Goal: Task Accomplishment & Management: Use online tool/utility

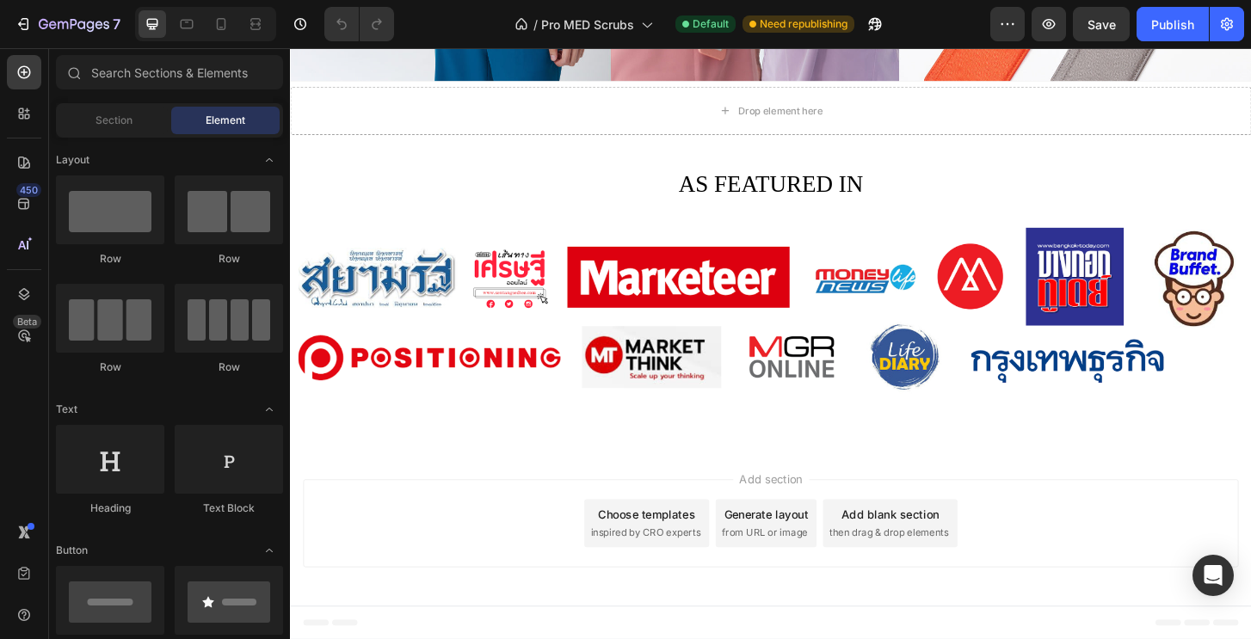
scroll to position [4603, 0]
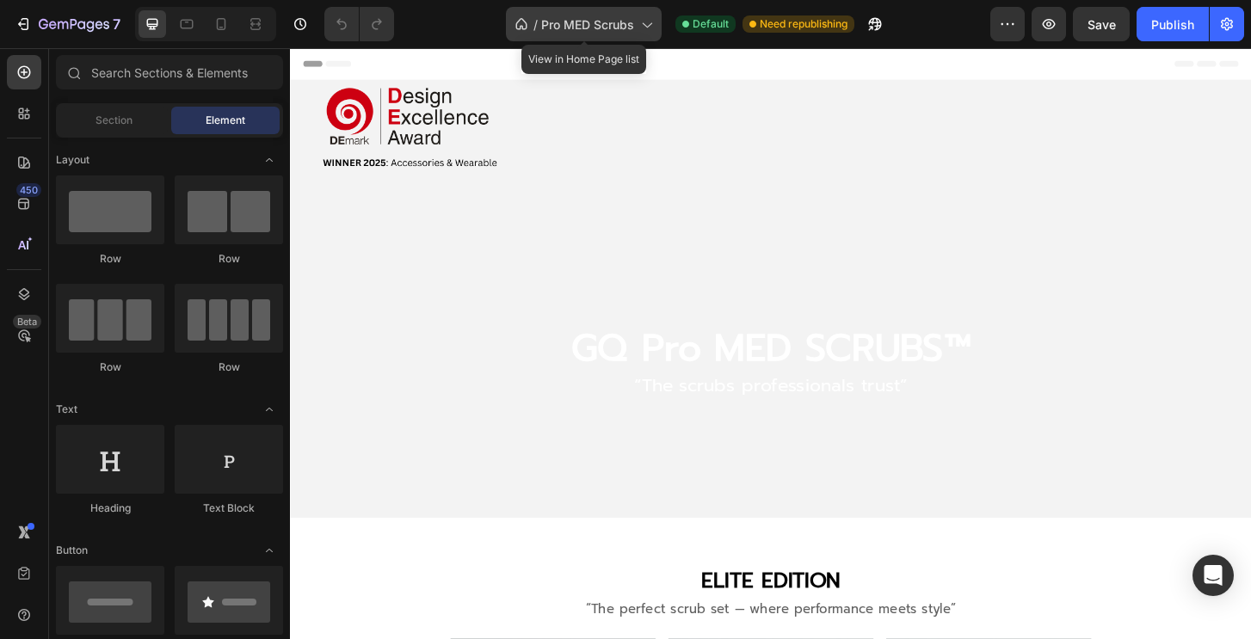
click at [647, 35] on div "/ Pro MED Scrubs" at bounding box center [584, 24] width 156 height 34
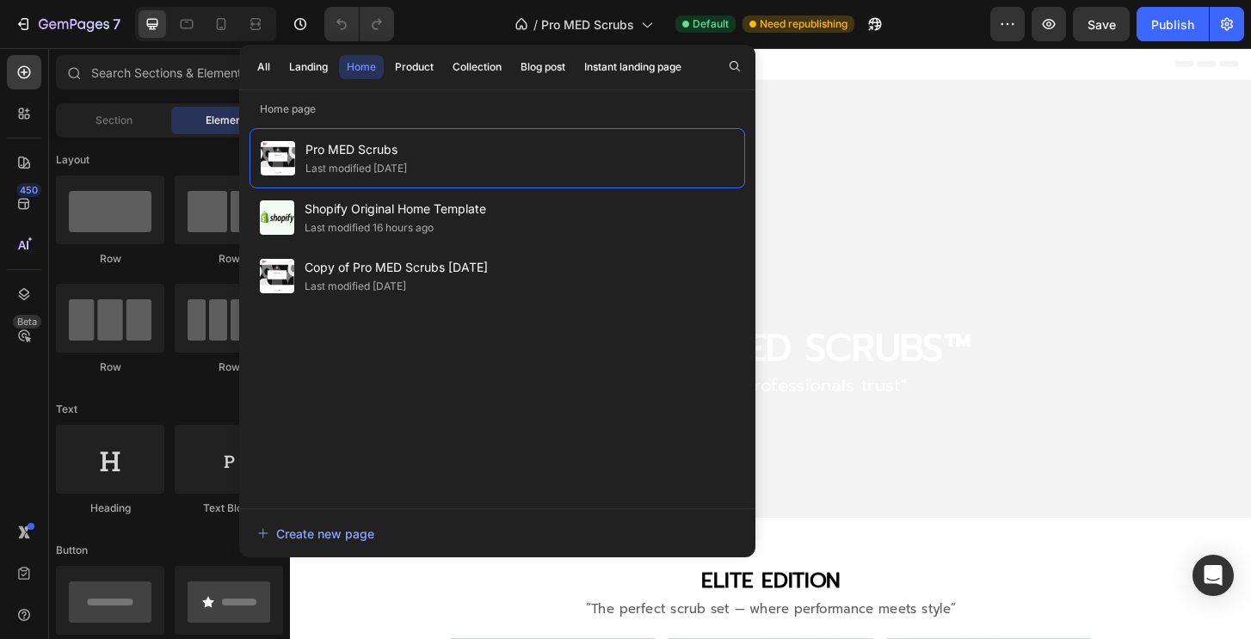
click at [924, 34] on div "/ Pro MED Scrubs Default Need republishing" at bounding box center [699, 24] width 582 height 34
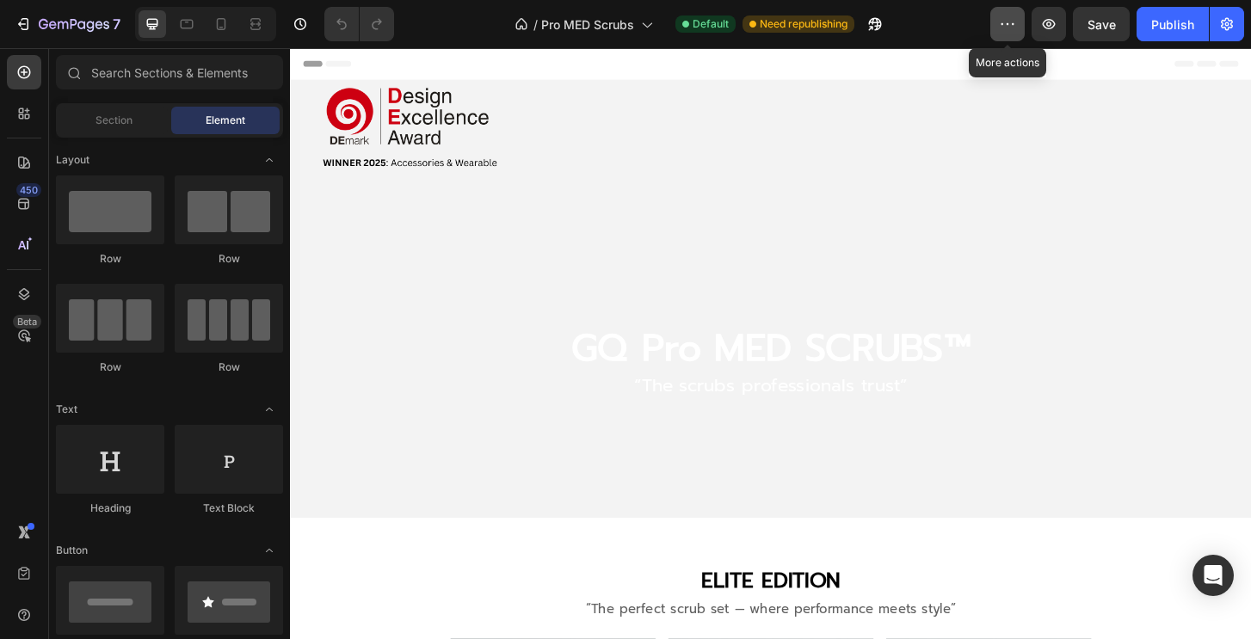
click at [1012, 22] on icon "button" at bounding box center [1007, 23] width 17 height 17
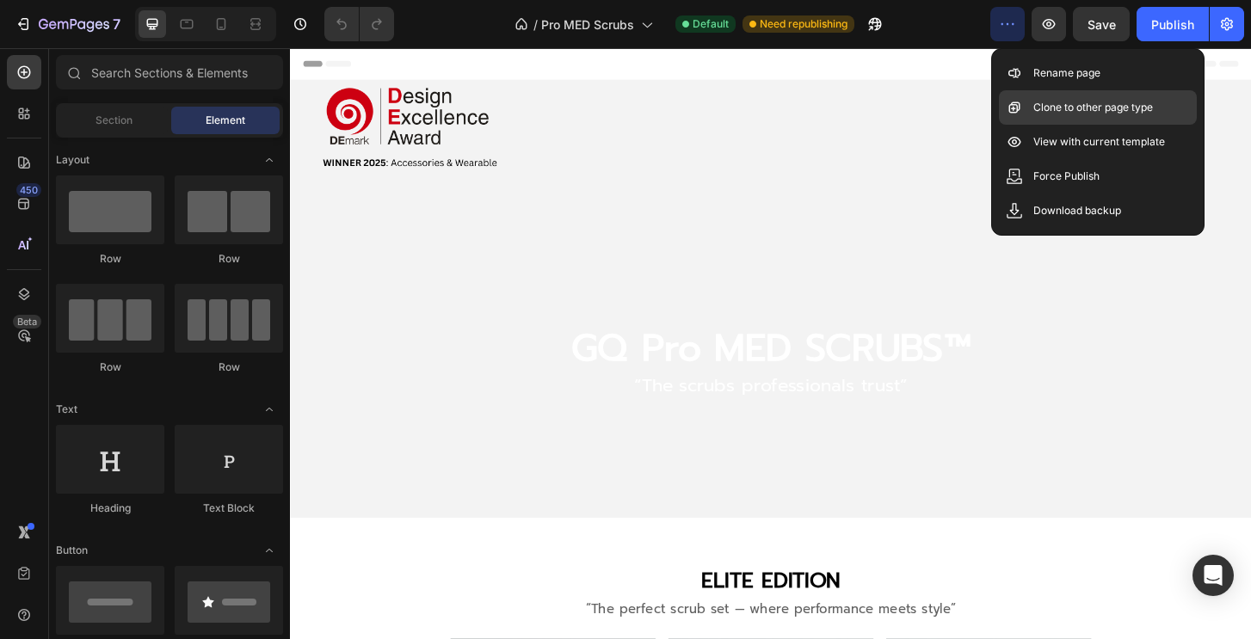
click at [1144, 113] on p "Clone to other page type" at bounding box center [1093, 107] width 120 height 17
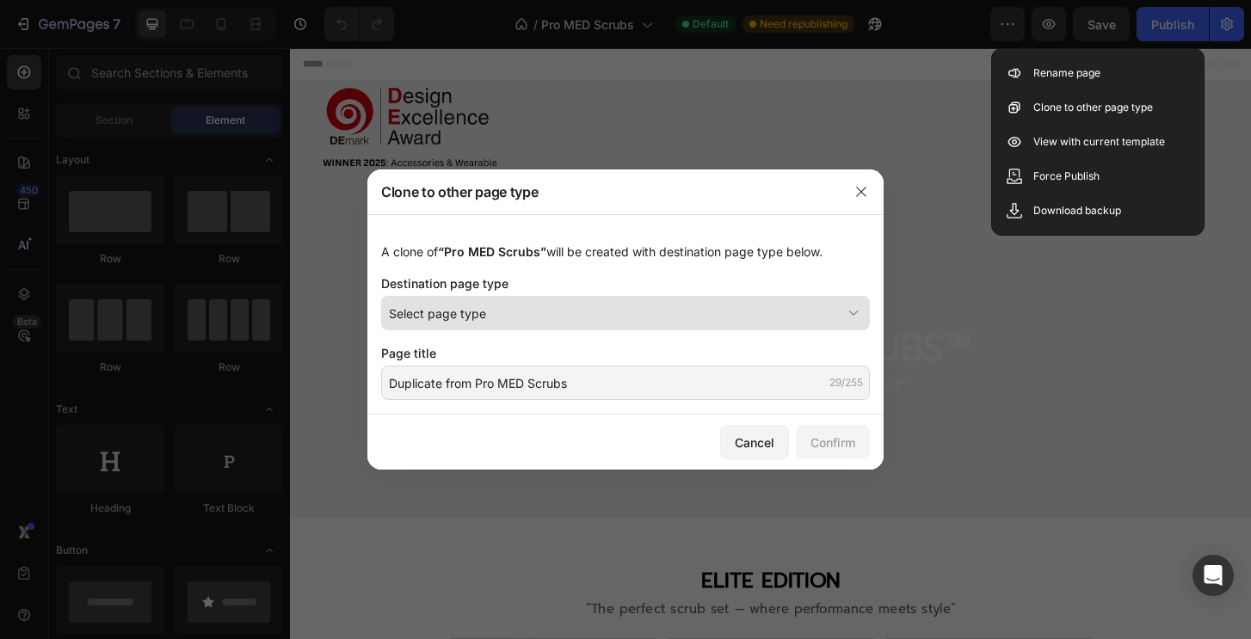
click at [645, 319] on div "Select page type" at bounding box center [615, 313] width 452 height 18
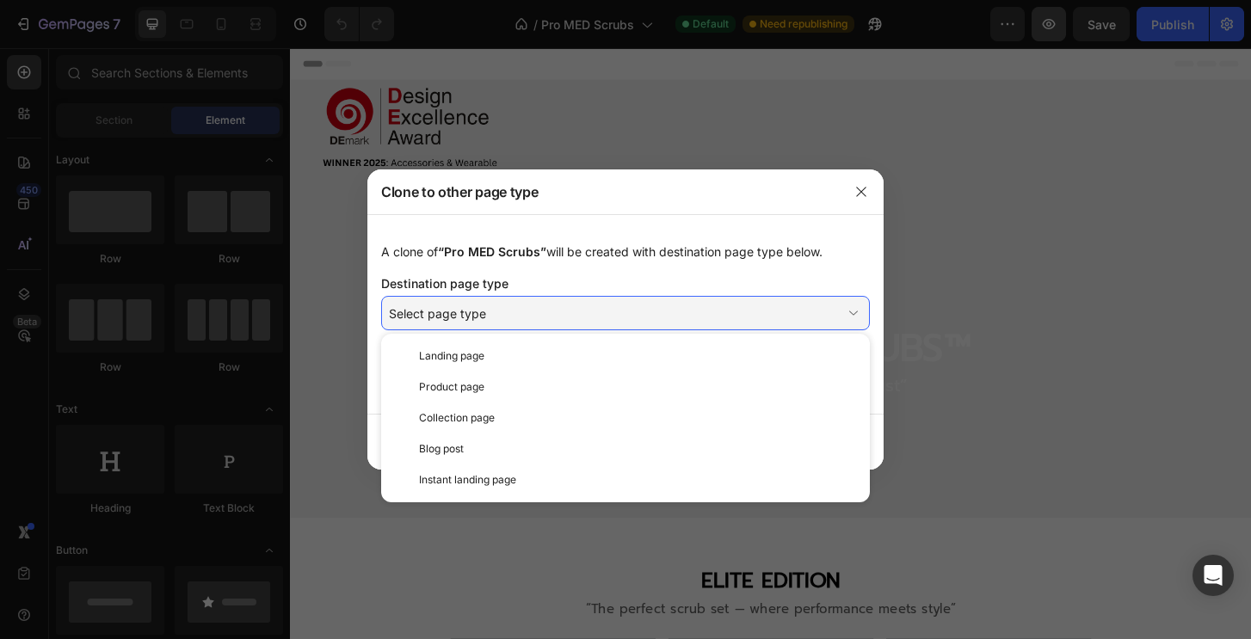
click at [1062, 38] on div at bounding box center [625, 319] width 1251 height 639
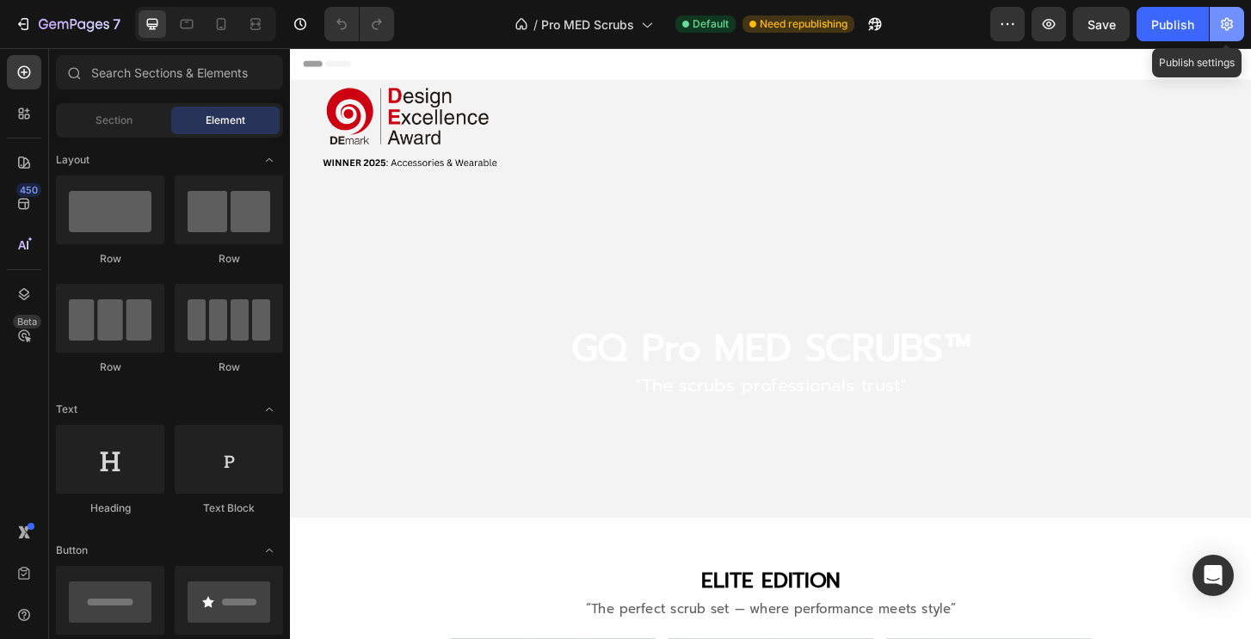
click at [1230, 22] on icon "button" at bounding box center [1226, 23] width 17 height 17
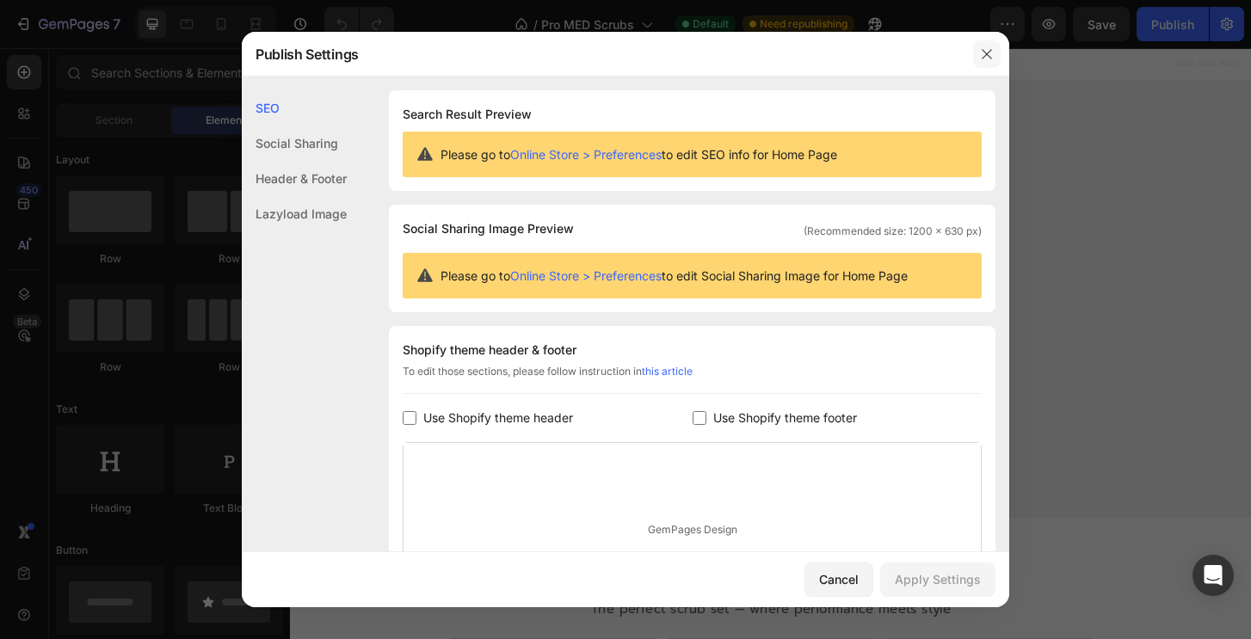
click at [985, 51] on button "button" at bounding box center [987, 54] width 28 height 28
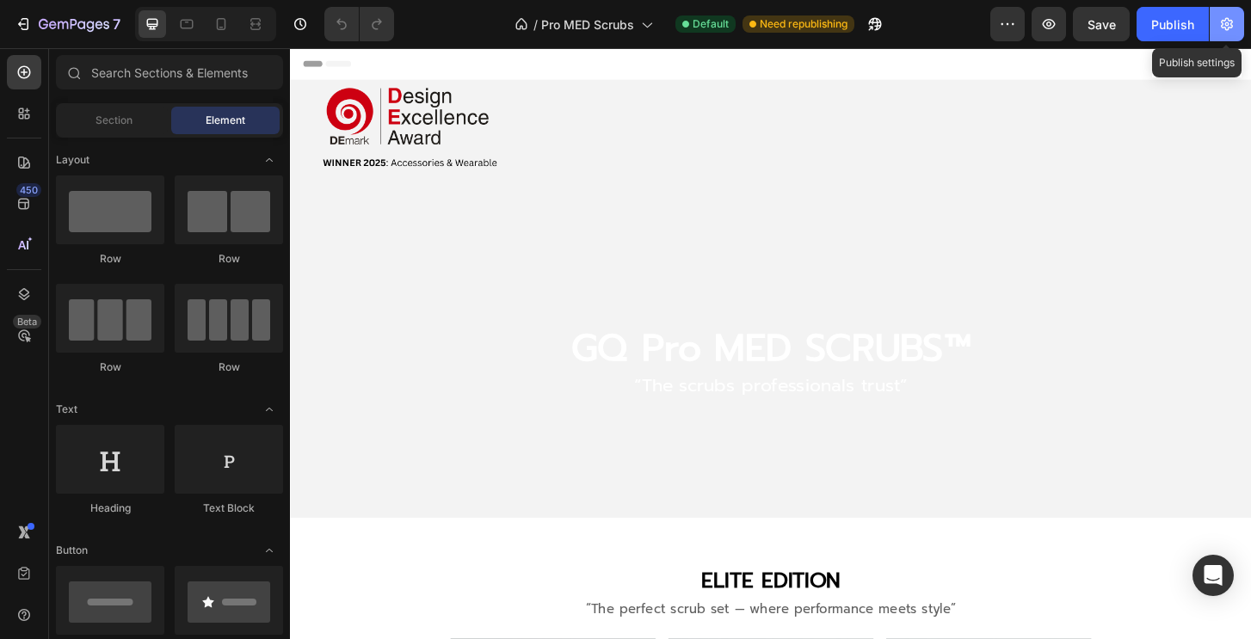
click at [1228, 15] on button "button" at bounding box center [1226, 24] width 34 height 34
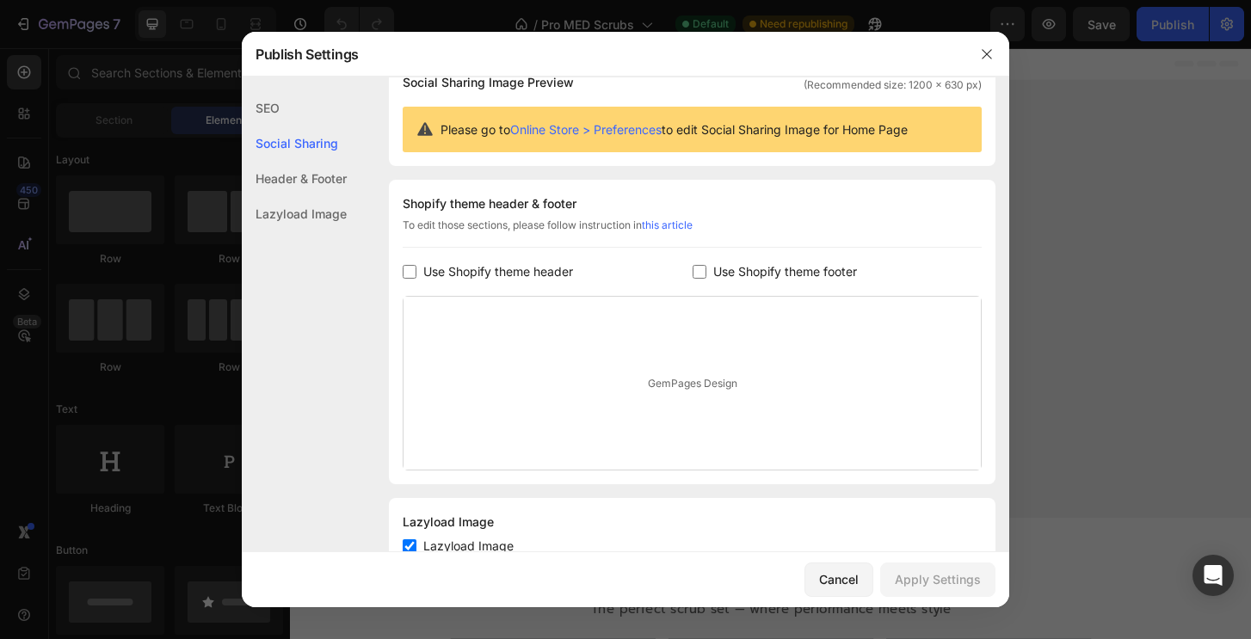
click at [289, 134] on div "Social Sharing" at bounding box center [294, 143] width 105 height 35
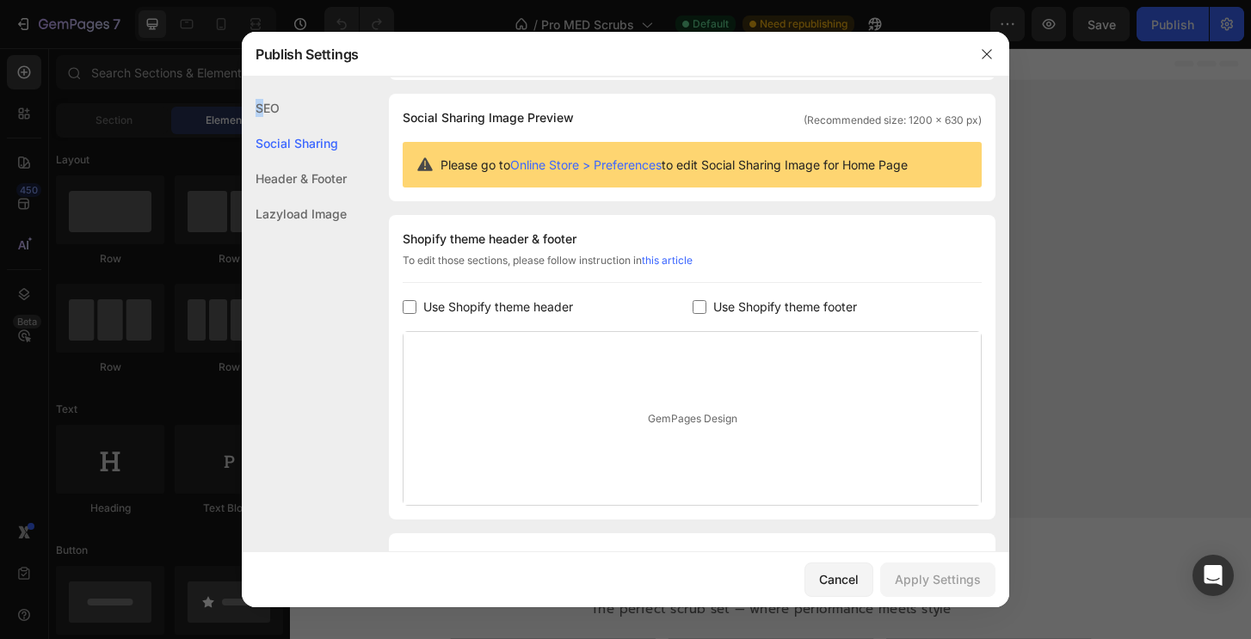
click at [257, 102] on div "SEO" at bounding box center [294, 107] width 105 height 35
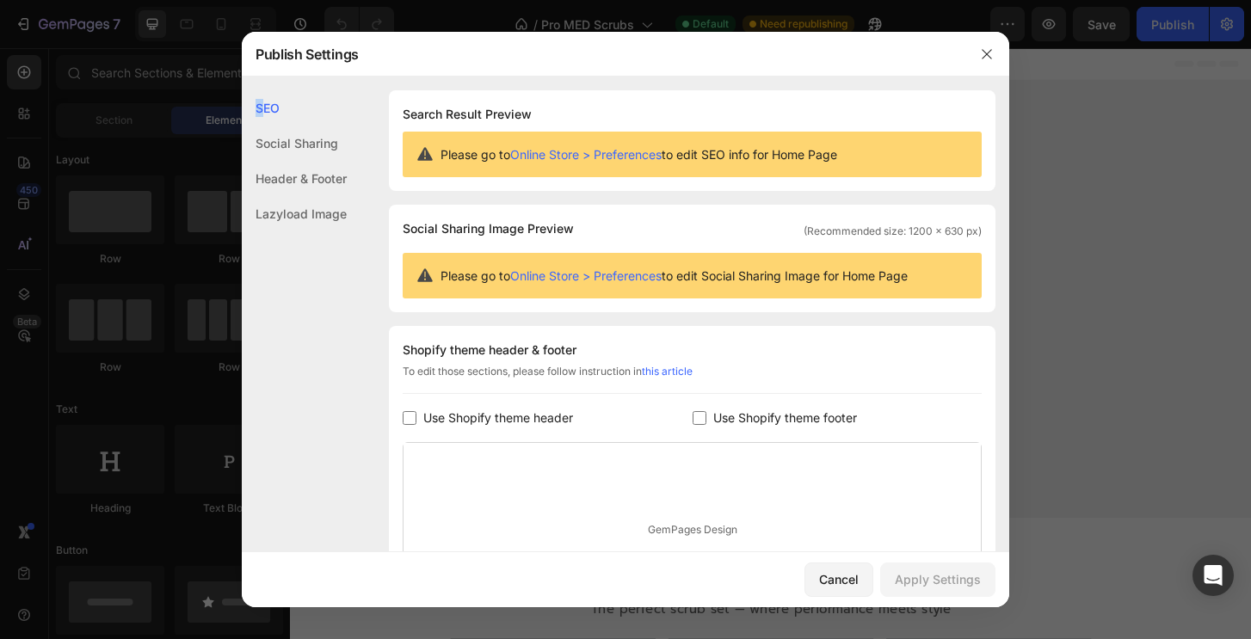
scroll to position [206, 0]
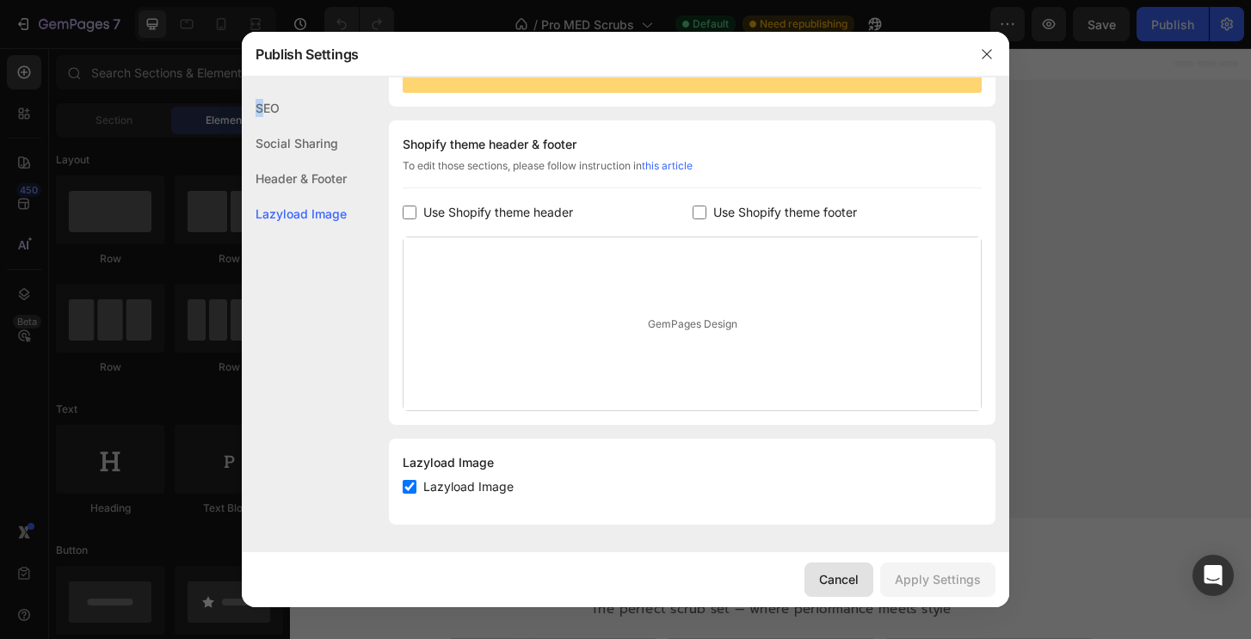
click at [830, 582] on div "Cancel" at bounding box center [839, 579] width 40 height 18
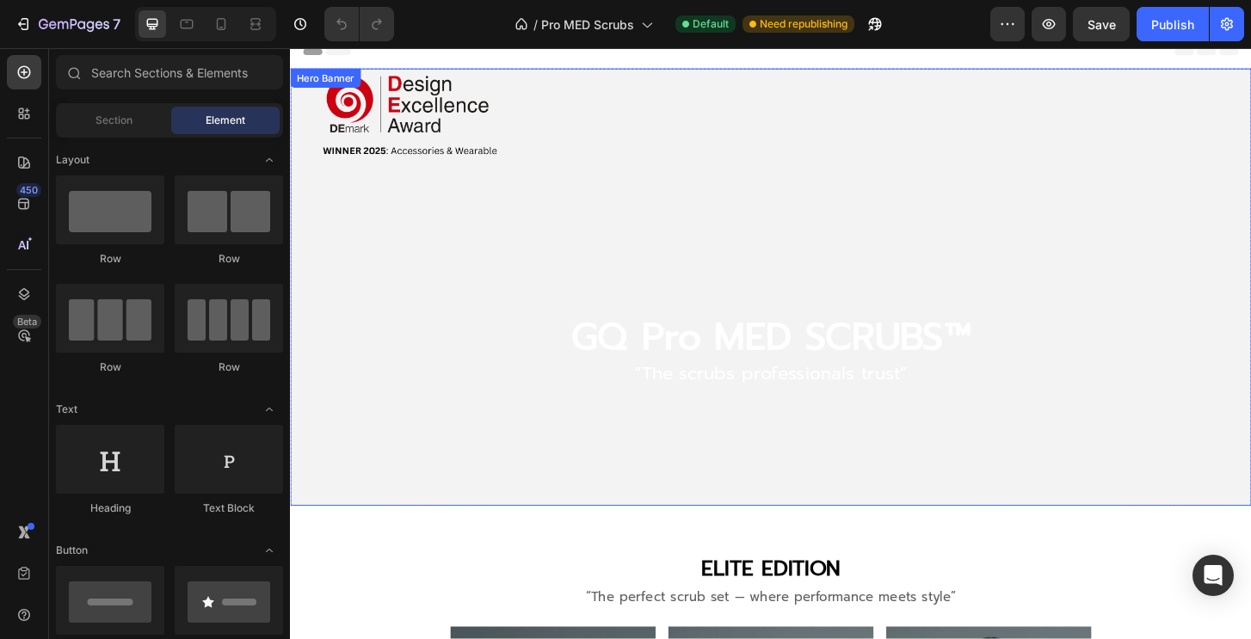
scroll to position [0, 0]
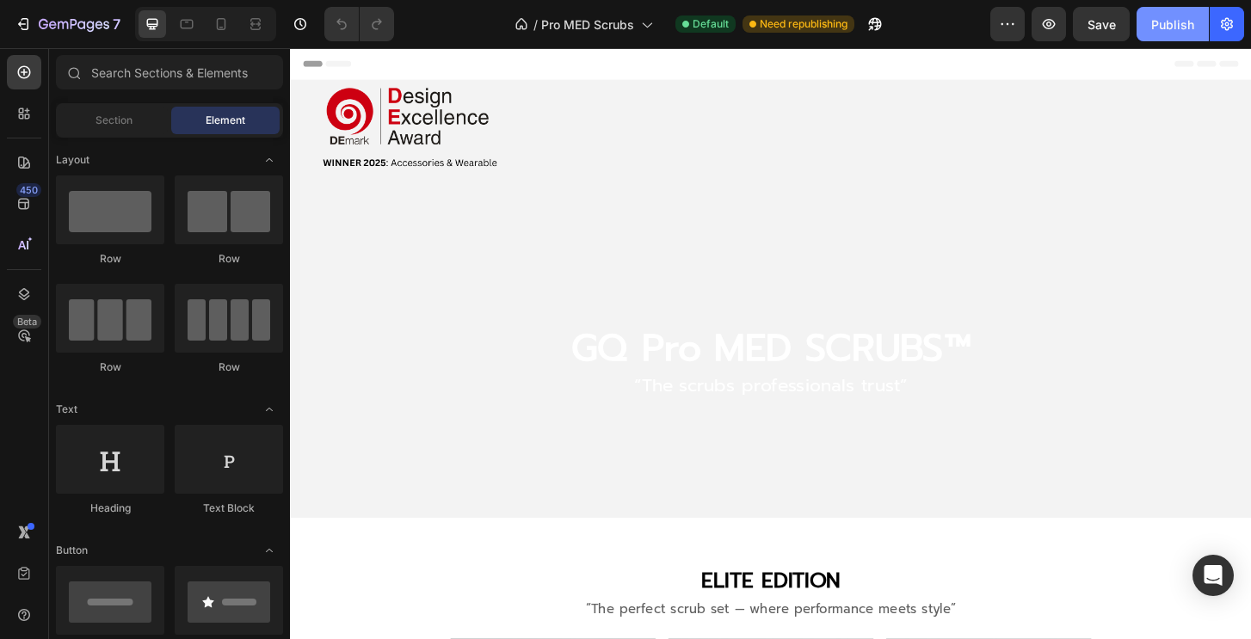
click at [1177, 25] on div "Publish" at bounding box center [1172, 24] width 43 height 18
click at [1006, 21] on icon "button" at bounding box center [1007, 23] width 17 height 17
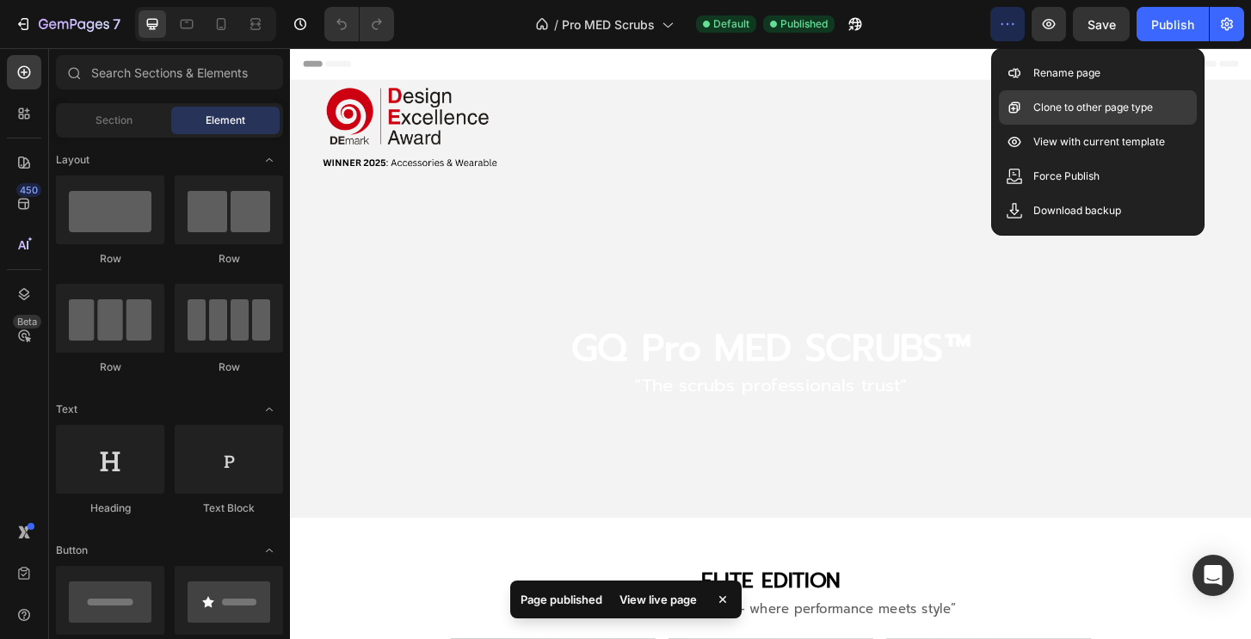
click at [1092, 116] on div "Clone to other page type" at bounding box center [1098, 107] width 198 height 34
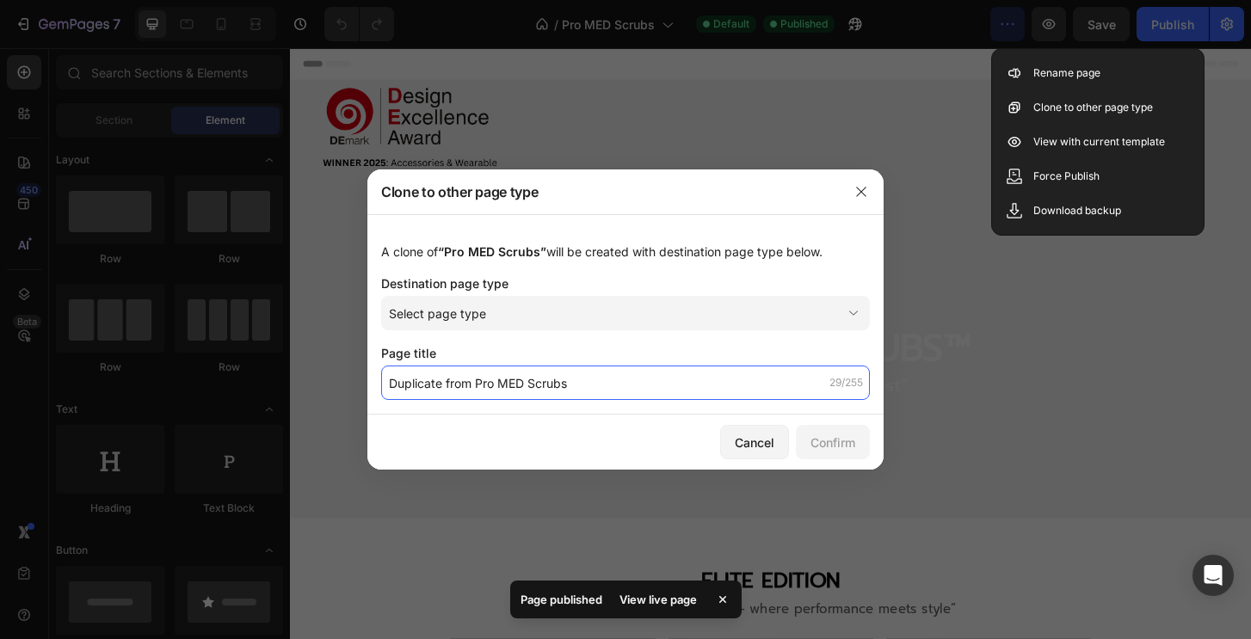
click at [703, 396] on input "Duplicate from Pro MED Scrubs" at bounding box center [625, 383] width 489 height 34
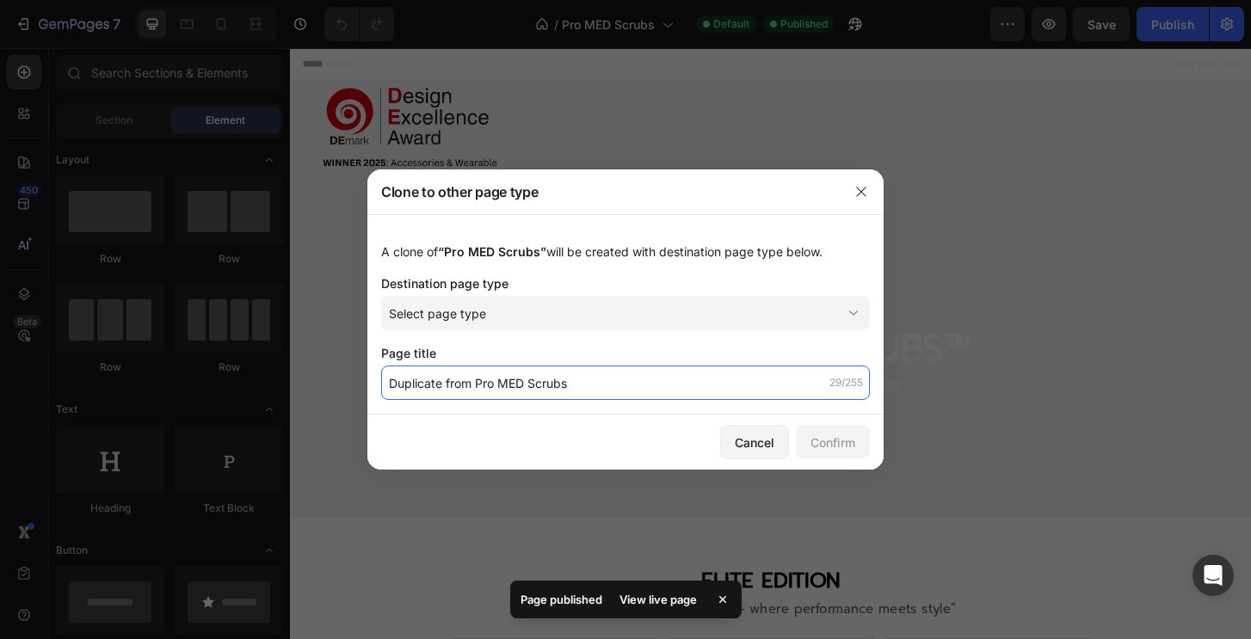
click at [717, 386] on input "Duplicate from Pro MED Scrubs" at bounding box center [625, 383] width 489 height 34
click at [716, 386] on input "Duplicate from Pro MED Scrubs" at bounding box center [625, 383] width 489 height 34
click at [716, 387] on input "Duplicate from Pro MED Scrubs" at bounding box center [625, 383] width 489 height 34
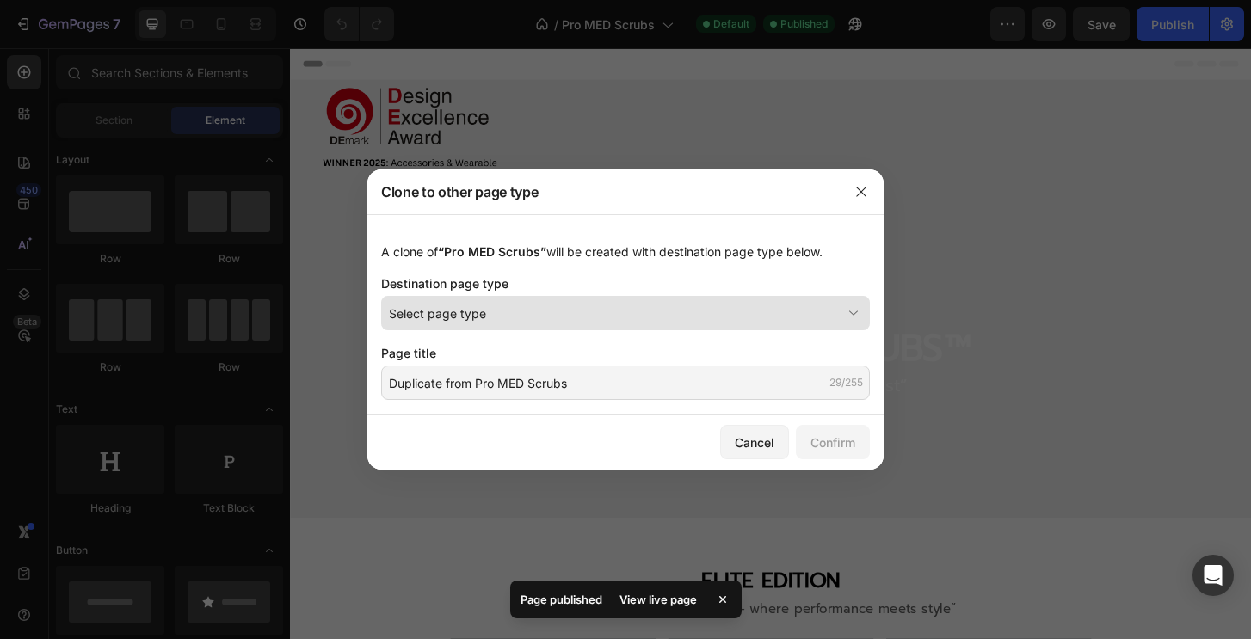
click at [714, 310] on div "Select page type" at bounding box center [615, 313] width 452 height 18
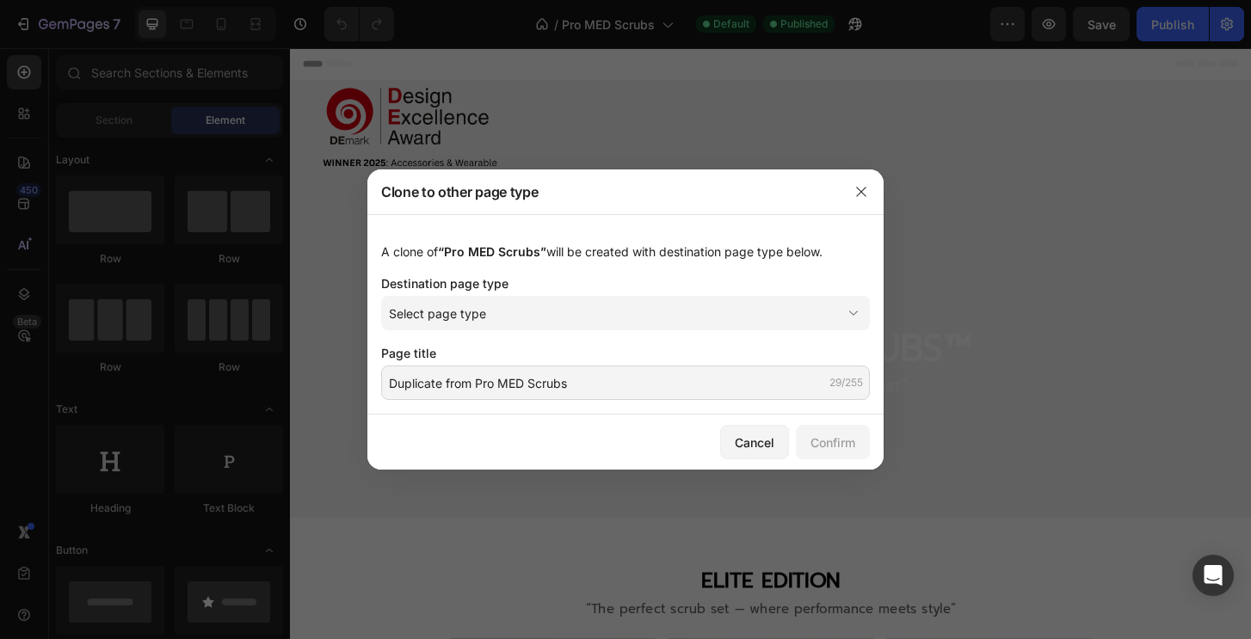
drag, startPoint x: 439, startPoint y: 85, endPoint x: 184, endPoint y: 8, distance: 266.1
click at [439, 85] on div at bounding box center [625, 319] width 1251 height 639
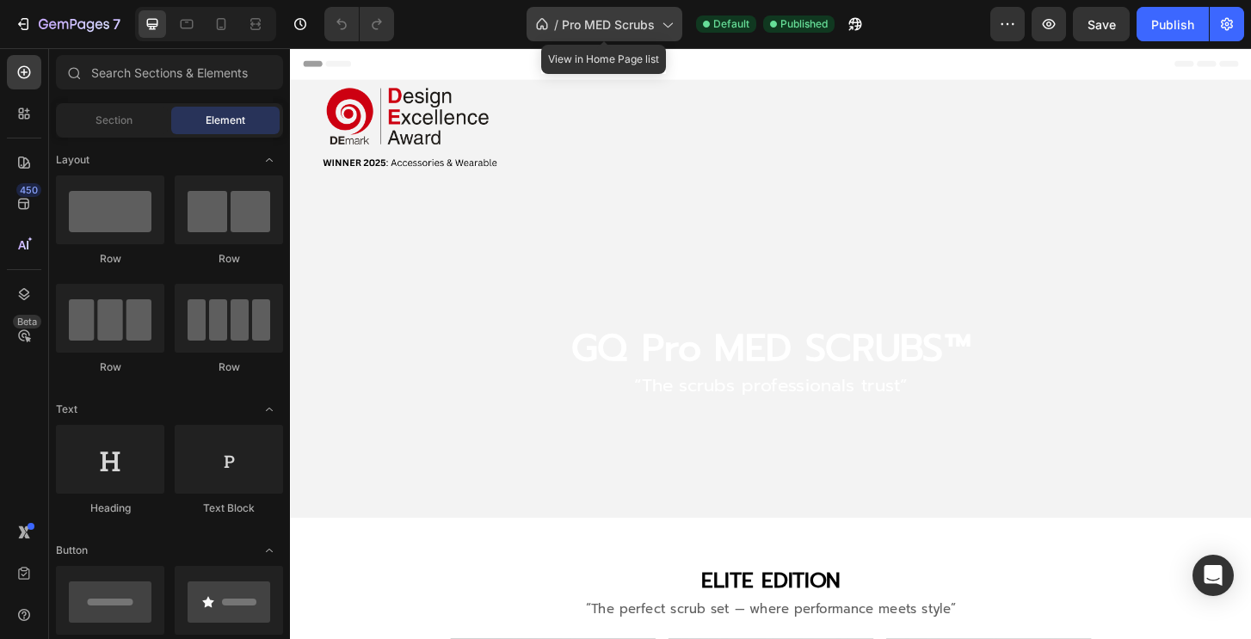
click at [546, 18] on icon at bounding box center [541, 23] width 17 height 17
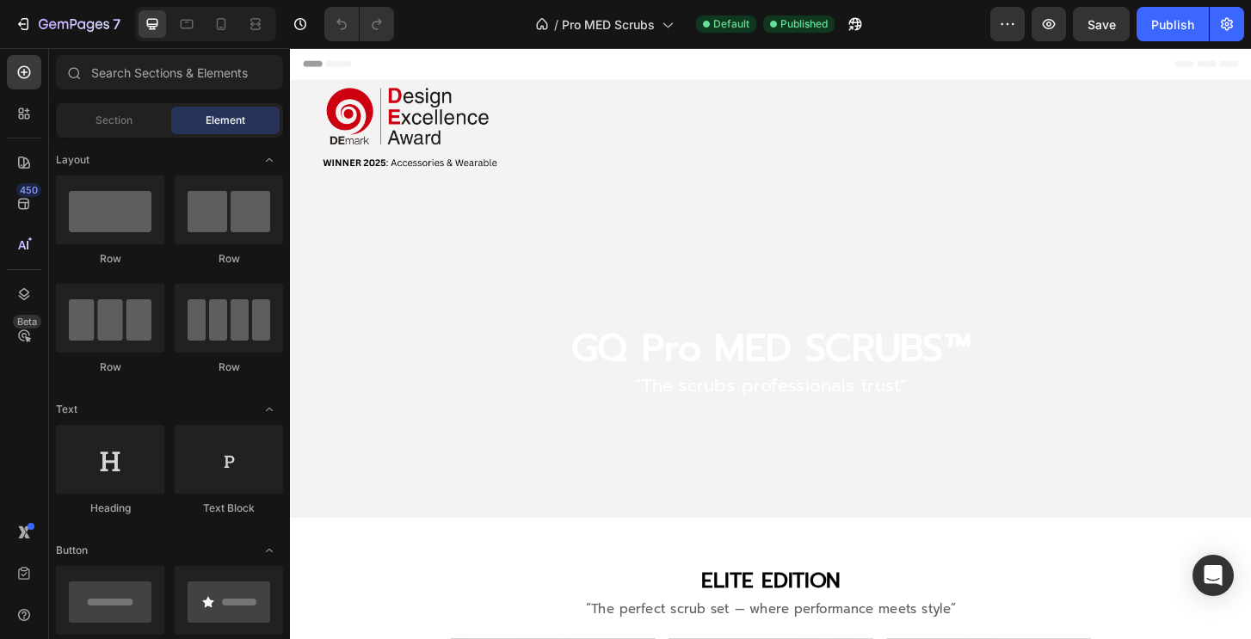
click at [972, 59] on div "Header" at bounding box center [806, 65] width 1005 height 34
click at [1005, 15] on button "button" at bounding box center [1007, 24] width 34 height 34
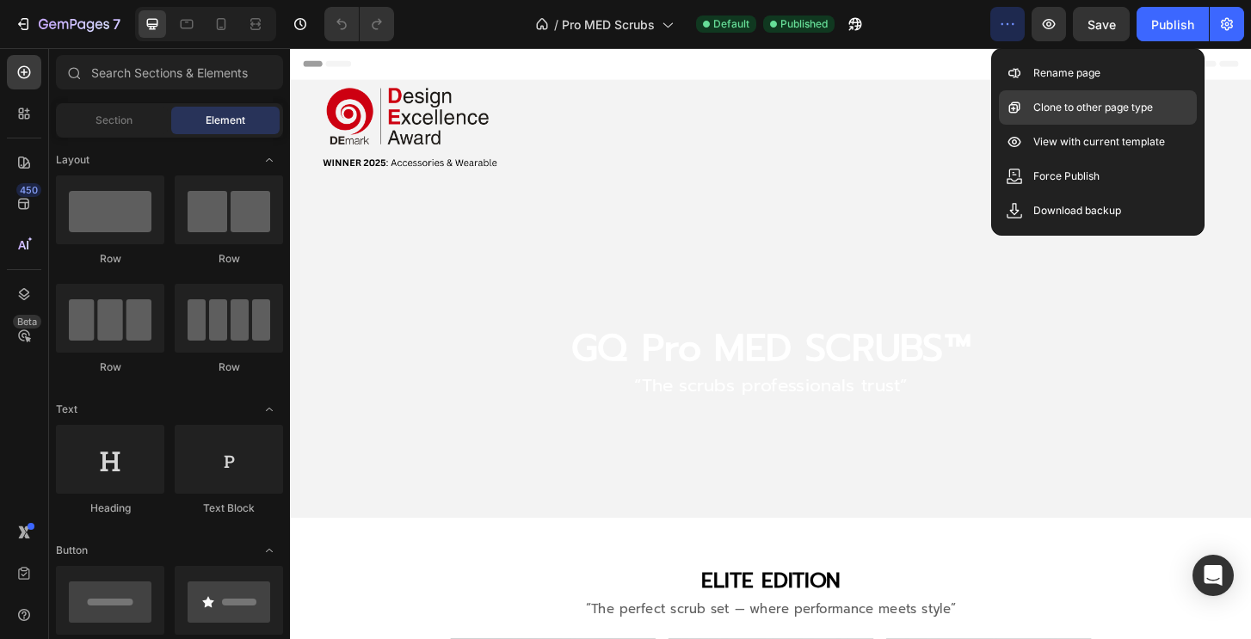
click at [1080, 121] on div "Clone to other page type" at bounding box center [1098, 107] width 198 height 34
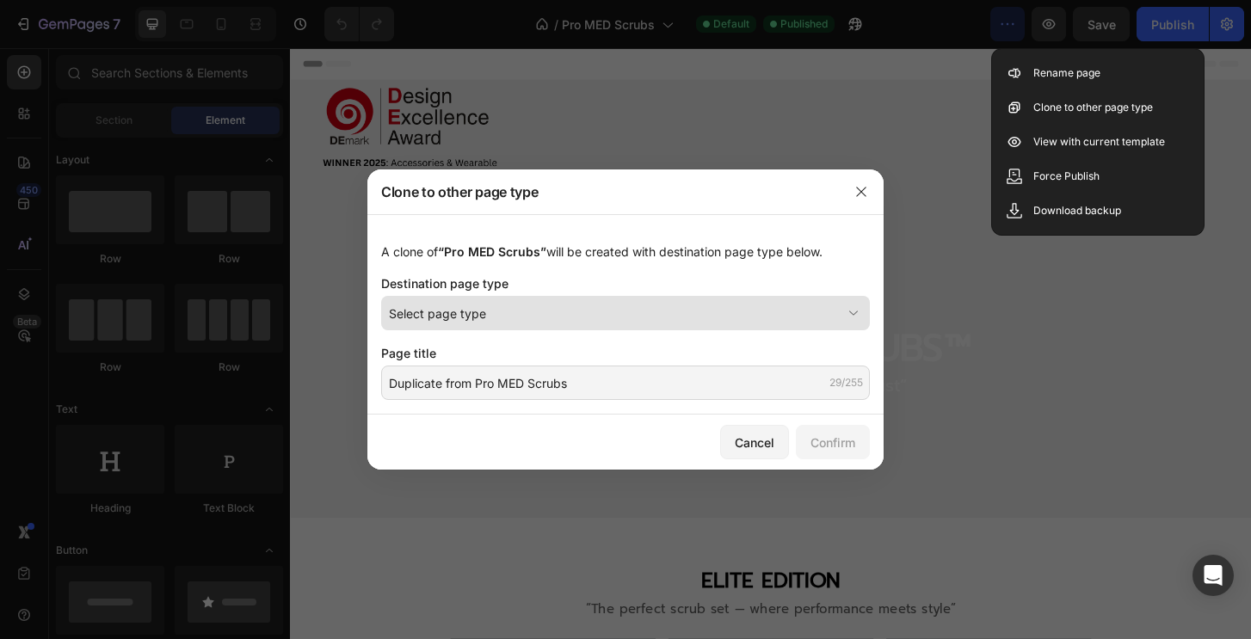
click at [533, 328] on button "Select page type" at bounding box center [625, 313] width 489 height 34
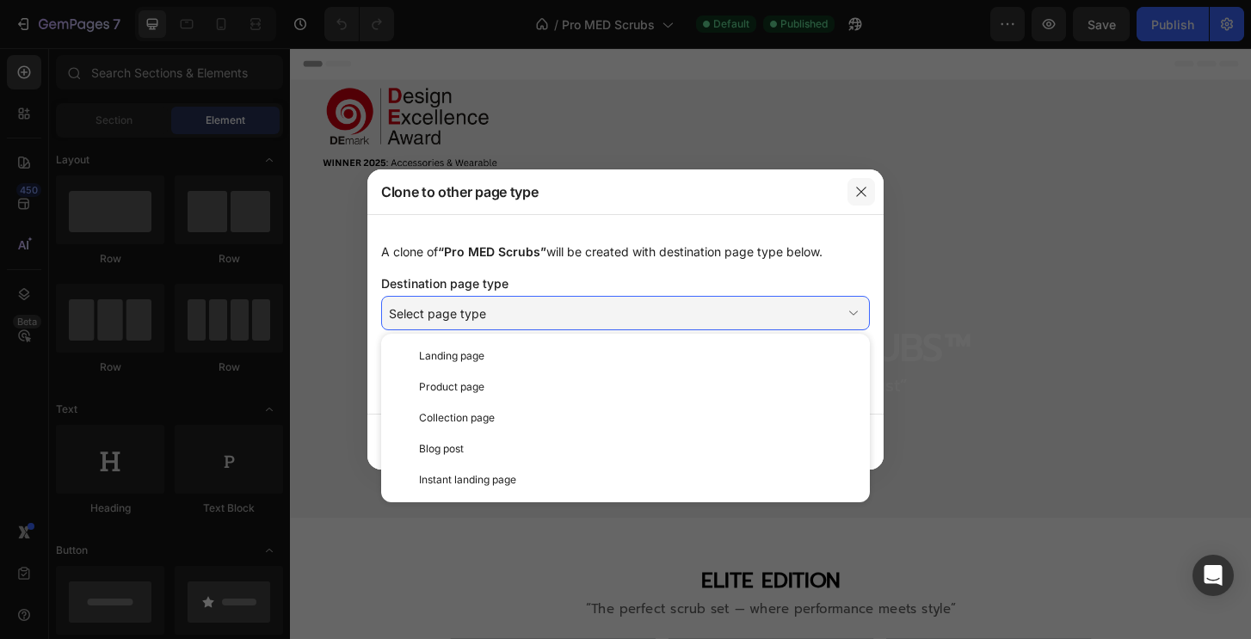
click at [871, 200] on button "button" at bounding box center [861, 192] width 28 height 28
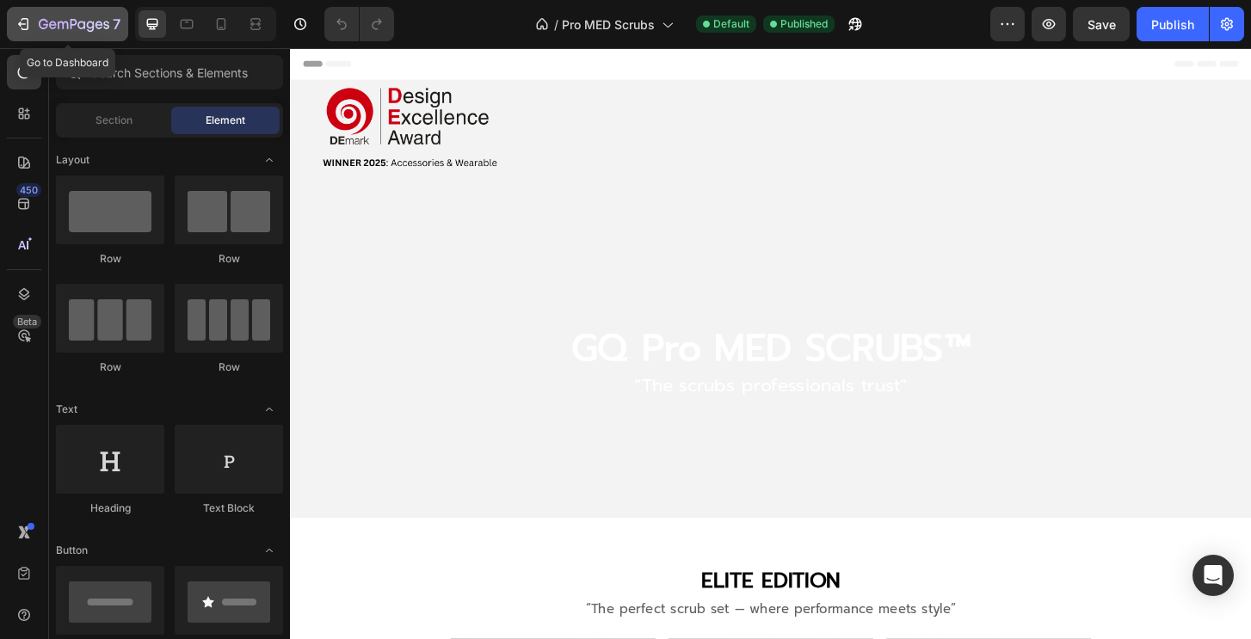
click at [40, 26] on icon "button" at bounding box center [43, 24] width 9 height 10
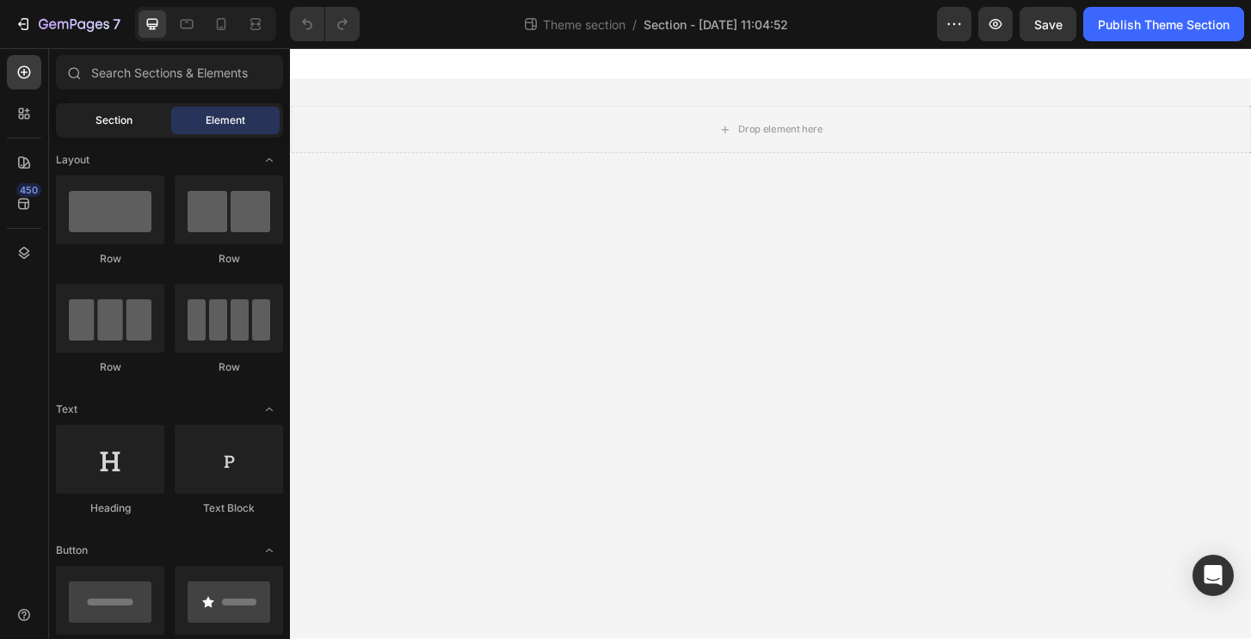
click at [117, 110] on div "Section" at bounding box center [113, 121] width 108 height 28
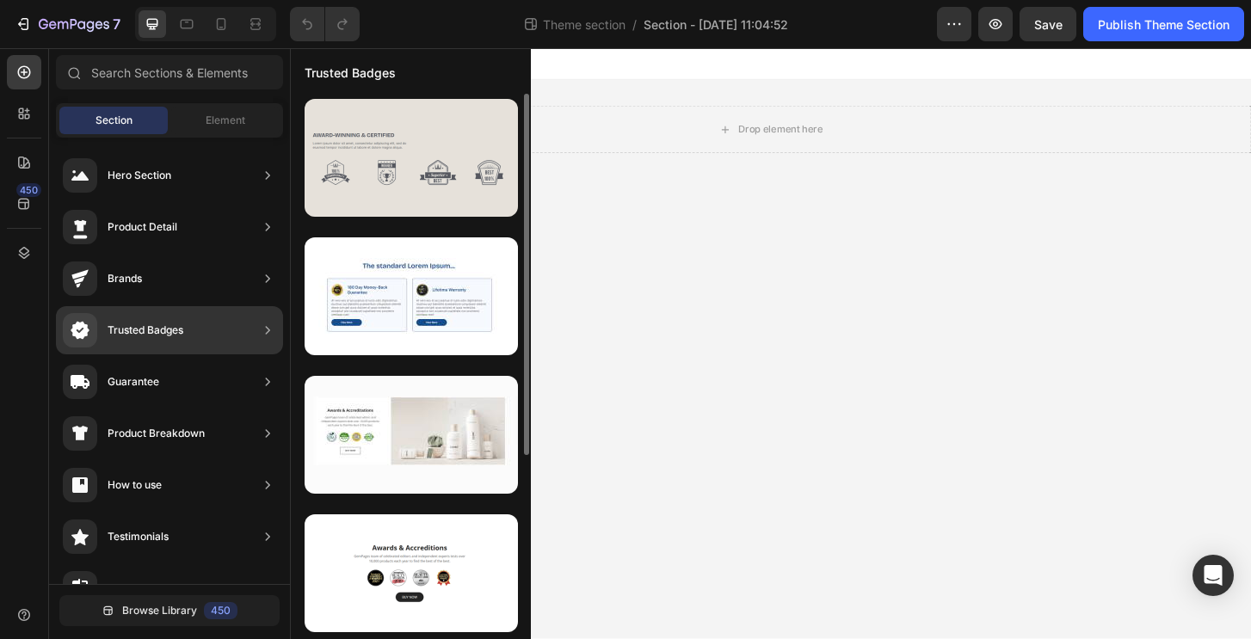
click at [437, 147] on div at bounding box center [410, 158] width 213 height 118
click at [437, 163] on div at bounding box center [410, 158] width 213 height 118
click at [407, 188] on div at bounding box center [410, 158] width 213 height 118
click at [421, 178] on div at bounding box center [410, 158] width 213 height 118
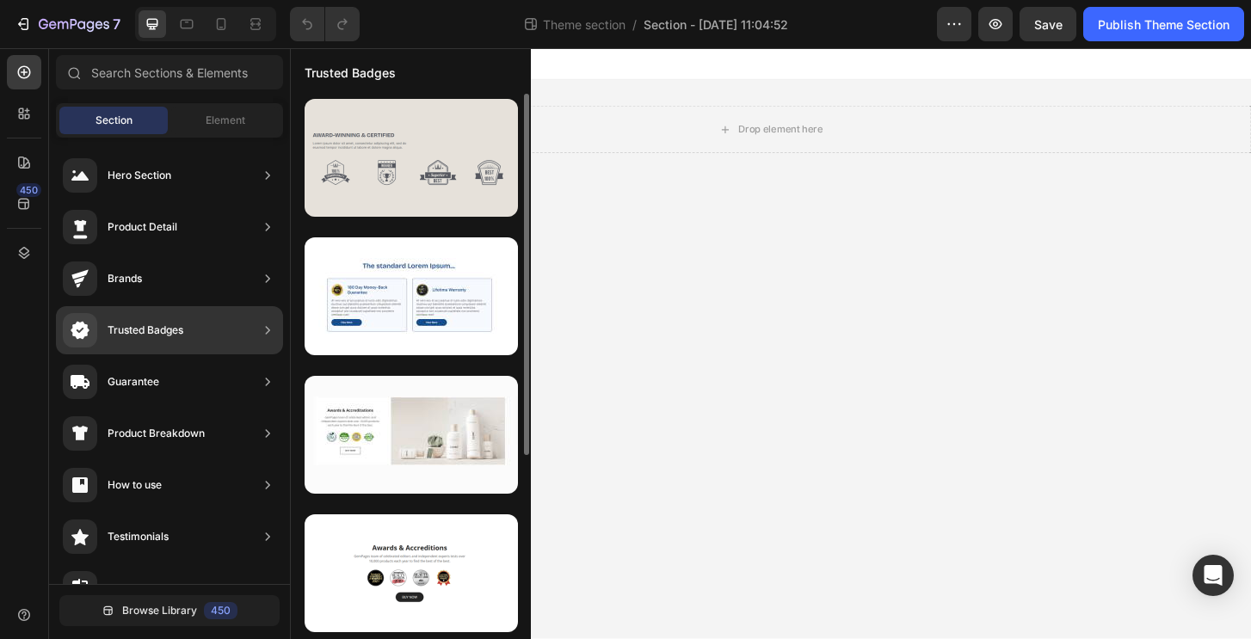
click at [421, 178] on div at bounding box center [410, 158] width 213 height 118
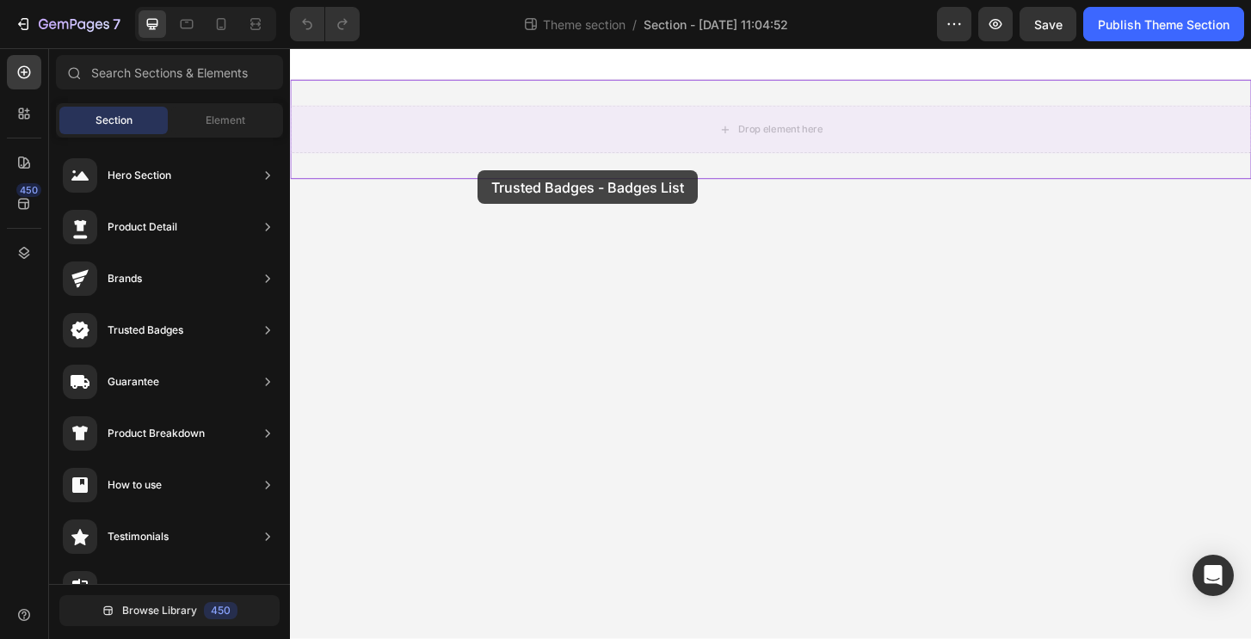
drag, startPoint x: 707, startPoint y: 209, endPoint x: 563, endPoint y: 218, distance: 144.8
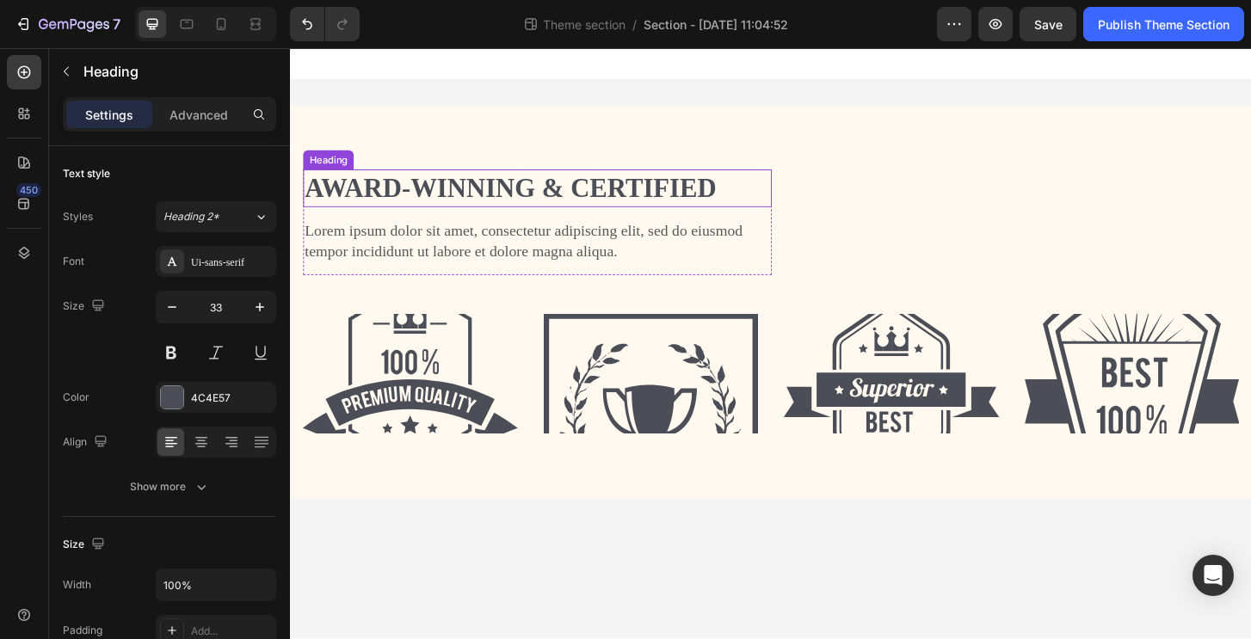
click at [584, 188] on h2 "Award-winning & Certified" at bounding box center [555, 199] width 503 height 40
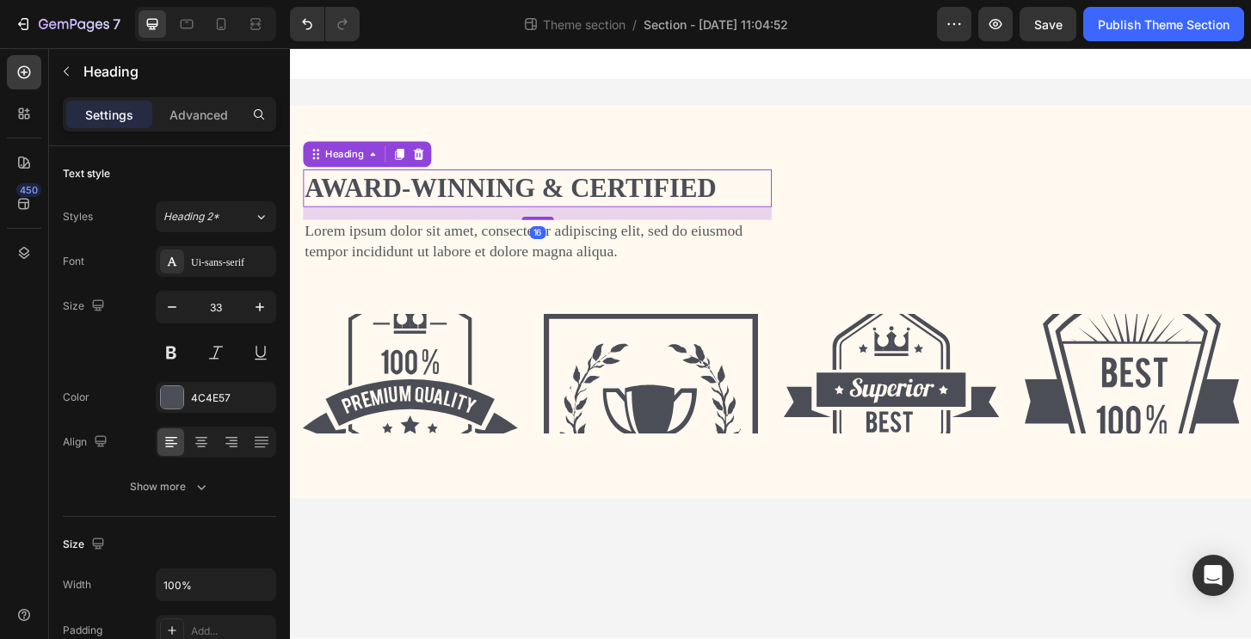
click at [582, 196] on h2 "Award-winning & Certified" at bounding box center [555, 199] width 503 height 40
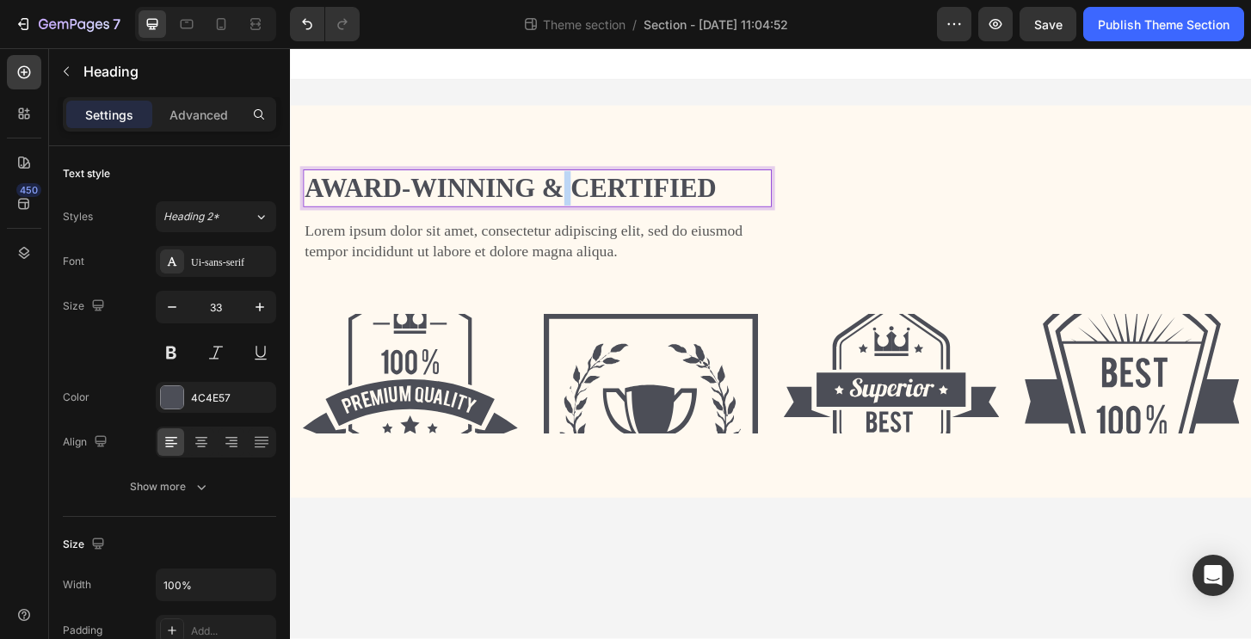
click at [582, 196] on p "Award-winning & Certified" at bounding box center [555, 199] width 500 height 37
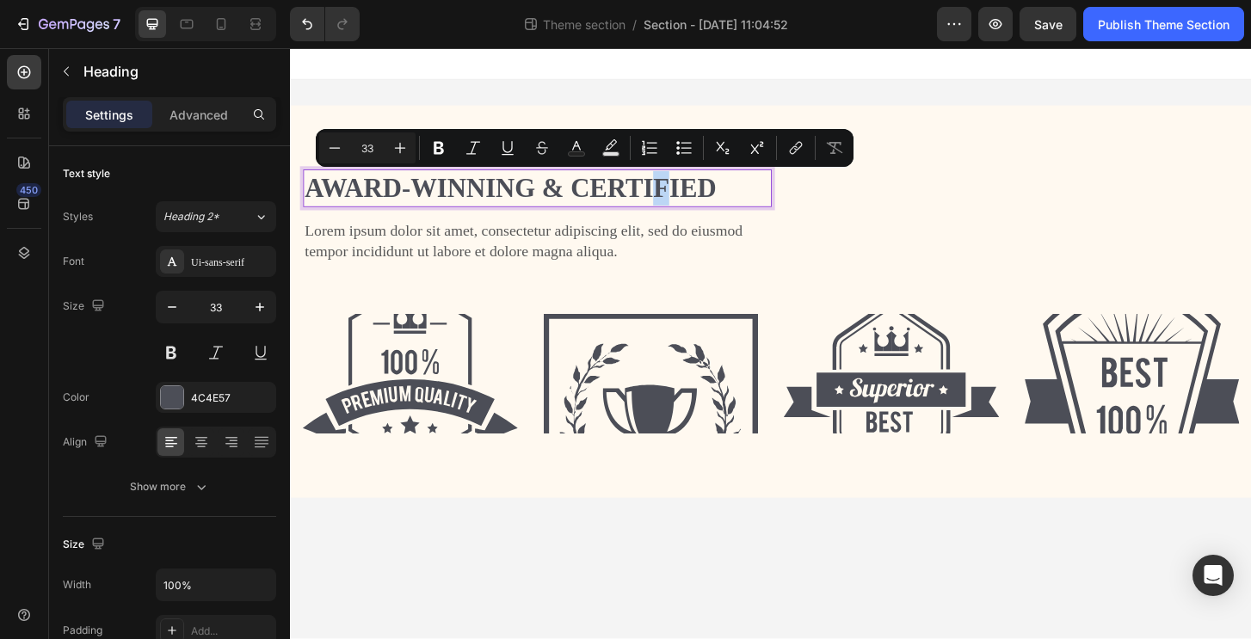
click at [691, 192] on p "Award-winning & Certified" at bounding box center [555, 199] width 500 height 37
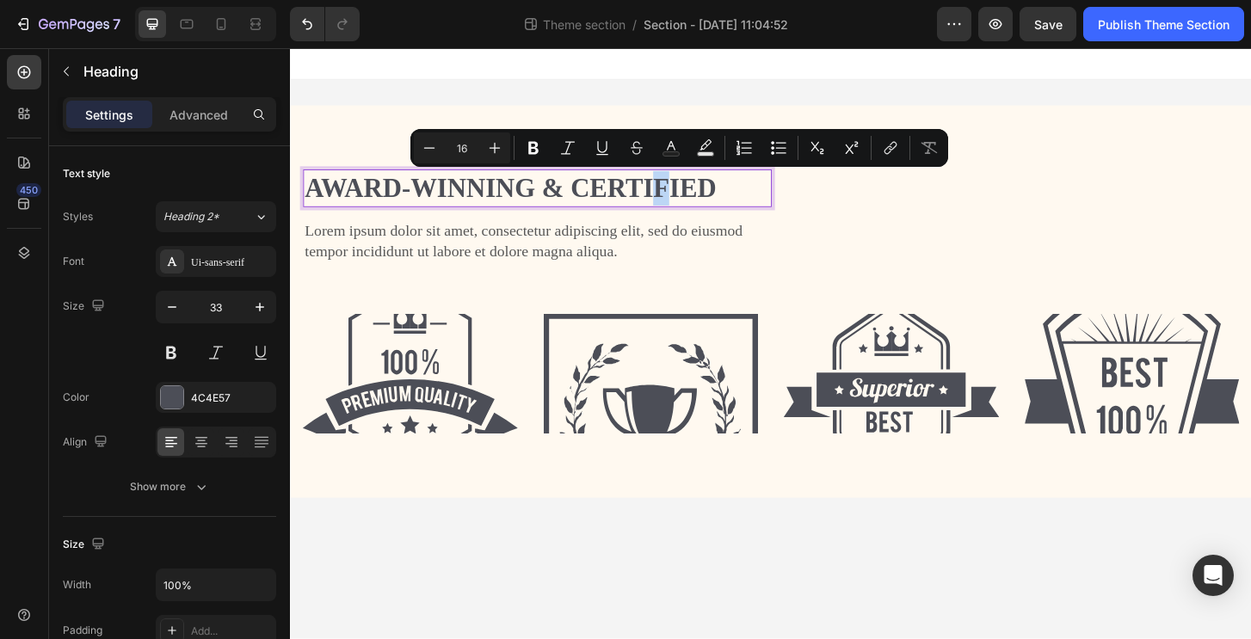
click at [466, 245] on p "Lorem ipsum dolor sit amet, consectetur adipiscing elit, sed do eiusmod tempor …" at bounding box center [555, 256] width 500 height 42
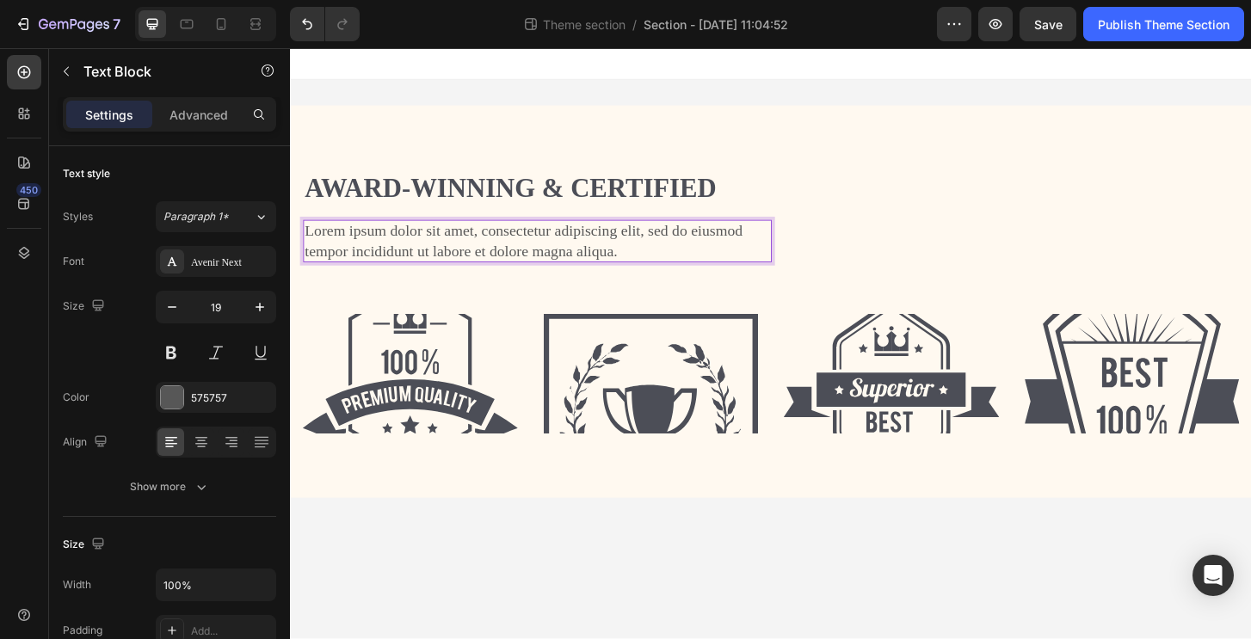
click at [455, 261] on p "Lorem ipsum dolor sit amet, consectetur adipiscing elit, sed do eiusmod tempor …" at bounding box center [555, 256] width 500 height 42
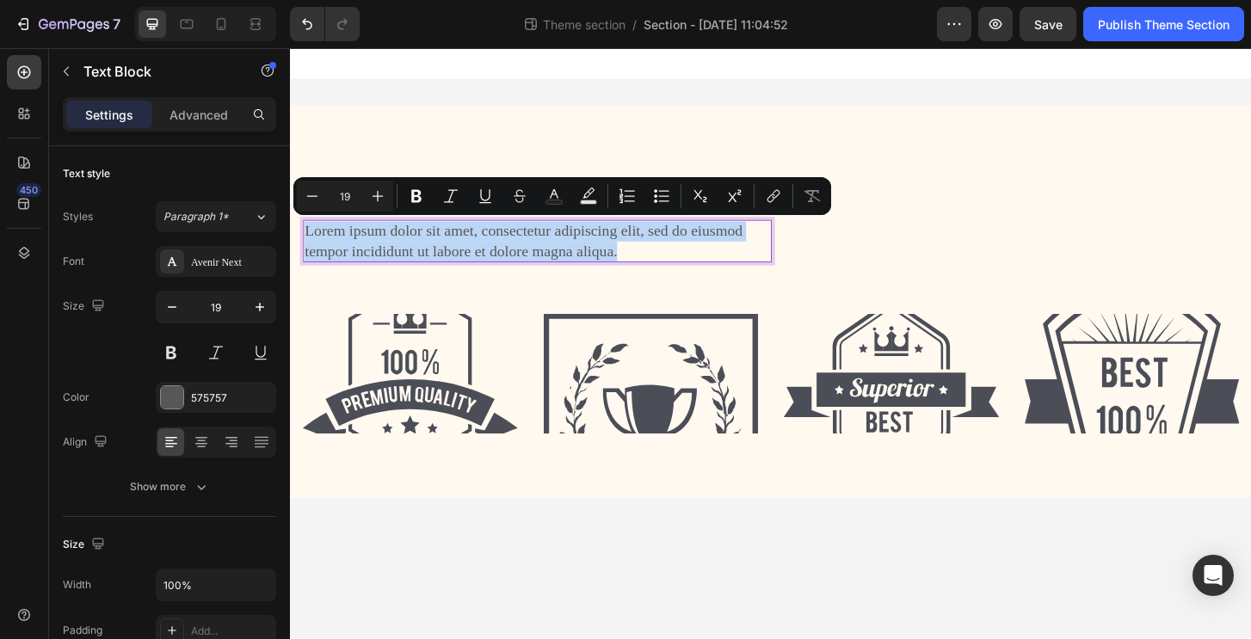
click at [483, 243] on p "Lorem ipsum dolor sit amet, consectetur adipiscing elit, sed do eiusmod tempor …" at bounding box center [555, 256] width 500 height 42
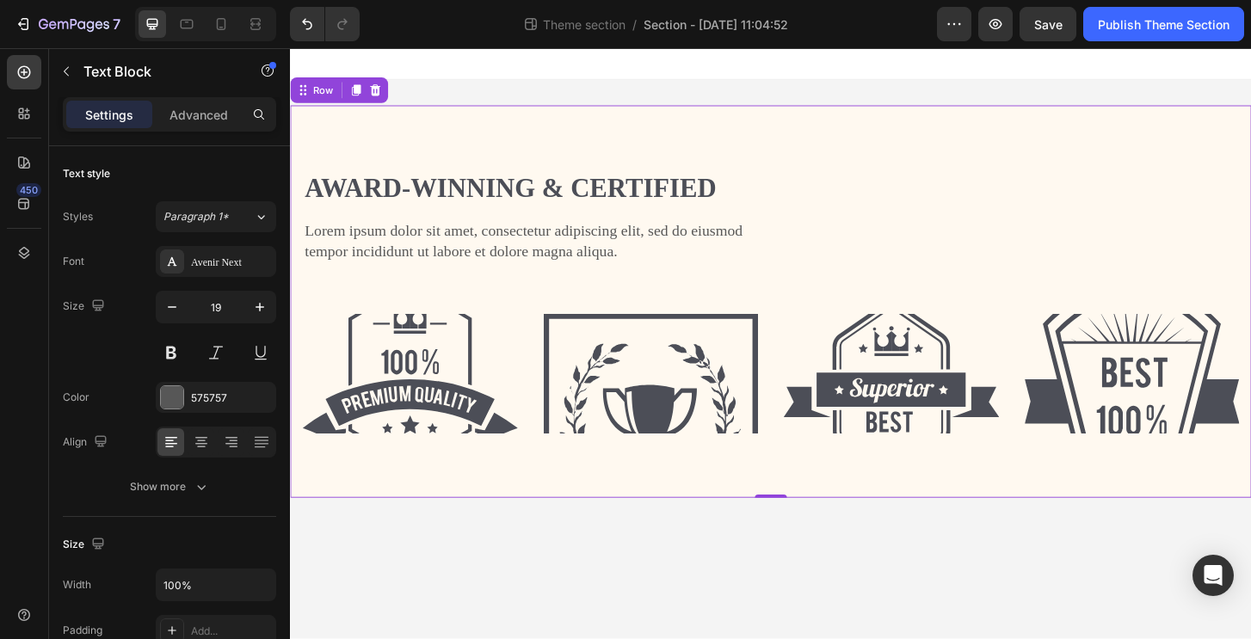
click at [526, 169] on div "Award-winning & Certified Heading Lorem ipsum dolor sit amet, consectetur adipi…" at bounding box center [806, 320] width 1032 height 421
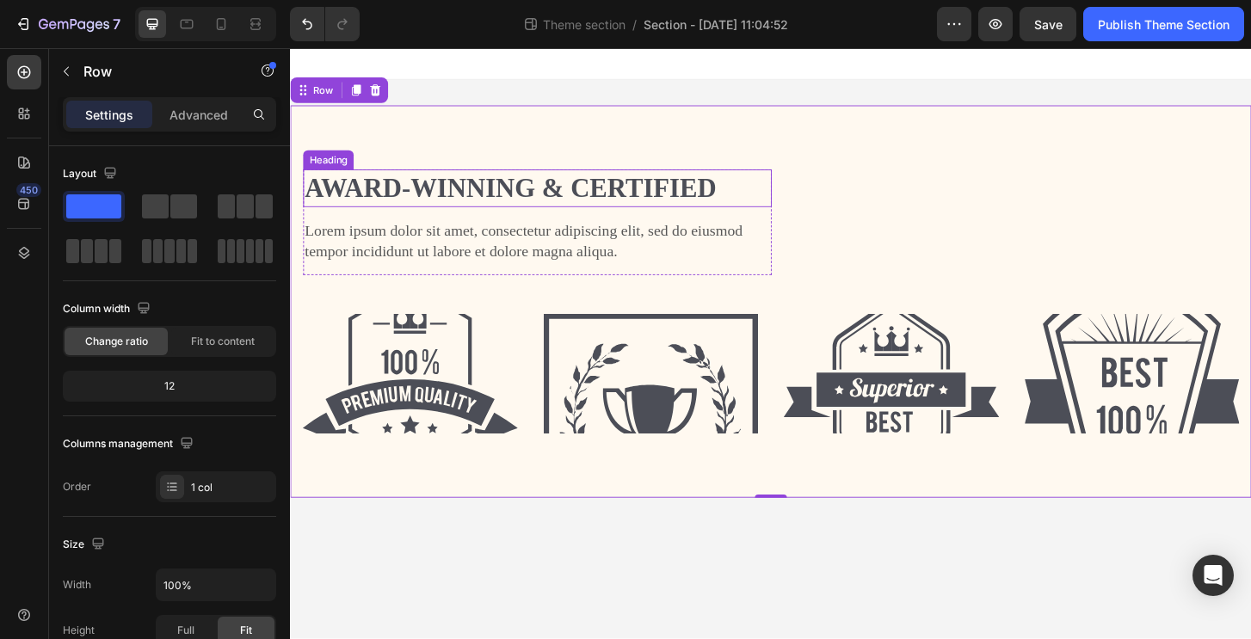
click at [521, 204] on p "Award-winning & Certified" at bounding box center [555, 199] width 500 height 37
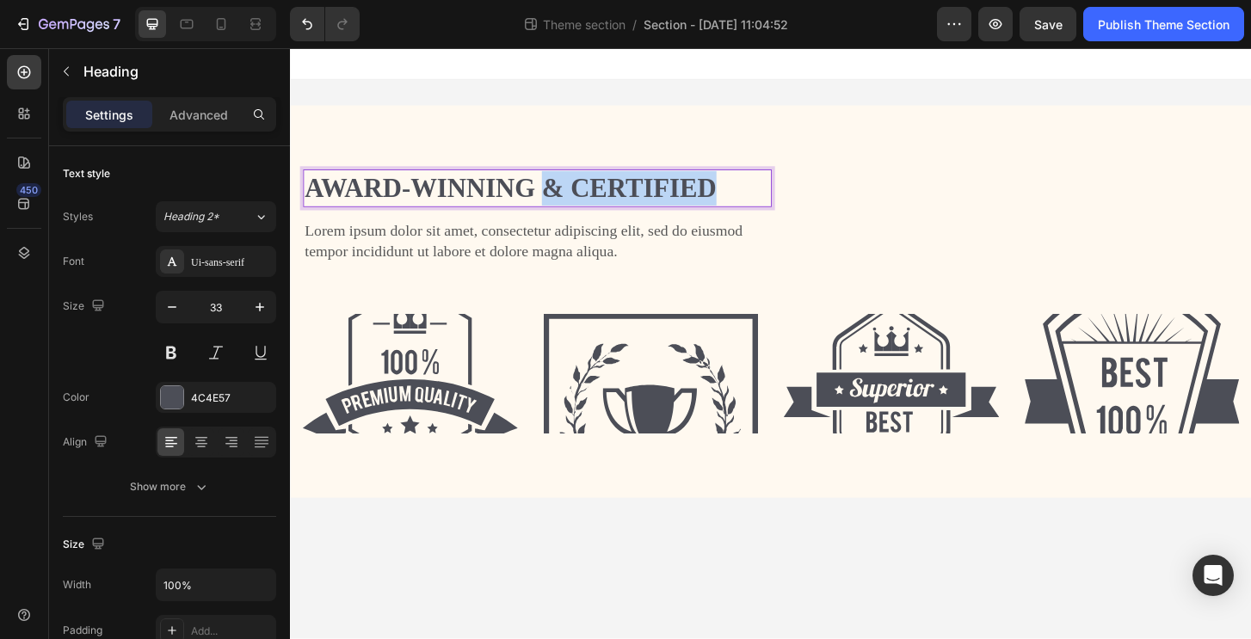
drag, startPoint x: 563, startPoint y: 192, endPoint x: 763, endPoint y: 196, distance: 199.6
click at [763, 196] on p "Award-winning & Certified" at bounding box center [555, 199] width 500 height 37
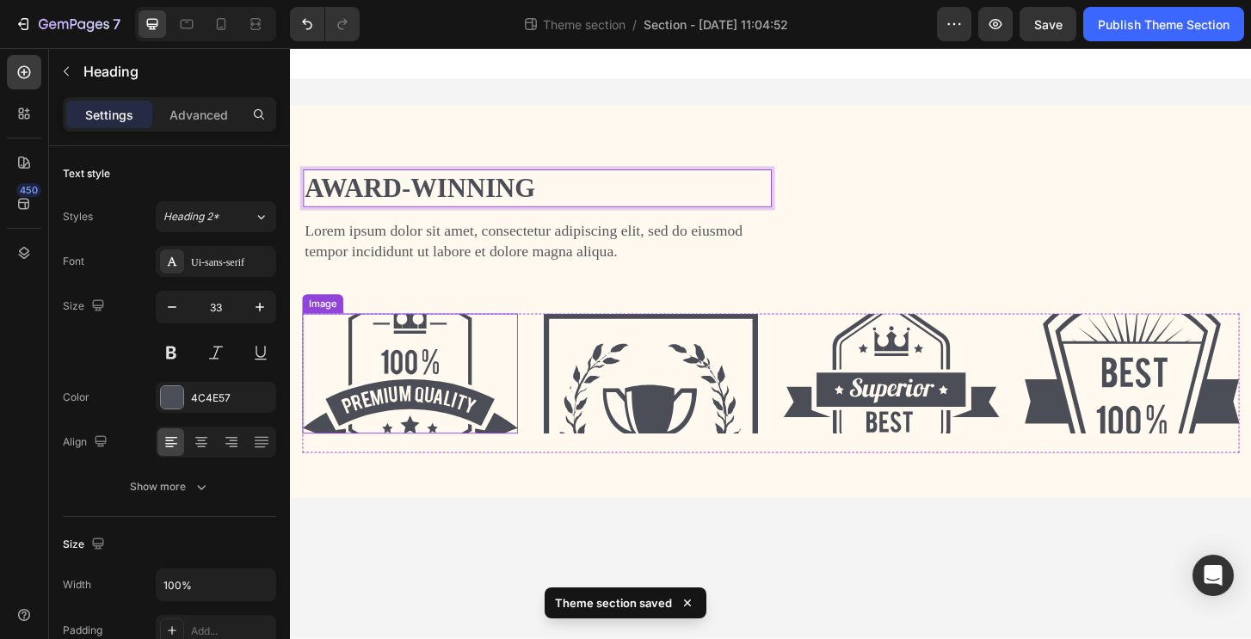
click at [436, 378] on img at bounding box center [418, 398] width 231 height 129
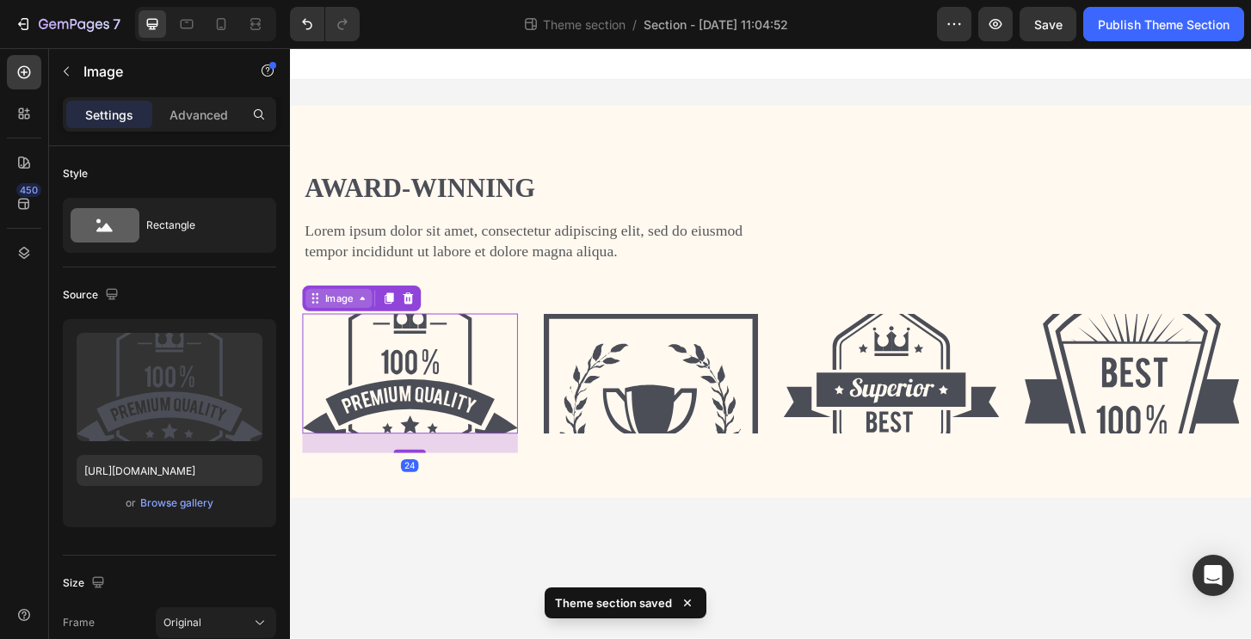
click at [356, 317] on div "Image" at bounding box center [341, 317] width 37 height 15
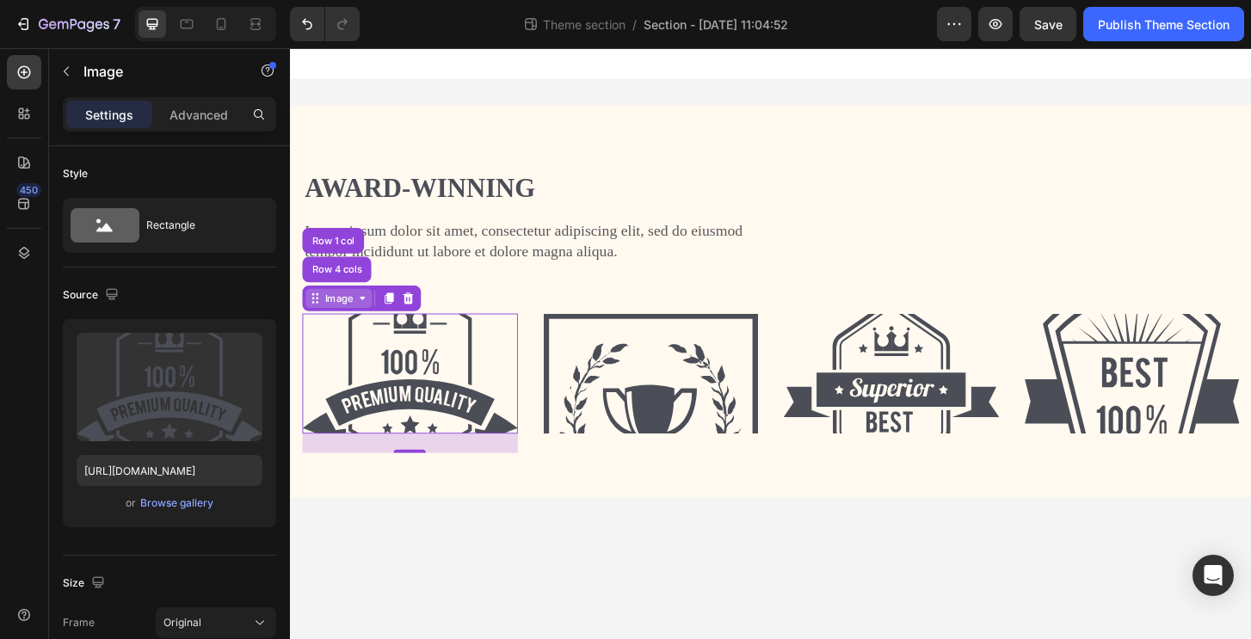
click at [366, 322] on icon at bounding box center [367, 317] width 14 height 14
click at [334, 314] on div "Image" at bounding box center [341, 317] width 37 height 15
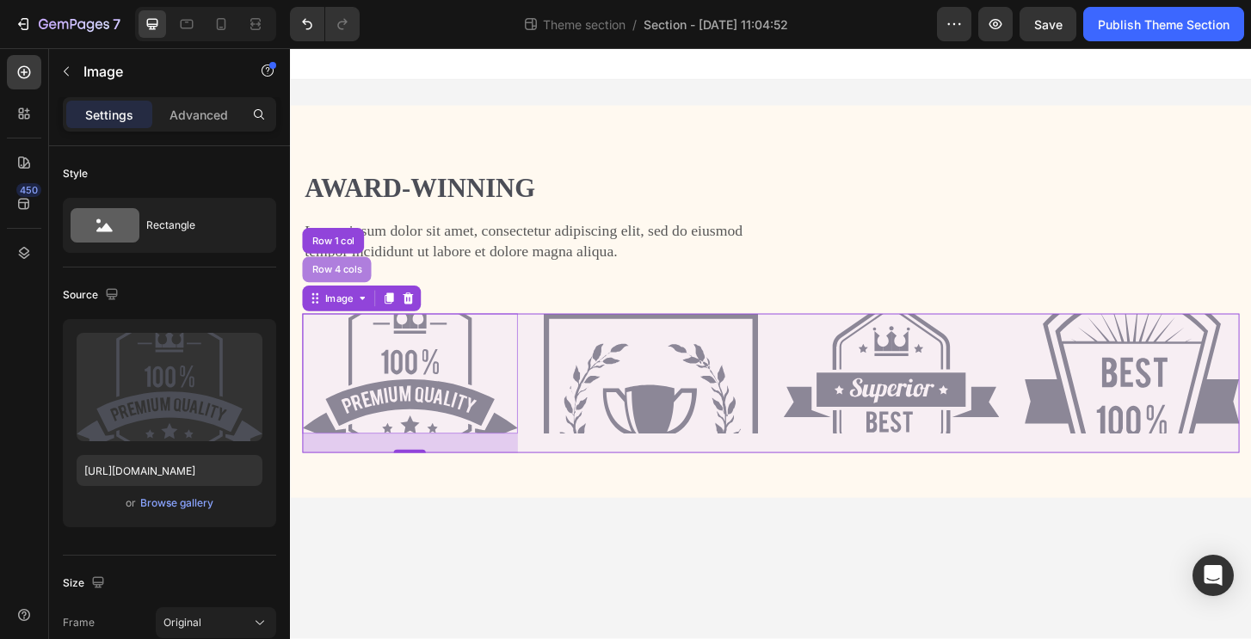
click at [349, 280] on div "Row 4 cols" at bounding box center [340, 287] width 74 height 28
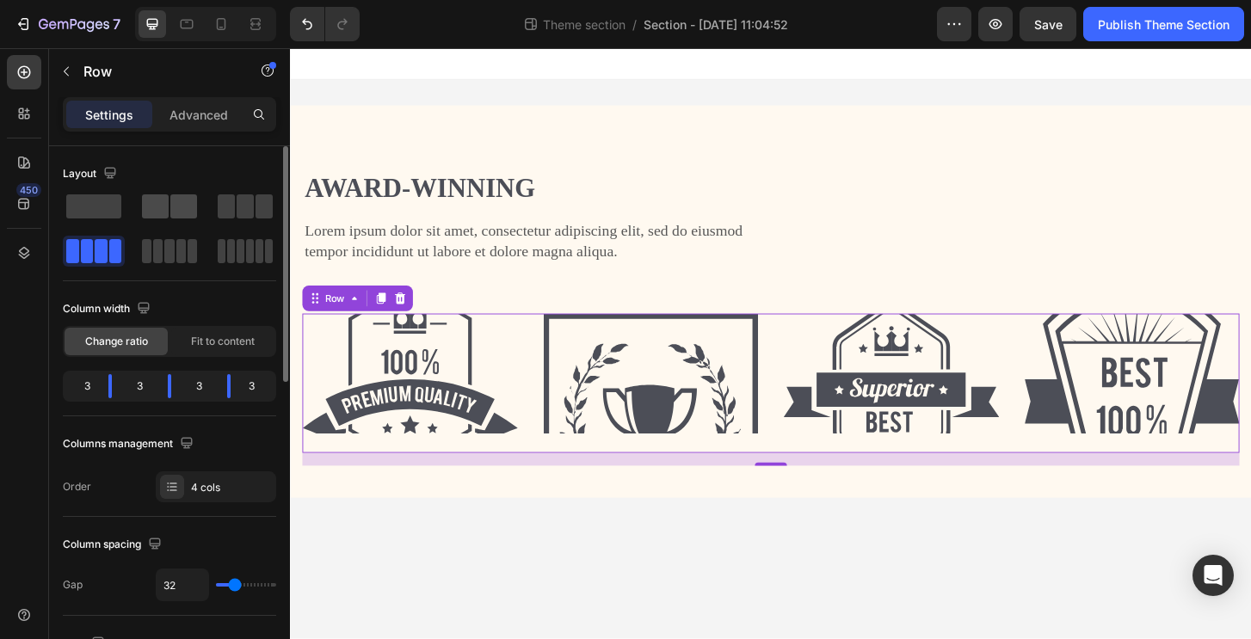
click at [176, 203] on span at bounding box center [183, 206] width 27 height 24
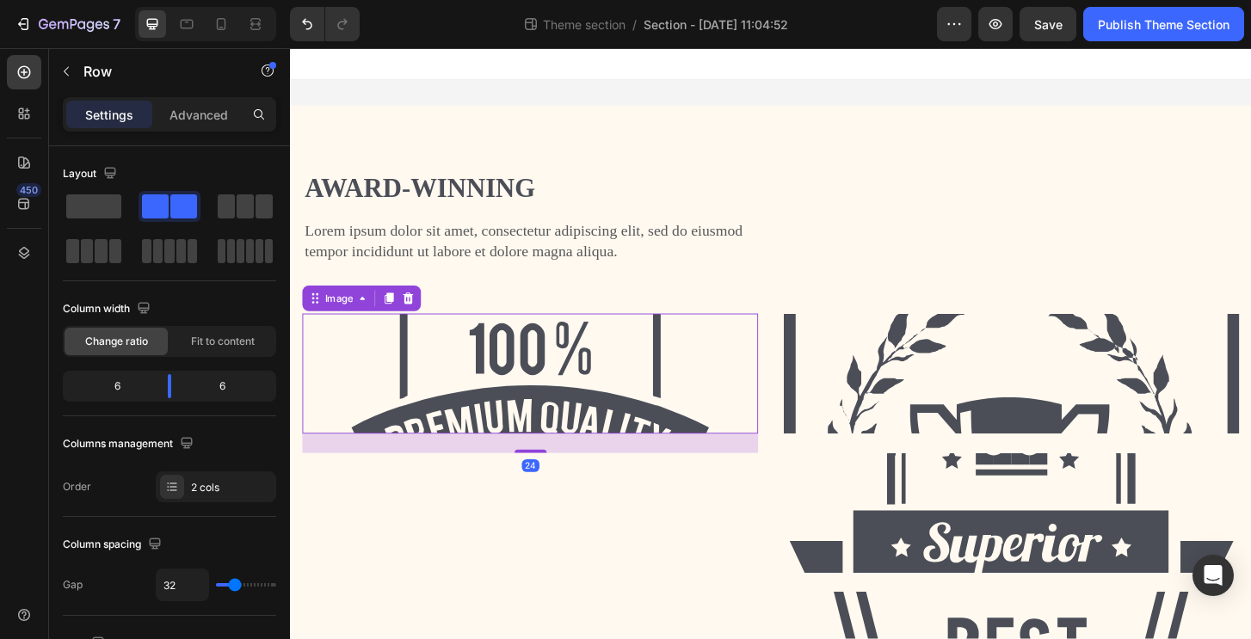
click at [711, 396] on img at bounding box center [547, 398] width 489 height 129
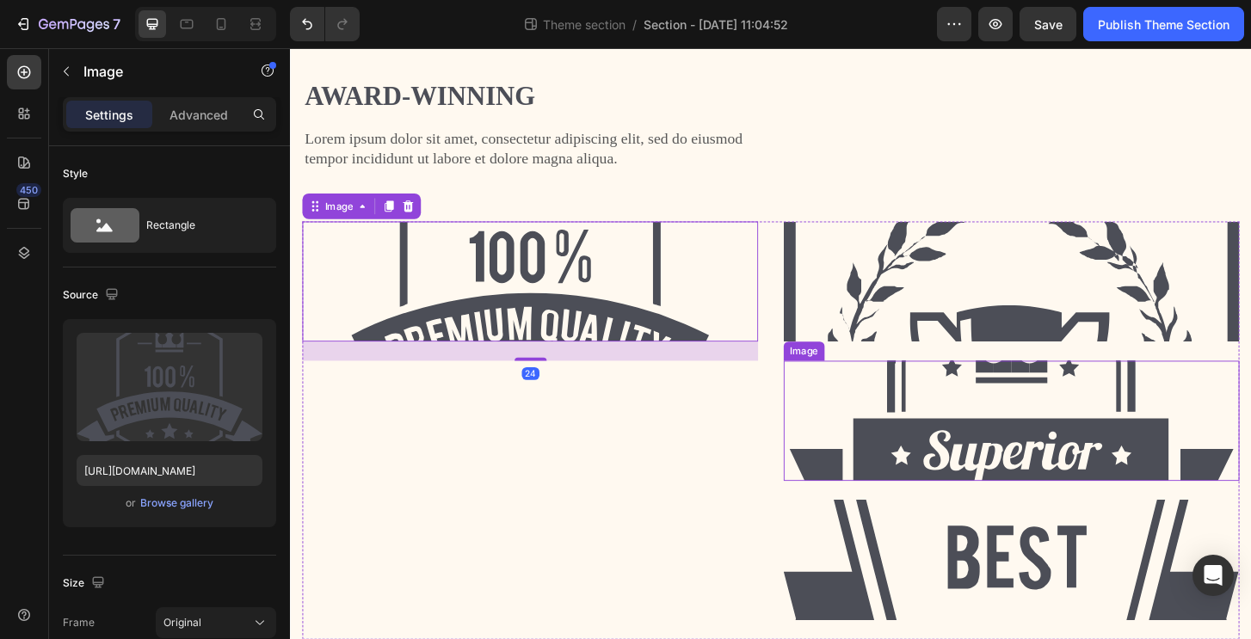
scroll to position [175, 0]
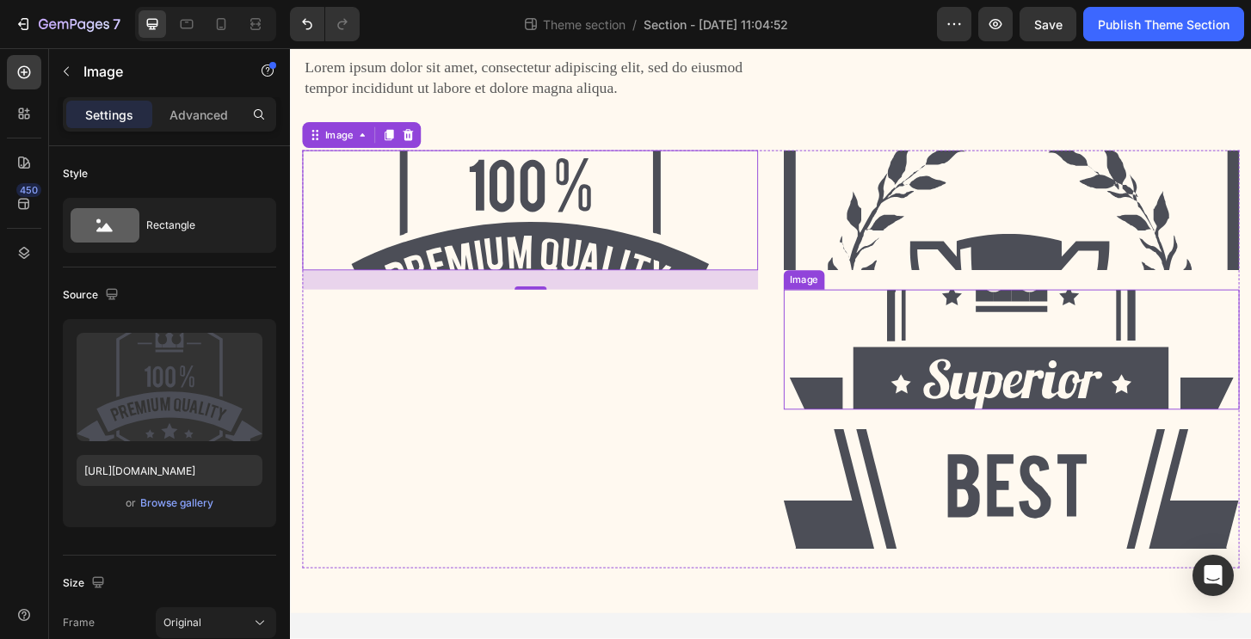
click at [919, 333] on img at bounding box center [1064, 372] width 489 height 129
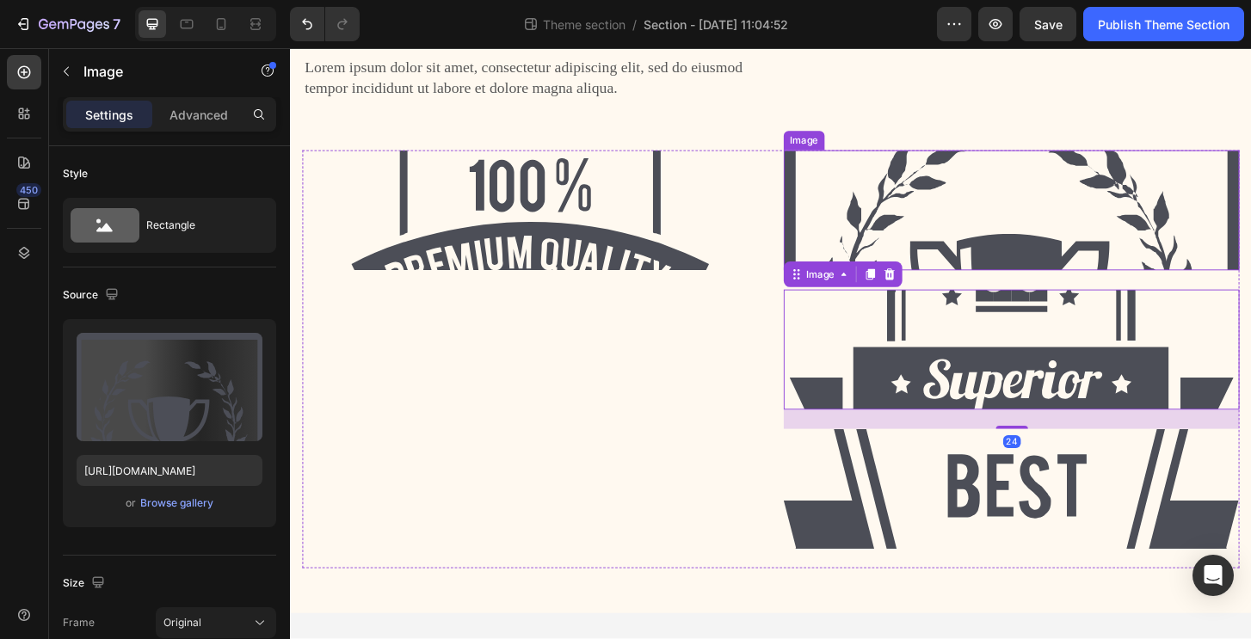
drag, startPoint x: 927, startPoint y: 267, endPoint x: 927, endPoint y: 278, distance: 10.3
click at [927, 272] on img at bounding box center [1064, 222] width 489 height 129
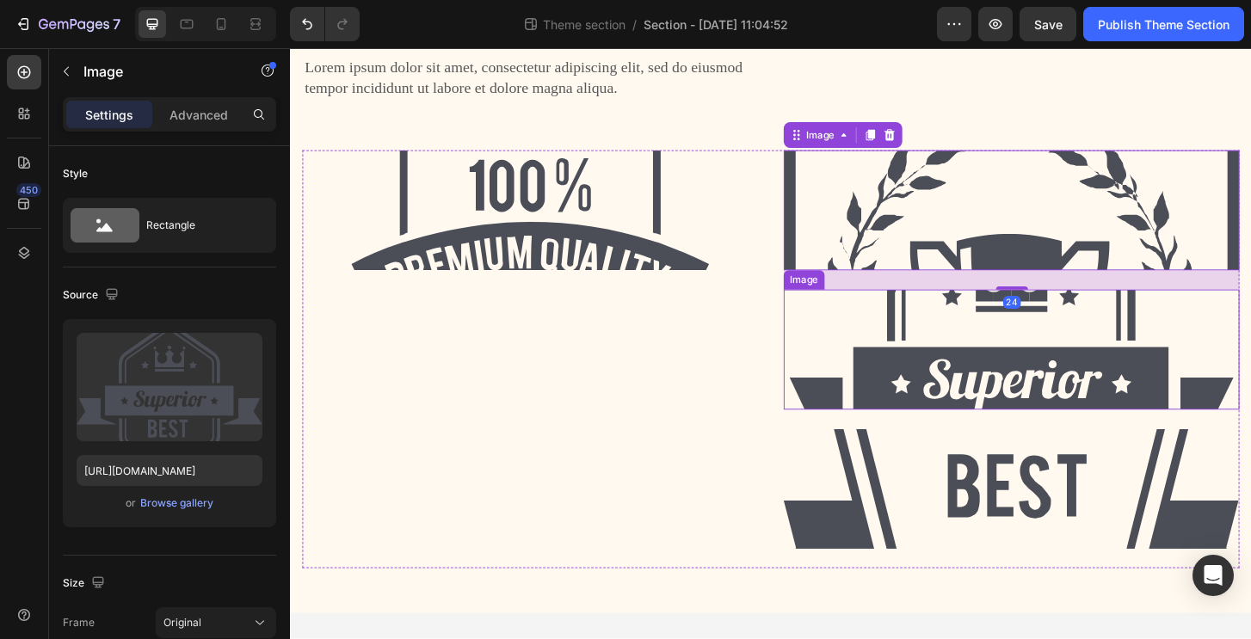
click at [908, 384] on img at bounding box center [1064, 372] width 489 height 129
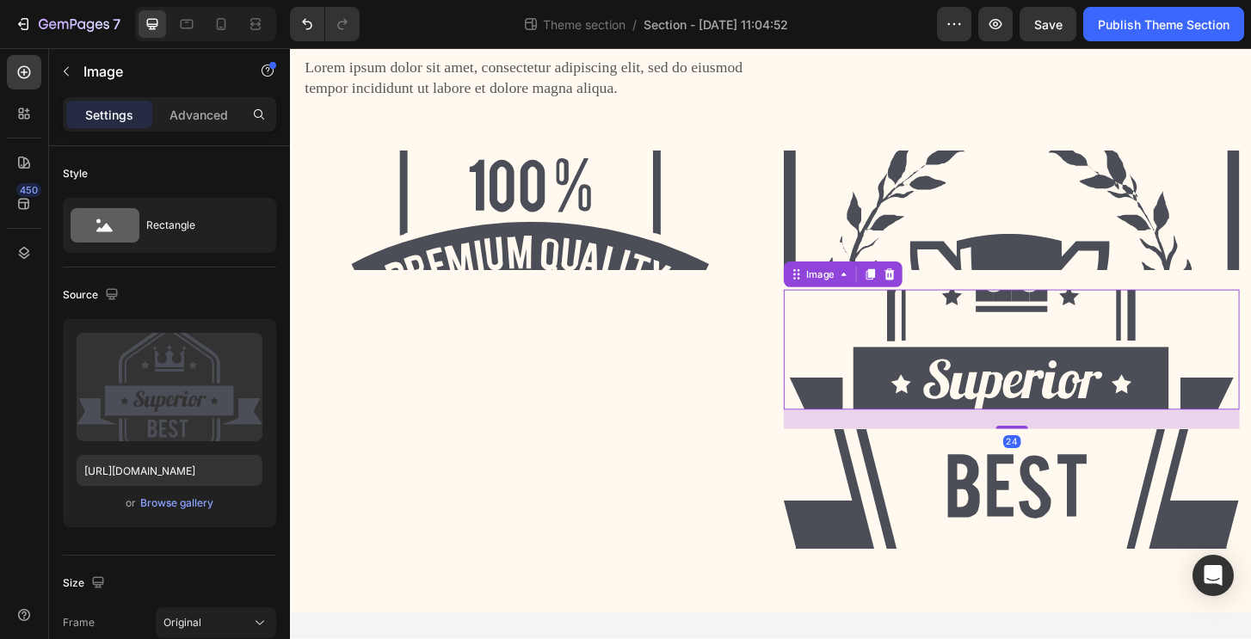
click at [931, 303] on div "Image" at bounding box center [883, 292] width 127 height 28
click at [931, 290] on icon at bounding box center [933, 292] width 11 height 12
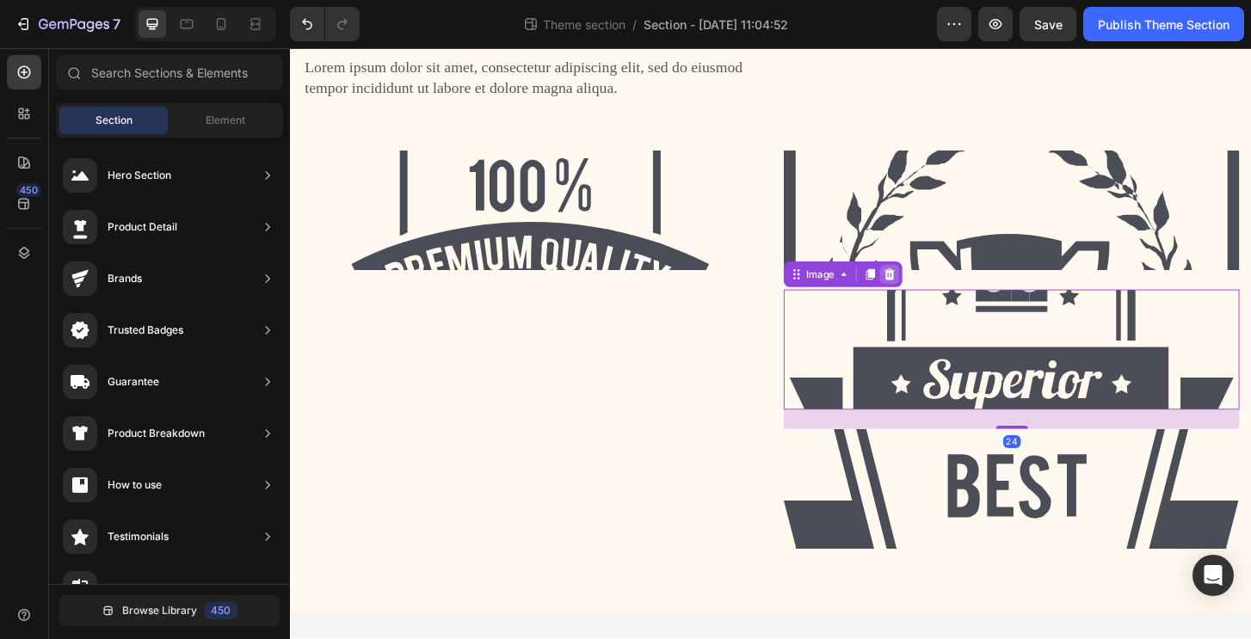
scroll to position [26, 0]
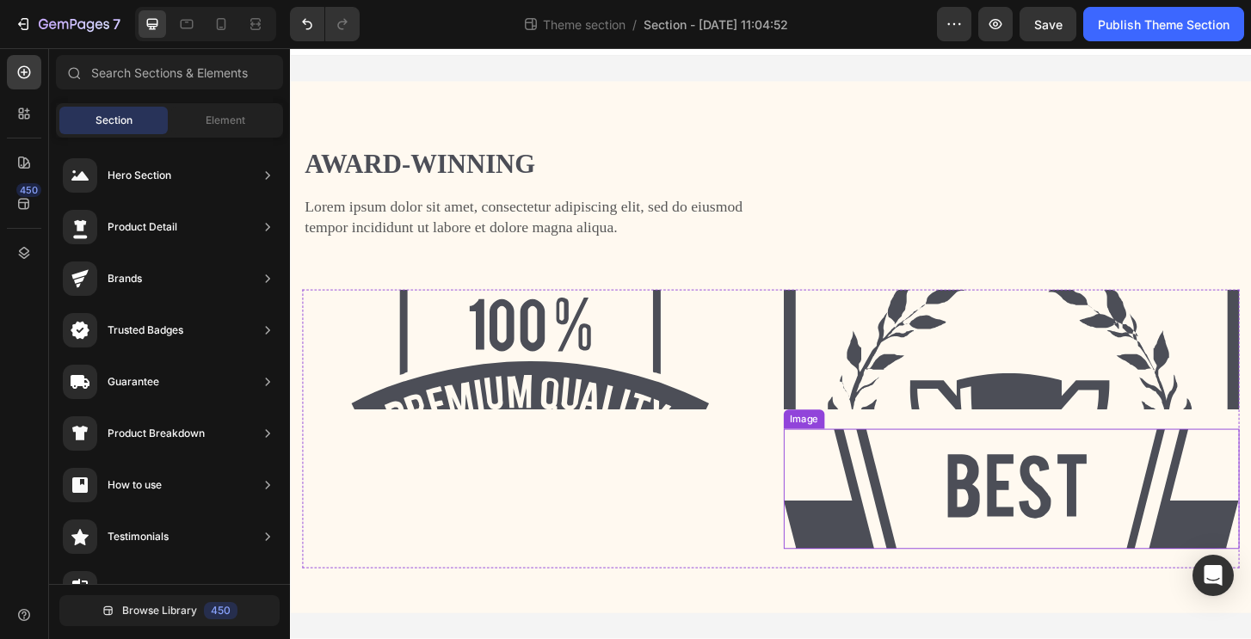
click at [909, 521] on img at bounding box center [1064, 522] width 489 height 129
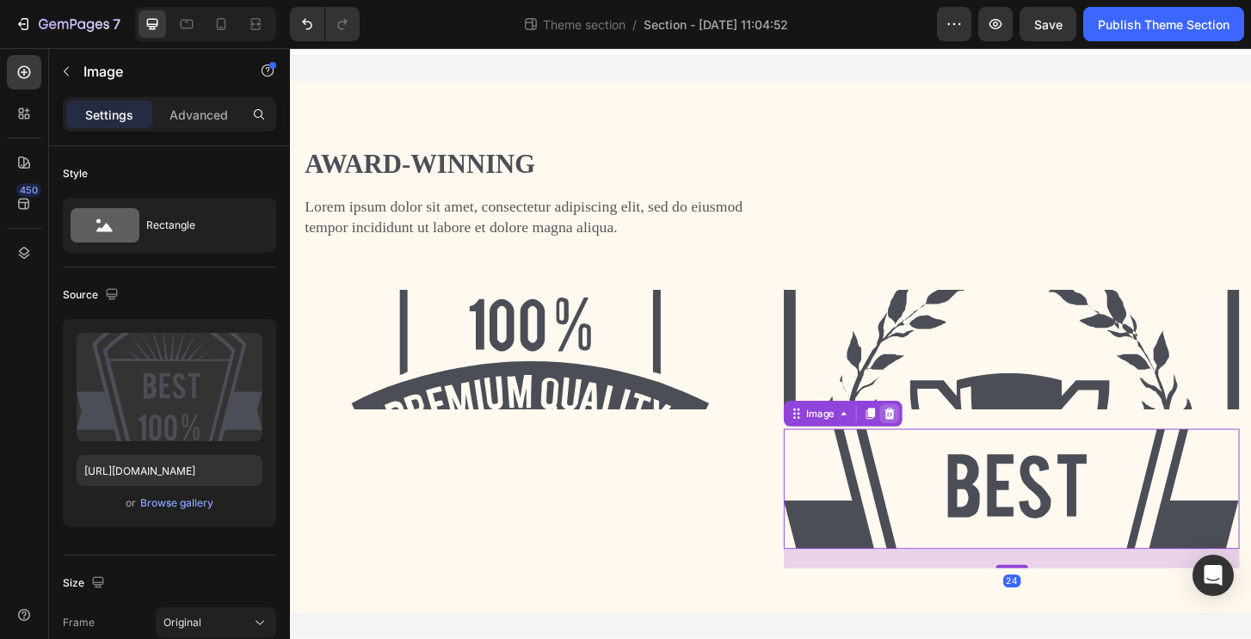
click at [928, 442] on icon at bounding box center [933, 441] width 11 height 12
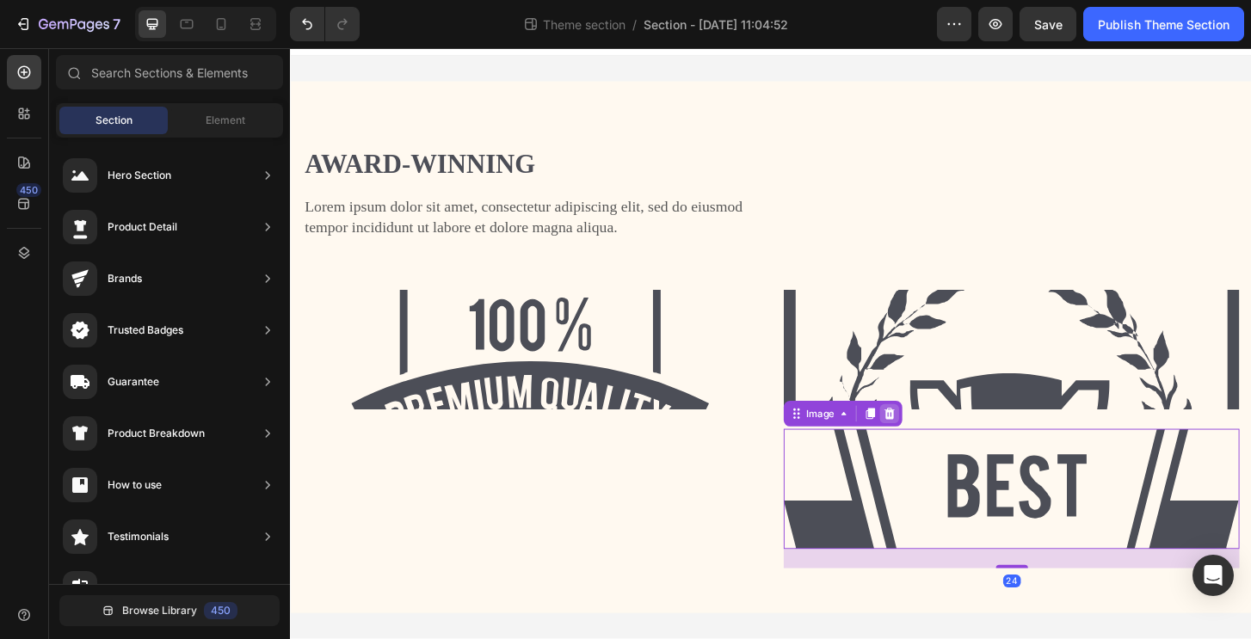
scroll to position [0, 0]
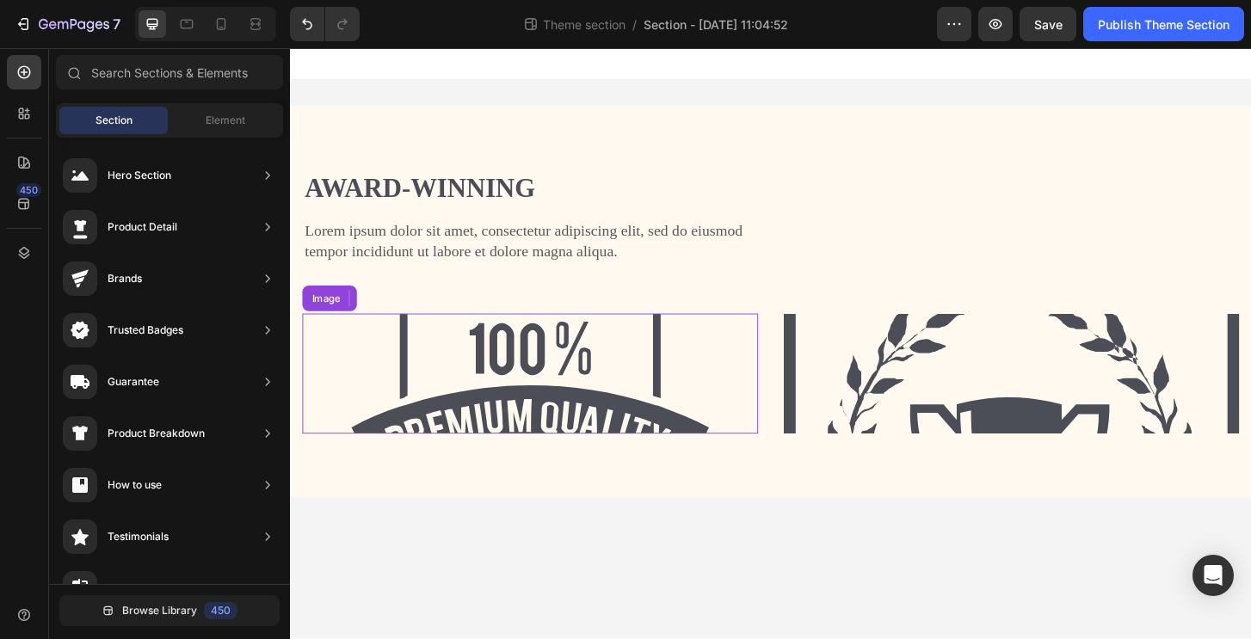
click at [450, 384] on img at bounding box center [547, 398] width 489 height 129
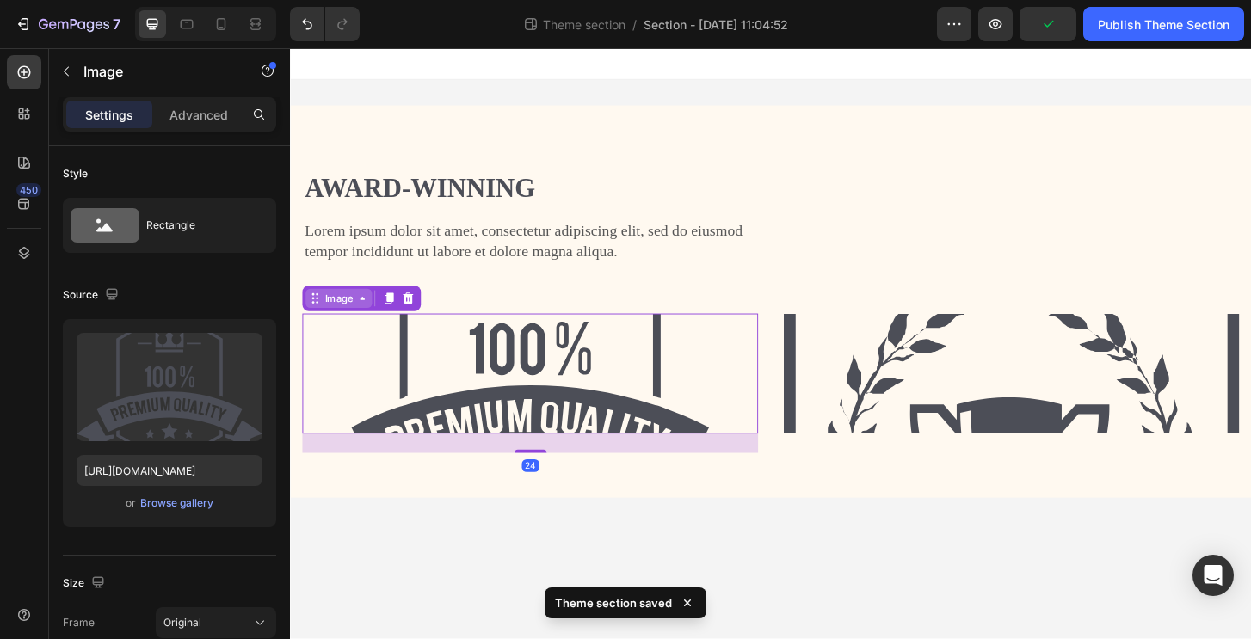
click at [366, 317] on icon at bounding box center [367, 317] width 5 height 3
click at [342, 323] on div "Image" at bounding box center [341, 317] width 37 height 15
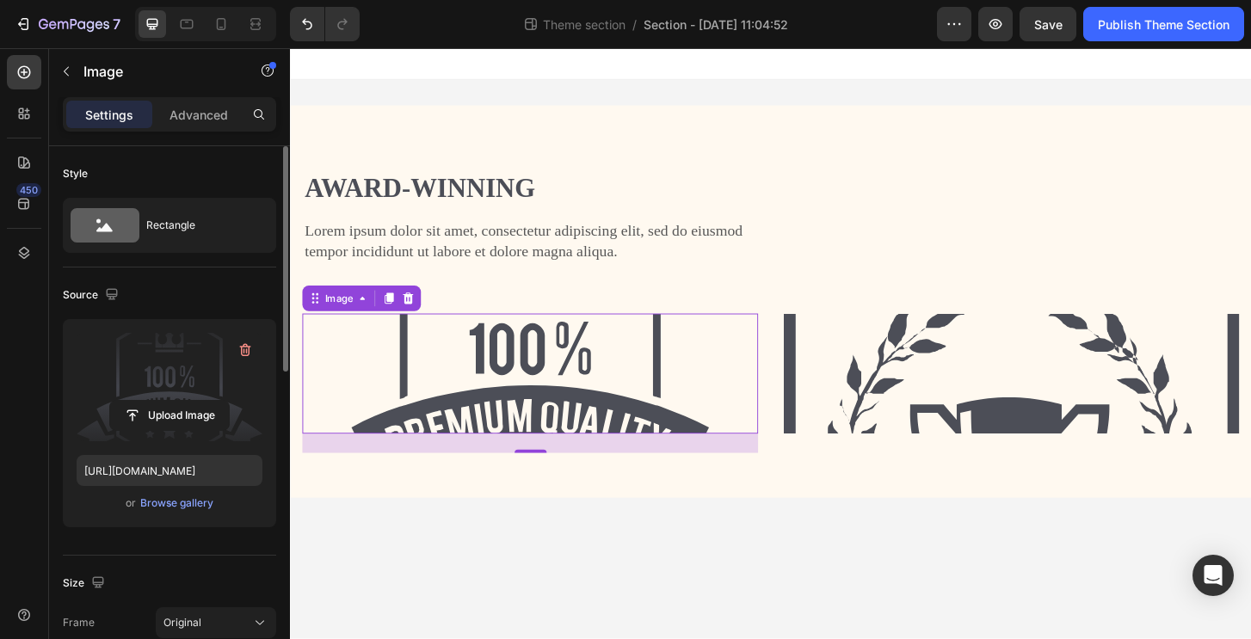
click at [198, 381] on label at bounding box center [170, 387] width 186 height 108
click at [198, 401] on input "file" at bounding box center [169, 415] width 119 height 29
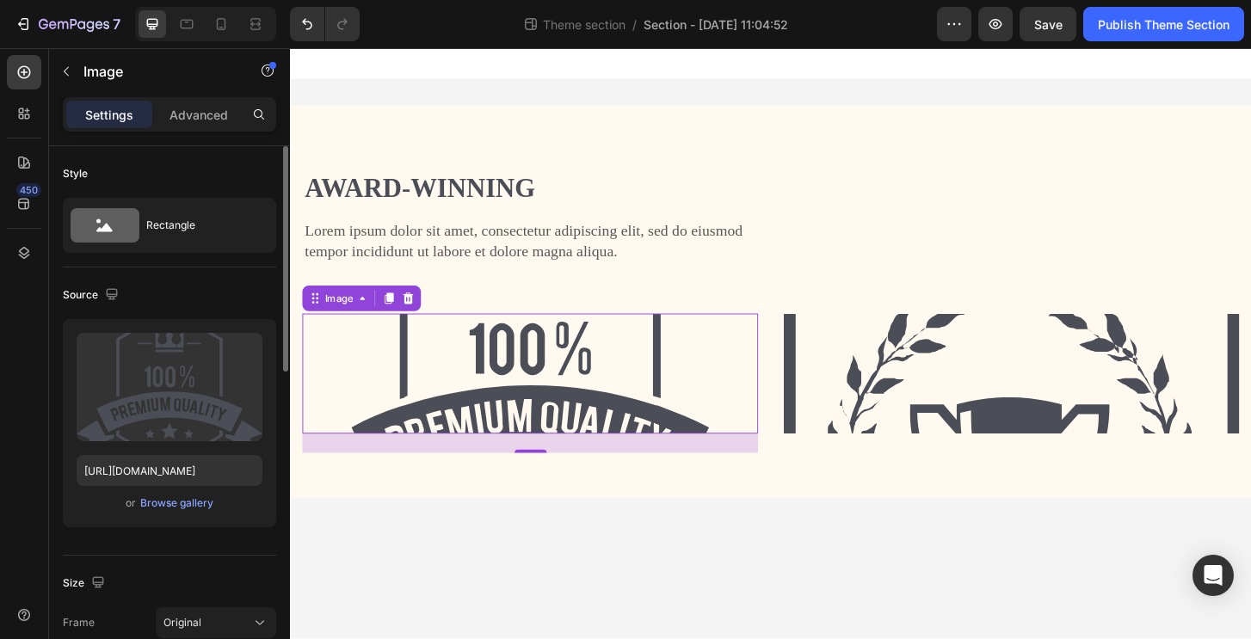
click at [183, 513] on div "or Browse gallery" at bounding box center [170, 503] width 186 height 21
click at [188, 508] on div "Browse gallery" at bounding box center [176, 502] width 73 height 15
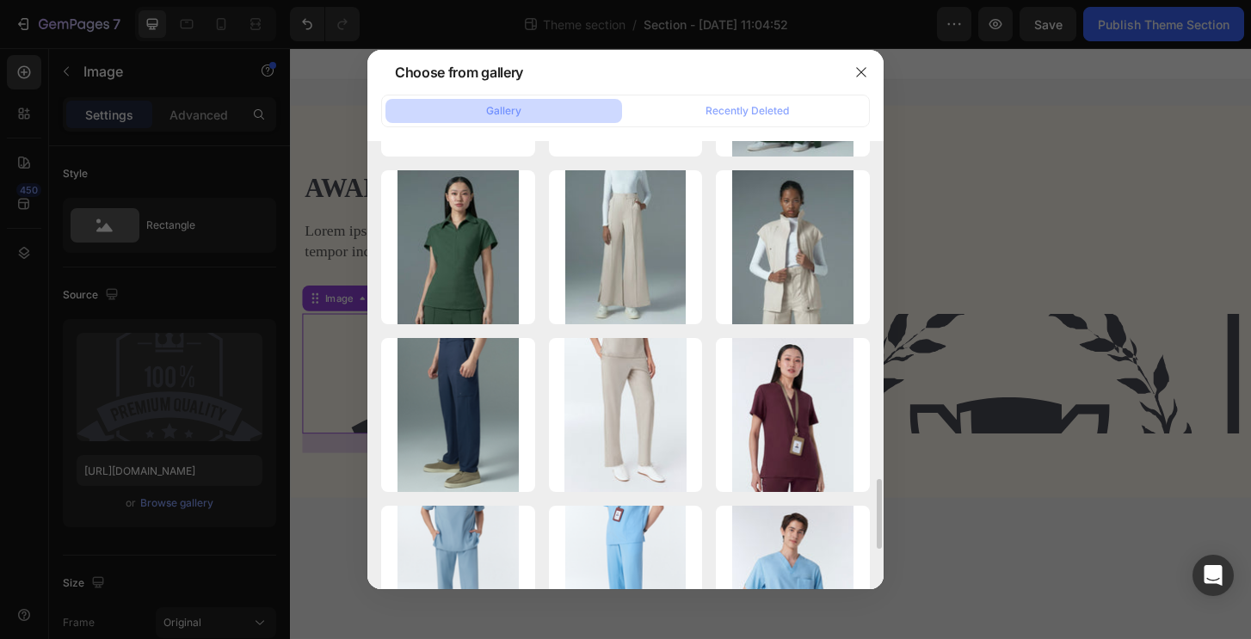
scroll to position [2413, 0]
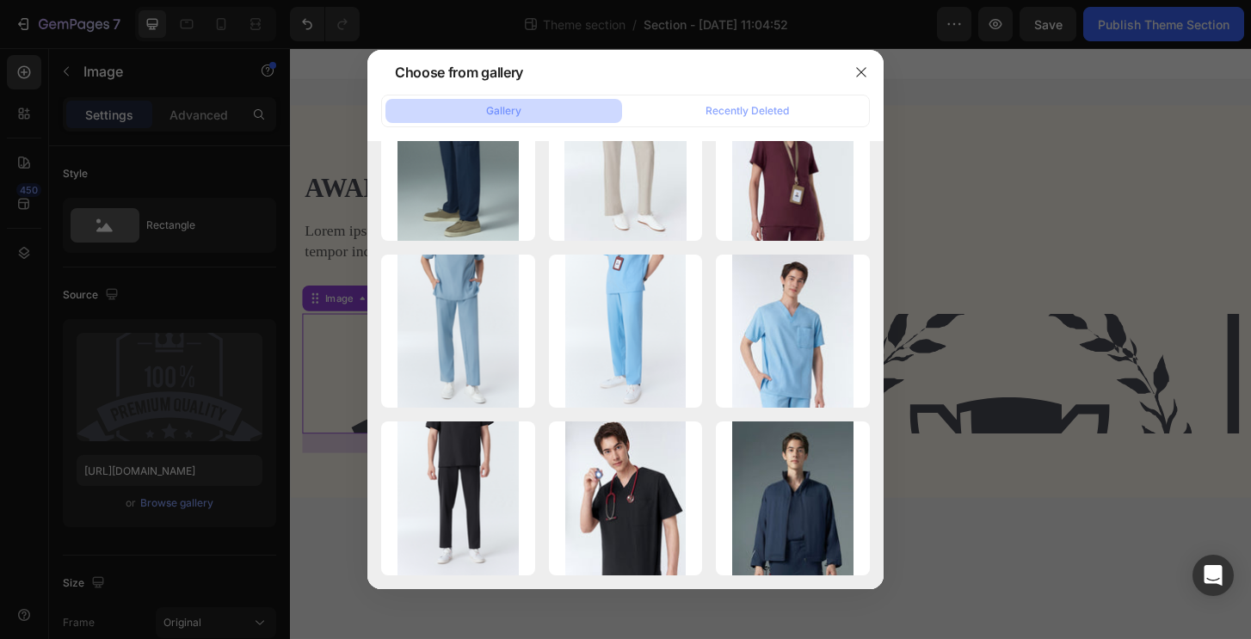
click at [576, 110] on button "Gallery" at bounding box center [503, 111] width 237 height 24
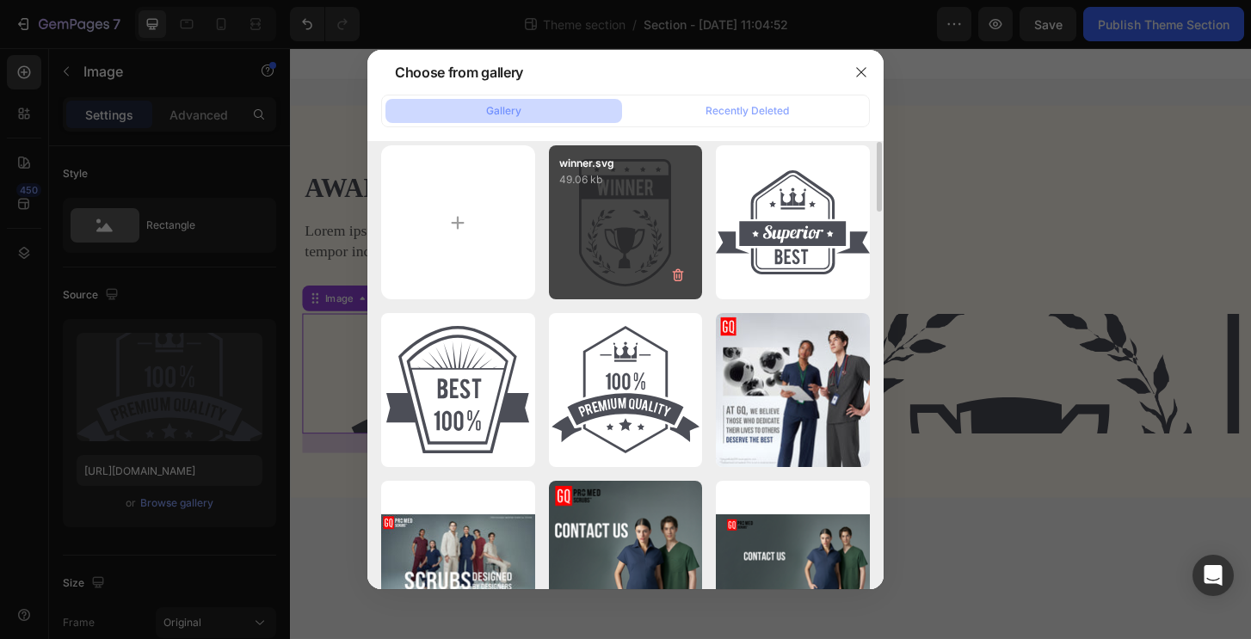
scroll to position [0, 0]
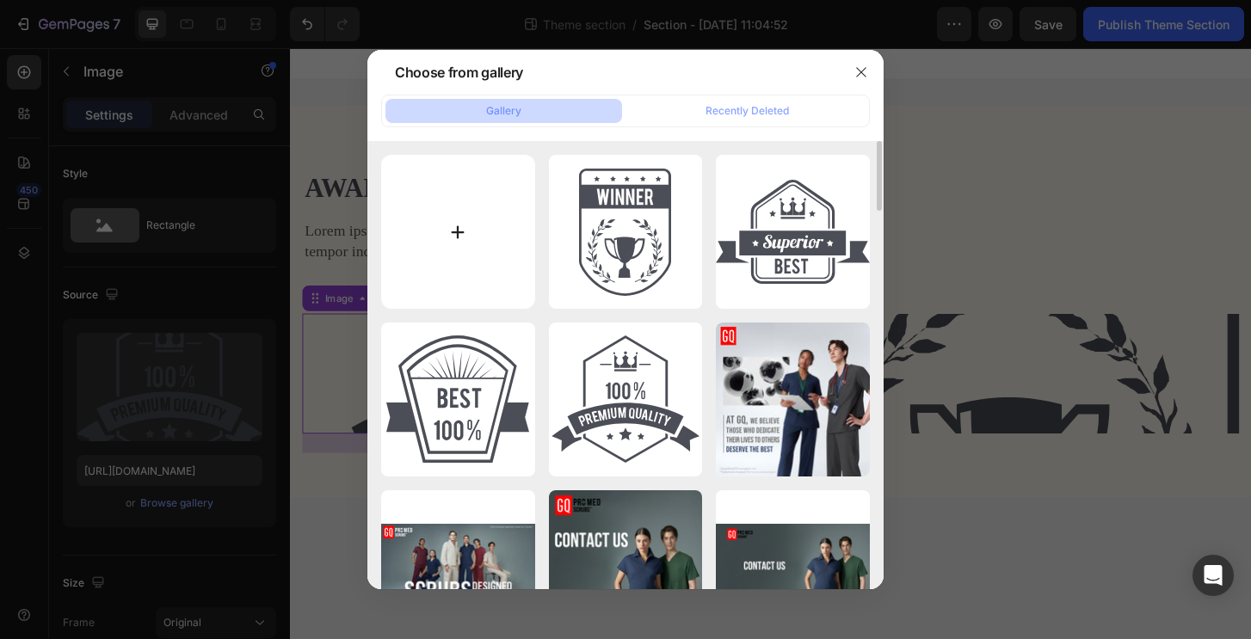
click at [394, 204] on input "file" at bounding box center [458, 232] width 154 height 154
click at [763, 103] on button "Recently Deleted" at bounding box center [747, 111] width 237 height 24
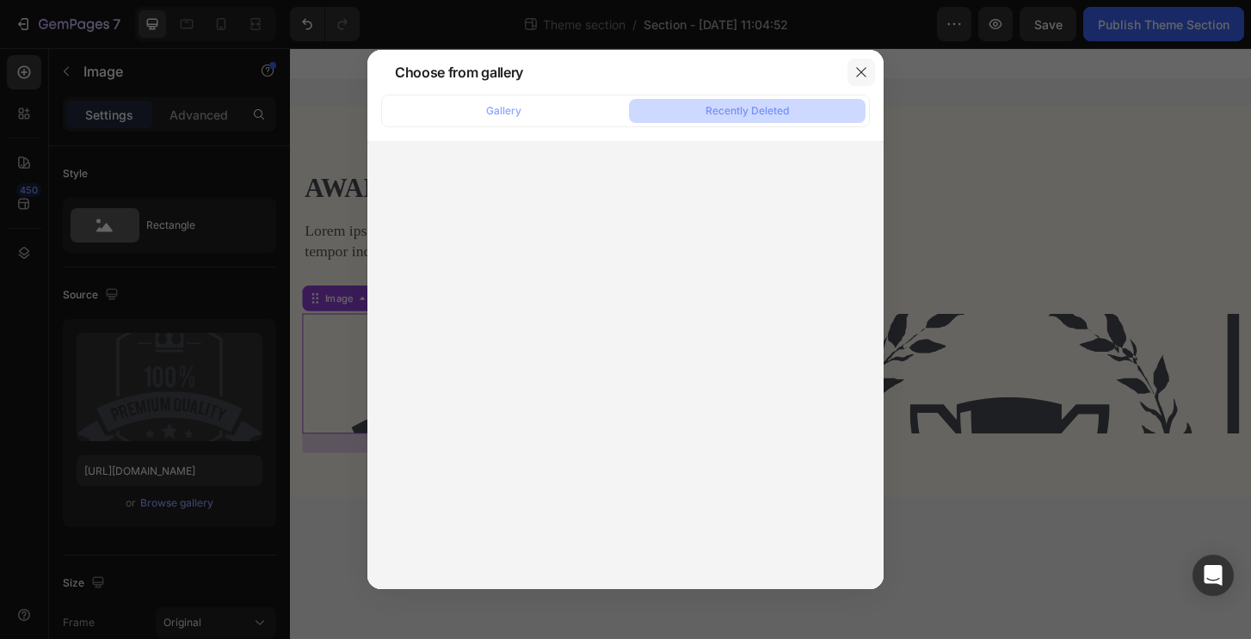
click at [857, 75] on icon "button" at bounding box center [861, 72] width 14 height 14
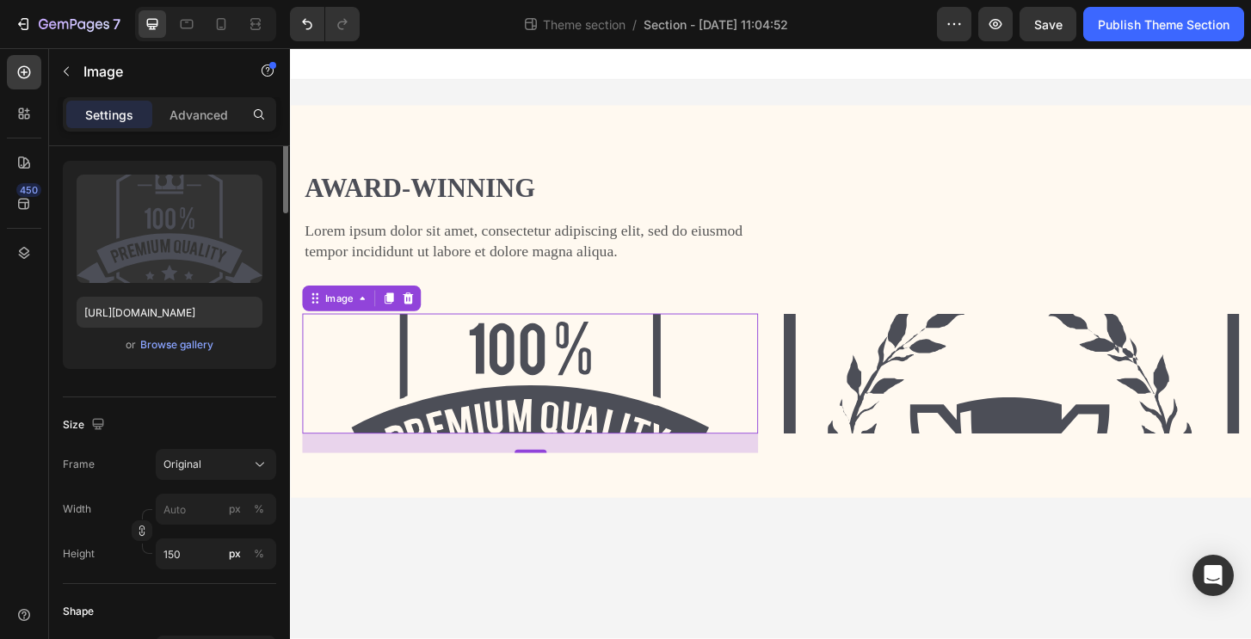
scroll to position [303, 0]
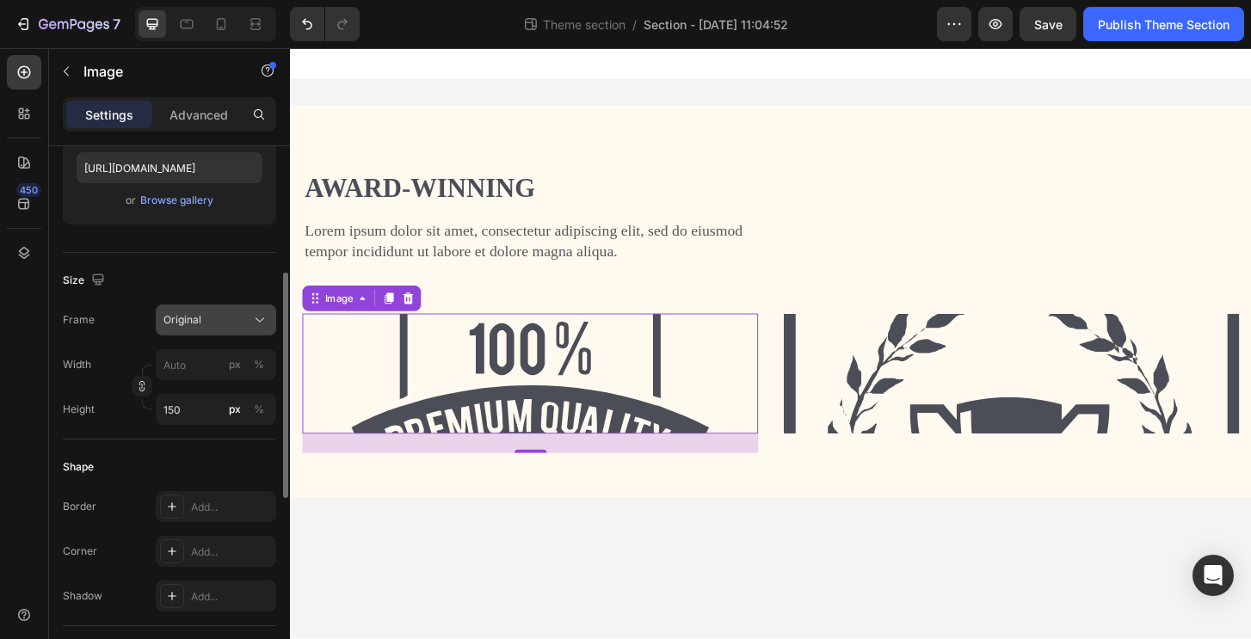
click at [224, 322] on div "Original" at bounding box center [205, 319] width 84 height 15
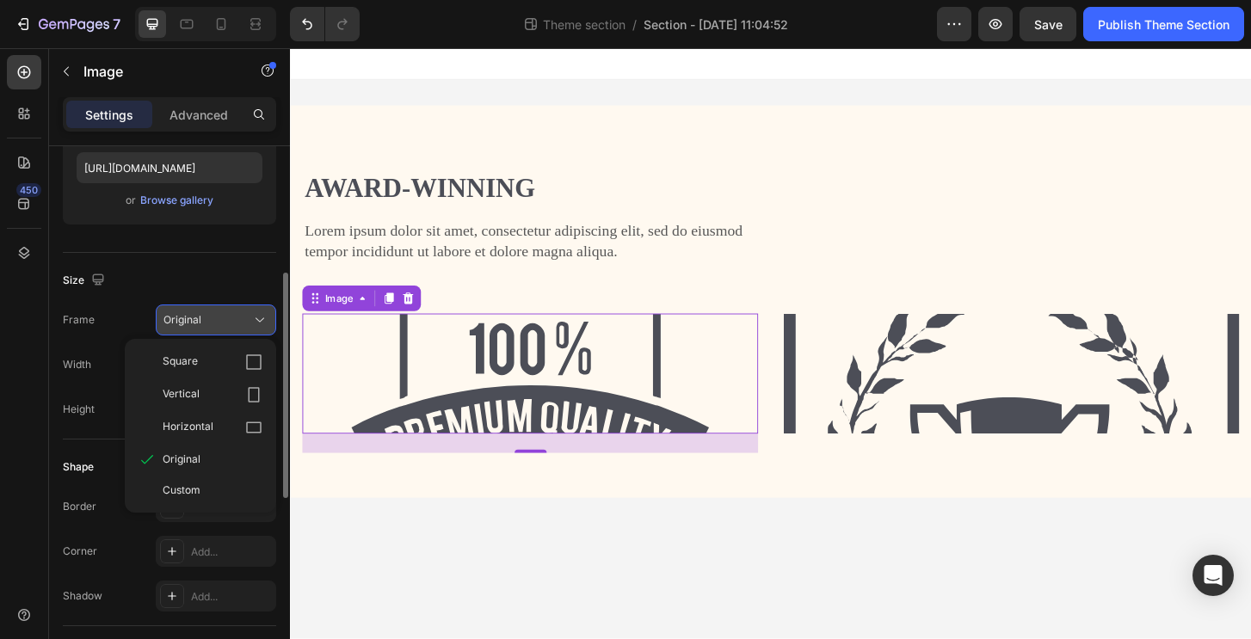
click at [220, 351] on div "Square" at bounding box center [201, 362] width 138 height 33
type input "150"
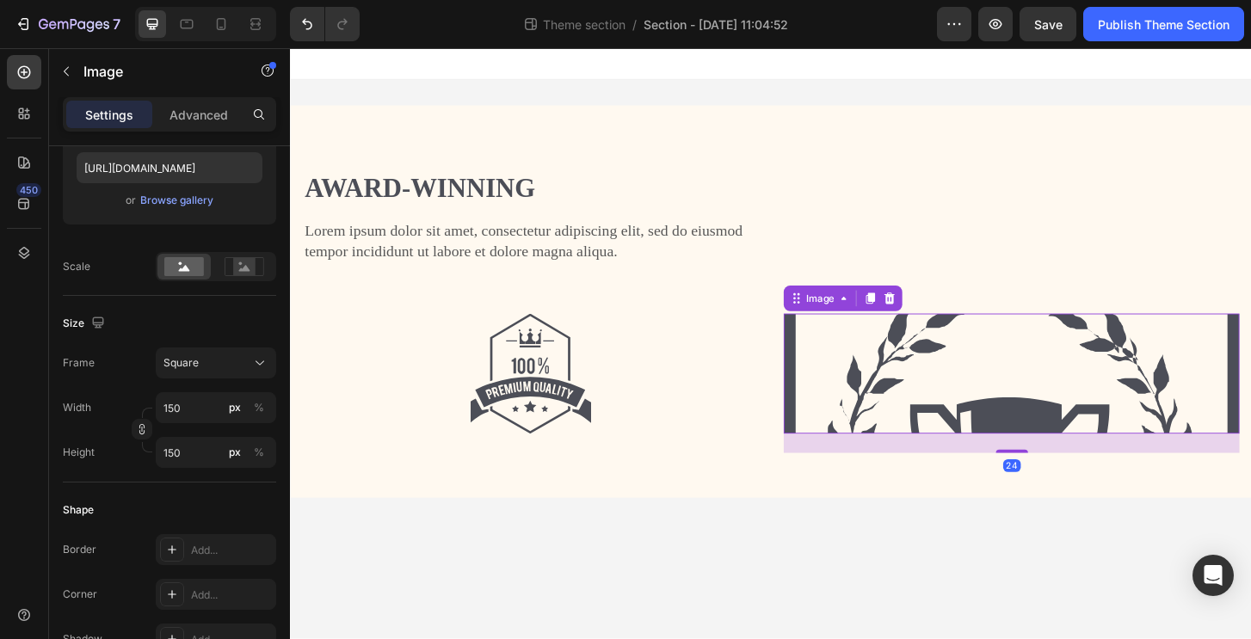
click at [1045, 387] on img at bounding box center [1064, 398] width 489 height 129
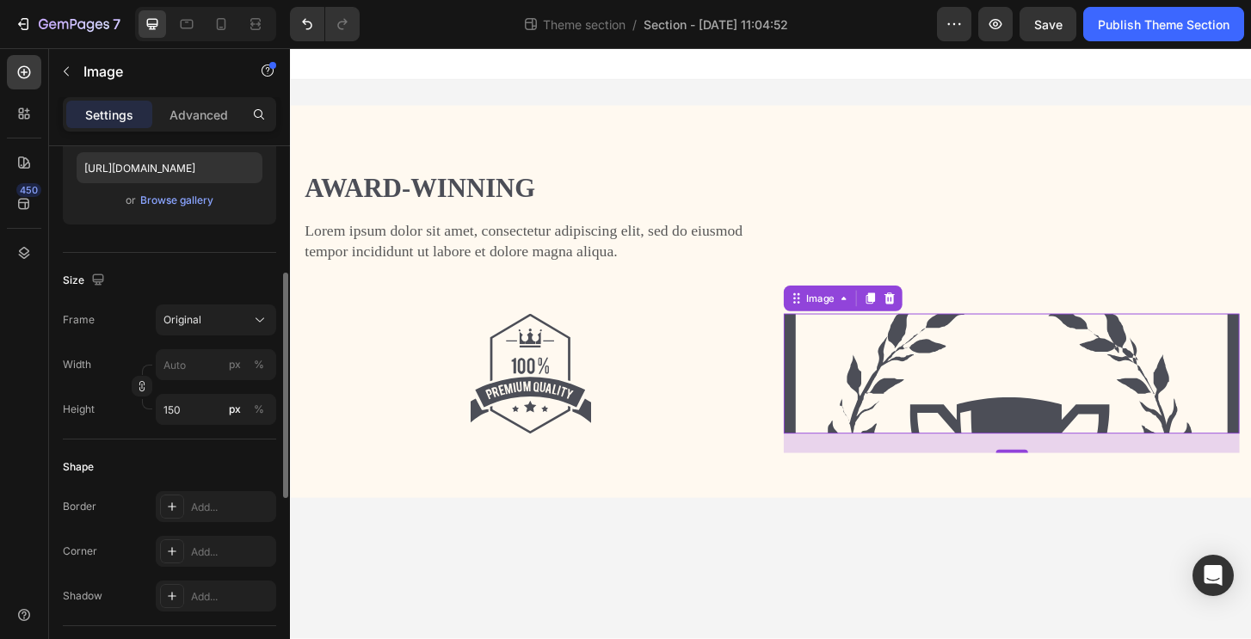
click at [183, 302] on div "Size Frame Original Width px % Height 150 px %" at bounding box center [169, 346] width 213 height 187
click at [237, 324] on div "Original" at bounding box center [205, 319] width 84 height 15
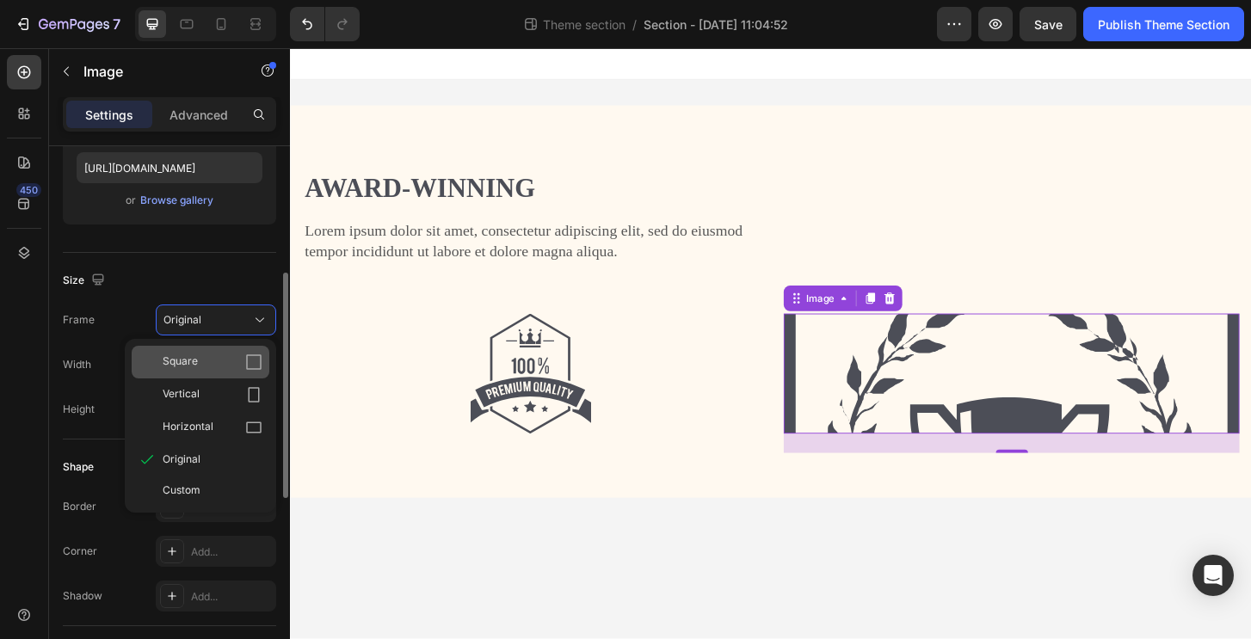
click at [218, 351] on div "Square" at bounding box center [201, 362] width 138 height 33
type input "150"
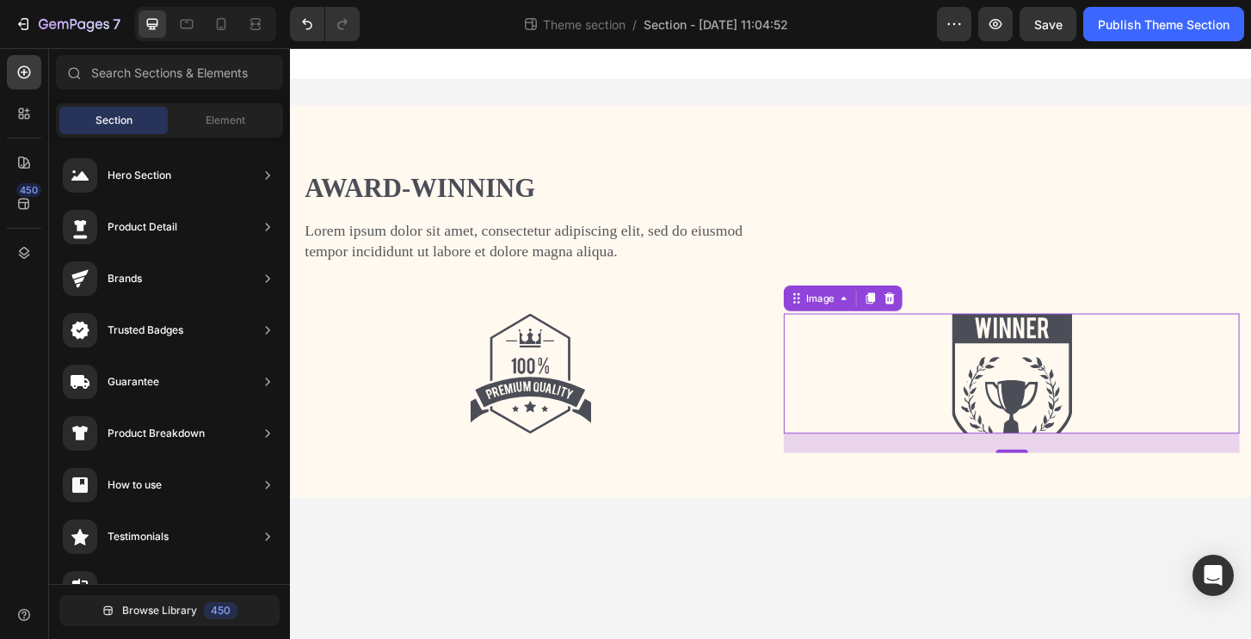
click at [1042, 618] on body "Award-winning Heading Lorem ipsum dolor sit amet, consectetur adipiscing elit, …" at bounding box center [806, 365] width 1032 height 635
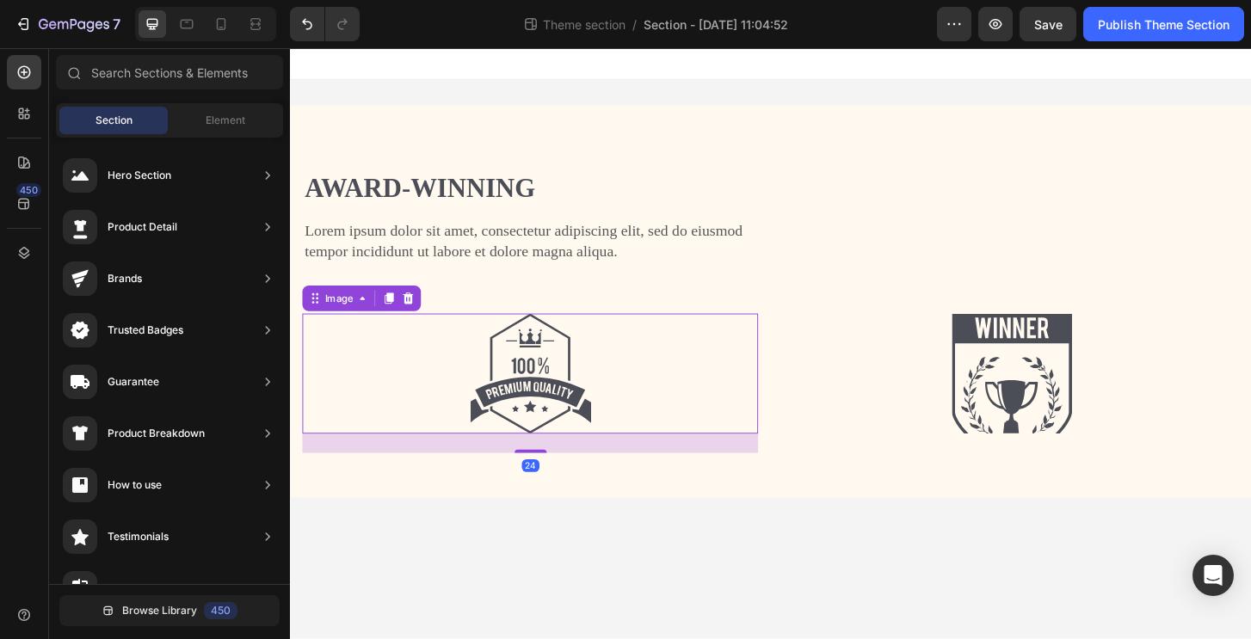
click at [549, 445] on img at bounding box center [547, 398] width 129 height 129
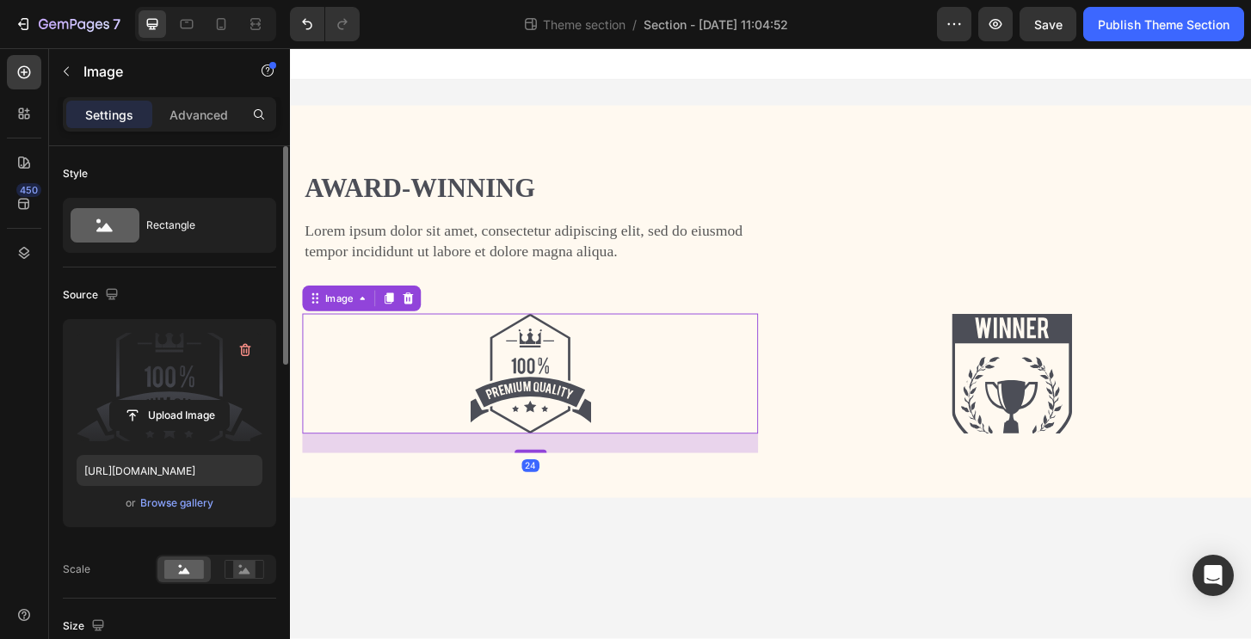
click at [156, 388] on label at bounding box center [170, 387] width 186 height 108
click at [156, 401] on input "file" at bounding box center [169, 415] width 119 height 29
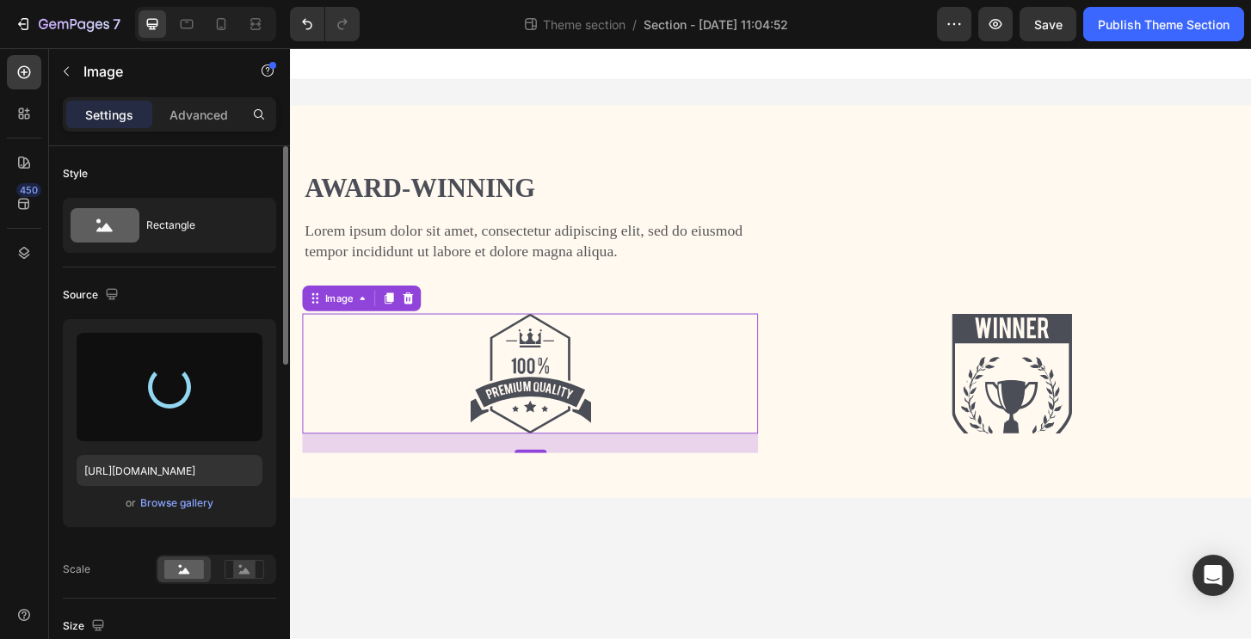
type input "[URL][DOMAIN_NAME]"
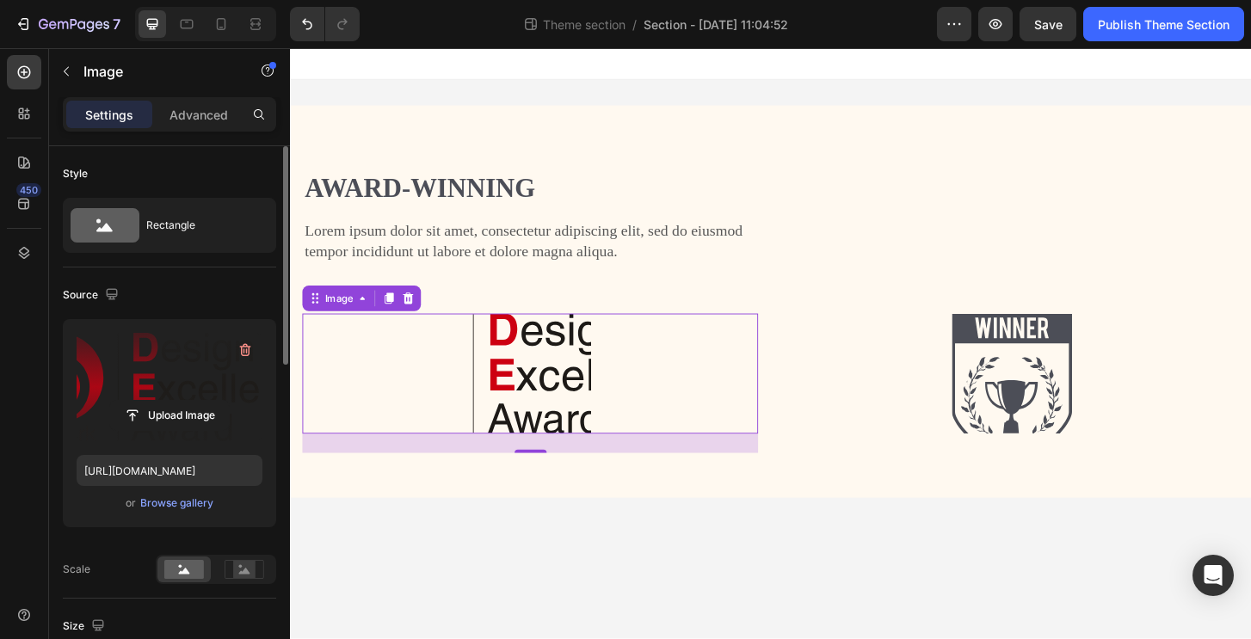
click at [540, 384] on img at bounding box center [547, 398] width 129 height 129
click at [166, 382] on label at bounding box center [170, 387] width 186 height 108
click at [166, 401] on input "file" at bounding box center [169, 415] width 119 height 29
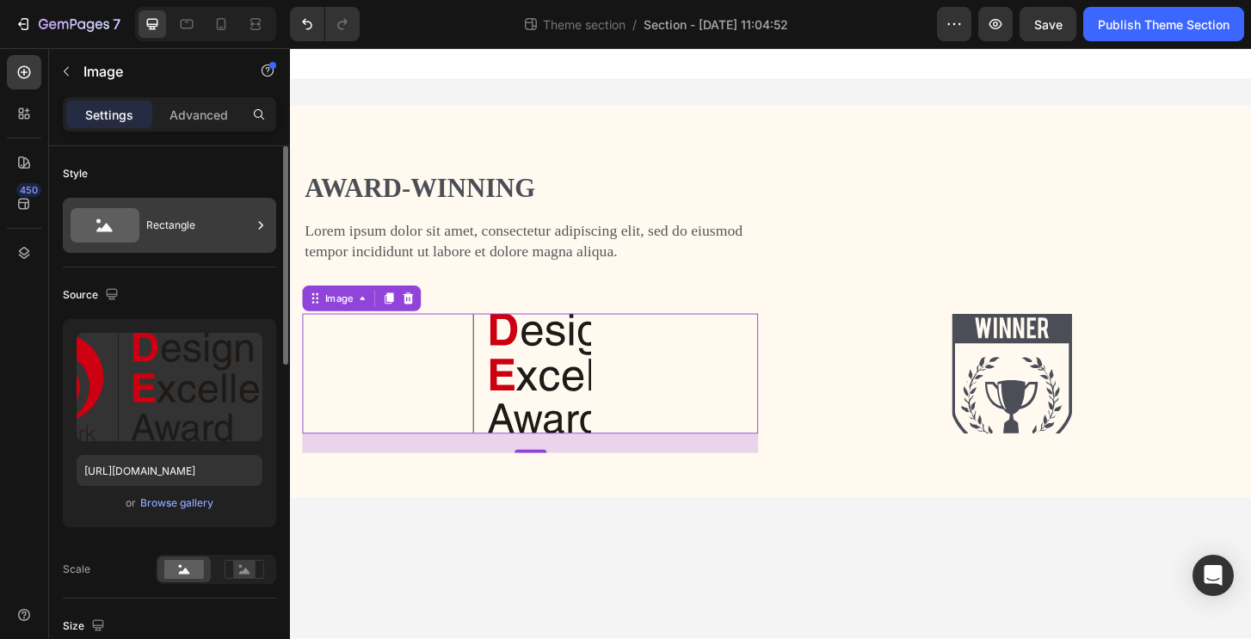
click at [192, 224] on div "Rectangle" at bounding box center [198, 226] width 105 height 40
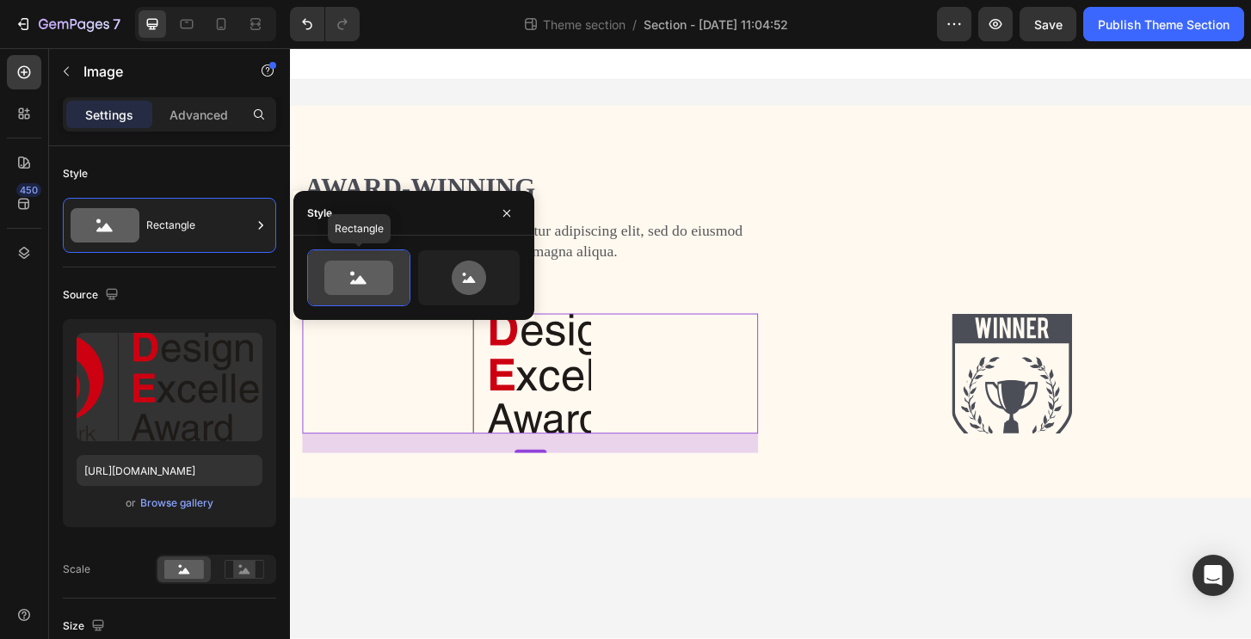
click at [395, 286] on icon at bounding box center [358, 278] width 81 height 34
click at [331, 281] on icon at bounding box center [358, 278] width 69 height 34
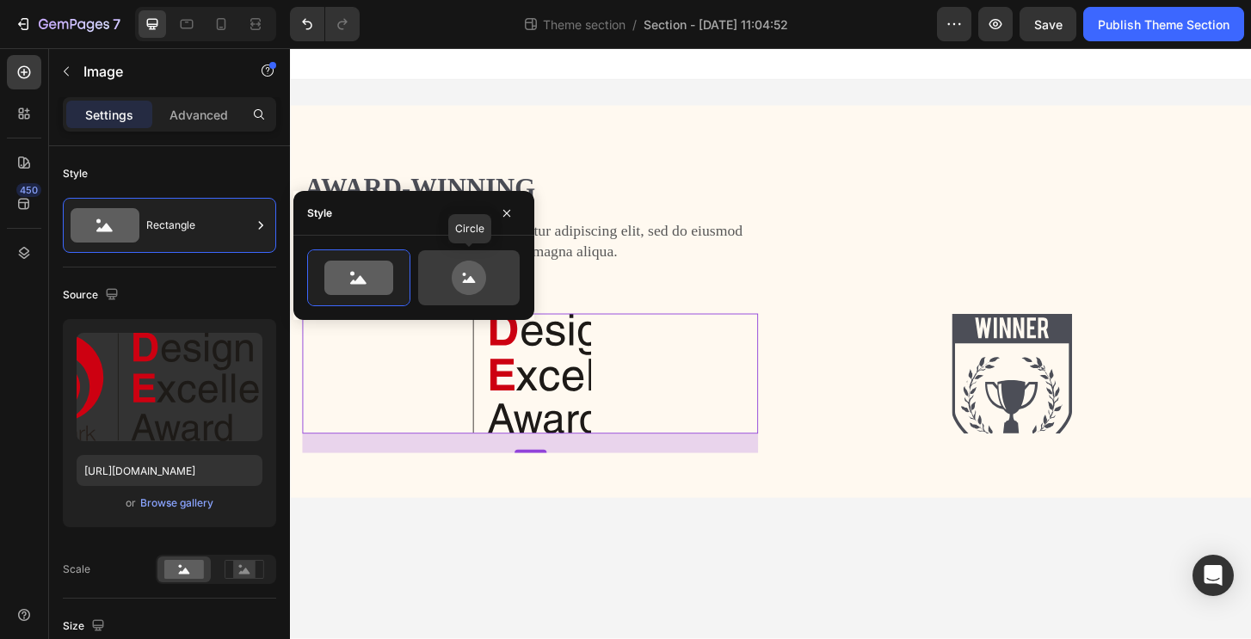
click at [464, 280] on icon at bounding box center [469, 279] width 13 height 7
type input "80"
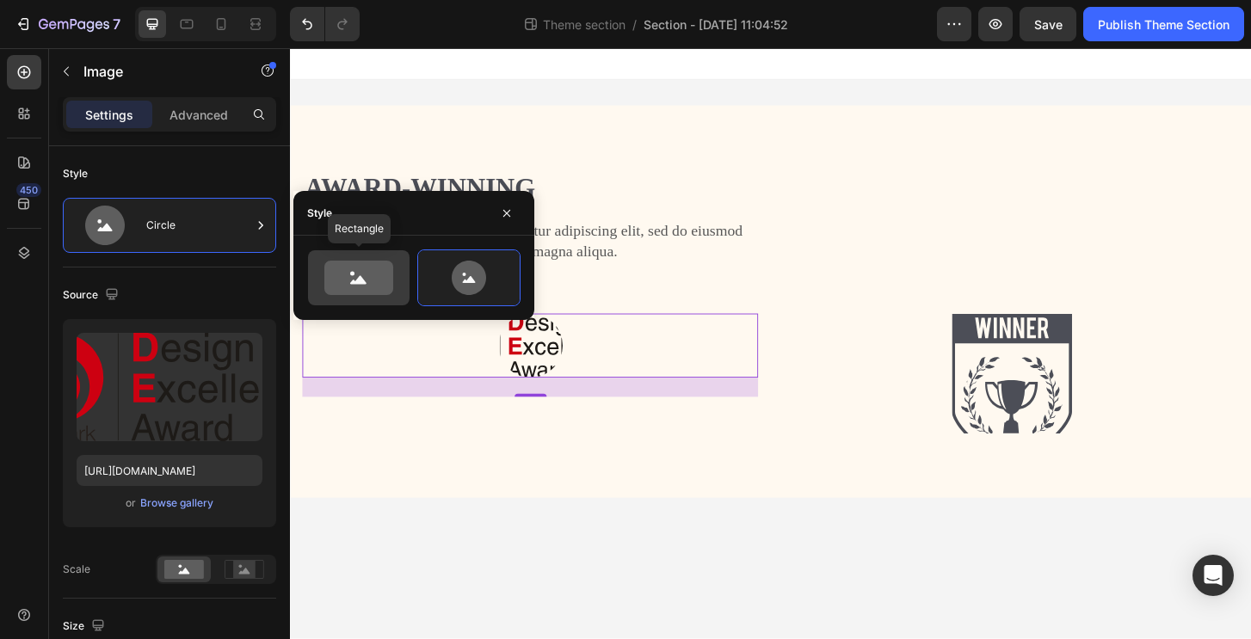
click at [366, 282] on icon at bounding box center [358, 278] width 69 height 34
type input "100"
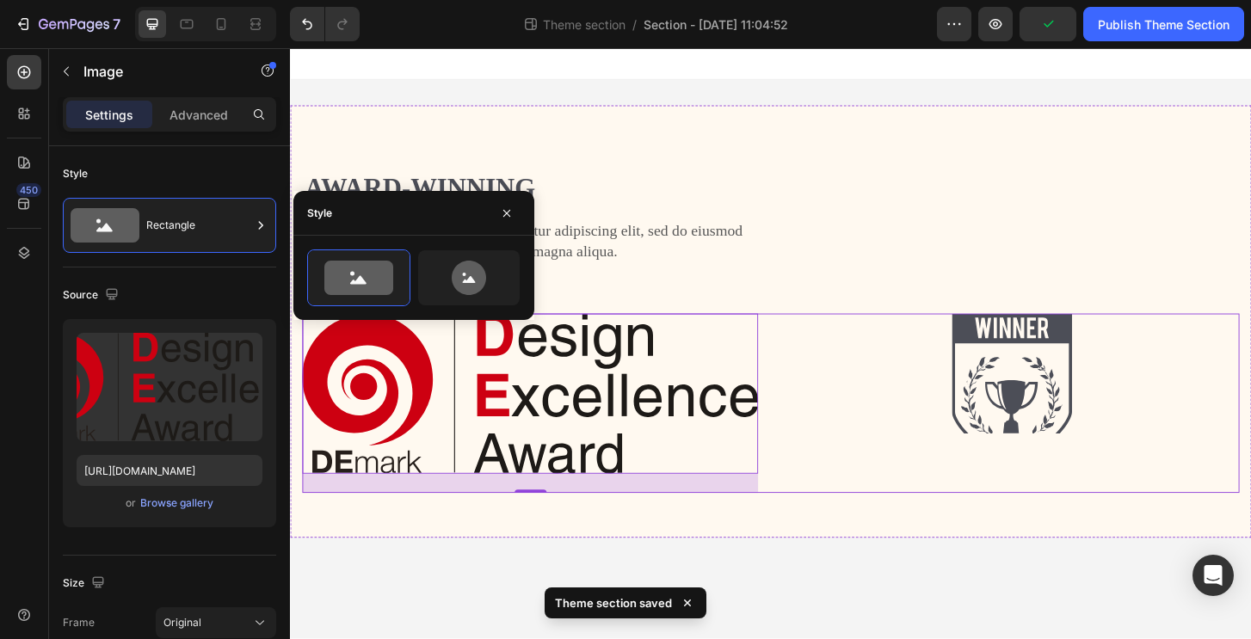
click at [920, 500] on div "Image" at bounding box center [1064, 430] width 489 height 192
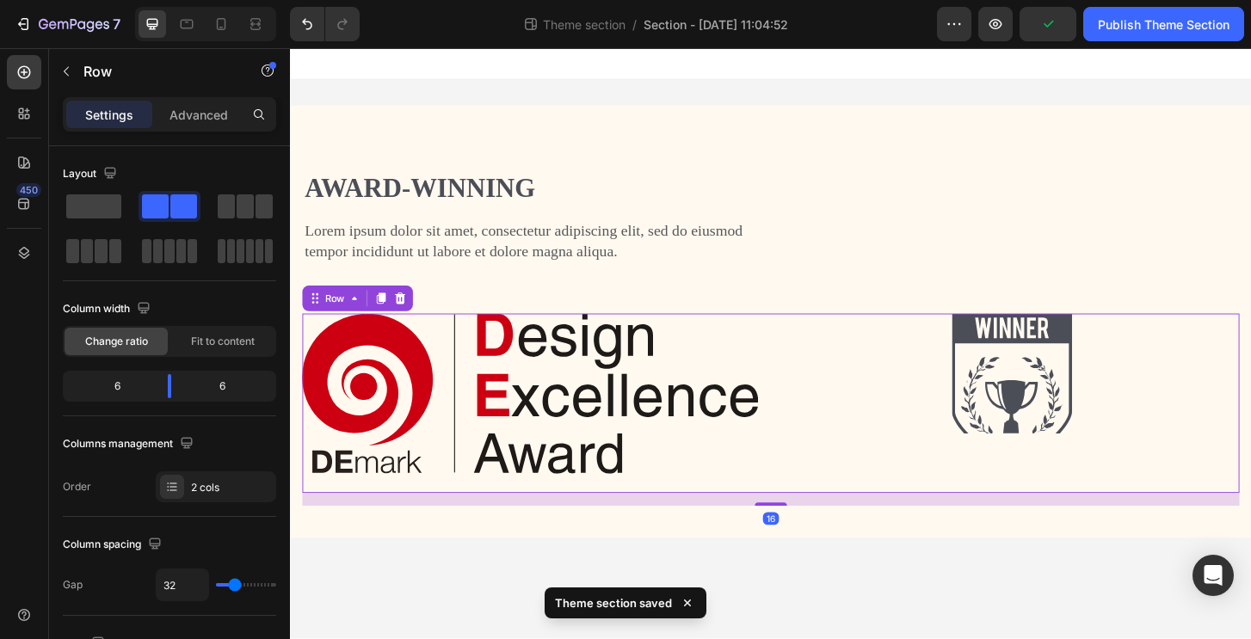
click at [996, 620] on body "Award-winning Heading Lorem ipsum dolor sit amet, consectetur adipiscing elit, …" at bounding box center [806, 365] width 1032 height 635
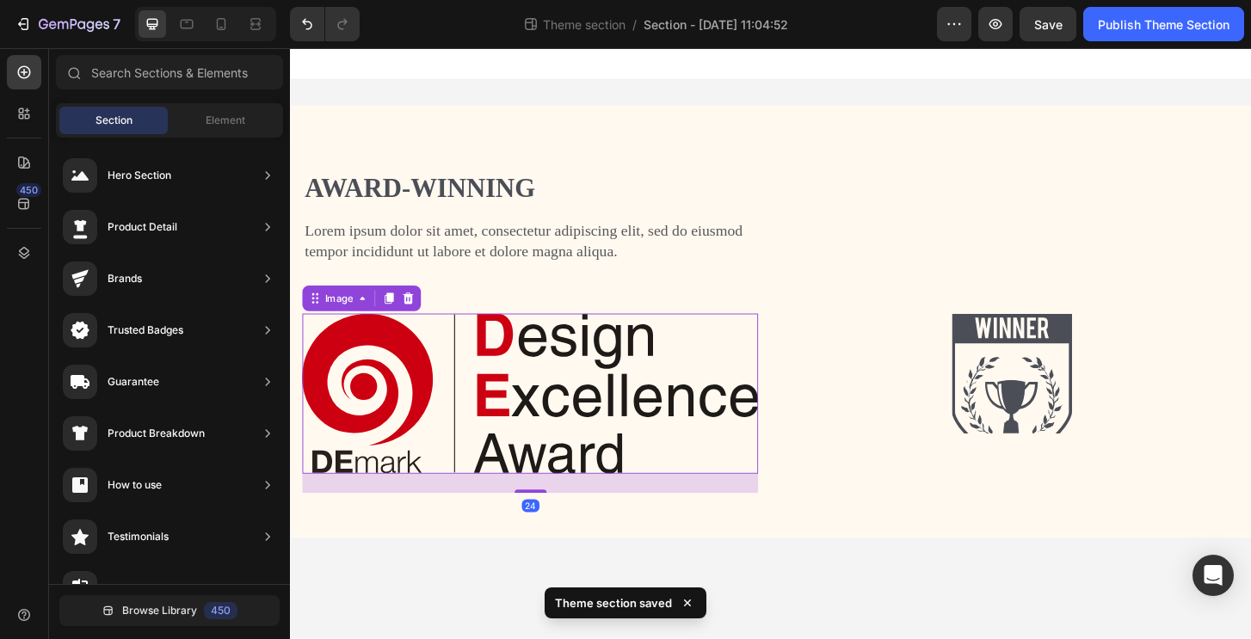
click at [530, 396] on img at bounding box center [547, 419] width 489 height 171
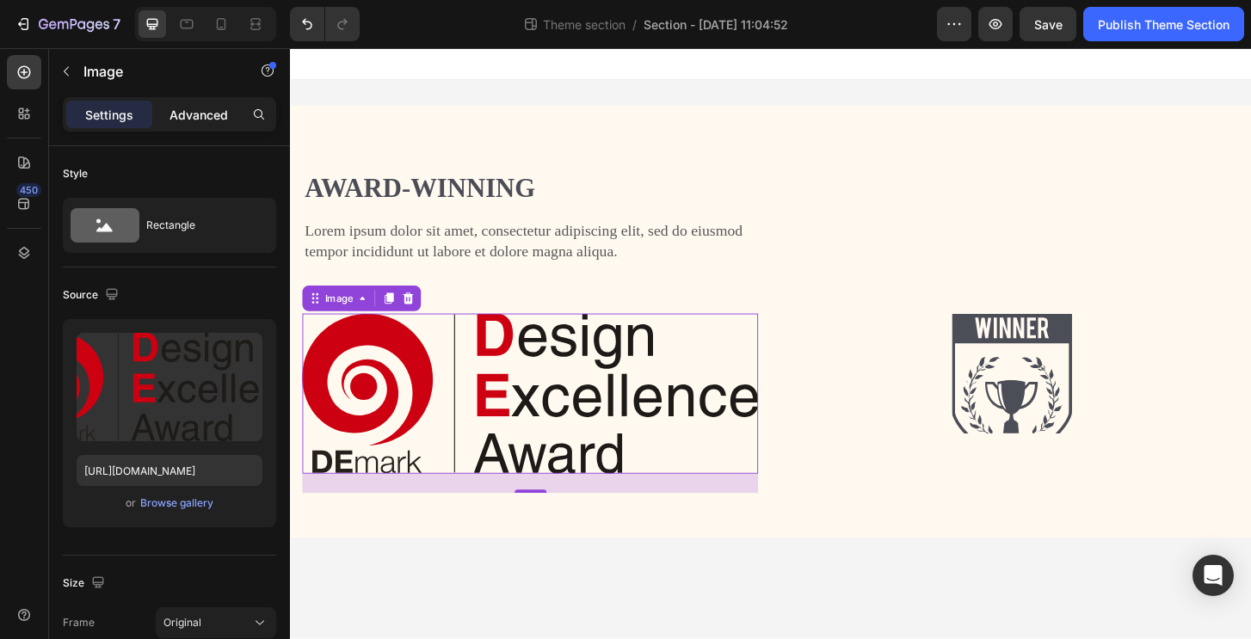
click at [202, 116] on p "Advanced" at bounding box center [198, 115] width 58 height 18
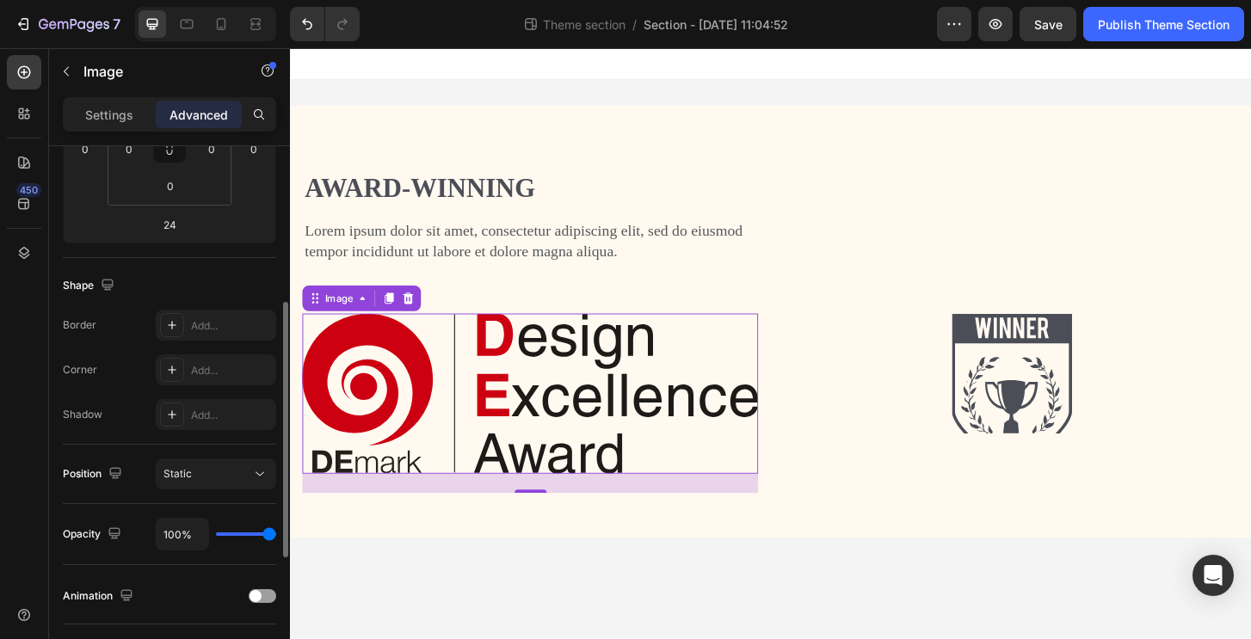
scroll to position [606, 0]
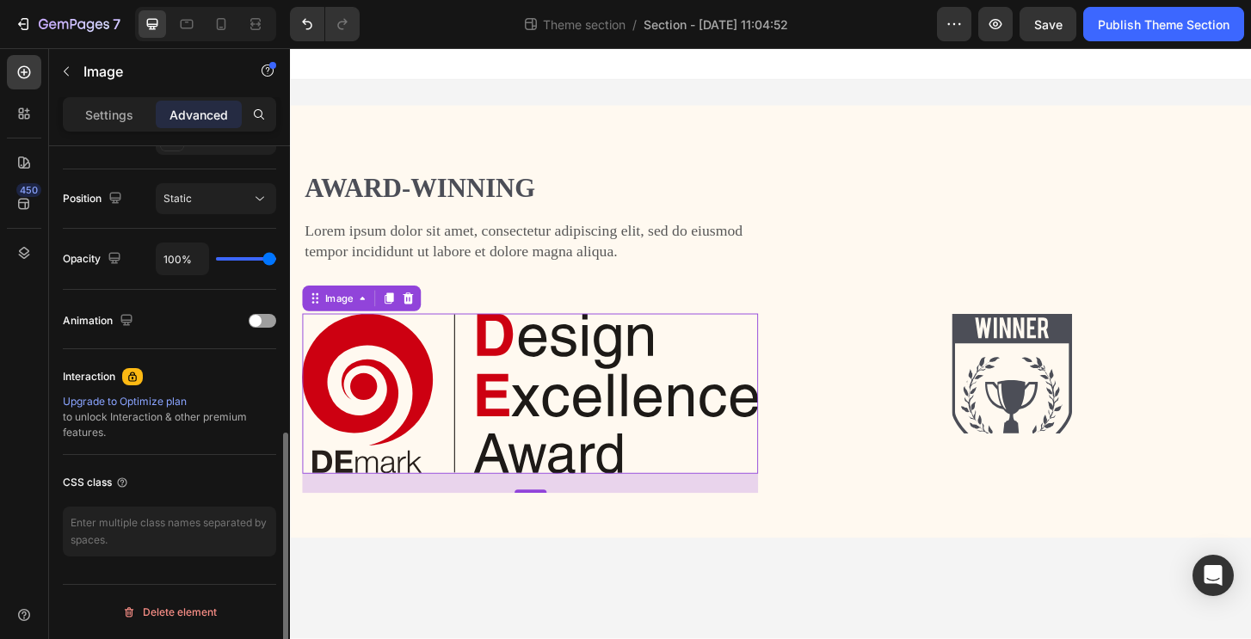
click at [115, 136] on div "Settings Advanced" at bounding box center [169, 121] width 241 height 49
click at [114, 118] on p "Settings" at bounding box center [109, 115] width 48 height 18
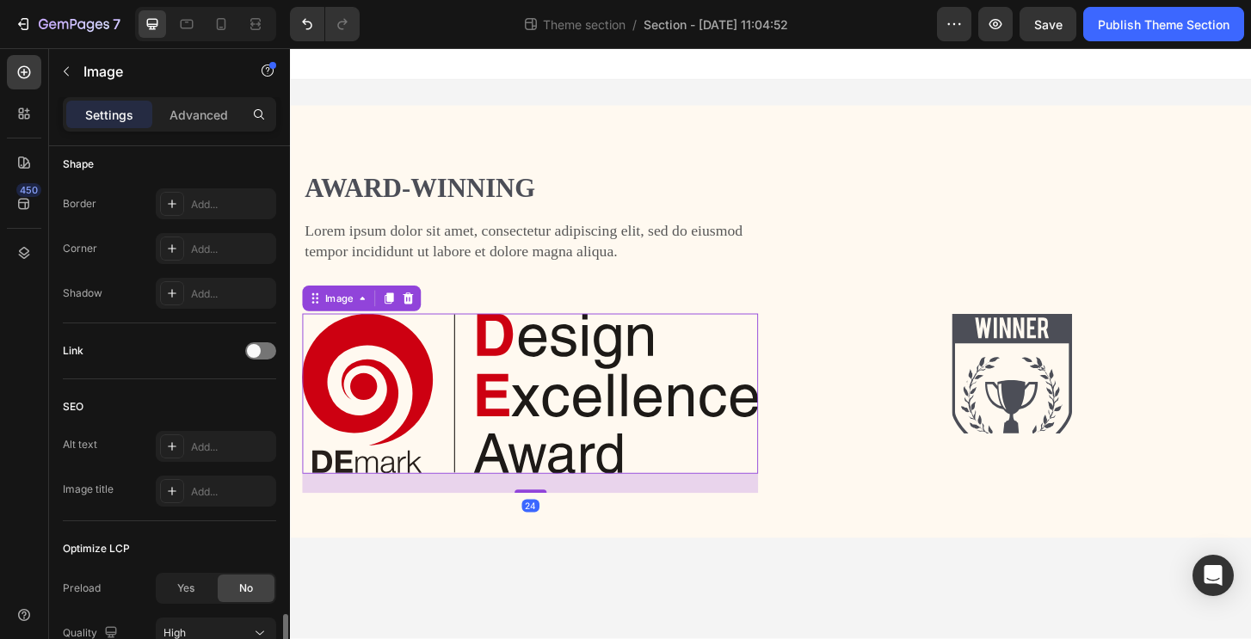
scroll to position [757, 0]
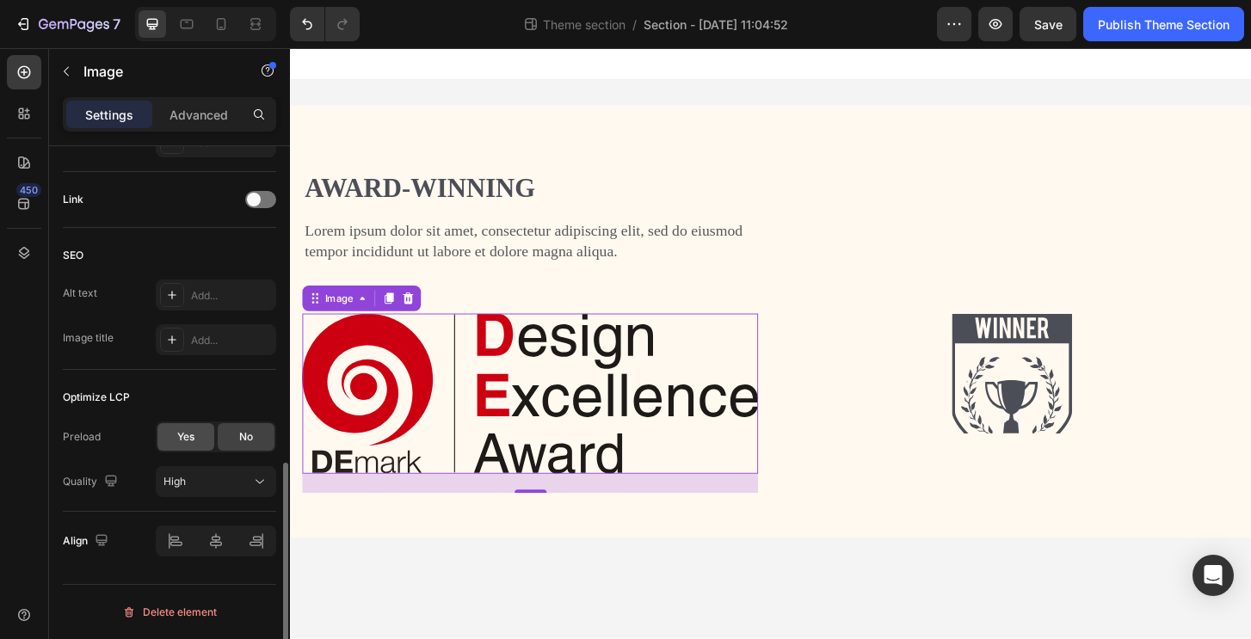
click at [181, 435] on span "Yes" at bounding box center [185, 436] width 17 height 15
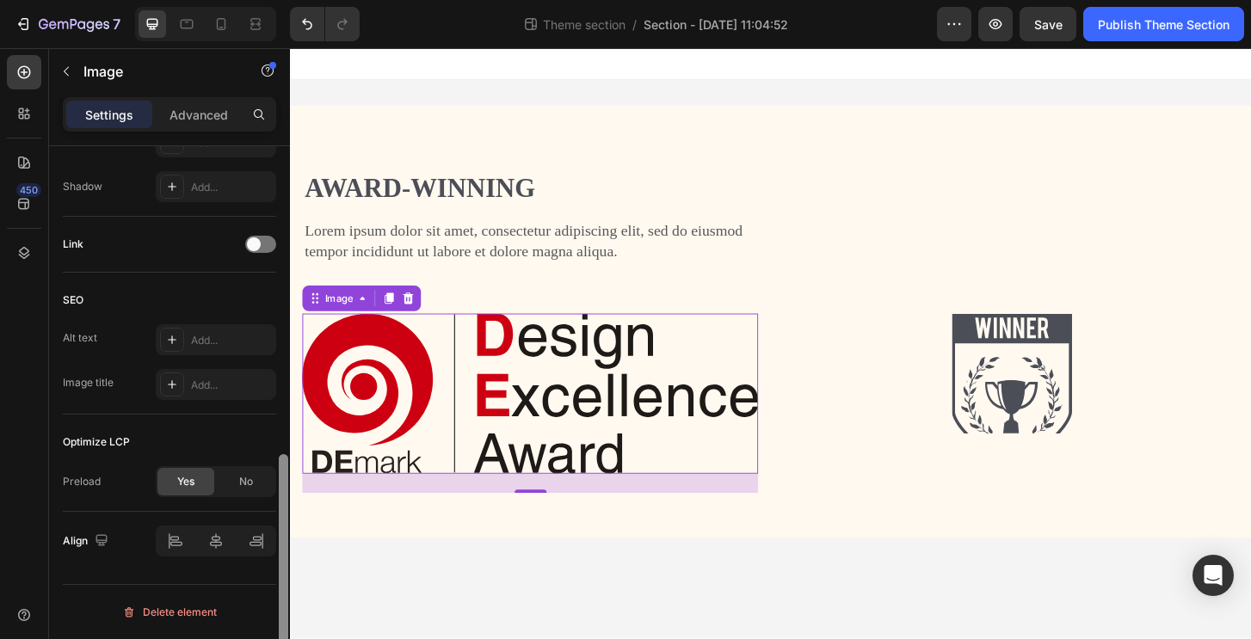
click at [280, 487] on div at bounding box center [283, 417] width 13 height 542
click at [255, 484] on div "No" at bounding box center [246, 482] width 57 height 28
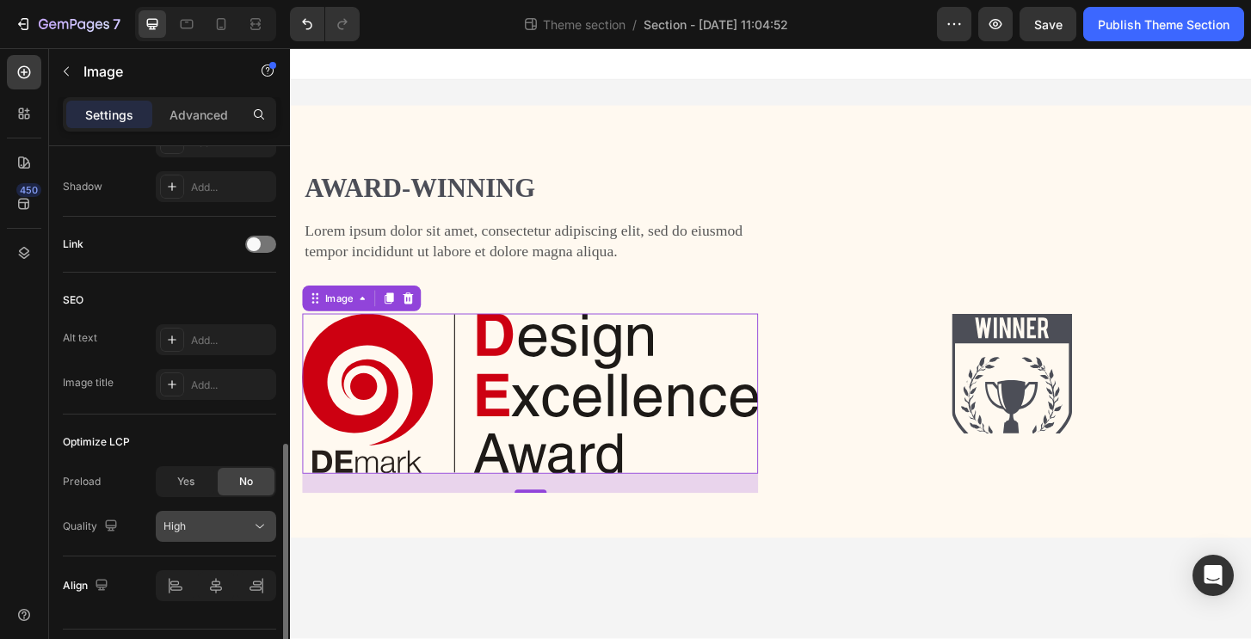
click at [235, 523] on div "High" at bounding box center [207, 526] width 88 height 15
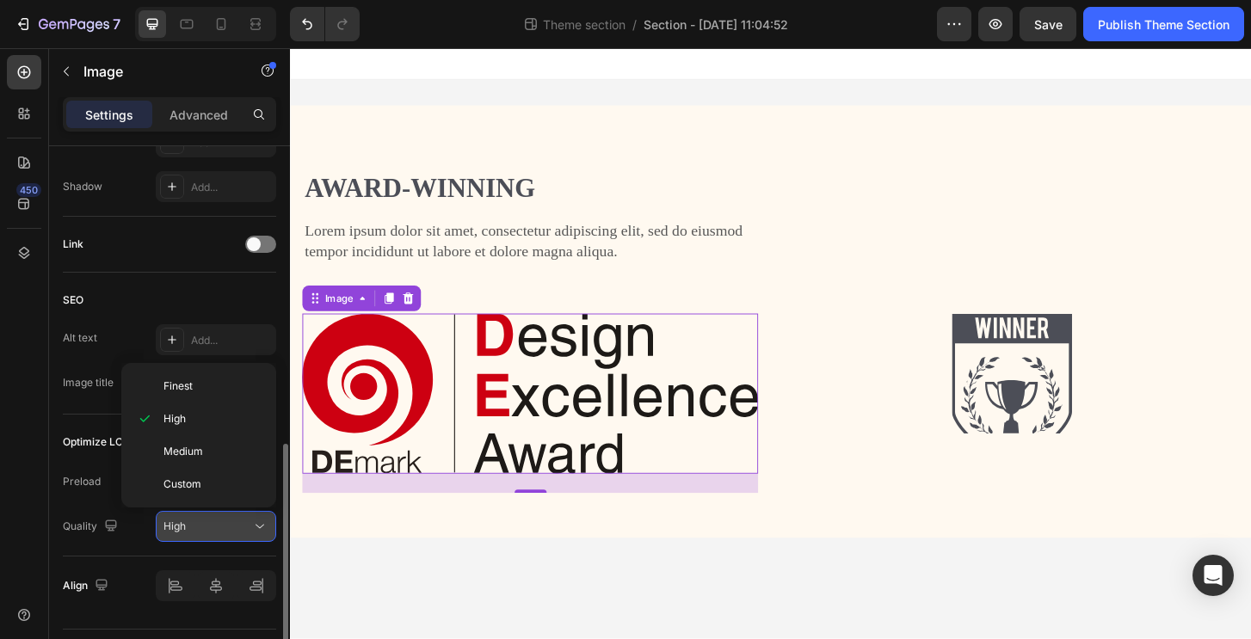
click at [235, 523] on div "High" at bounding box center [207, 526] width 88 height 15
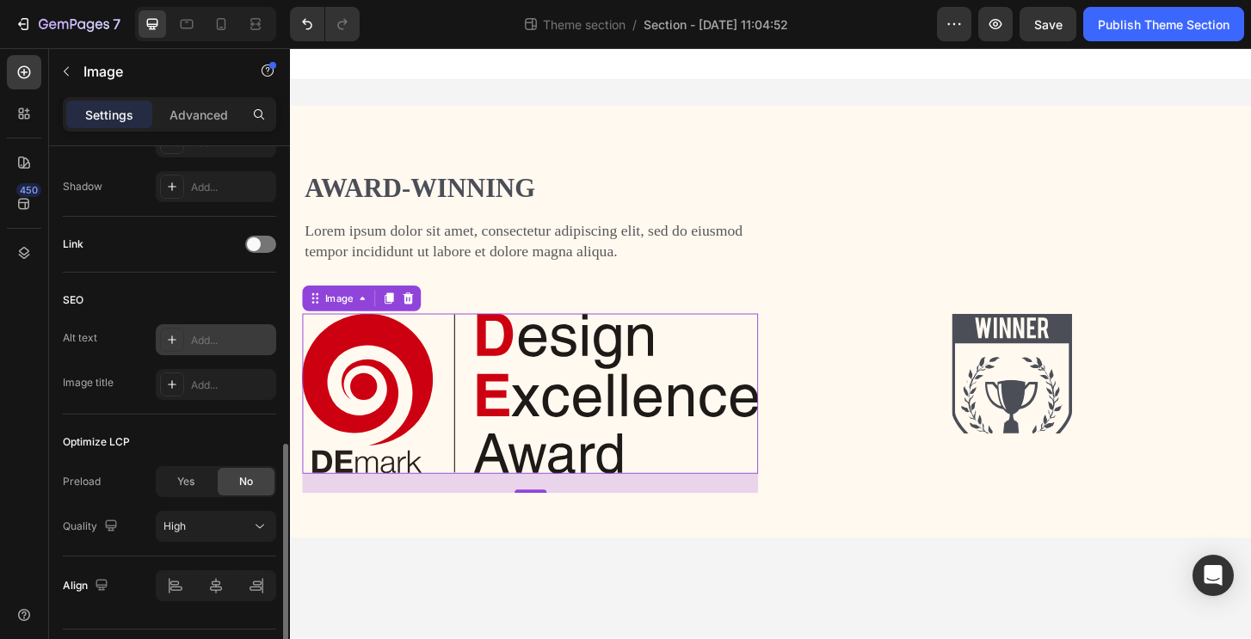
click at [249, 354] on div "Add..." at bounding box center [216, 339] width 120 height 31
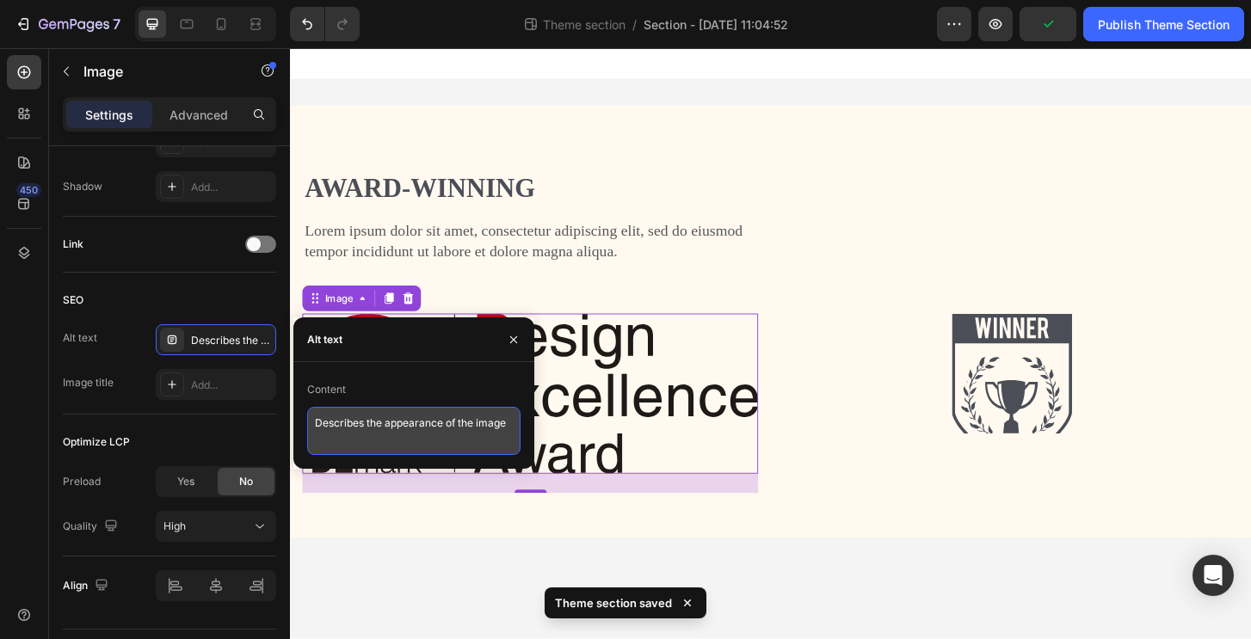
click at [505, 445] on textarea "Describes the appearance of the image" at bounding box center [413, 431] width 213 height 48
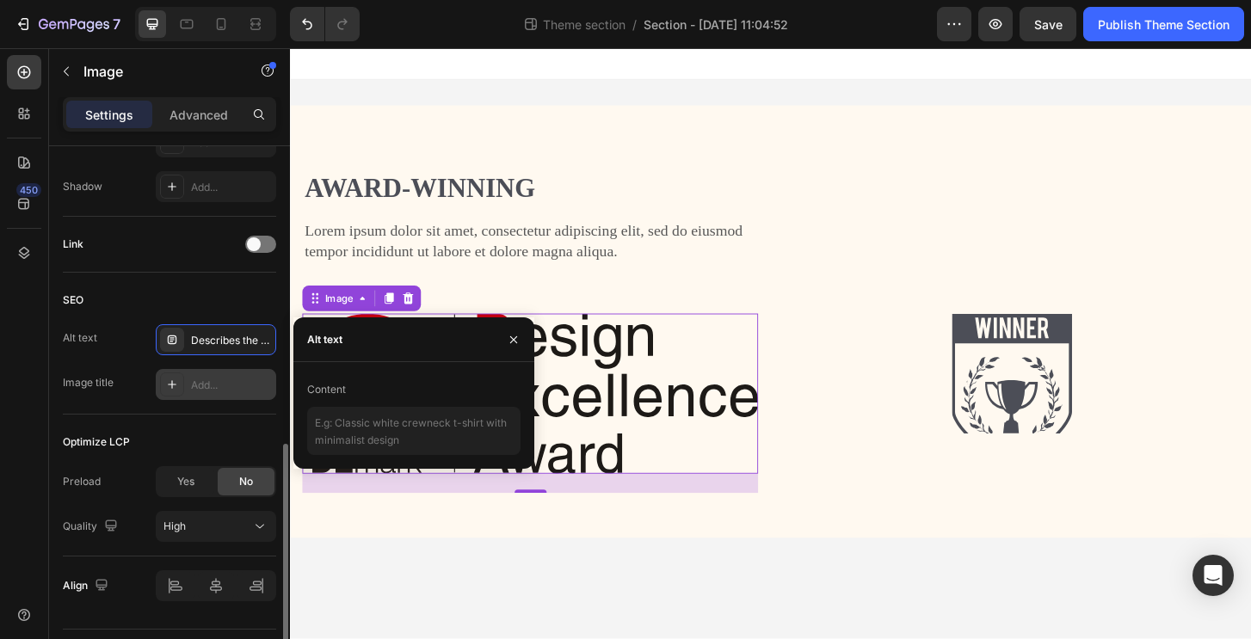
click at [200, 379] on div "Add..." at bounding box center [231, 385] width 81 height 15
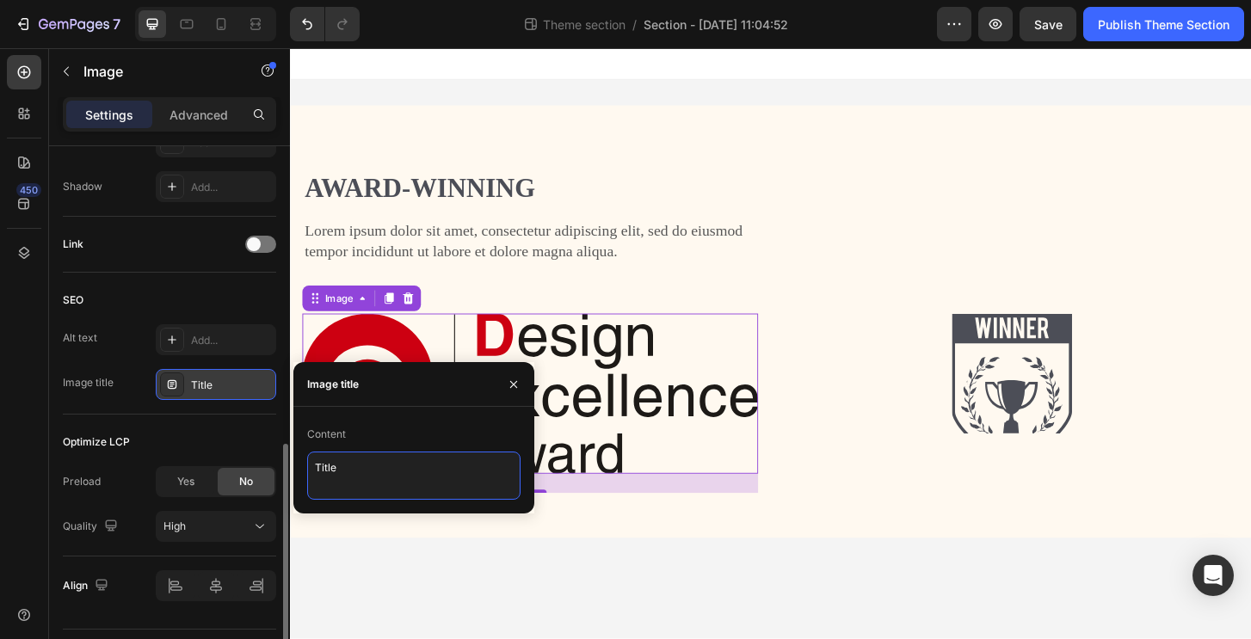
click at [380, 477] on textarea "Title" at bounding box center [413, 476] width 213 height 48
drag, startPoint x: 392, startPoint y: 464, endPoint x: 210, endPoint y: 455, distance: 182.6
click at [187, 453] on div "450 Sections(18) Elements(81) Section Element Hero Section Product Detail Brand…" at bounding box center [145, 343] width 290 height 591
type textarea "Design Excellence Award Logo"
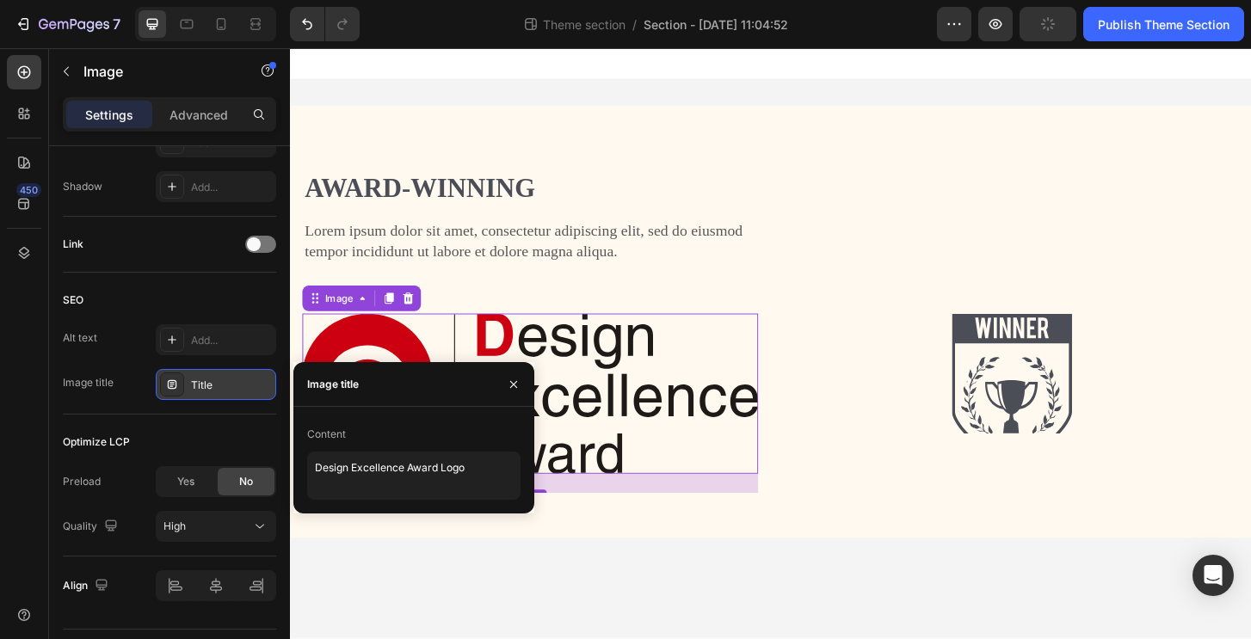
click at [365, 383] on div "Image title" at bounding box center [329, 384] width 72 height 44
click at [182, 411] on div "SEO Alt text Add... Image title Design Excellence Award Logo" at bounding box center [169, 344] width 213 height 142
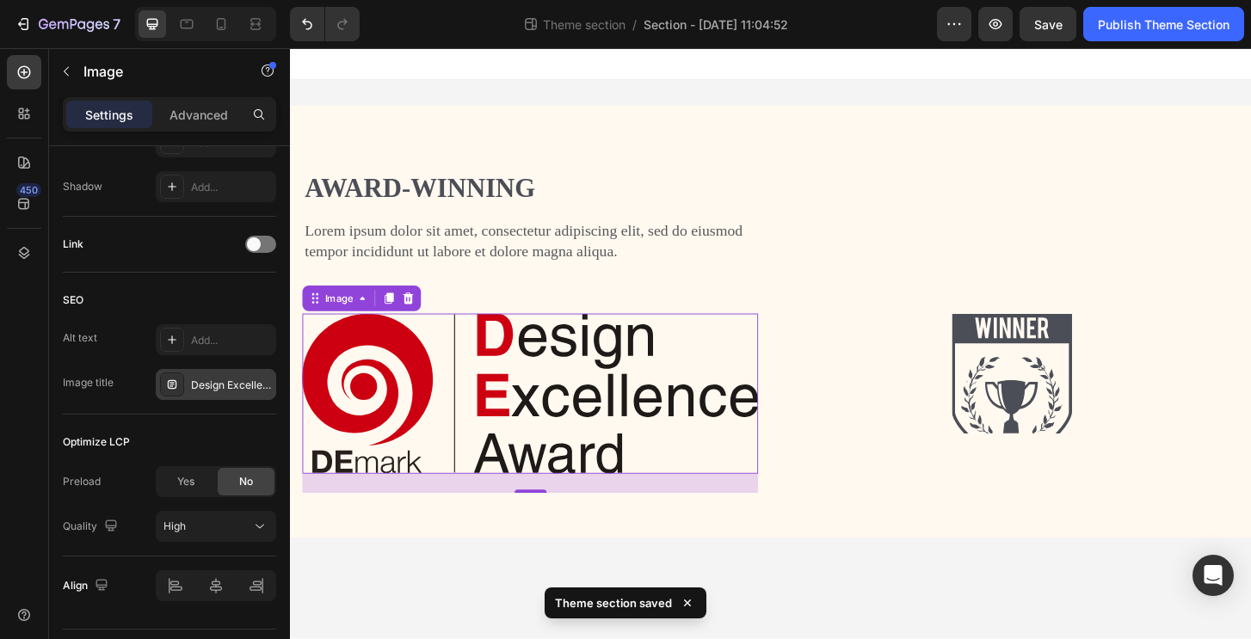
scroll to position [546, 0]
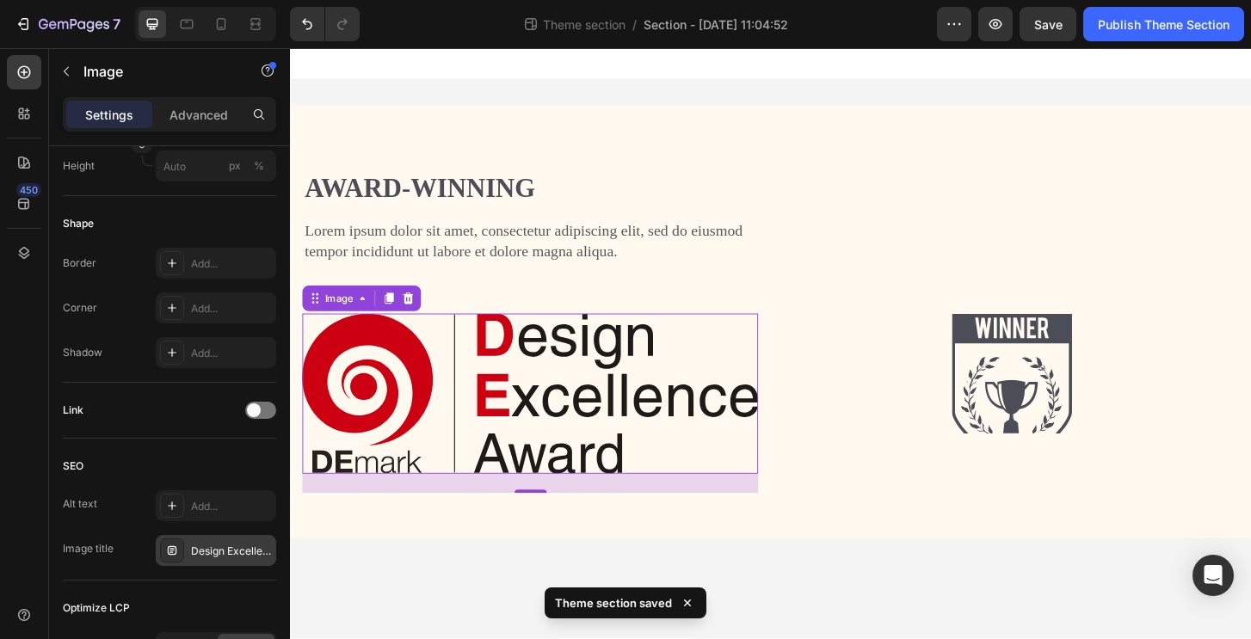
click at [562, 433] on img at bounding box center [547, 419] width 489 height 171
click at [323, 322] on div "Image" at bounding box center [341, 317] width 37 height 15
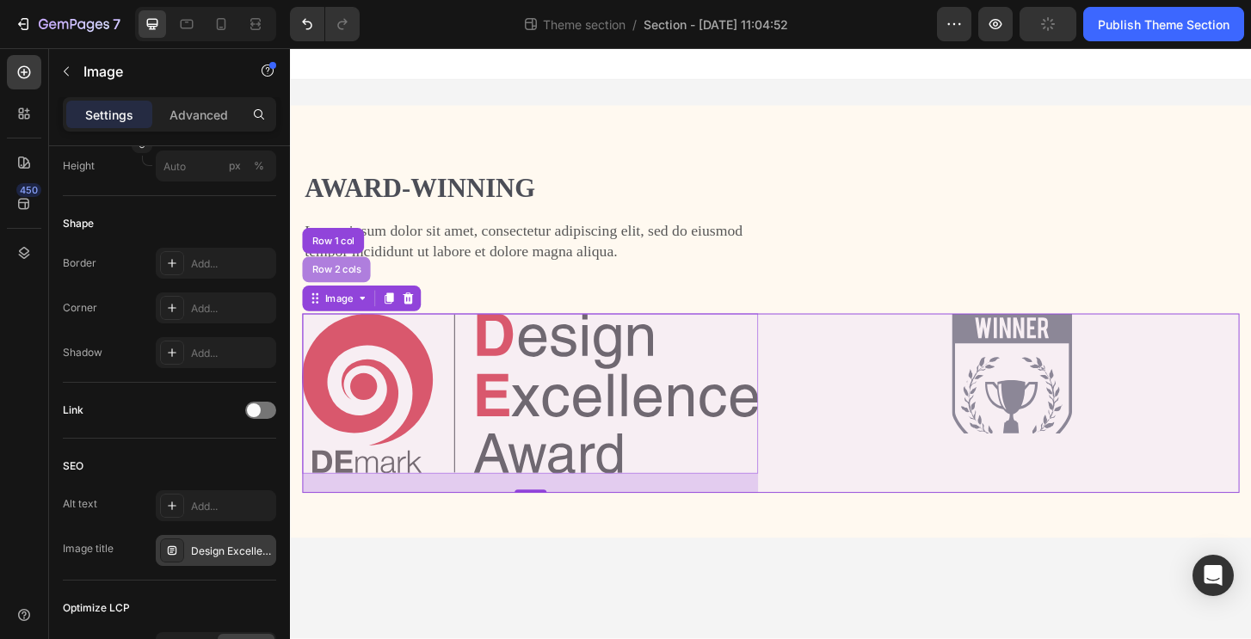
click at [348, 296] on div "Row 2 cols" at bounding box center [339, 287] width 73 height 28
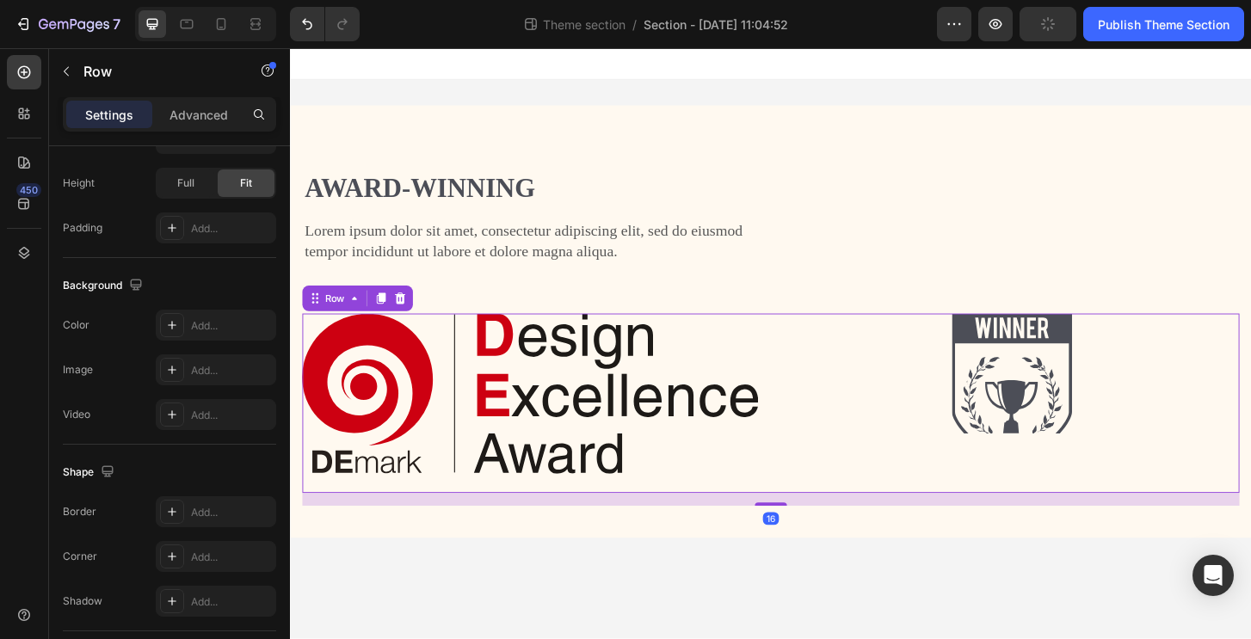
scroll to position [0, 0]
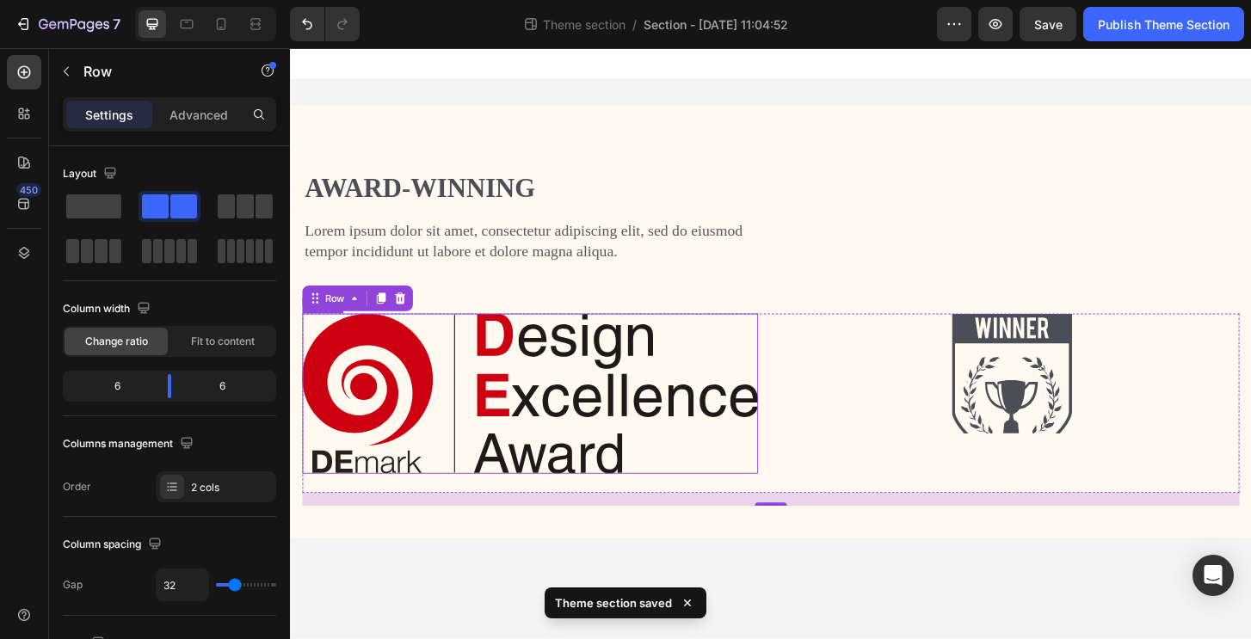
click at [698, 408] on img at bounding box center [547, 419] width 489 height 171
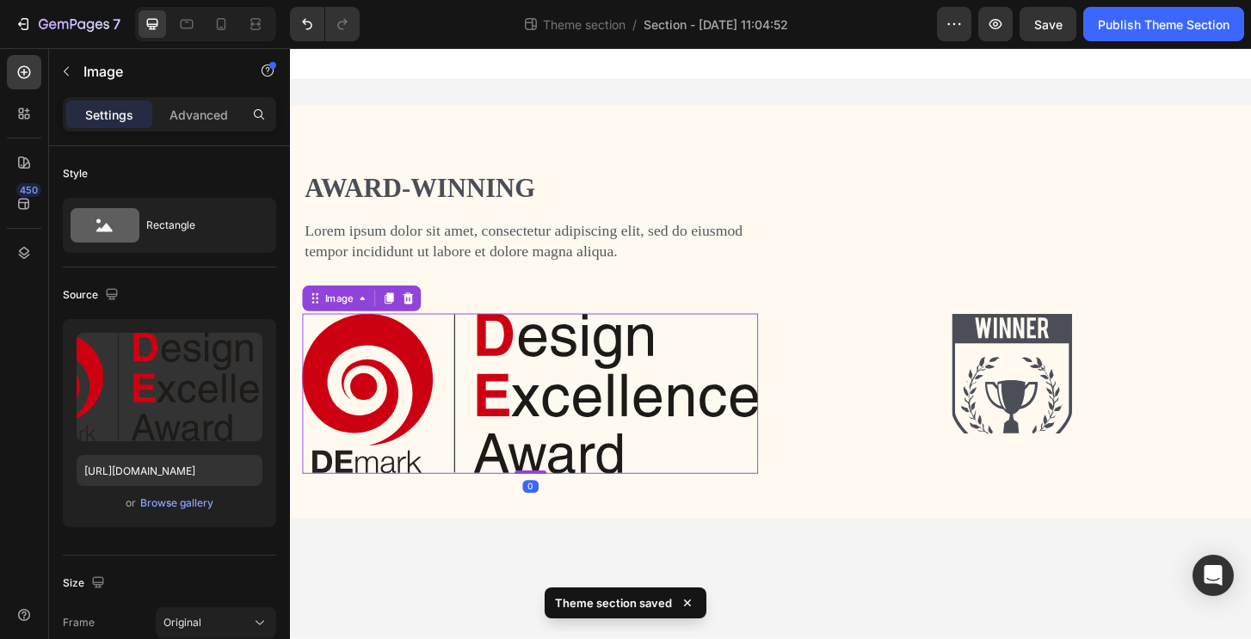
drag, startPoint x: 545, startPoint y: 525, endPoint x: 556, endPoint y: 470, distance: 55.3
click at [556, 470] on div "Image 0" at bounding box center [547, 419] width 489 height 171
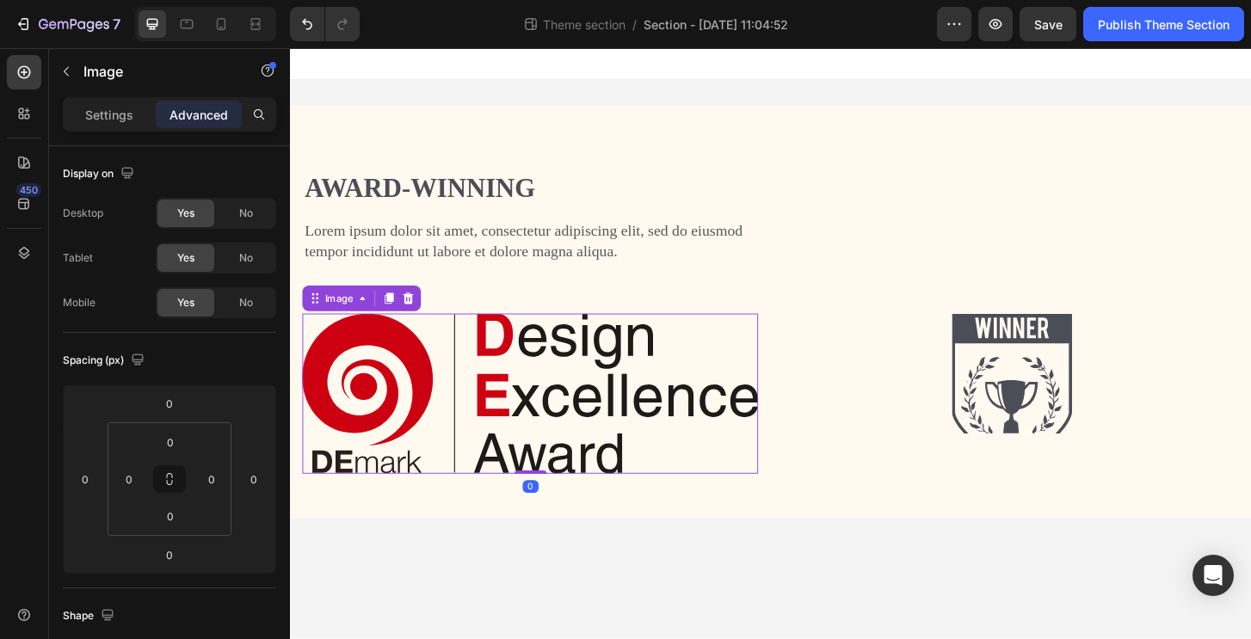
click at [341, 356] on img at bounding box center [547, 419] width 489 height 171
click at [95, 96] on div "Sections(18) Elements(81) Section Element Hero Section Product Detail Brands Tr…" at bounding box center [169, 343] width 241 height 591
click at [99, 116] on p "Settings" at bounding box center [109, 115] width 48 height 18
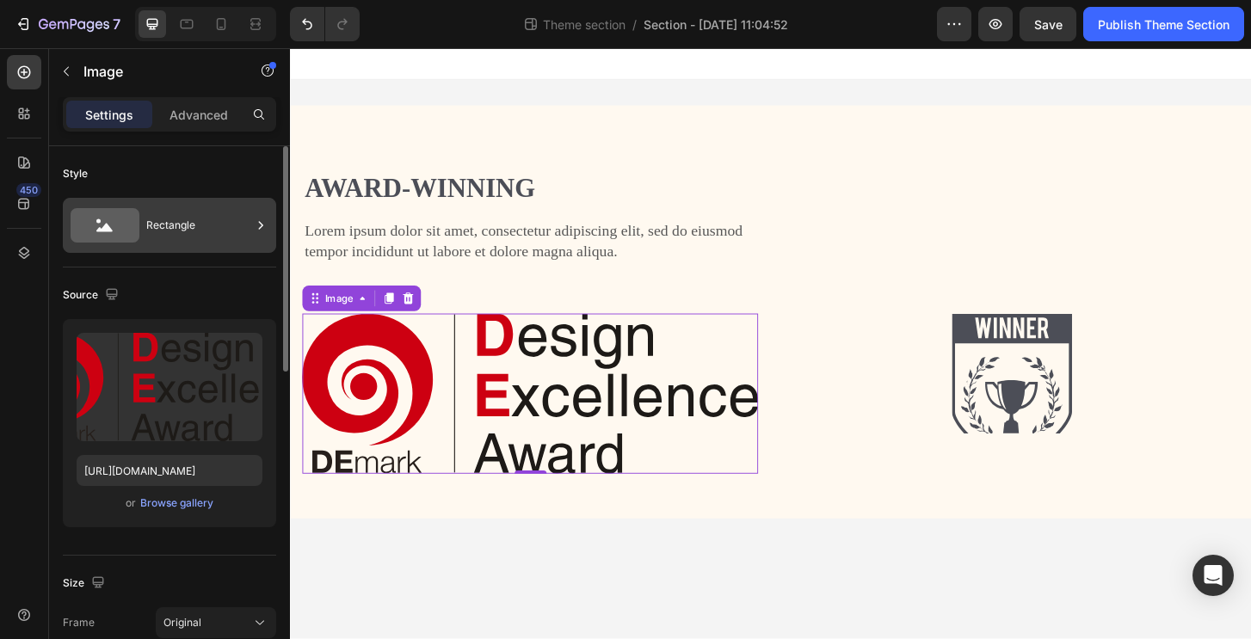
click at [188, 239] on div "Rectangle" at bounding box center [198, 226] width 105 height 40
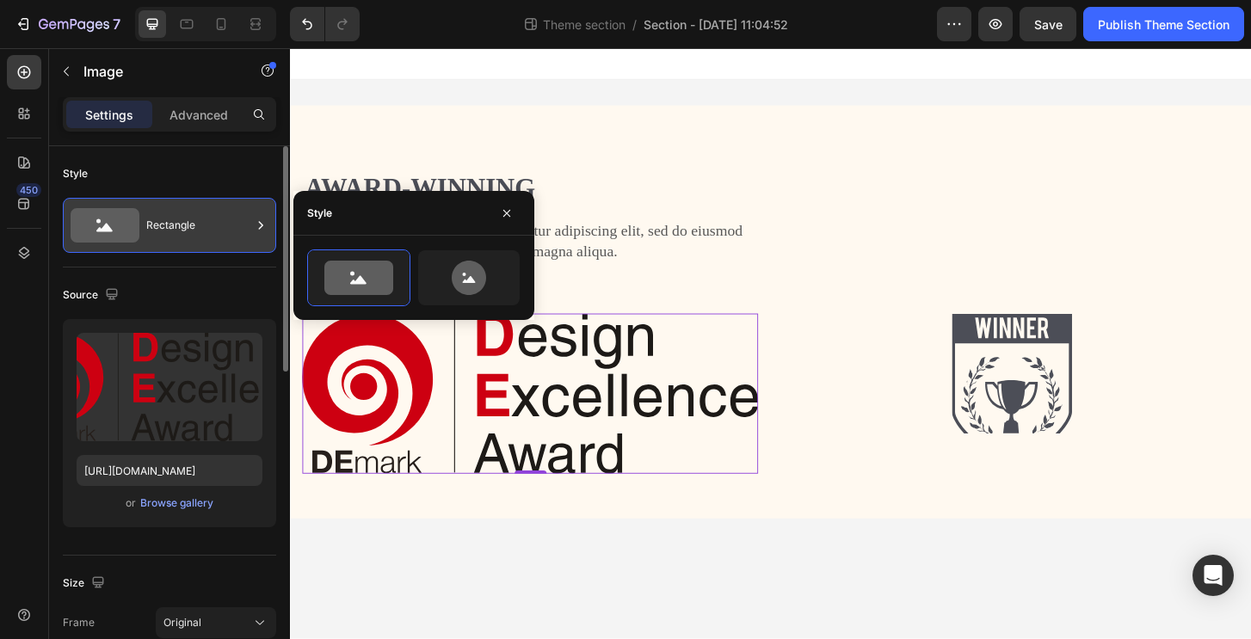
click at [189, 230] on div "Rectangle" at bounding box center [198, 226] width 105 height 40
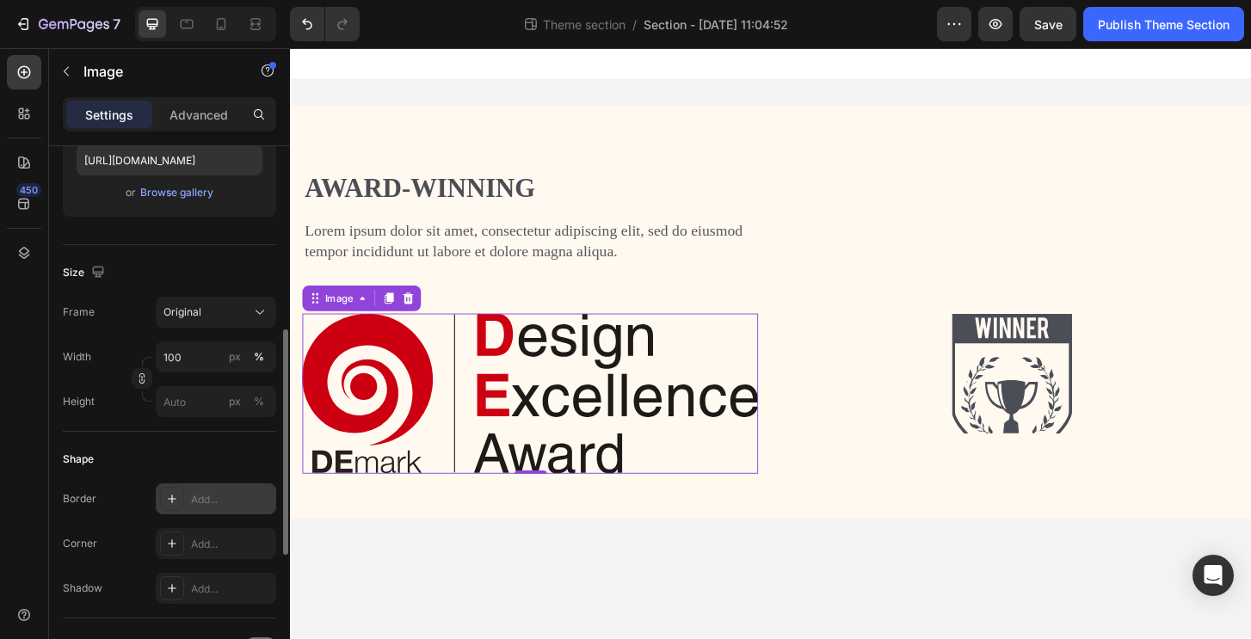
scroll to position [348, 0]
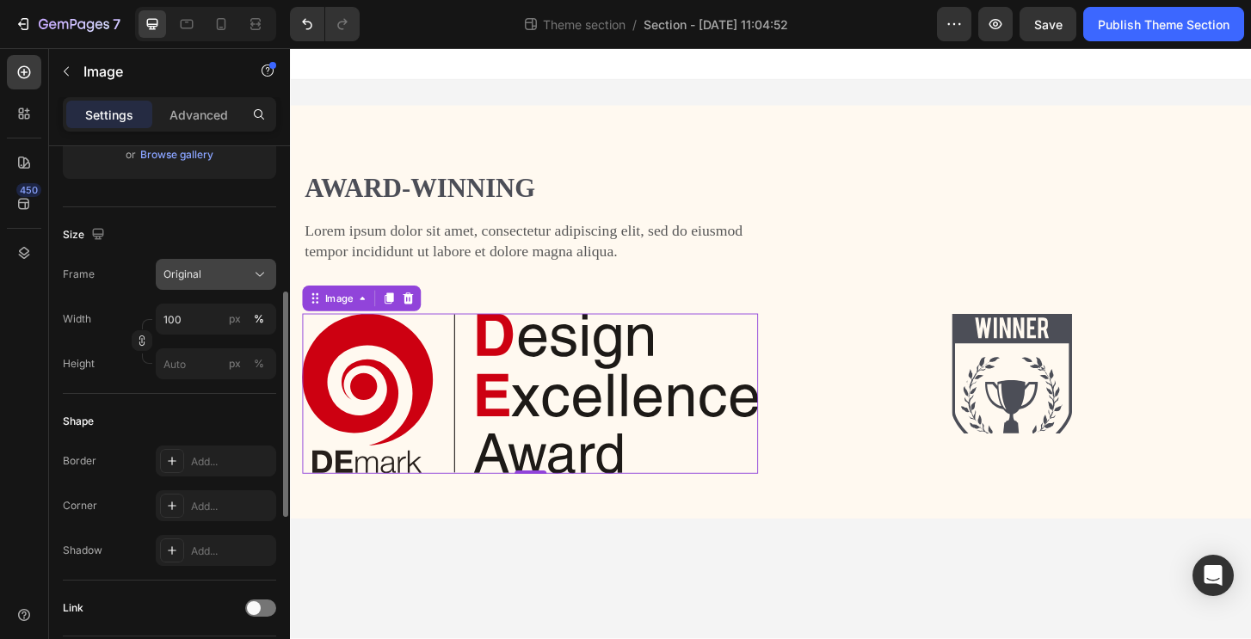
click at [221, 258] on div "Size Frame Original Width 100 px % Height px %" at bounding box center [169, 300] width 213 height 187
click at [219, 264] on button "Original" at bounding box center [216, 274] width 120 height 31
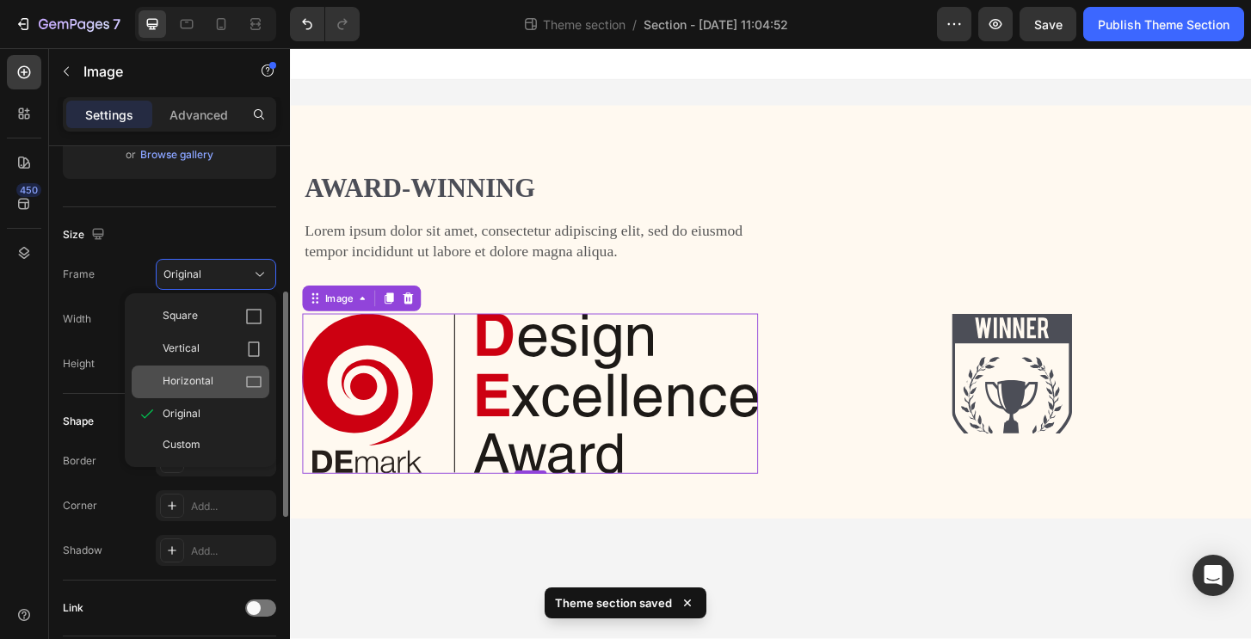
click at [219, 378] on div "Horizontal" at bounding box center [213, 381] width 100 height 17
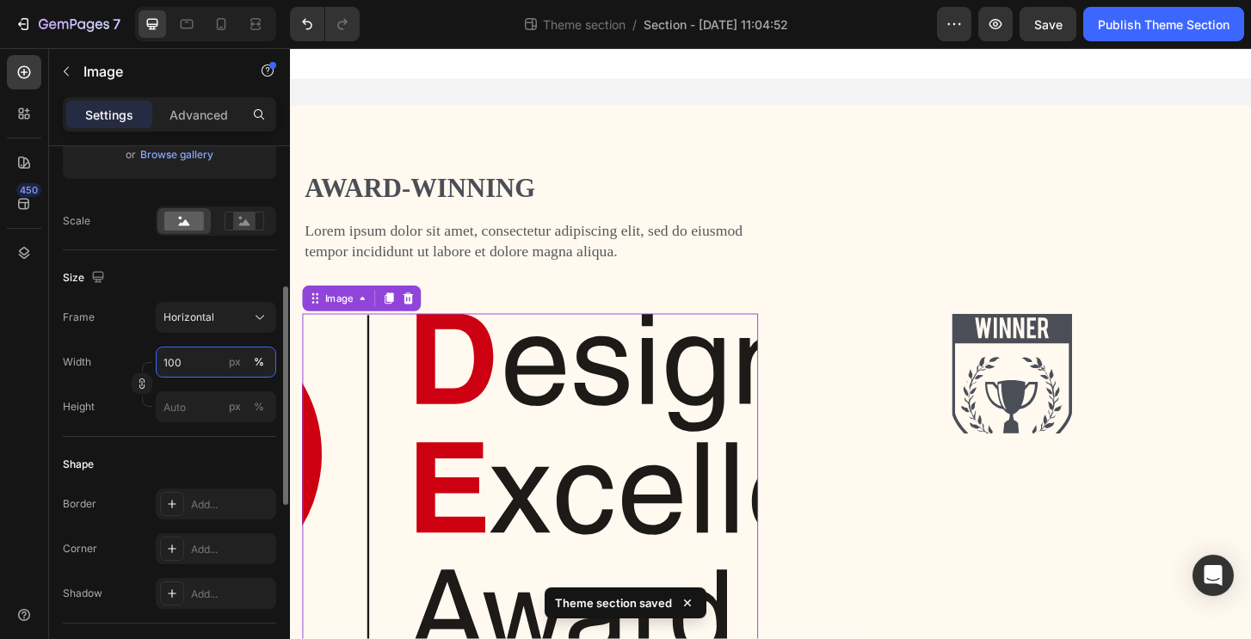
click at [223, 358] on input "100" at bounding box center [216, 362] width 120 height 31
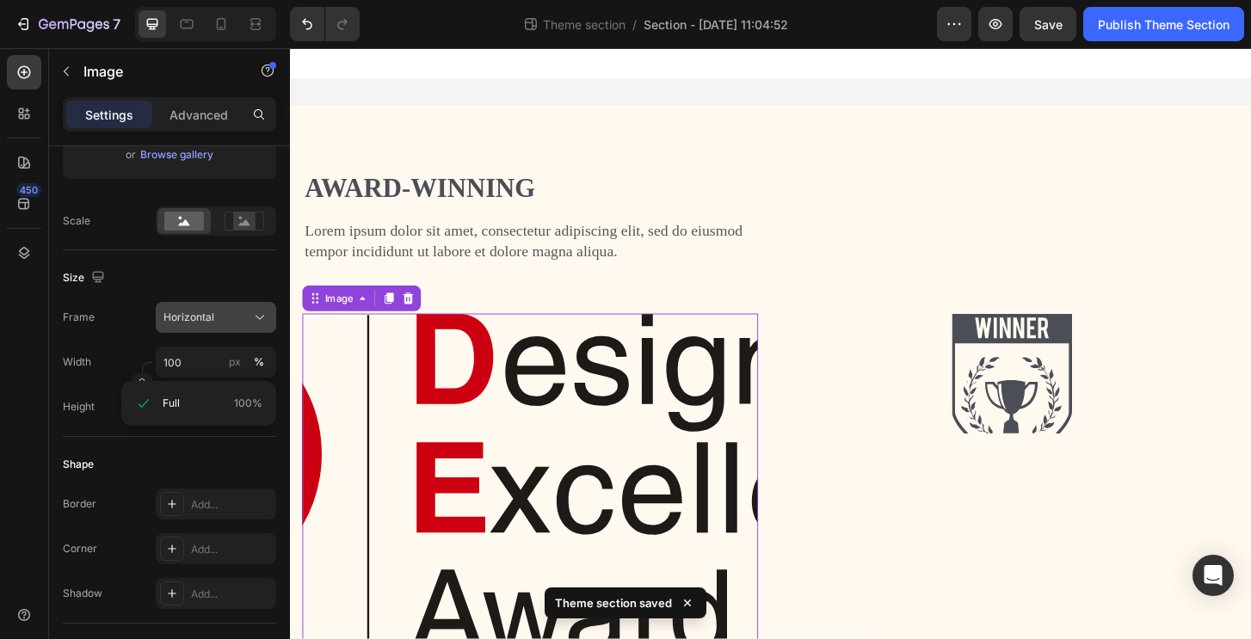
click at [223, 305] on button "Horizontal" at bounding box center [216, 317] width 120 height 31
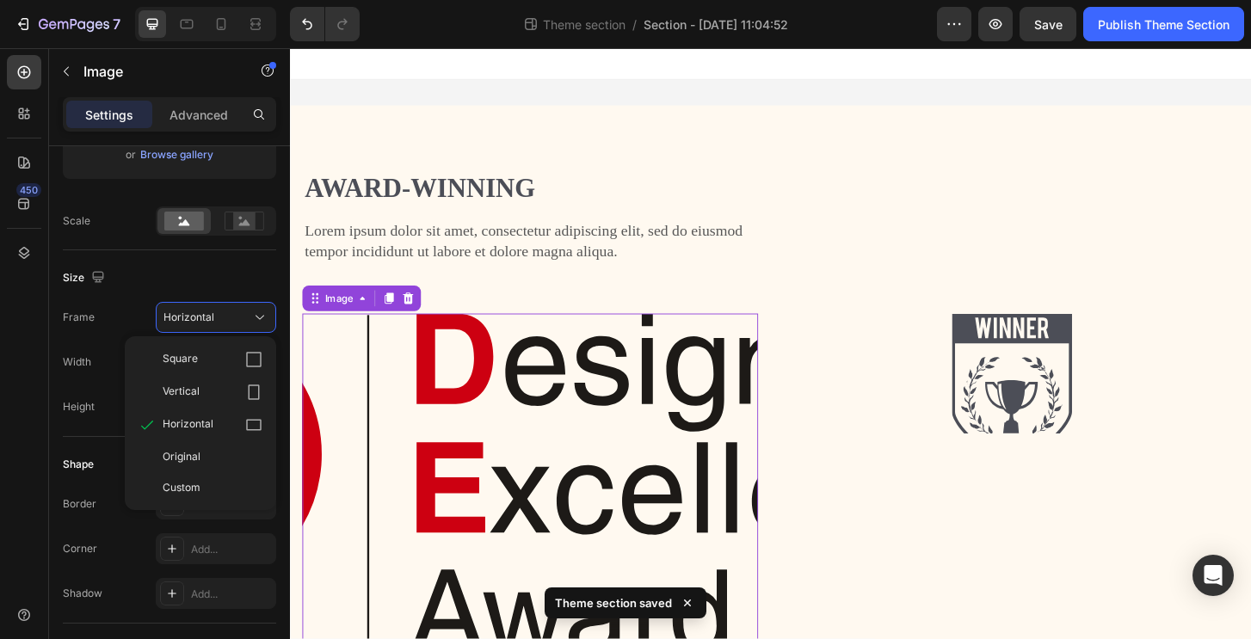
click at [212, 360] on div "Square" at bounding box center [213, 359] width 100 height 17
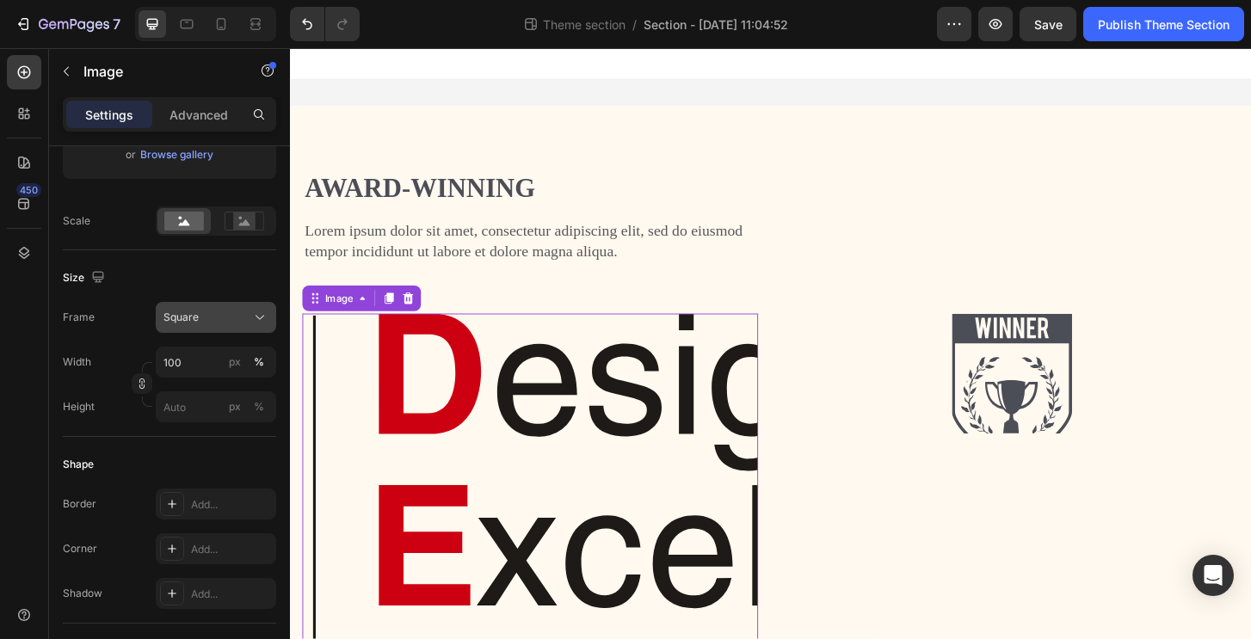
click at [233, 316] on div "Square" at bounding box center [205, 317] width 84 height 15
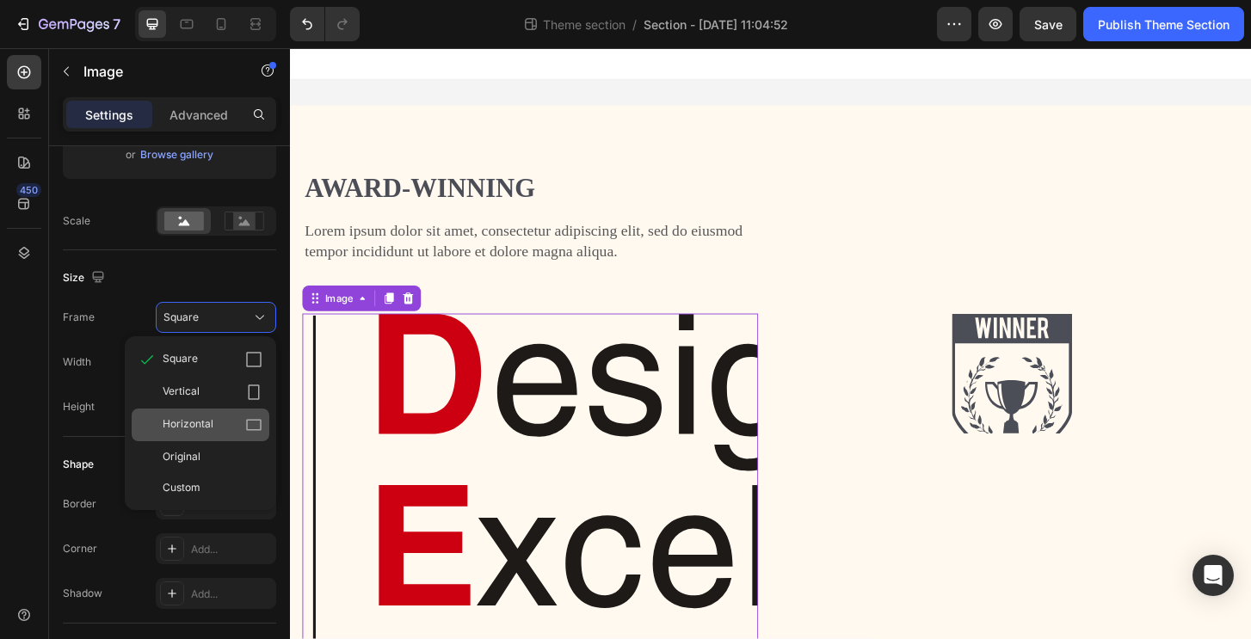
click at [202, 418] on span "Horizontal" at bounding box center [188, 424] width 51 height 17
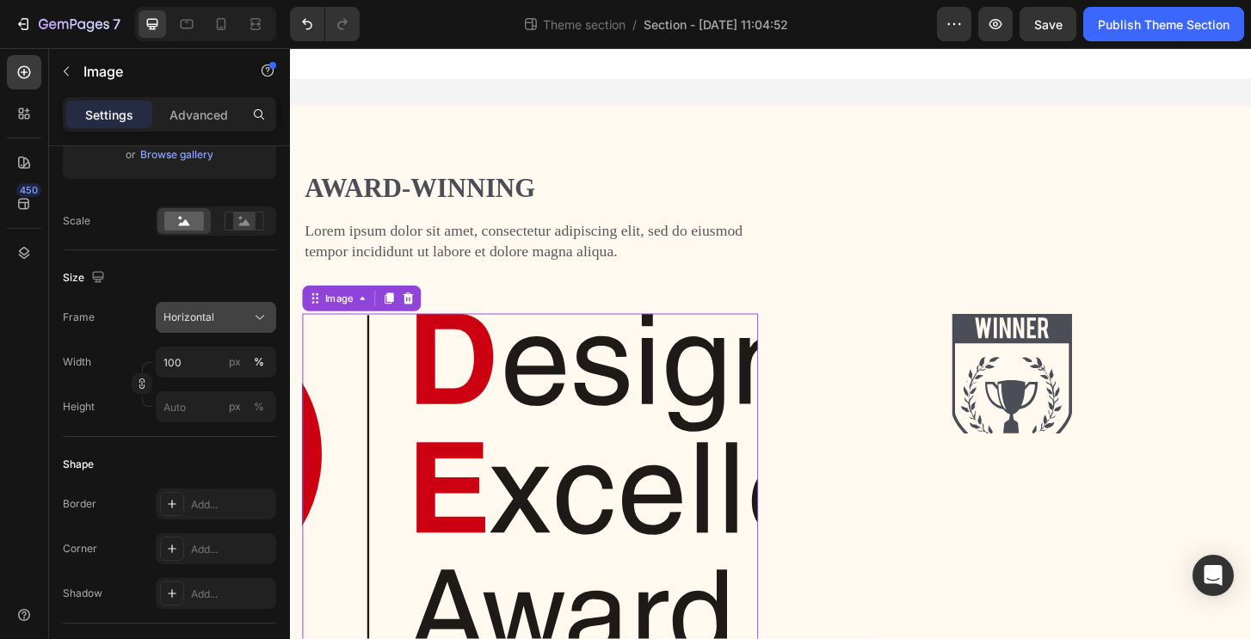
click at [249, 309] on div "Horizontal" at bounding box center [215, 317] width 105 height 17
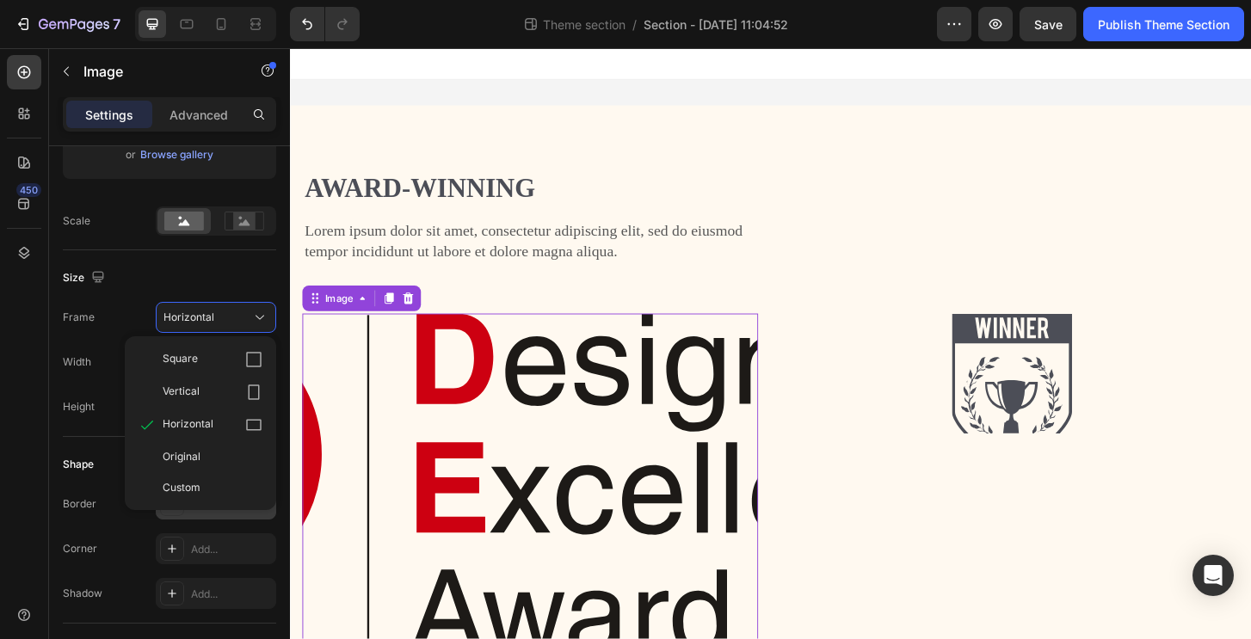
click at [221, 452] on div "Original" at bounding box center [213, 456] width 100 height 15
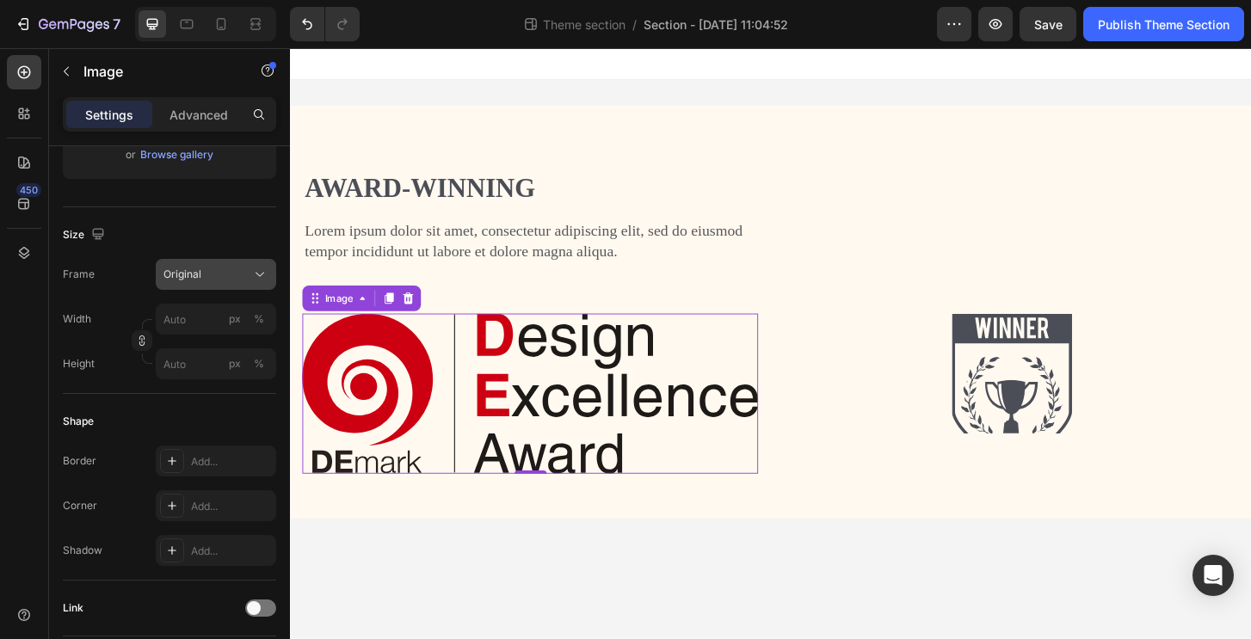
click at [221, 267] on div "Original" at bounding box center [205, 274] width 84 height 15
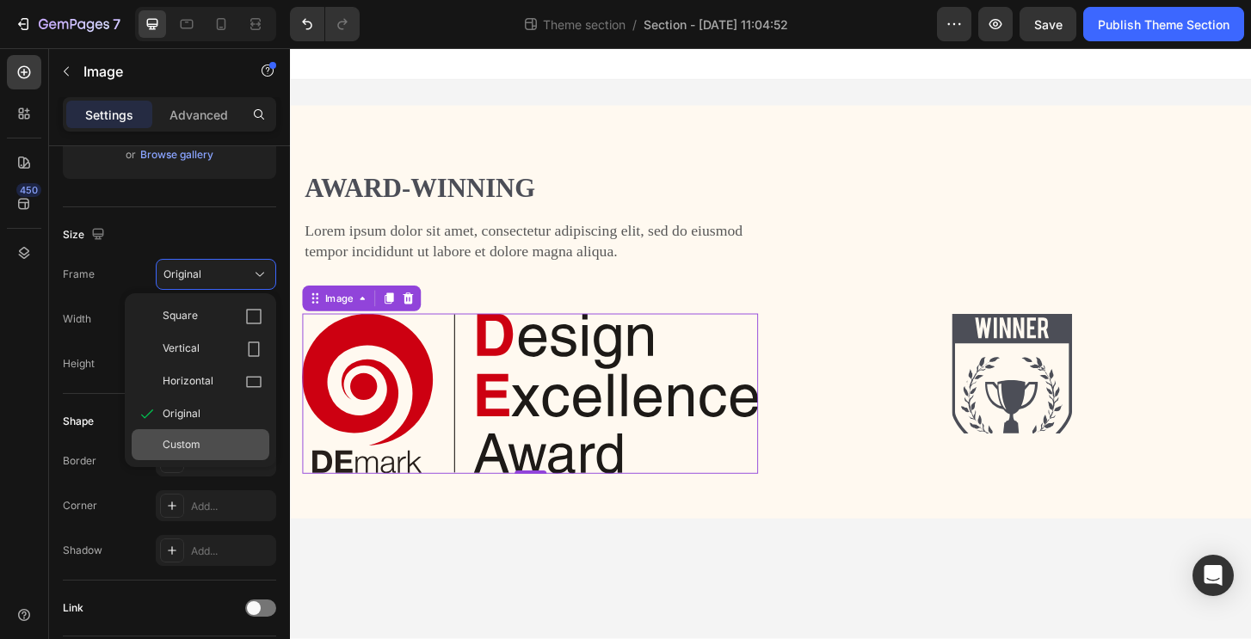
click at [176, 448] on span "Custom" at bounding box center [182, 444] width 38 height 15
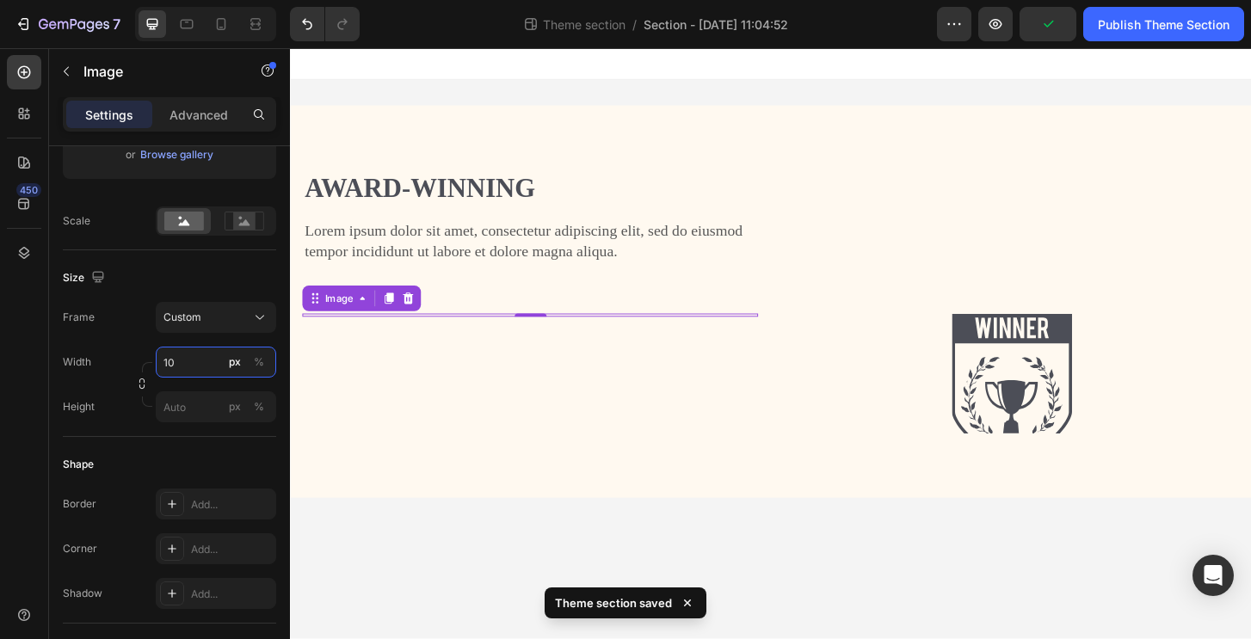
type input "1"
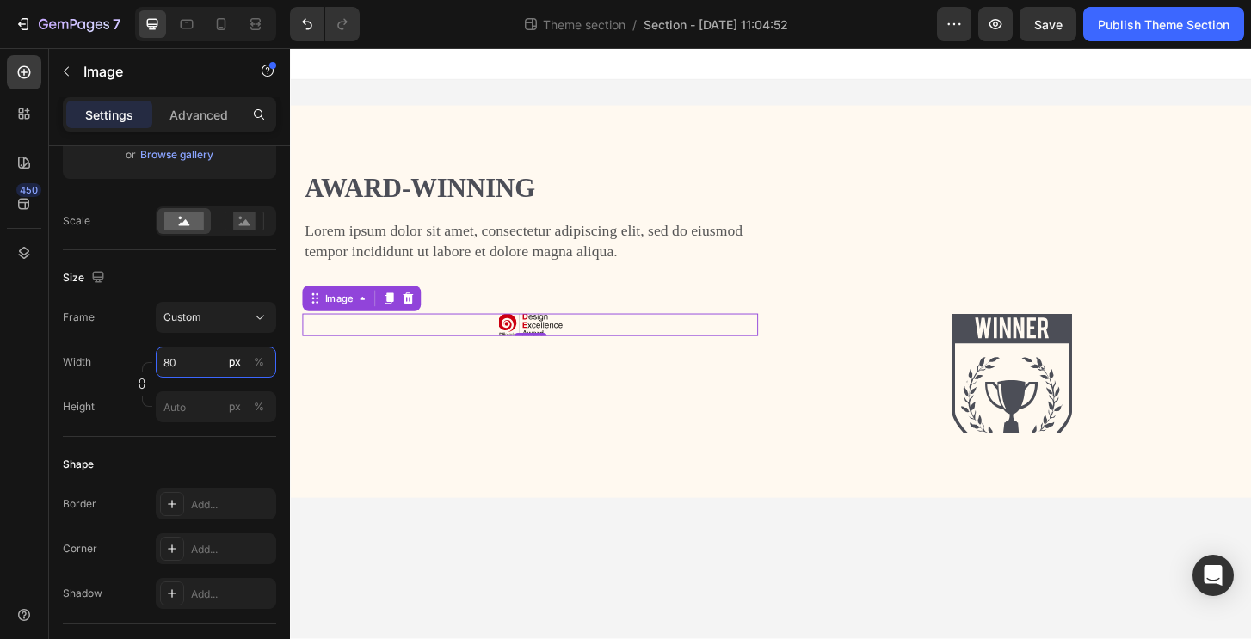
type input "8"
type input "200"
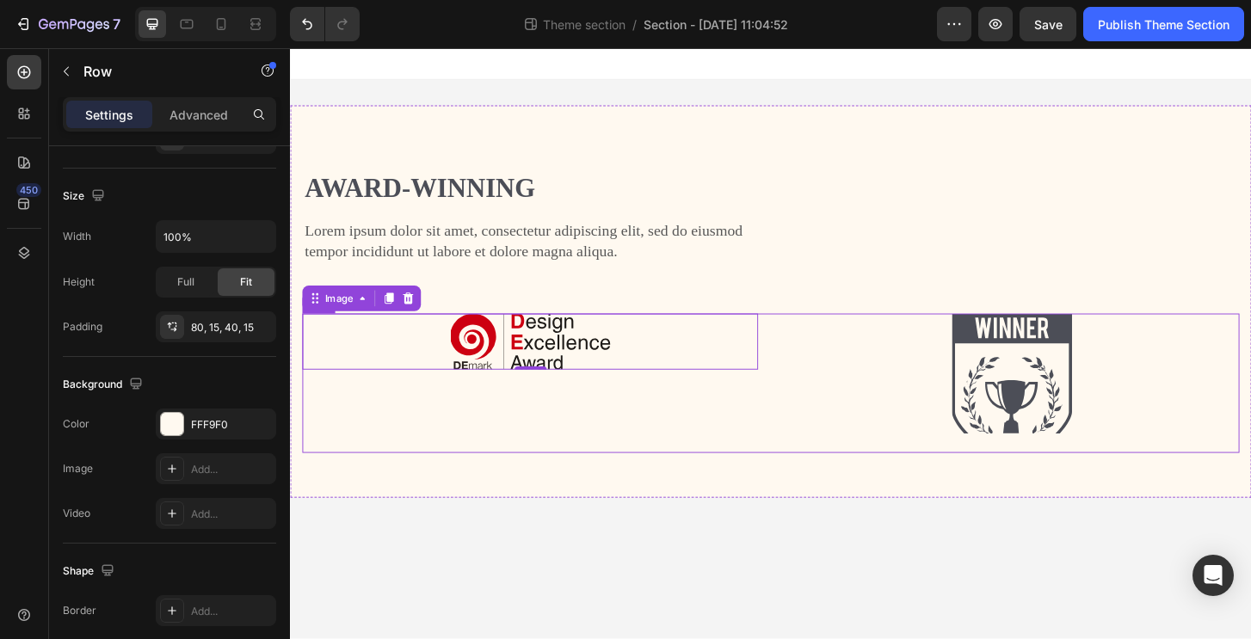
click at [809, 498] on div "Award-winning Heading Lorem ipsum dolor sit amet, consectetur adipiscing elit, …" at bounding box center [806, 320] width 1032 height 421
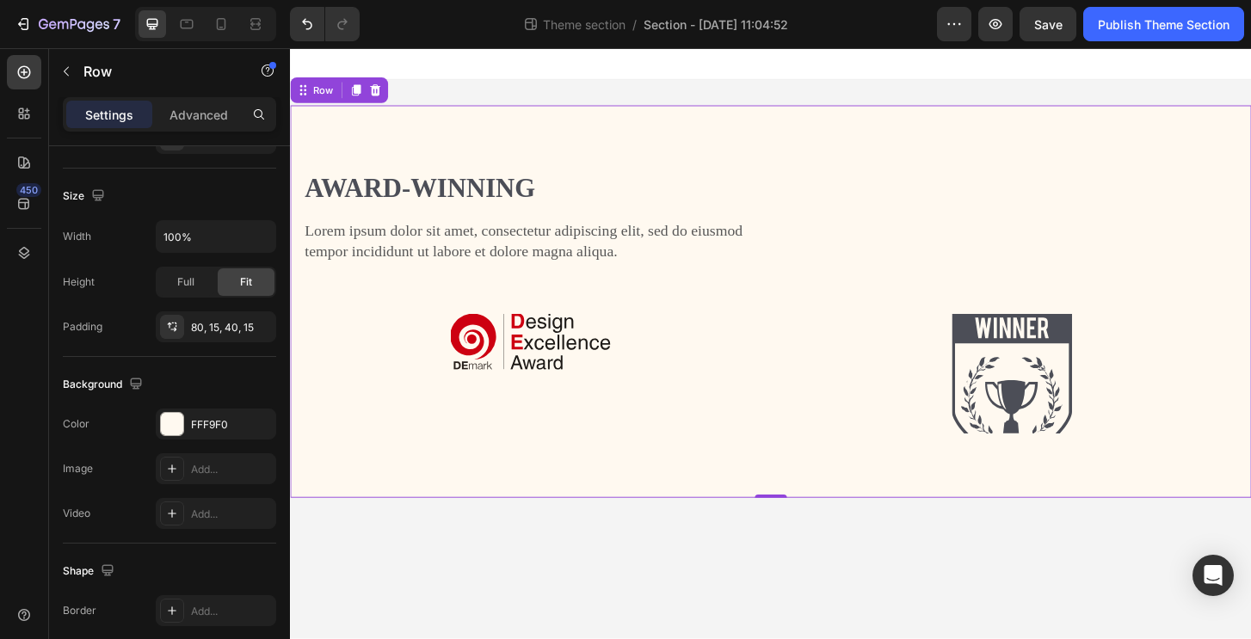
scroll to position [0, 0]
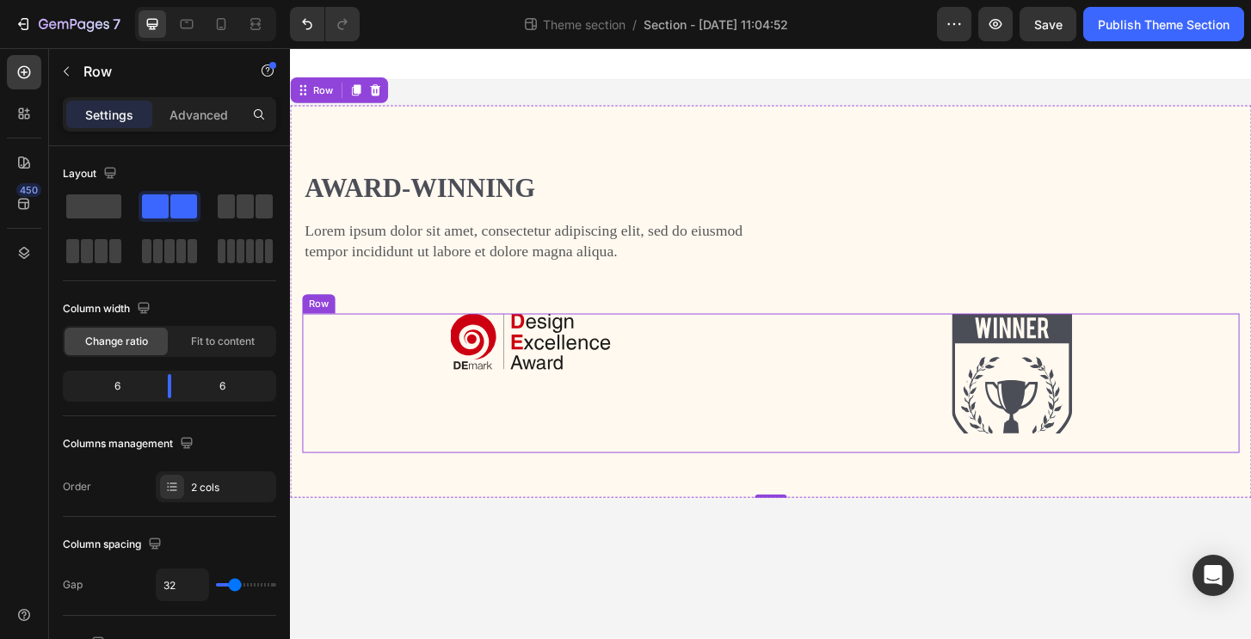
click at [649, 448] on div "Image" at bounding box center [547, 409] width 489 height 150
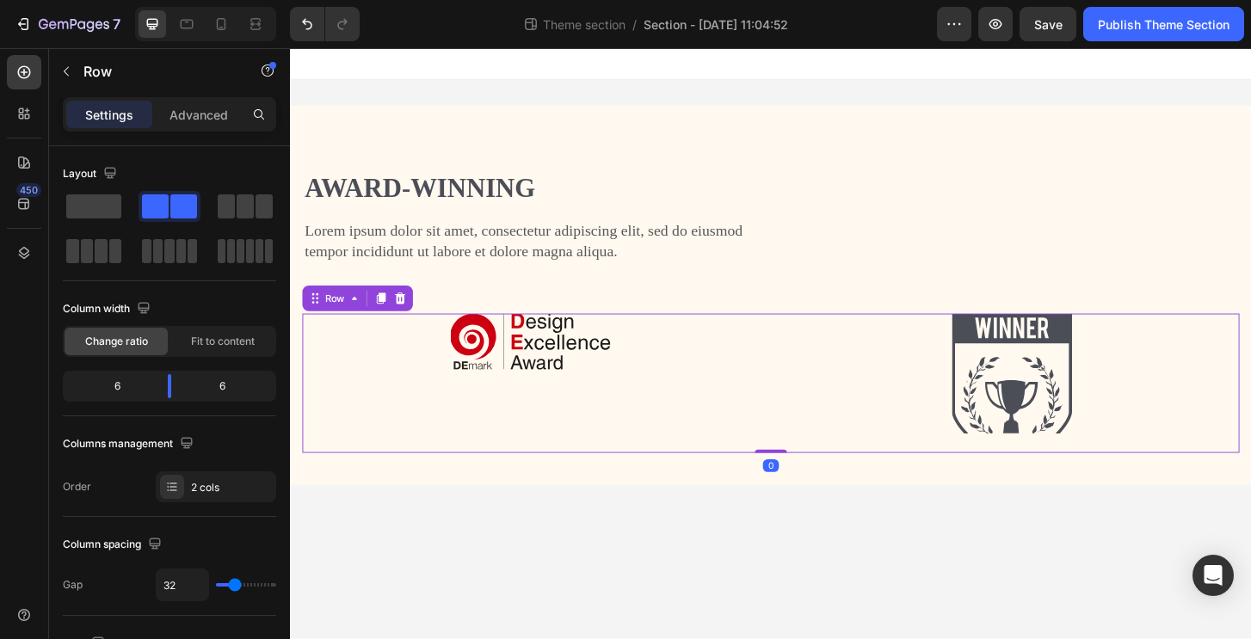
drag, startPoint x: 806, startPoint y: 495, endPoint x: 790, endPoint y: 363, distance: 133.5
click at [790, 363] on div "Image Image Row 0" at bounding box center [806, 409] width 1006 height 150
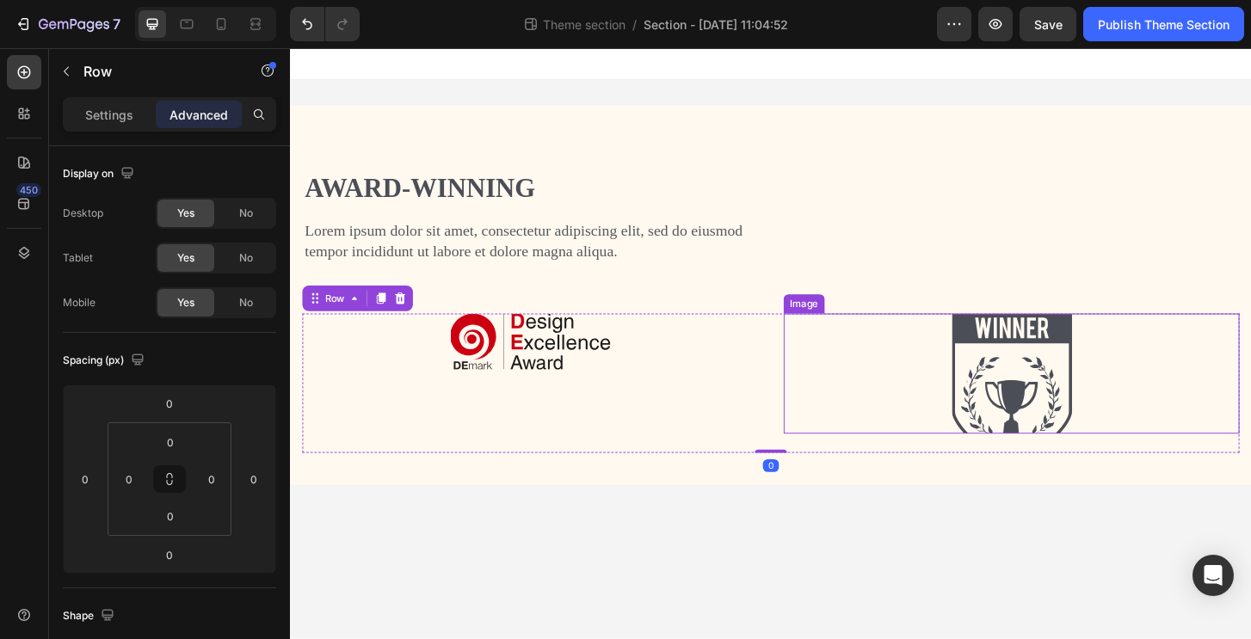
click at [1173, 409] on div at bounding box center [1064, 398] width 489 height 129
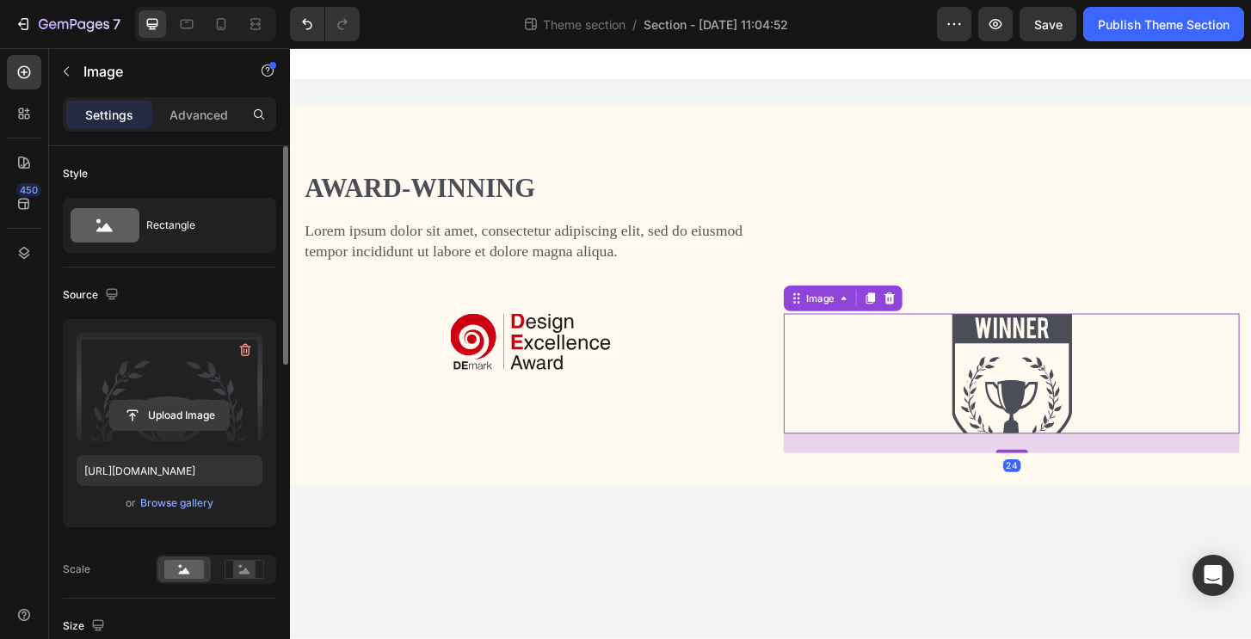
click at [150, 402] on input "file" at bounding box center [169, 415] width 119 height 29
click at [167, 389] on label at bounding box center [170, 387] width 186 height 108
click at [167, 401] on input "file" at bounding box center [169, 415] width 119 height 29
click at [175, 424] on input "file" at bounding box center [169, 415] width 119 height 29
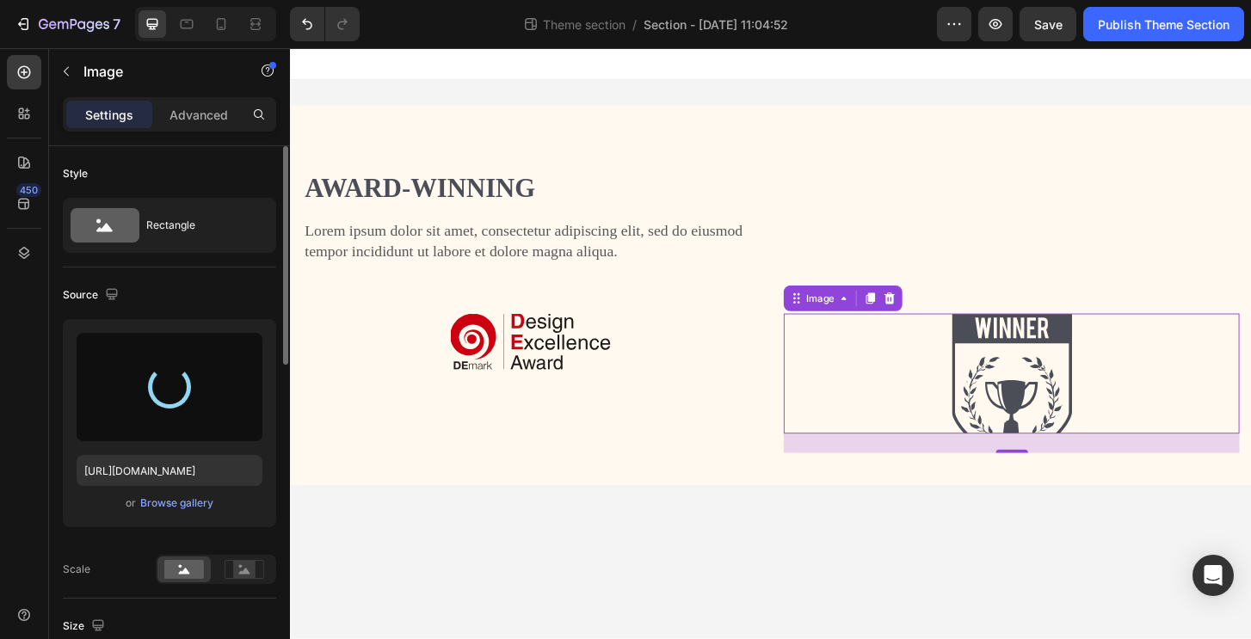
type input "[URL][DOMAIN_NAME]"
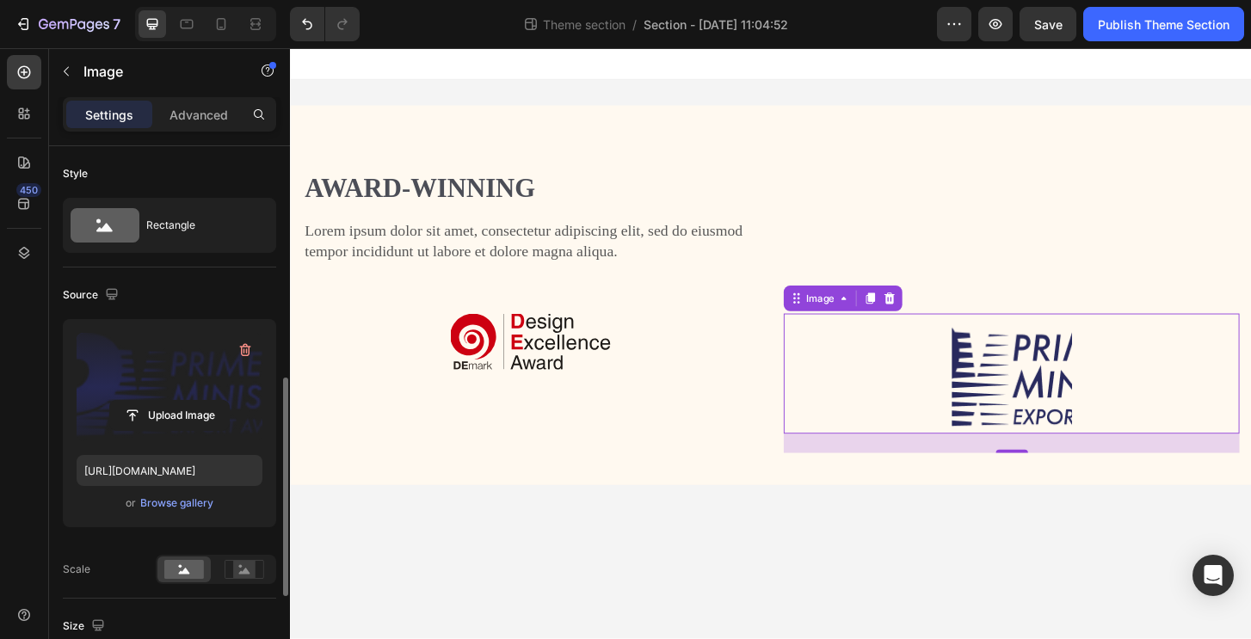
scroll to position [328, 0]
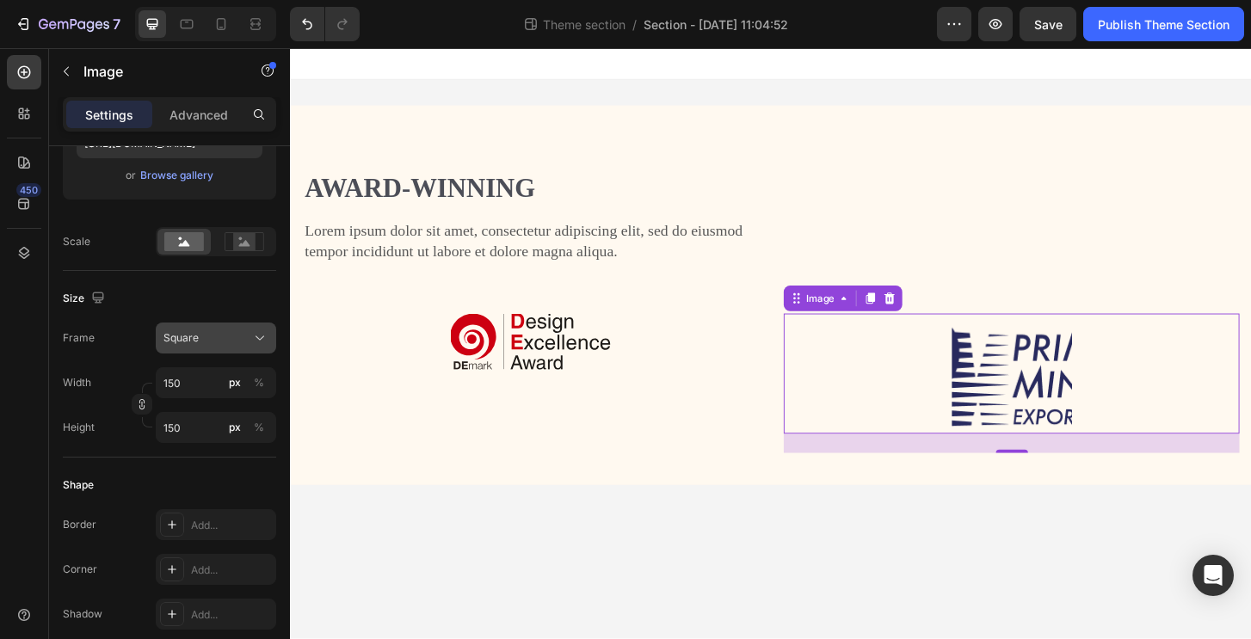
click at [223, 331] on div "Square" at bounding box center [205, 337] width 84 height 15
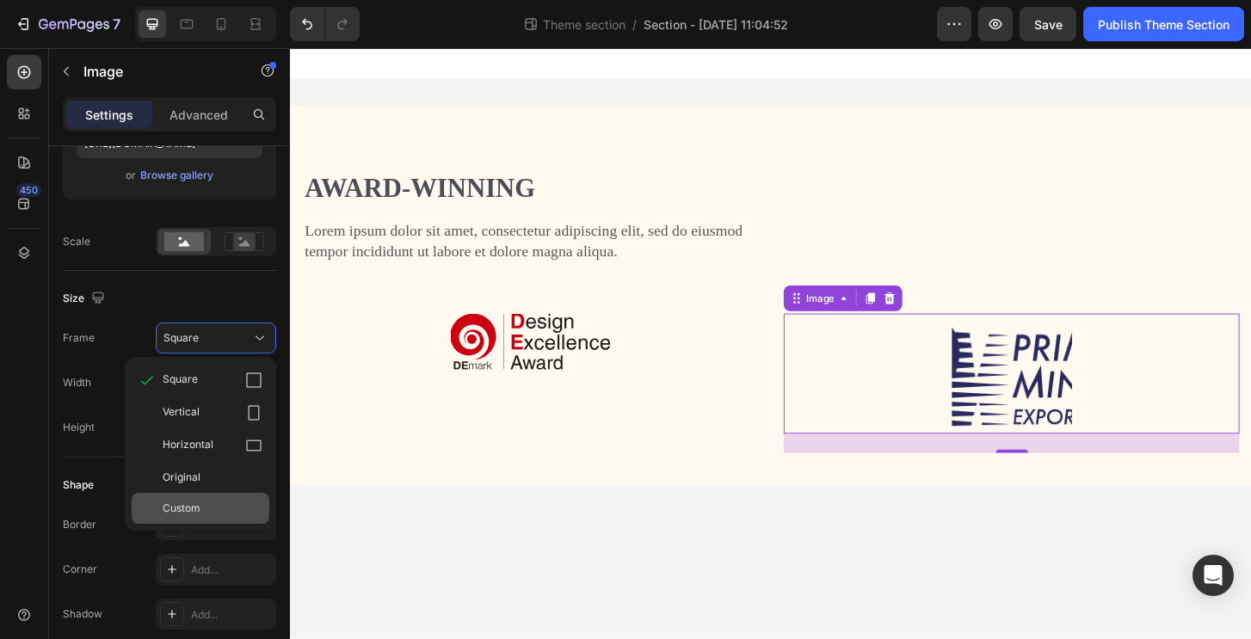
click at [214, 495] on div "Custom" at bounding box center [201, 508] width 138 height 31
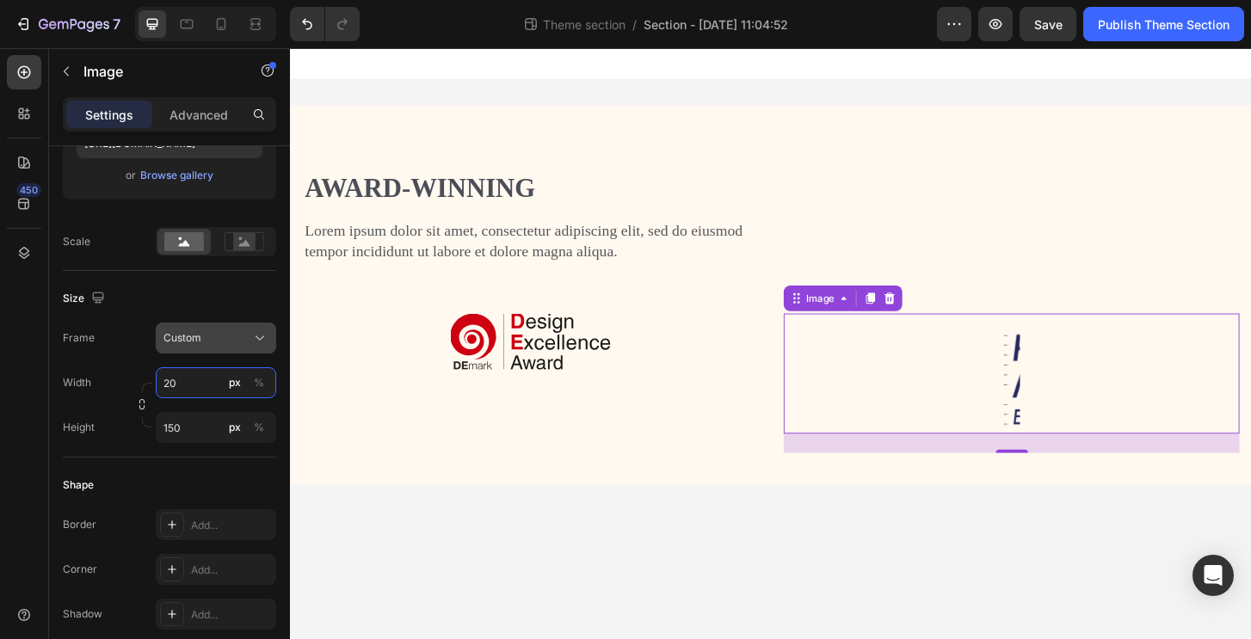
type input "200"
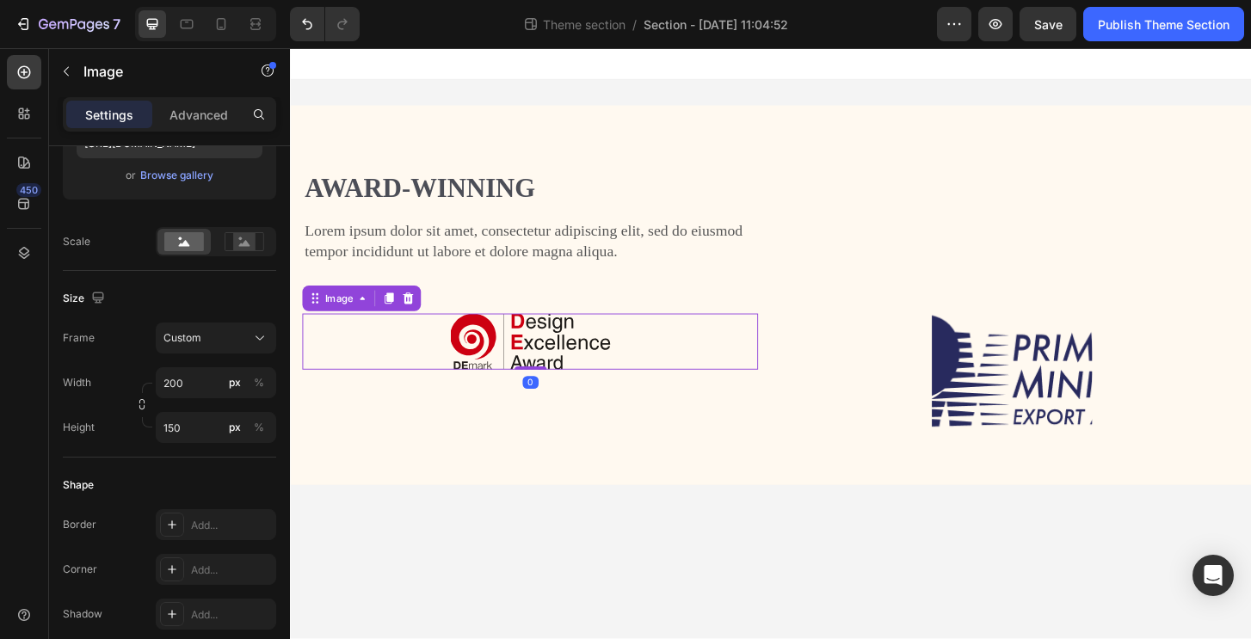
click at [651, 347] on div at bounding box center [547, 364] width 489 height 60
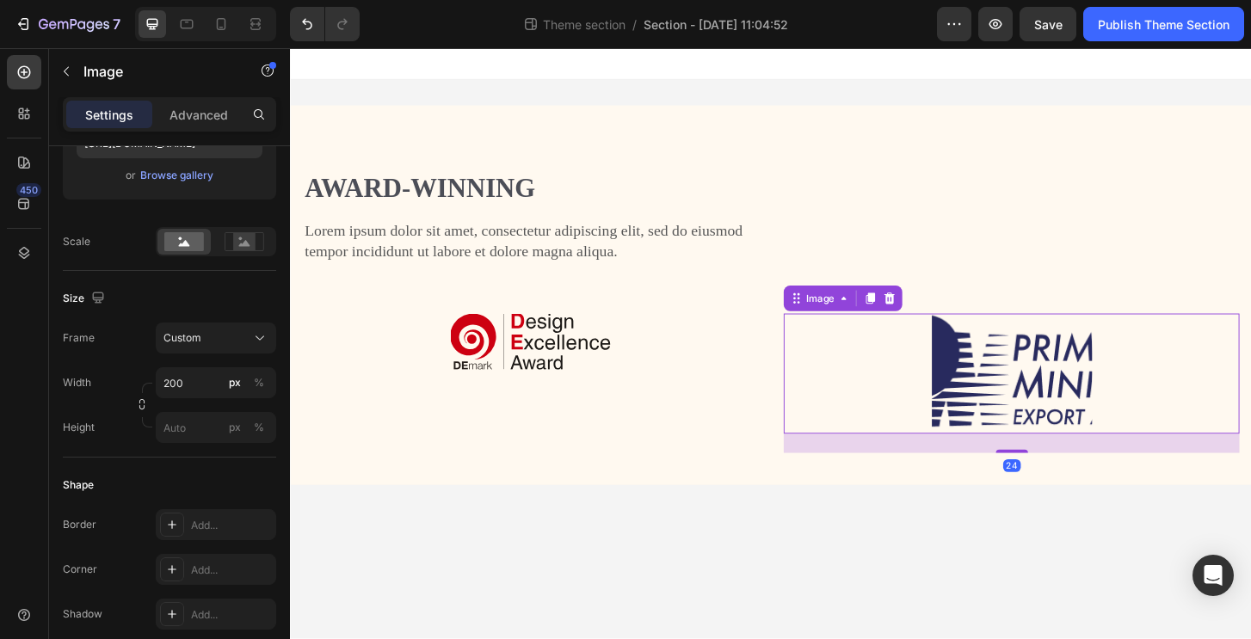
click at [1125, 354] on img at bounding box center [1065, 398] width 172 height 129
drag, startPoint x: 195, startPoint y: 432, endPoint x: -15, endPoint y: 411, distance: 211.7
click at [0, 0] on html "7 Theme section / Section - [DATE] 11:04:52 Preview Save Publish Theme Section …" at bounding box center [625, 0] width 1251 height 0
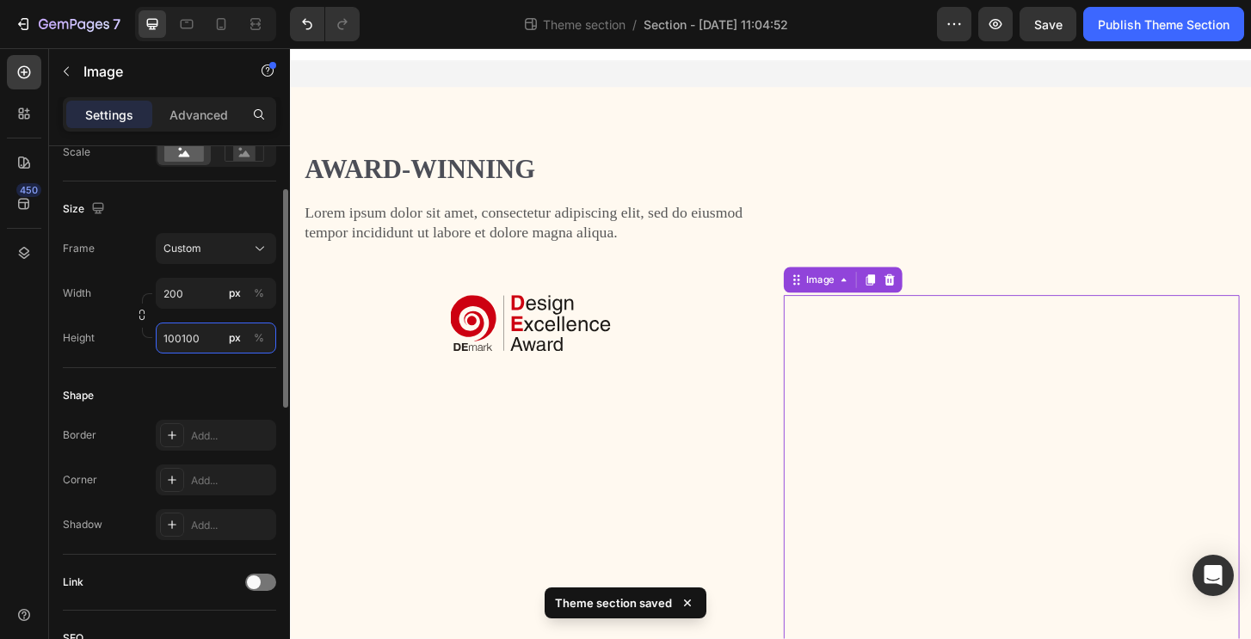
scroll to position [29, 0]
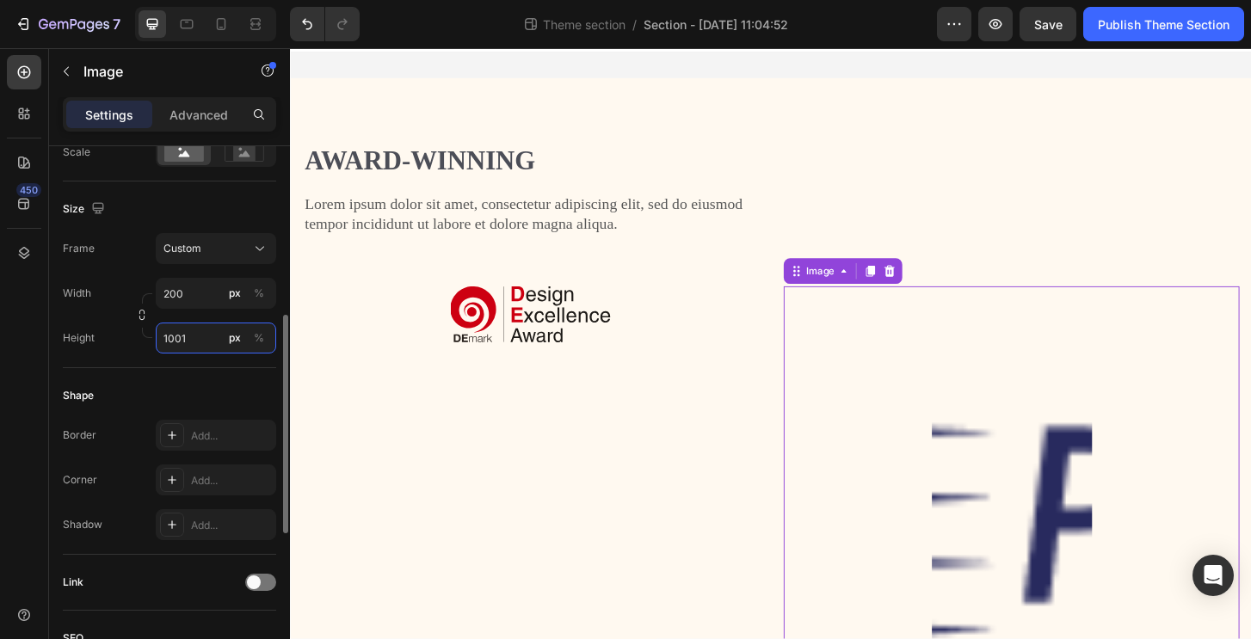
type input "100"
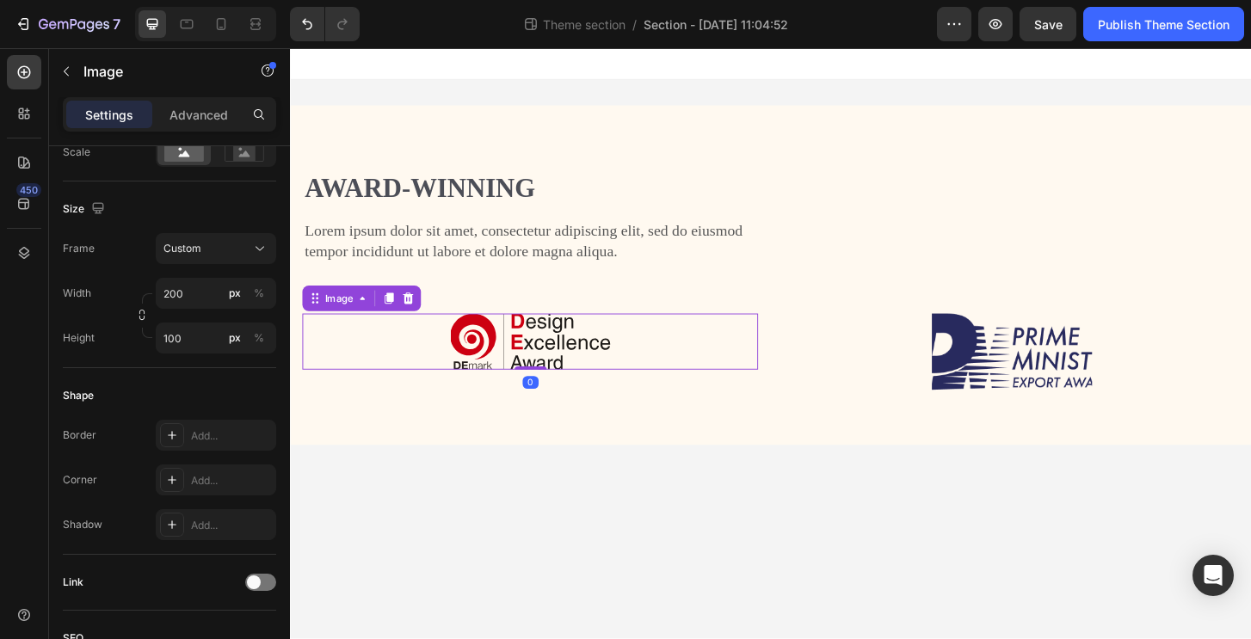
click at [457, 334] on div at bounding box center [547, 364] width 489 height 60
click at [186, 340] on input "px %" at bounding box center [216, 338] width 120 height 31
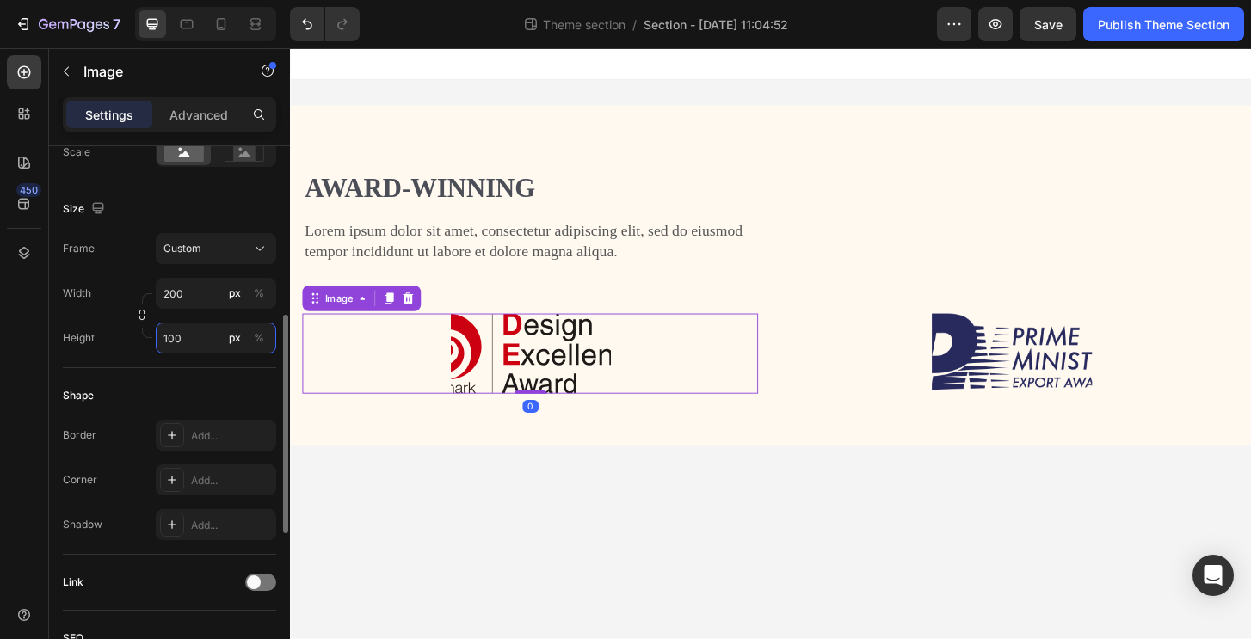
type input "100"
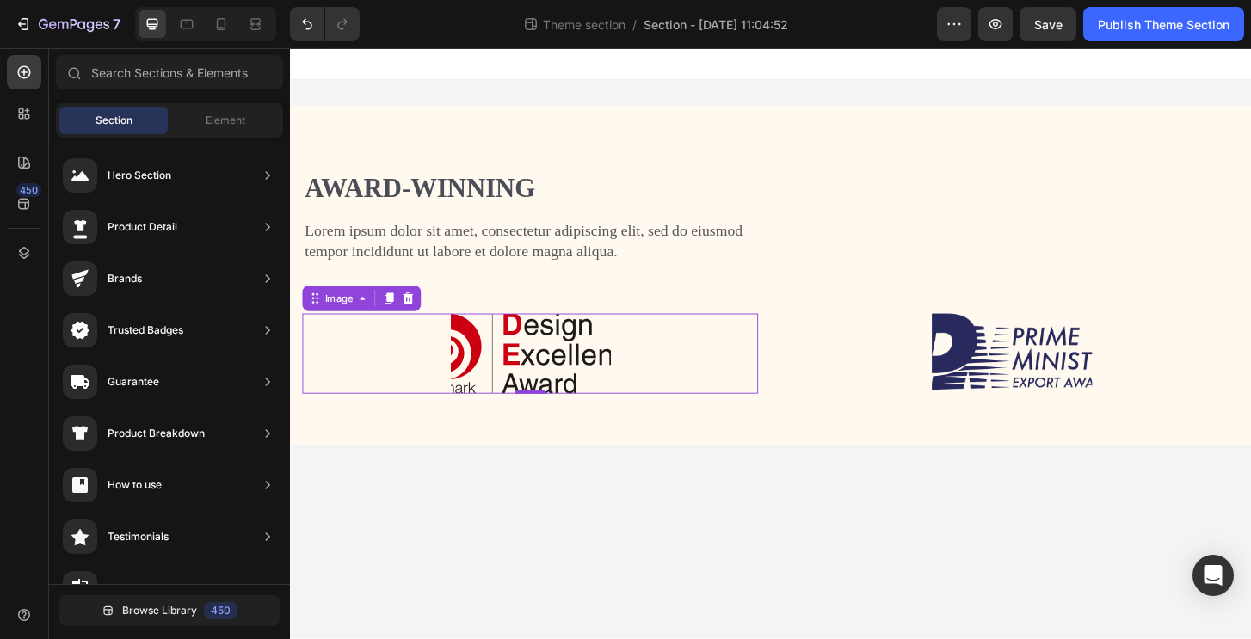
drag, startPoint x: 638, startPoint y: 623, endPoint x: 703, endPoint y: 548, distance: 98.8
click at [639, 623] on body "Award-winning Heading Lorem ipsum dolor sit amet, consectetur adipiscing elit, …" at bounding box center [806, 365] width 1032 height 635
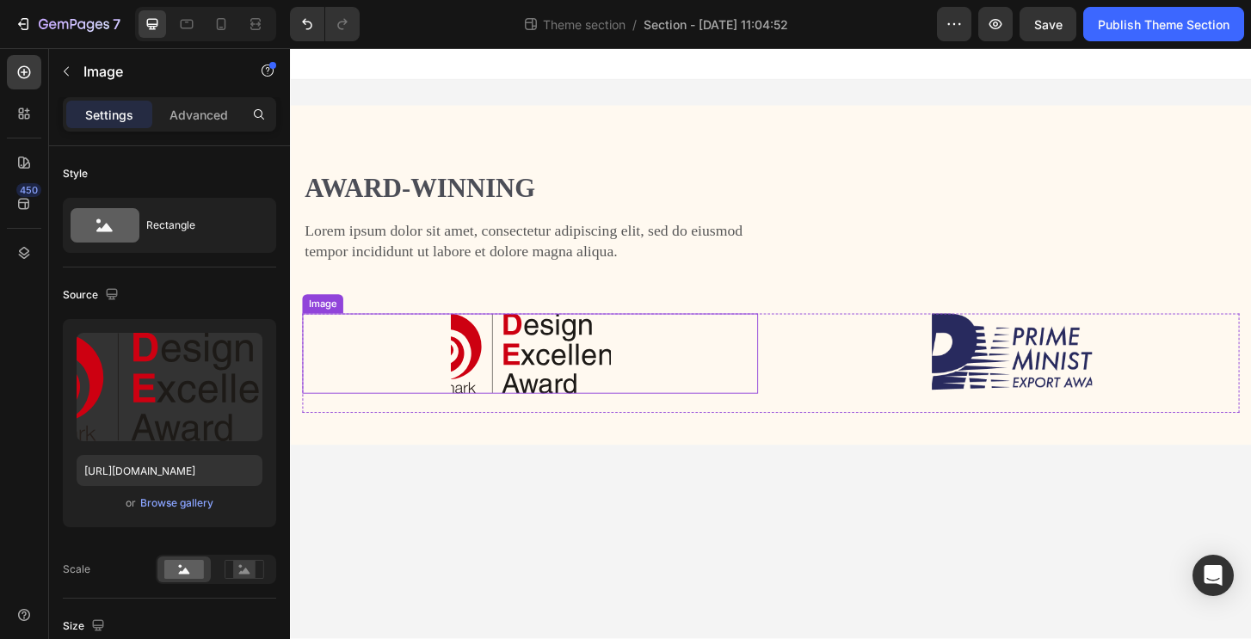
click at [642, 366] on div at bounding box center [547, 377] width 489 height 86
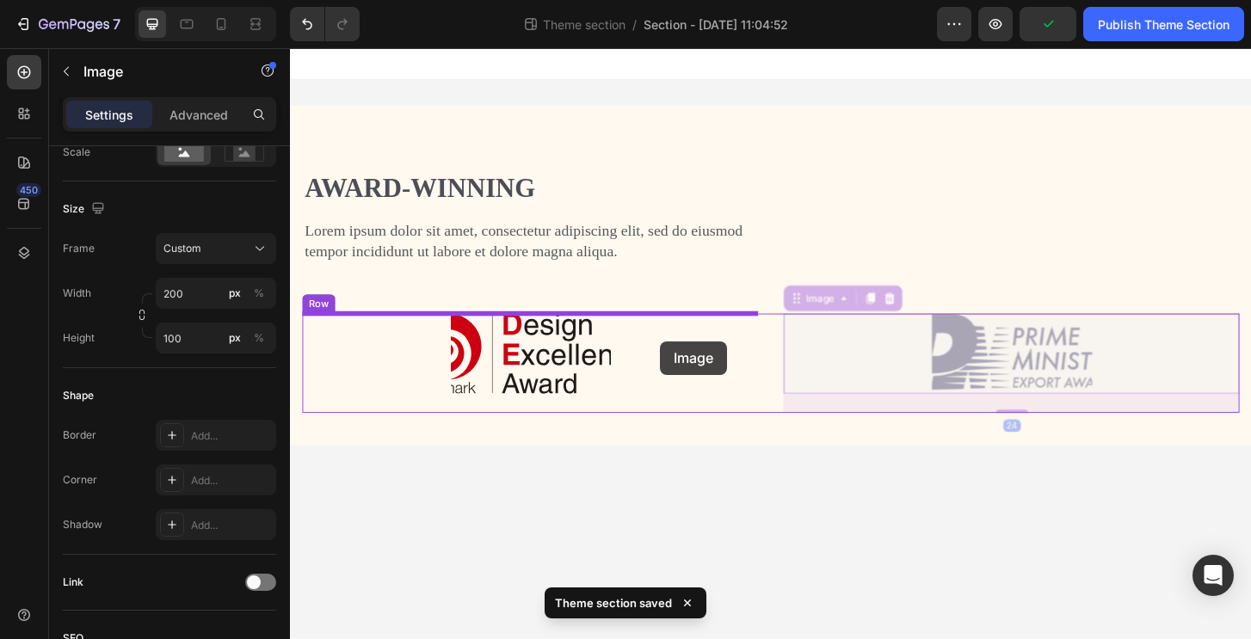
drag, startPoint x: 960, startPoint y: 357, endPoint x: 687, endPoint y: 363, distance: 272.7
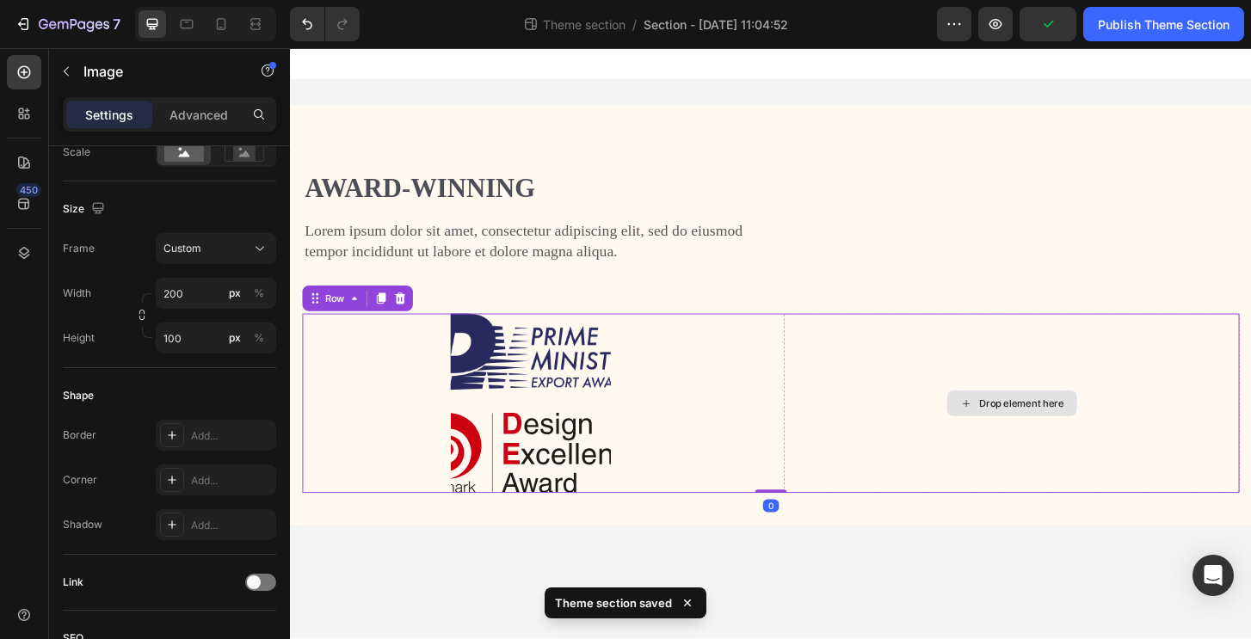
click at [931, 444] on div "Drop element here" at bounding box center [1064, 430] width 489 height 193
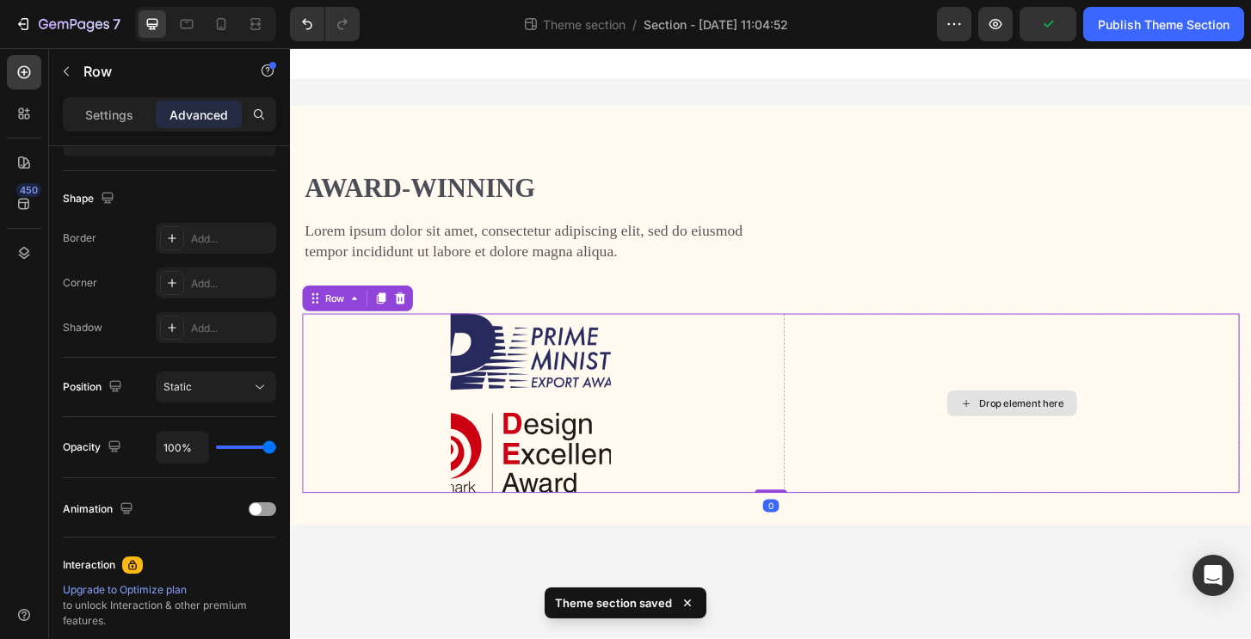
scroll to position [0, 0]
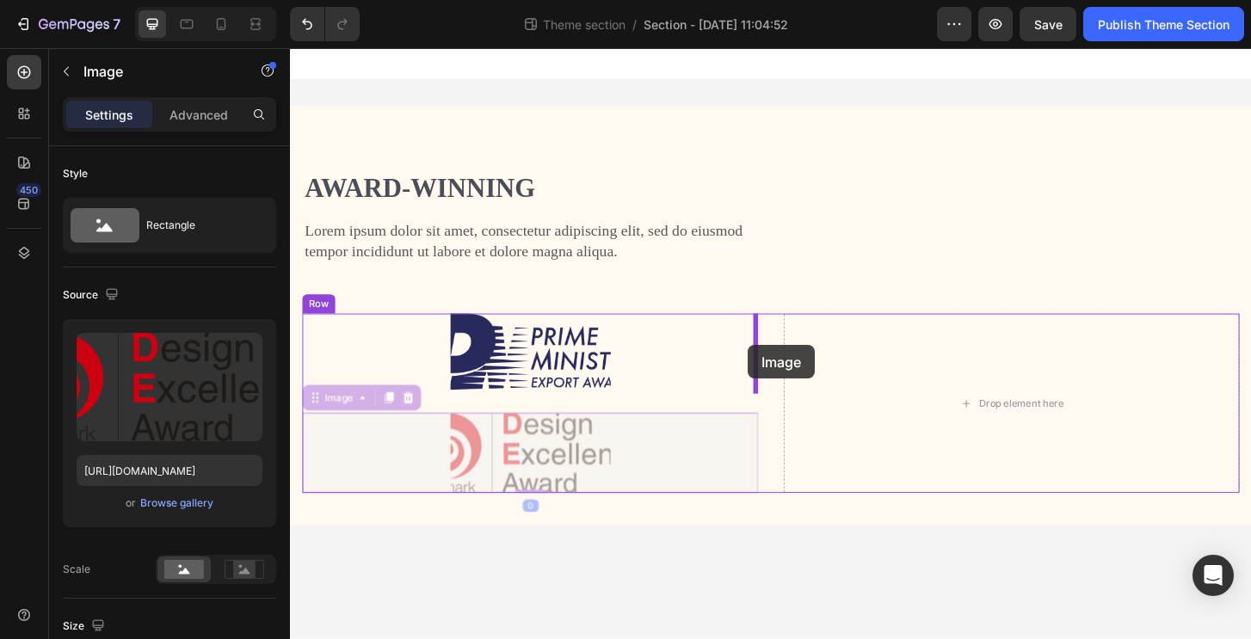
drag, startPoint x: 581, startPoint y: 480, endPoint x: 782, endPoint y: 367, distance: 230.7
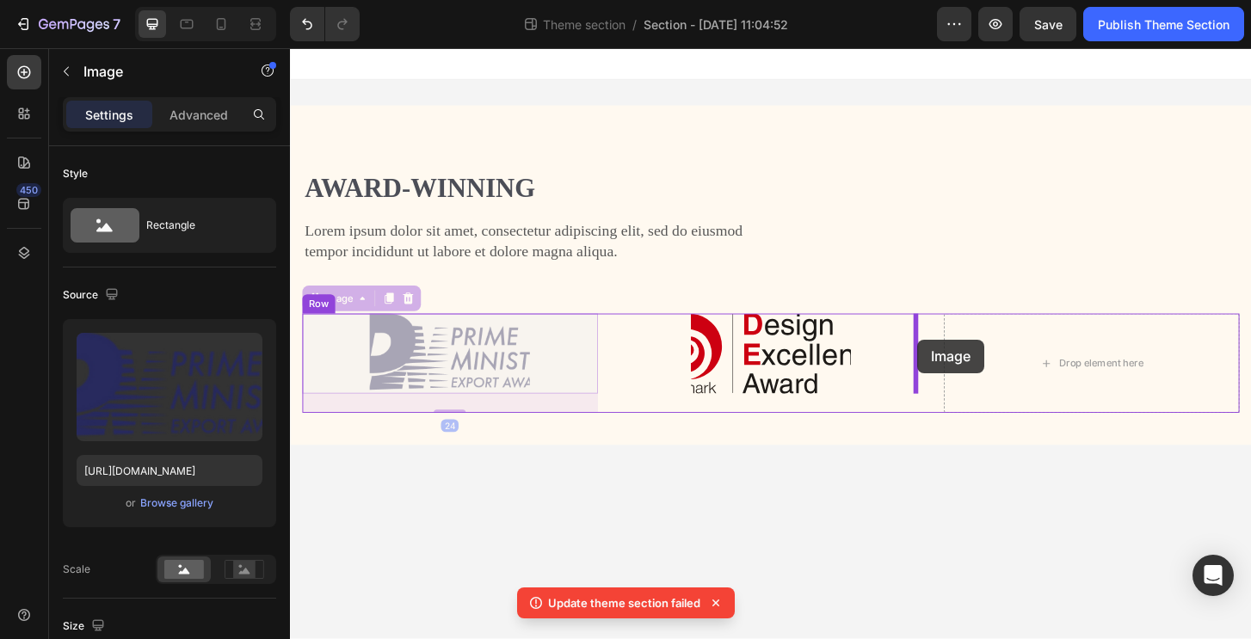
drag, startPoint x: 489, startPoint y: 375, endPoint x: 962, endPoint y: 362, distance: 473.2
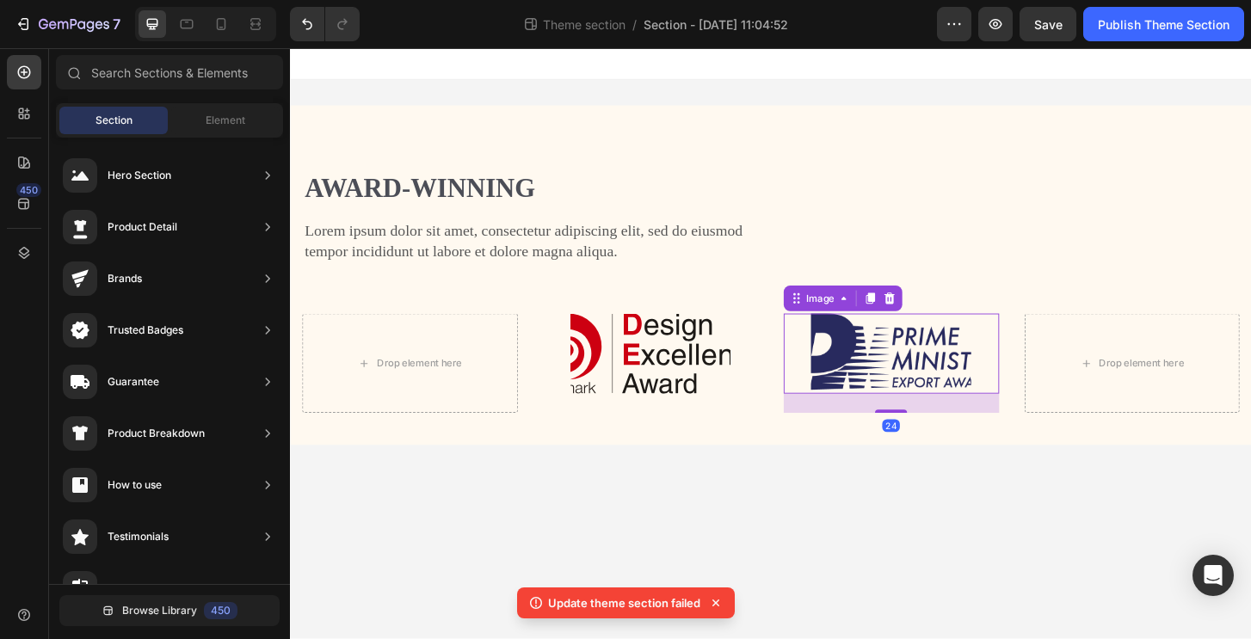
click at [951, 532] on body "Award-winning Heading Lorem ipsum dolor sit amet, consectetur adipiscing elit, …" at bounding box center [806, 365] width 1032 height 635
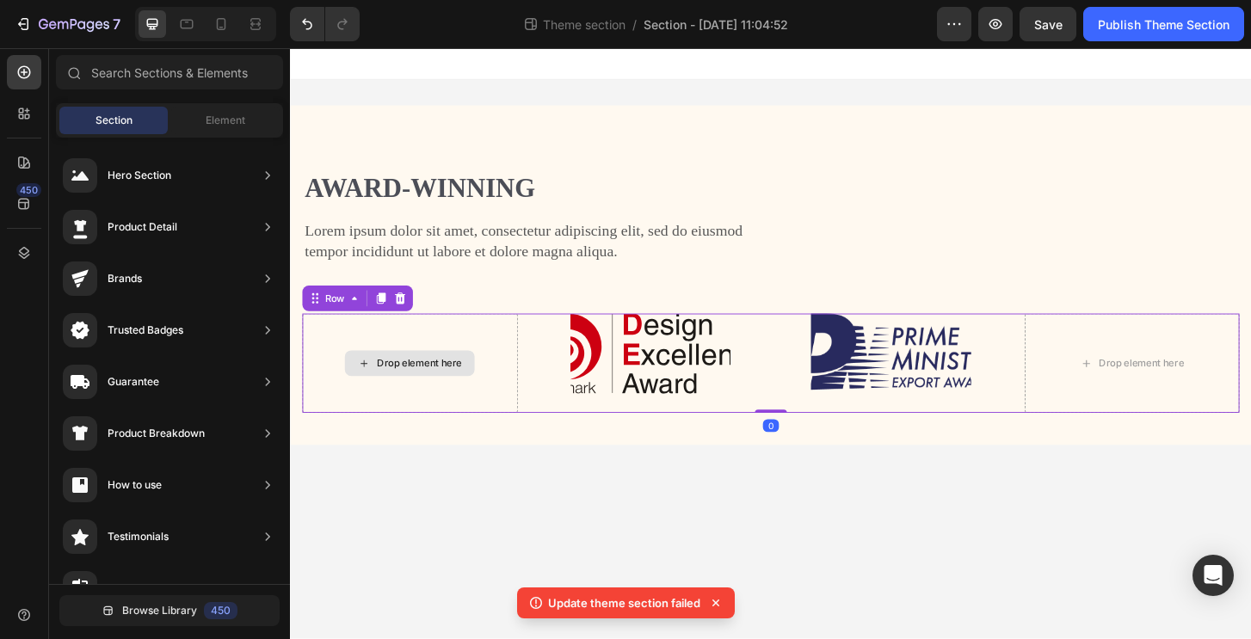
click at [465, 368] on div "Drop element here" at bounding box center [418, 387] width 231 height 107
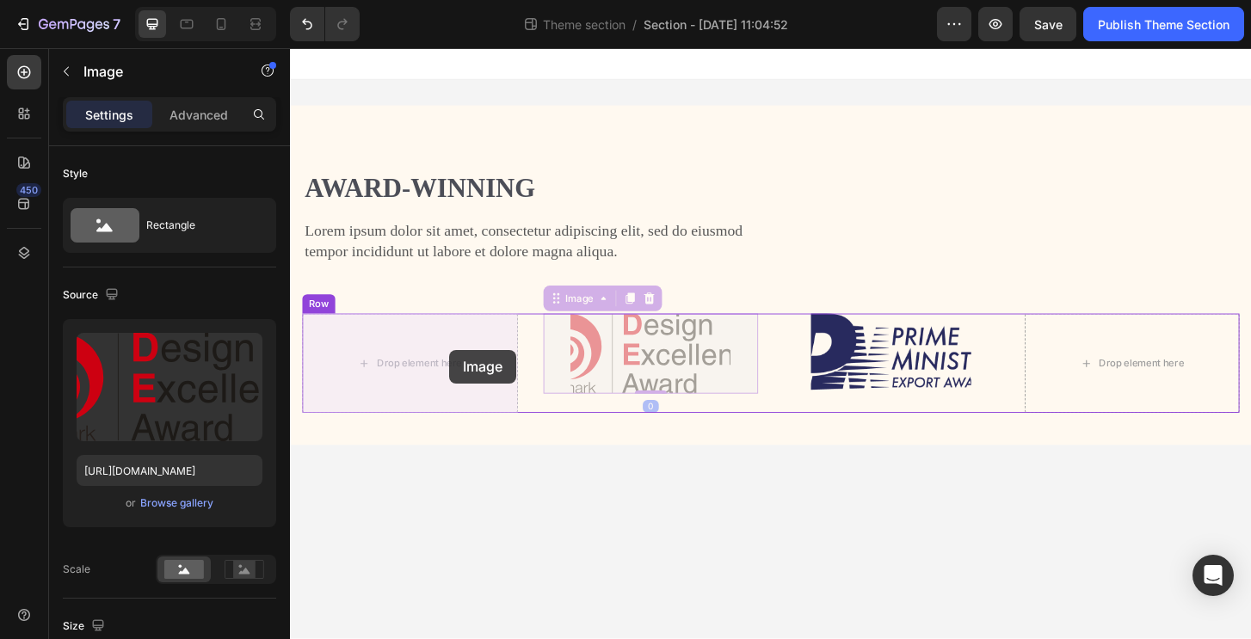
drag, startPoint x: 712, startPoint y: 373, endPoint x: 483, endPoint y: 372, distance: 229.6
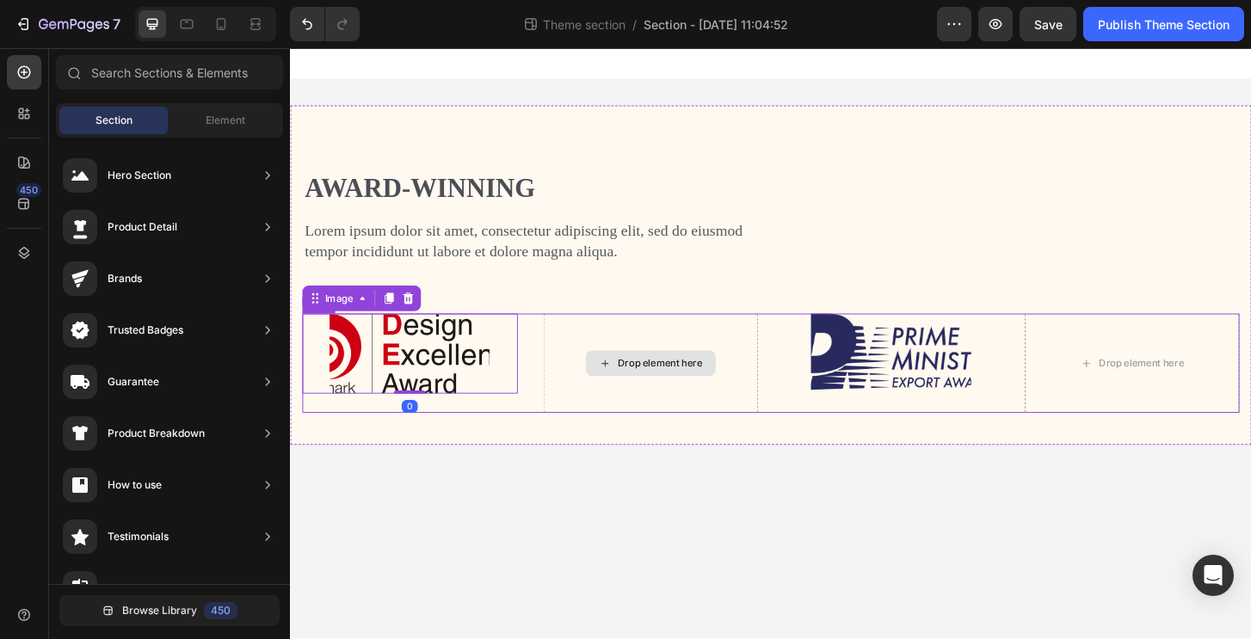
click at [661, 381] on div "Drop element here" at bounding box center [687, 387] width 91 height 14
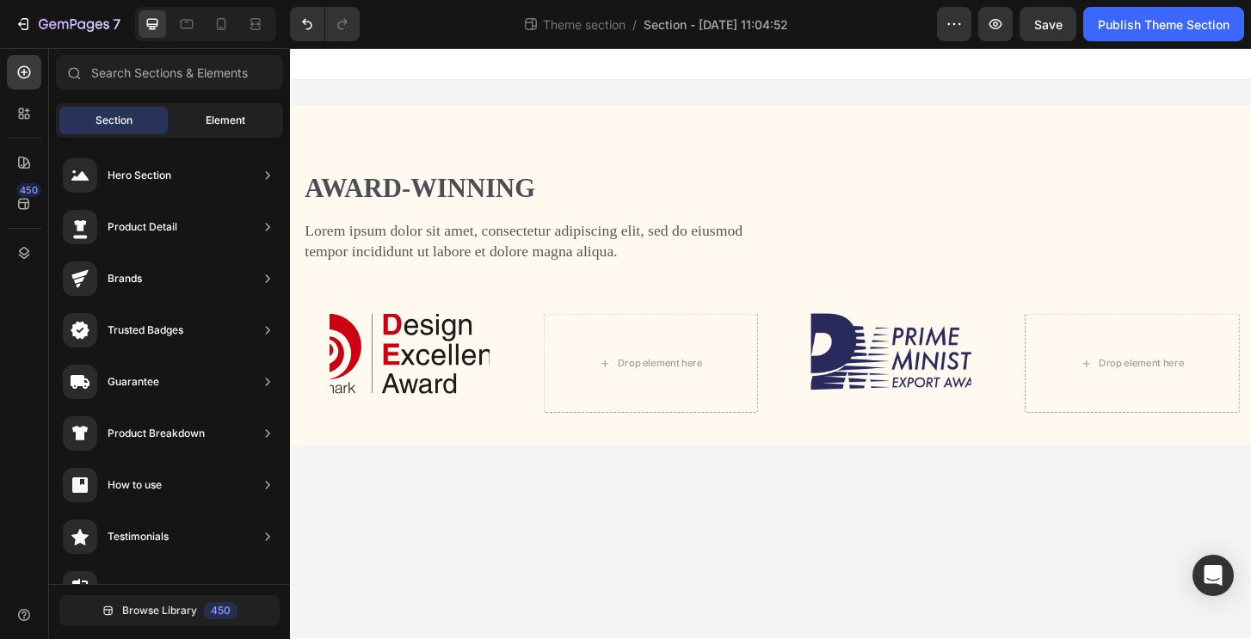
click at [264, 132] on div "Element" at bounding box center [225, 121] width 108 height 28
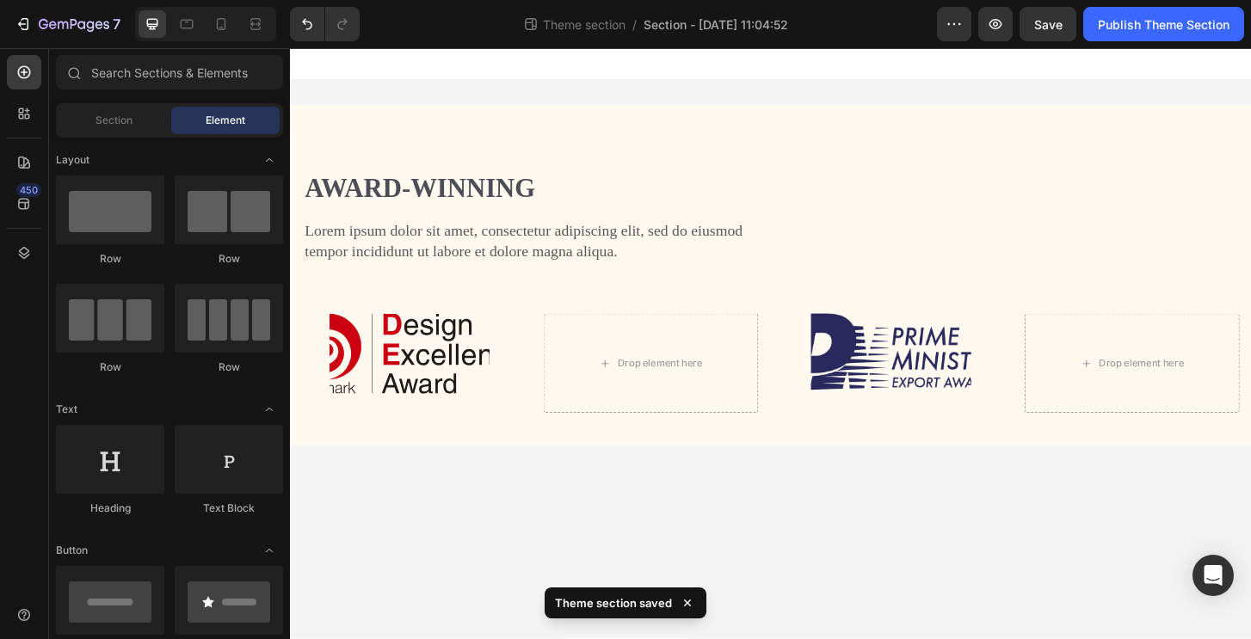
click at [662, 559] on body "Award-winning Heading Lorem ipsum dolor sit amet, consectetur adipiscing elit, …" at bounding box center [806, 365] width 1032 height 635
click at [386, 351] on img at bounding box center [418, 377] width 172 height 86
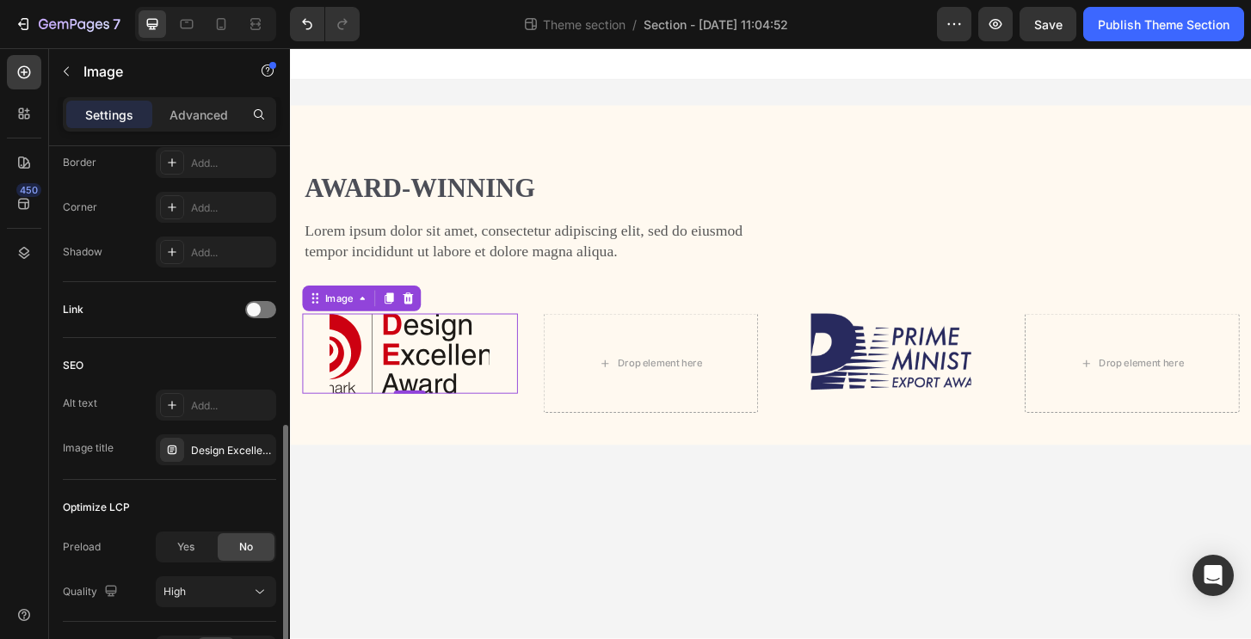
scroll to position [521, 0]
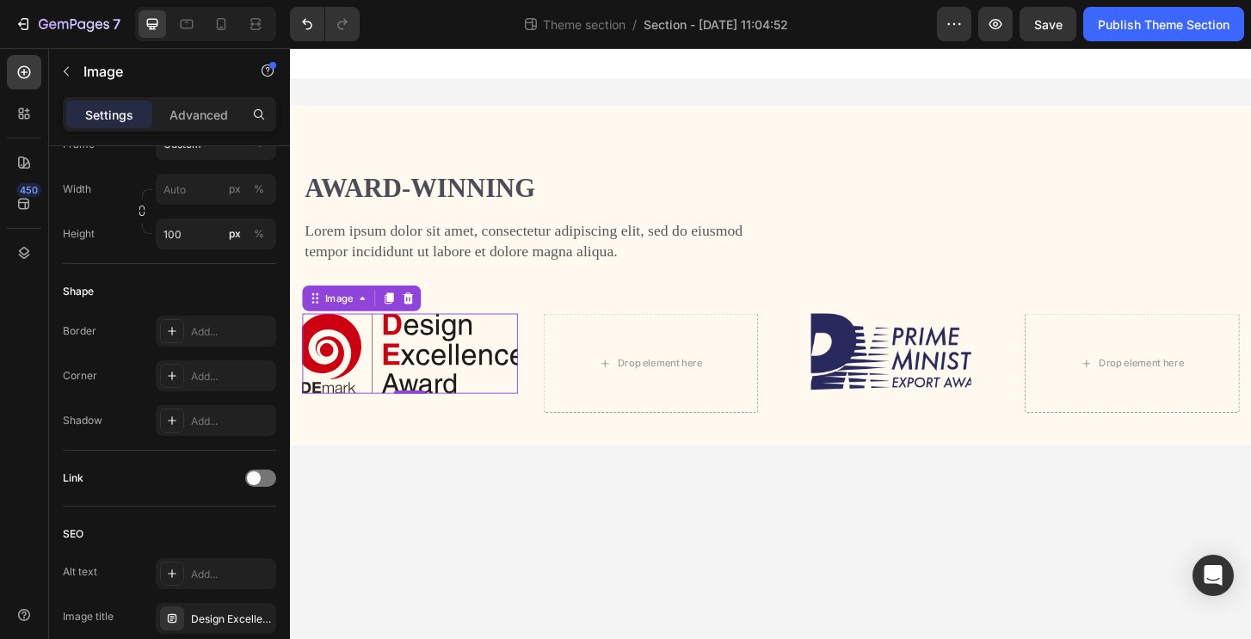
click at [464, 583] on body "Award-winning Heading Lorem ipsum dolor sit amet, consectetur adipiscing elit, …" at bounding box center [806, 365] width 1032 height 635
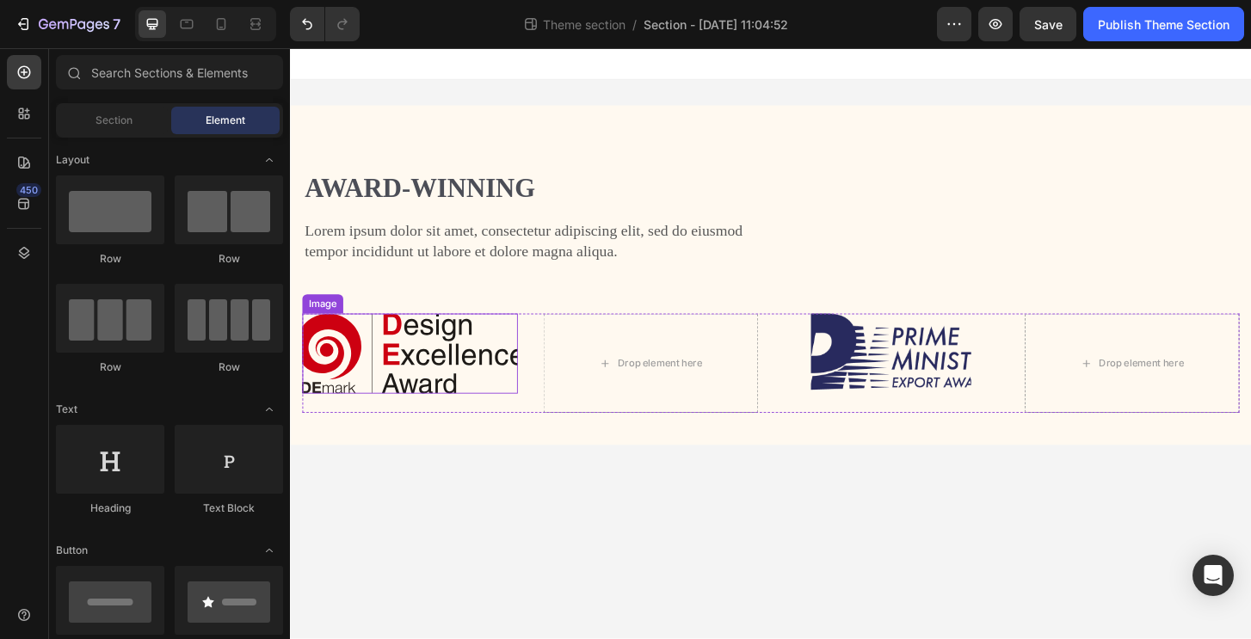
click at [398, 355] on img at bounding box center [418, 377] width 231 height 86
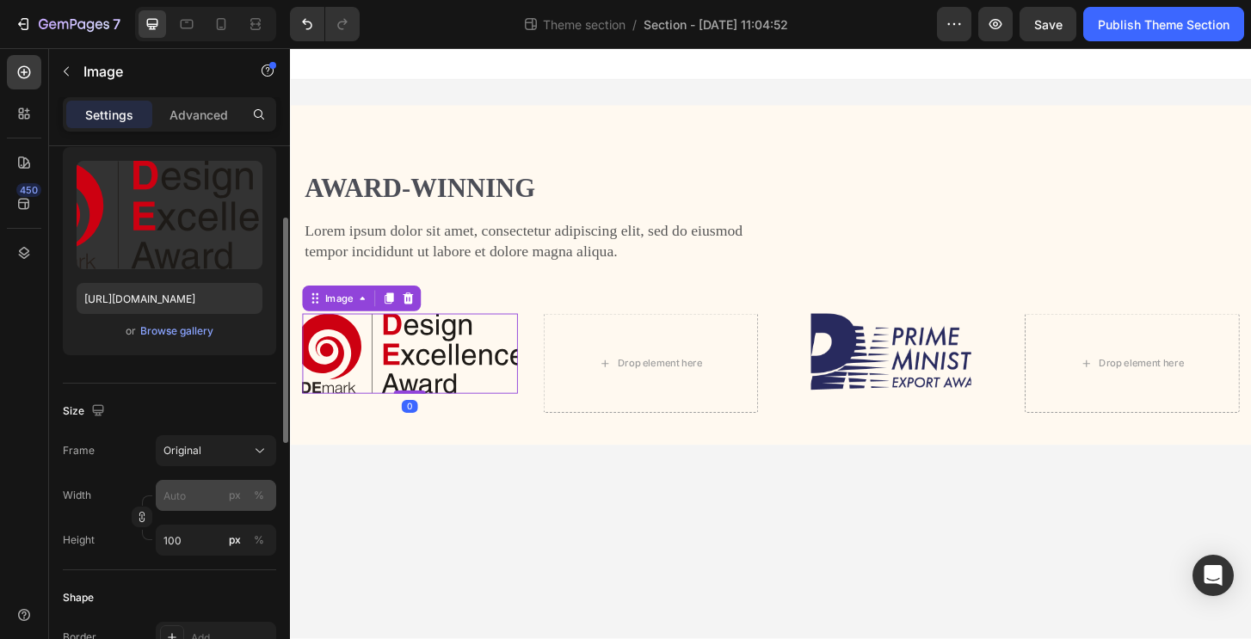
scroll to position [341, 0]
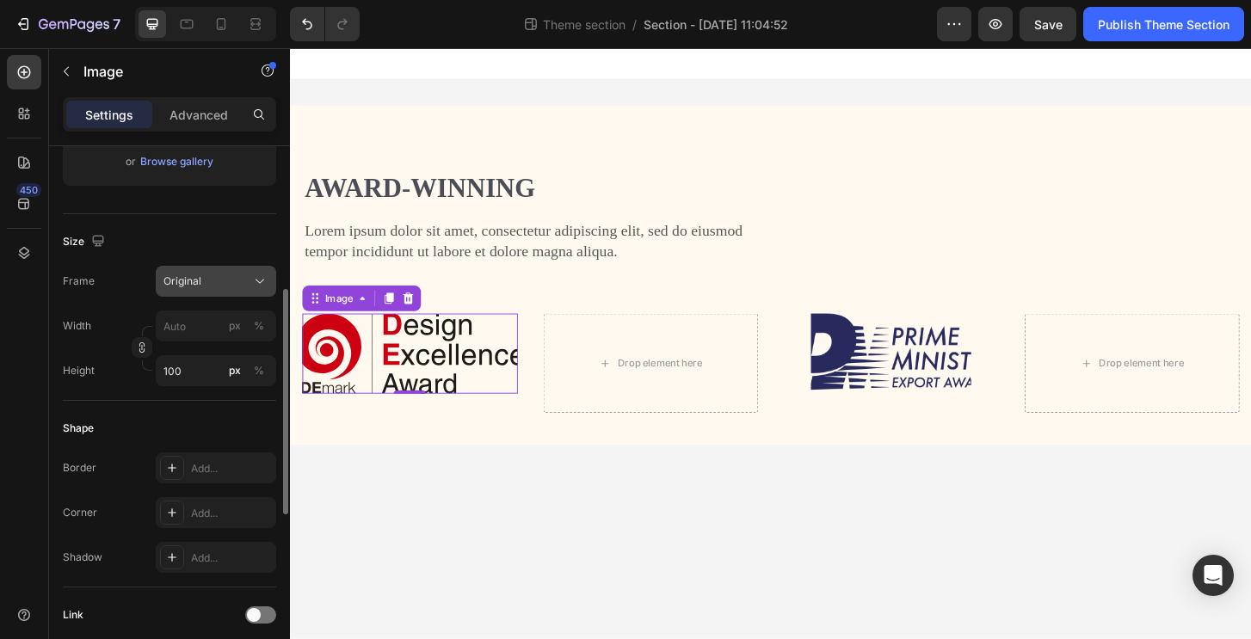
click at [200, 274] on span "Original" at bounding box center [182, 281] width 38 height 15
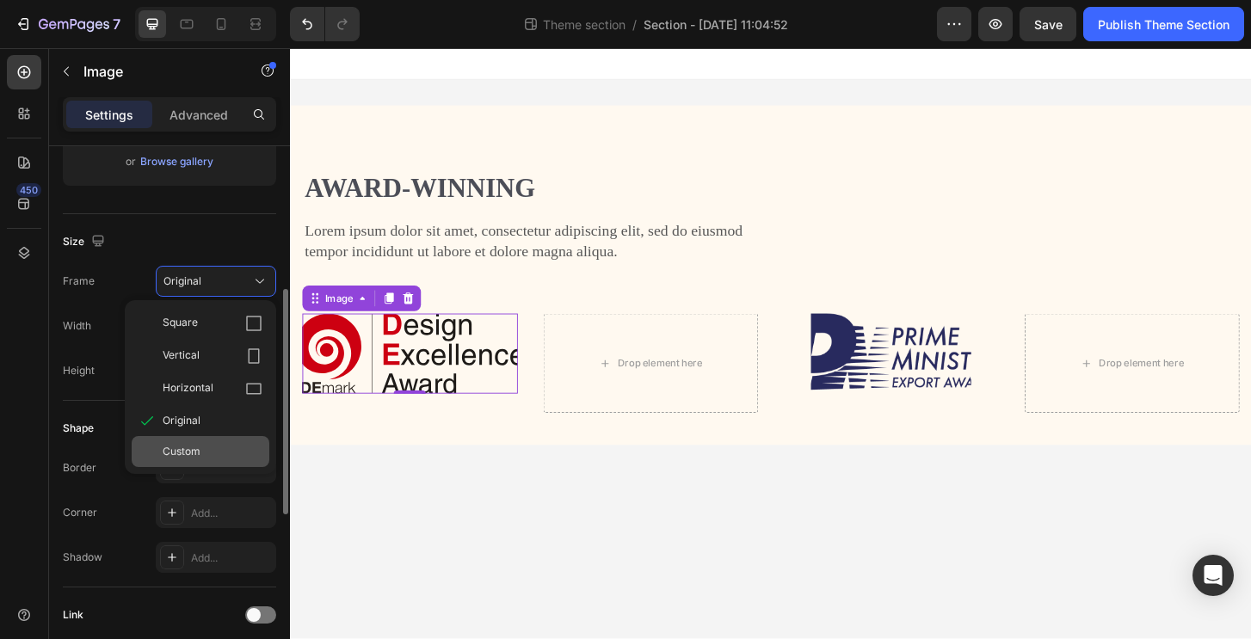
click at [202, 442] on div "Custom" at bounding box center [201, 451] width 138 height 31
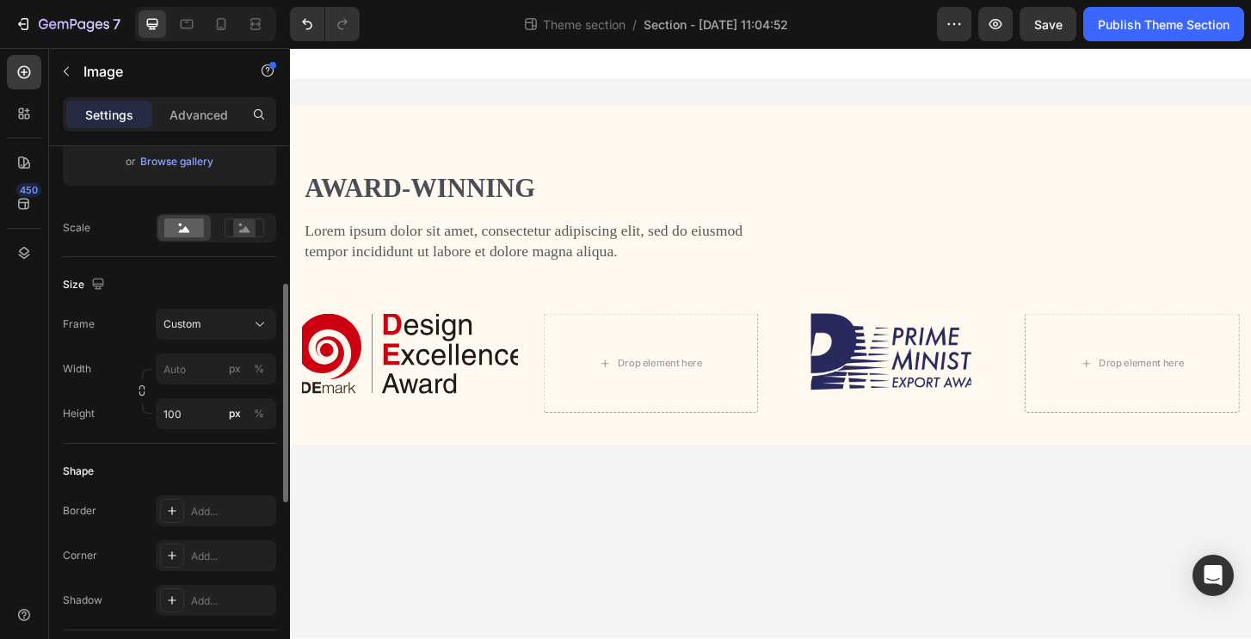
click at [517, 532] on body "Award-winning Heading Lorem ipsum dolor sit amet, consectetur adipiscing elit, …" at bounding box center [806, 365] width 1032 height 635
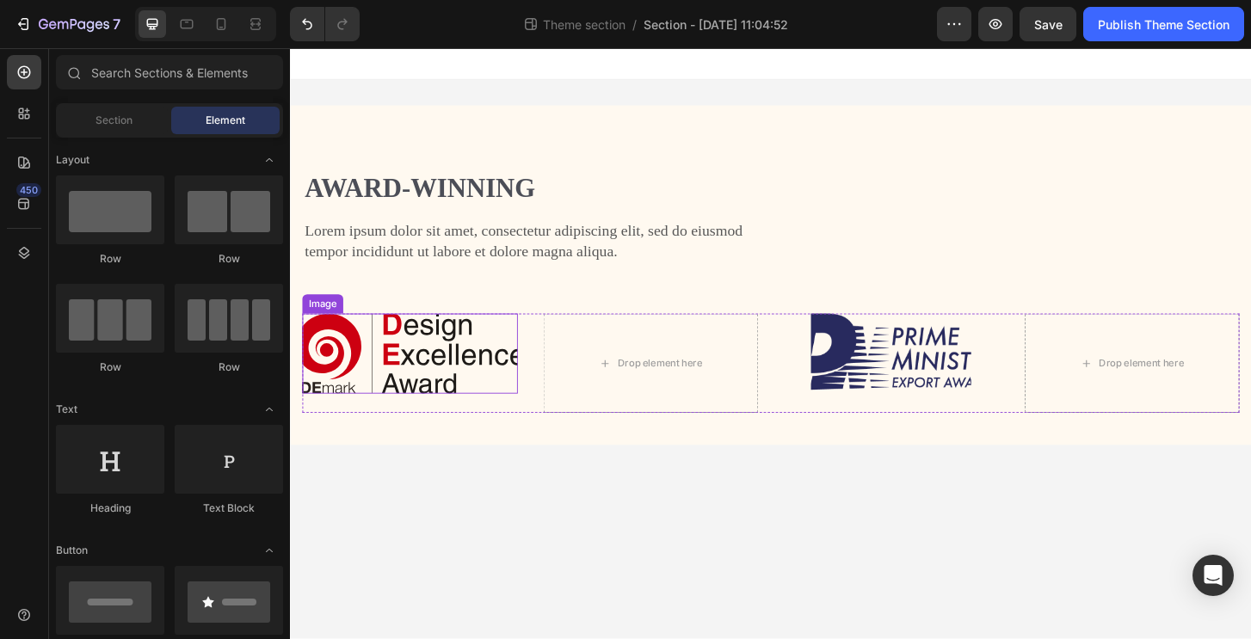
click at [447, 390] on img at bounding box center [418, 377] width 231 height 86
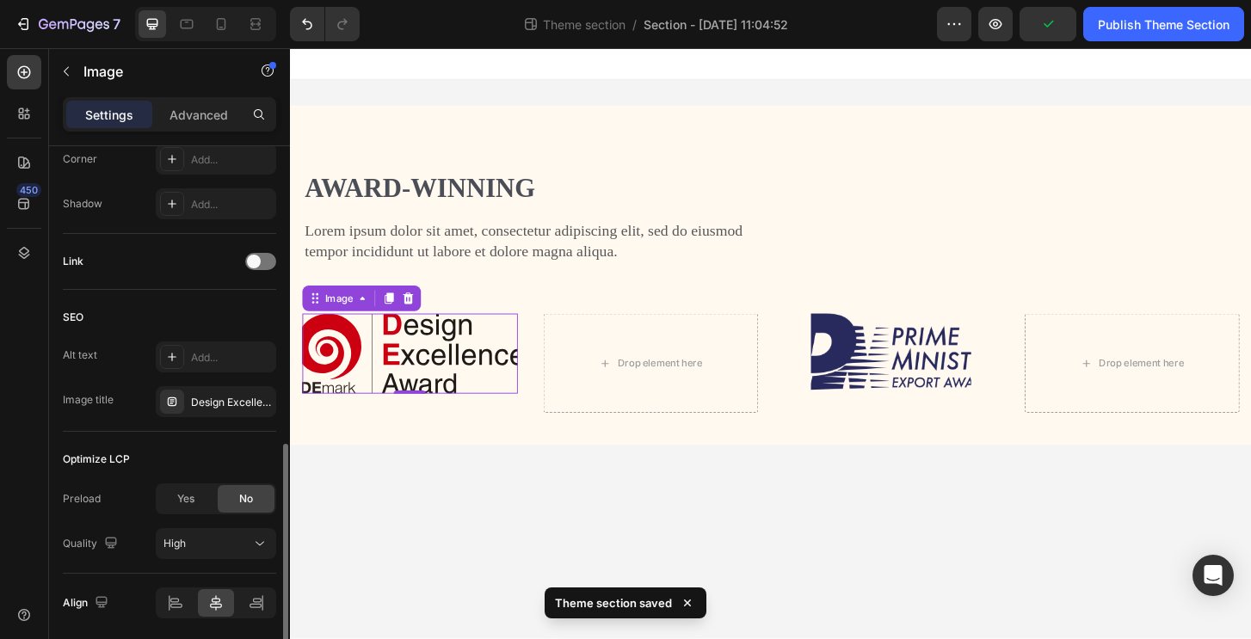
scroll to position [395, 0]
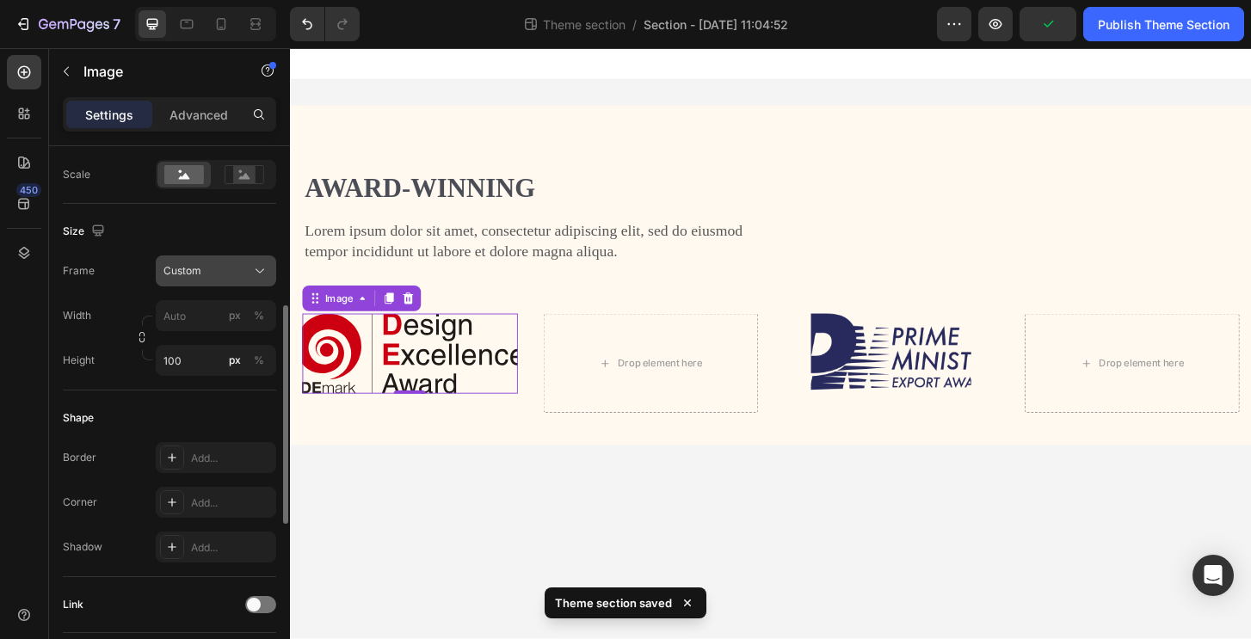
click at [218, 264] on div "Custom" at bounding box center [205, 270] width 84 height 15
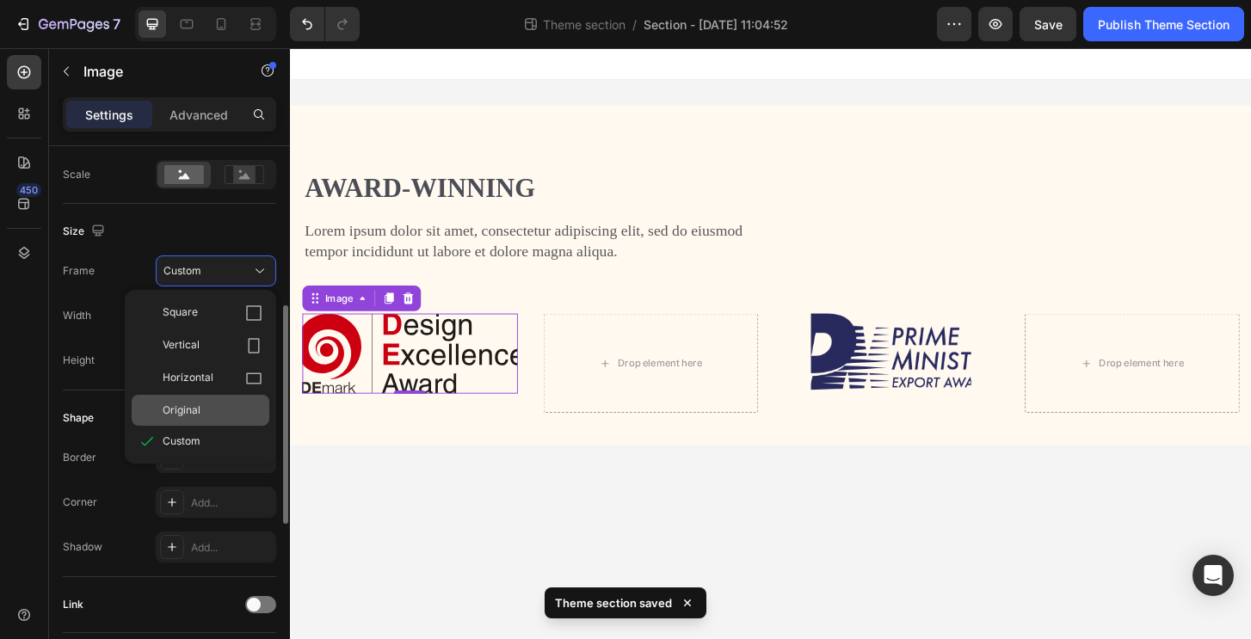
click at [224, 415] on div "Original" at bounding box center [213, 410] width 100 height 15
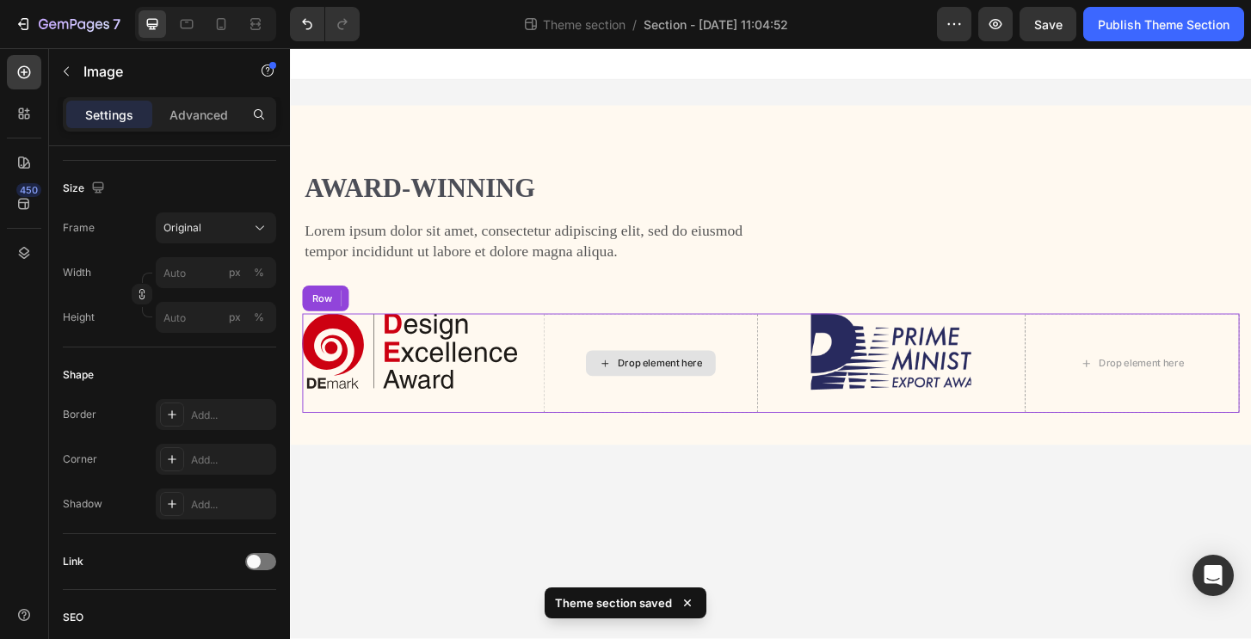
click at [668, 408] on div "Drop element here" at bounding box center [677, 387] width 231 height 107
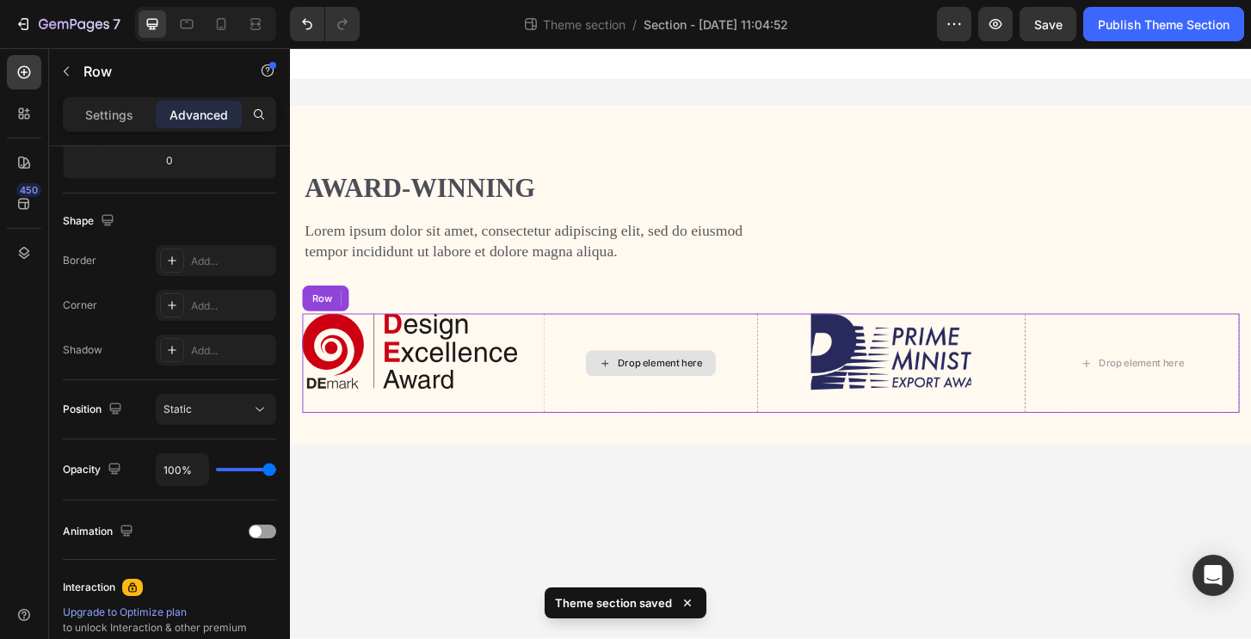
scroll to position [0, 0]
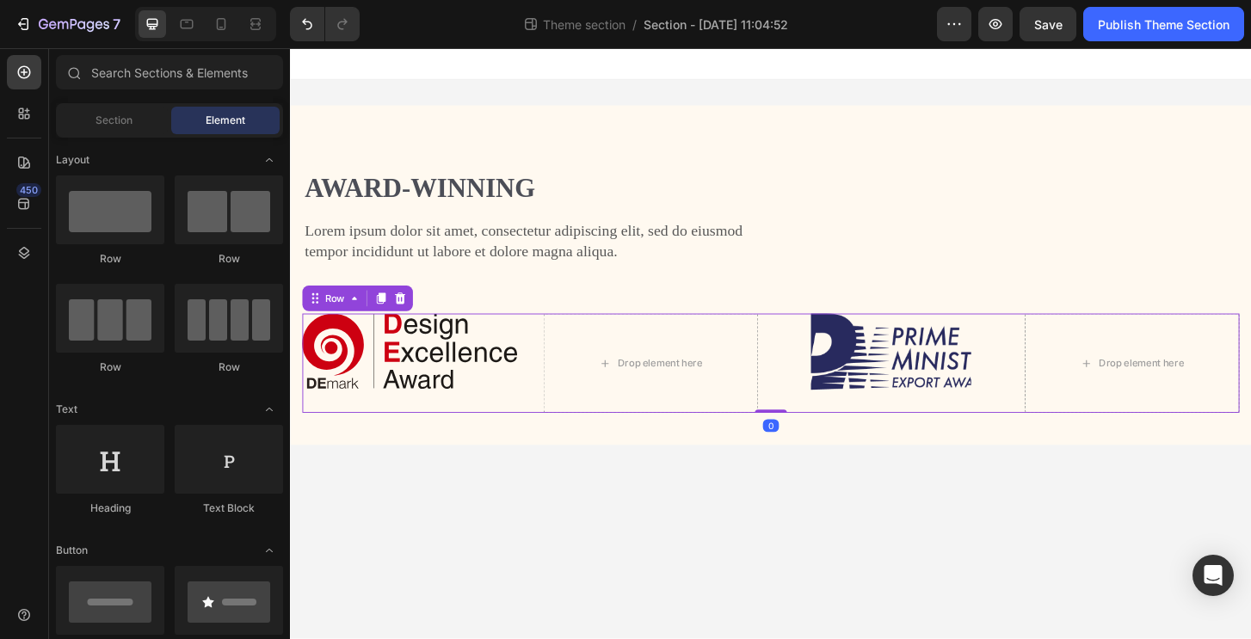
click at [735, 548] on body "Award-winning Heading Lorem ipsum dolor sit amet, consectetur adipiscing elit, …" at bounding box center [806, 365] width 1032 height 635
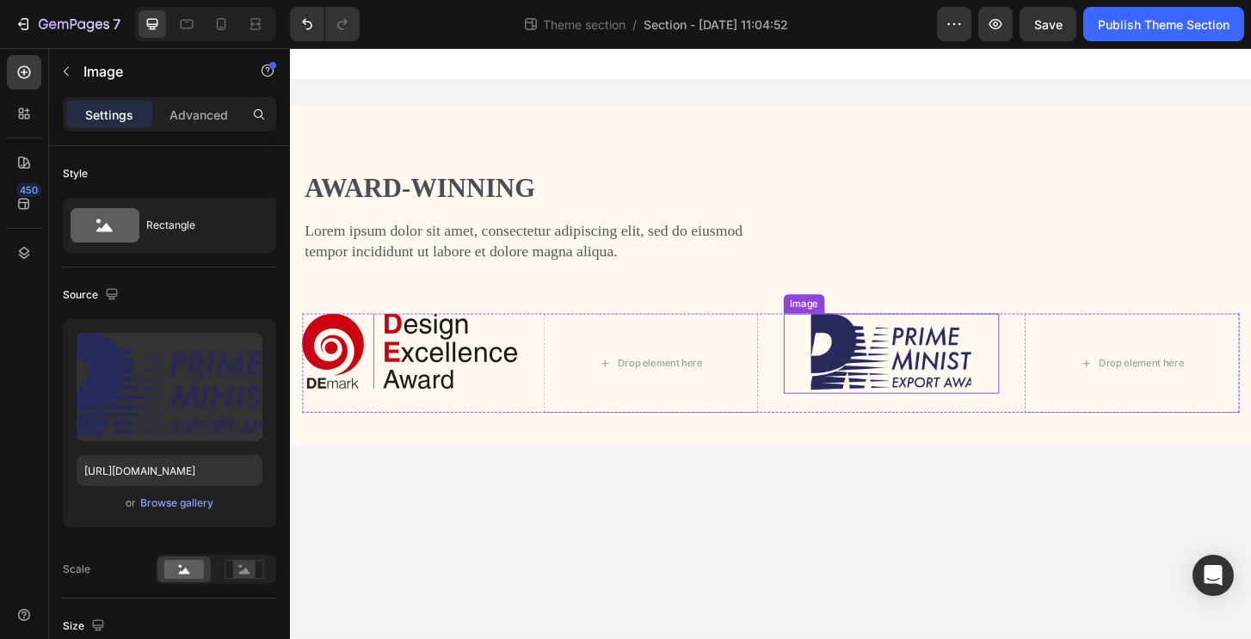
click at [978, 355] on img at bounding box center [935, 377] width 172 height 86
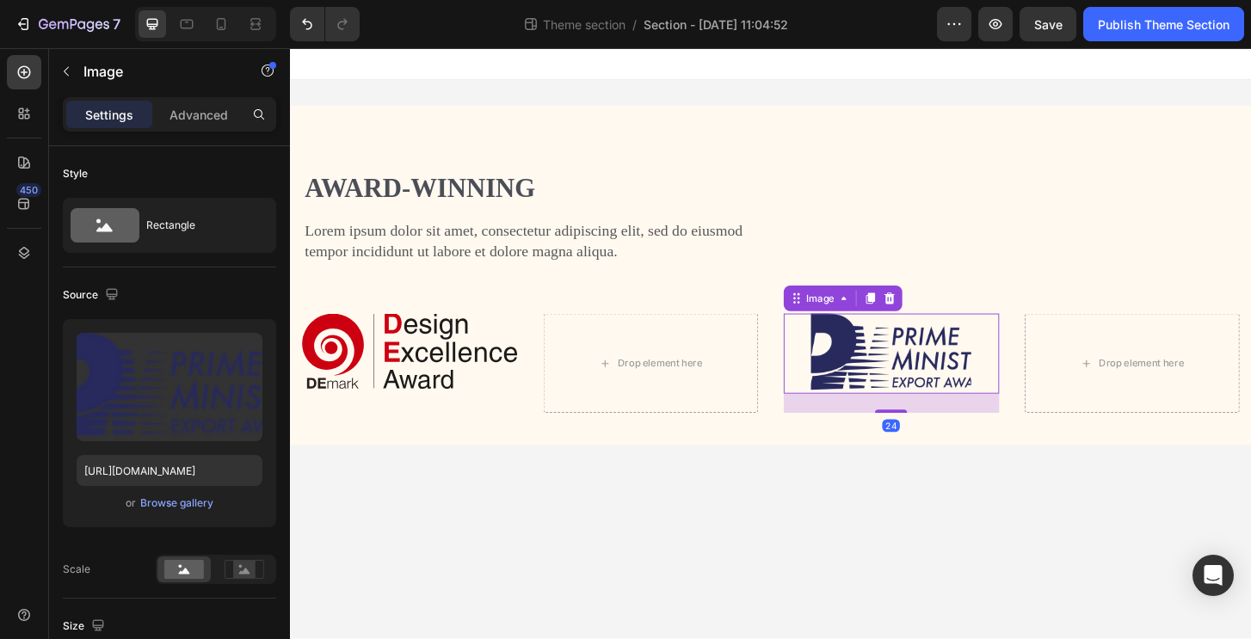
scroll to position [366, 0]
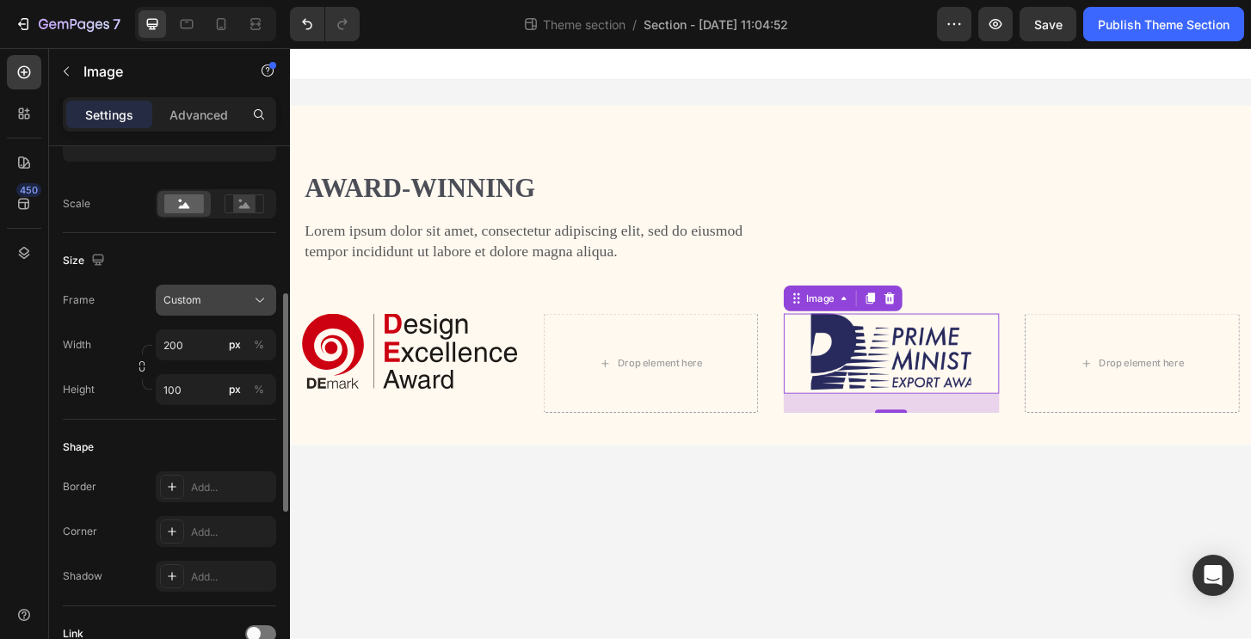
click at [200, 292] on div "Custom" at bounding box center [205, 299] width 84 height 15
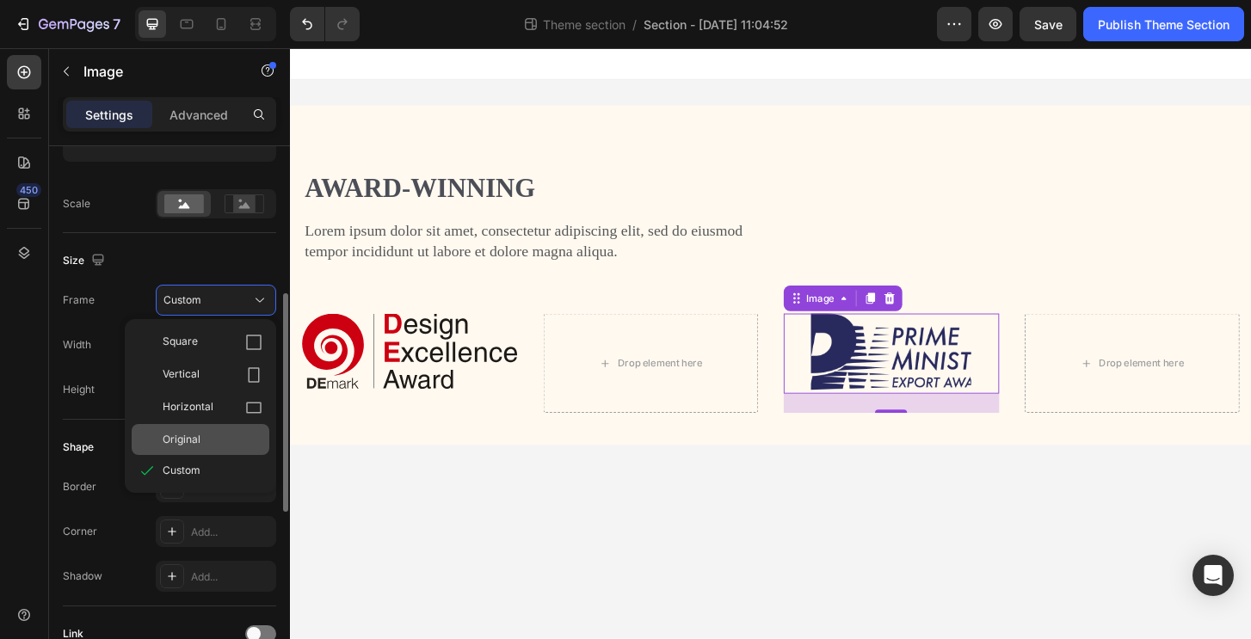
click at [202, 446] on div "Original" at bounding box center [213, 439] width 100 height 15
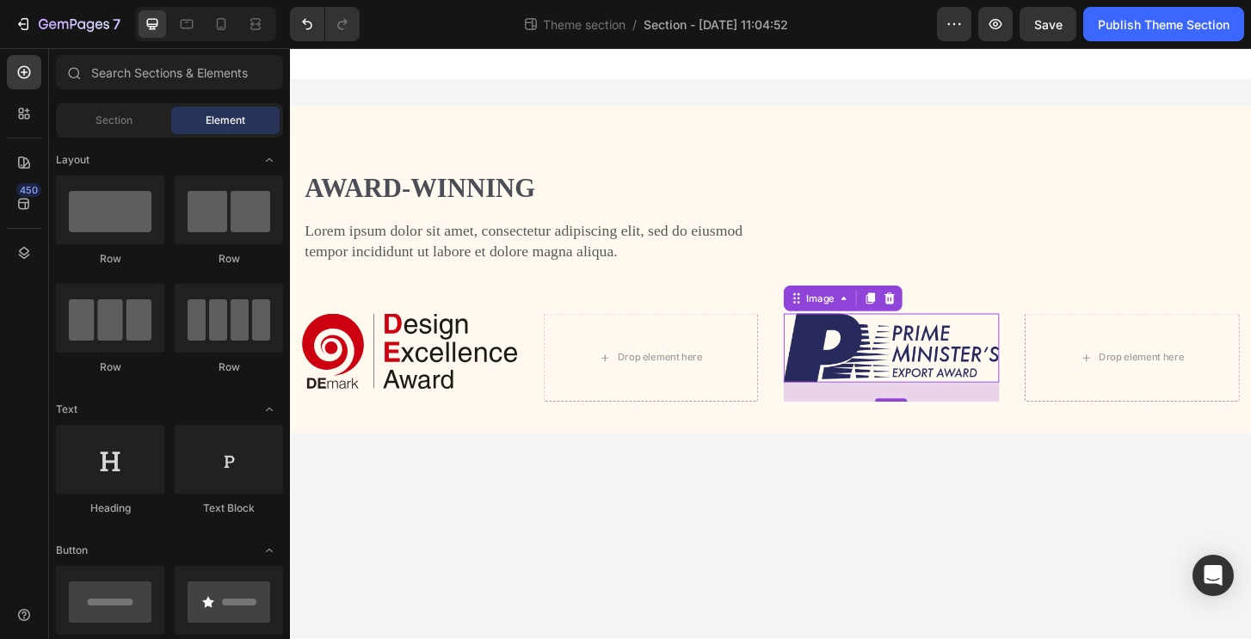
click at [717, 509] on body "Award-winning Heading Lorem ipsum dolor sit amet, consectetur adipiscing elit, …" at bounding box center [806, 365] width 1032 height 635
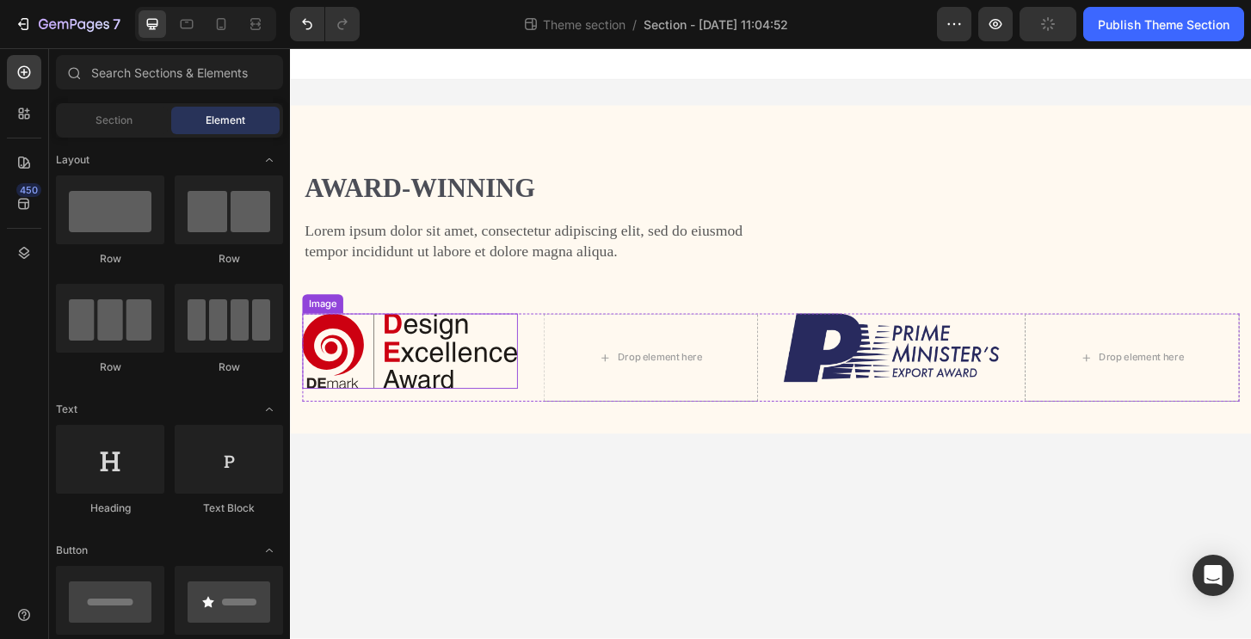
click at [465, 375] on img at bounding box center [418, 374] width 231 height 81
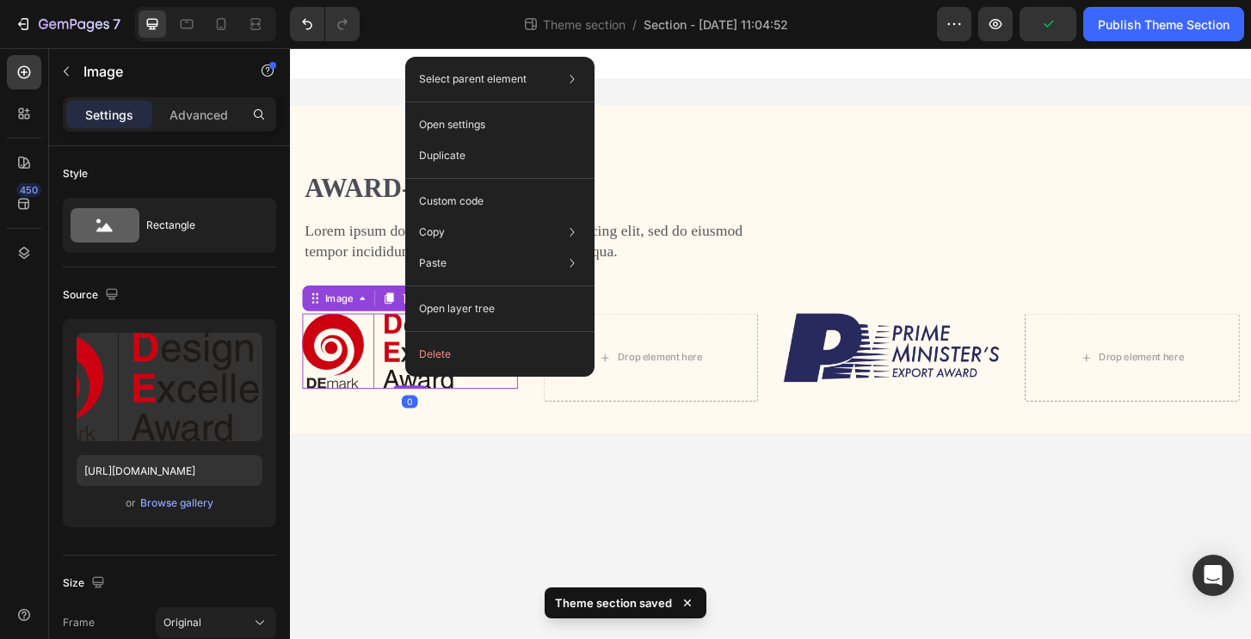
click at [333, 357] on img at bounding box center [418, 374] width 231 height 81
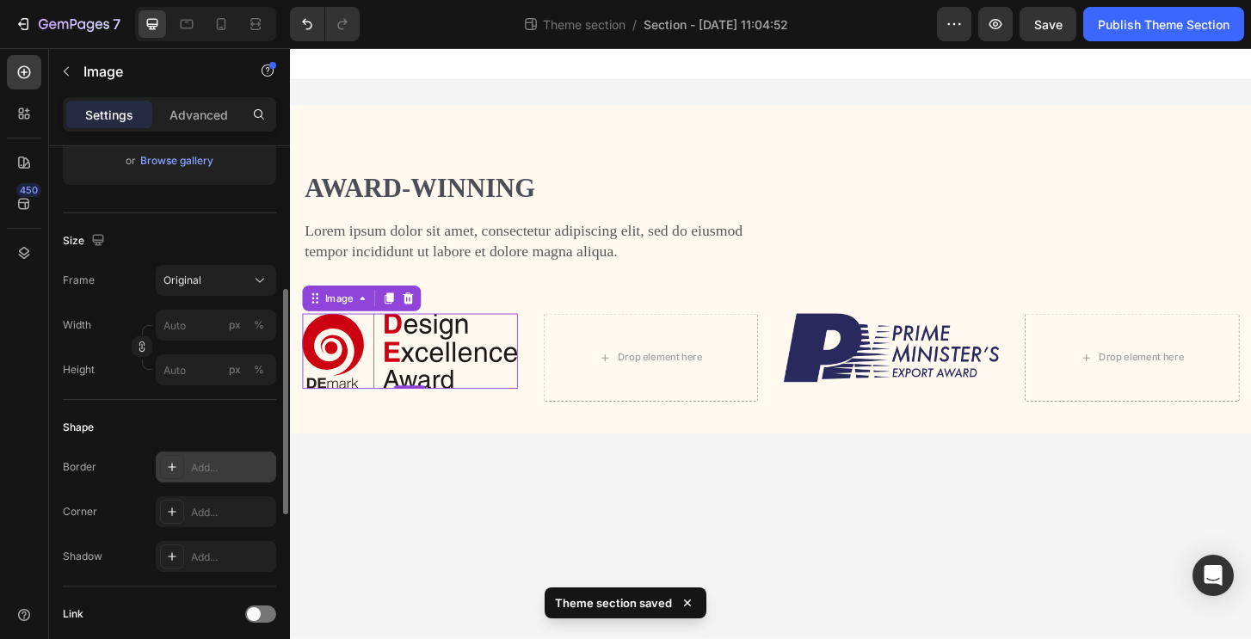
scroll to position [375, 0]
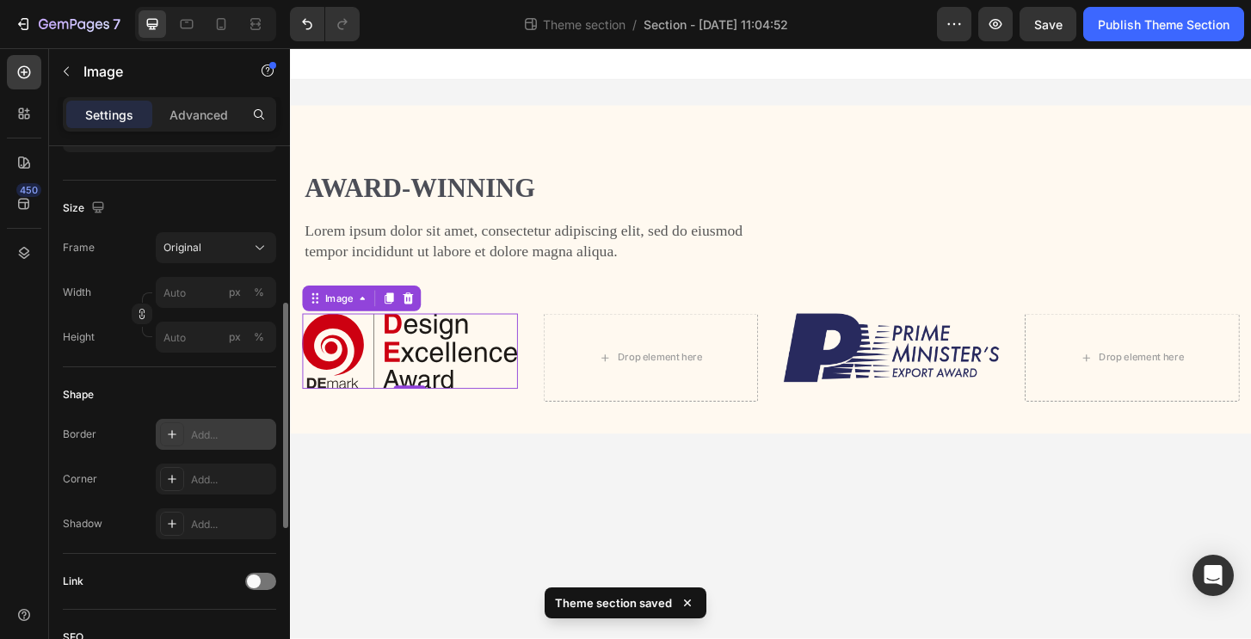
click at [173, 430] on icon at bounding box center [172, 434] width 14 height 14
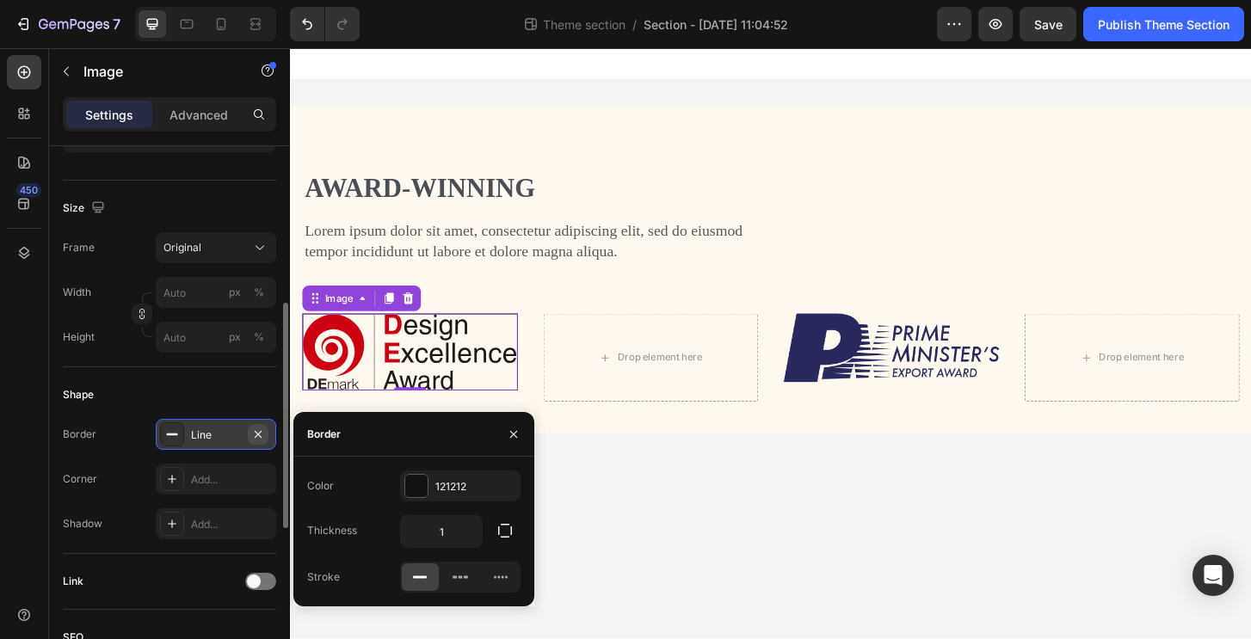
click at [258, 433] on icon "button" at bounding box center [258, 433] width 7 height 7
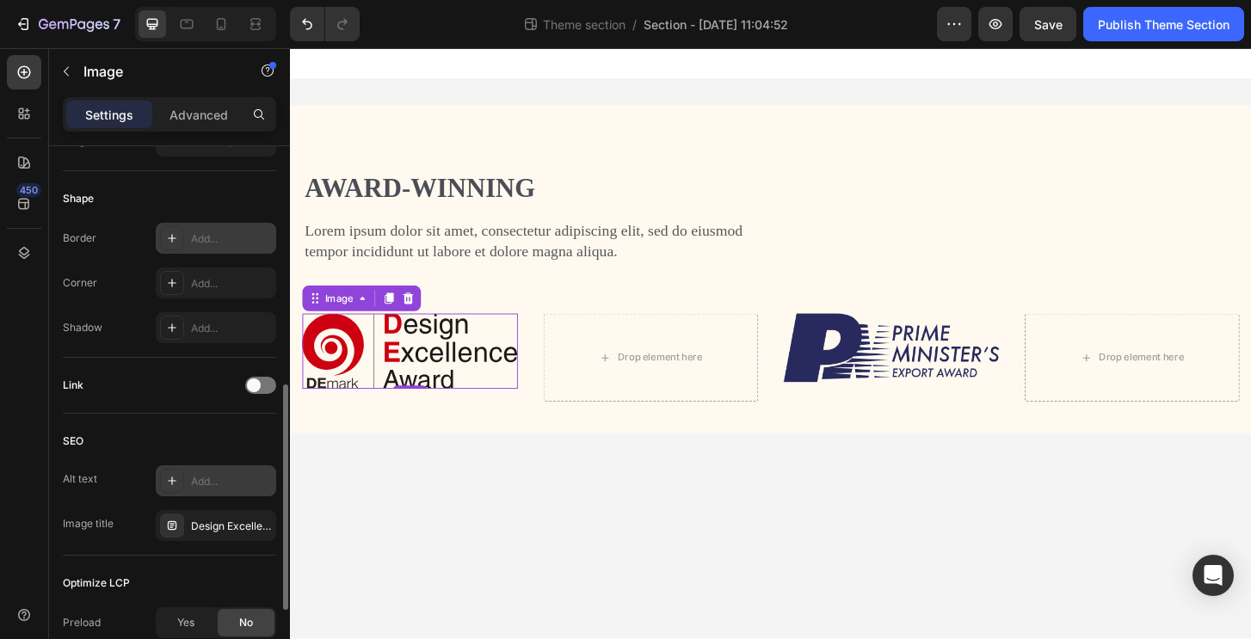
scroll to position [757, 0]
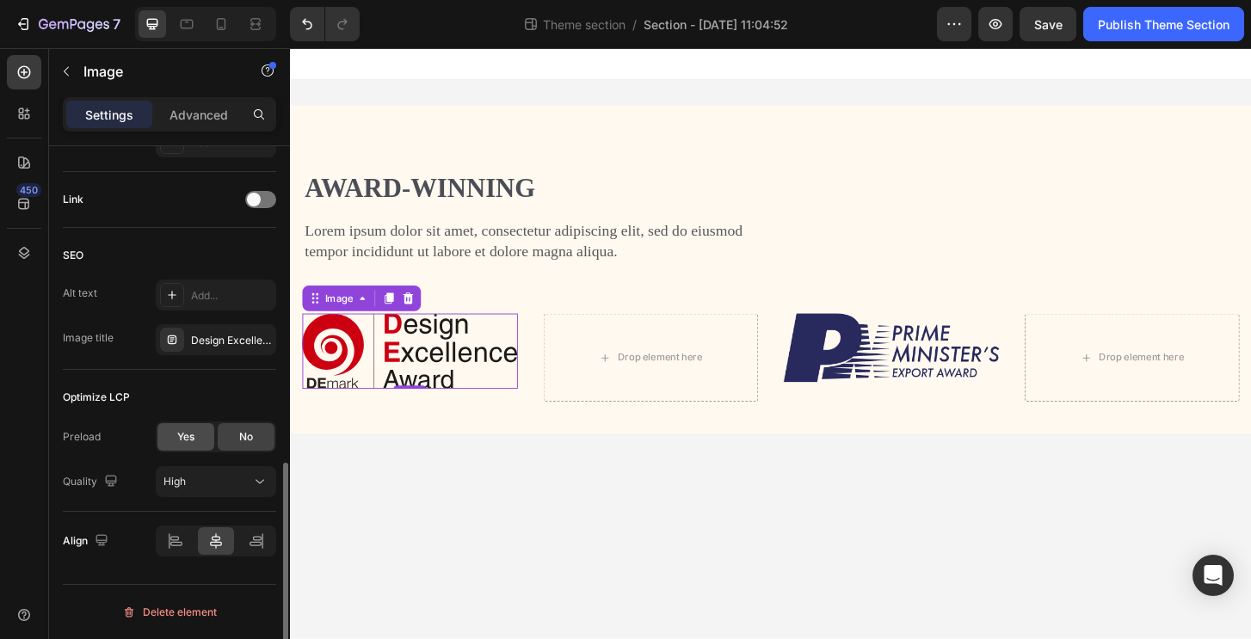
click at [203, 428] on div "Yes" at bounding box center [185, 437] width 57 height 28
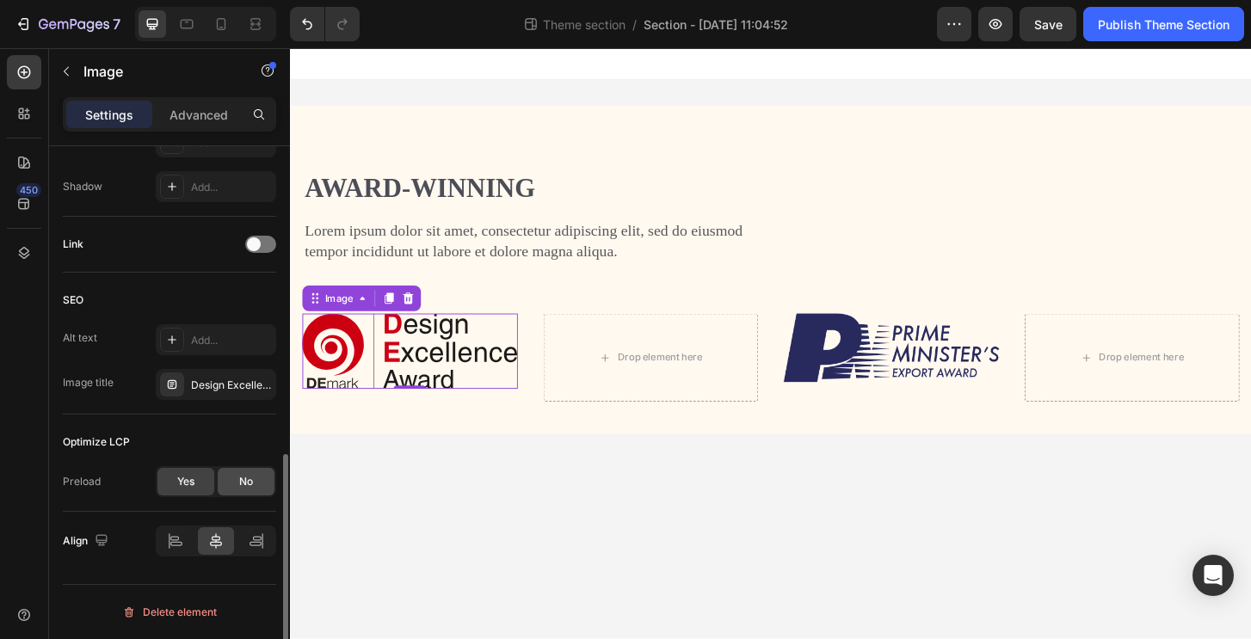
click at [253, 484] on div "No" at bounding box center [246, 482] width 57 height 28
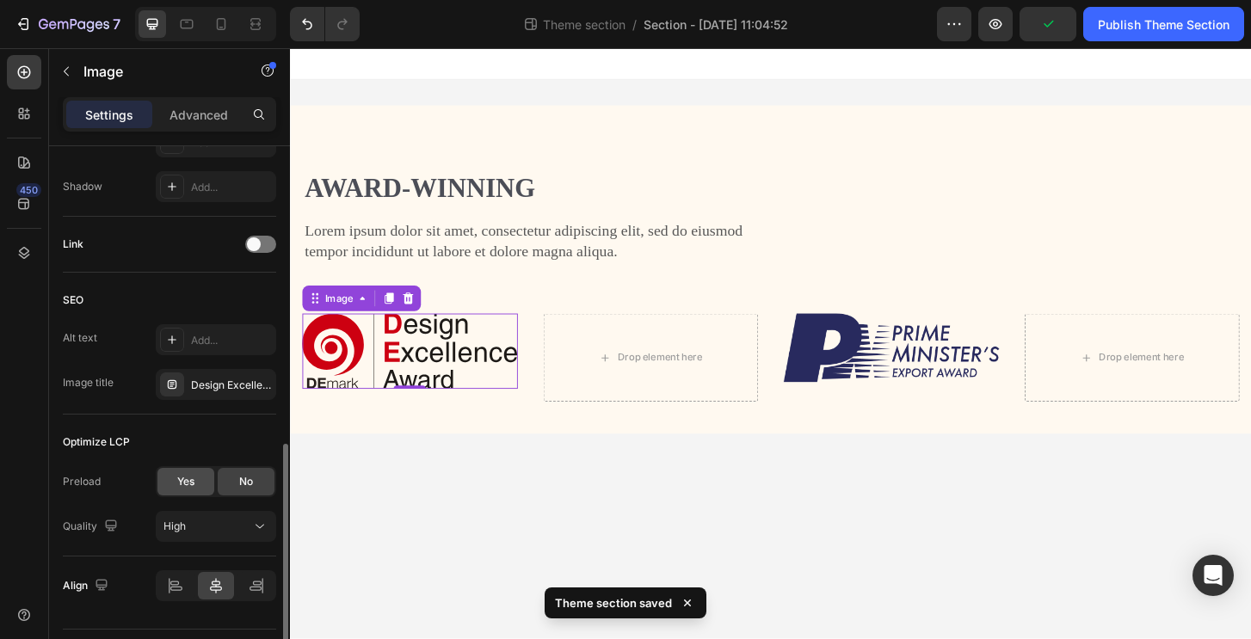
click at [169, 485] on div "Yes" at bounding box center [185, 482] width 57 height 28
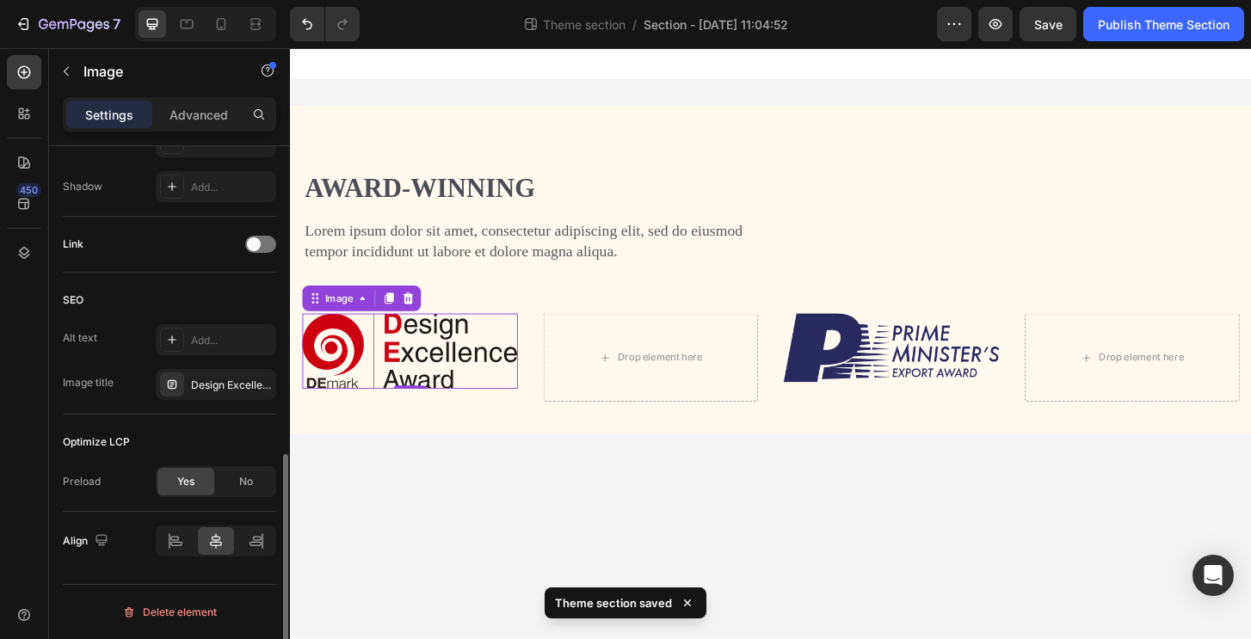
click at [175, 522] on div "Align" at bounding box center [169, 541] width 213 height 58
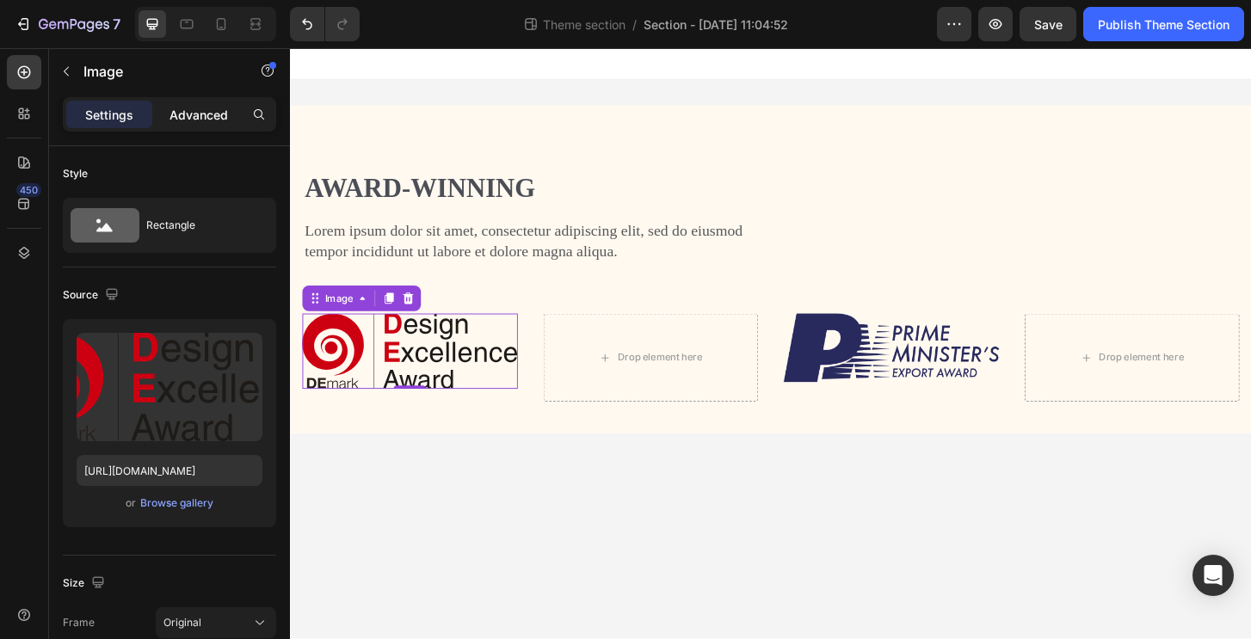
click at [201, 122] on p "Advanced" at bounding box center [198, 115] width 58 height 18
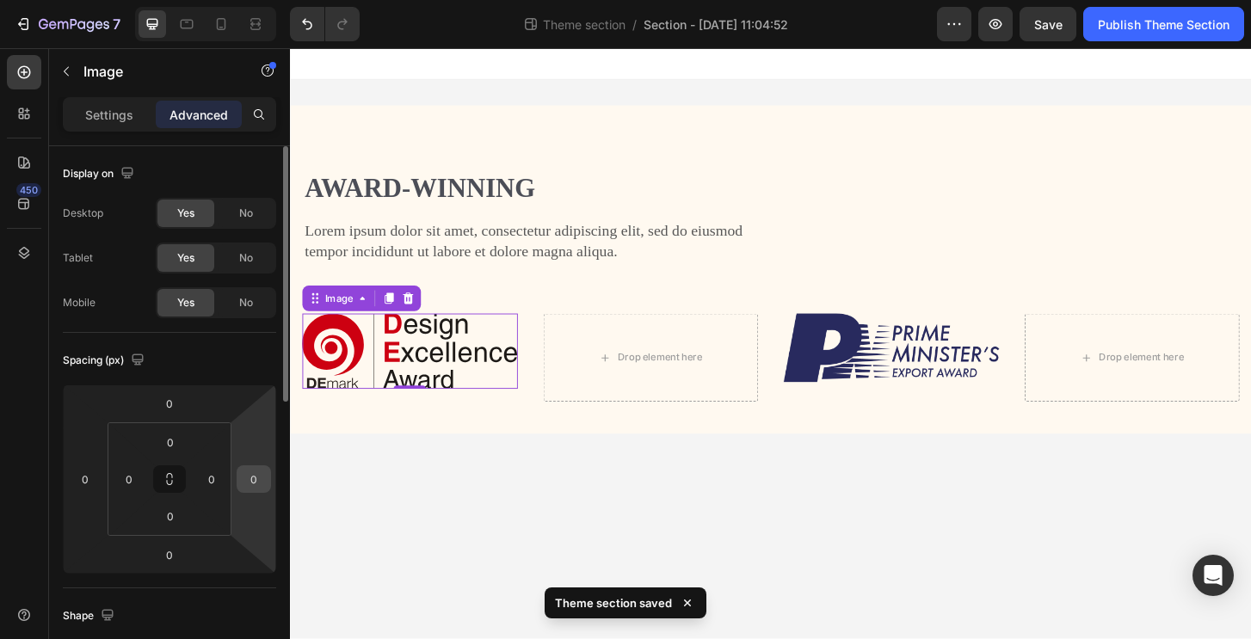
click at [266, 485] on input "0" at bounding box center [254, 479] width 26 height 26
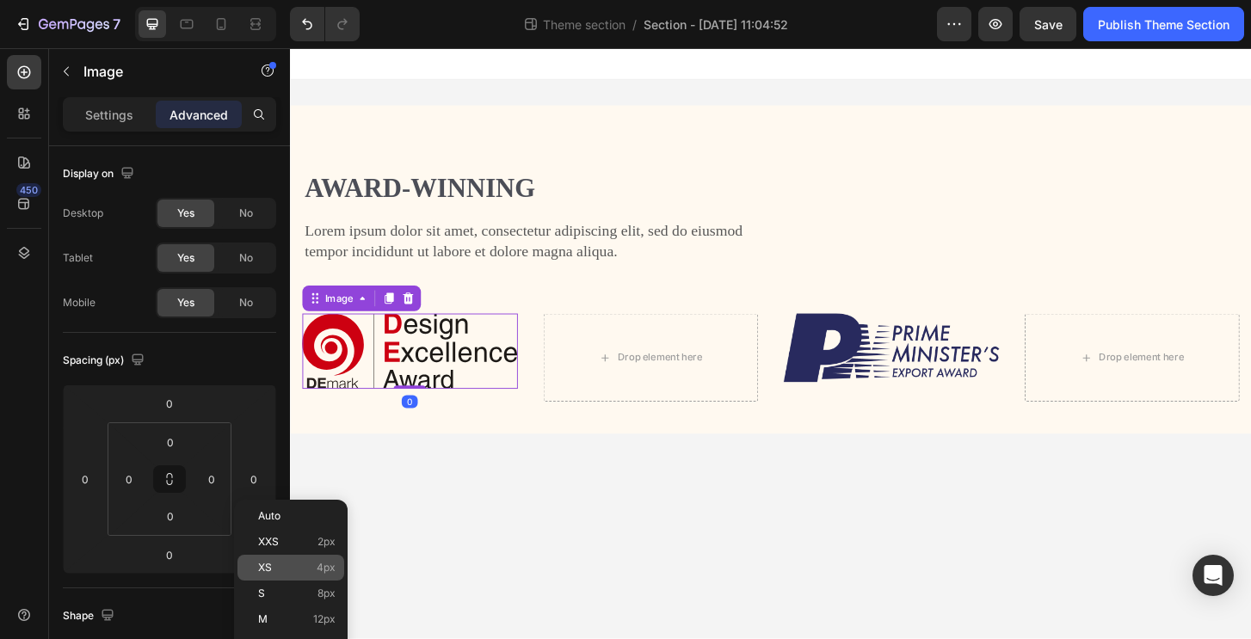
click at [300, 566] on p "XS 4px" at bounding box center [296, 568] width 77 height 12
type input "4"
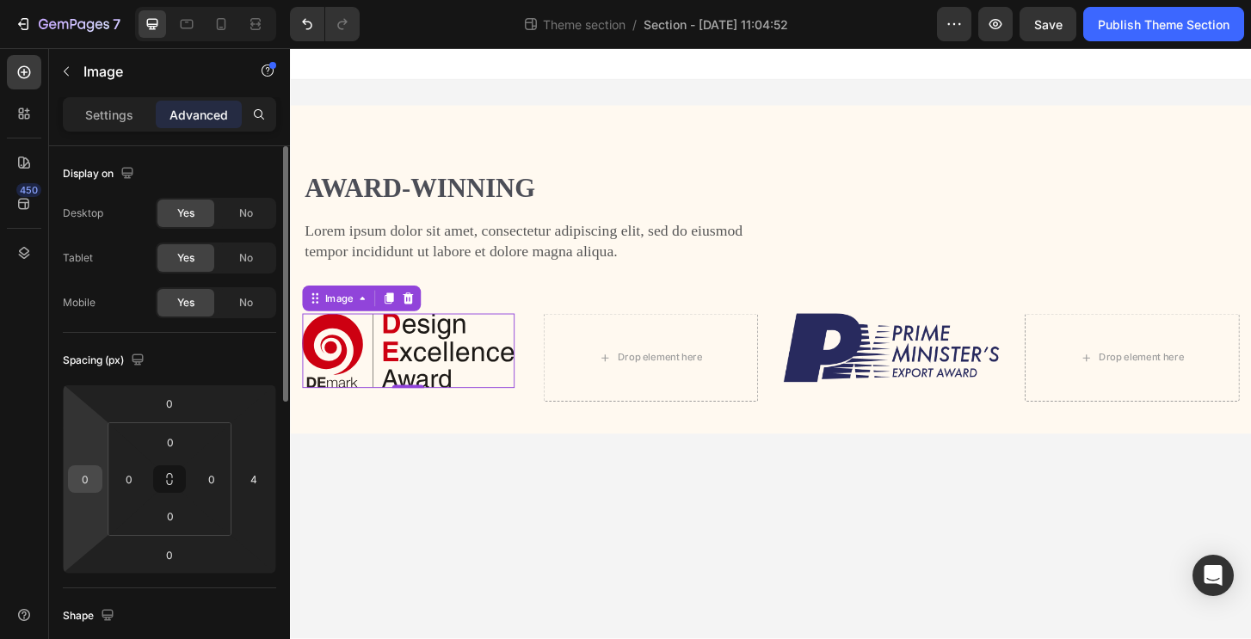
click at [81, 476] on input "0" at bounding box center [85, 479] width 26 height 26
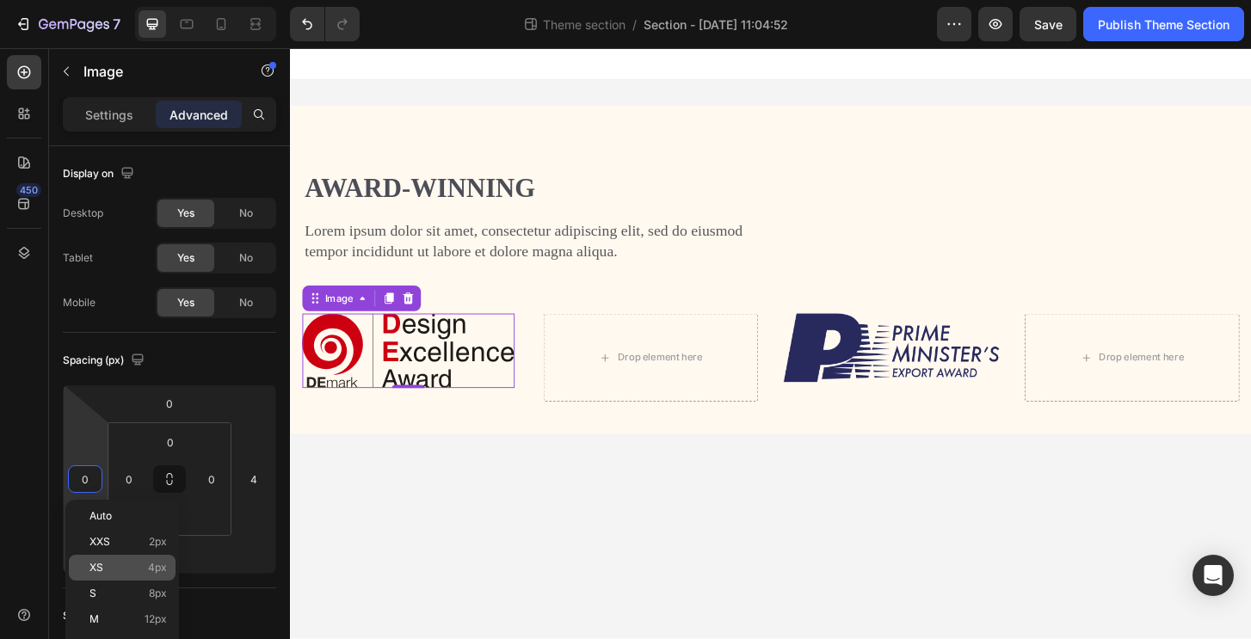
click at [105, 567] on p "XS 4px" at bounding box center [127, 568] width 77 height 12
type input "4"
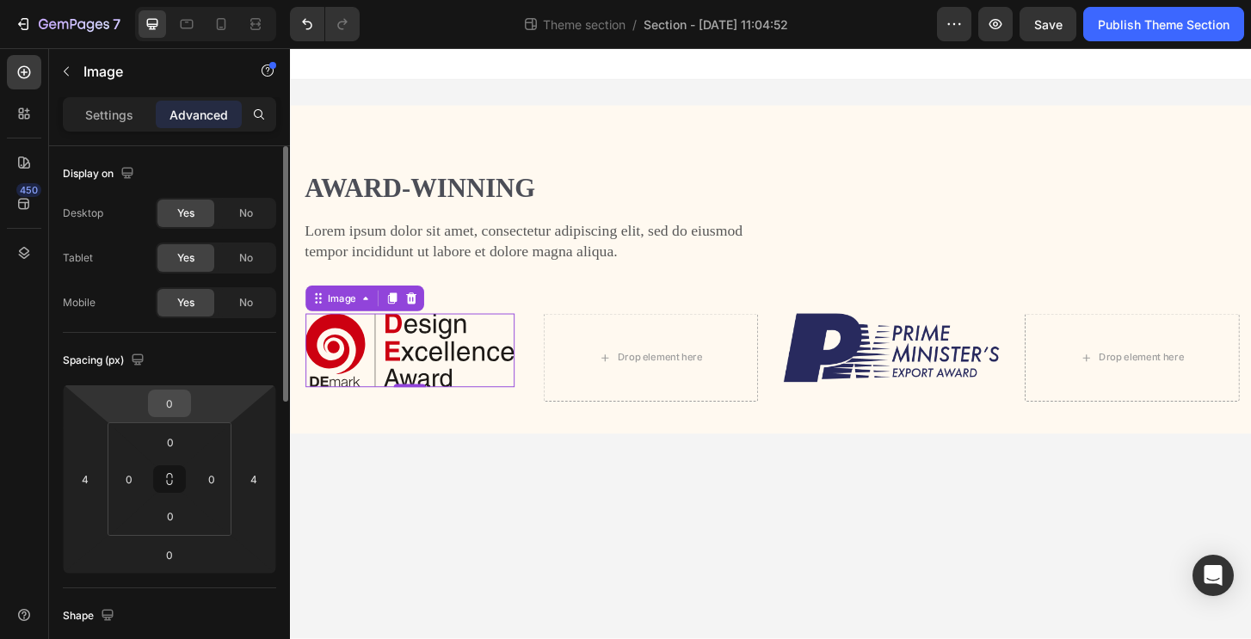
click at [177, 392] on input "0" at bounding box center [169, 403] width 34 height 26
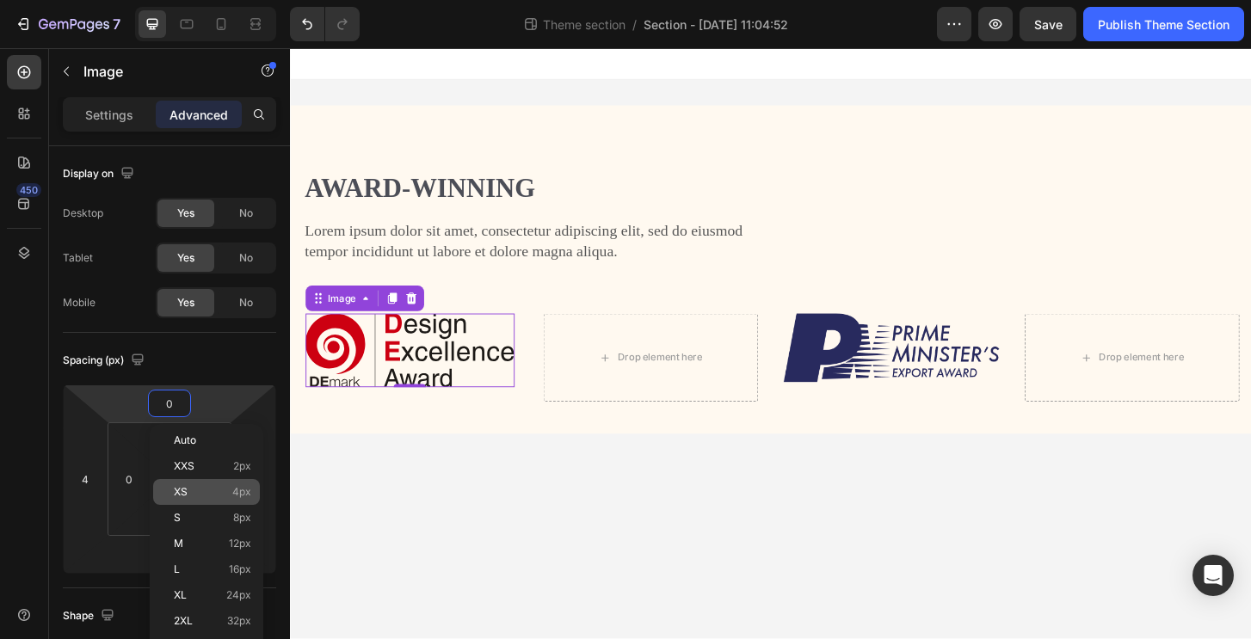
click at [209, 495] on p "XS 4px" at bounding box center [212, 492] width 77 height 12
type input "4"
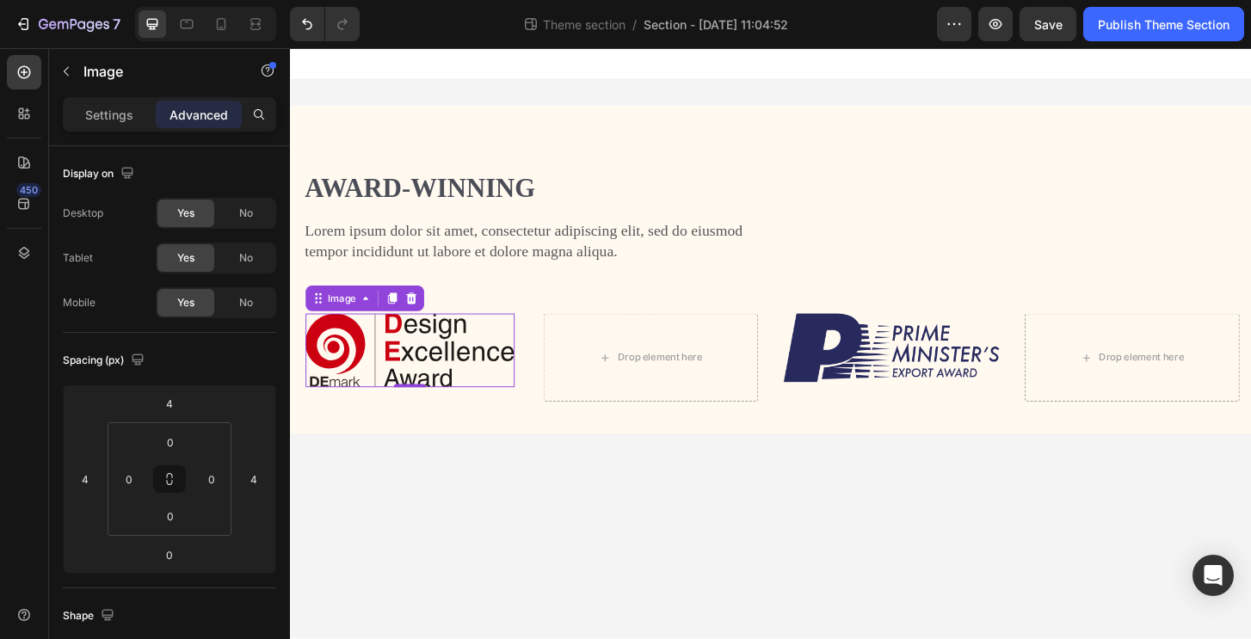
click at [209, 495] on p "XS 4px" at bounding box center [212, 492] width 77 height 12
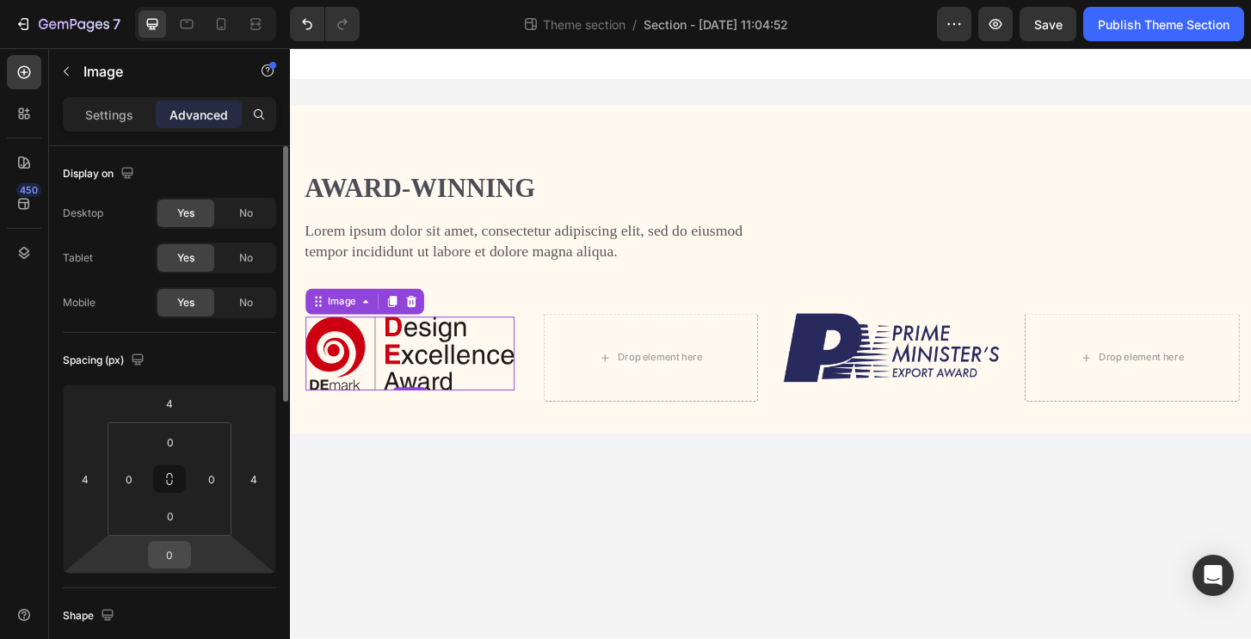
click at [171, 561] on input "0" at bounding box center [169, 555] width 34 height 26
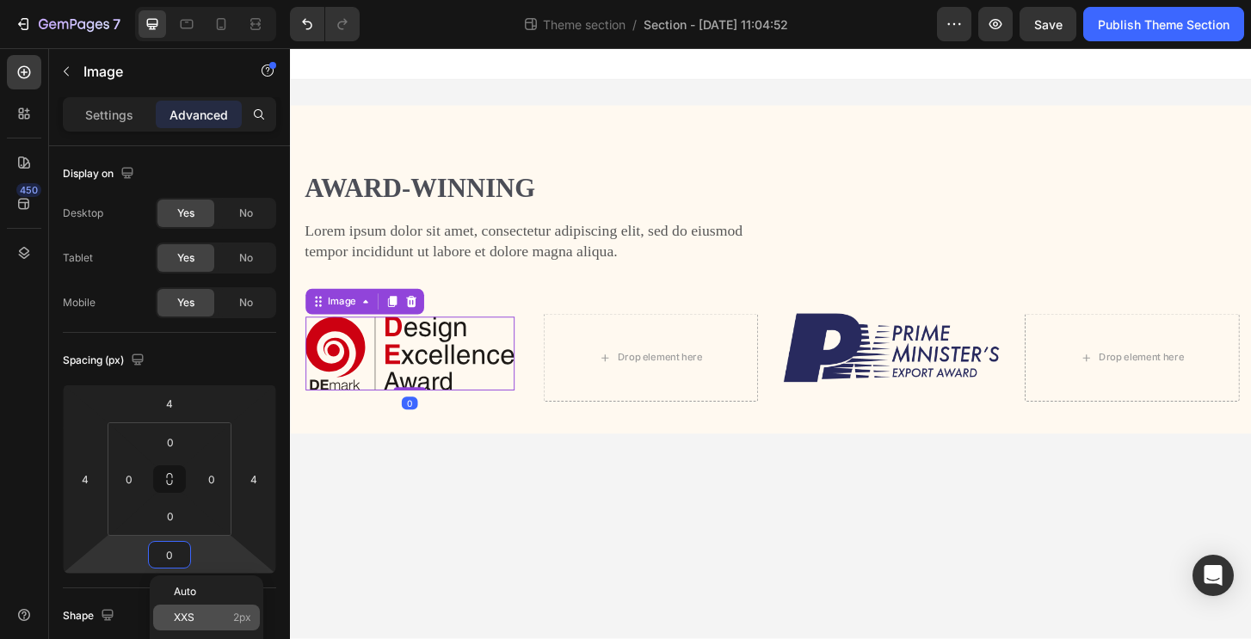
click at [195, 617] on p "XXS 2px" at bounding box center [212, 618] width 77 height 12
type input "2"
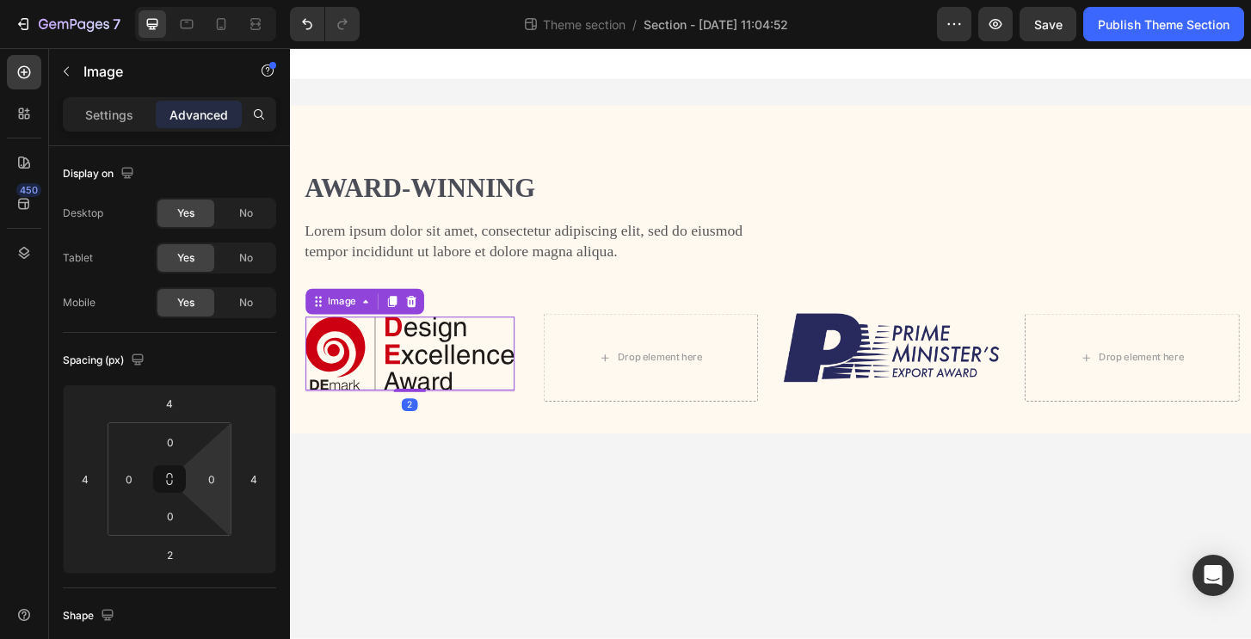
click at [218, 0] on html "7 Theme section / Section - [DATE] 11:04:52 Preview Save Publish Theme Section …" at bounding box center [625, 0] width 1251 height 0
click at [224, 476] on div "0" at bounding box center [211, 479] width 34 height 28
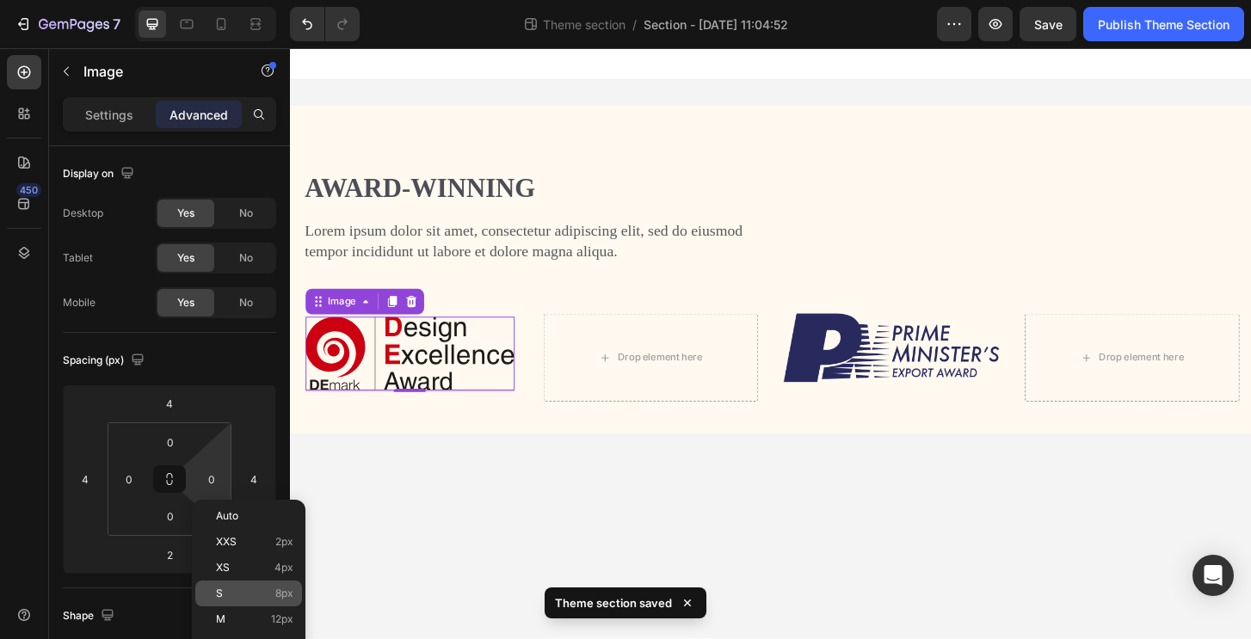
click at [258, 603] on div "S 8px" at bounding box center [248, 594] width 107 height 26
type input "8"
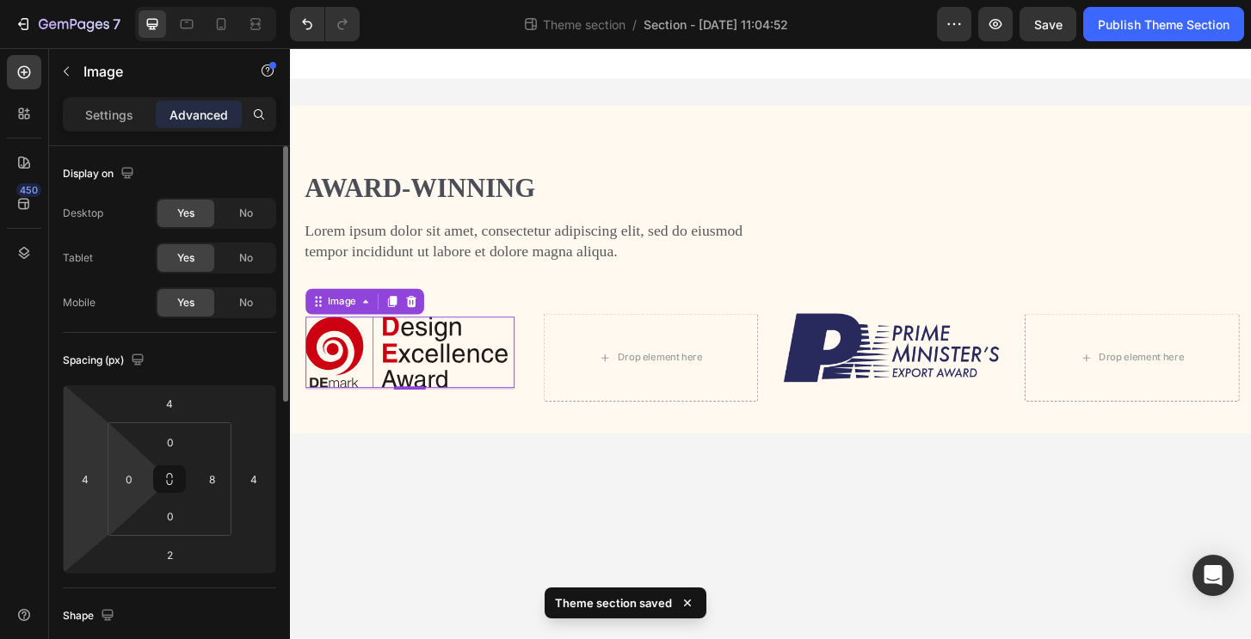
click at [105, 0] on html "7 Theme section / Section - [DATE] 11:04:52 Preview Save Publish Theme Section …" at bounding box center [625, 0] width 1251 height 0
click at [138, 482] on input "0" at bounding box center [129, 479] width 26 height 26
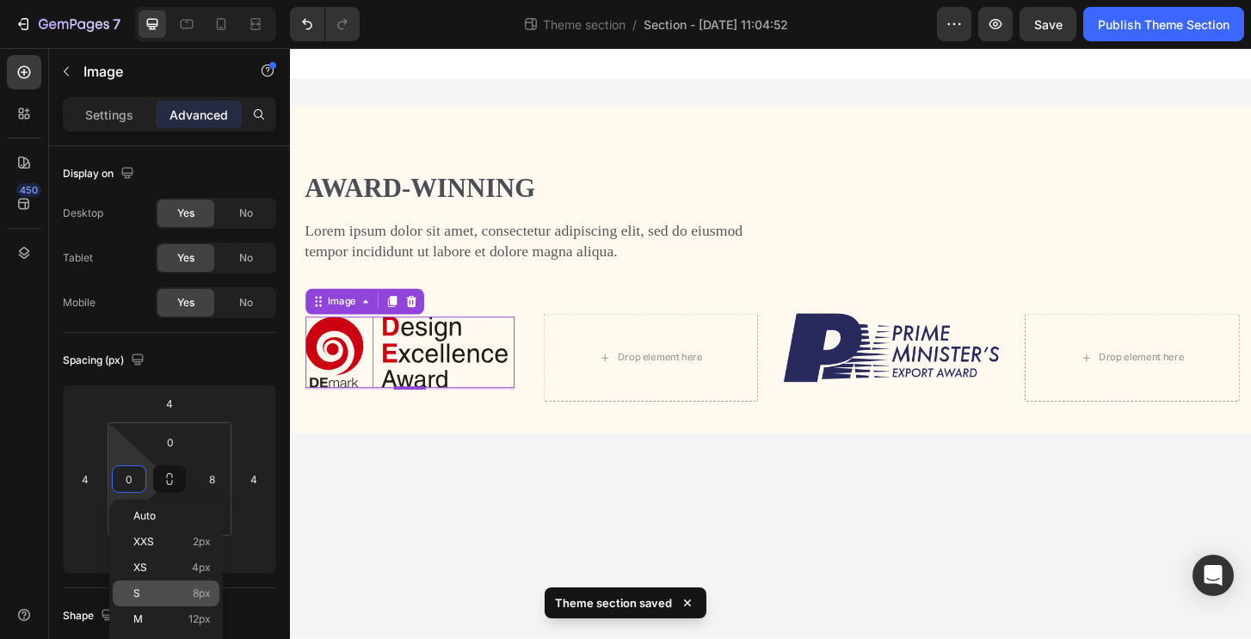
click at [164, 597] on p "S 8px" at bounding box center [171, 593] width 77 height 12
type input "8"
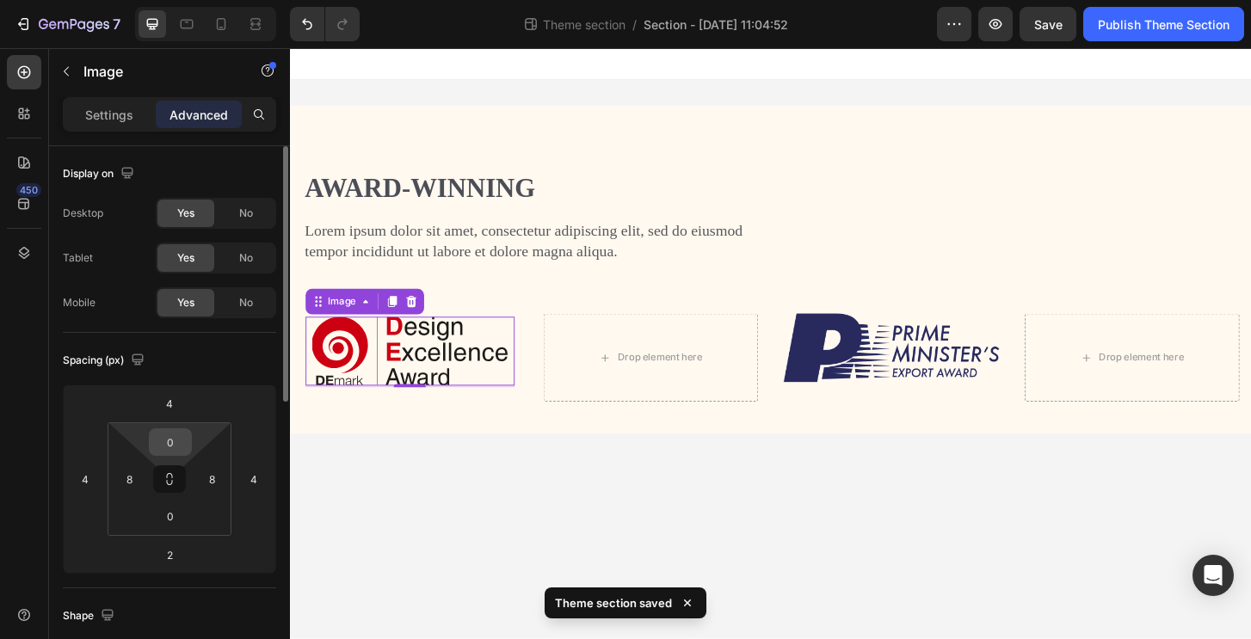
click at [183, 438] on input "0" at bounding box center [170, 442] width 34 height 26
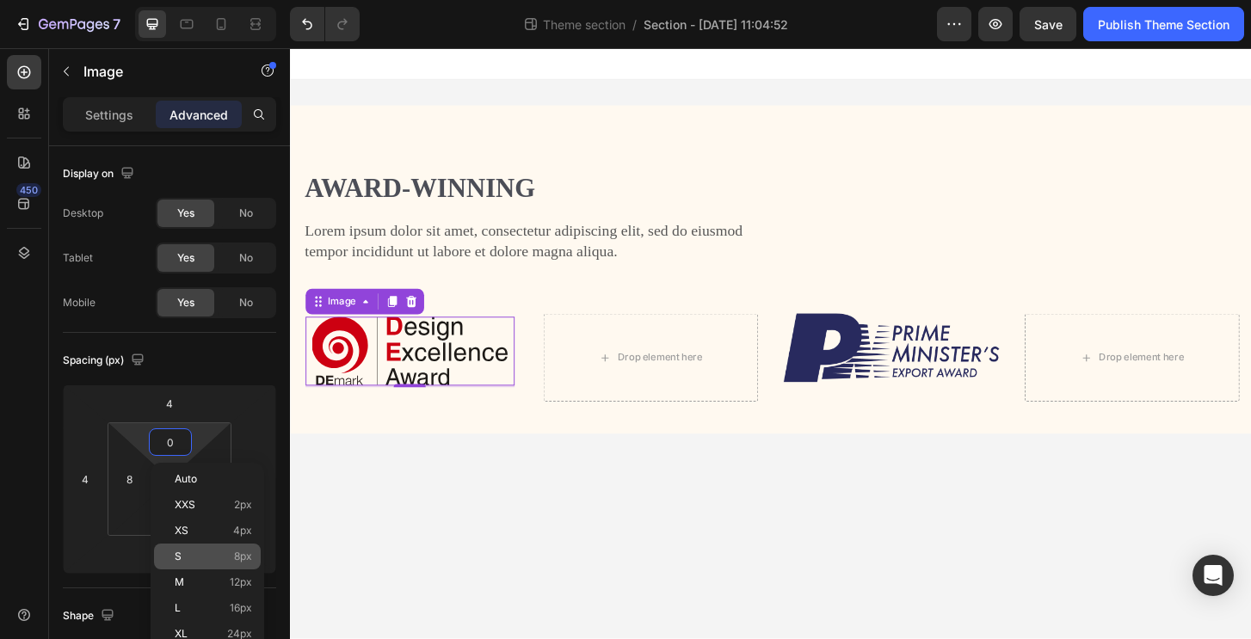
click at [207, 558] on p "S 8px" at bounding box center [213, 556] width 77 height 12
type input "8"
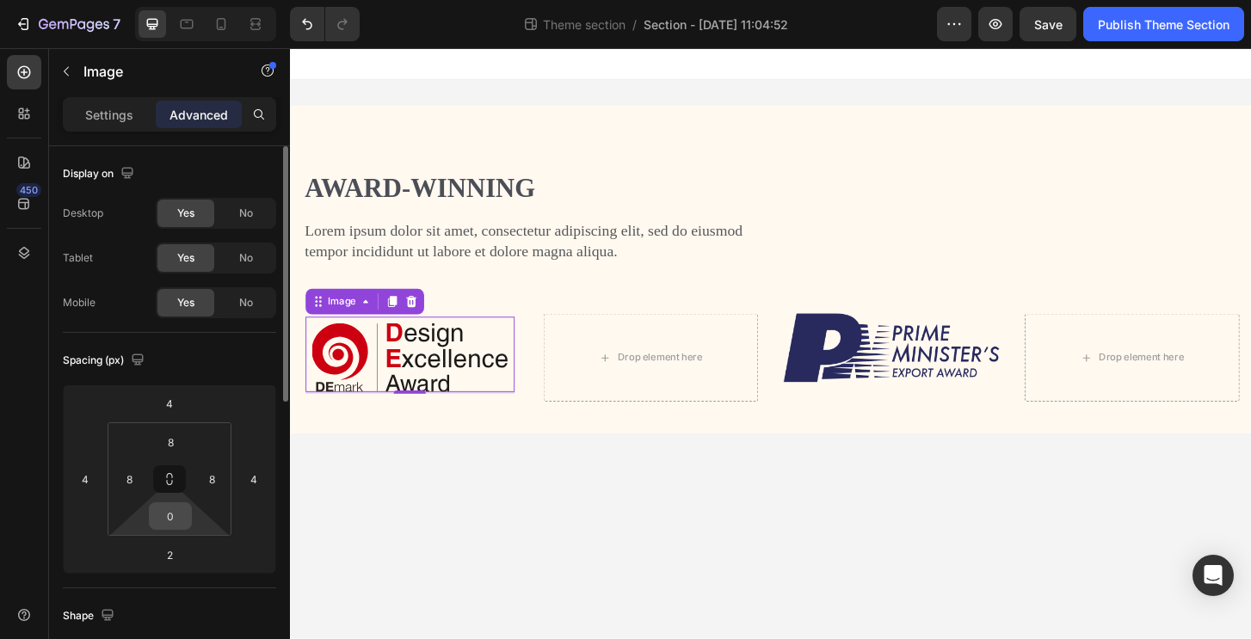
click at [181, 513] on input "0" at bounding box center [170, 516] width 34 height 26
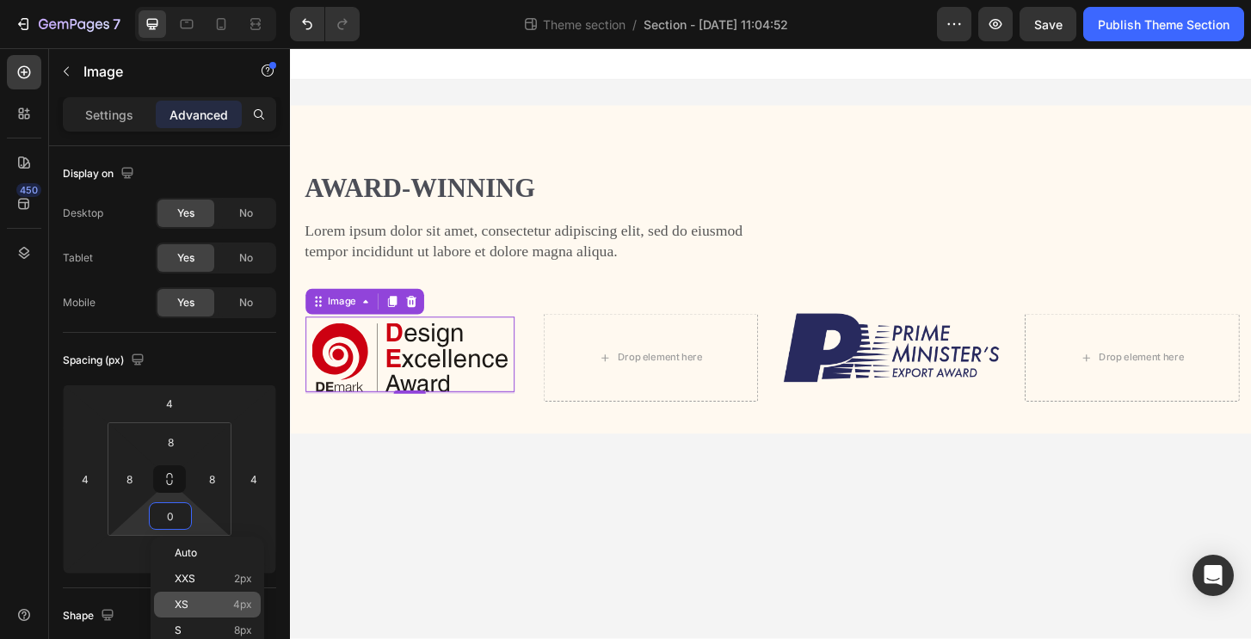
click at [210, 592] on div "XS 4px" at bounding box center [207, 605] width 107 height 26
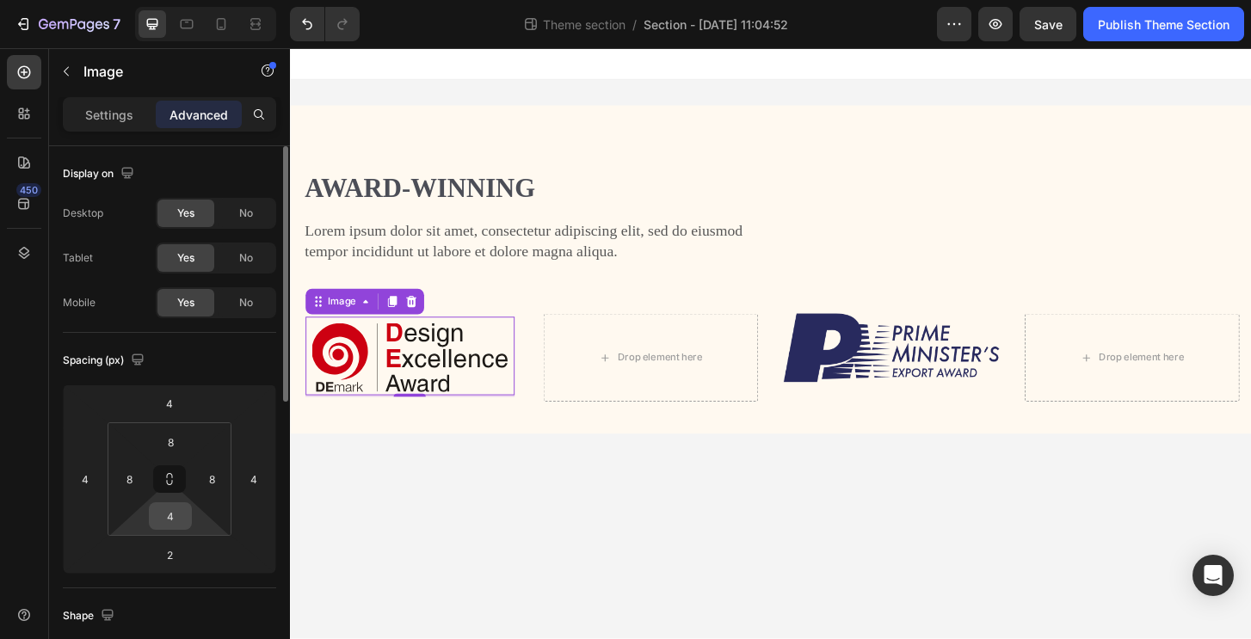
click at [185, 514] on input "4" at bounding box center [170, 516] width 34 height 26
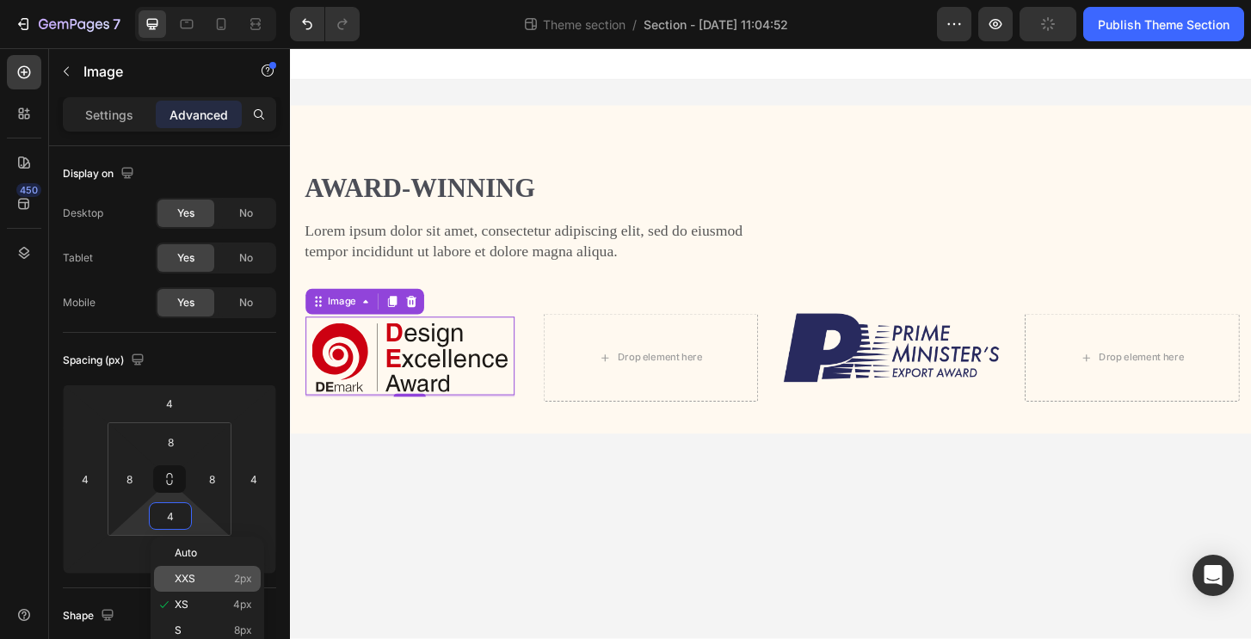
click at [211, 577] on p "XXS 2px" at bounding box center [213, 579] width 77 height 12
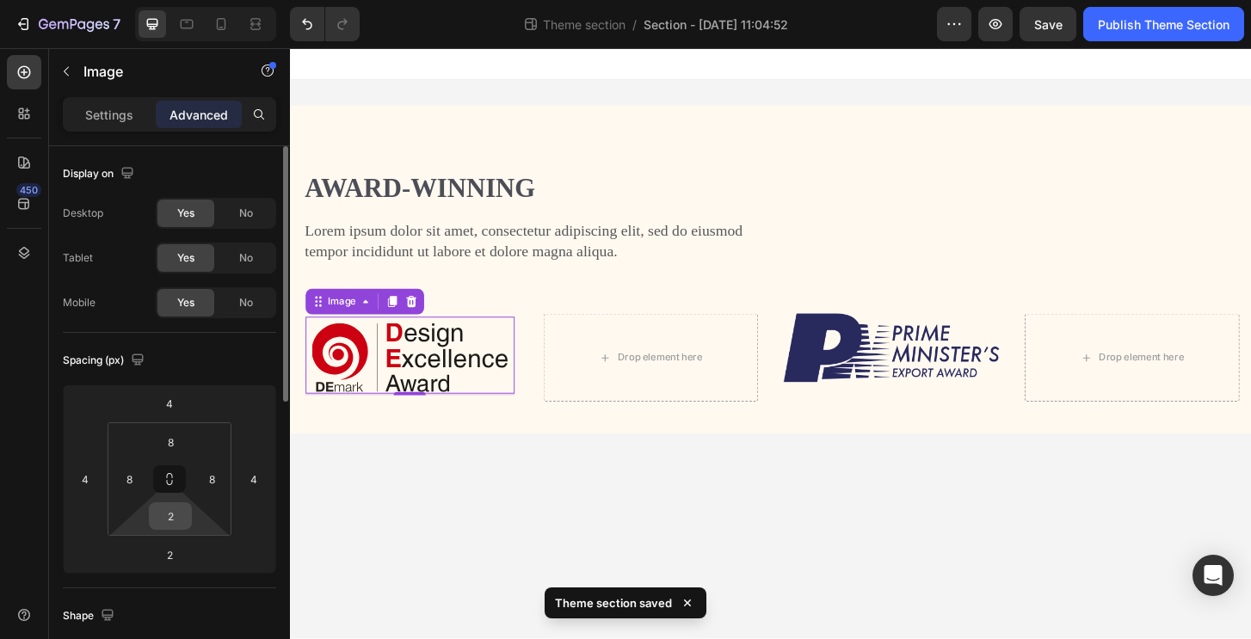
click at [183, 529] on div "2" at bounding box center [170, 516] width 43 height 28
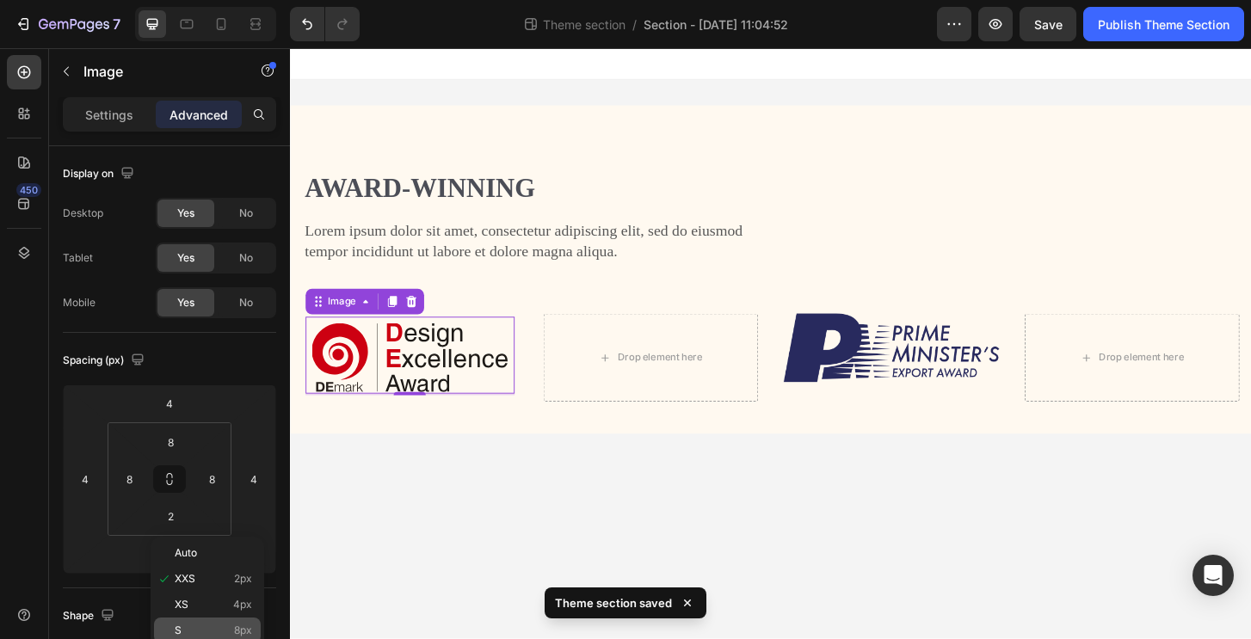
click at [195, 627] on p "S 8px" at bounding box center [213, 630] width 77 height 12
type input "8"
click at [494, 538] on body "Award-winning Heading Lorem ipsum dolor sit amet, consectetur adipiscing elit, …" at bounding box center [806, 365] width 1032 height 635
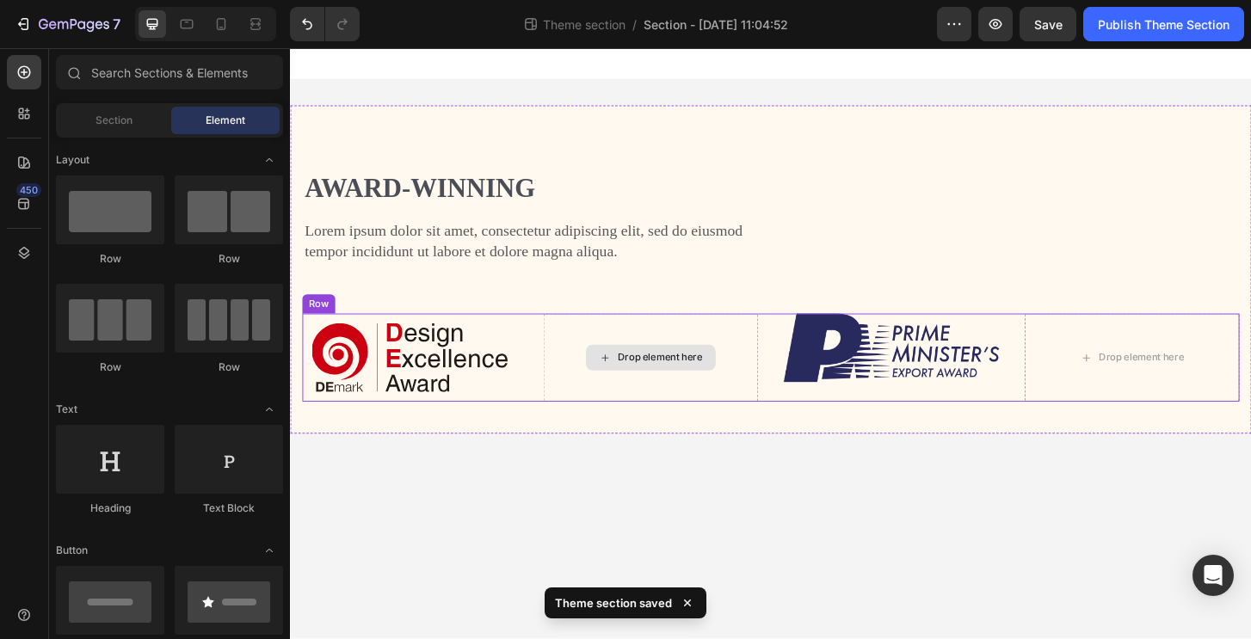
click at [673, 367] on div "Drop element here" at bounding box center [676, 381] width 139 height 28
click at [648, 389] on div "Drop element here" at bounding box center [676, 381] width 139 height 28
click at [649, 385] on div "Drop element here" at bounding box center [687, 381] width 91 height 14
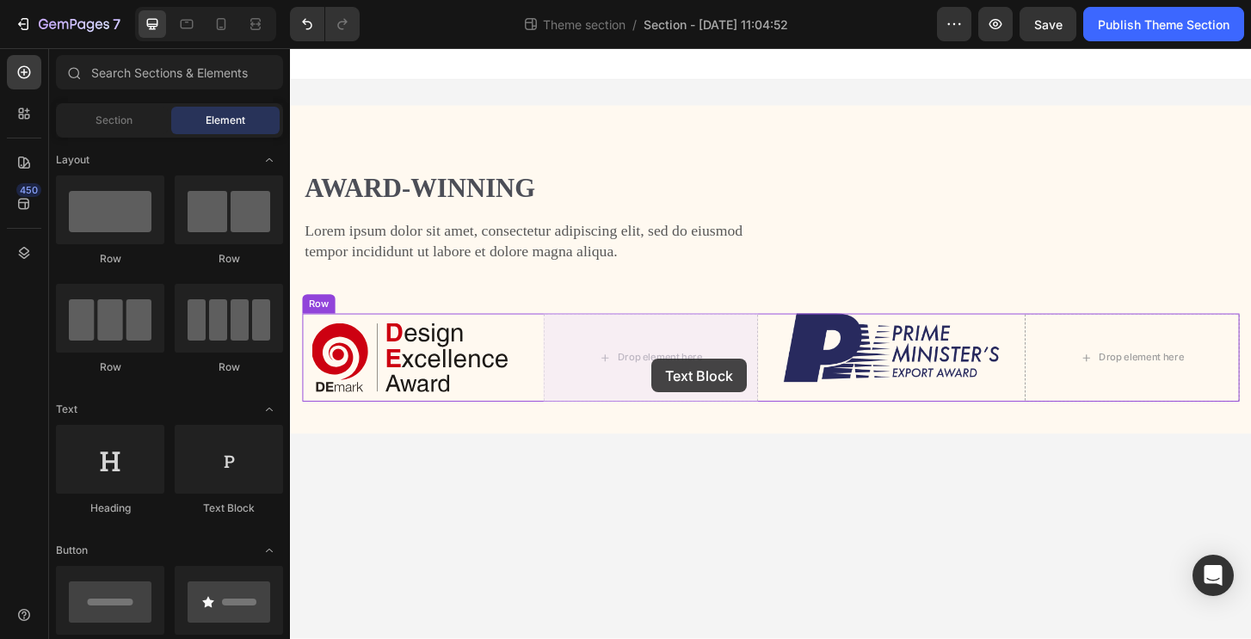
drag, startPoint x: 521, startPoint y: 526, endPoint x: 678, endPoint y: 382, distance: 212.5
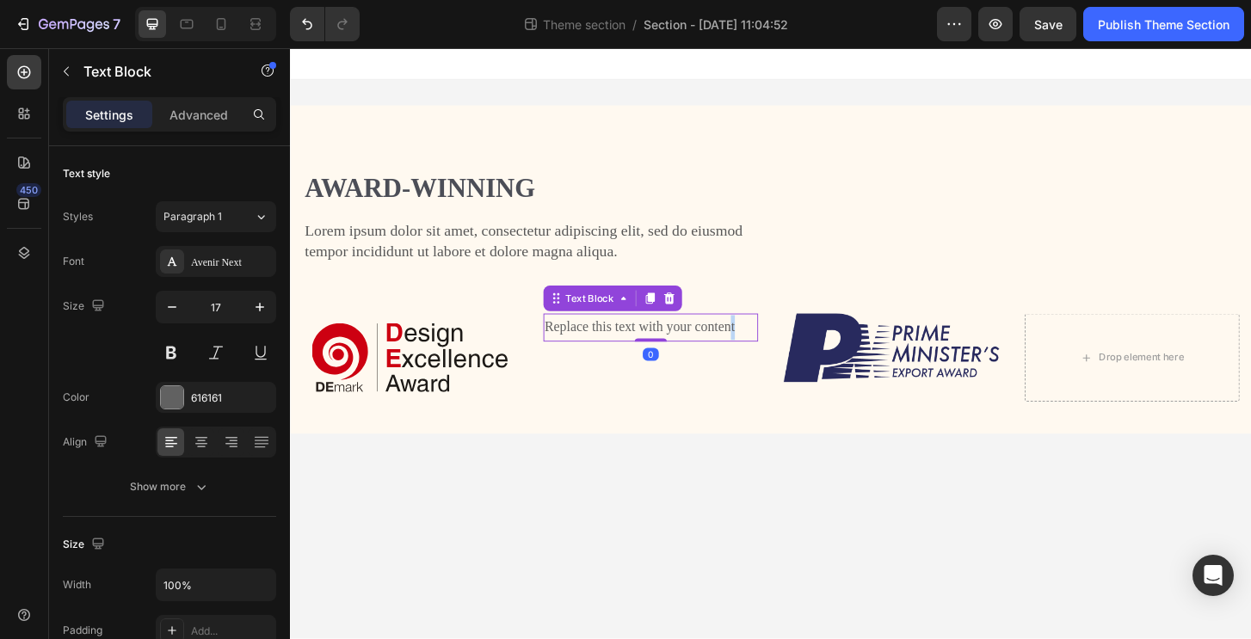
click at [612, 364] on div "Replace this text with your content" at bounding box center [677, 349] width 231 height 30
click at [612, 362] on p "Replace this text with your content" at bounding box center [677, 348] width 228 height 27
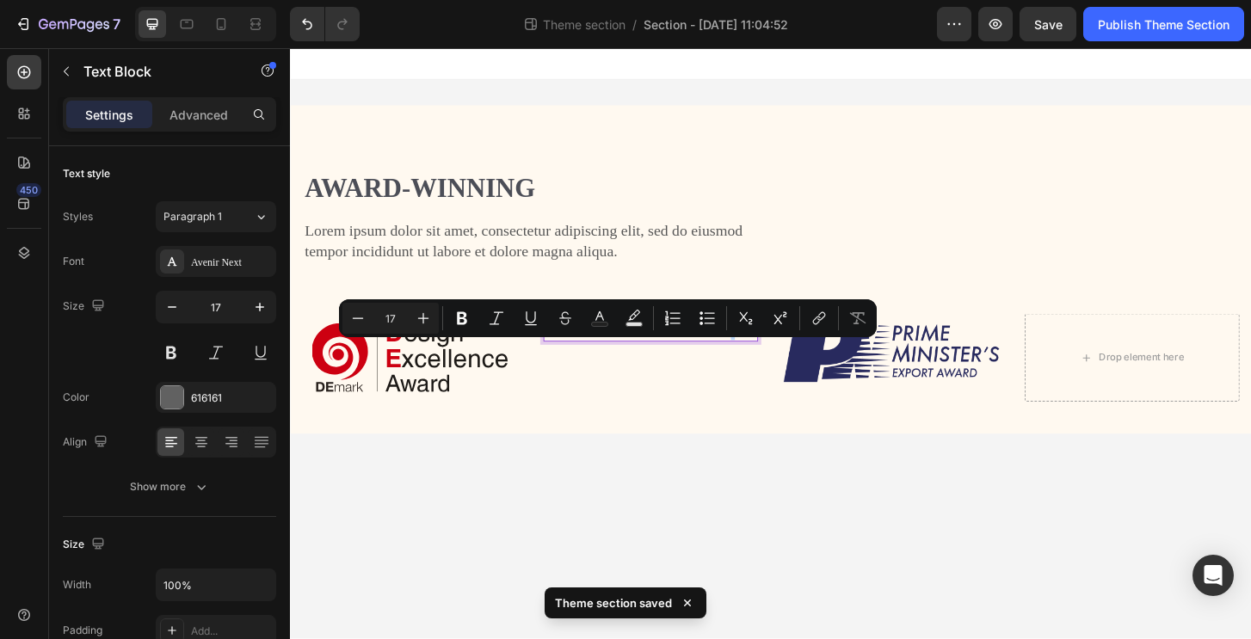
click at [612, 507] on body "Award-winning Heading Lorem ipsum dolor sit amet, consectetur adipiscing elit, …" at bounding box center [806, 365] width 1032 height 635
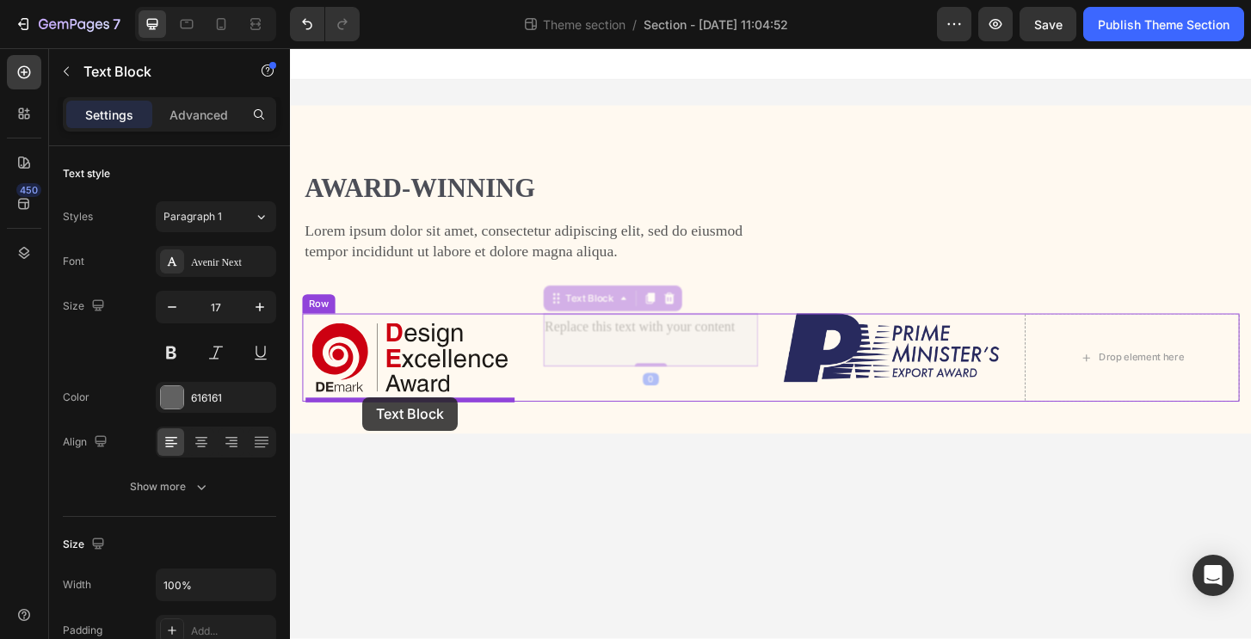
drag, startPoint x: 645, startPoint y: 349, endPoint x: 367, endPoint y: 421, distance: 287.1
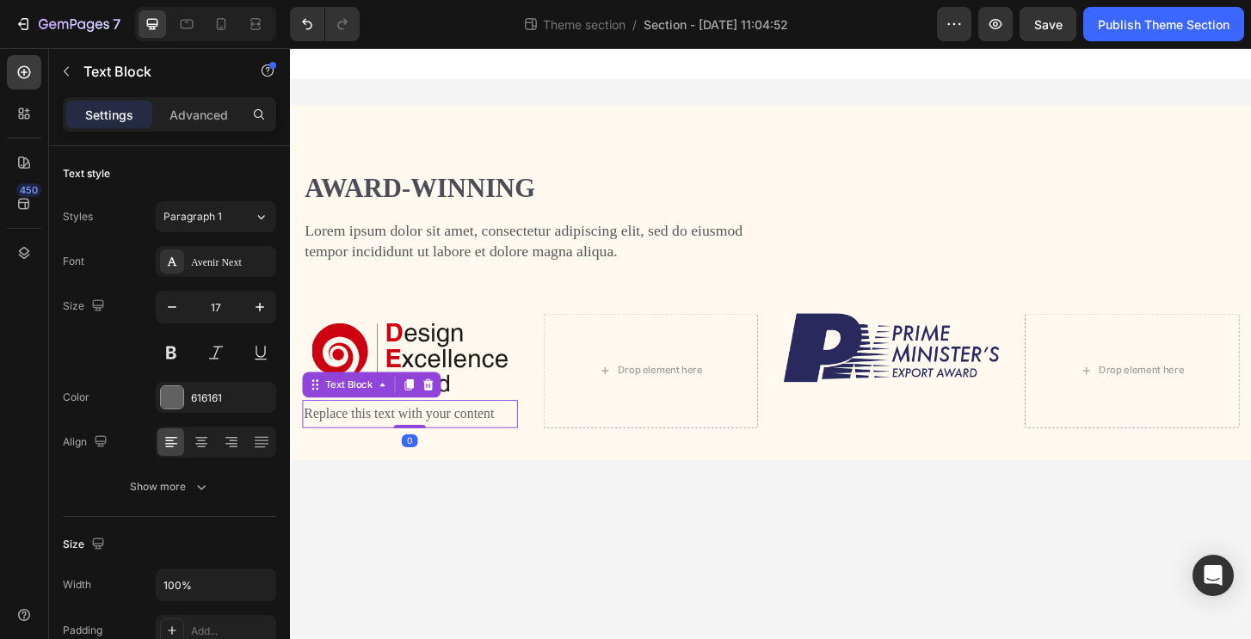
click at [527, 549] on body "Award-winning Heading Lorem ipsum dolor sit amet, consectetur adipiscing elit, …" at bounding box center [806, 365] width 1032 height 635
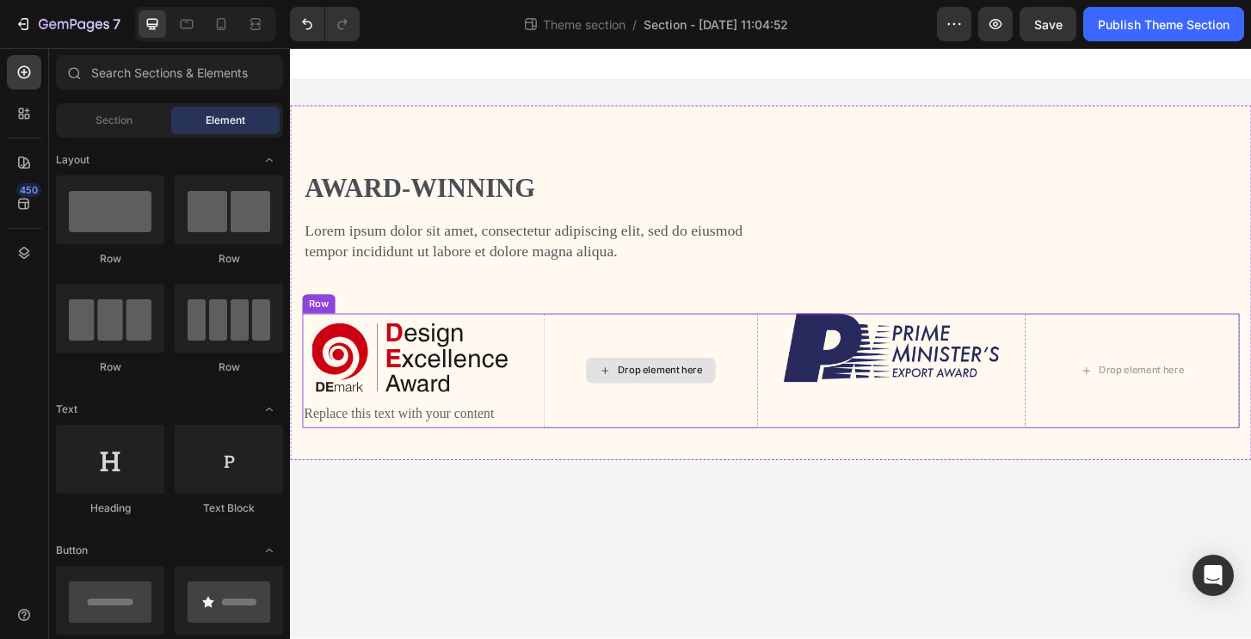
click at [704, 402] on div "Drop element here" at bounding box center [687, 395] width 91 height 14
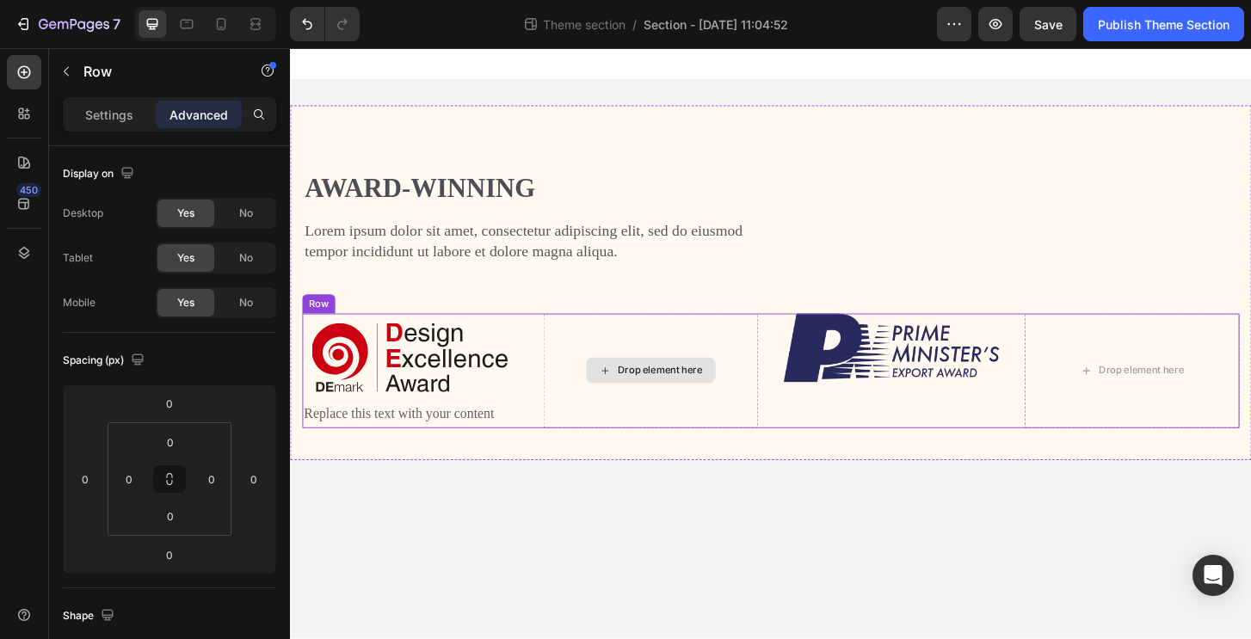
click at [722, 456] on div "Drop element here" at bounding box center [677, 395] width 231 height 122
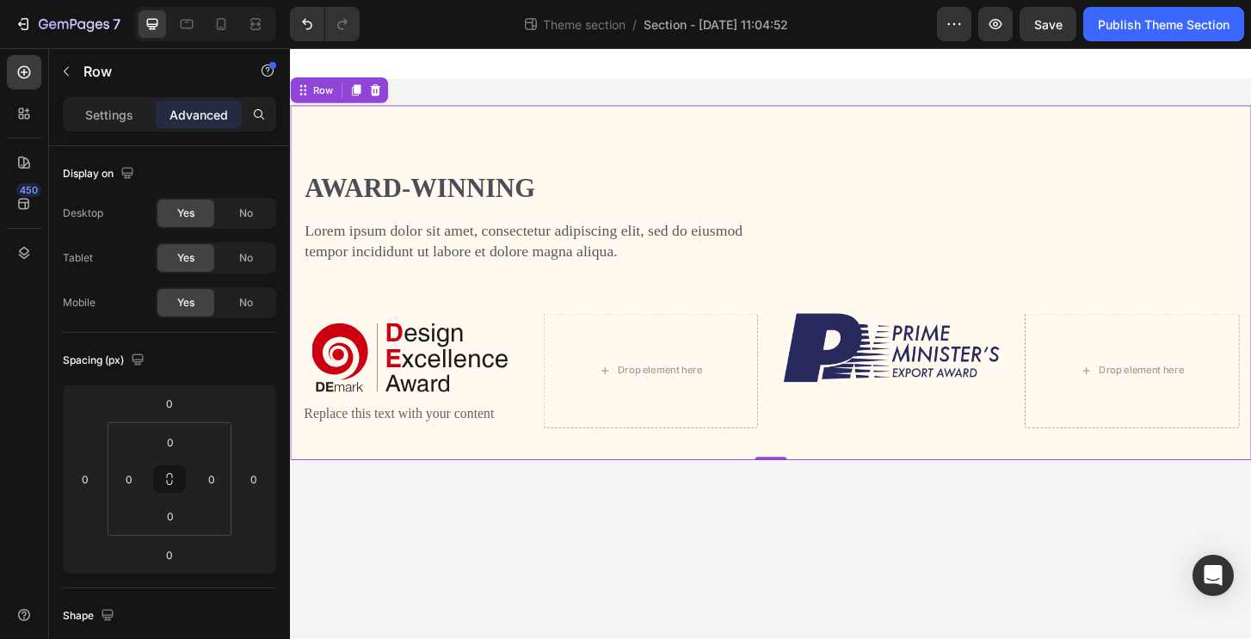
click at [715, 333] on div "Award-winning Heading Lorem ipsum dolor sit amet, consectetur adipiscing elit, …" at bounding box center [806, 318] width 1006 height 278
click at [716, 351] on div "Drop element here" at bounding box center [677, 395] width 231 height 122
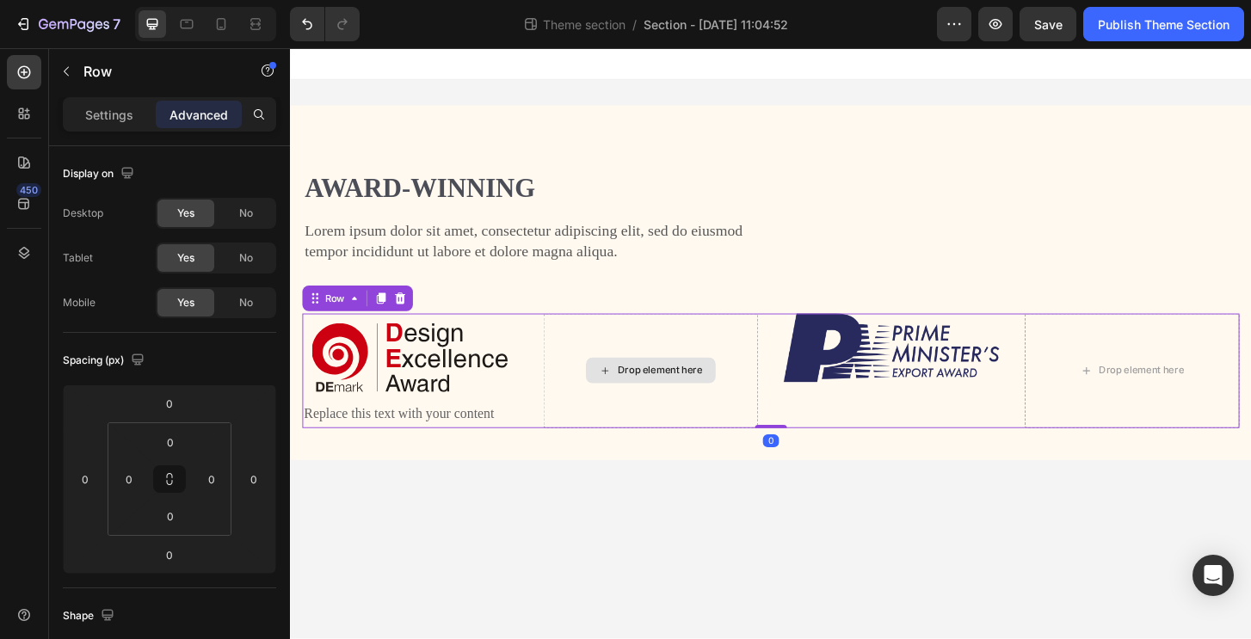
click at [713, 340] on div "Drop element here" at bounding box center [677, 395] width 231 height 122
click at [712, 338] on div "Drop element here" at bounding box center [677, 395] width 231 height 122
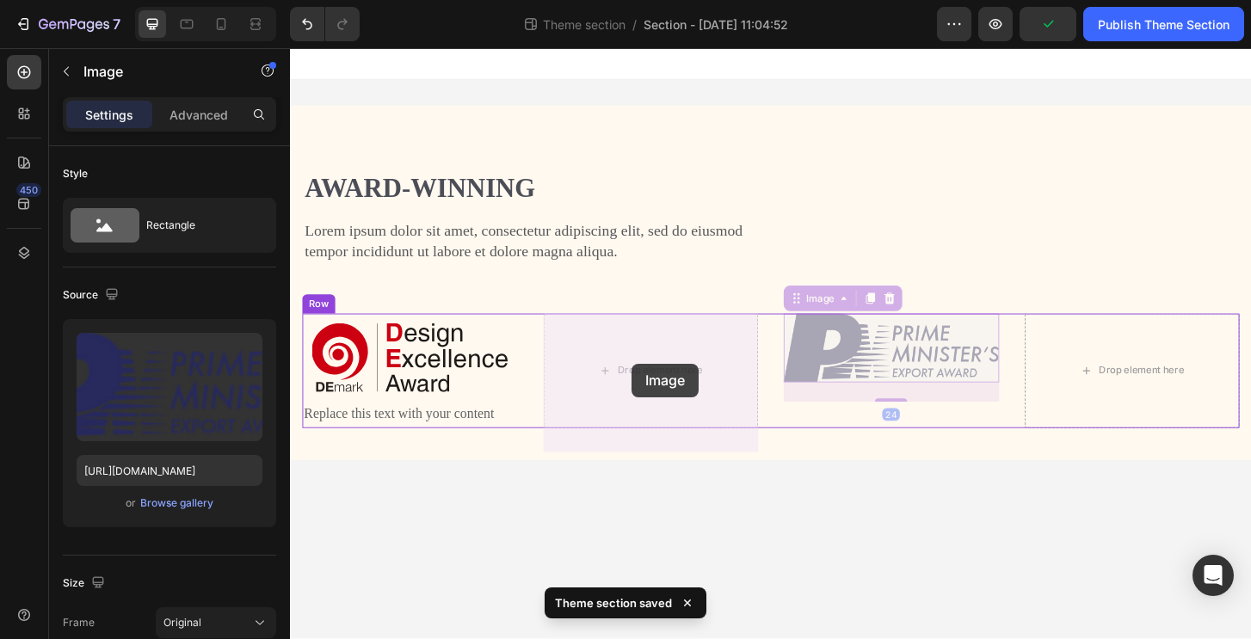
drag, startPoint x: 938, startPoint y: 373, endPoint x: 657, endPoint y: 387, distance: 281.6
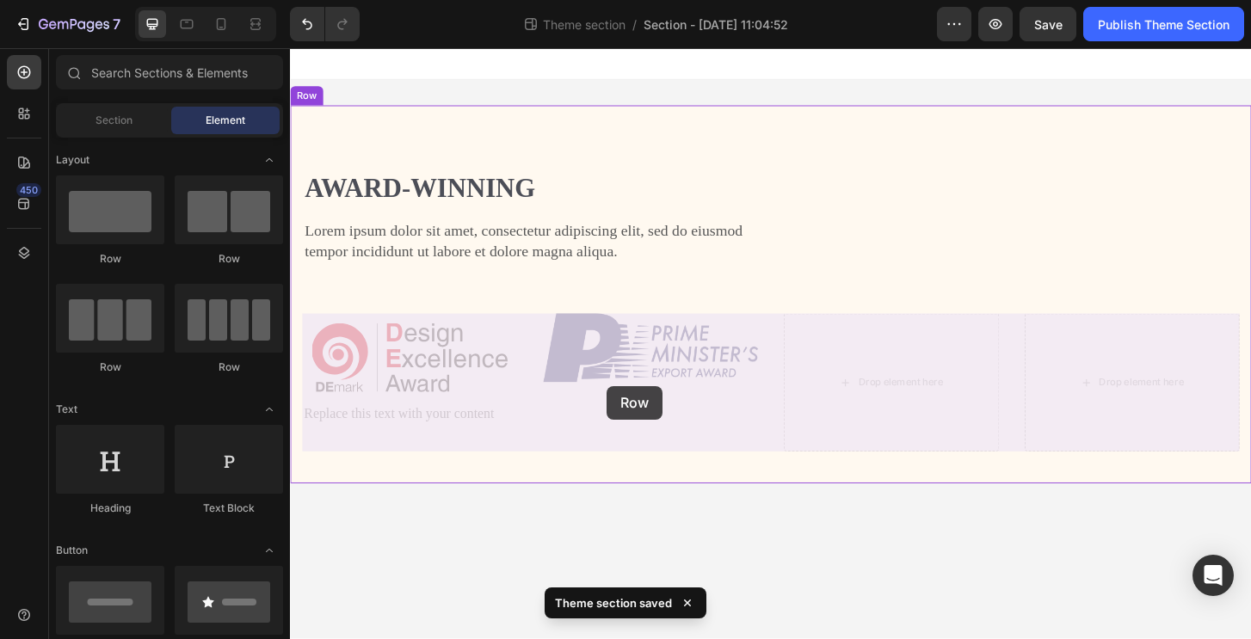
drag, startPoint x: 931, startPoint y: 409, endPoint x: 618, endPoint y: 459, distance: 316.3
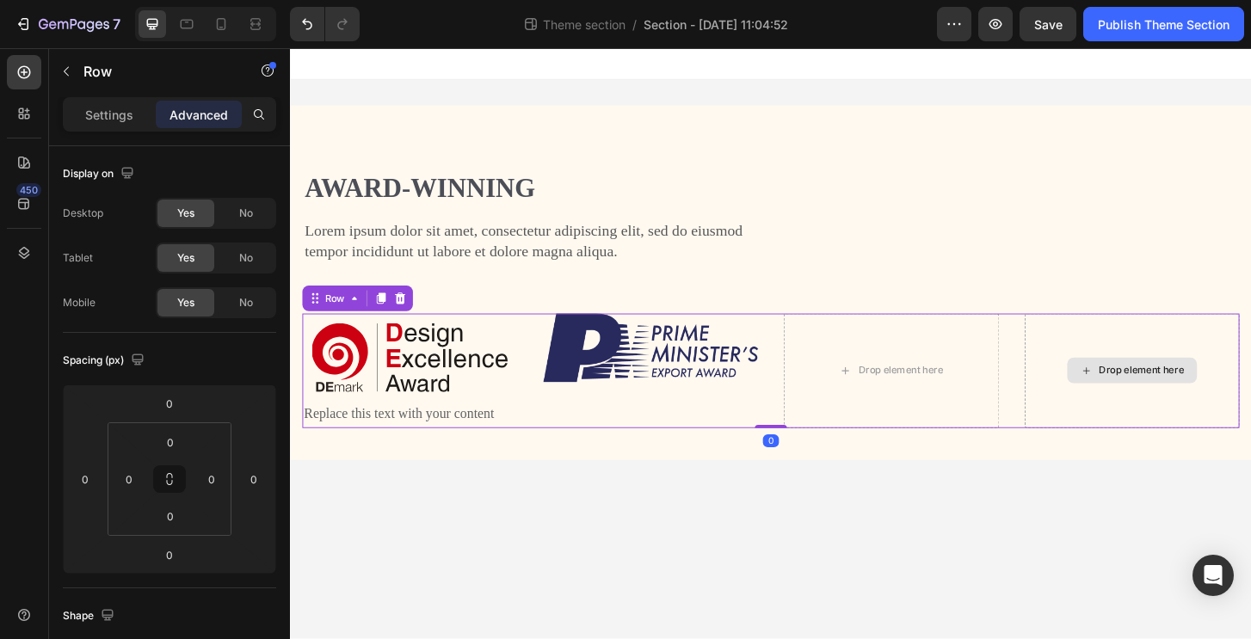
click at [1182, 455] on div "Drop element here" at bounding box center [1194, 395] width 231 height 122
click at [1189, 402] on div "Drop element here" at bounding box center [1204, 395] width 91 height 14
click at [1198, 390] on div "Drop element here" at bounding box center [1194, 395] width 231 height 122
click at [1047, 413] on div "Drop element here" at bounding box center [935, 395] width 231 height 122
click at [1058, 456] on div "Image Replace this text with your content Text Block Image Drop element here Dr…" at bounding box center [806, 395] width 1006 height 122
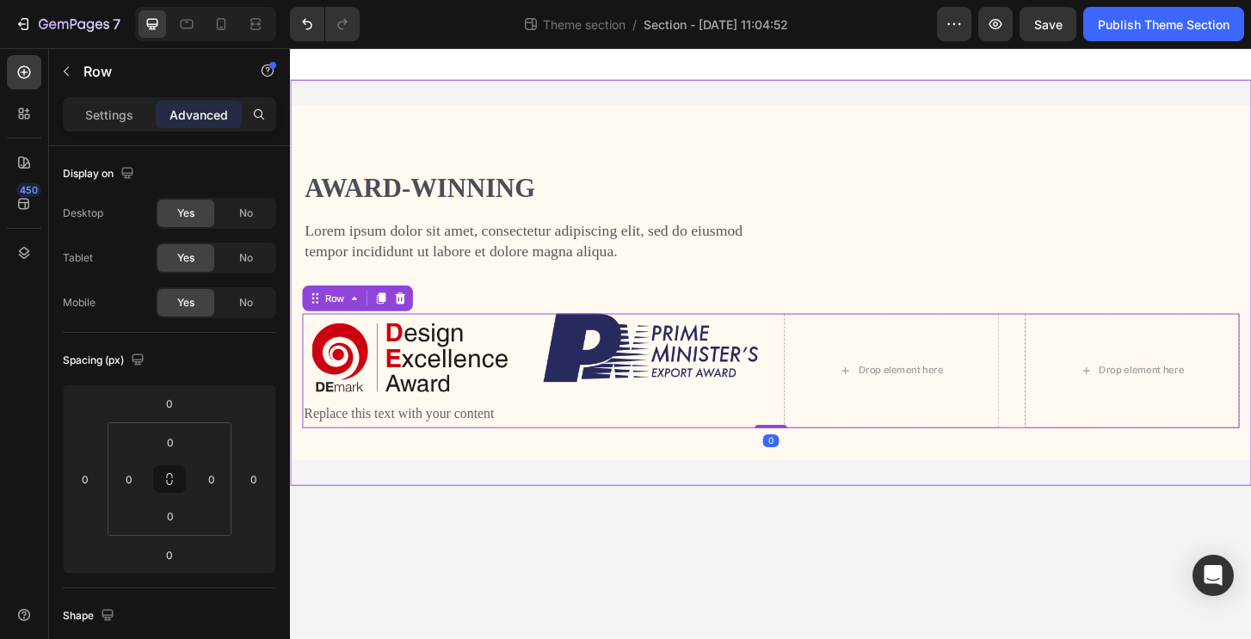
click at [1064, 519] on div "Award-winning Heading Lorem ipsum dolor sit amet, consectetur adipiscing elit, …" at bounding box center [806, 301] width 1032 height 436
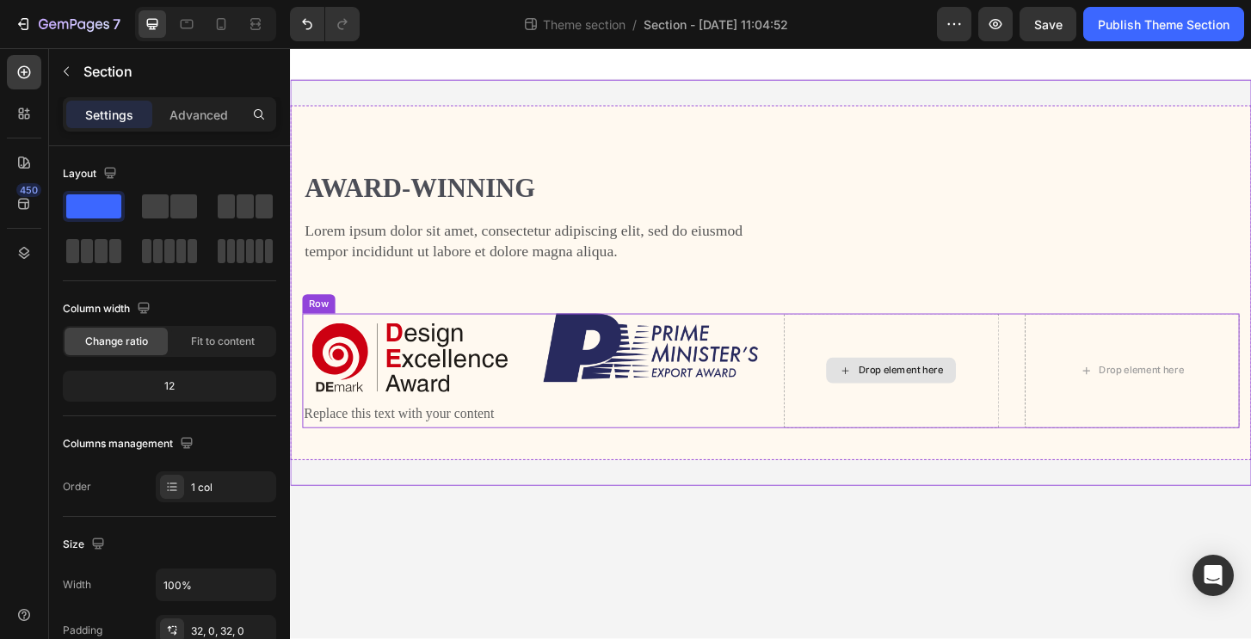
click at [1042, 412] on div "Drop element here" at bounding box center [935, 395] width 231 height 122
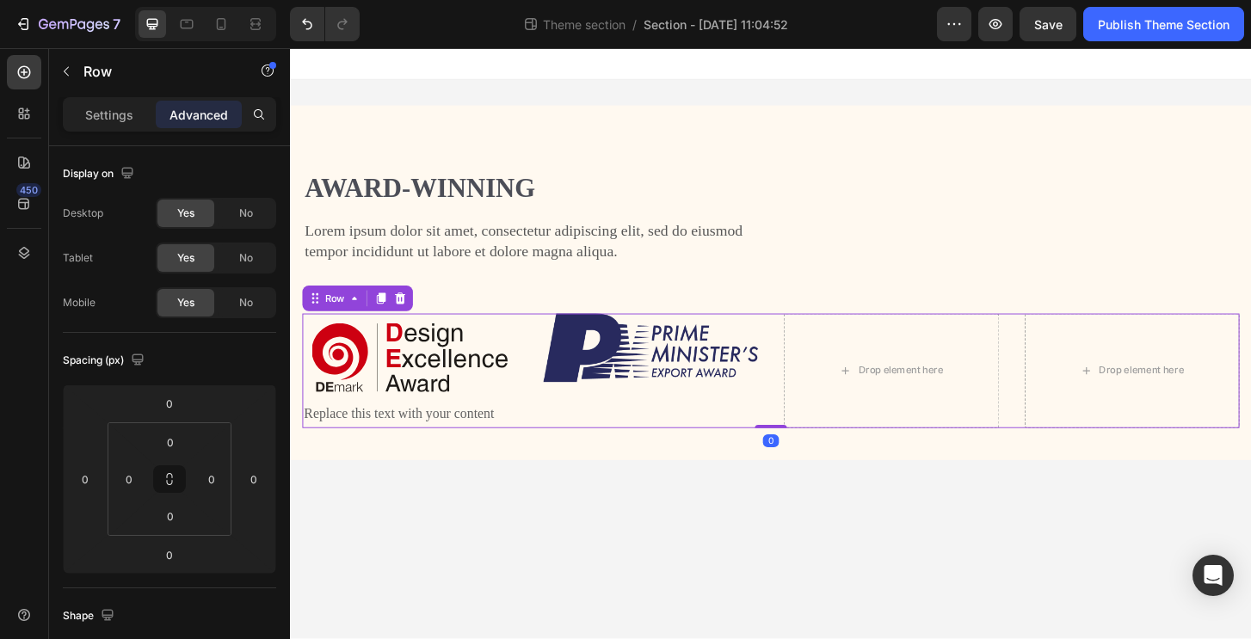
click at [1060, 455] on div "Image Replace this text with your content Text Block Image Drop element here Dr…" at bounding box center [806, 395] width 1006 height 122
click at [143, 106] on div "Settings" at bounding box center [109, 115] width 86 height 28
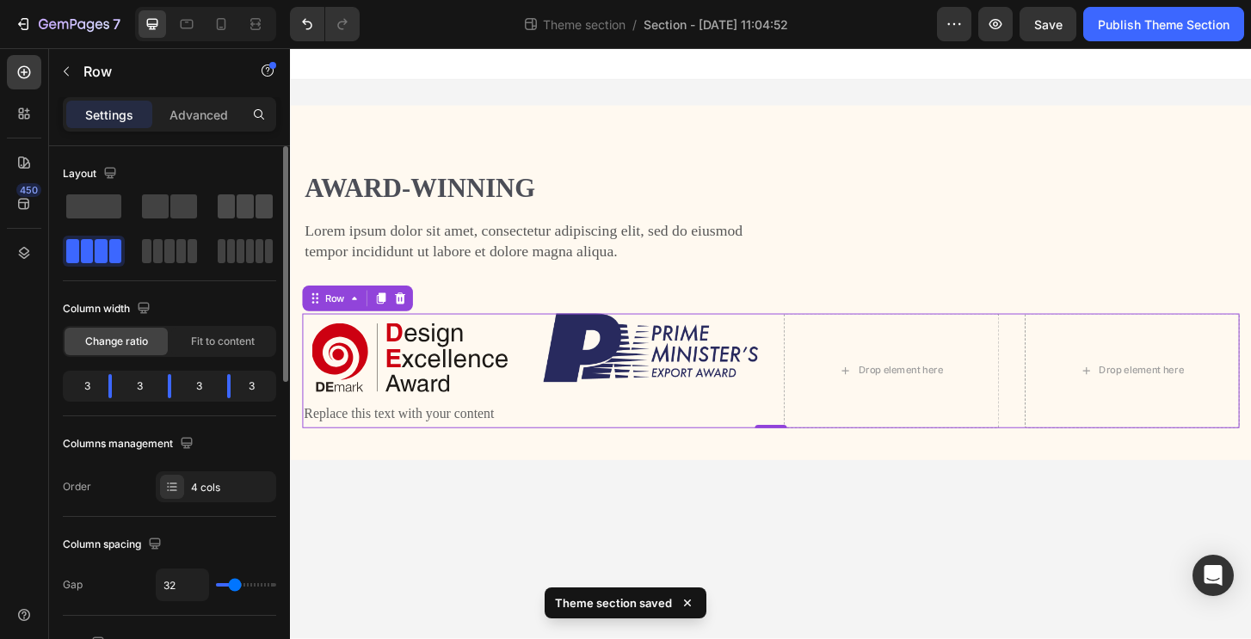
click at [255, 209] on span at bounding box center [263, 206] width 17 height 24
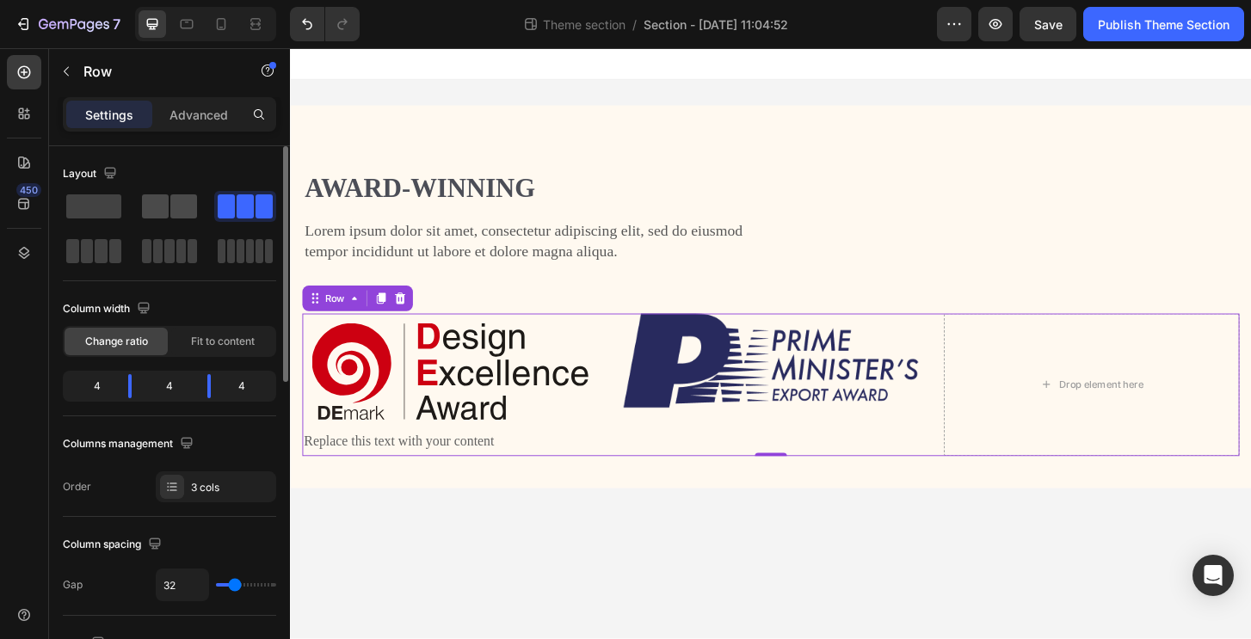
click at [168, 203] on span at bounding box center [155, 206] width 27 height 24
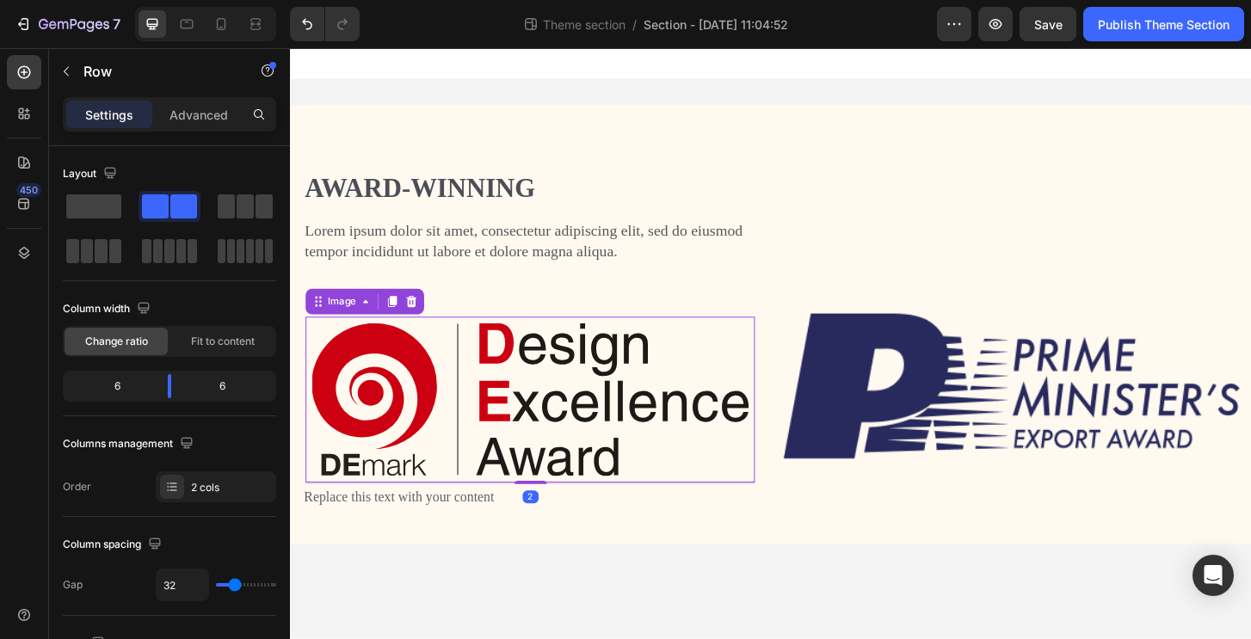
click at [590, 412] on img at bounding box center [547, 426] width 469 height 164
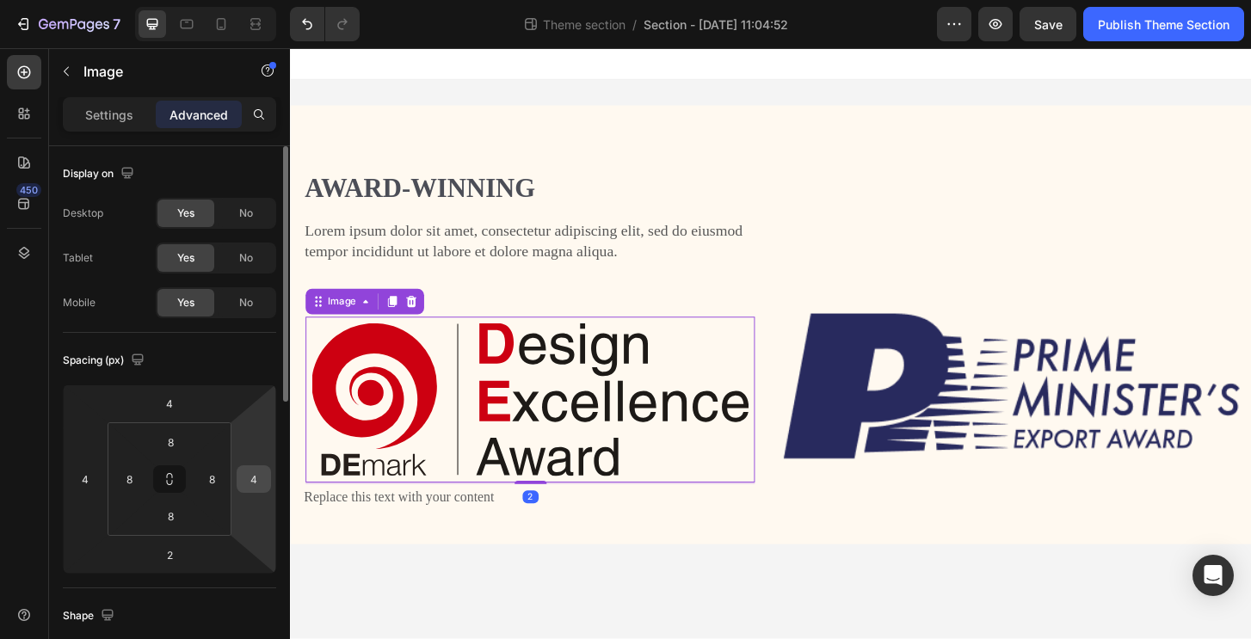
click at [242, 485] on input "4" at bounding box center [254, 479] width 26 height 26
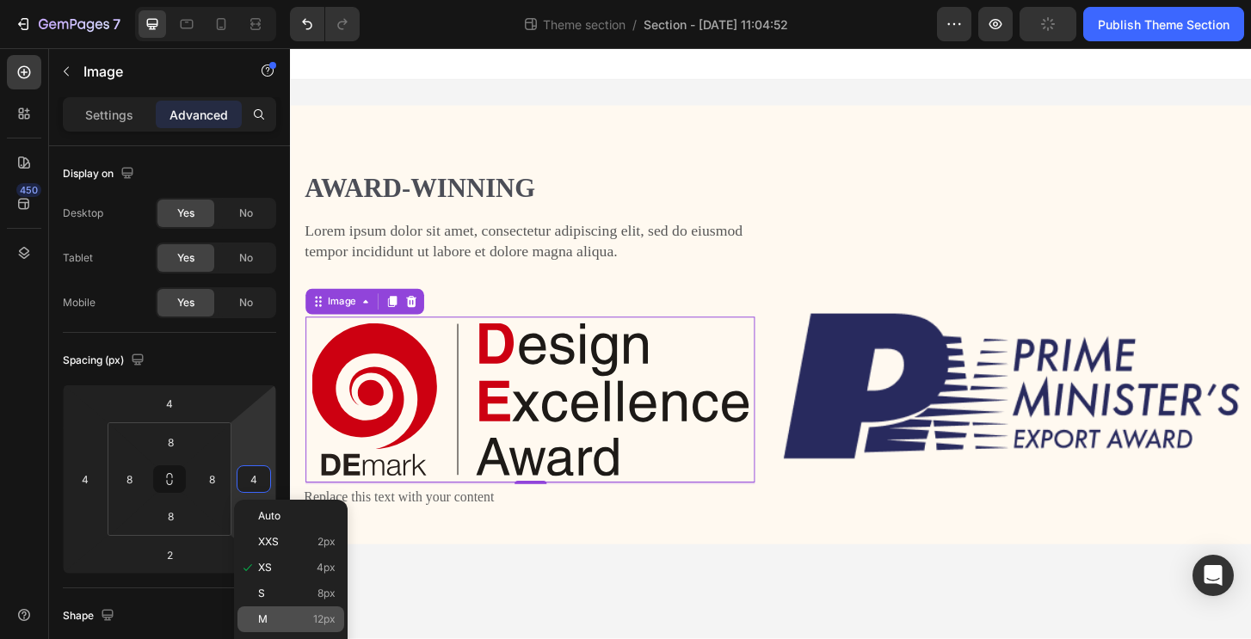
click at [287, 617] on p "M 12px" at bounding box center [296, 619] width 77 height 12
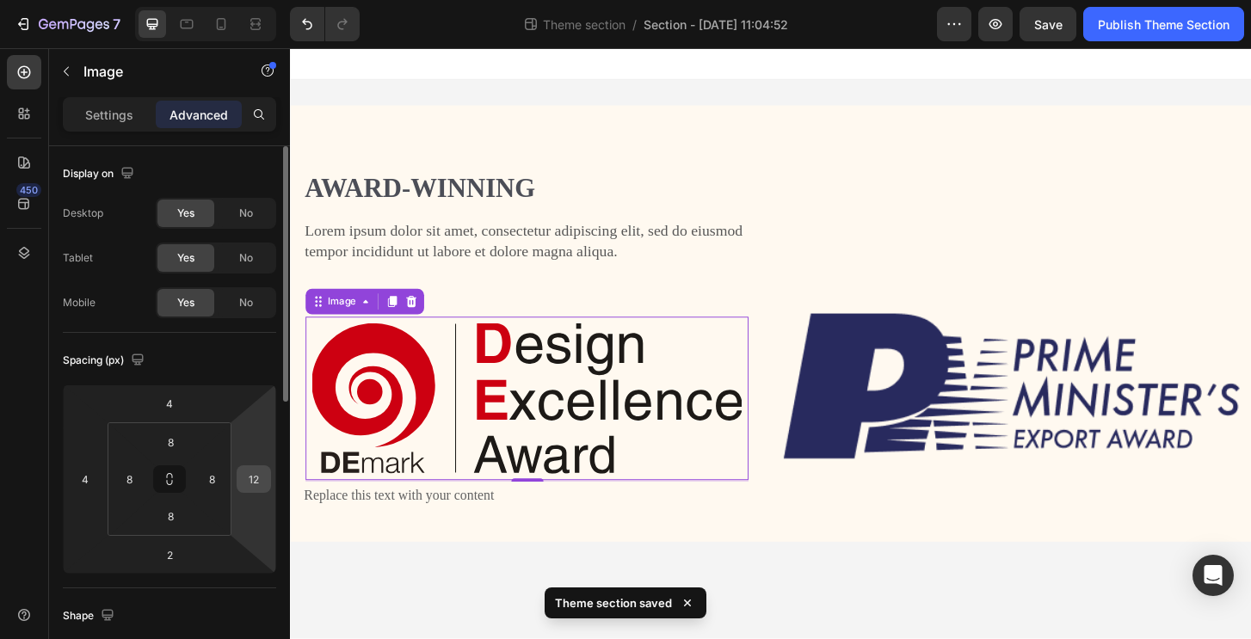
click at [256, 484] on input "12" at bounding box center [254, 479] width 26 height 26
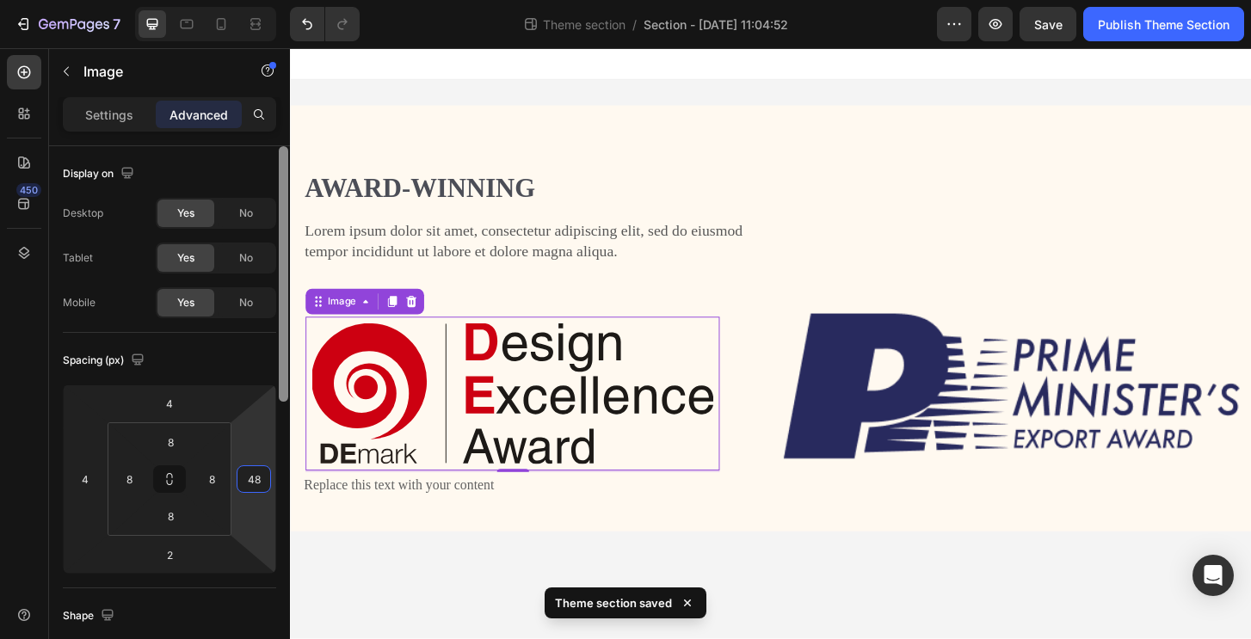
type input "48"
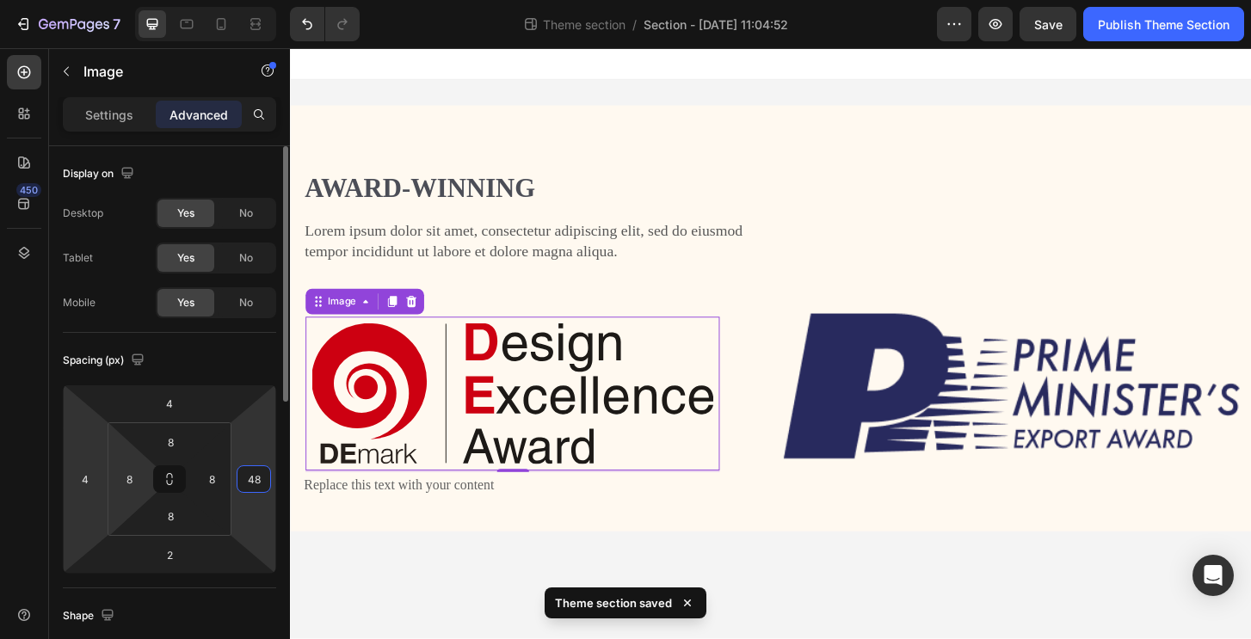
click at [103, 0] on html "7 Theme section / Section - [DATE] 11:04:52 Preview Save Publish Theme Section …" at bounding box center [625, 0] width 1251 height 0
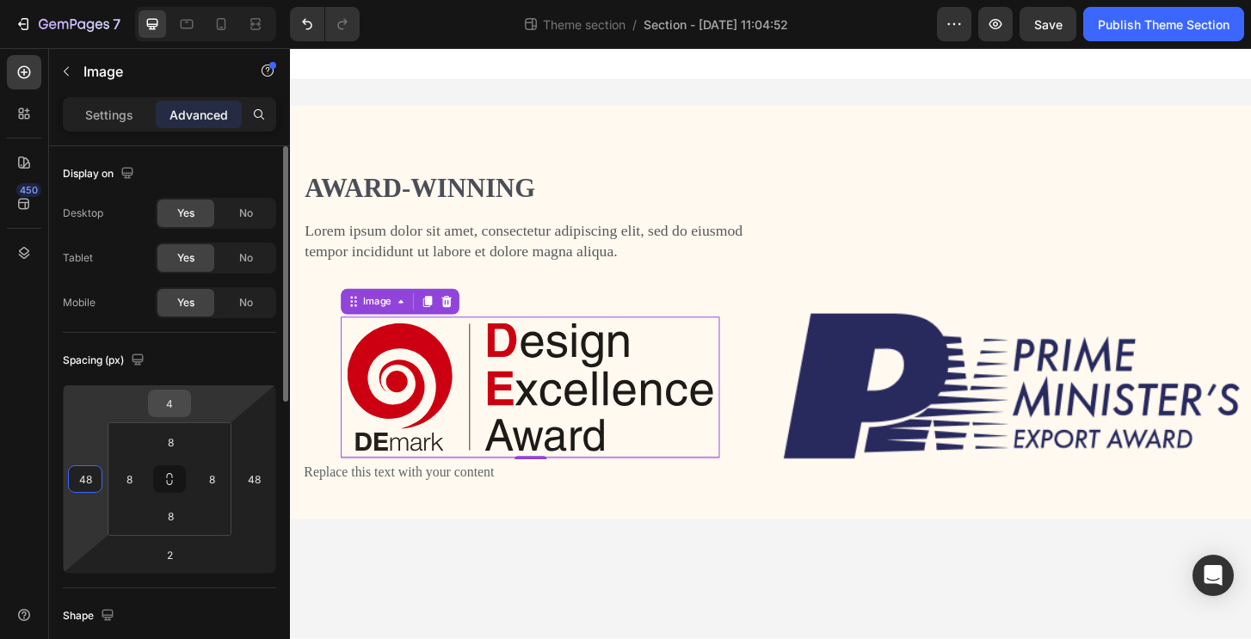
type input "48"
click at [160, 415] on input "4" at bounding box center [169, 403] width 34 height 26
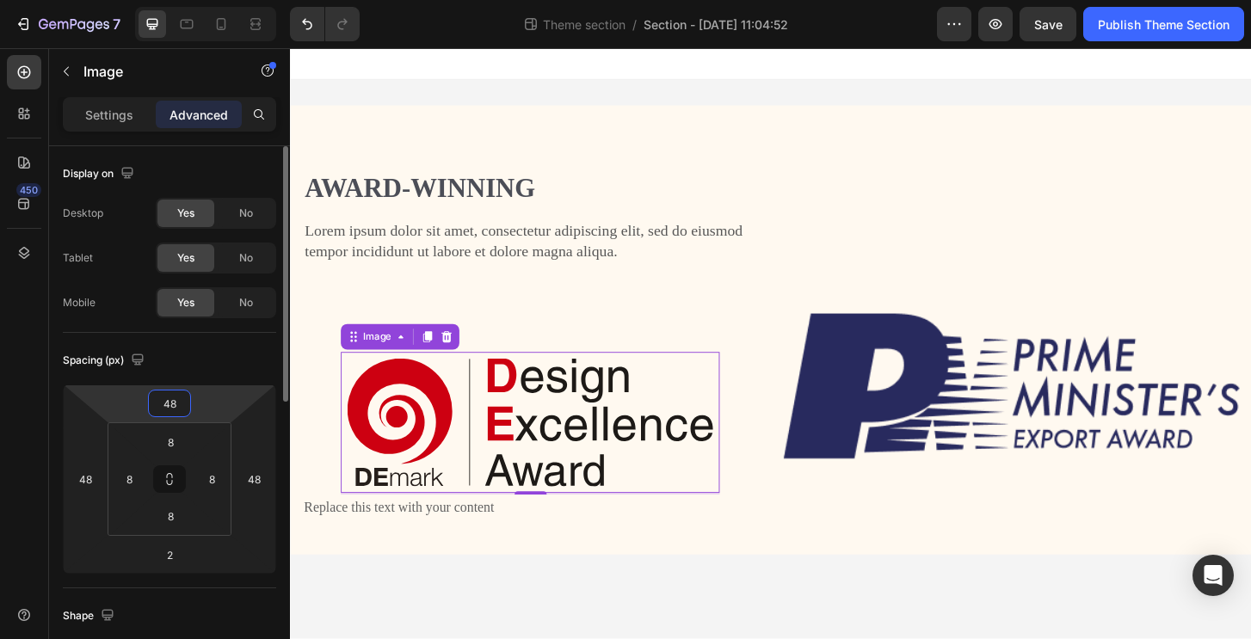
type input "4"
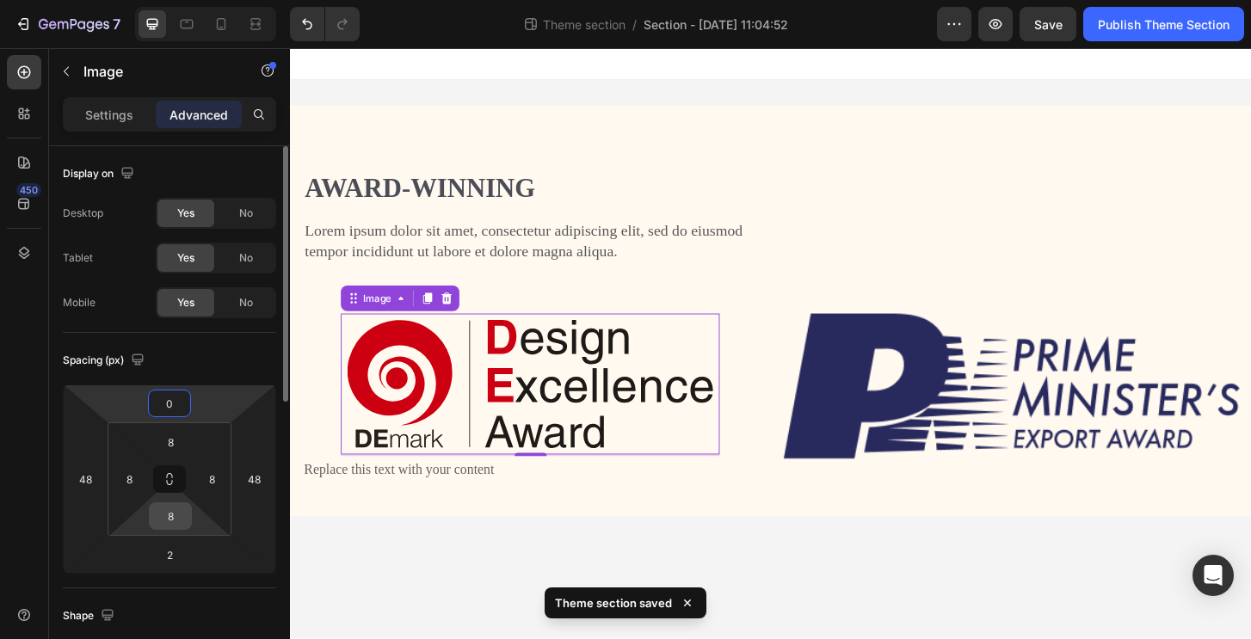
type input "0"
click at [170, 516] on input "8" at bounding box center [170, 516] width 34 height 26
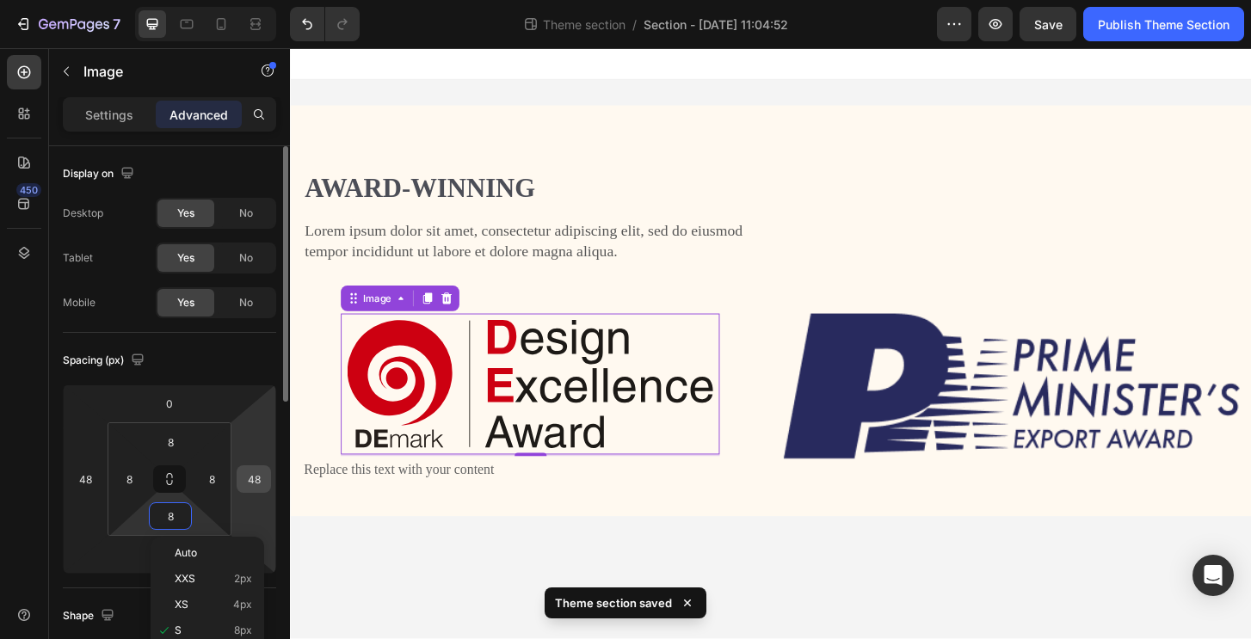
click at [265, 476] on input "48" at bounding box center [254, 479] width 26 height 26
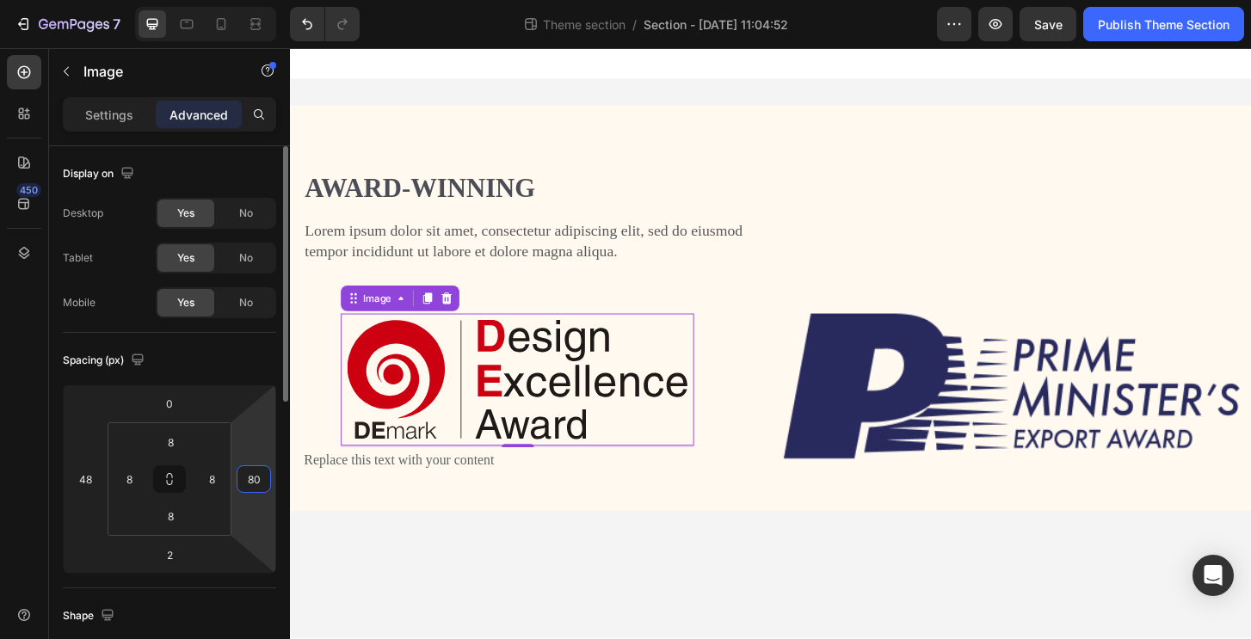
type input "80"
click at [108, 465] on icon at bounding box center [170, 480] width 124 height 114
click at [92, 469] on input "48" at bounding box center [85, 479] width 26 height 26
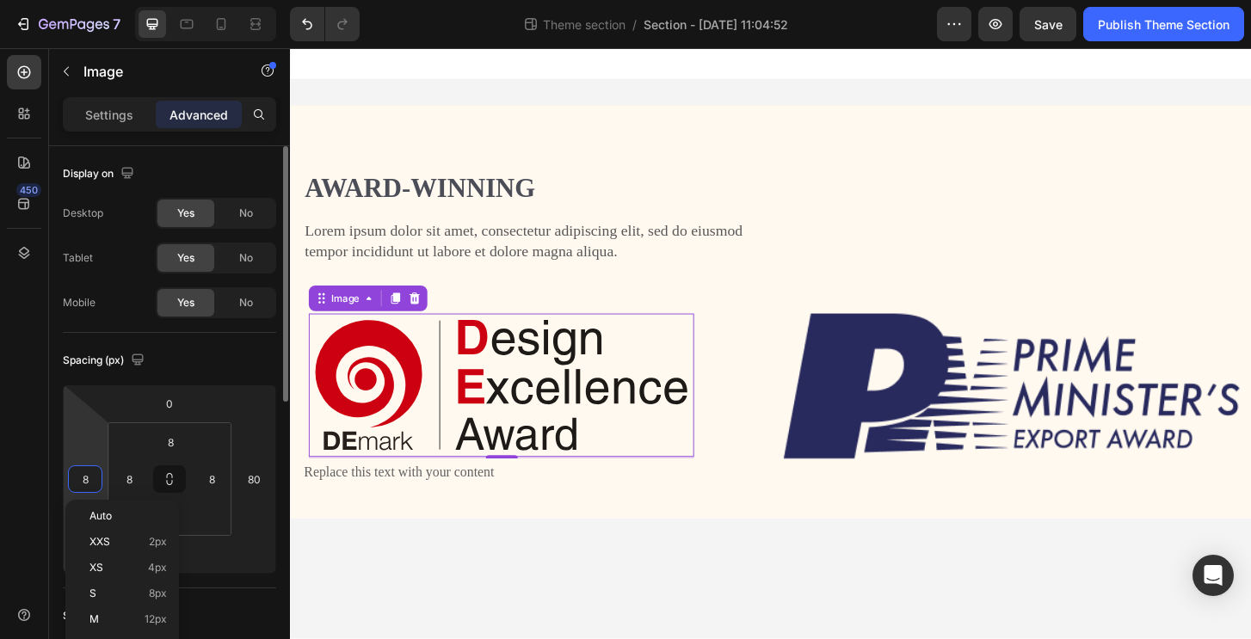
type input "80"
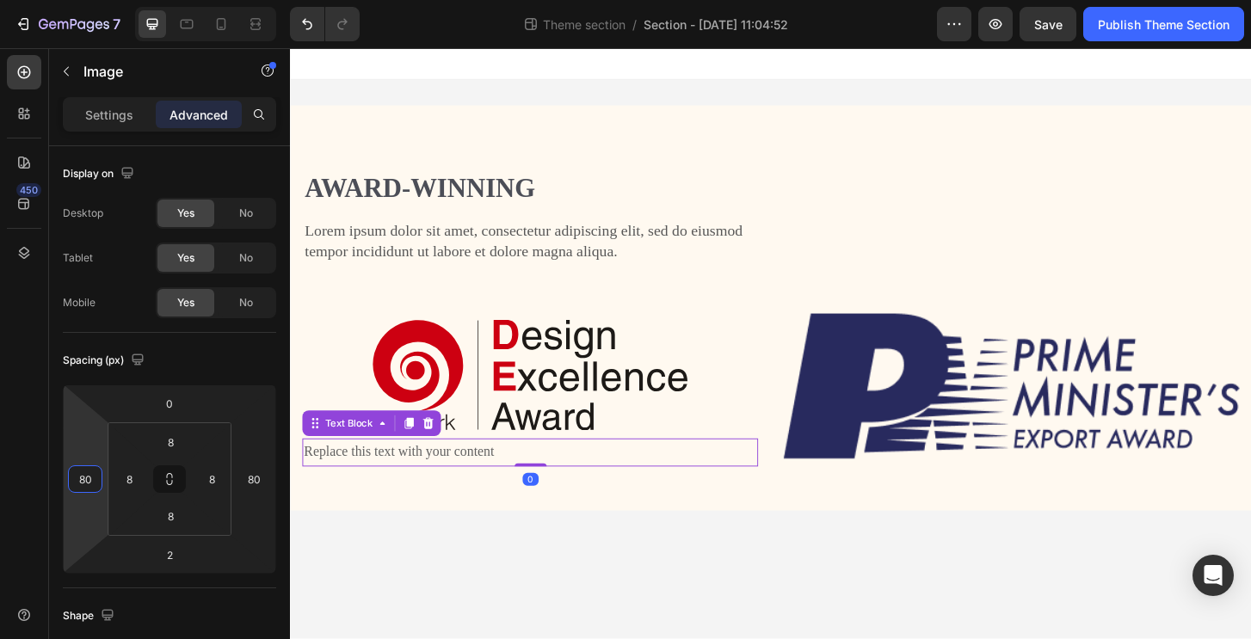
click at [380, 485] on div "Replace this text with your content" at bounding box center [547, 483] width 489 height 30
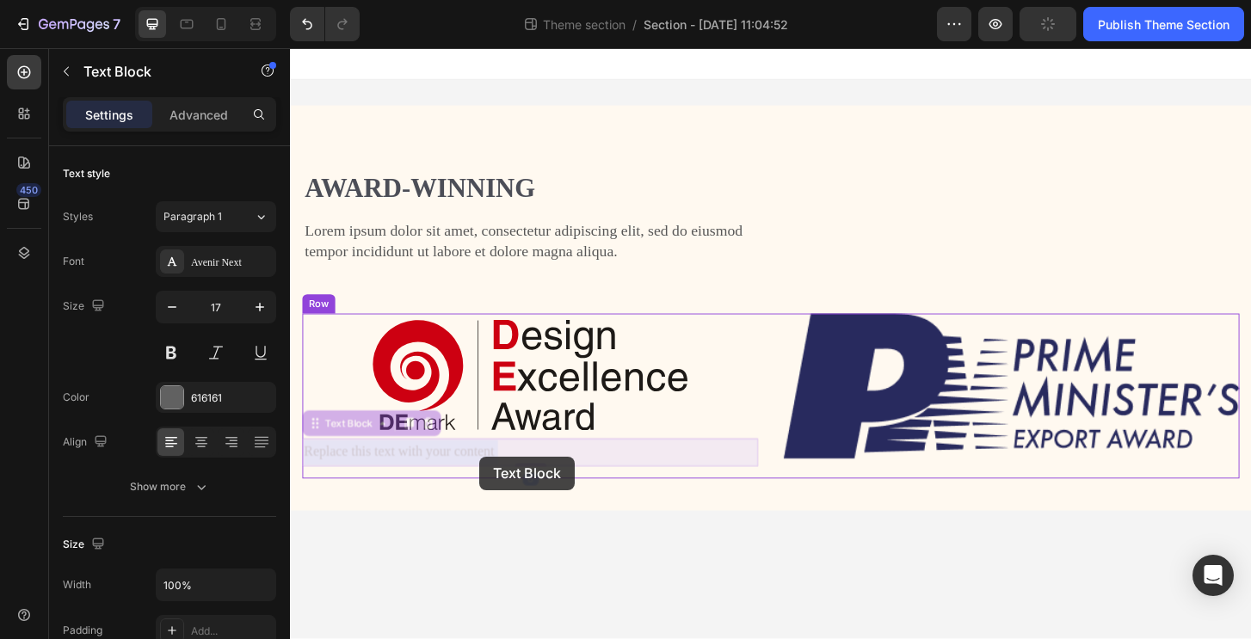
drag, startPoint x: 378, startPoint y: 483, endPoint x: 490, endPoint y: 485, distance: 111.8
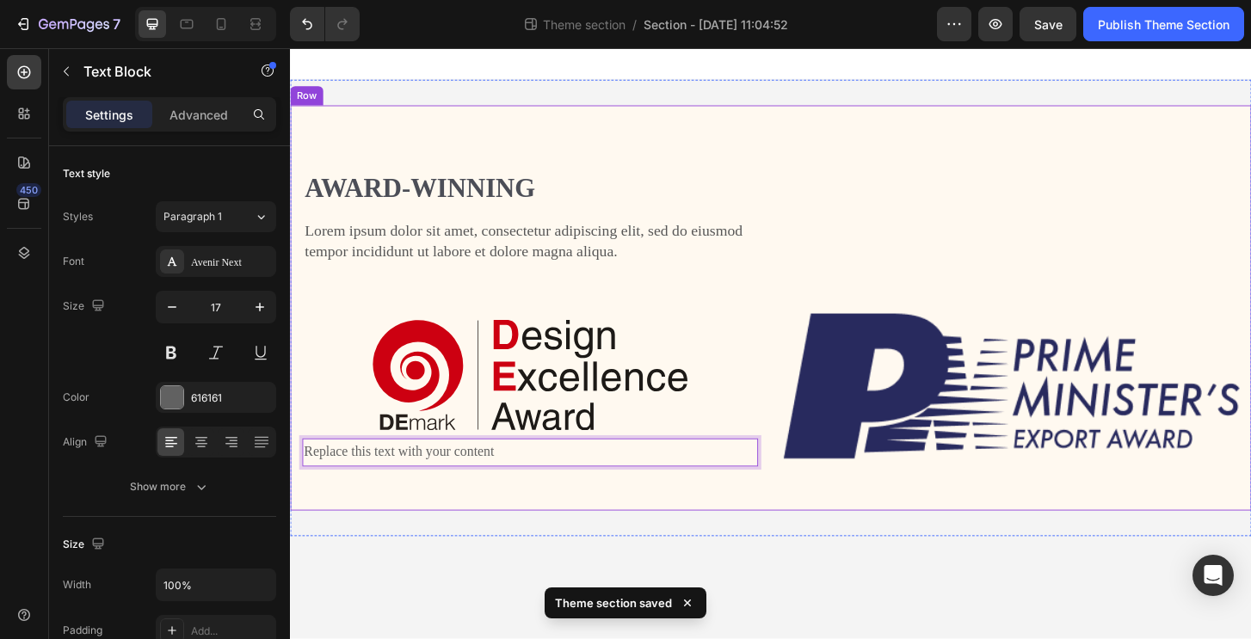
click at [436, 543] on div "Award-winning Heading Lorem ipsum dolor sit amet, consectetur adipiscing elit, …" at bounding box center [806, 327] width 1032 height 435
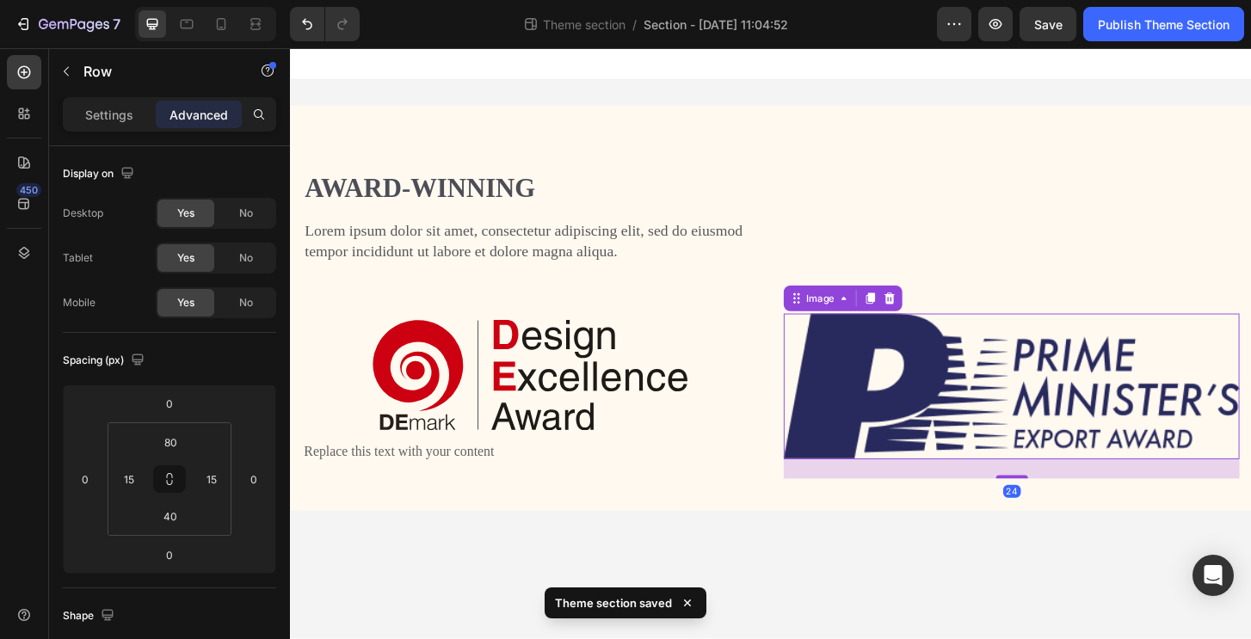
click at [872, 391] on img at bounding box center [1064, 412] width 489 height 156
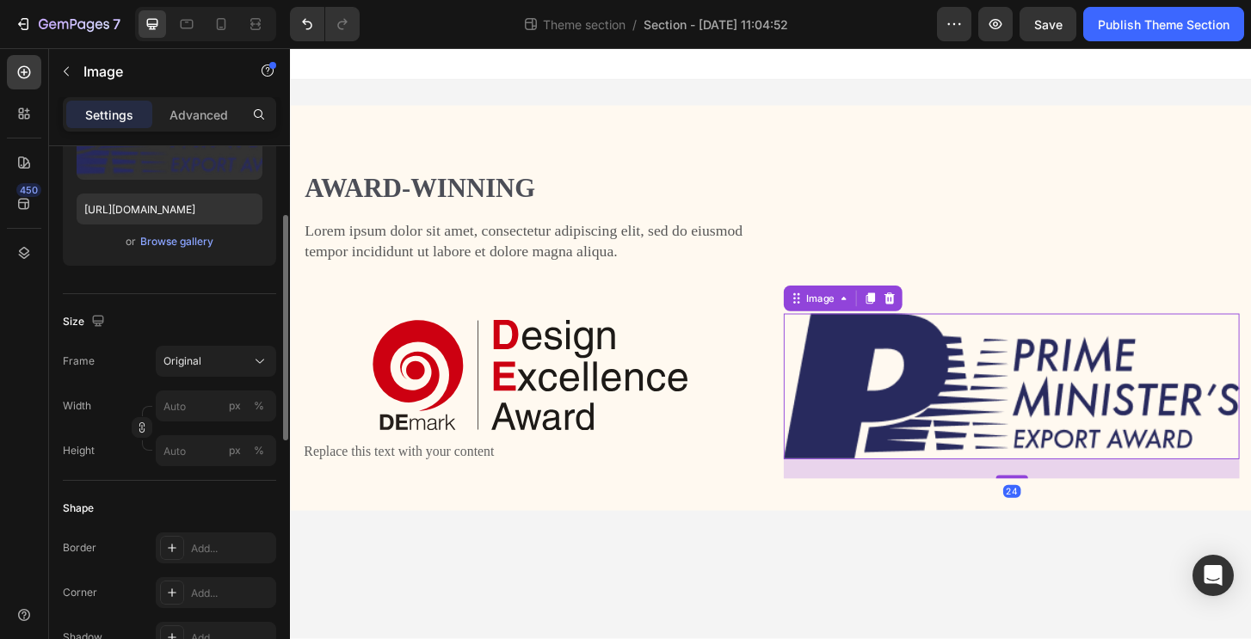
scroll to position [267, 0]
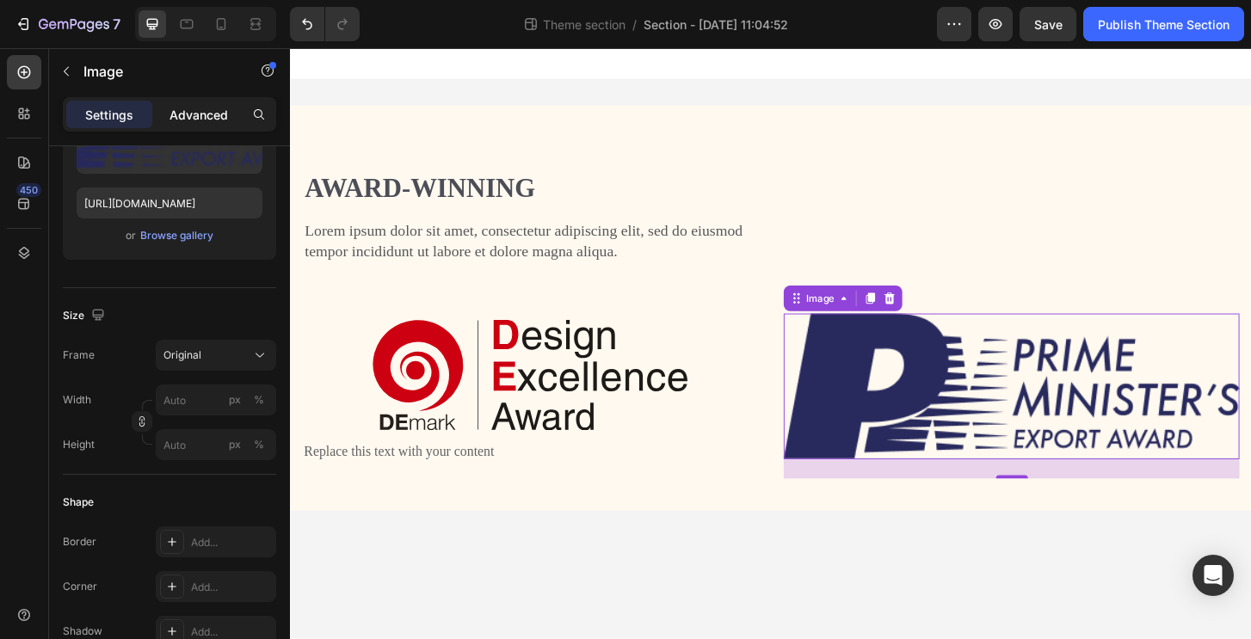
click at [218, 113] on p "Advanced" at bounding box center [198, 115] width 58 height 18
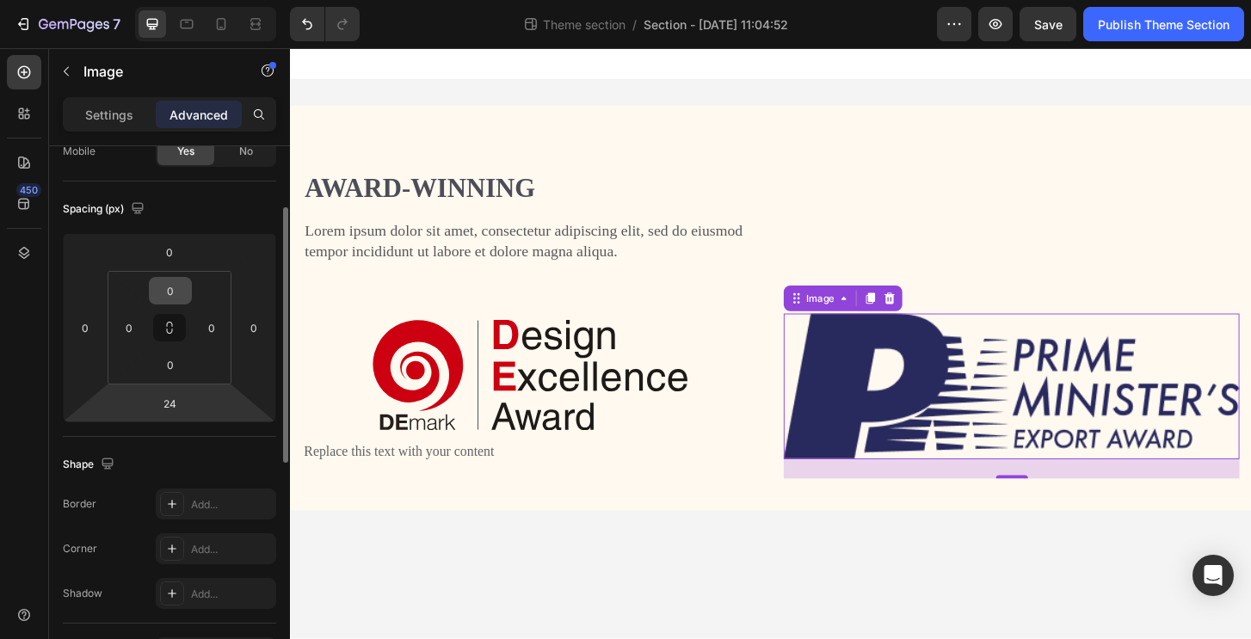
scroll to position [94, 0]
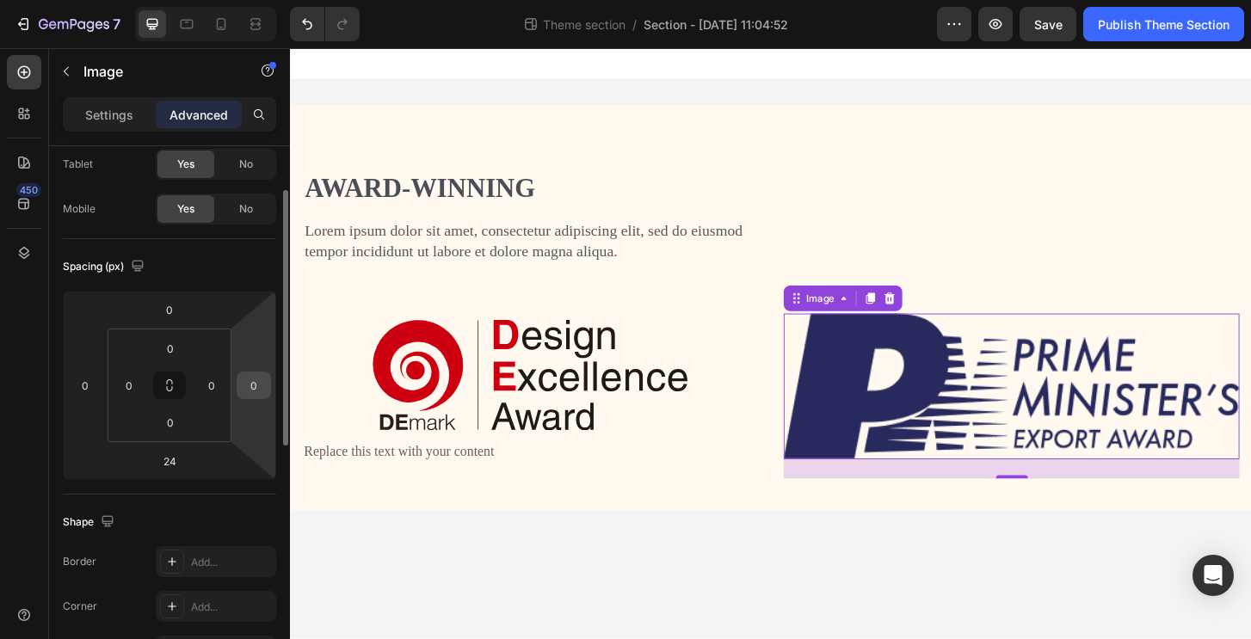
click at [249, 398] on div "0" at bounding box center [254, 386] width 34 height 28
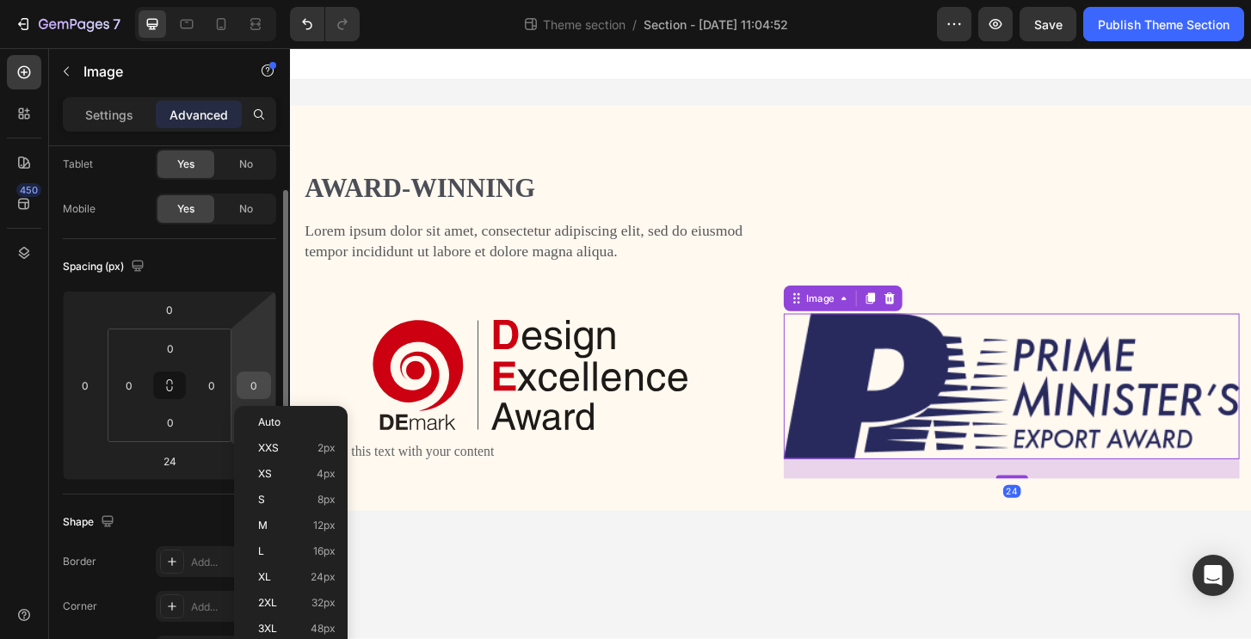
click at [253, 393] on input "0" at bounding box center [254, 385] width 26 height 26
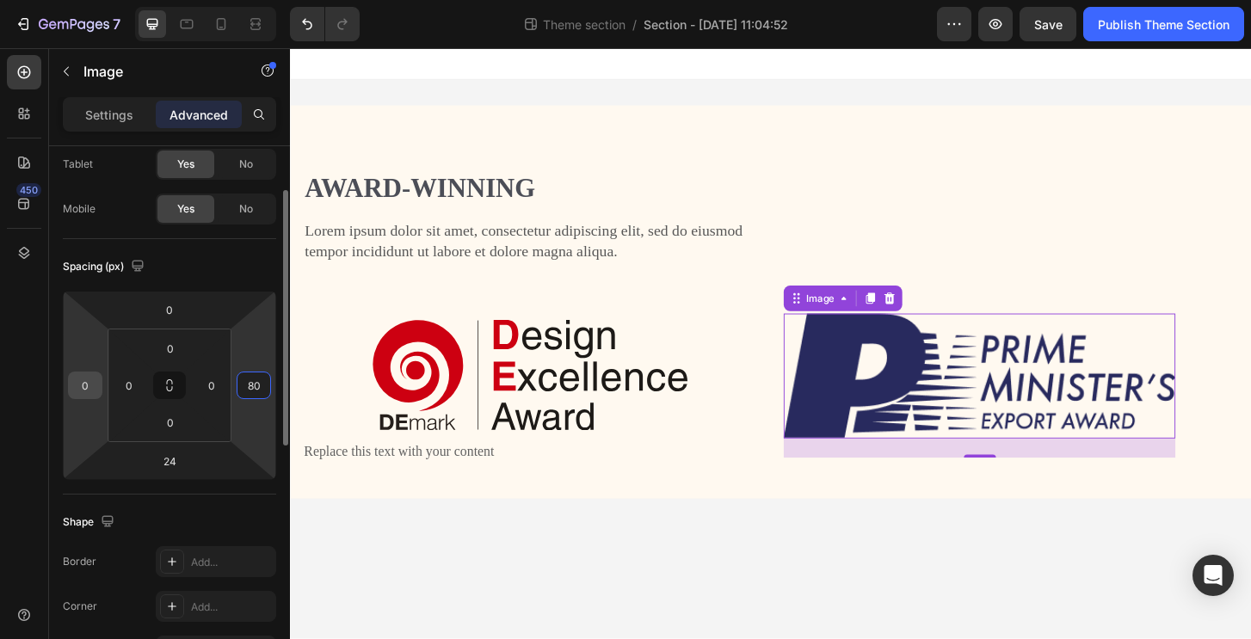
type input "80"
click at [91, 382] on input "0" at bounding box center [85, 385] width 26 height 26
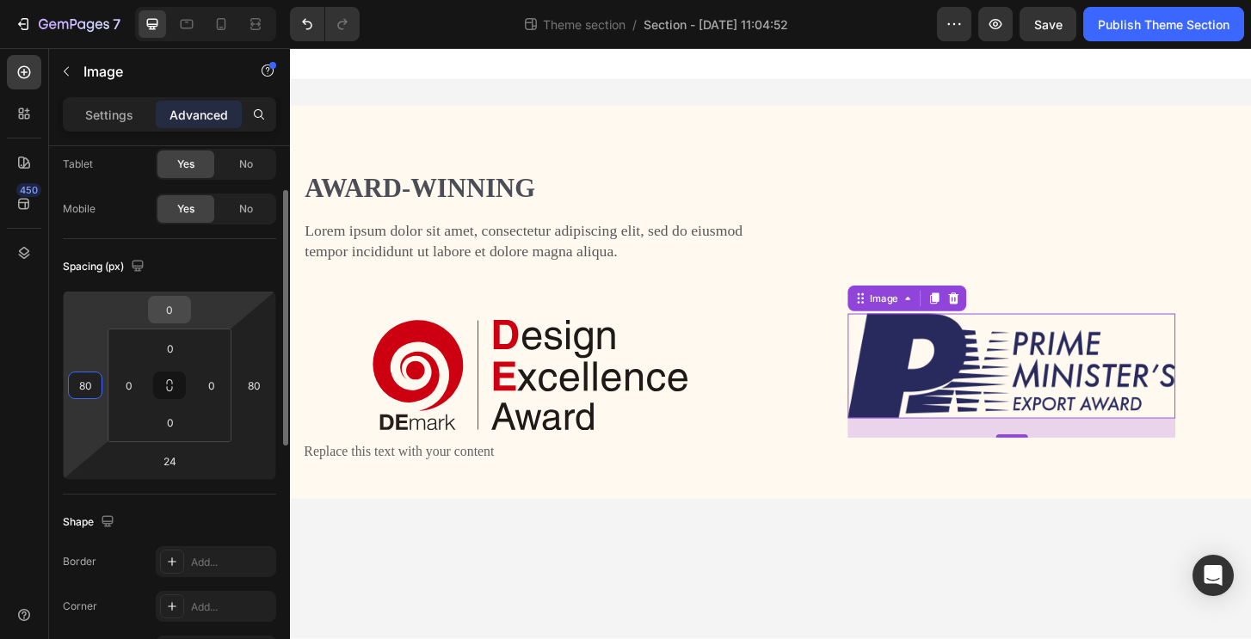
type input "80"
click at [175, 311] on input "0" at bounding box center [169, 310] width 34 height 26
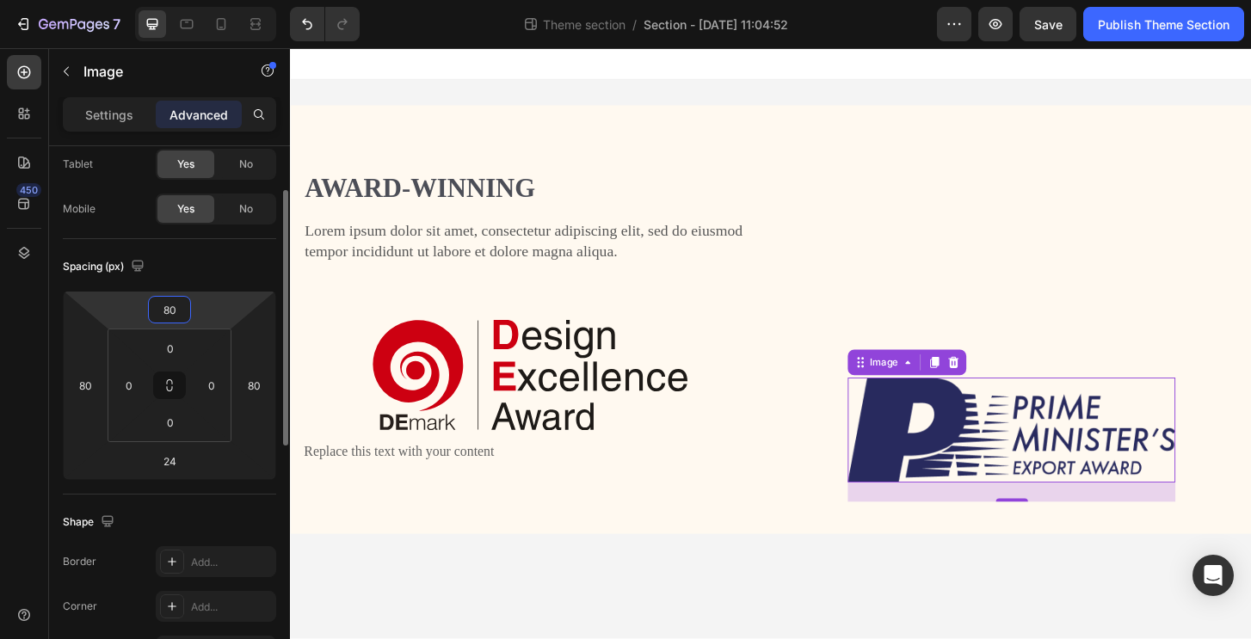
type input "8"
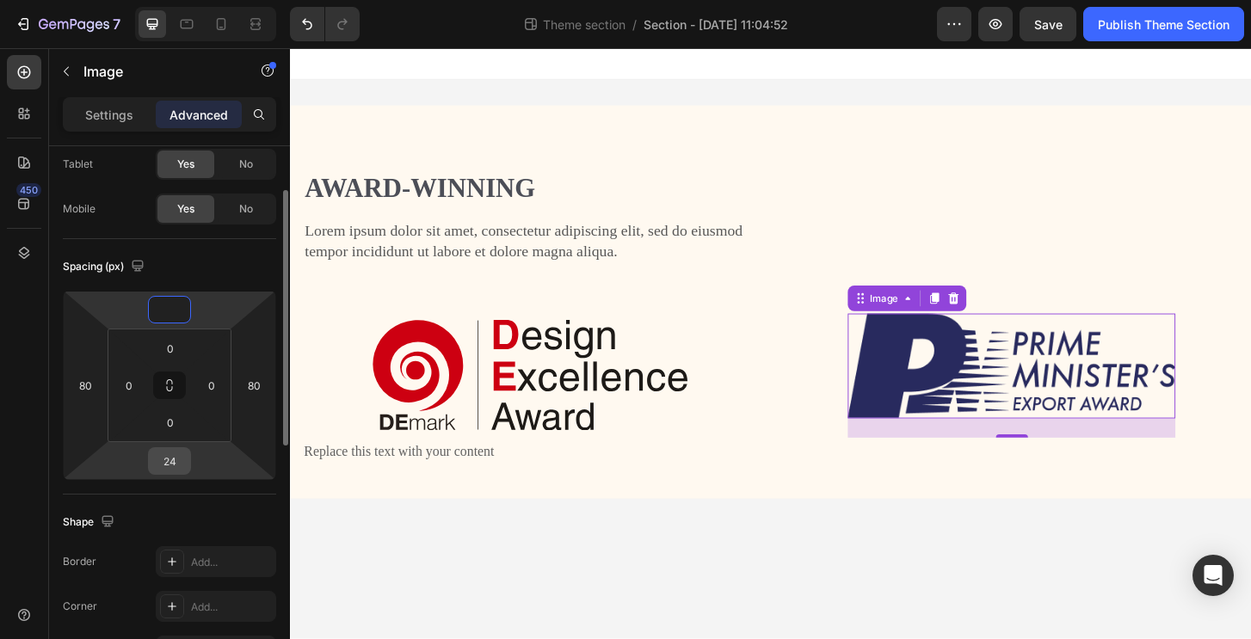
type input "0"
click at [181, 460] on input "24" at bounding box center [169, 461] width 34 height 26
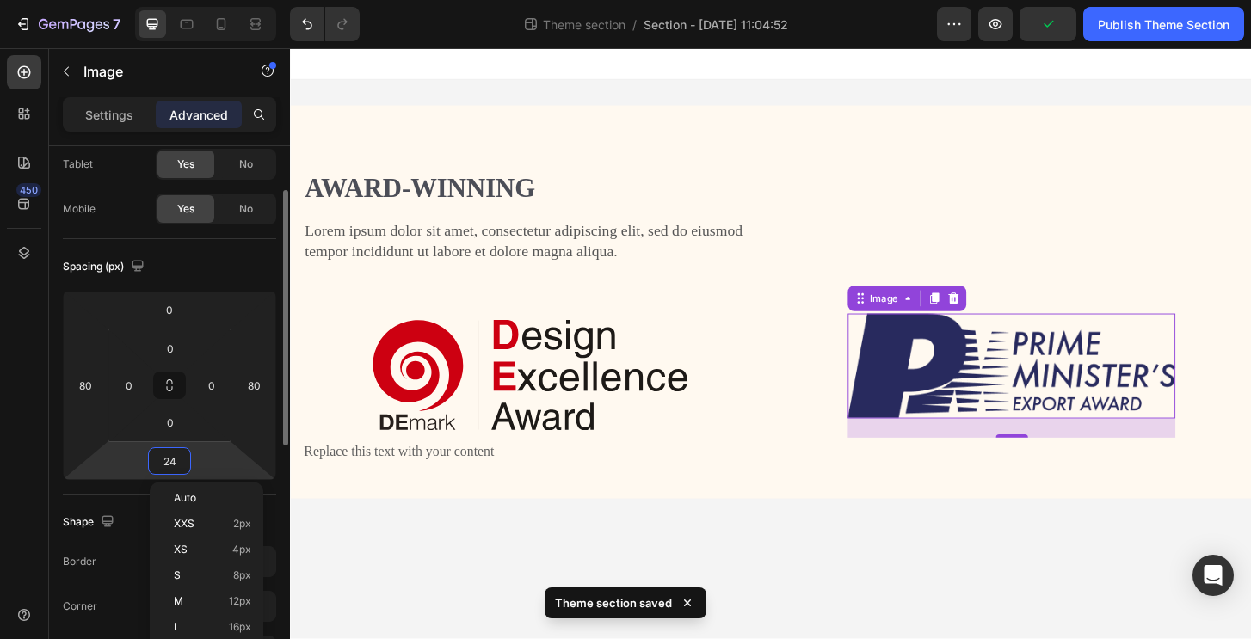
type input "0"
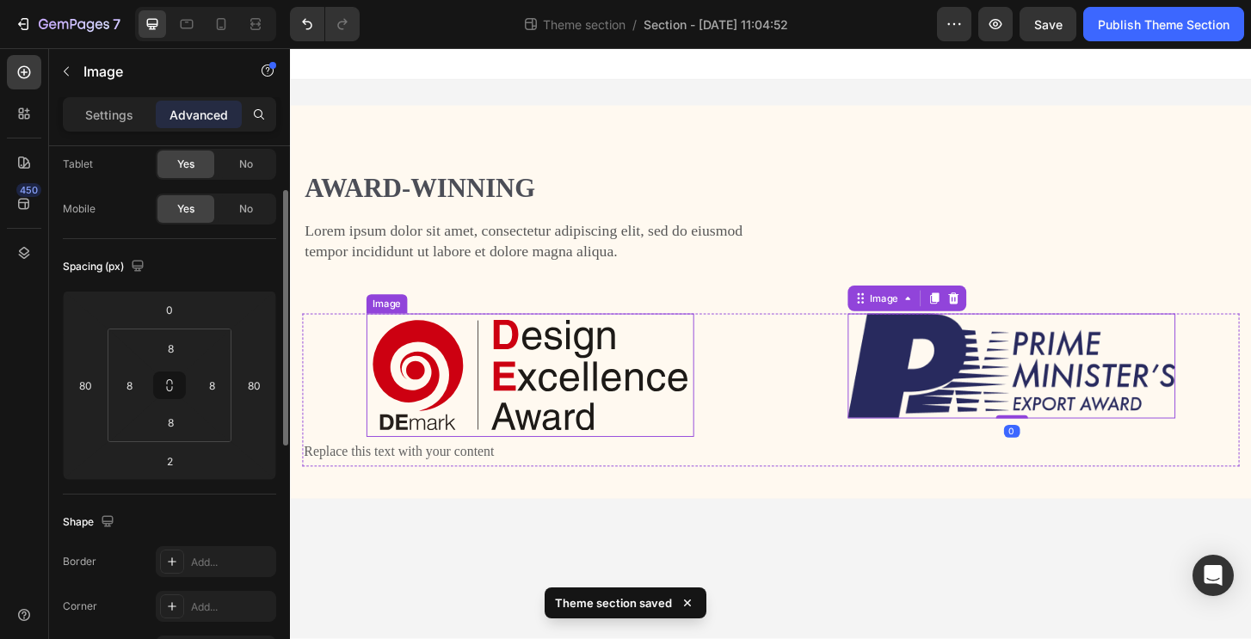
click at [452, 422] on img at bounding box center [547, 400] width 338 height 119
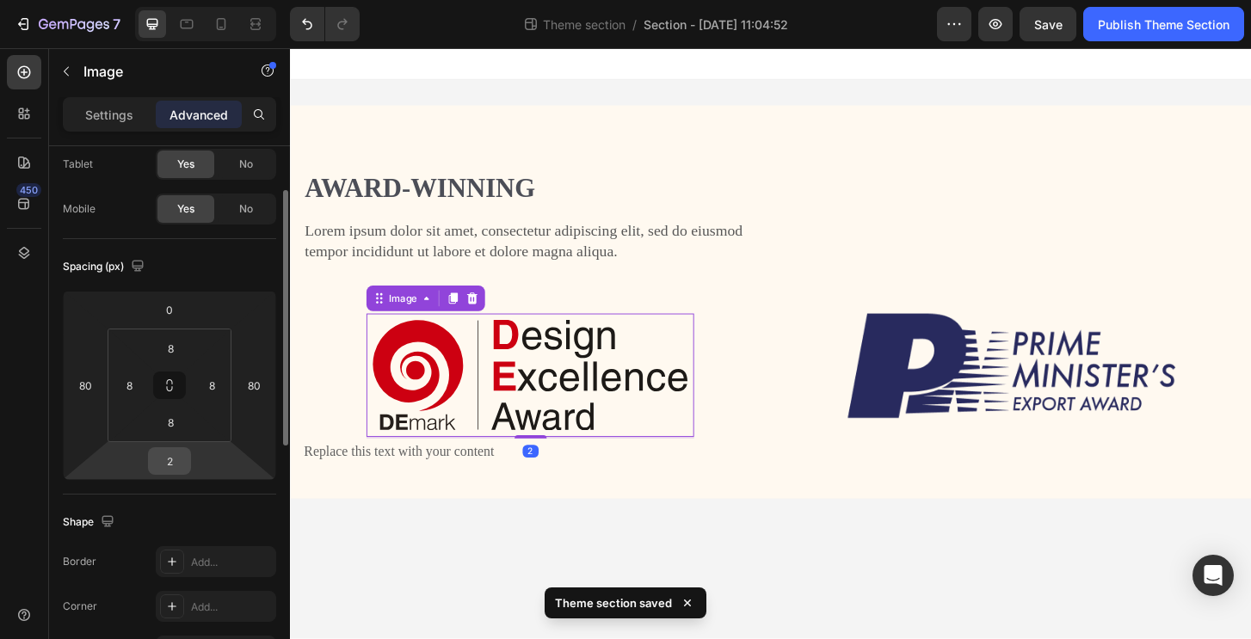
click at [185, 455] on input "2" at bounding box center [169, 461] width 34 height 26
type input "0"
click at [161, 424] on input "8" at bounding box center [170, 422] width 34 height 26
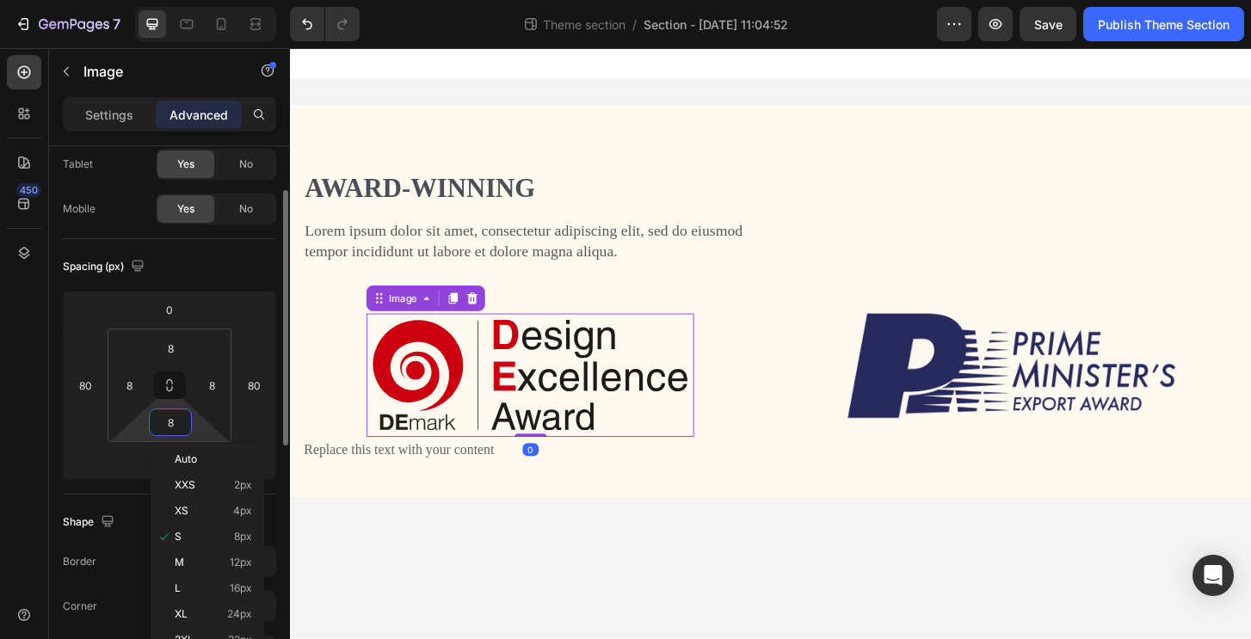
type input "0"
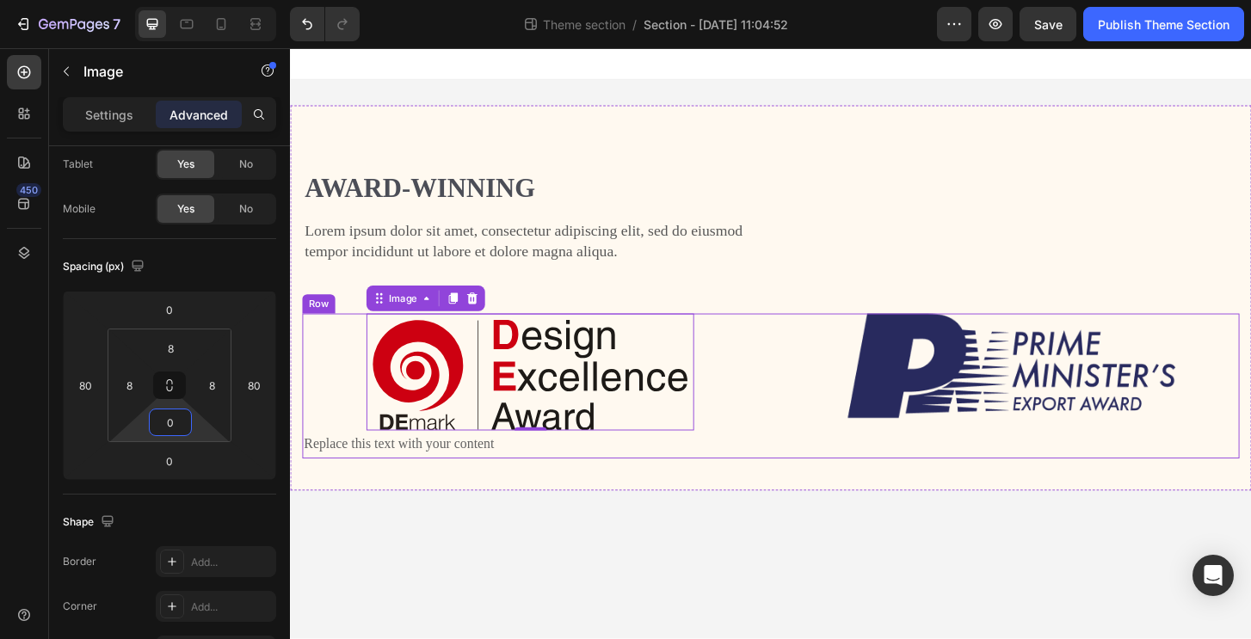
click at [958, 403] on img at bounding box center [1064, 390] width 352 height 112
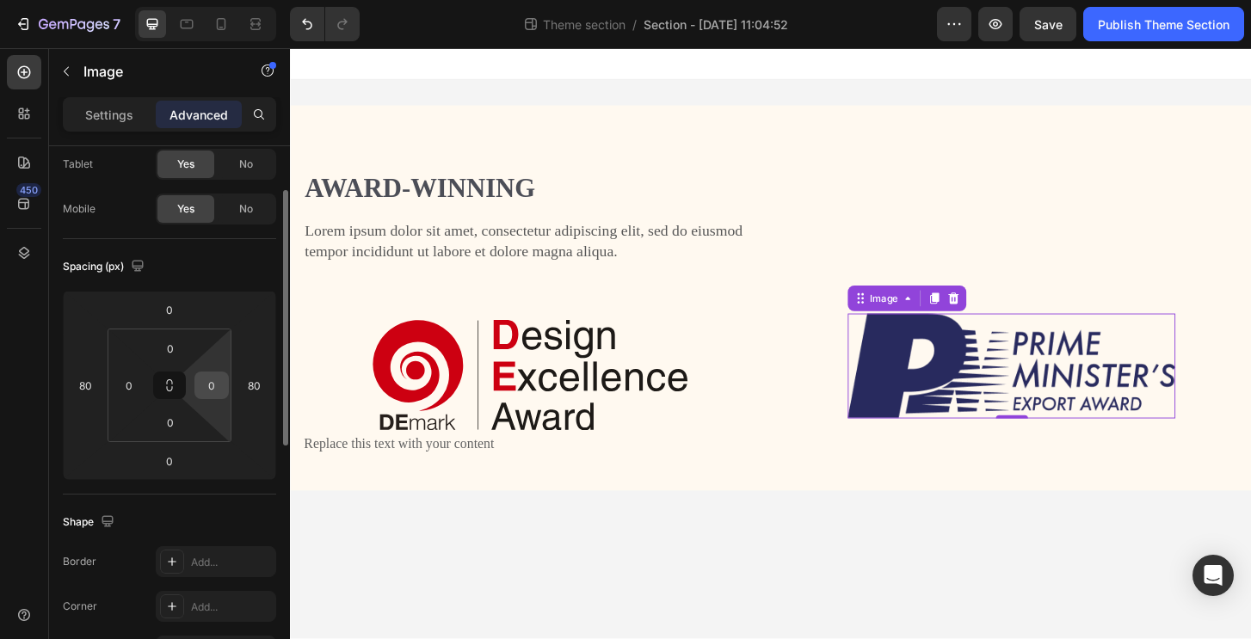
click at [206, 387] on input "0" at bounding box center [212, 385] width 26 height 26
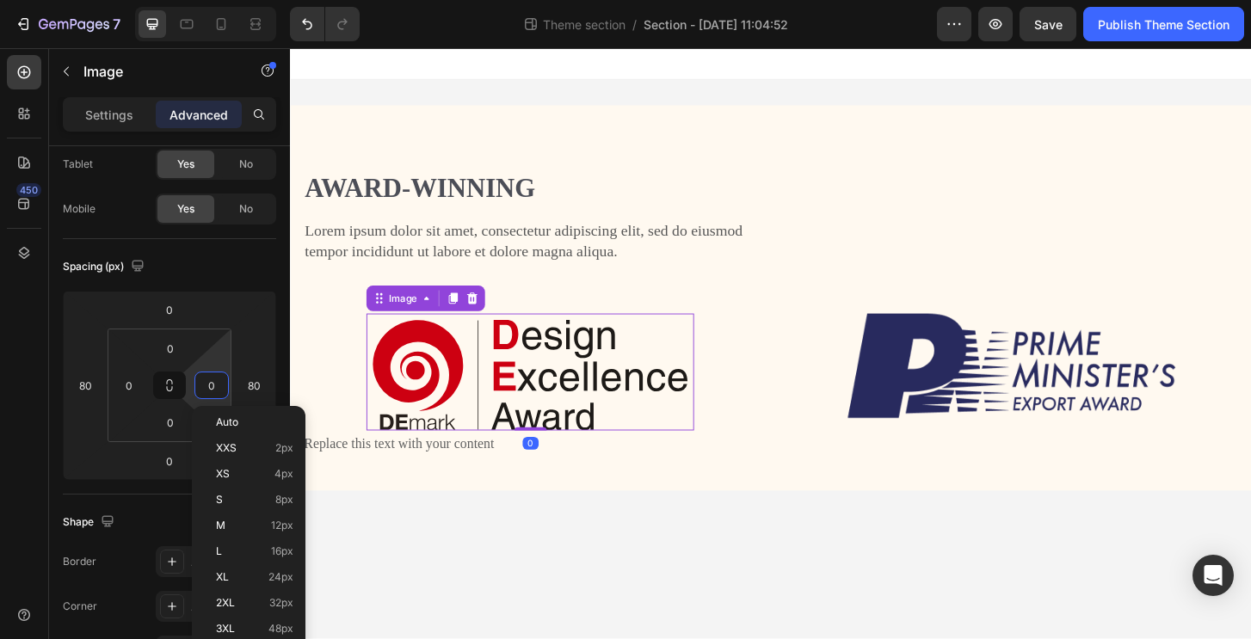
click at [537, 404] on img at bounding box center [547, 400] width 338 height 119
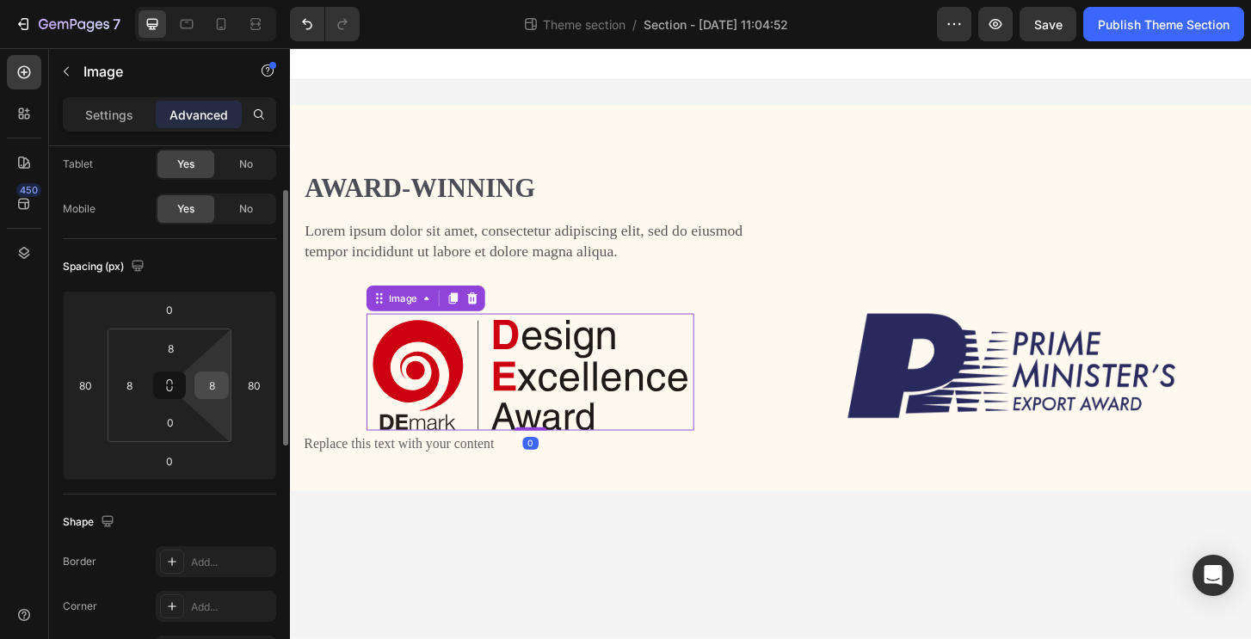
click at [208, 384] on input "8" at bounding box center [212, 385] width 26 height 26
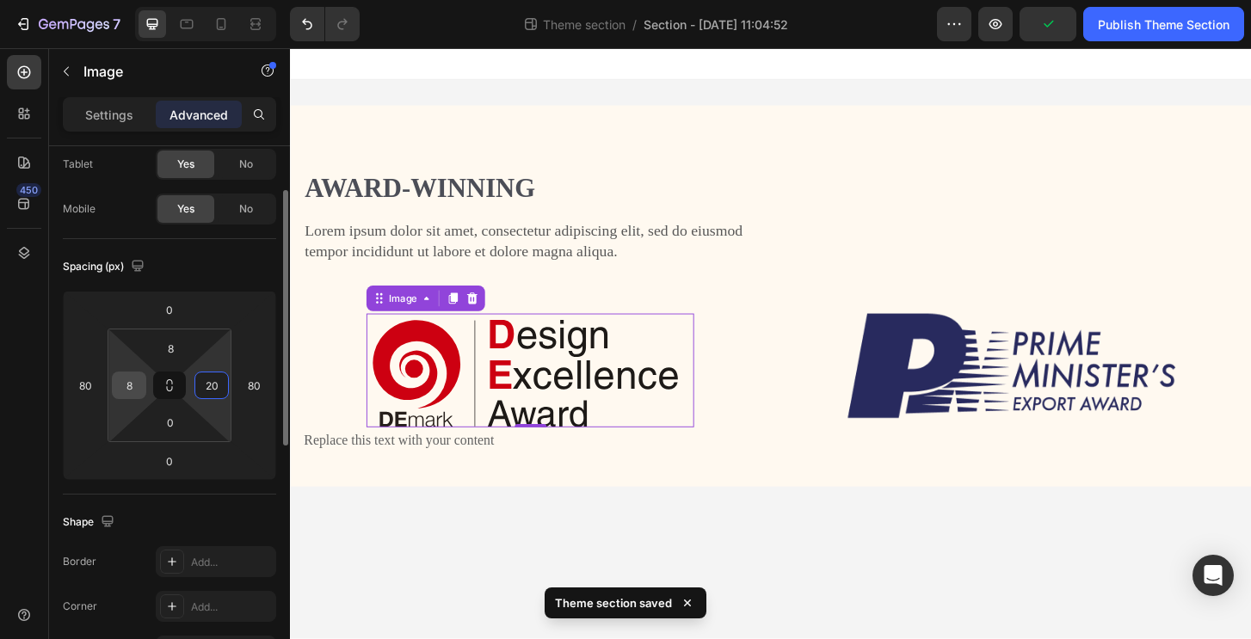
type input "20"
click at [132, 380] on input "8" at bounding box center [129, 385] width 26 height 26
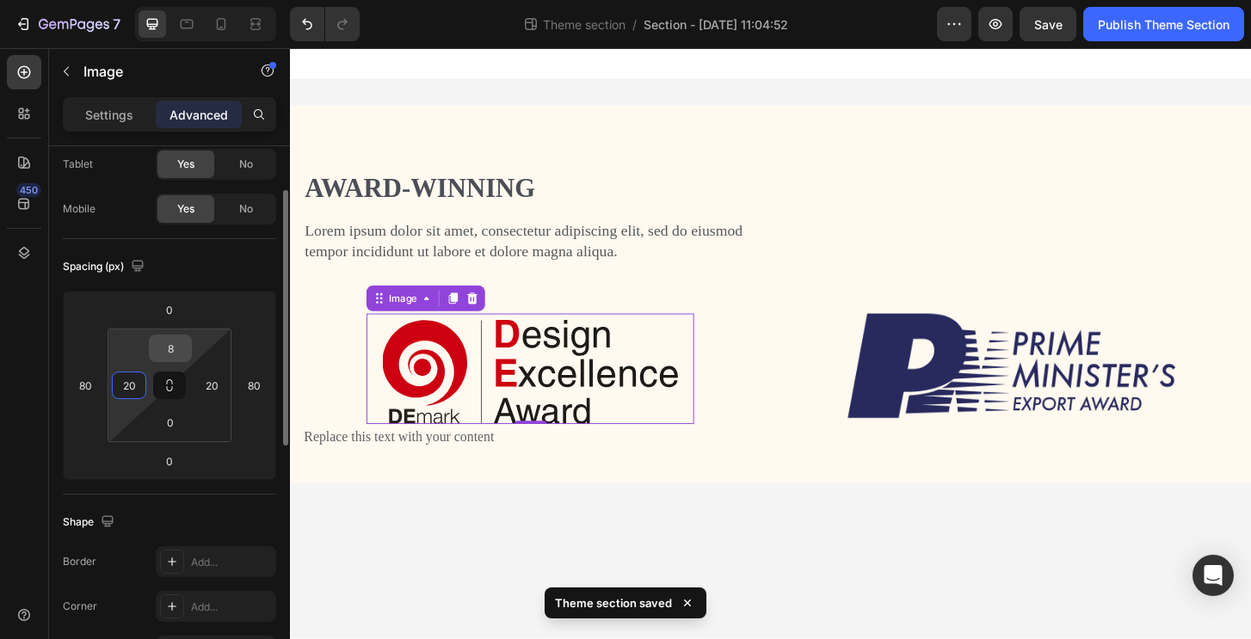
type input "20"
click at [171, 351] on input "8" at bounding box center [170, 348] width 34 height 26
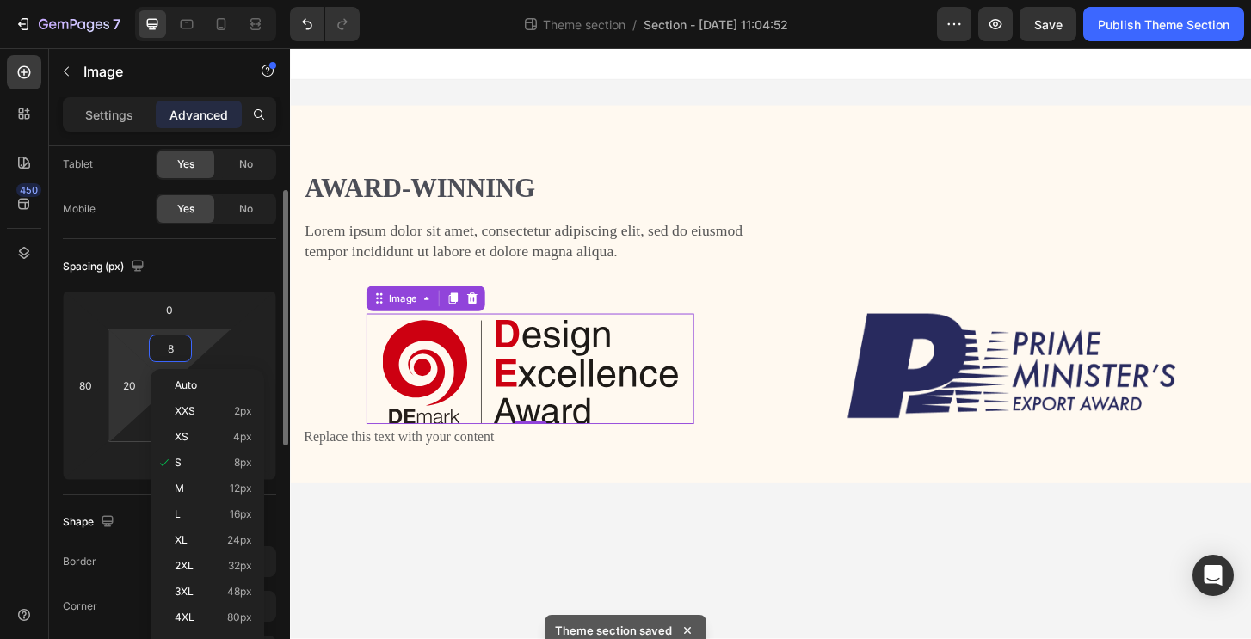
click at [134, 0] on html "7 Theme section / Section - [DATE] 11:04:52 Preview Save Publish Theme Section …" at bounding box center [625, 0] width 1251 height 0
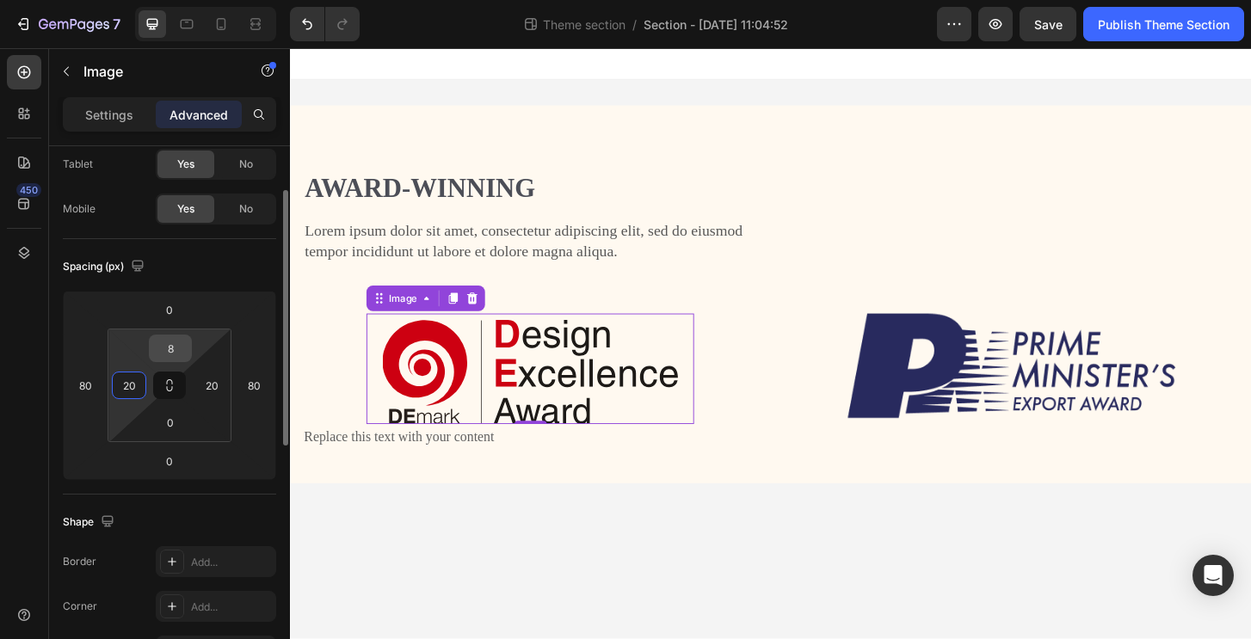
click at [177, 346] on input "8" at bounding box center [170, 348] width 34 height 26
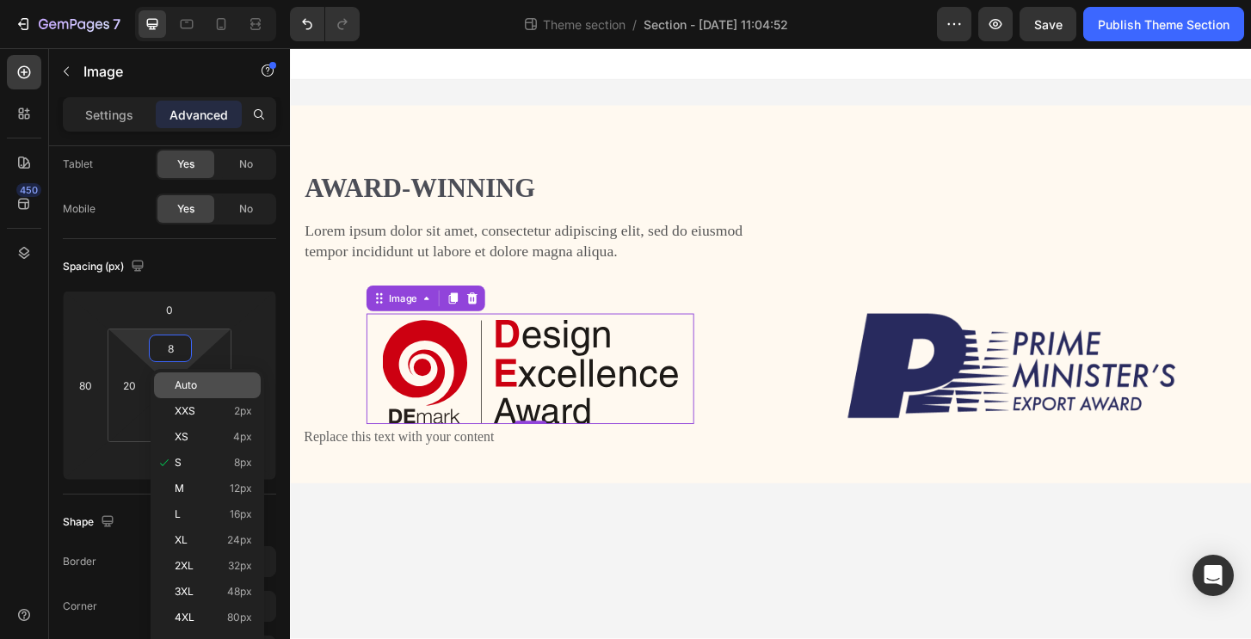
type input "0"
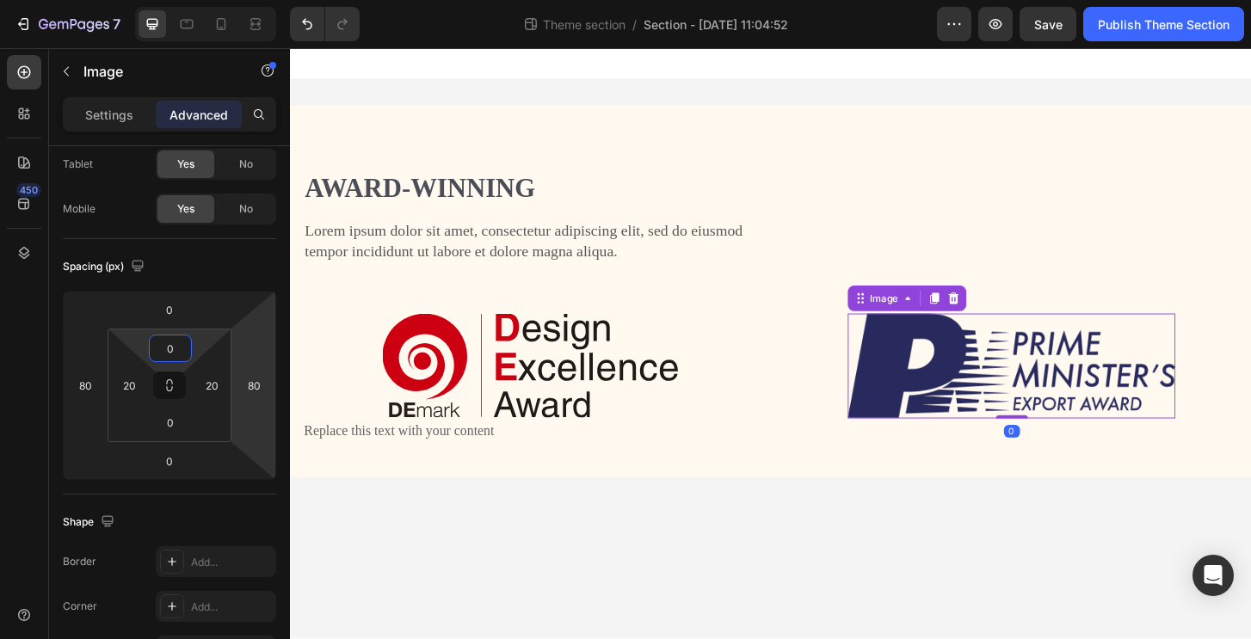
click at [941, 359] on img at bounding box center [1064, 390] width 352 height 112
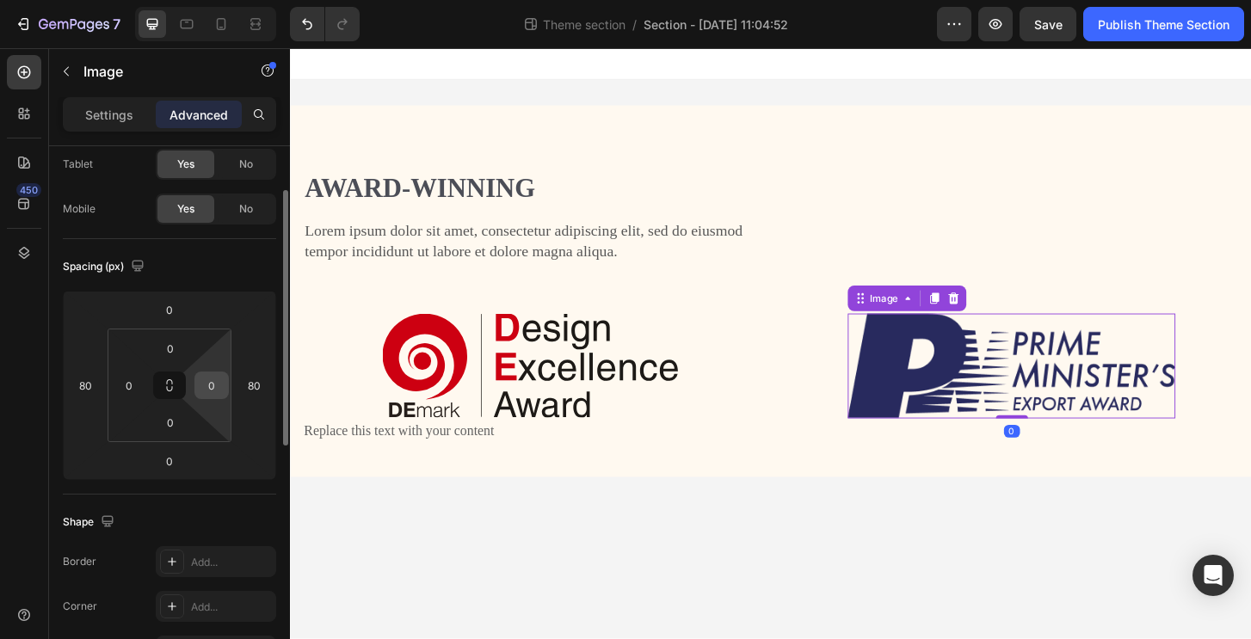
click at [208, 390] on input "0" at bounding box center [212, 385] width 26 height 26
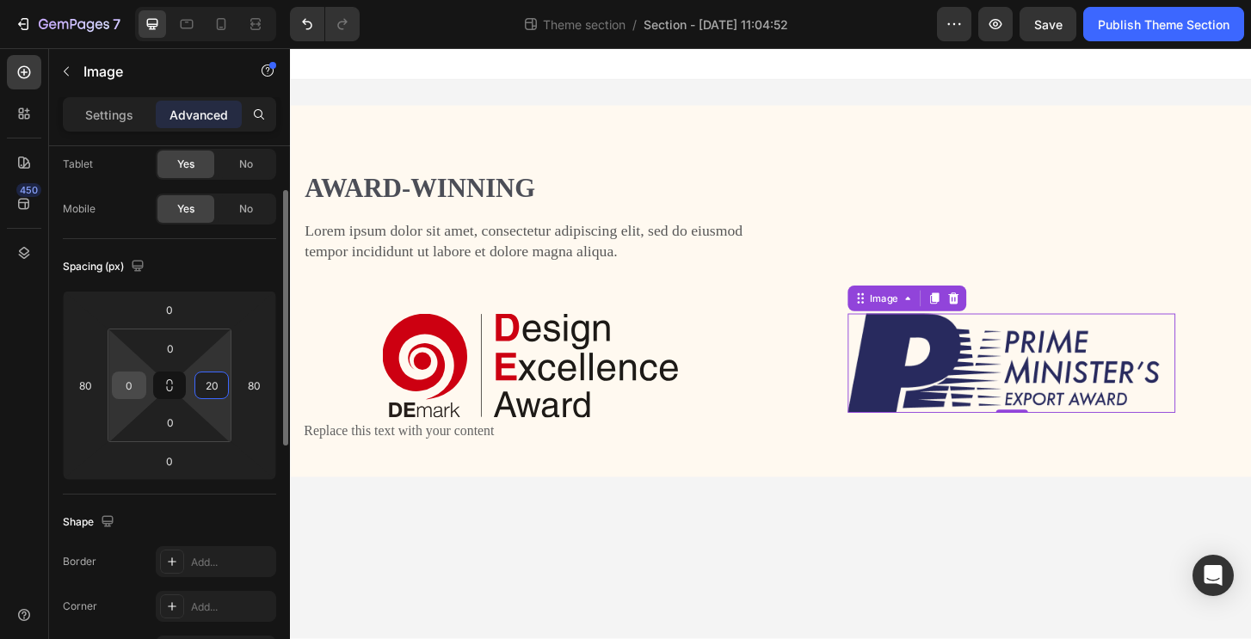
type input "20"
click at [131, 378] on input "0" at bounding box center [129, 385] width 26 height 26
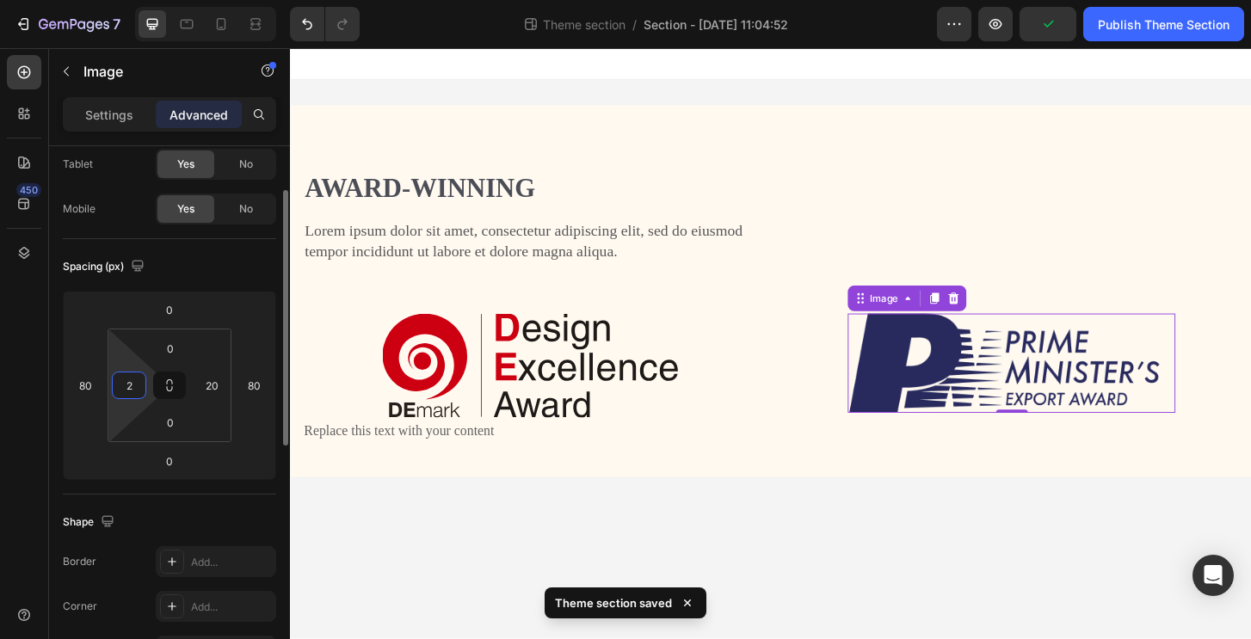
type input "20"
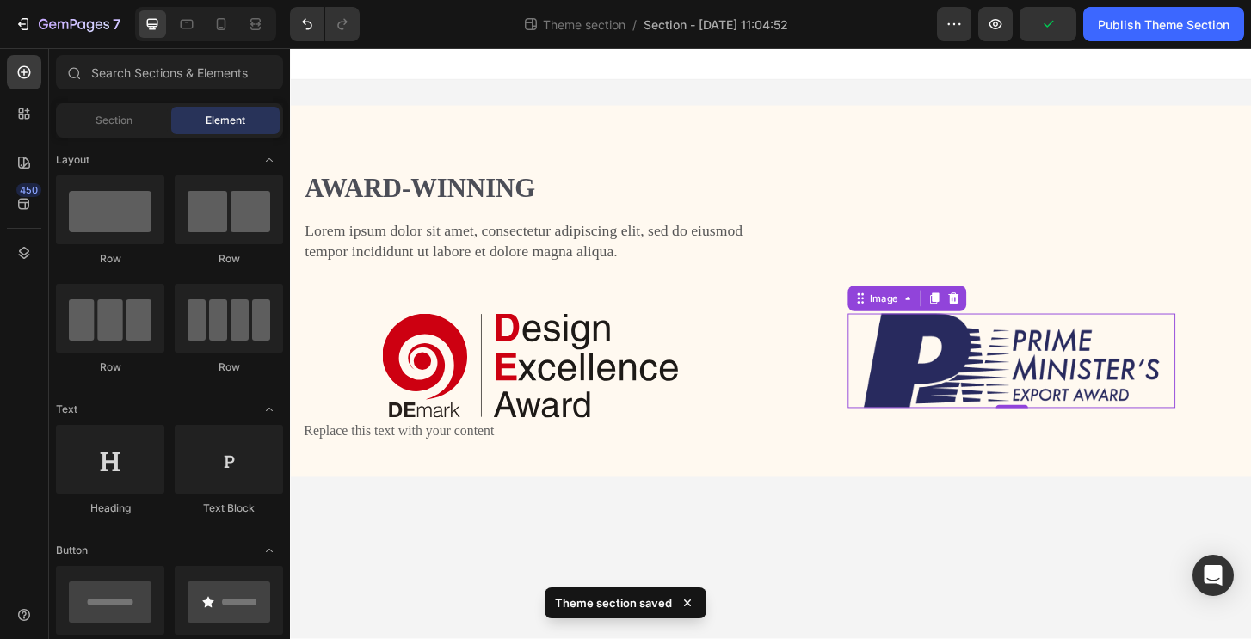
click at [704, 562] on body "Award-winning Heading Lorem ipsum dolor sit amet, consectetur adipiscing elit, …" at bounding box center [806, 365] width 1032 height 635
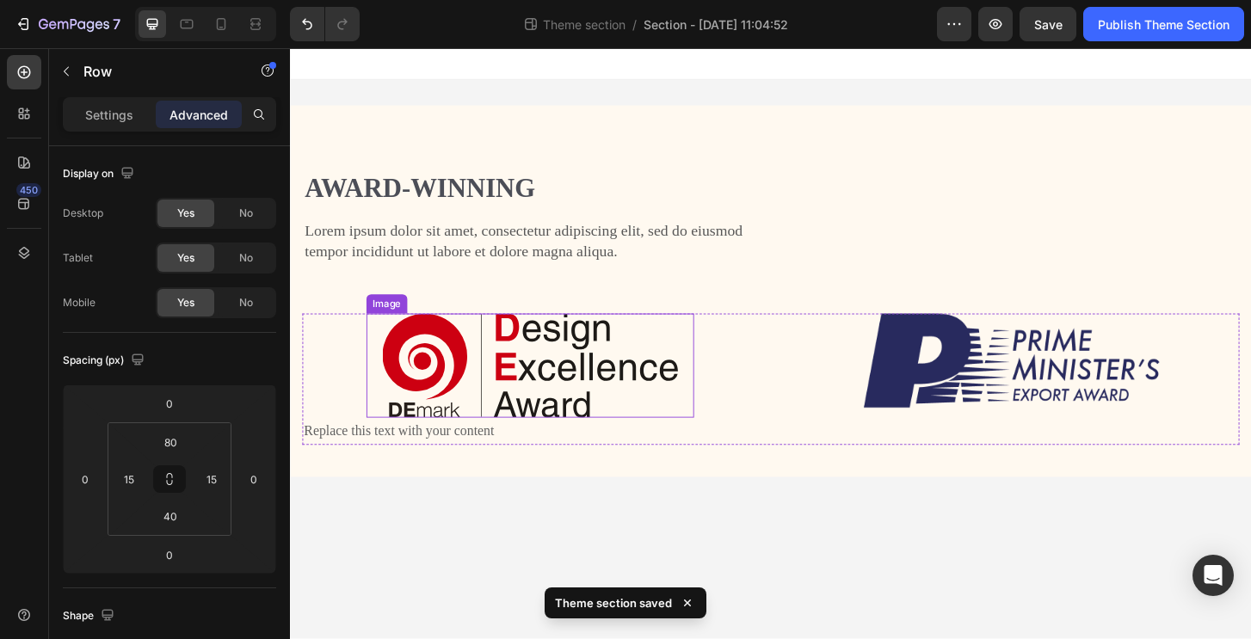
click at [547, 310] on div "Award-winning Heading Lorem ipsum dolor sit amet, consectetur adipiscing elit, …" at bounding box center [806, 327] width 1006 height 296
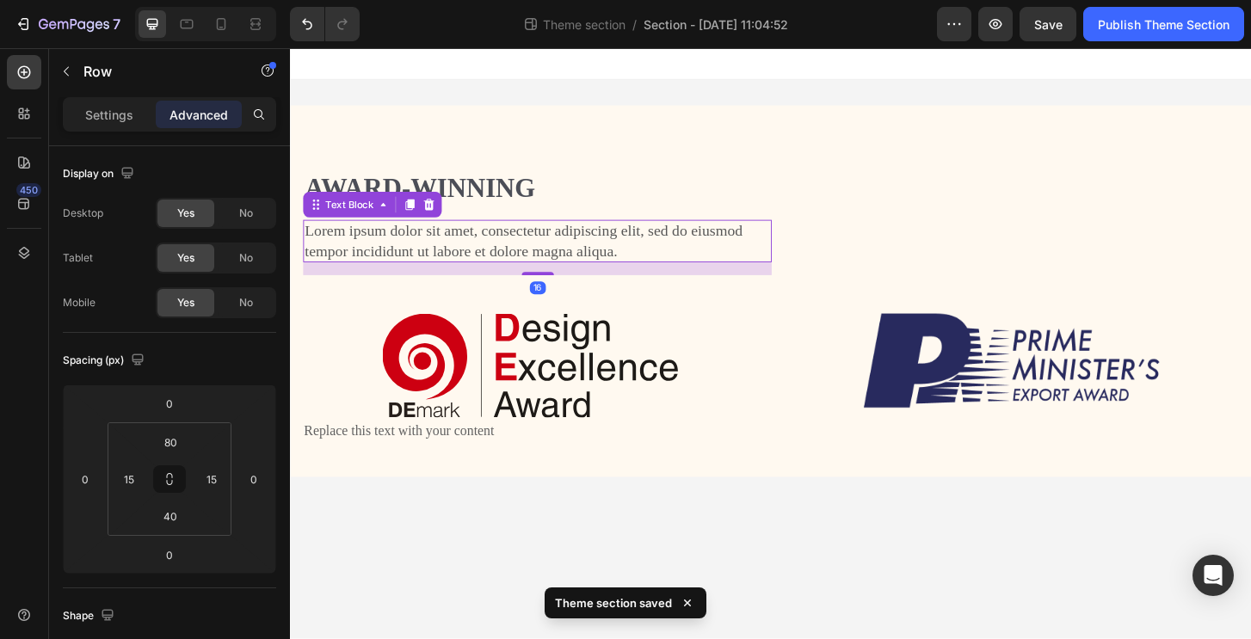
click at [581, 247] on p "Lorem ipsum dolor sit amet, consectetur adipiscing elit, sed do eiusmod tempor …" at bounding box center [555, 256] width 500 height 42
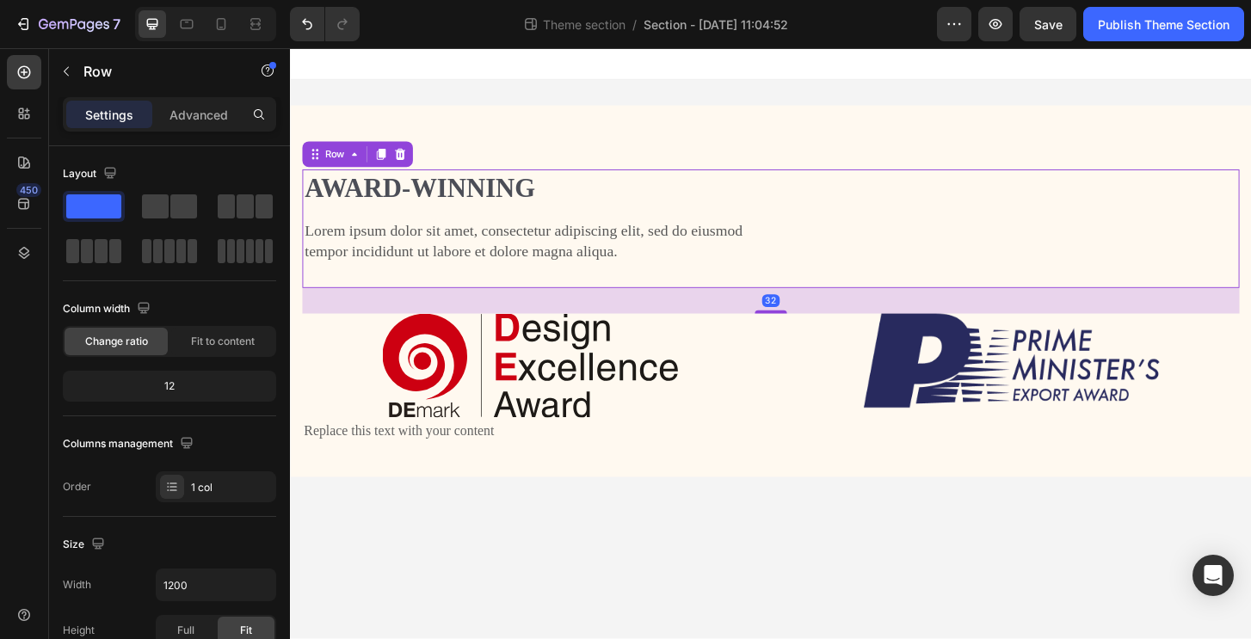
click at [572, 296] on div "Award-winning Heading Lorem ipsum dolor sit amet, consectetur adipiscing elit, …" at bounding box center [806, 242] width 1006 height 127
click at [642, 306] on div "32" at bounding box center [806, 320] width 1006 height 28
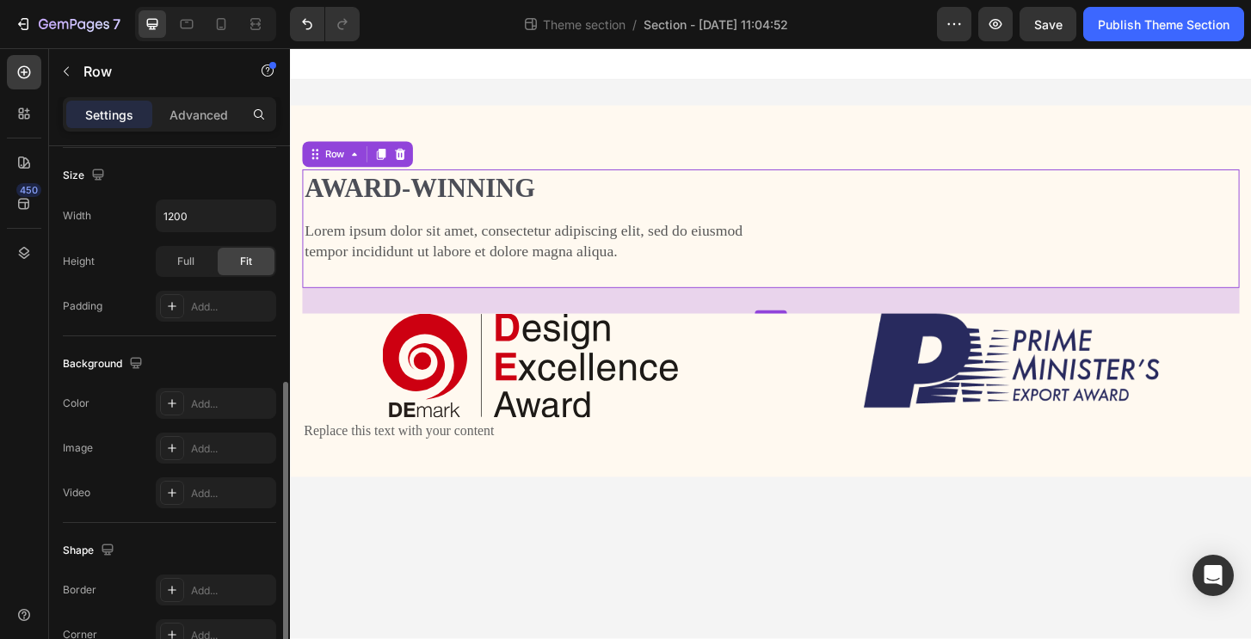
scroll to position [507, 0]
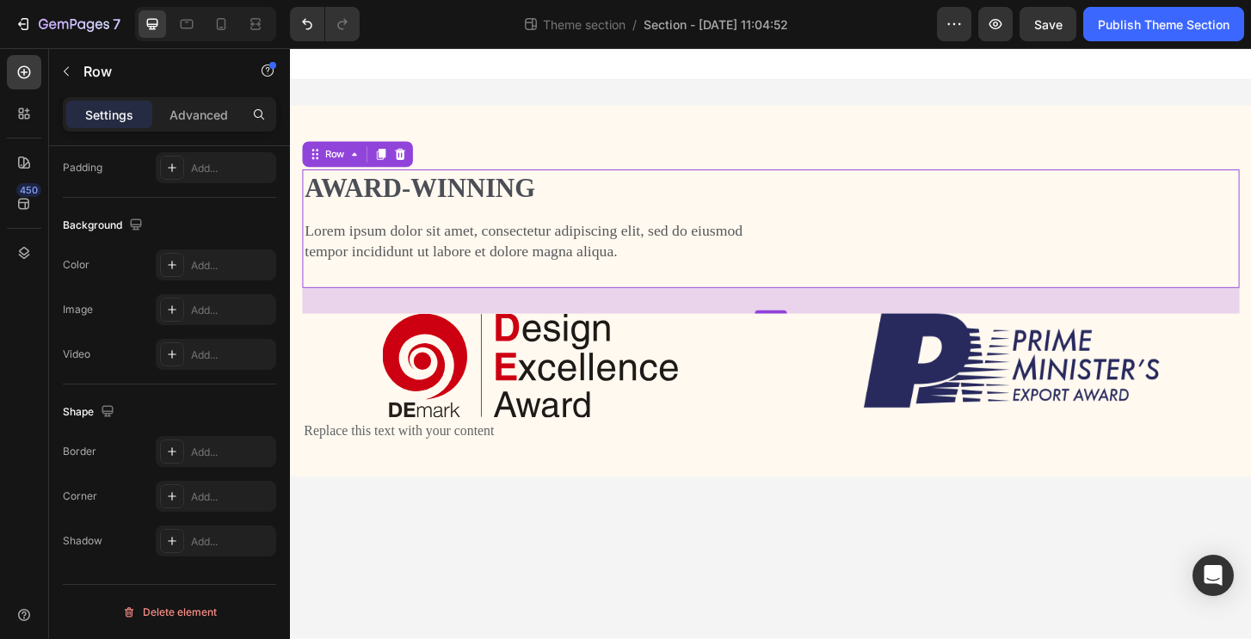
click at [810, 330] on div at bounding box center [806, 331] width 34 height 3
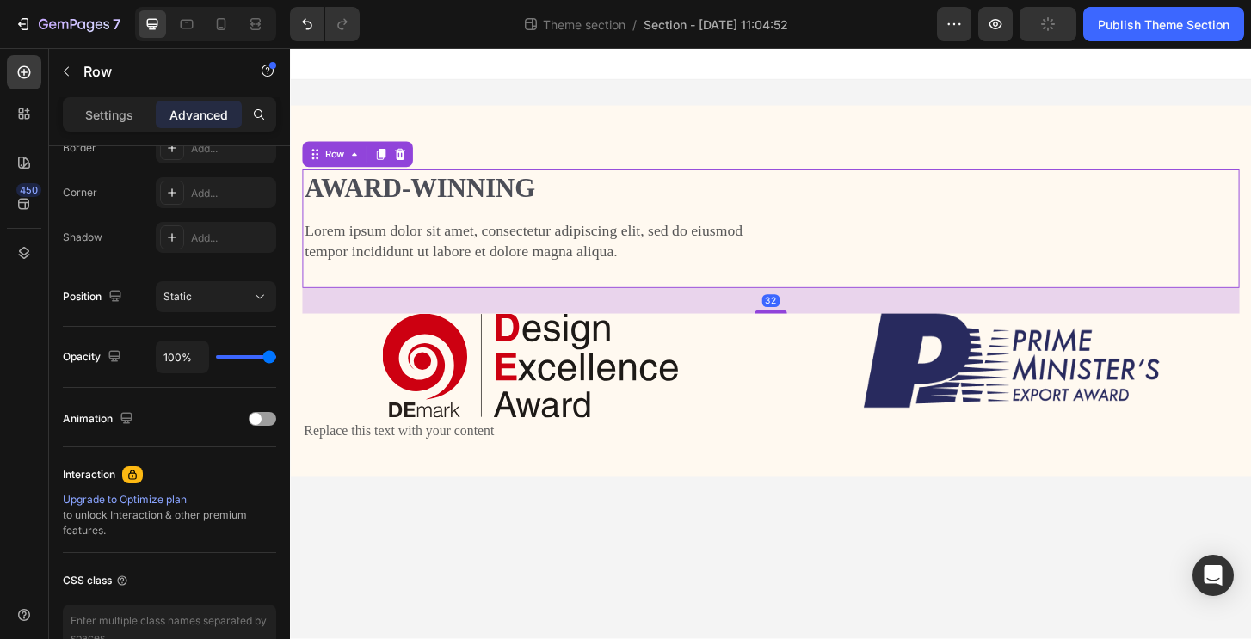
click at [808, 315] on div "32" at bounding box center [806, 320] width 1006 height 28
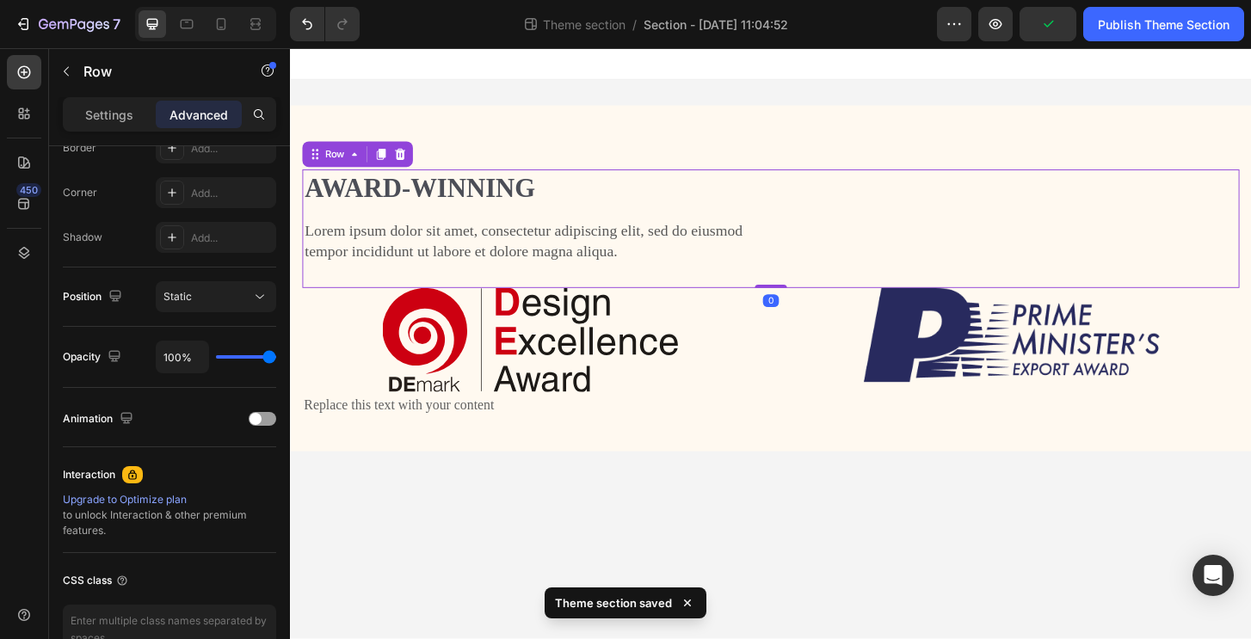
drag, startPoint x: 808, startPoint y: 331, endPoint x: 811, endPoint y: 290, distance: 41.4
click at [811, 290] on div "Award-winning Heading Lorem ipsum dolor sit amet, consectetur adipiscing elit, …" at bounding box center [806, 242] width 1006 height 127
type input "0"
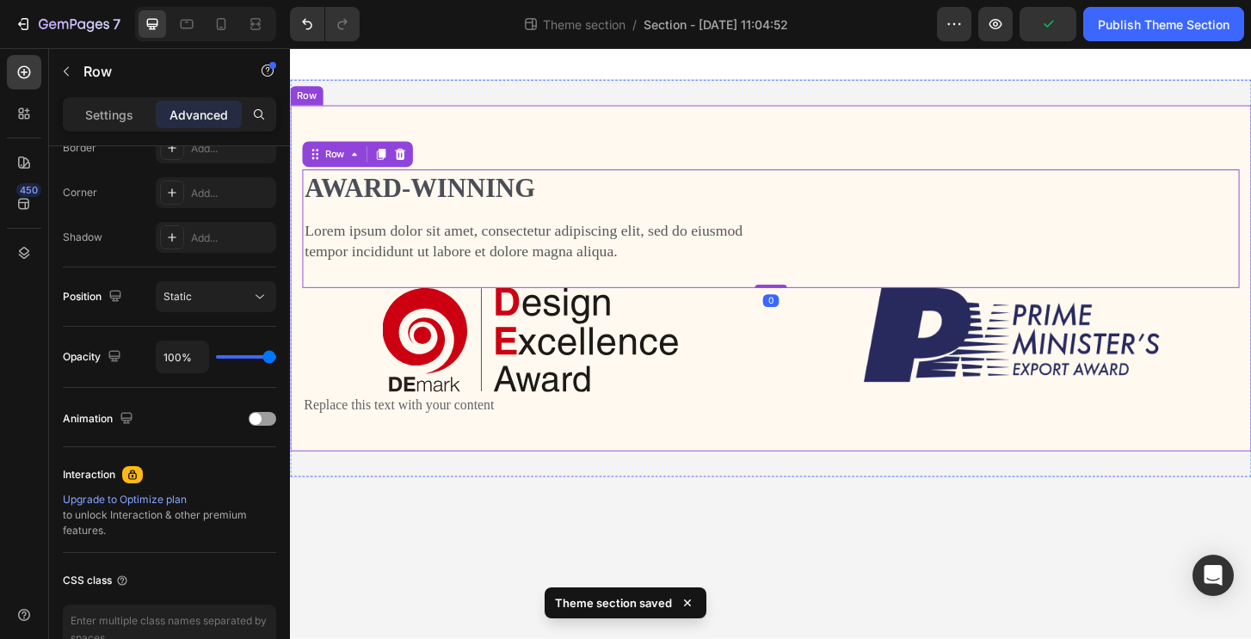
click at [754, 513] on body "Award-winning Heading Lorem ipsum dolor sit amet, consectetur adipiscing elit, …" at bounding box center [806, 365] width 1032 height 635
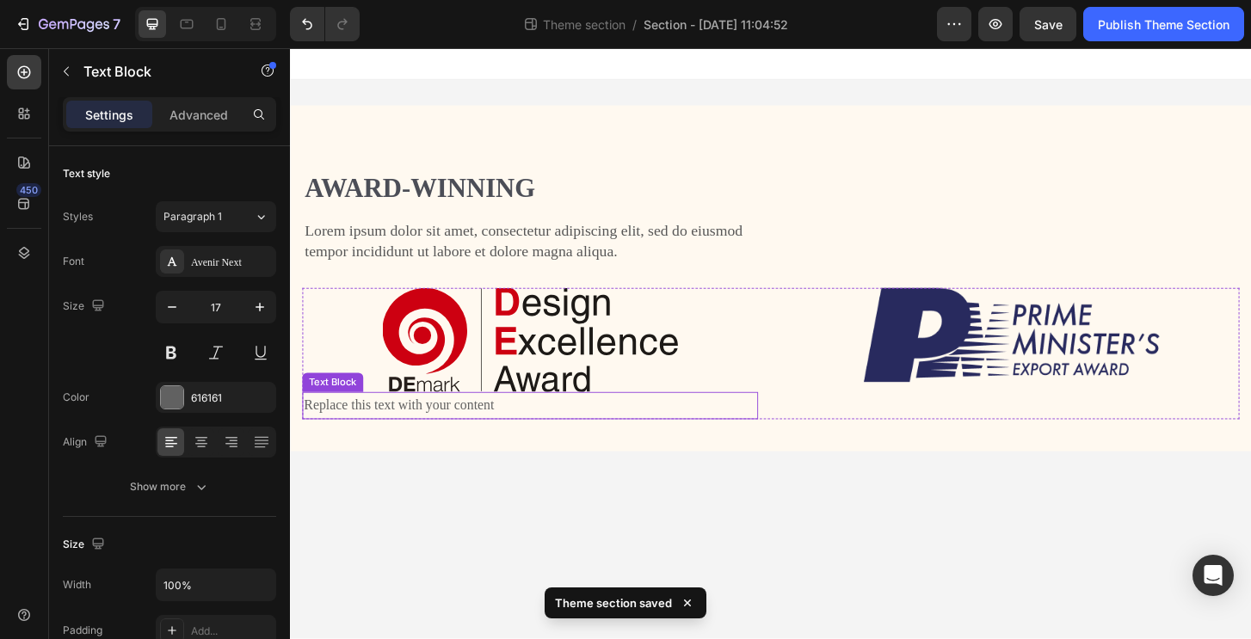
click at [397, 433] on p "Replace this text with your content" at bounding box center [547, 433] width 486 height 27
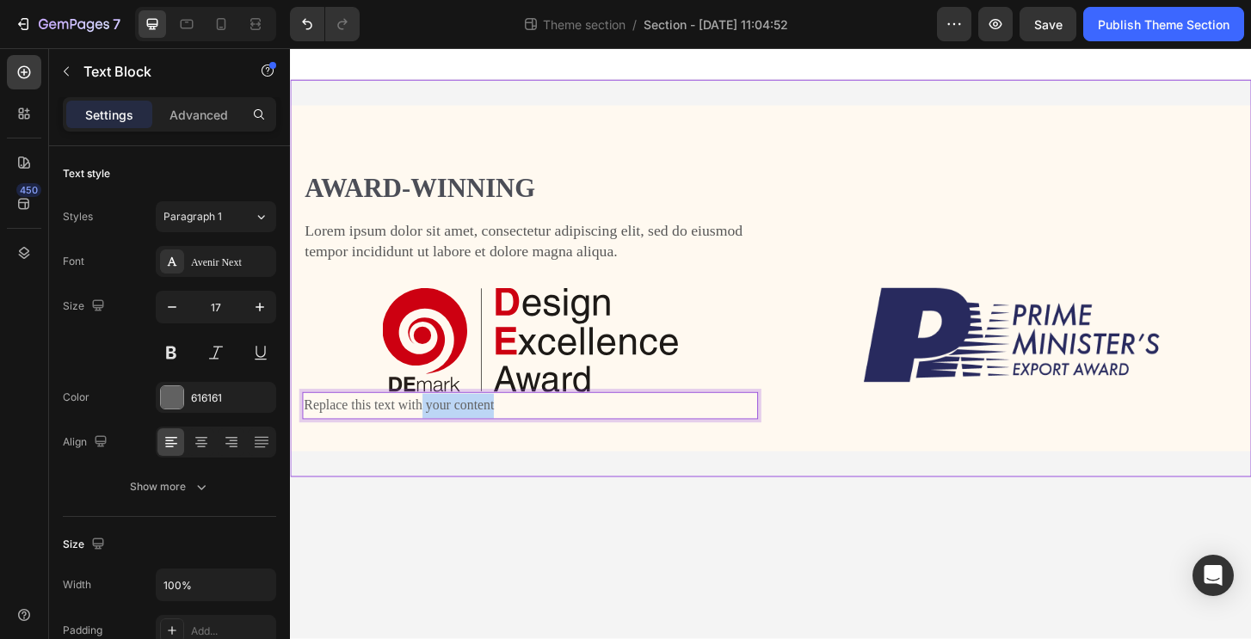
drag, startPoint x: 446, startPoint y: 441, endPoint x: 478, endPoint y: 487, distance: 56.1
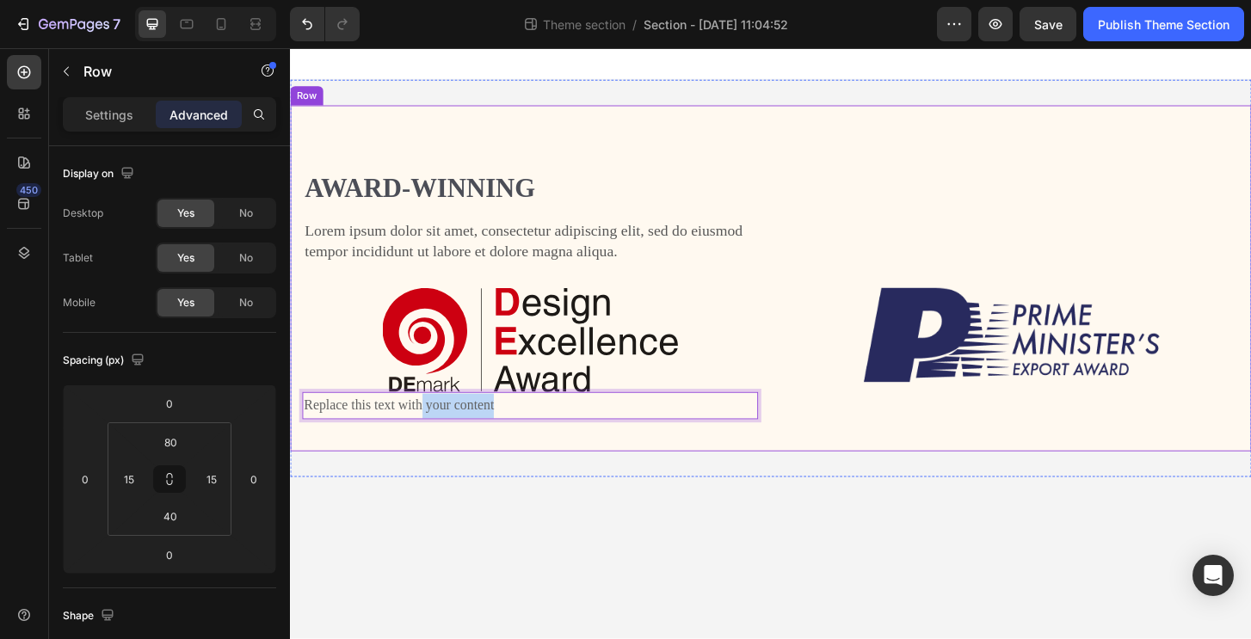
click at [446, 447] on div "Award-winning Heading Lorem ipsum dolor sit amet, consectetur adipiscing elit, …" at bounding box center [806, 296] width 1032 height 372
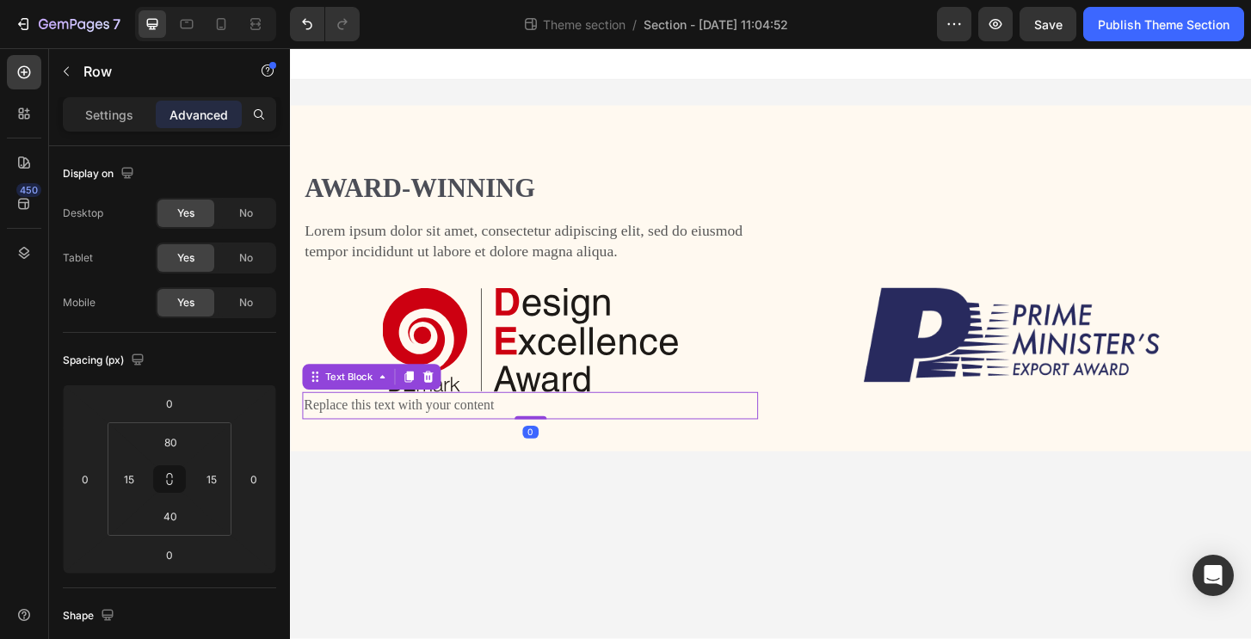
click at [451, 438] on p "Replace this text with your content" at bounding box center [547, 433] width 486 height 27
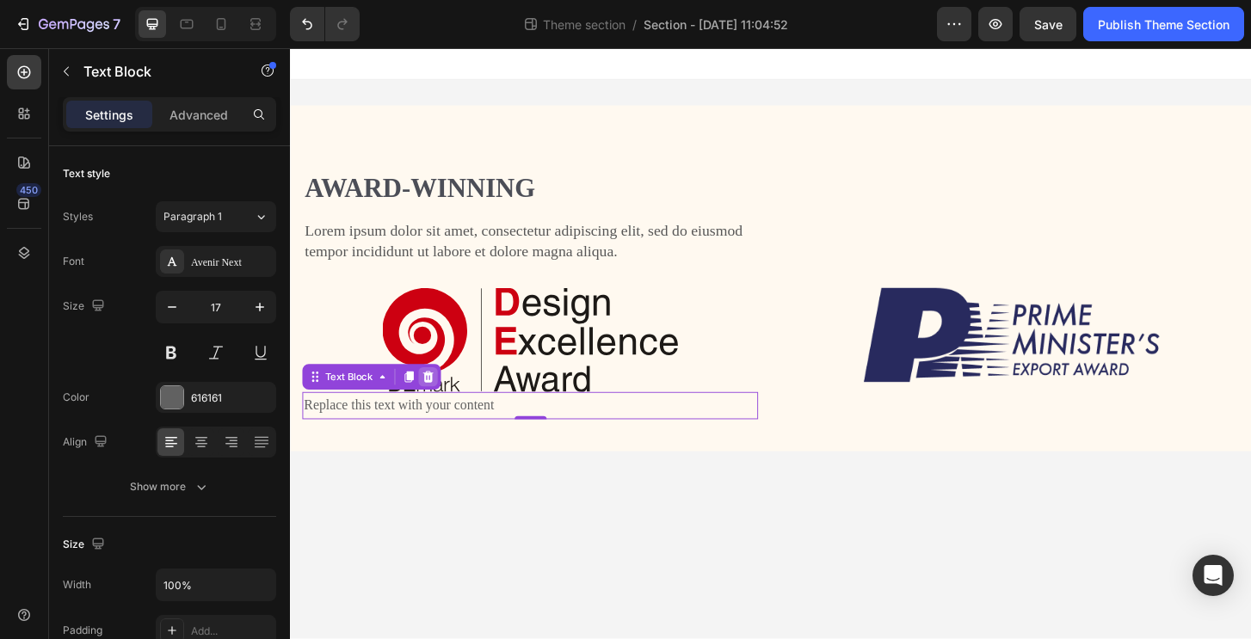
click at [440, 402] on icon at bounding box center [438, 401] width 11 height 12
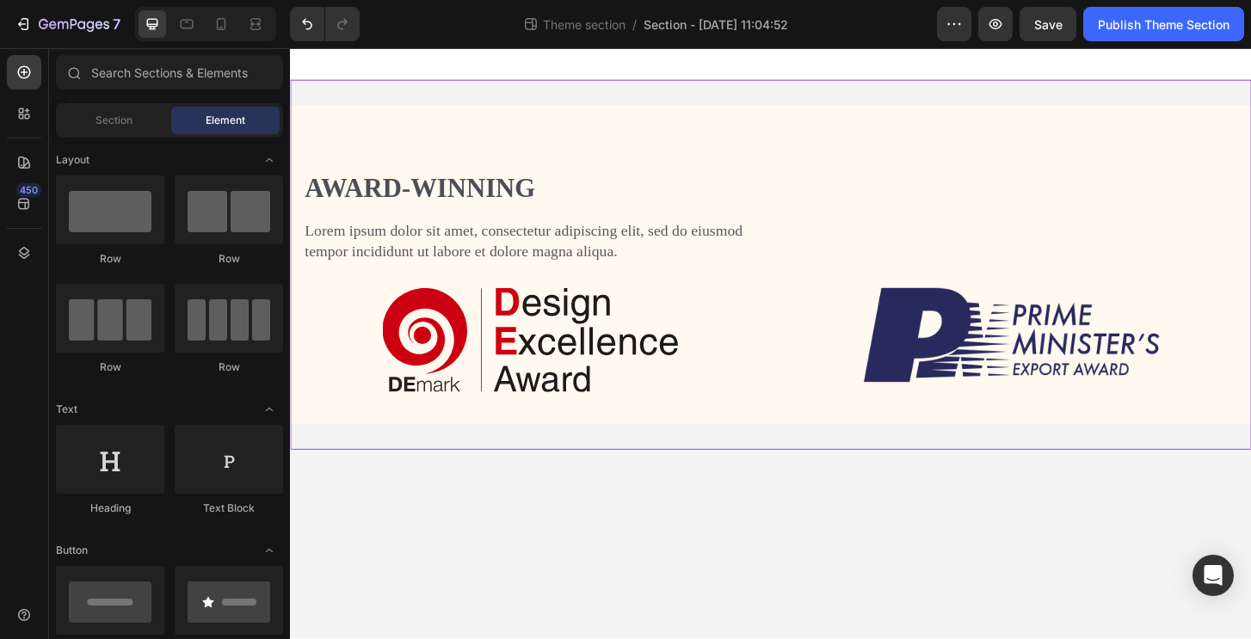
click at [533, 513] on body "Award-winning Heading Lorem ipsum dolor sit amet, consectetur adipiscing elit, …" at bounding box center [806, 365] width 1032 height 635
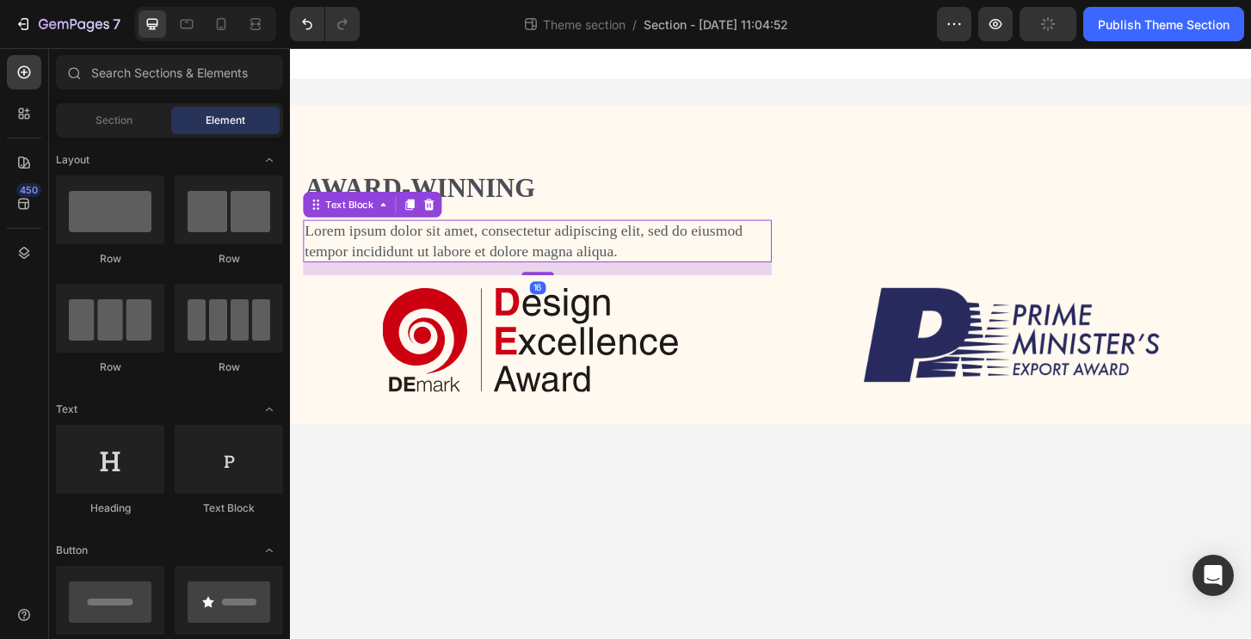
click at [532, 261] on p "Lorem ipsum dolor sit amet, consectetur adipiscing elit, sed do eiusmod tempor …" at bounding box center [555, 256] width 500 height 42
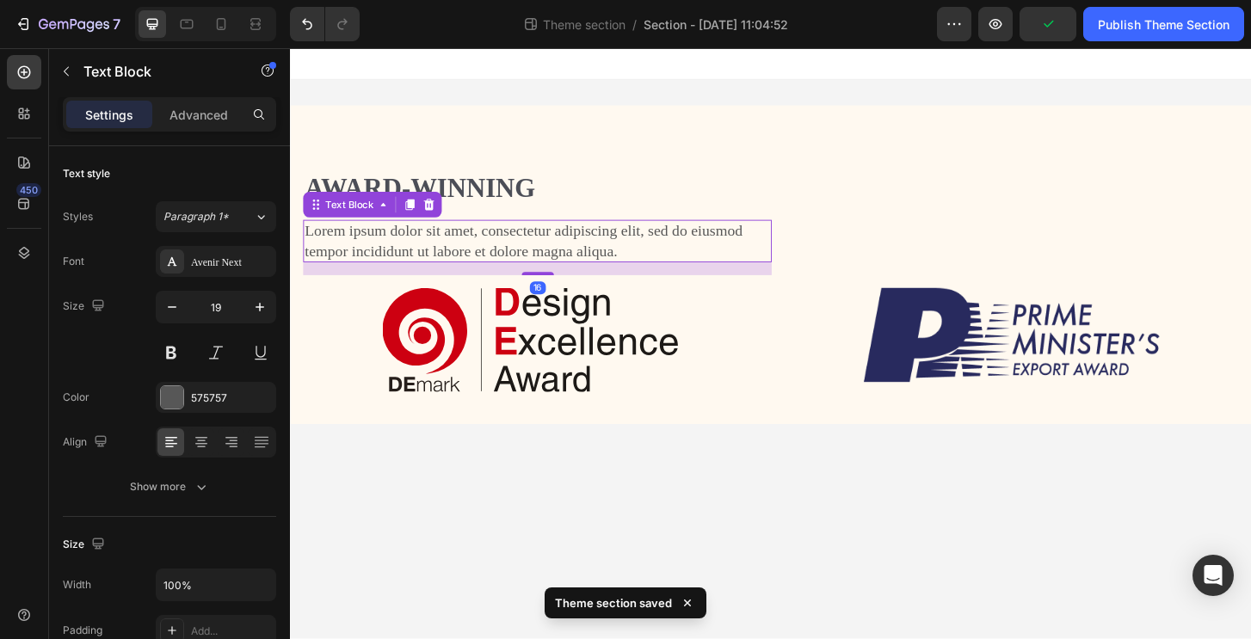
click at [440, 216] on icon at bounding box center [439, 217] width 14 height 14
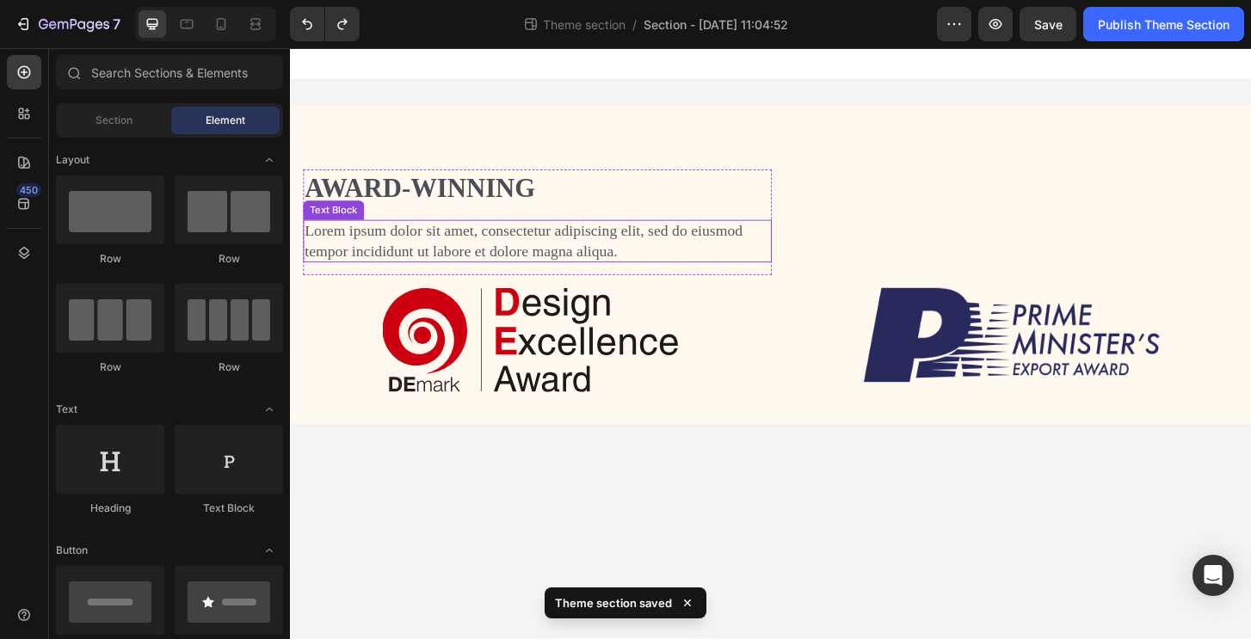
click at [587, 238] on p "Lorem ipsum dolor sit amet, consectetur adipiscing elit, sed do eiusmod tempor …" at bounding box center [555, 256] width 500 height 42
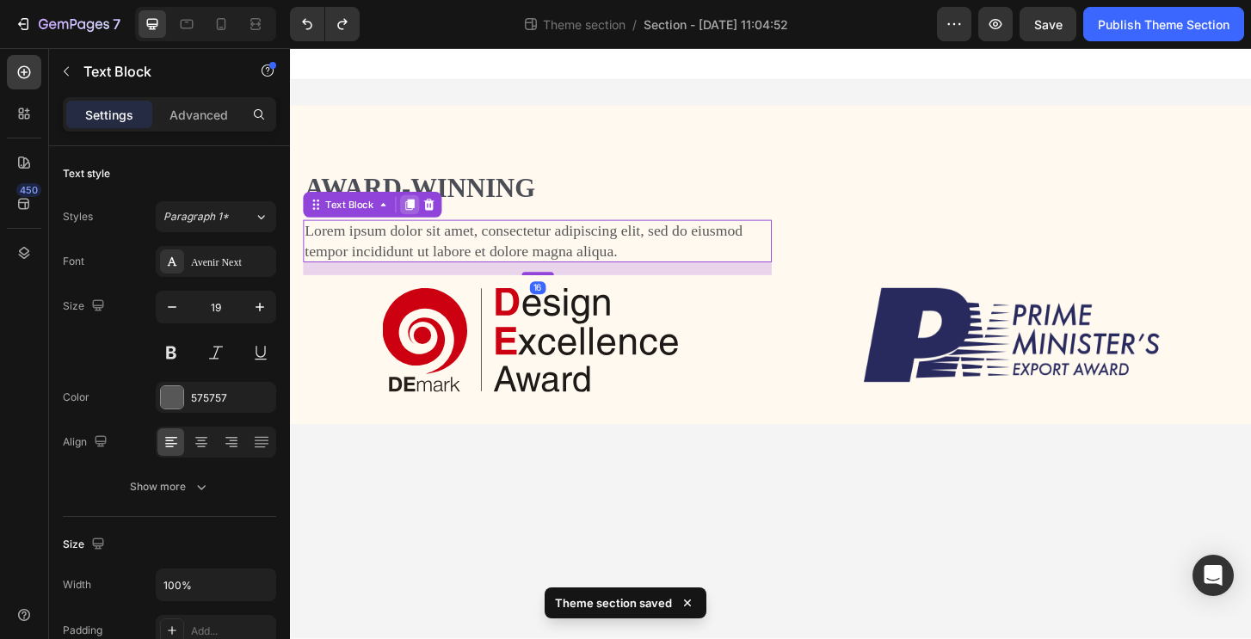
click at [420, 214] on icon at bounding box center [418, 217] width 9 height 12
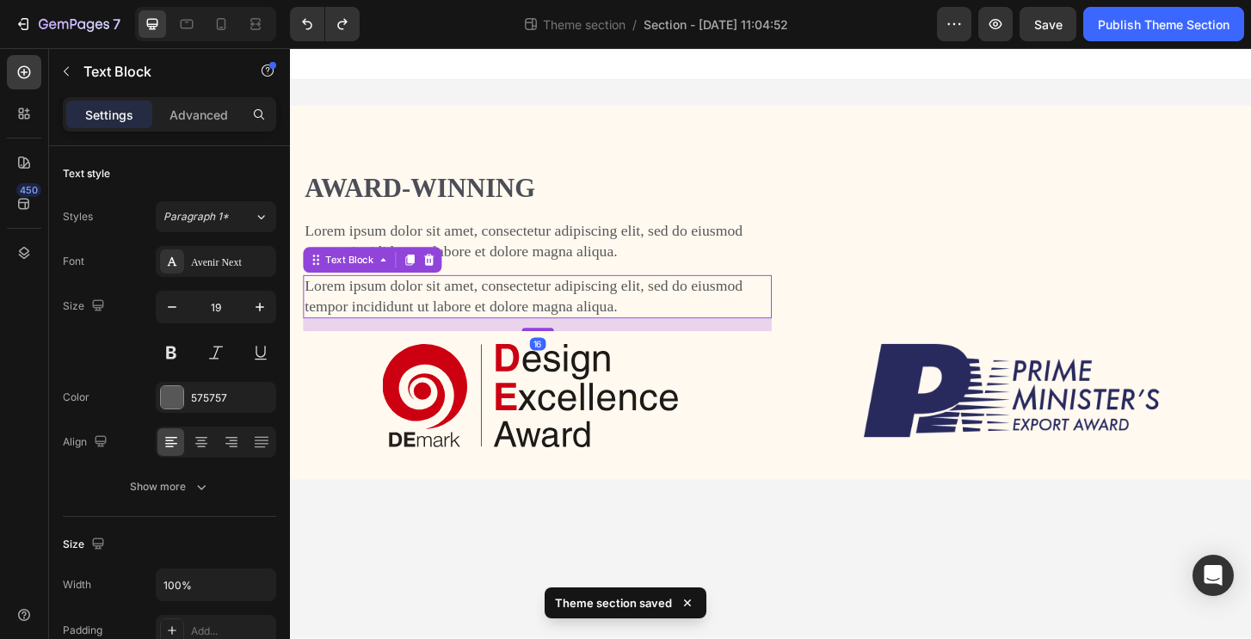
scroll to position [477, 0]
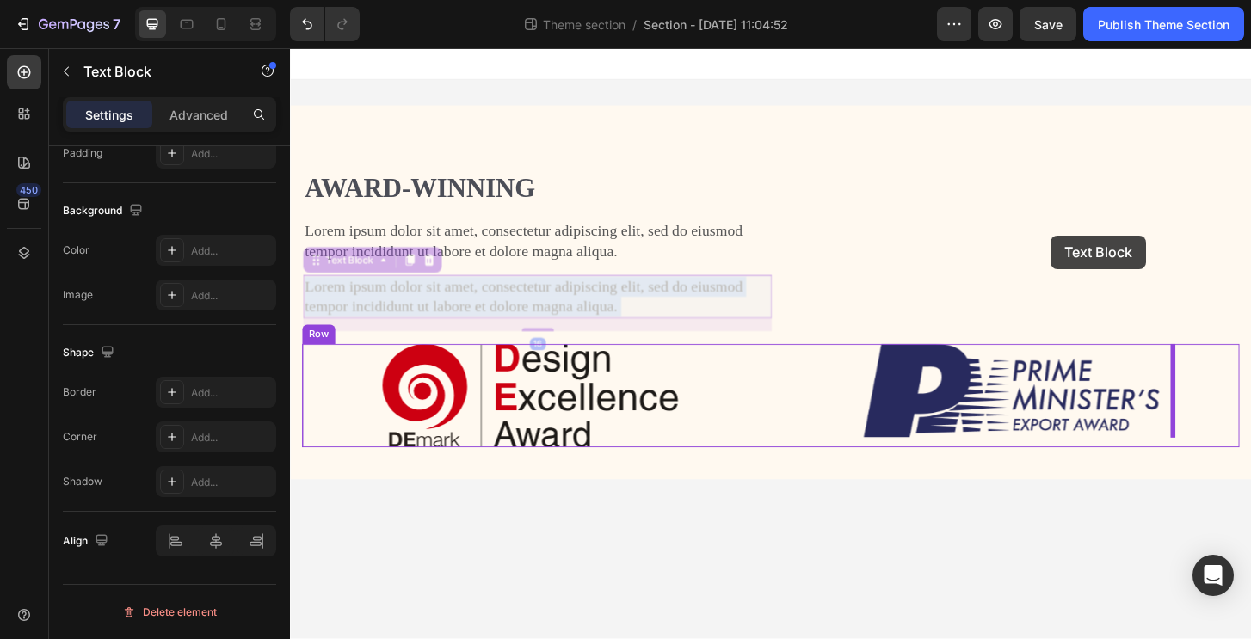
drag, startPoint x: 556, startPoint y: 306, endPoint x: 1107, endPoint y: 249, distance: 554.2
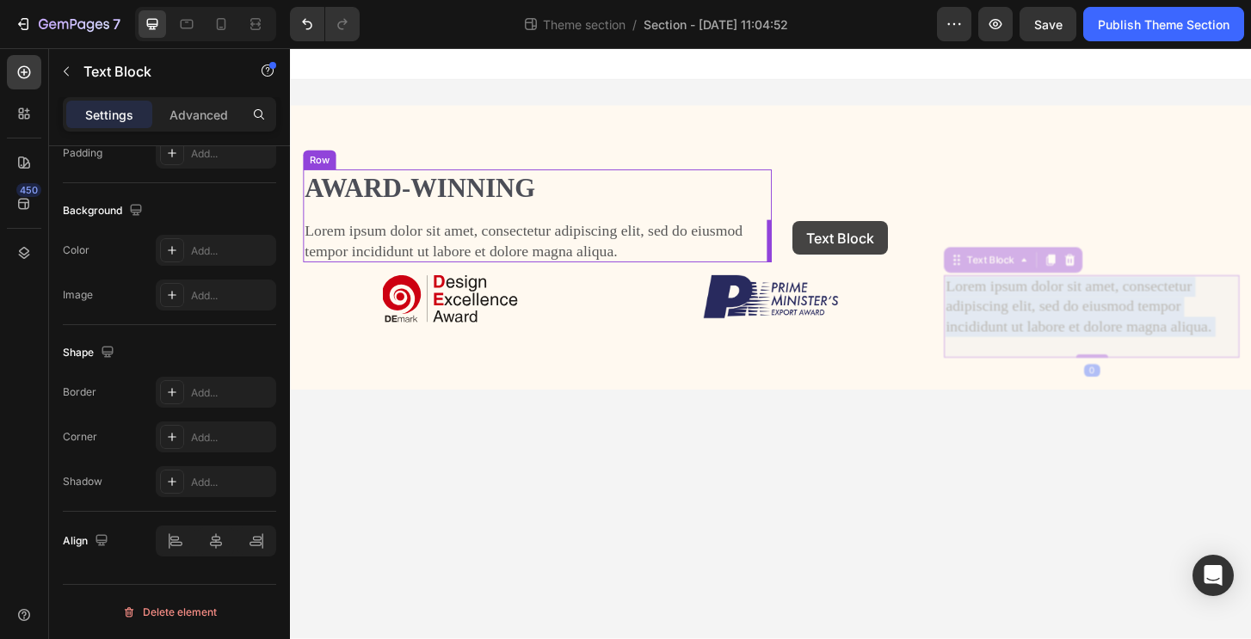
drag, startPoint x: 1049, startPoint y: 332, endPoint x: 829, endPoint y: 234, distance: 241.0
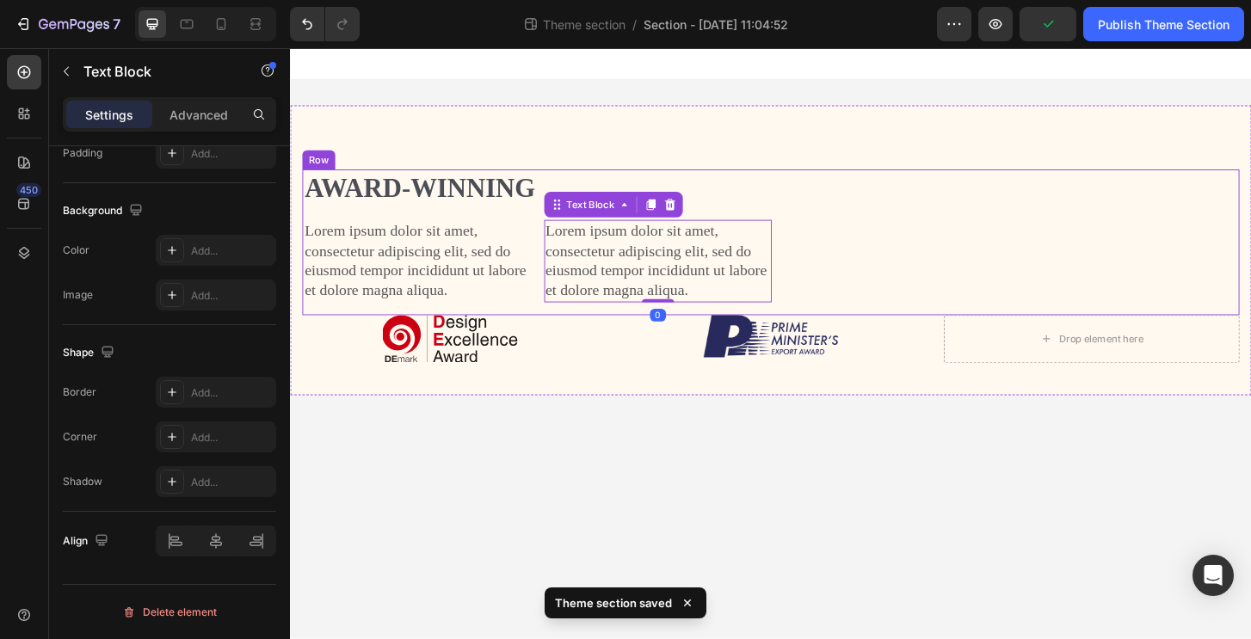
click at [967, 262] on div "Award-winning Heading Lorem ipsum dolor sit amet, consectetur adipiscing elit, …" at bounding box center [806, 257] width 1006 height 157
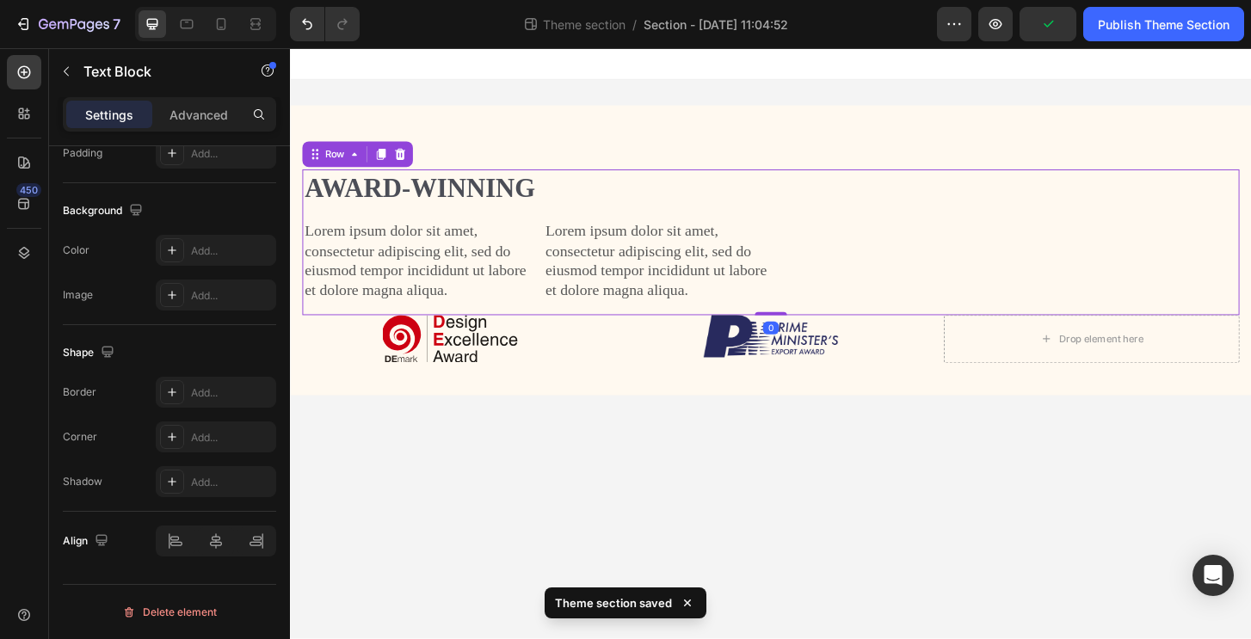
scroll to position [0, 0]
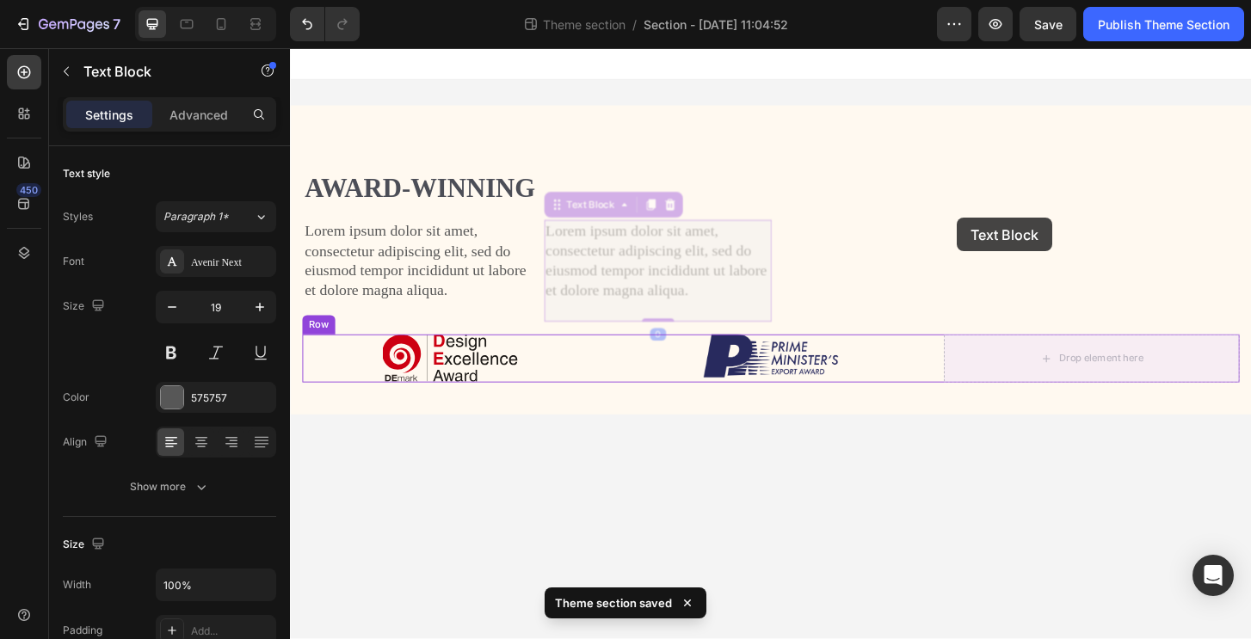
drag, startPoint x: 648, startPoint y: 260, endPoint x: 956, endPoint y: 238, distance: 309.5
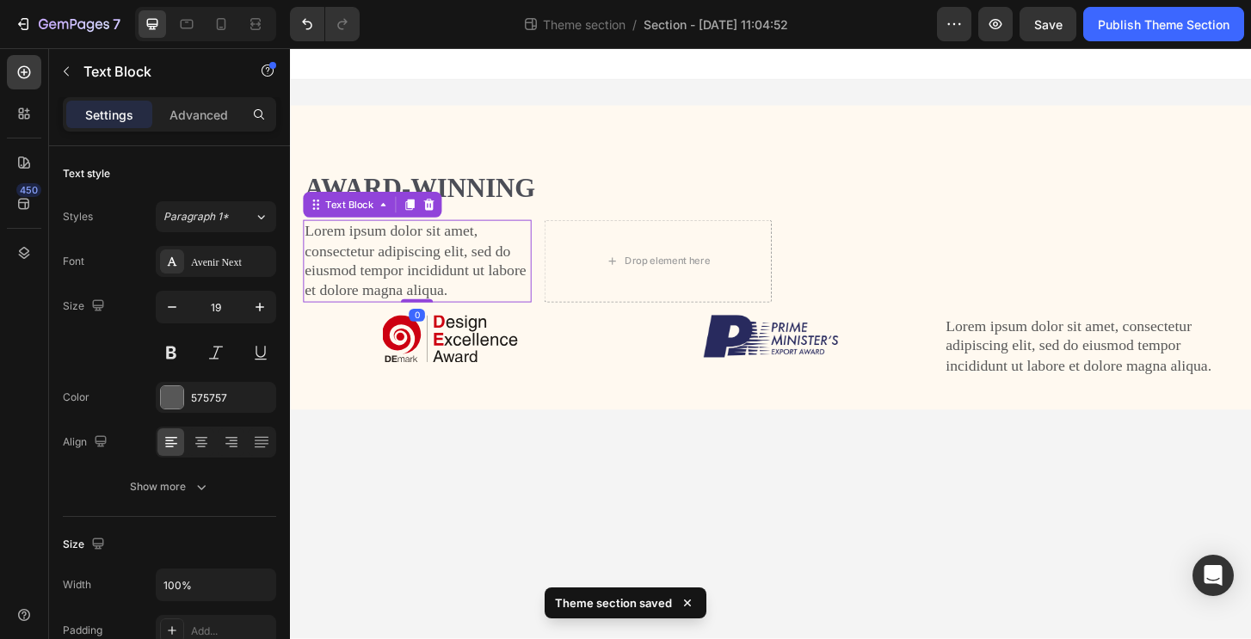
click at [378, 293] on p "Lorem ipsum dolor sit amet, consectetur adipiscing elit, sed do eiusmod tempor …" at bounding box center [426, 277] width 242 height 85
click at [783, 280] on div "Drop element here" at bounding box center [685, 277] width 245 height 89
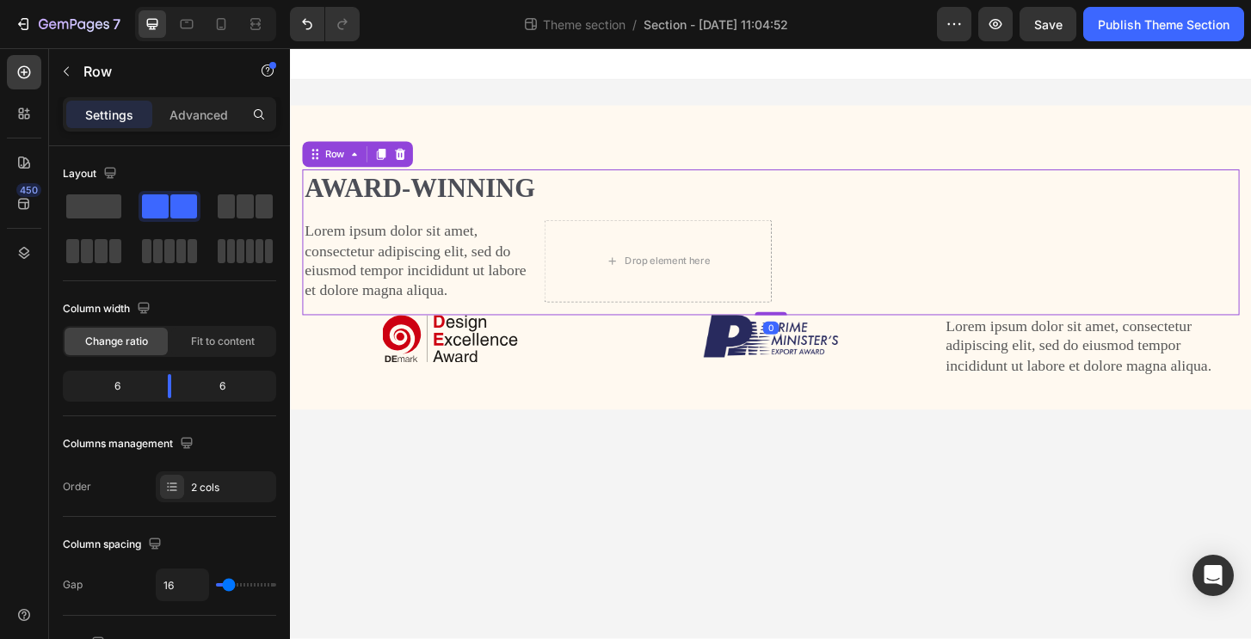
click at [919, 290] on div "Award-winning Heading Lorem ipsum dolor sit amet, consectetur adipiscing elit, …" at bounding box center [806, 257] width 1006 height 157
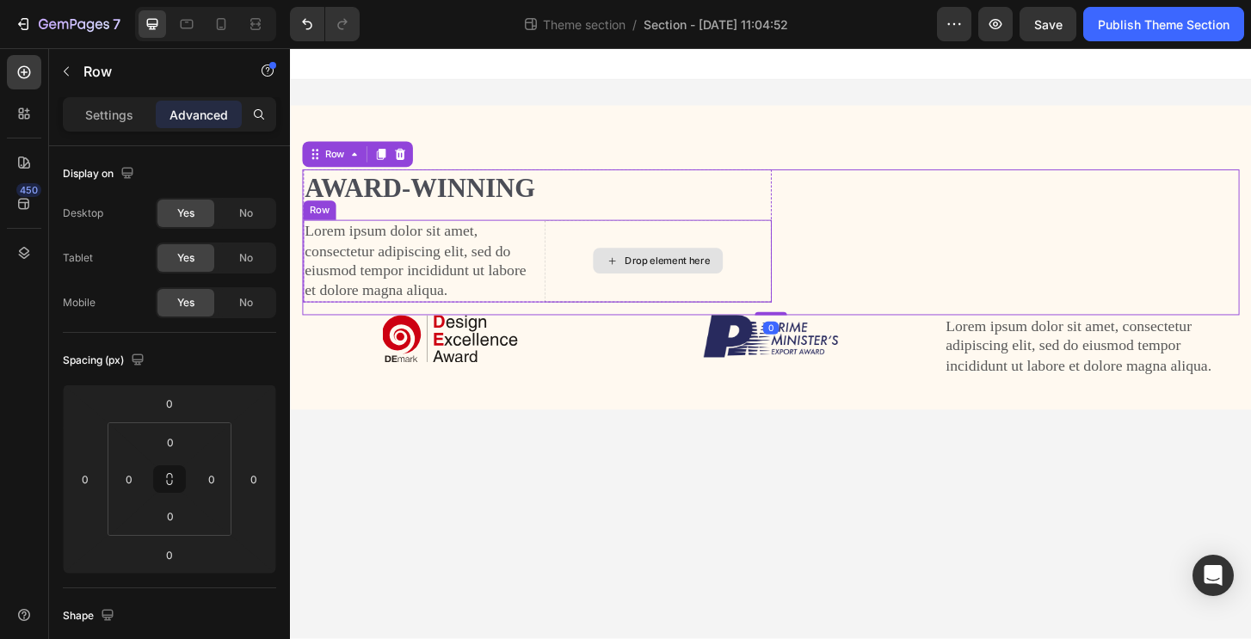
click at [764, 290] on div "Drop element here" at bounding box center [685, 277] width 245 height 89
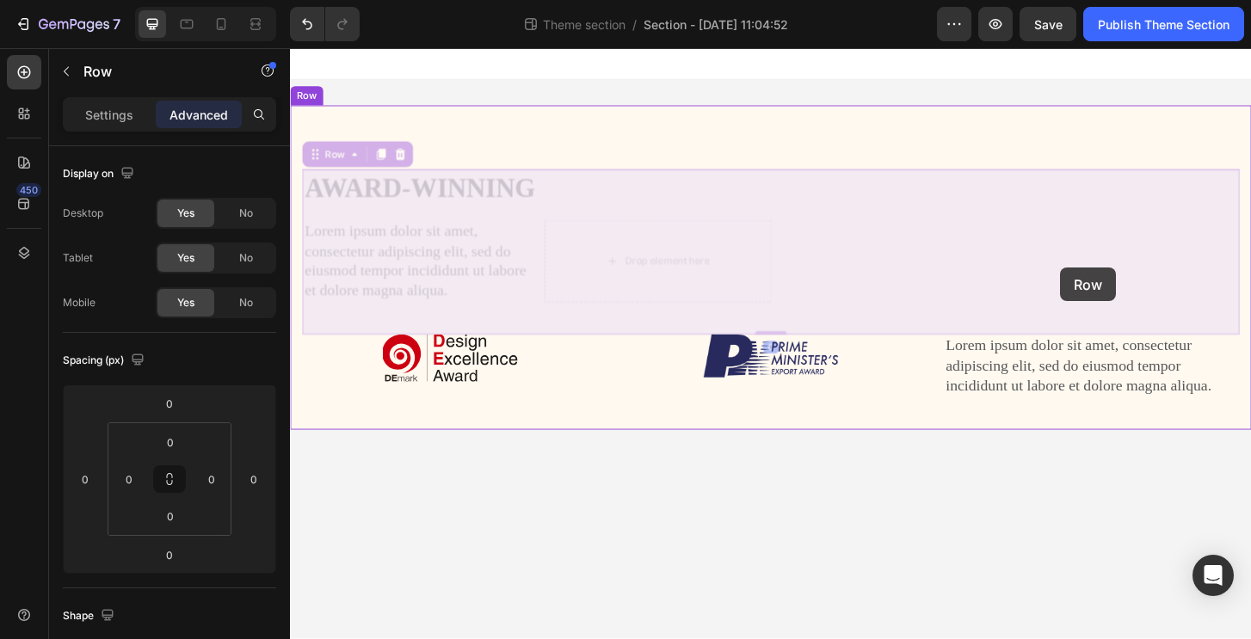
drag, startPoint x: 808, startPoint y: 289, endPoint x: 1162, endPoint y: 285, distance: 354.4
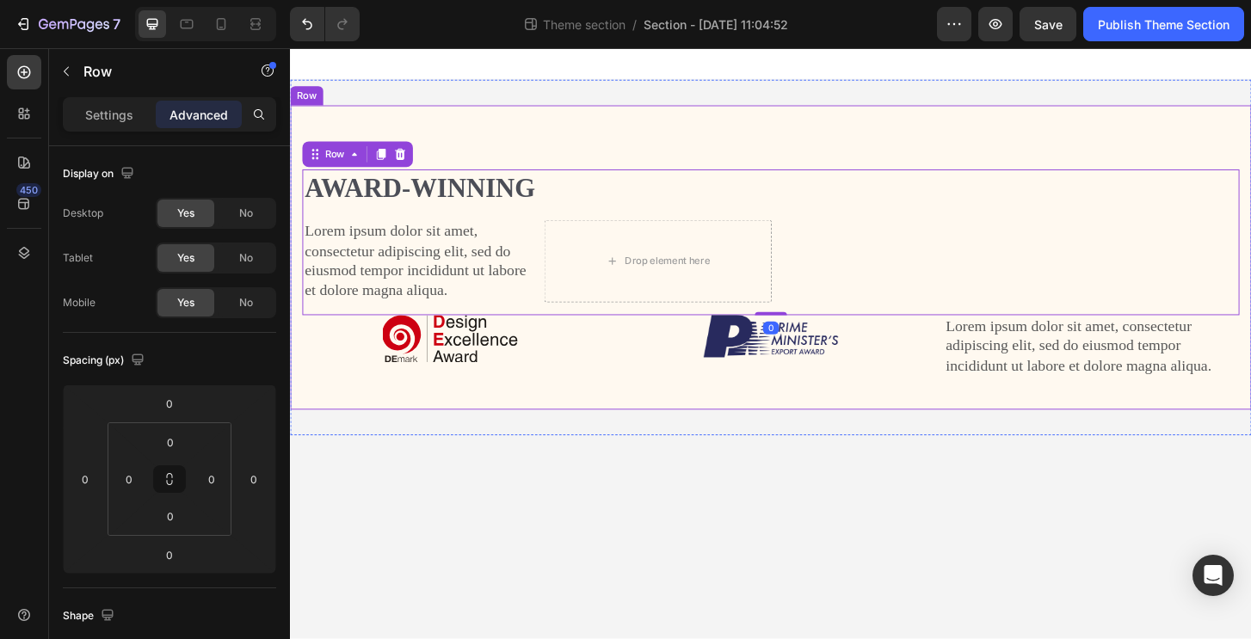
click at [624, 573] on body "Award-winning Heading Lorem ipsum dolor sit amet, consectetur adipiscing elit, …" at bounding box center [806, 365] width 1032 height 635
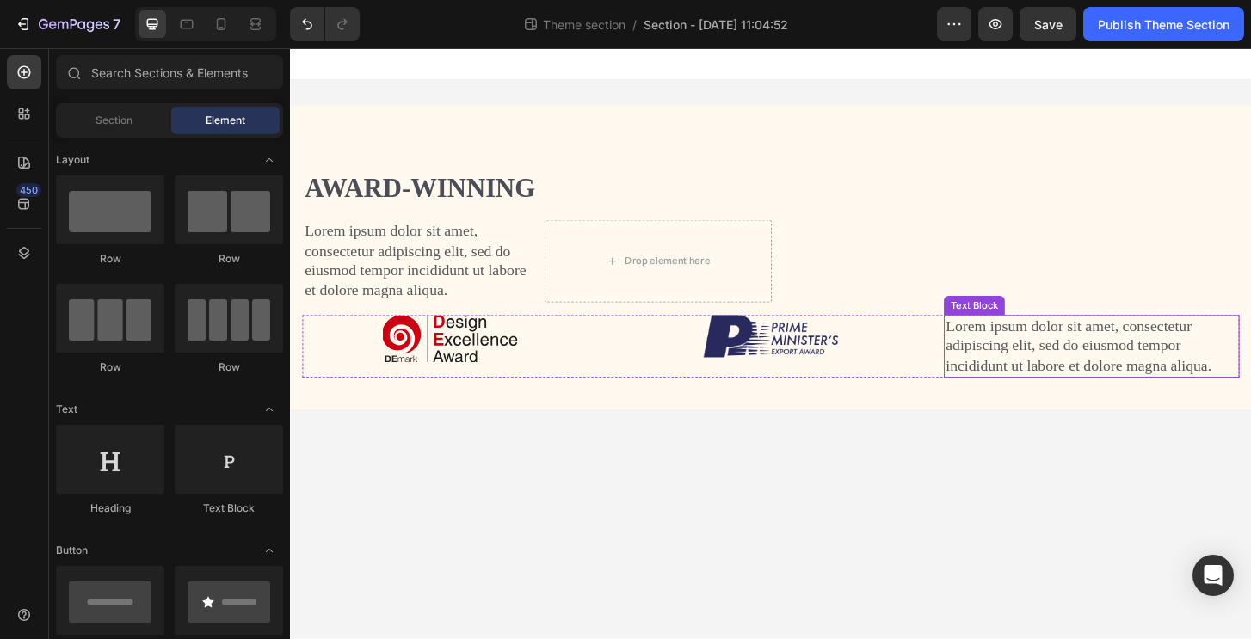
click at [1172, 398] on p "Lorem ipsum dolor sit amet, consectetur adipiscing elit, sed do eiusmod tempor …" at bounding box center [1150, 369] width 314 height 64
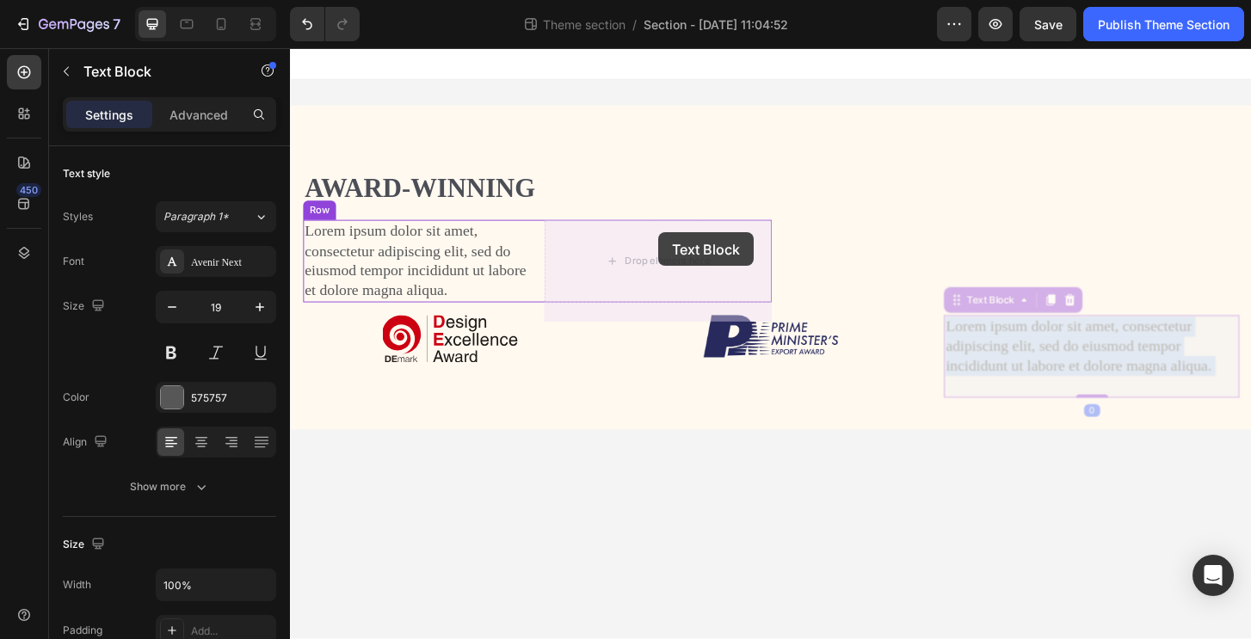
drag, startPoint x: 1087, startPoint y: 393, endPoint x: 685, endPoint y: 246, distance: 427.7
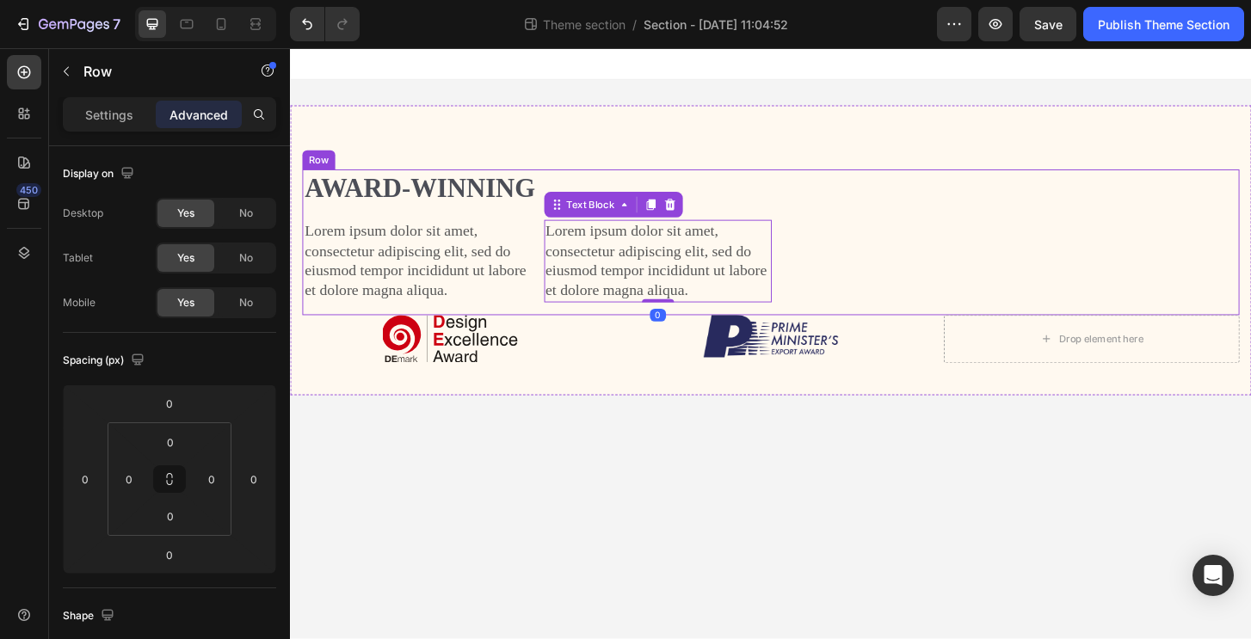
click at [1056, 248] on div "Award-winning Heading Lorem ipsum dolor sit amet, consectetur adipiscing elit, …" at bounding box center [806, 257] width 1006 height 157
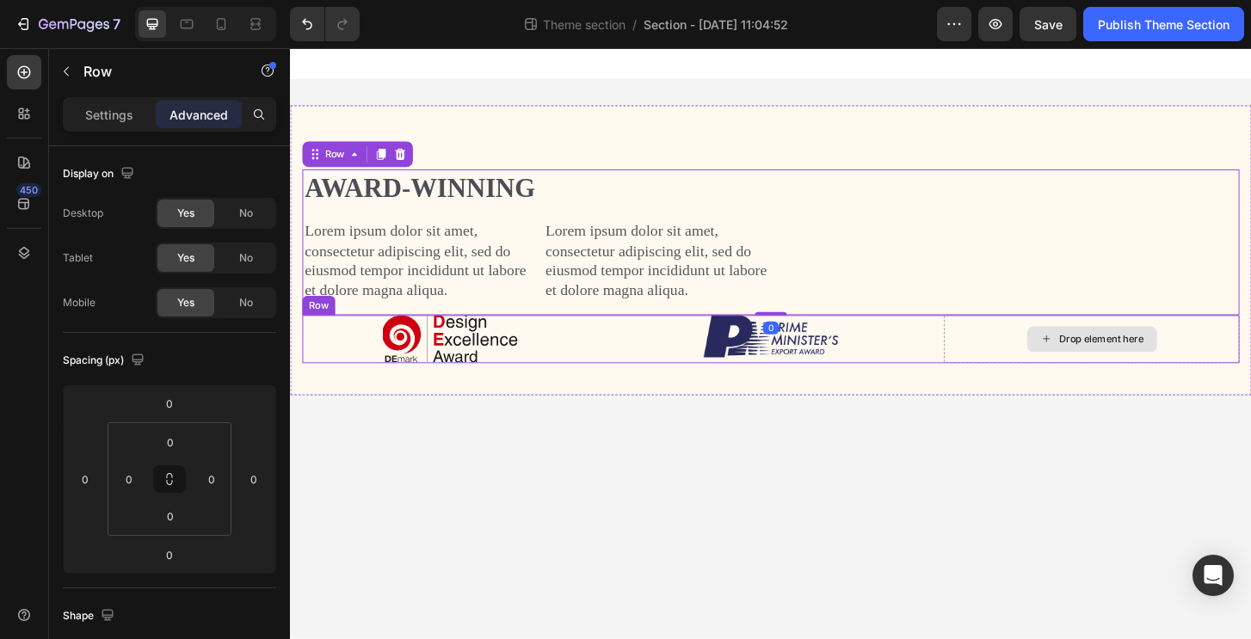
click at [1097, 368] on icon at bounding box center [1102, 360] width 14 height 15
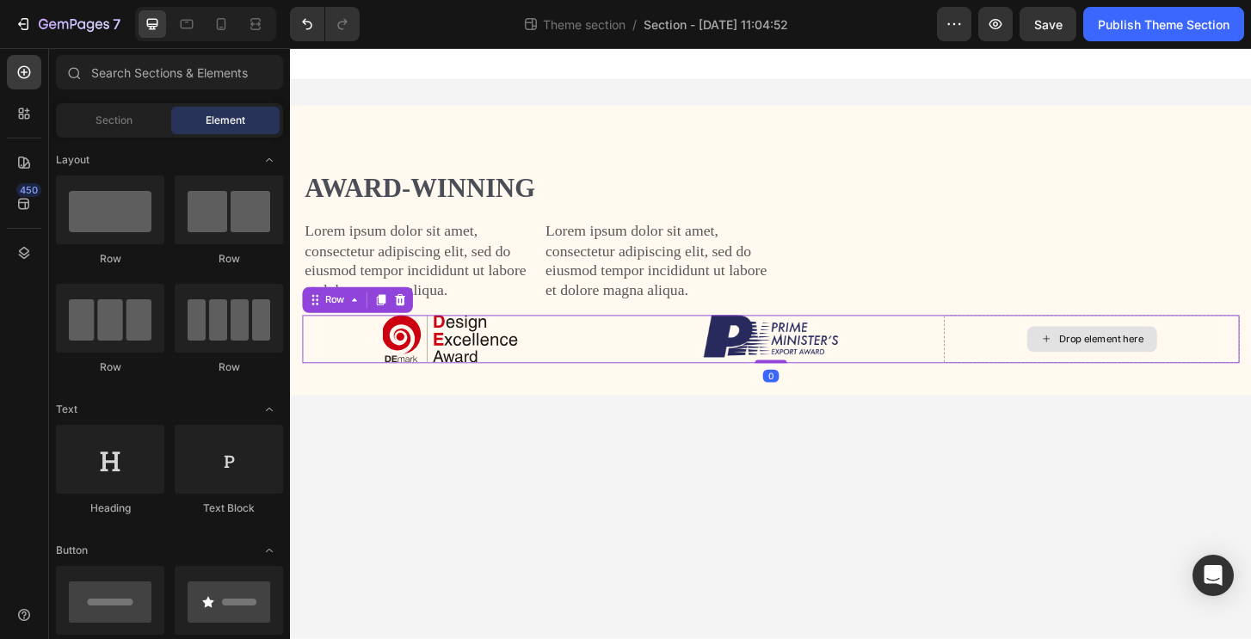
click at [1060, 382] on div "Drop element here" at bounding box center [1150, 361] width 317 height 52
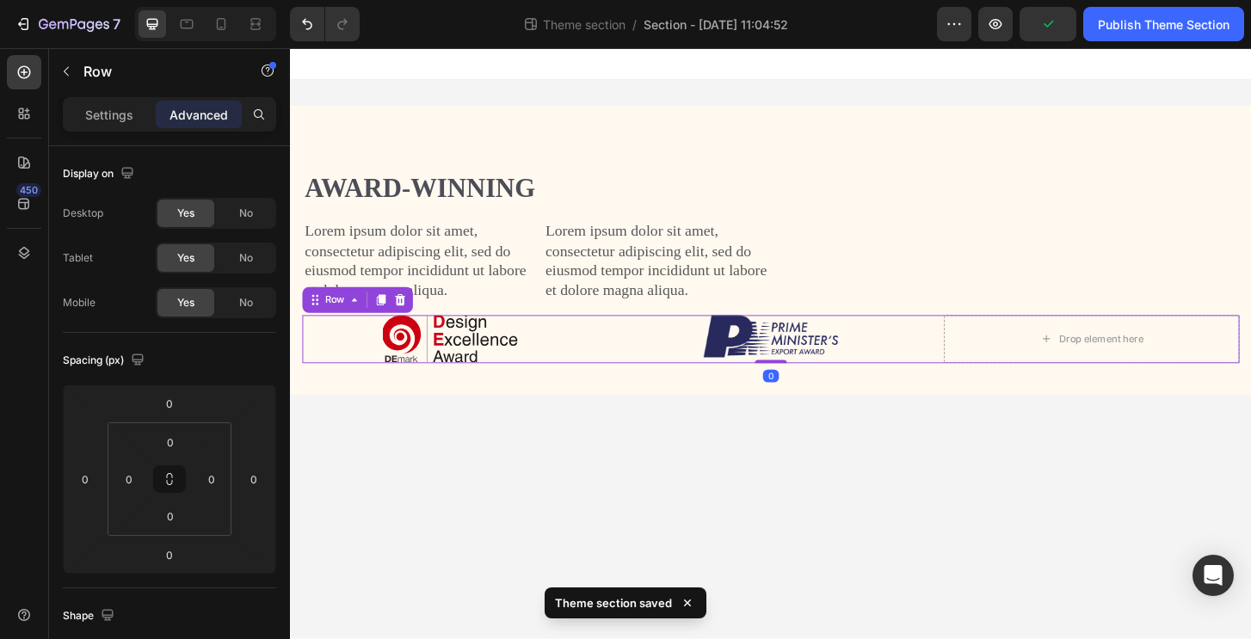
click at [611, 374] on div "Image" at bounding box center [461, 361] width 317 height 52
click at [117, 114] on p "Settings" at bounding box center [109, 115] width 48 height 18
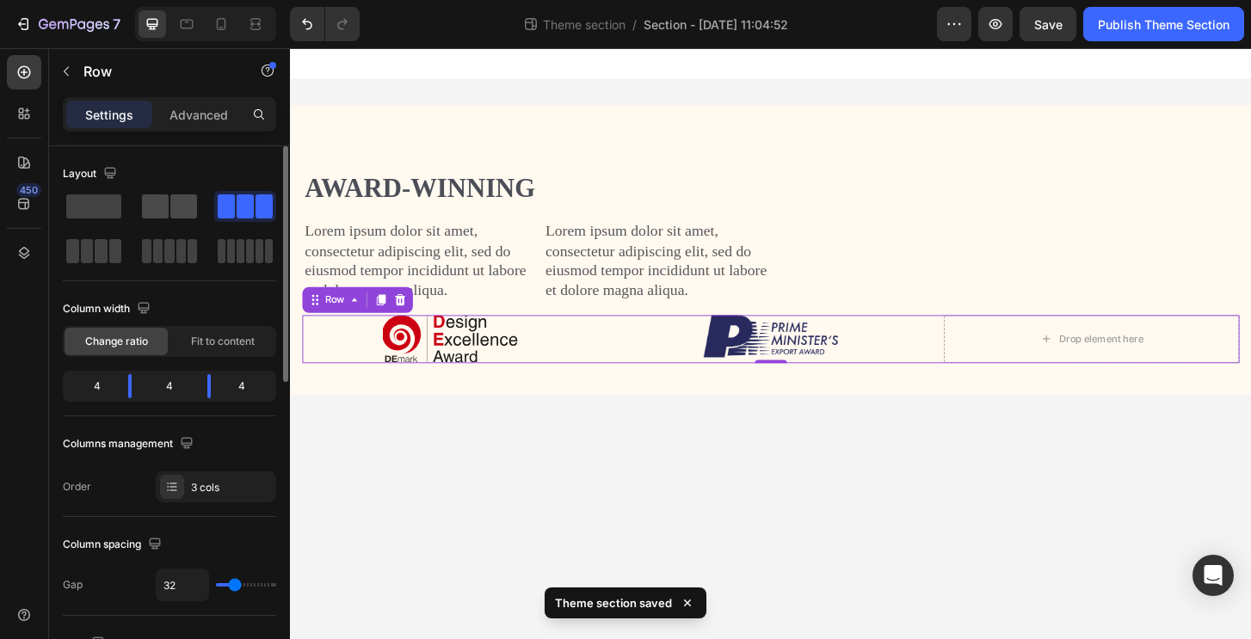
click at [191, 206] on span at bounding box center [183, 206] width 27 height 24
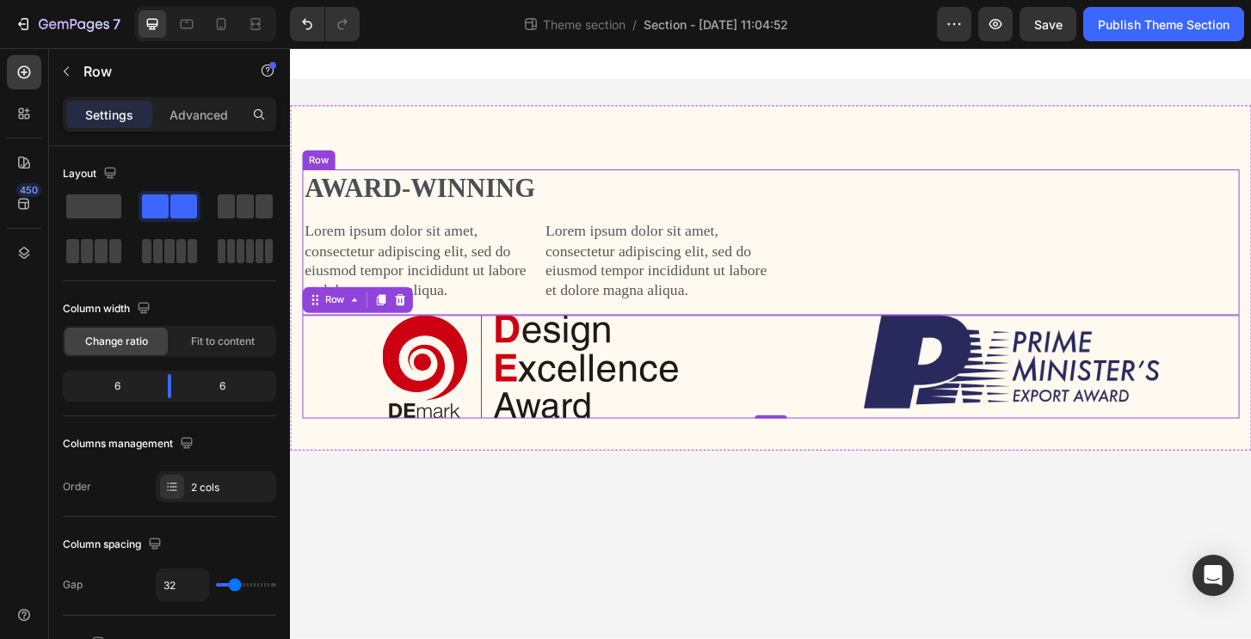
click at [598, 281] on p "Lorem ipsum dolor sit amet, consectetur adipiscing elit, sed do eiusmod tempor …" at bounding box center [685, 277] width 242 height 85
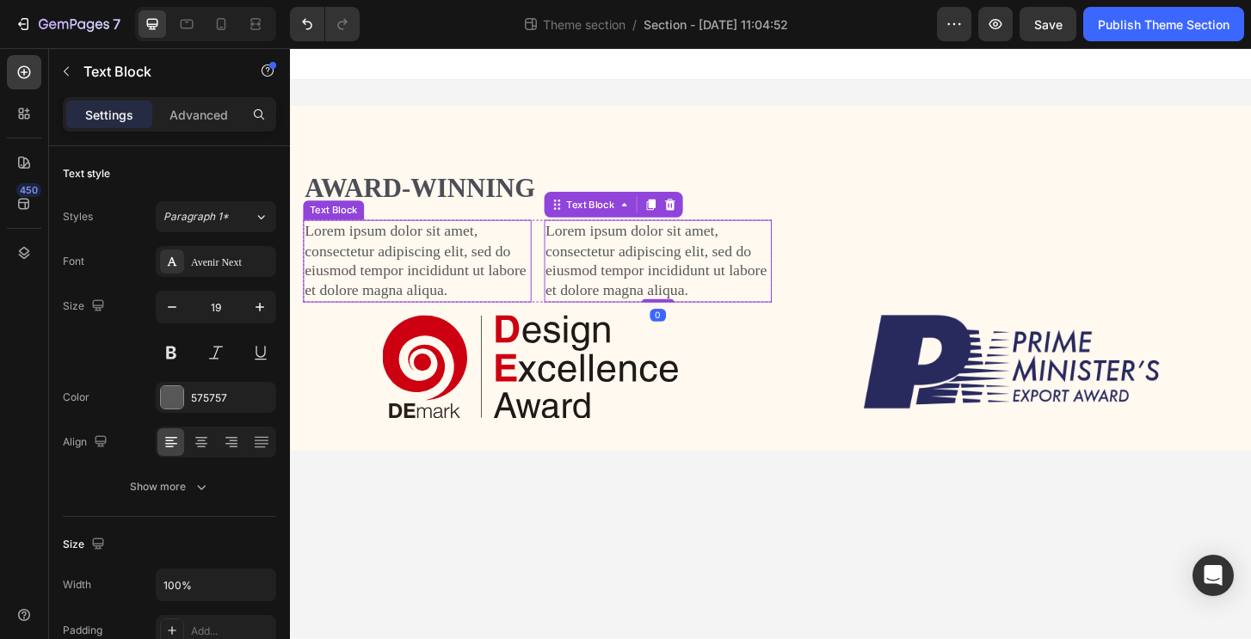
click at [467, 276] on p "Lorem ipsum dolor sit amet, consectetur adipiscing elit, sed do eiusmod tempor …" at bounding box center [426, 277] width 242 height 85
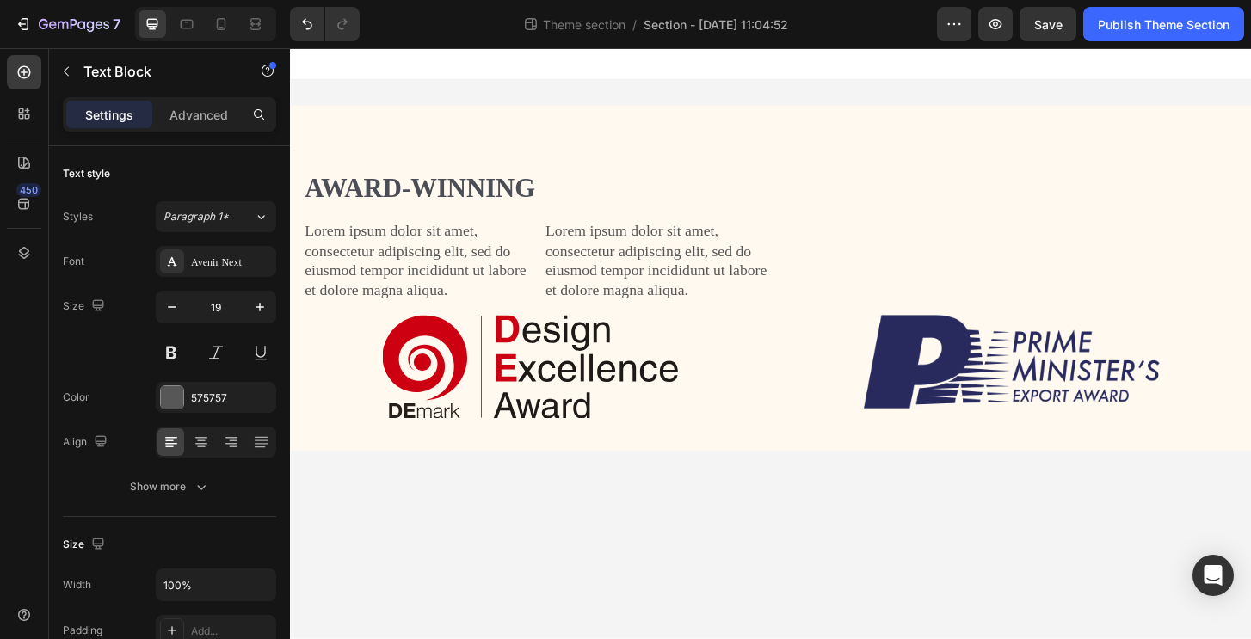
click at [802, 576] on body "Award-winning Heading Lorem ipsum dolor sit amet, consectetur adipiscing elit, …" at bounding box center [806, 365] width 1032 height 635
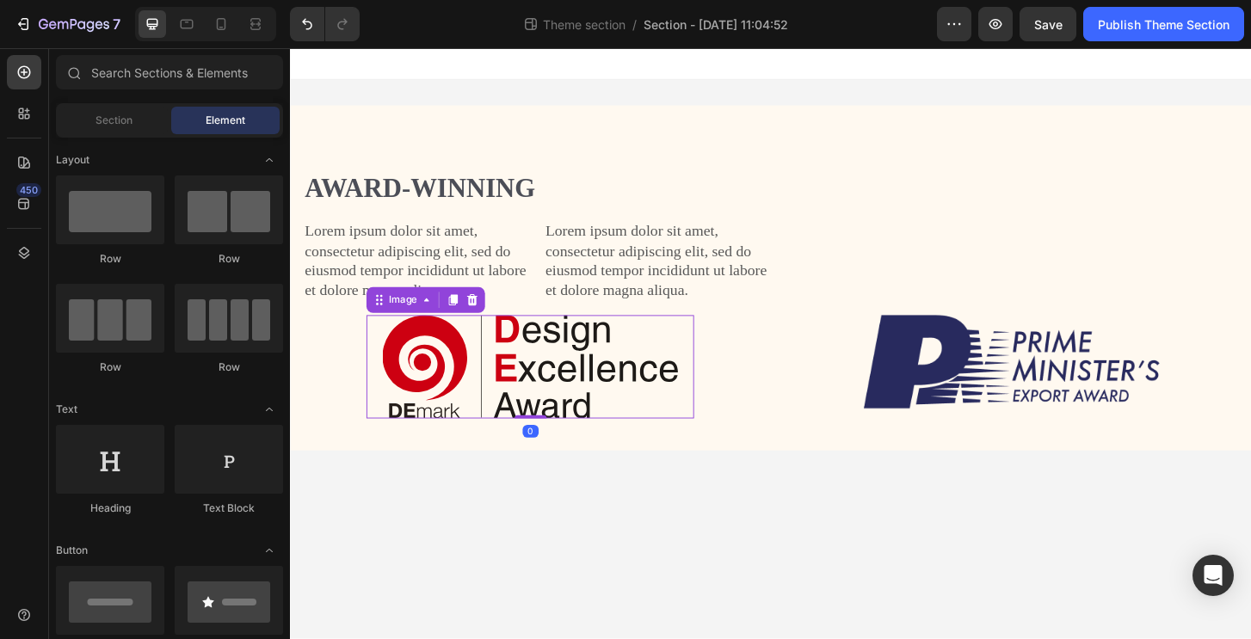
click at [581, 423] on img at bounding box center [547, 390] width 317 height 111
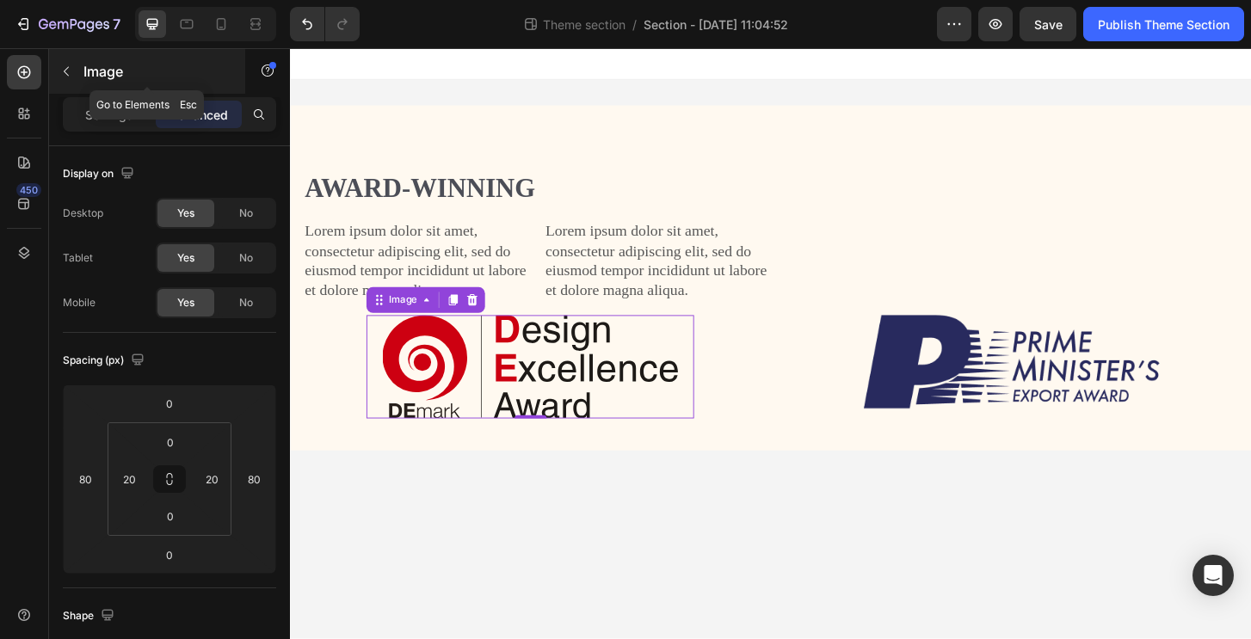
click at [63, 75] on icon "button" at bounding box center [66, 72] width 14 height 14
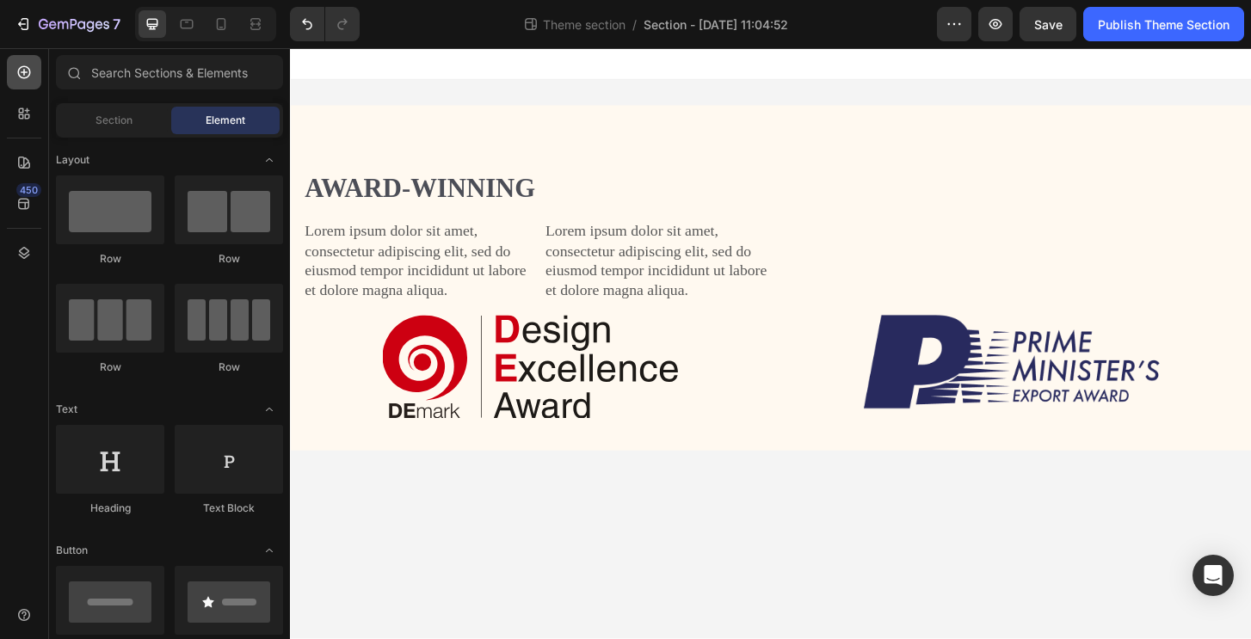
click at [26, 74] on icon at bounding box center [23, 72] width 17 height 17
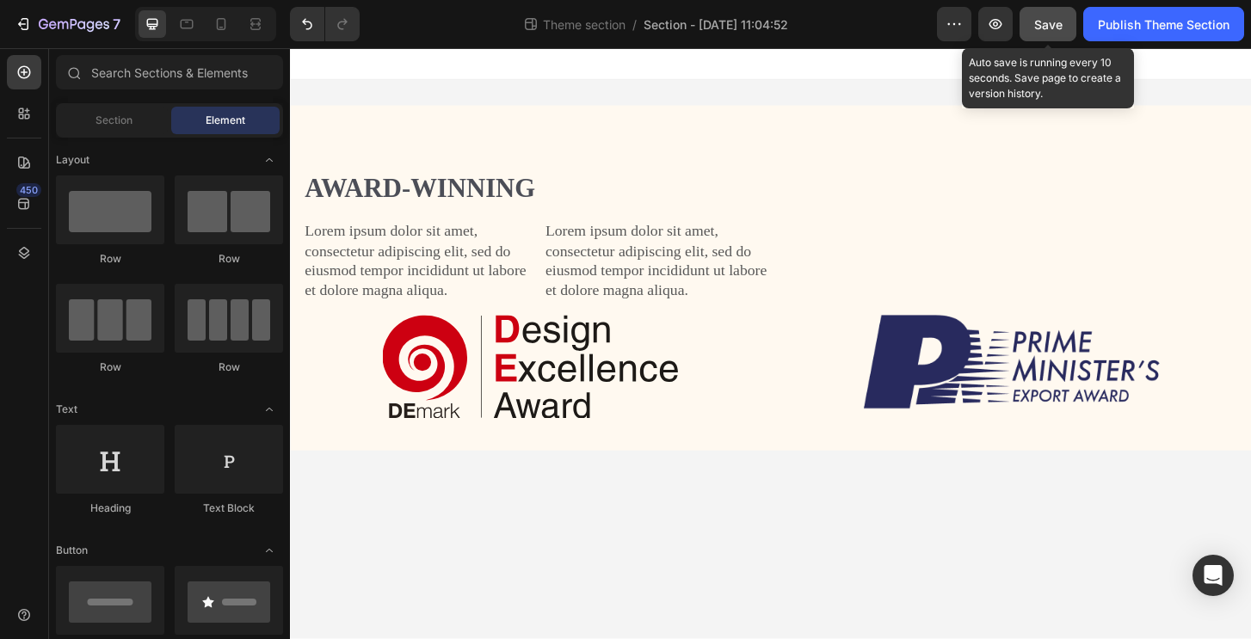
click at [1030, 34] on button "Save" at bounding box center [1047, 24] width 57 height 34
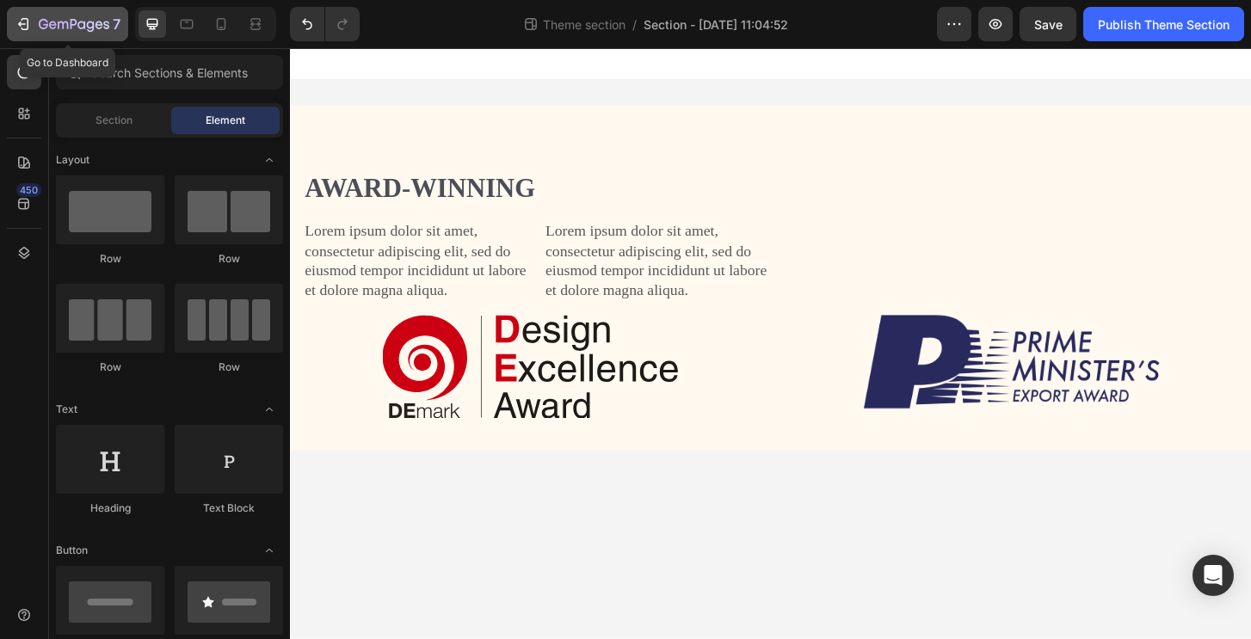
click at [52, 28] on icon "button" at bounding box center [53, 25] width 8 height 8
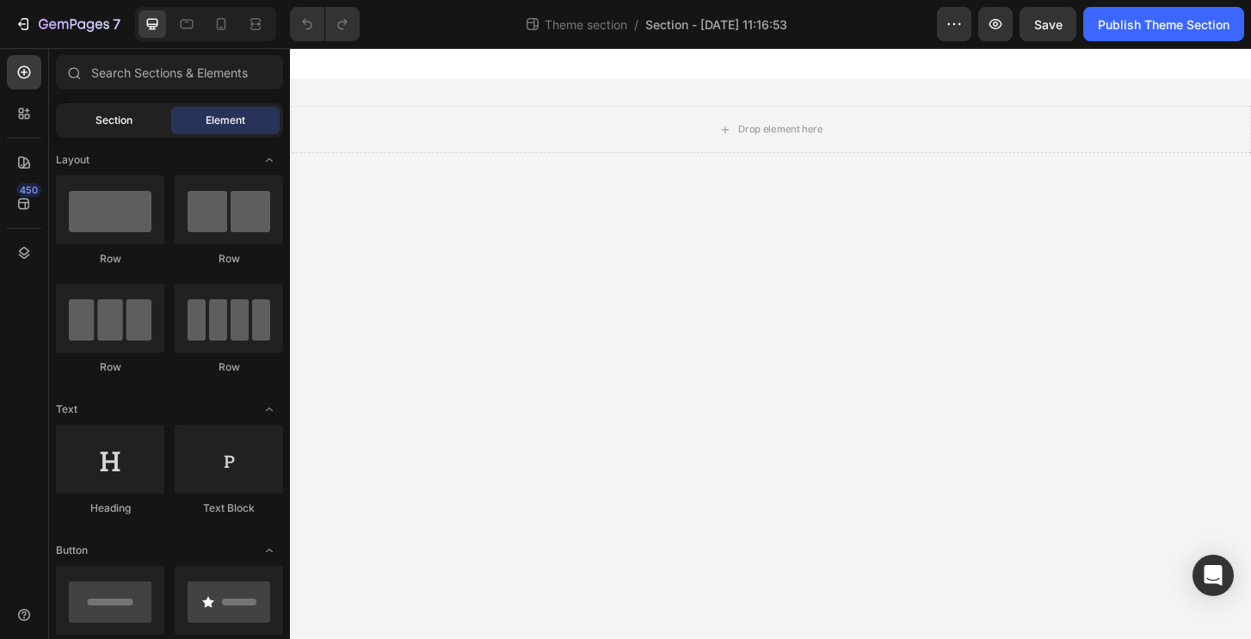
click at [117, 114] on span "Section" at bounding box center [113, 120] width 37 height 15
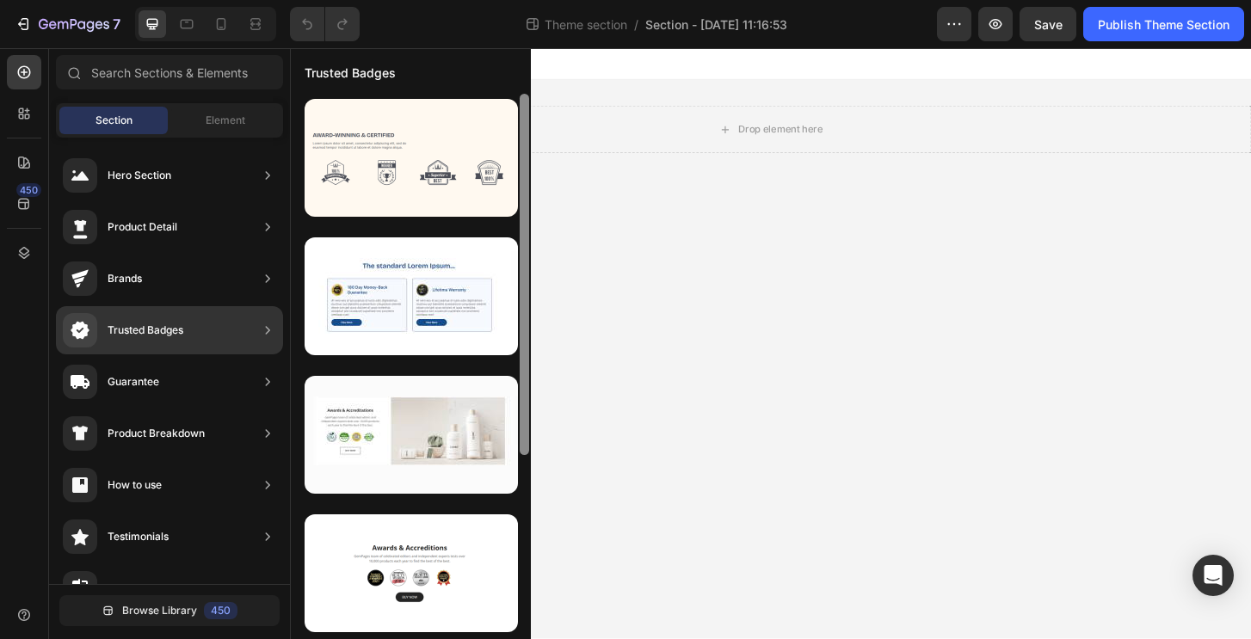
scroll to position [276, 0]
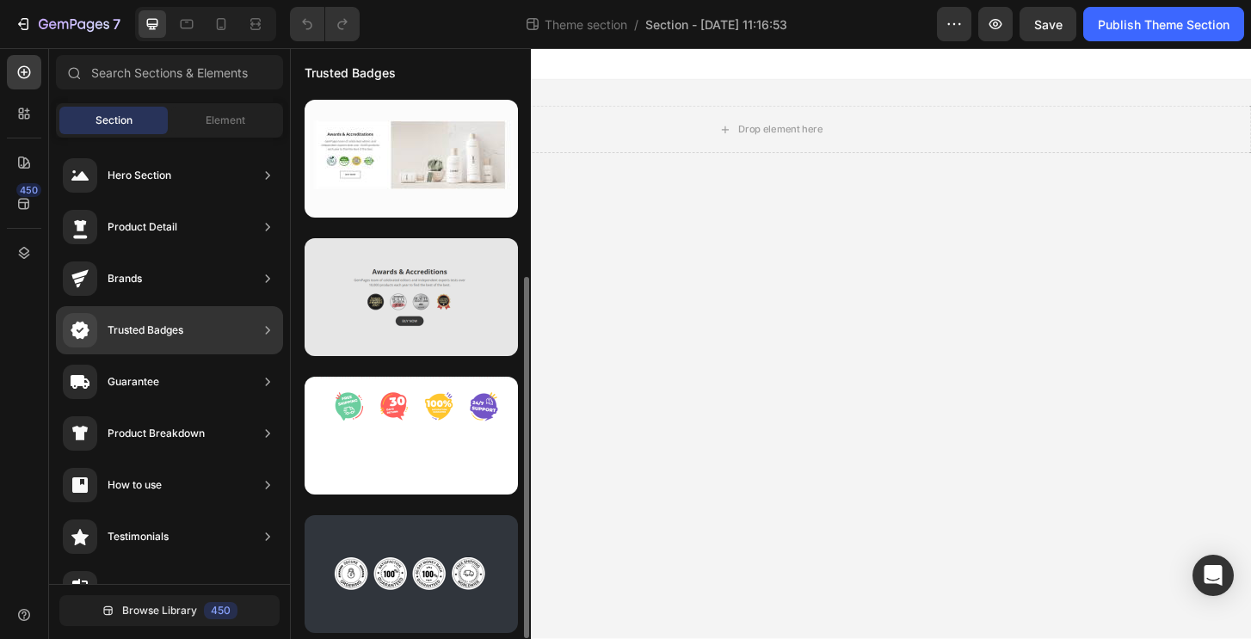
click at [423, 316] on div at bounding box center [410, 297] width 213 height 118
click at [460, 298] on div at bounding box center [410, 297] width 213 height 118
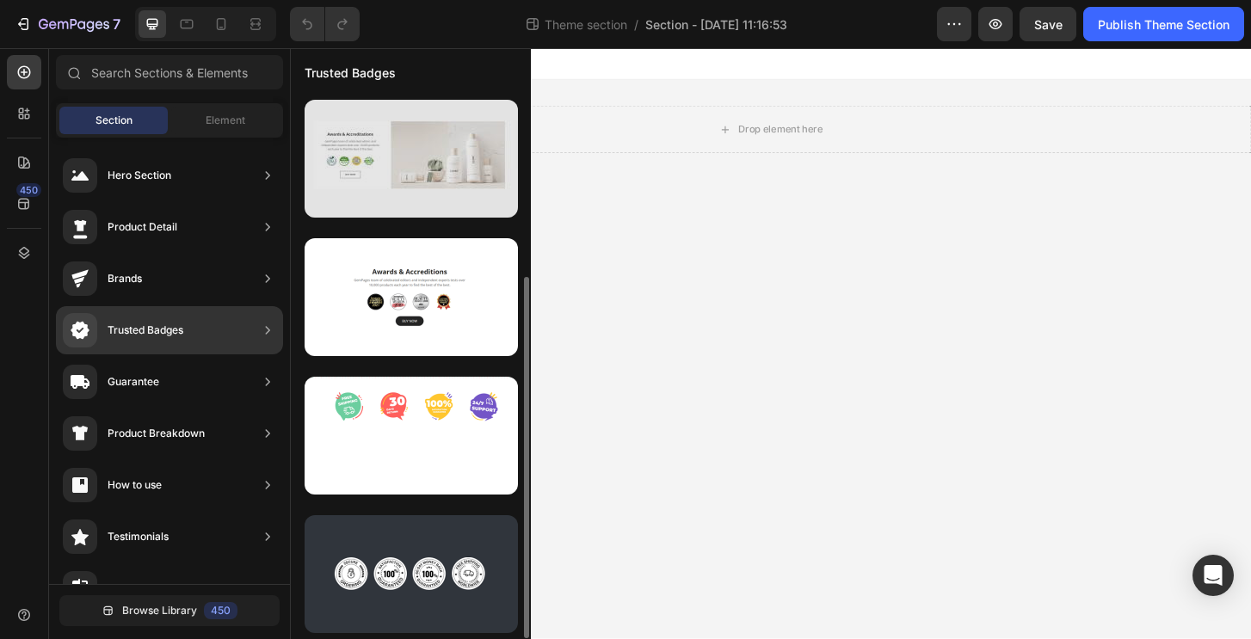
click at [386, 163] on div at bounding box center [410, 159] width 213 height 118
click at [473, 159] on div at bounding box center [410, 159] width 213 height 118
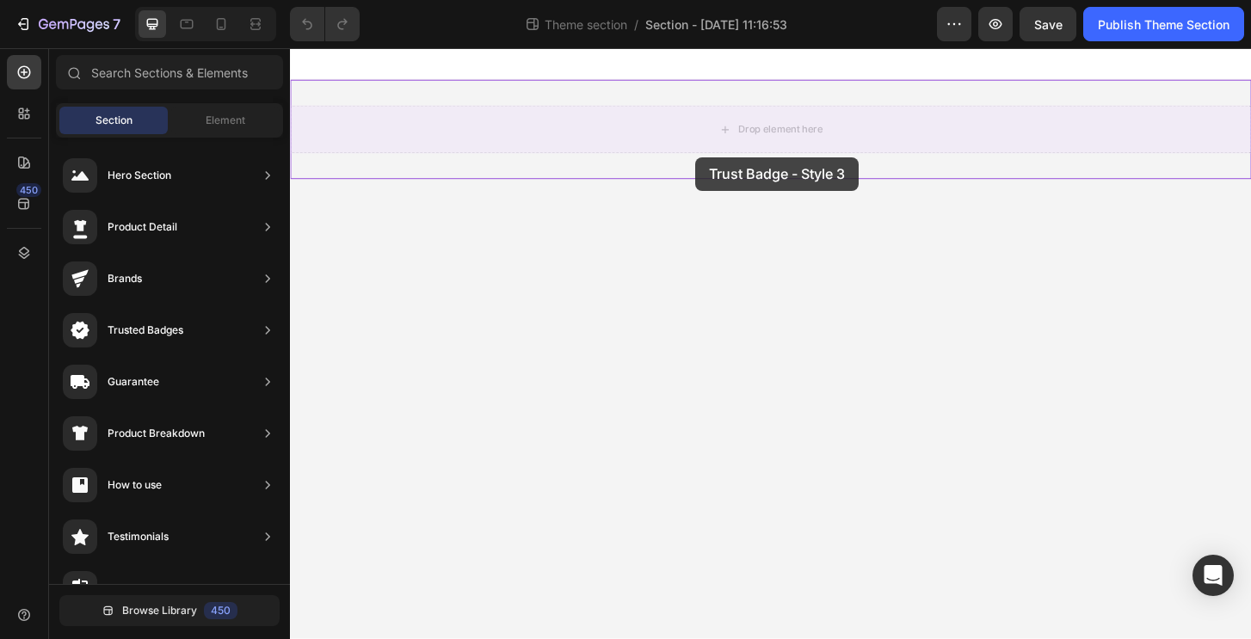
drag, startPoint x: 679, startPoint y: 207, endPoint x: 725, endPoint y: 165, distance: 62.7
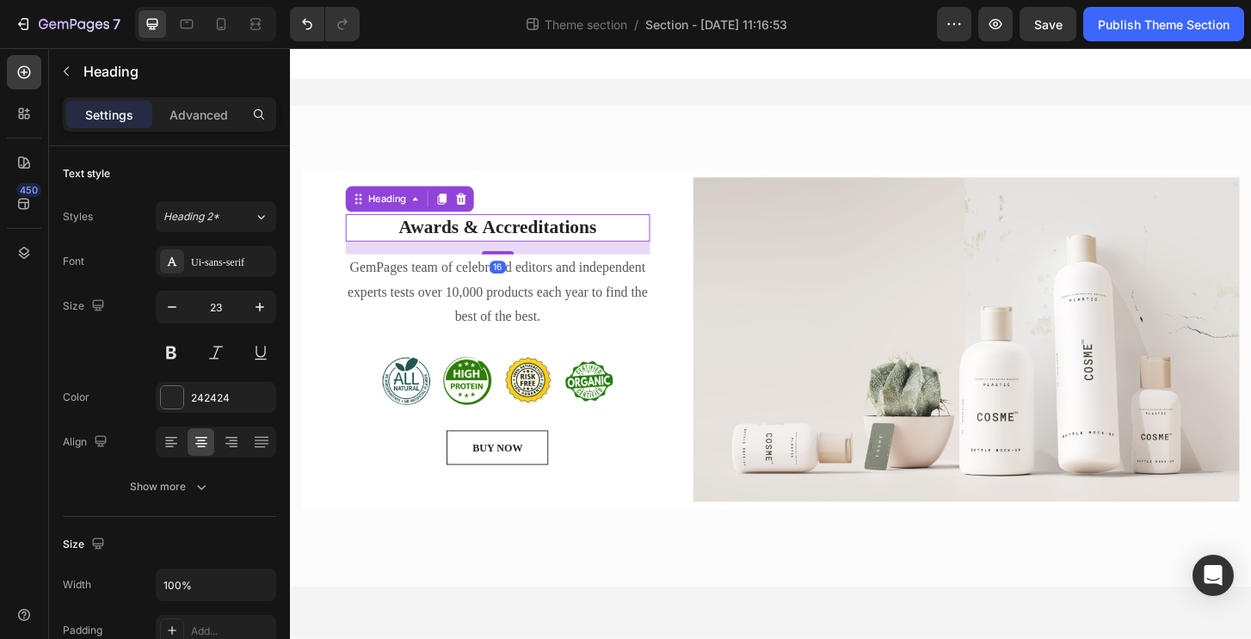
click at [456, 241] on p "Awards & Accreditations" at bounding box center [512, 242] width 323 height 26
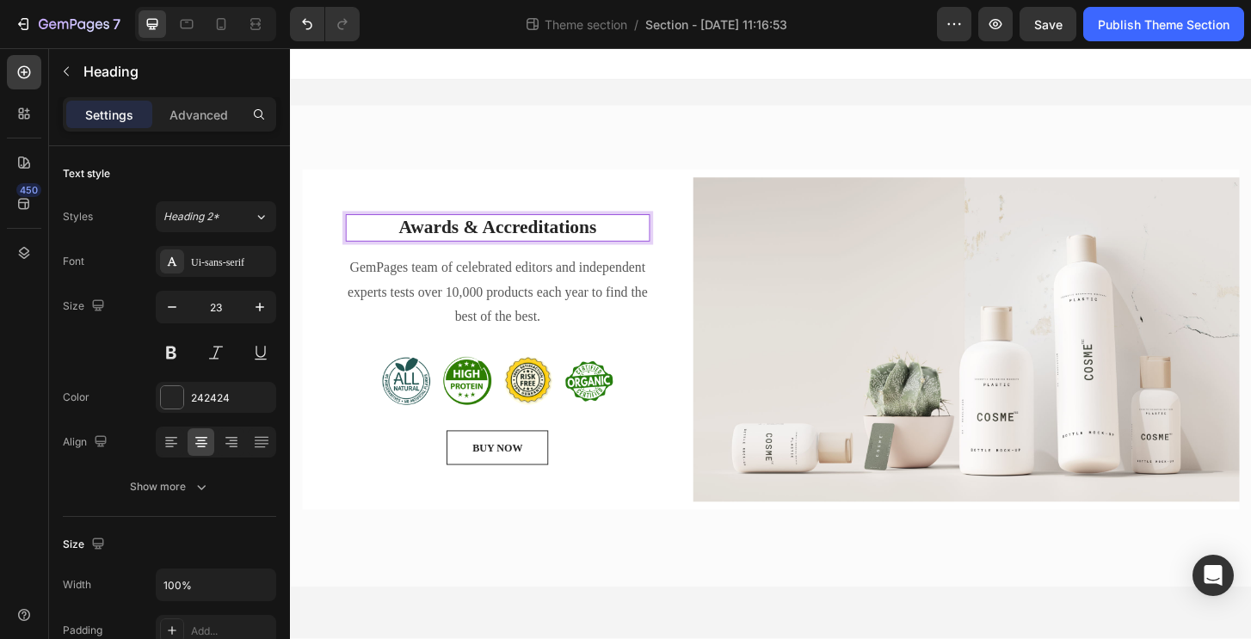
click at [490, 245] on p "Awards & Accreditations" at bounding box center [512, 242] width 323 height 26
click at [544, 324] on p "GemPages team of celebrated editors and independent experts tests over 10,000 p…" at bounding box center [512, 311] width 323 height 79
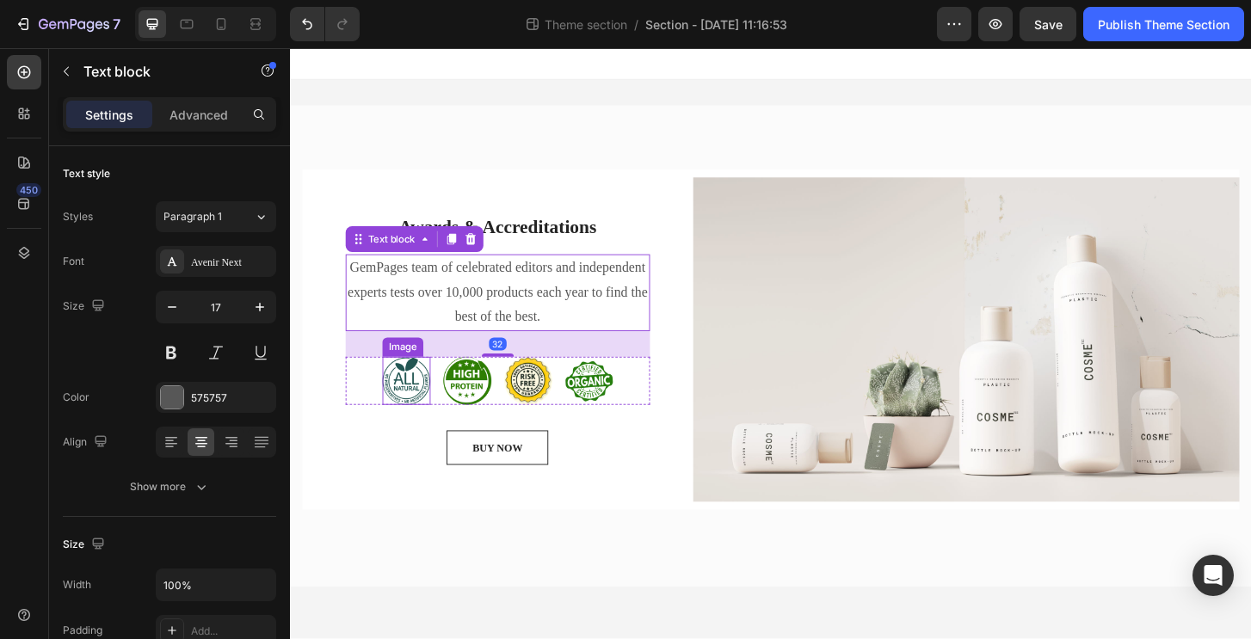
click at [428, 403] on img at bounding box center [415, 406] width 52 height 52
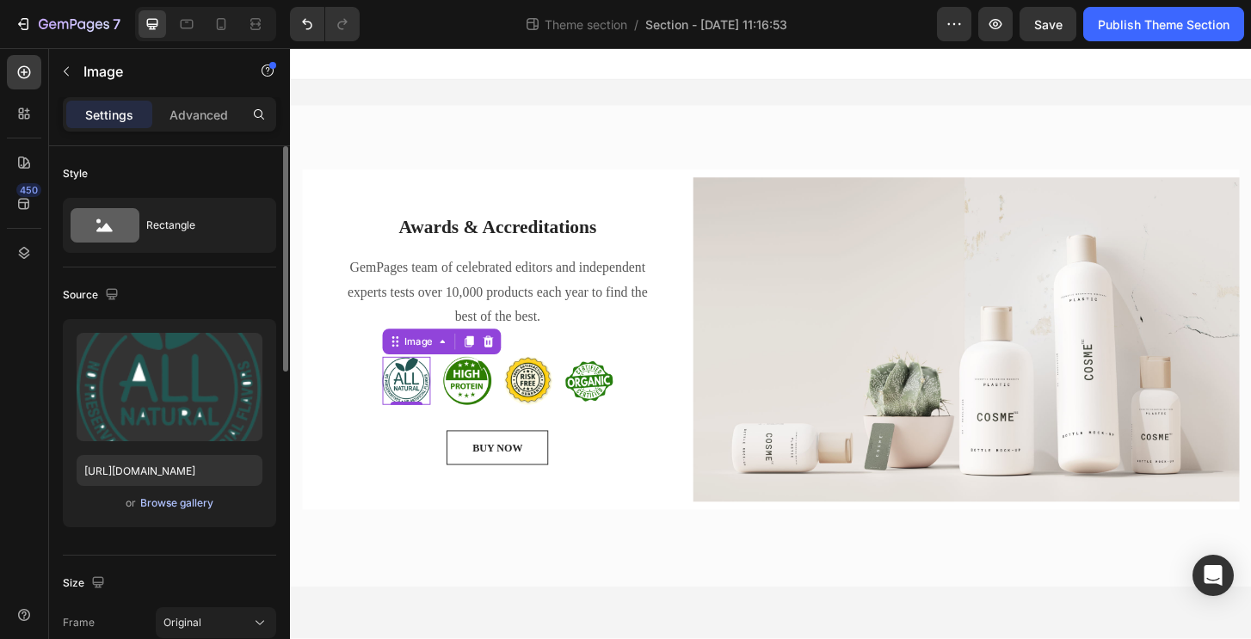
click at [199, 507] on div "Browse gallery" at bounding box center [176, 502] width 73 height 15
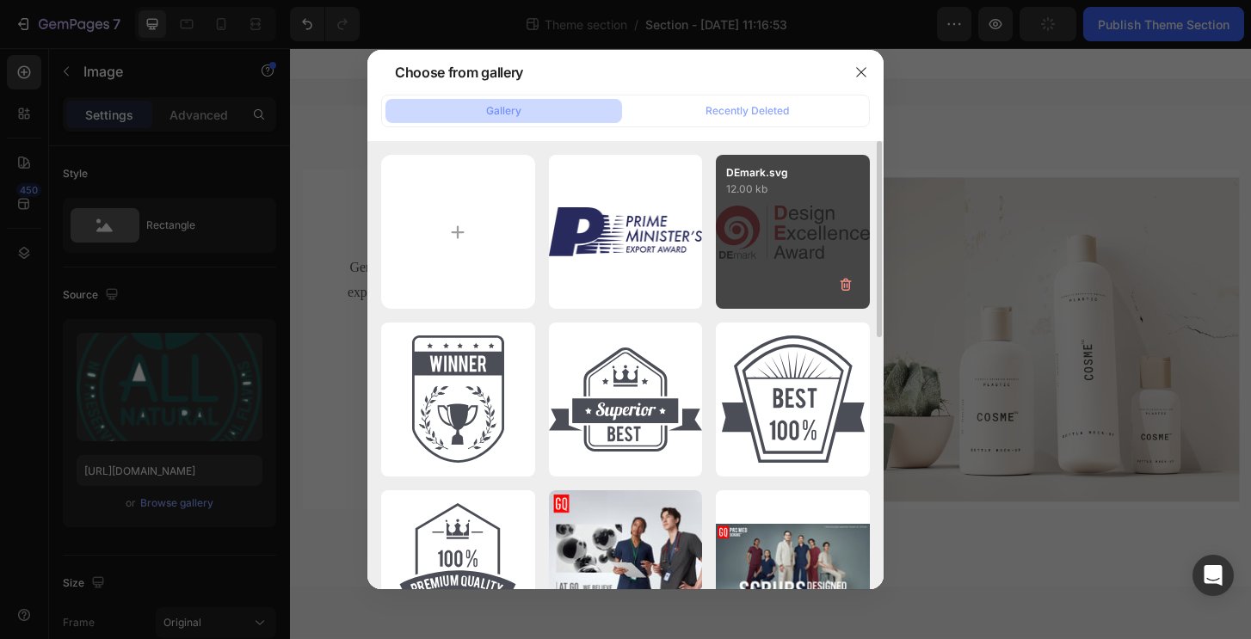
click at [831, 242] on div "DEmark.svg 12.00 kb" at bounding box center [793, 232] width 154 height 154
type input "[URL][DOMAIN_NAME]"
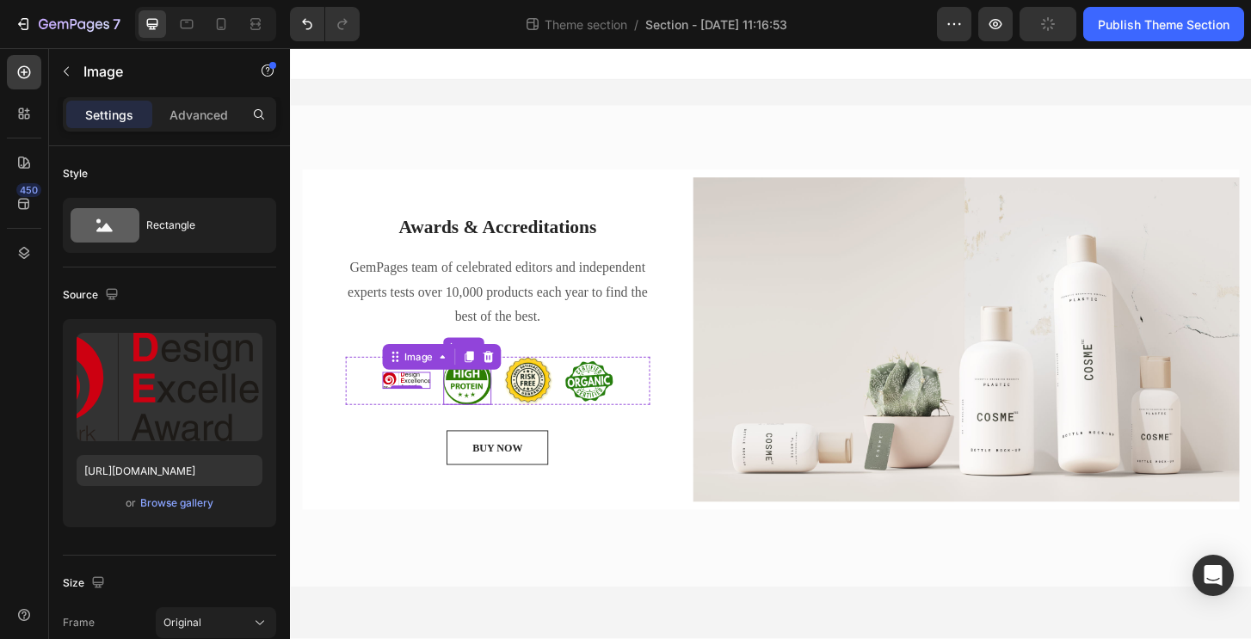
click at [482, 403] on img at bounding box center [480, 406] width 52 height 52
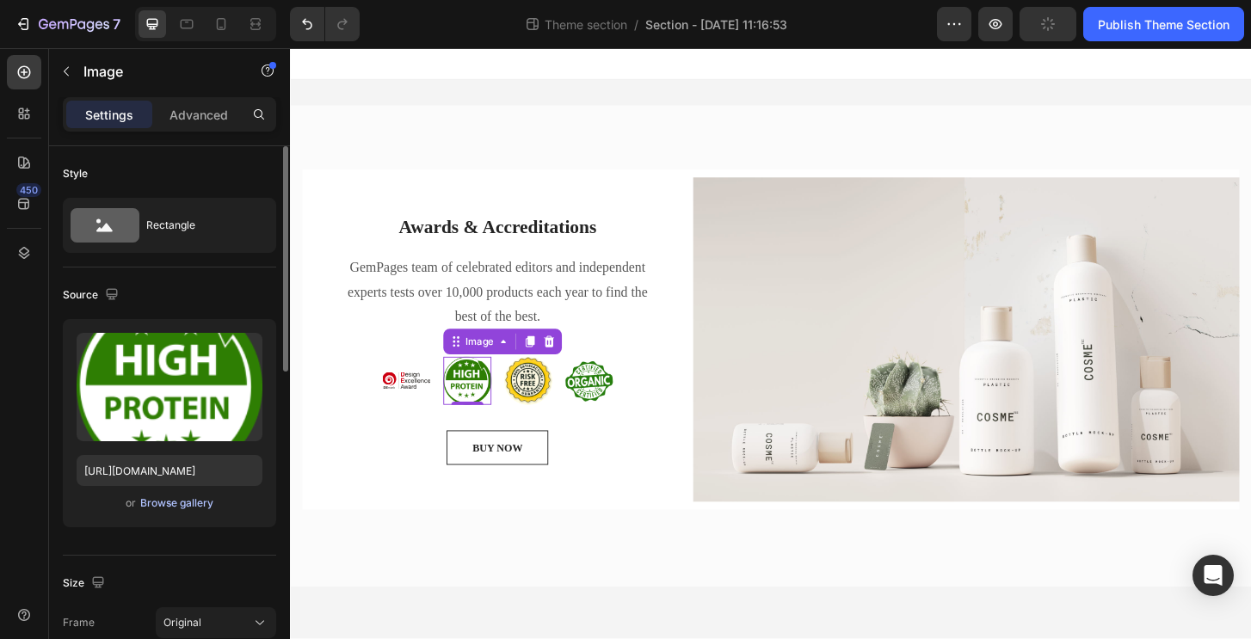
click at [162, 509] on div "Browse gallery" at bounding box center [176, 502] width 73 height 15
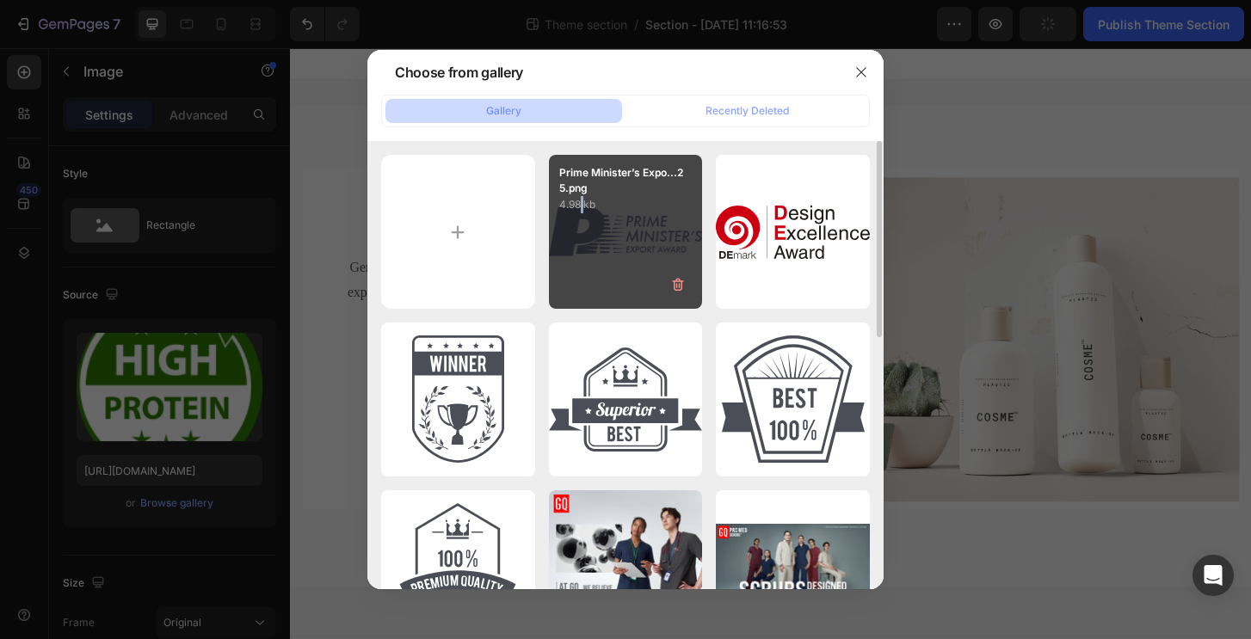
click at [581, 209] on p "4.98 kb" at bounding box center [625, 204] width 133 height 17
type input "[URL][DOMAIN_NAME]"
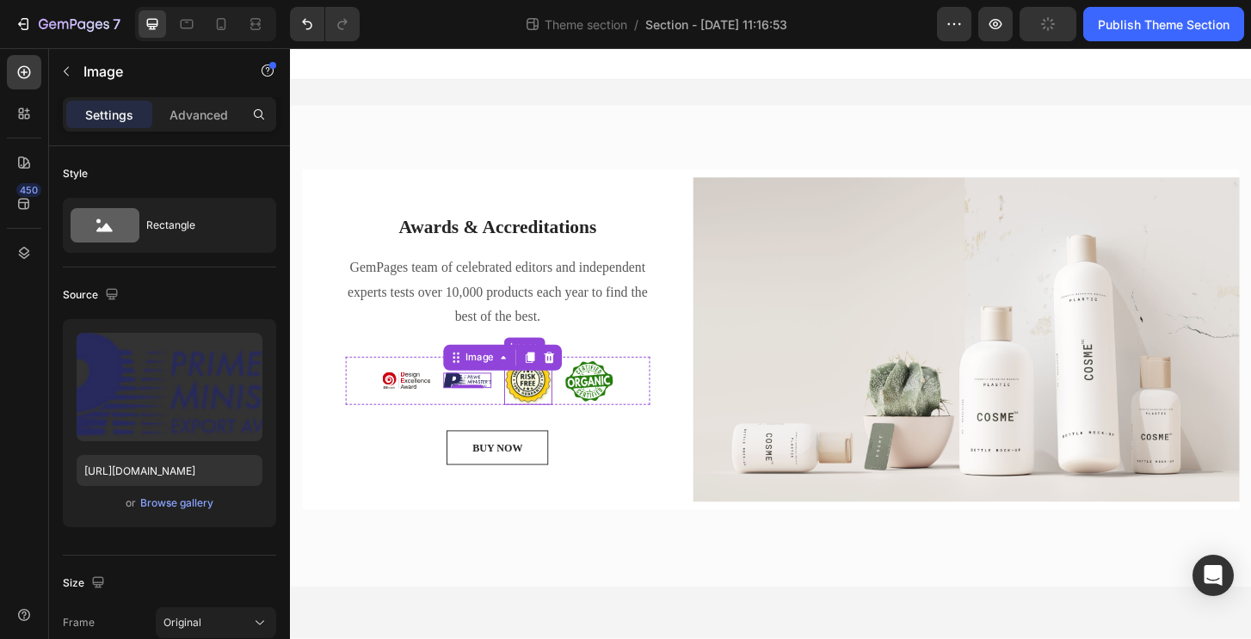
click at [563, 403] on img at bounding box center [545, 406] width 52 height 52
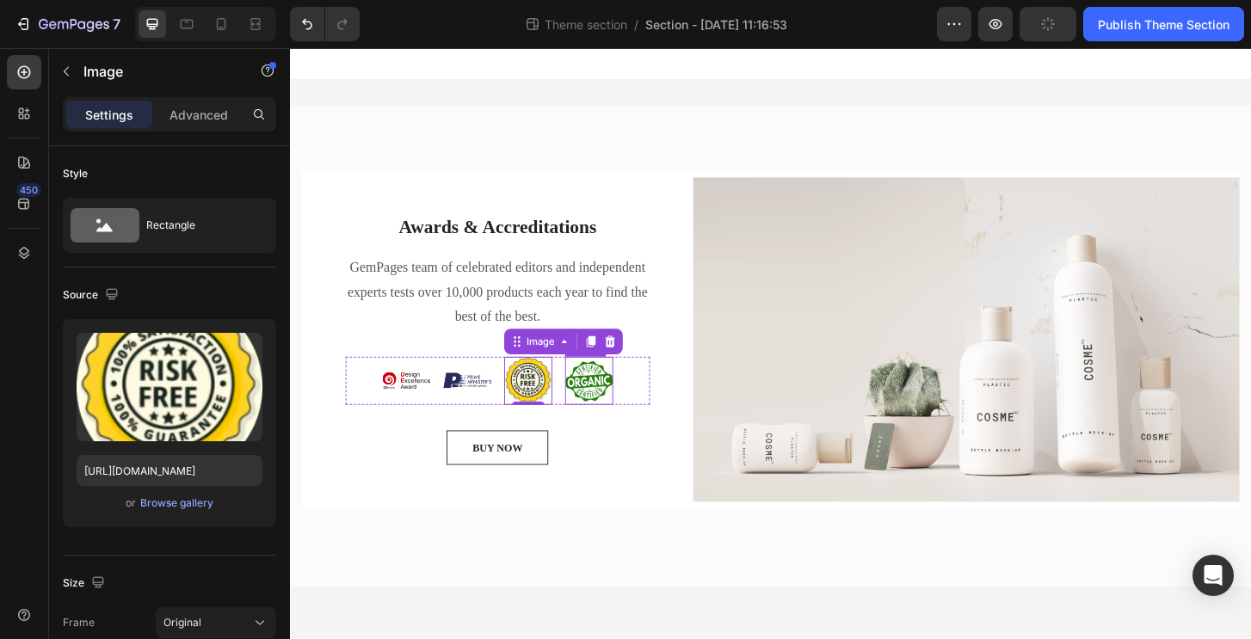
click at [625, 401] on img at bounding box center [611, 406] width 52 height 52
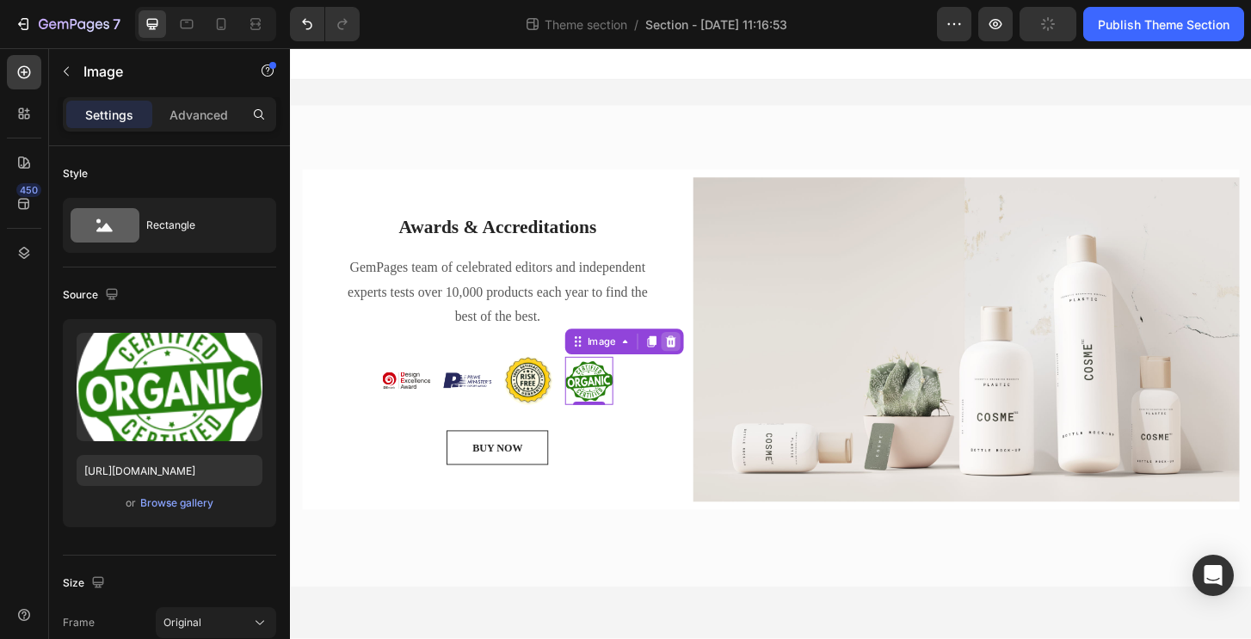
click at [705, 369] on div at bounding box center [698, 363] width 21 height 21
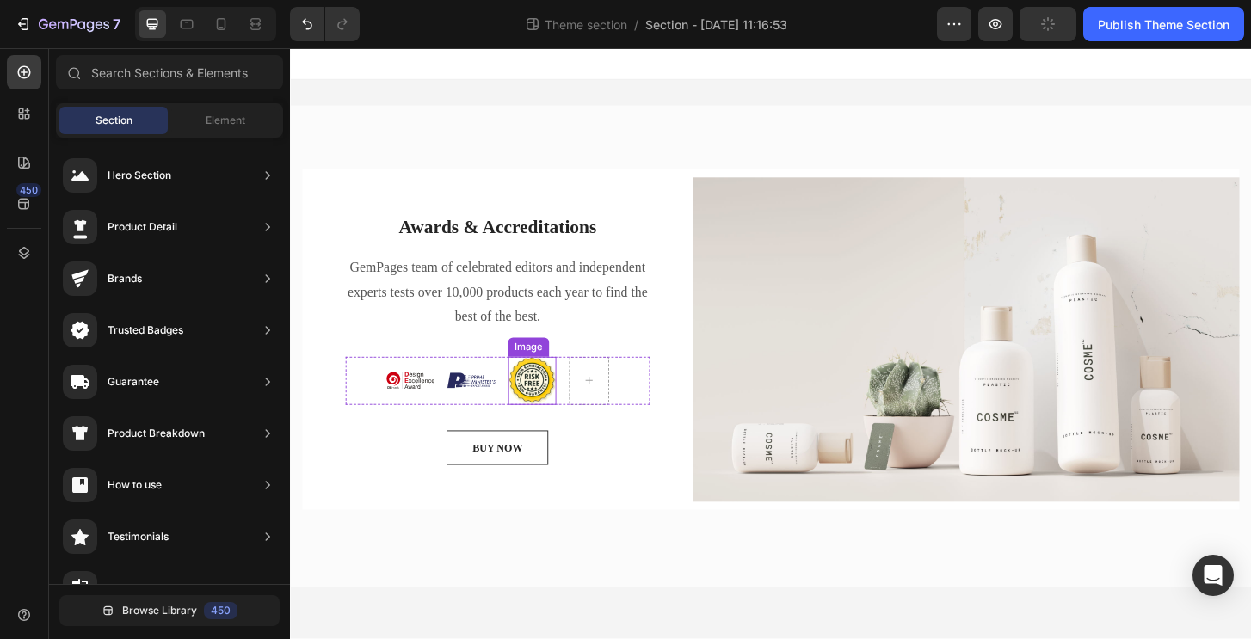
click at [537, 413] on img at bounding box center [550, 406] width 52 height 52
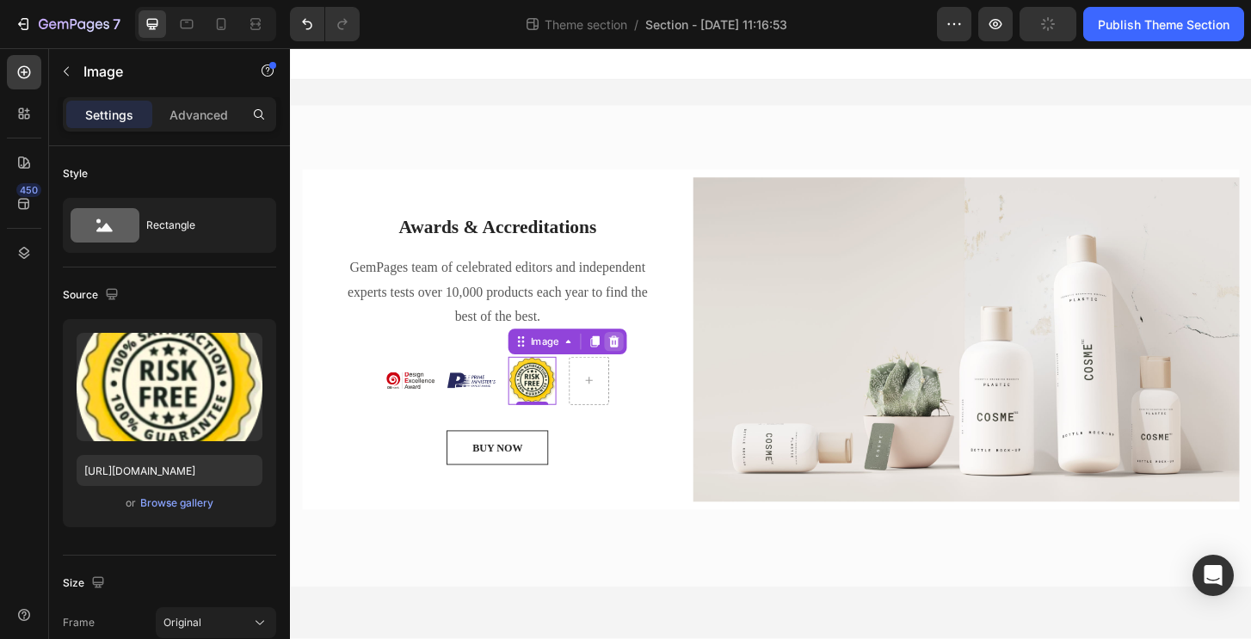
click at [641, 363] on icon at bounding box center [637, 364] width 14 height 14
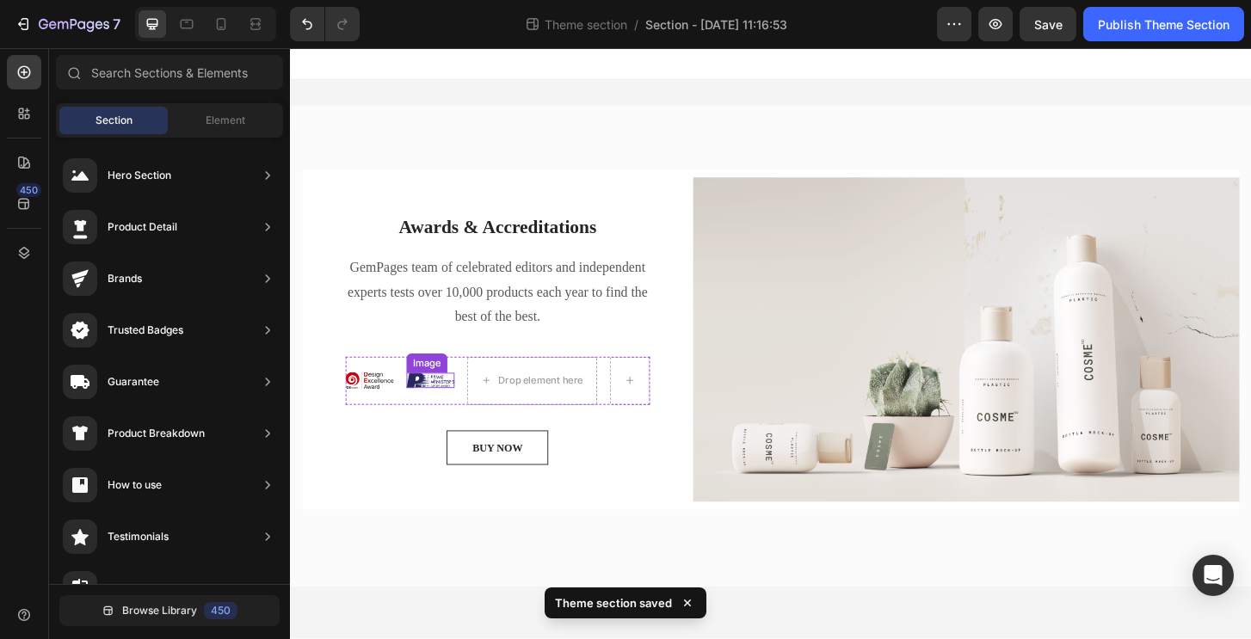
click at [452, 409] on img at bounding box center [441, 405] width 52 height 16
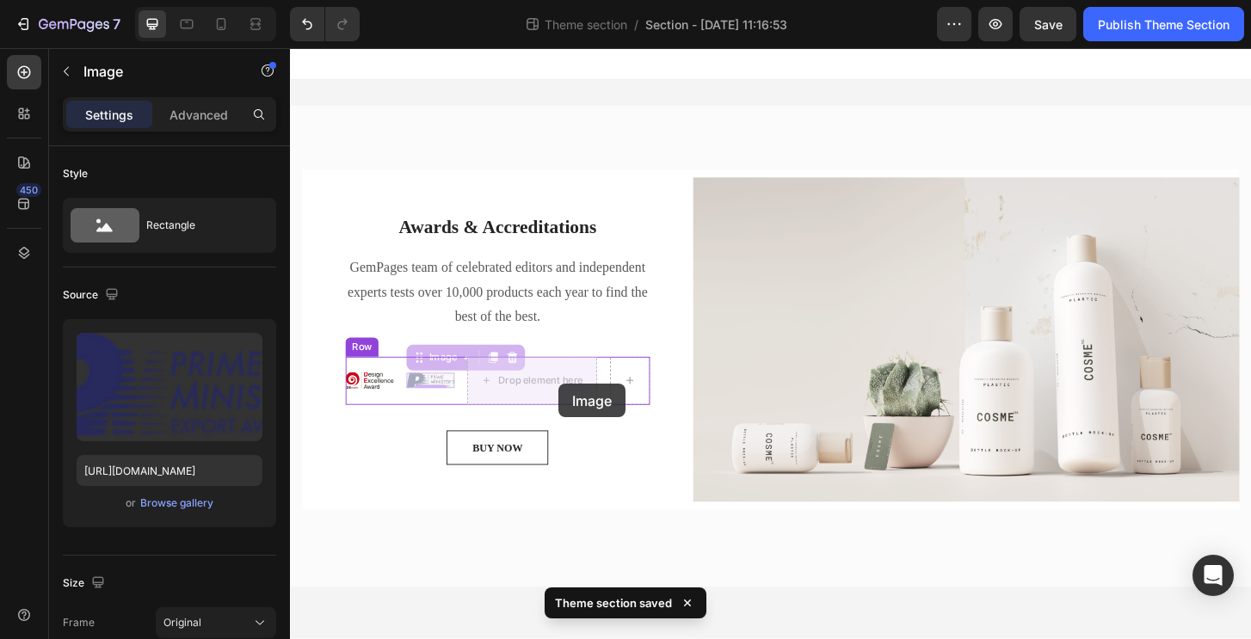
drag, startPoint x: 453, startPoint y: 407, endPoint x: 578, endPoint y: 409, distance: 124.7
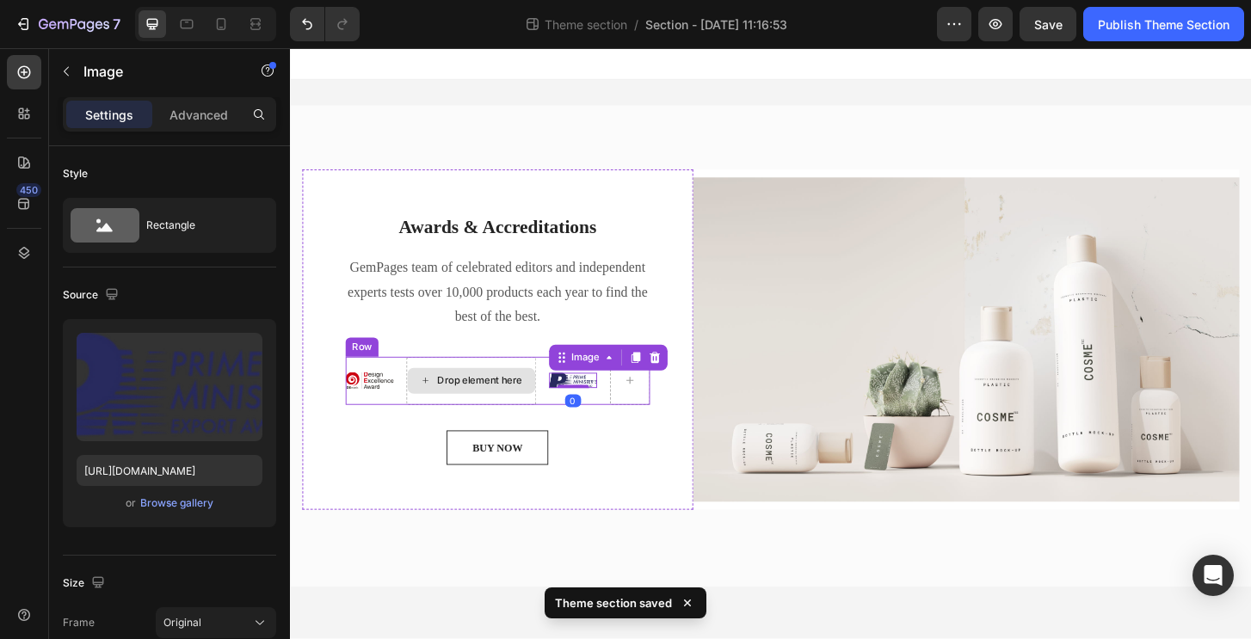
click at [535, 406] on div "Drop element here" at bounding box center [493, 406] width 91 height 14
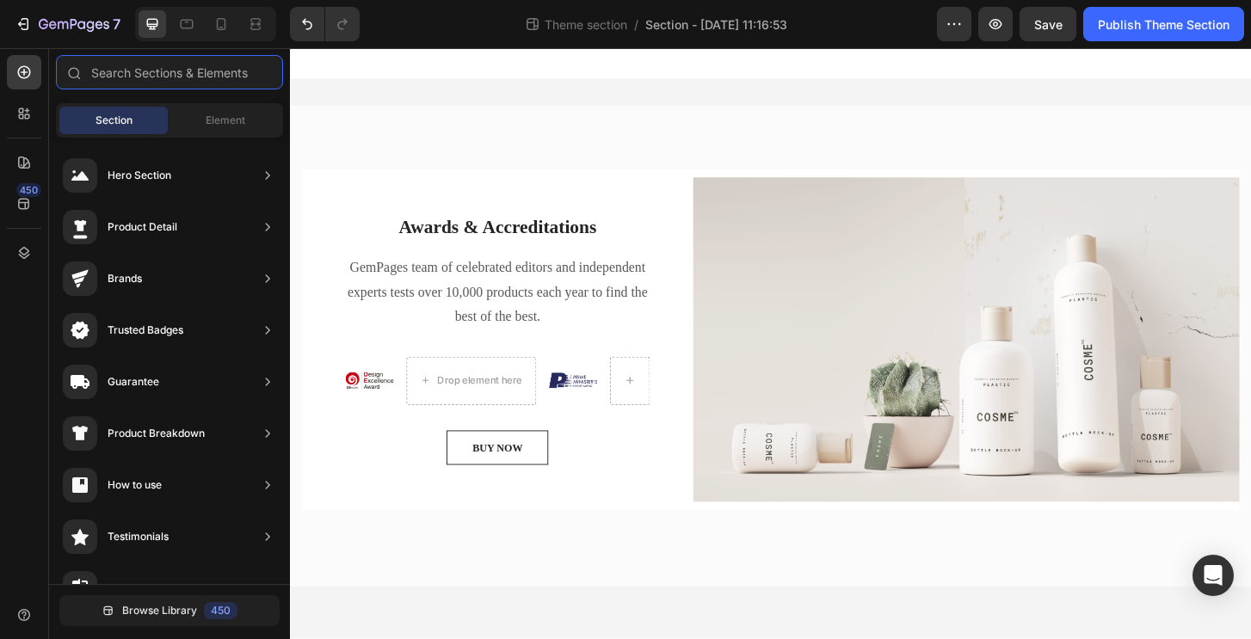
click at [186, 78] on input "text" at bounding box center [169, 72] width 227 height 34
drag, startPoint x: 204, startPoint y: 130, endPoint x: 212, endPoint y: 132, distance: 8.8
click at [206, 130] on div "Element" at bounding box center [225, 121] width 108 height 28
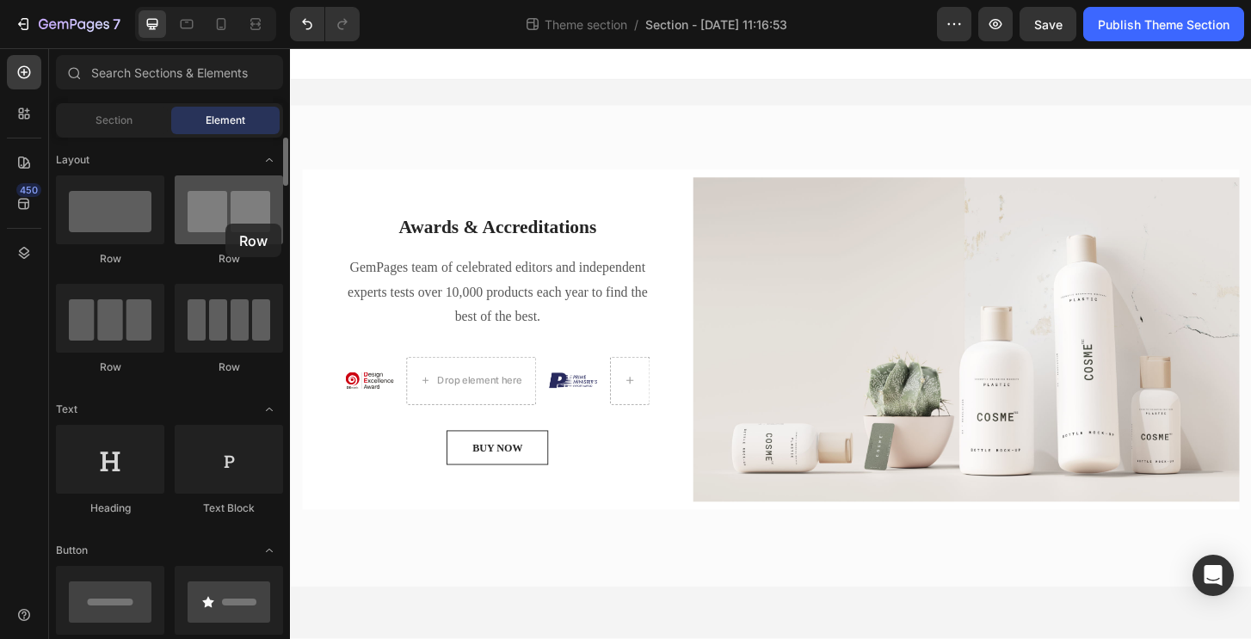
click at [225, 224] on div at bounding box center [229, 209] width 108 height 69
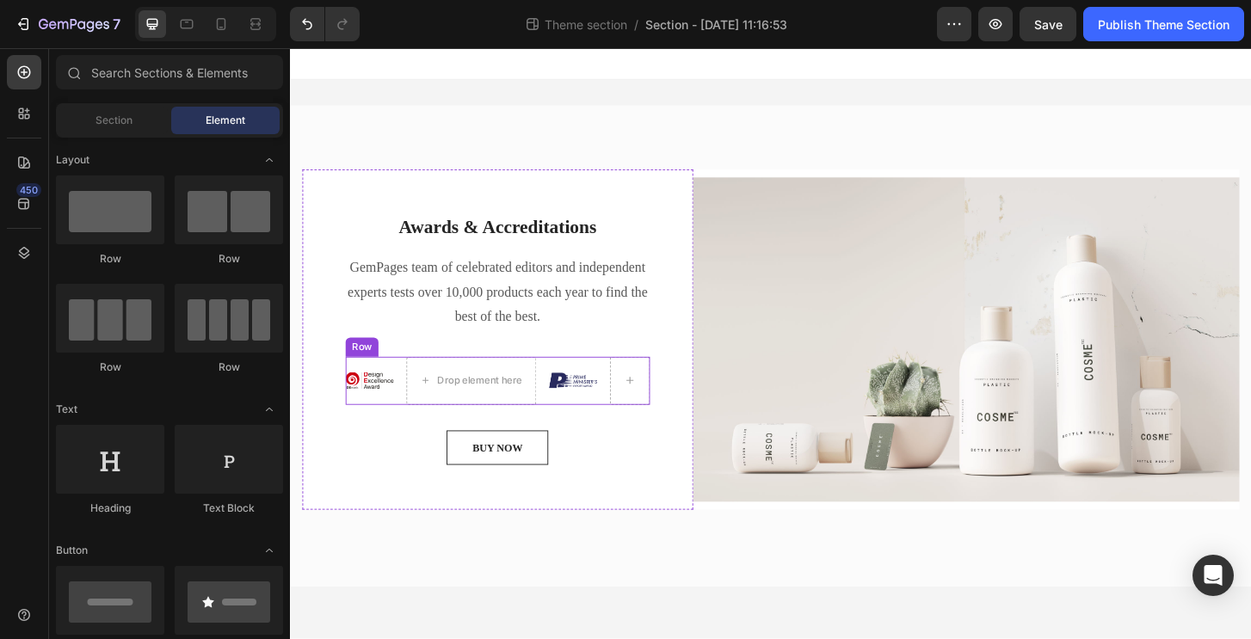
click at [369, 421] on div "Image" at bounding box center [375, 406] width 52 height 52
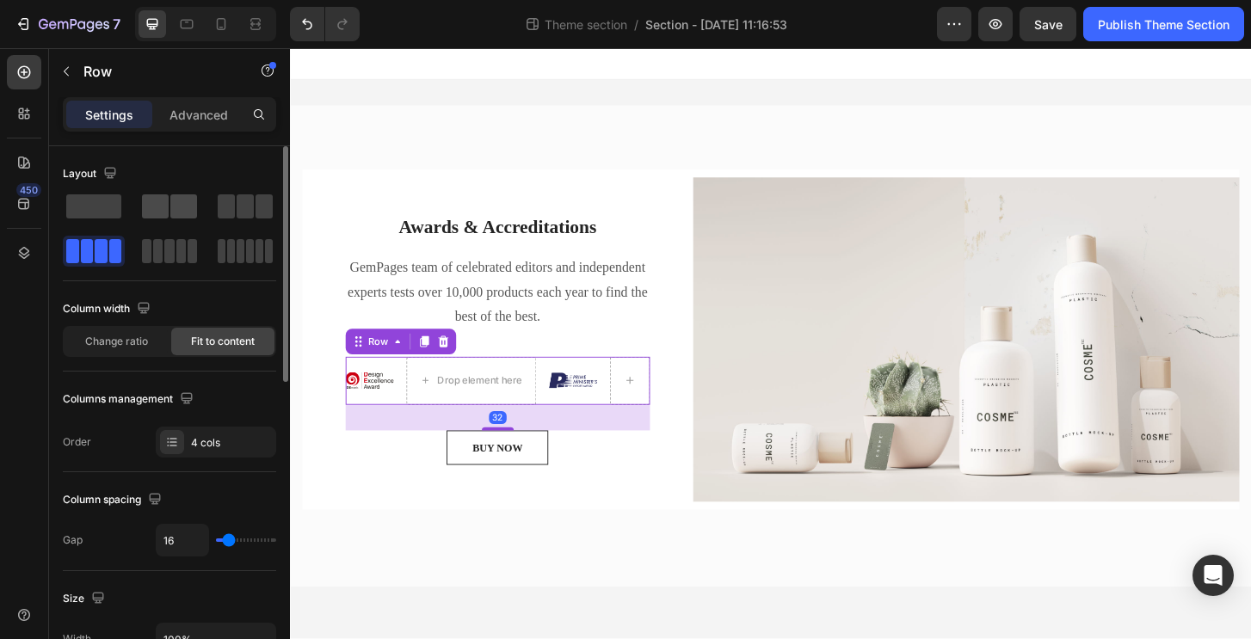
click at [170, 212] on span at bounding box center [183, 206] width 27 height 24
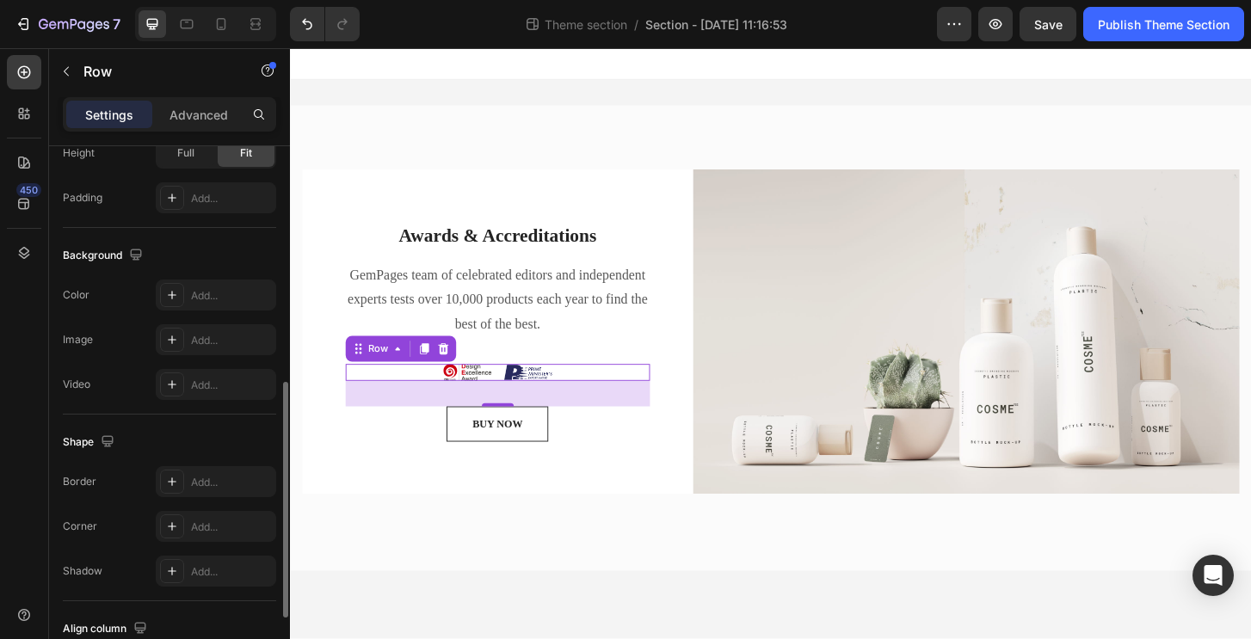
scroll to position [704, 0]
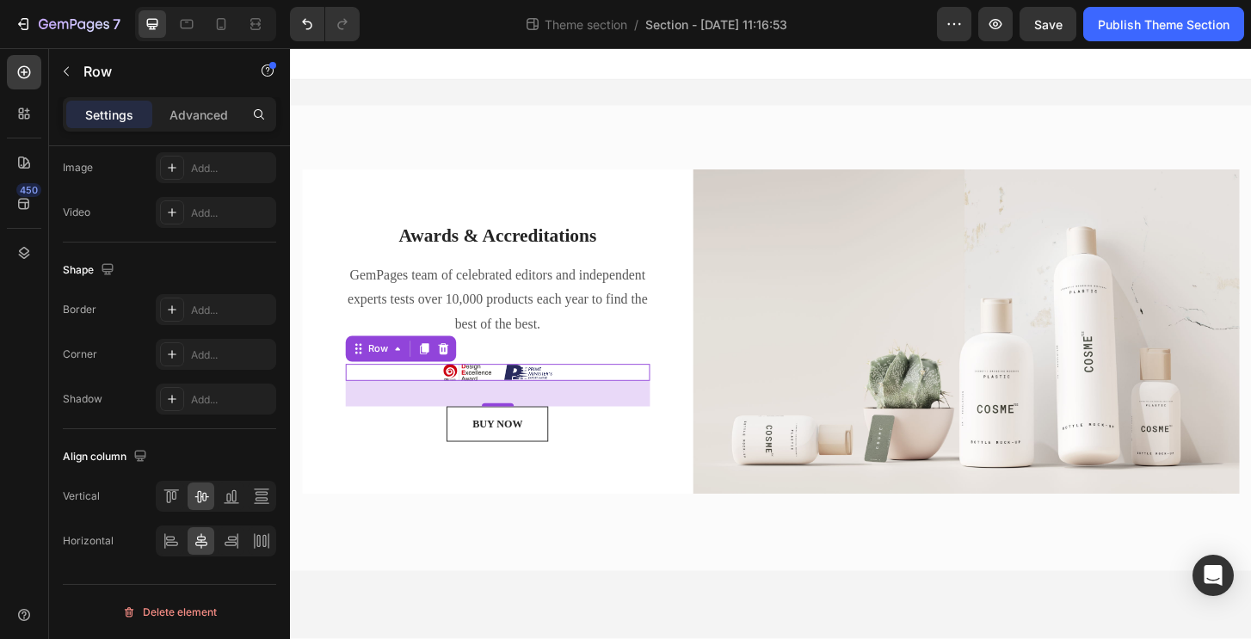
click at [118, 108] on p "Settings" at bounding box center [109, 115] width 48 height 18
click at [123, 118] on p "Settings" at bounding box center [109, 115] width 48 height 18
click at [189, 123] on p "Advanced" at bounding box center [198, 115] width 58 height 18
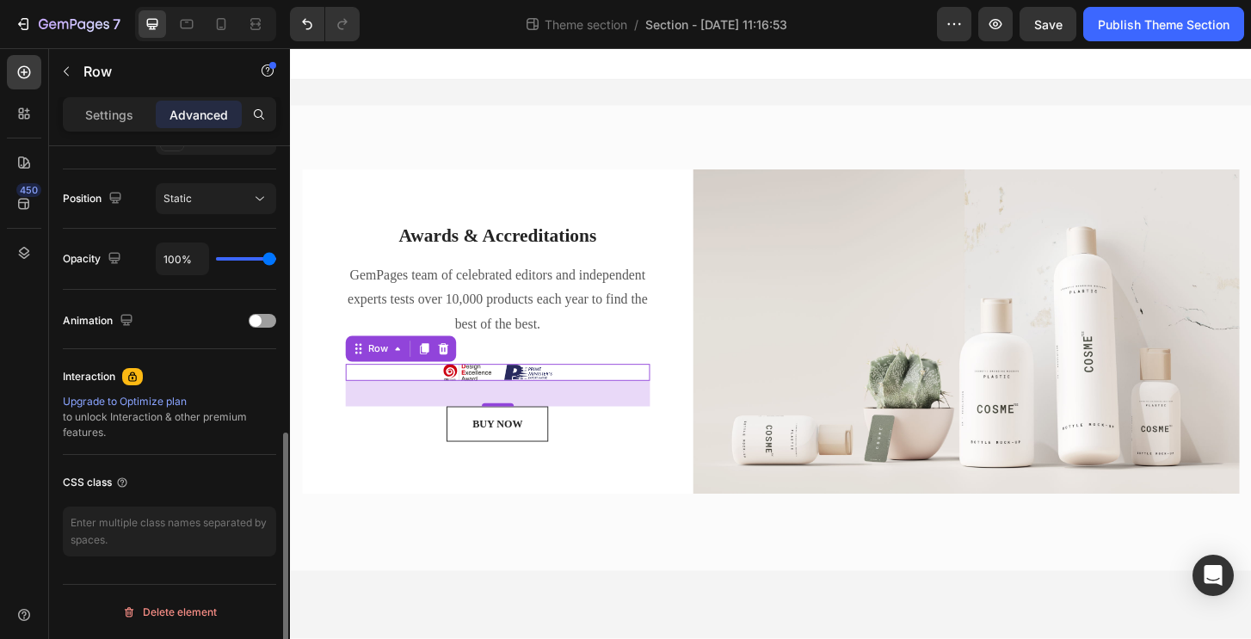
scroll to position [606, 0]
click at [74, 114] on div "Settings" at bounding box center [109, 115] width 86 height 28
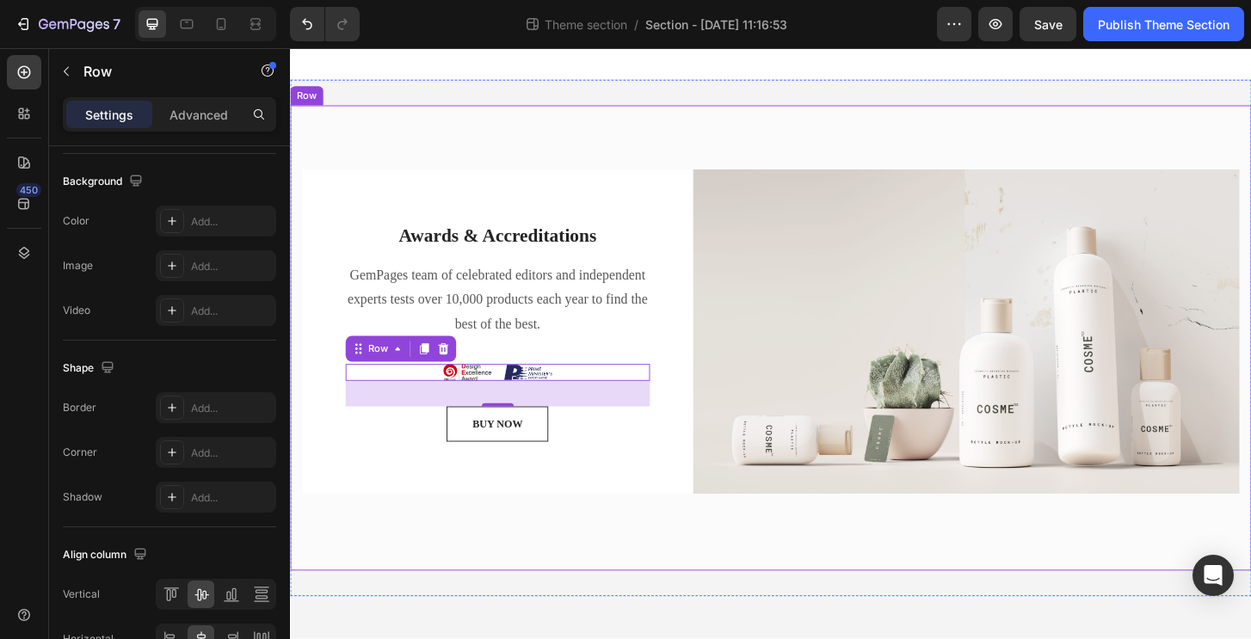
click at [587, 514] on div "Awards & Accreditations Heading GemPages team of celebrated editors and indepen…" at bounding box center [513, 354] width 420 height 332
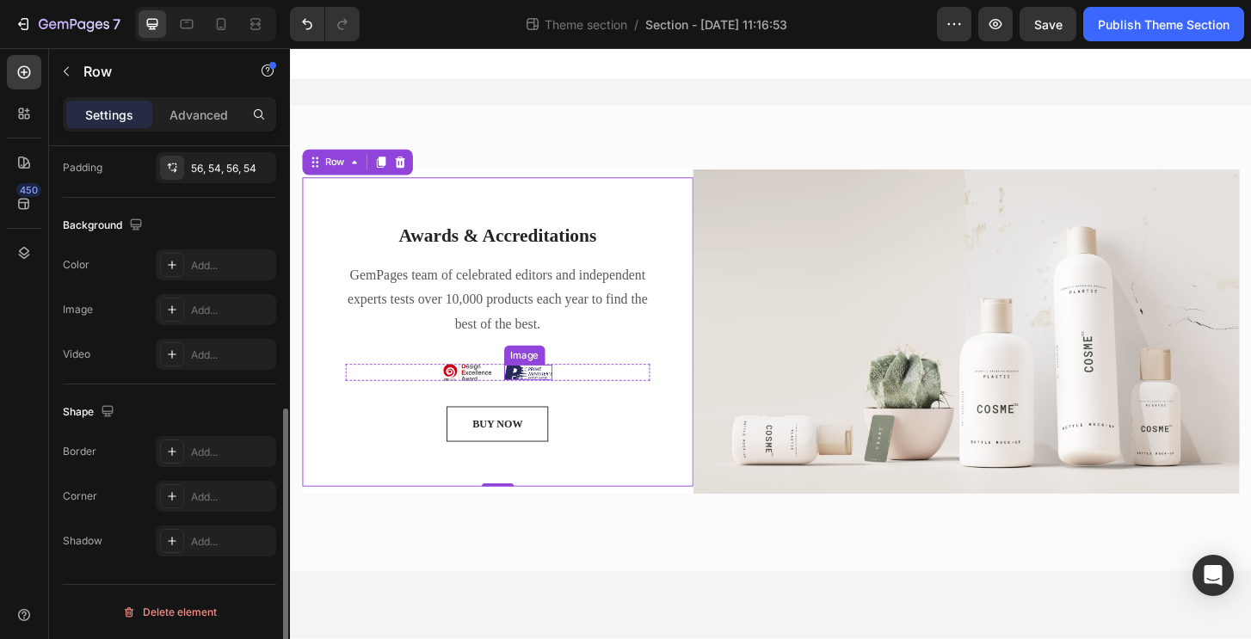
click at [541, 391] on img at bounding box center [545, 397] width 52 height 16
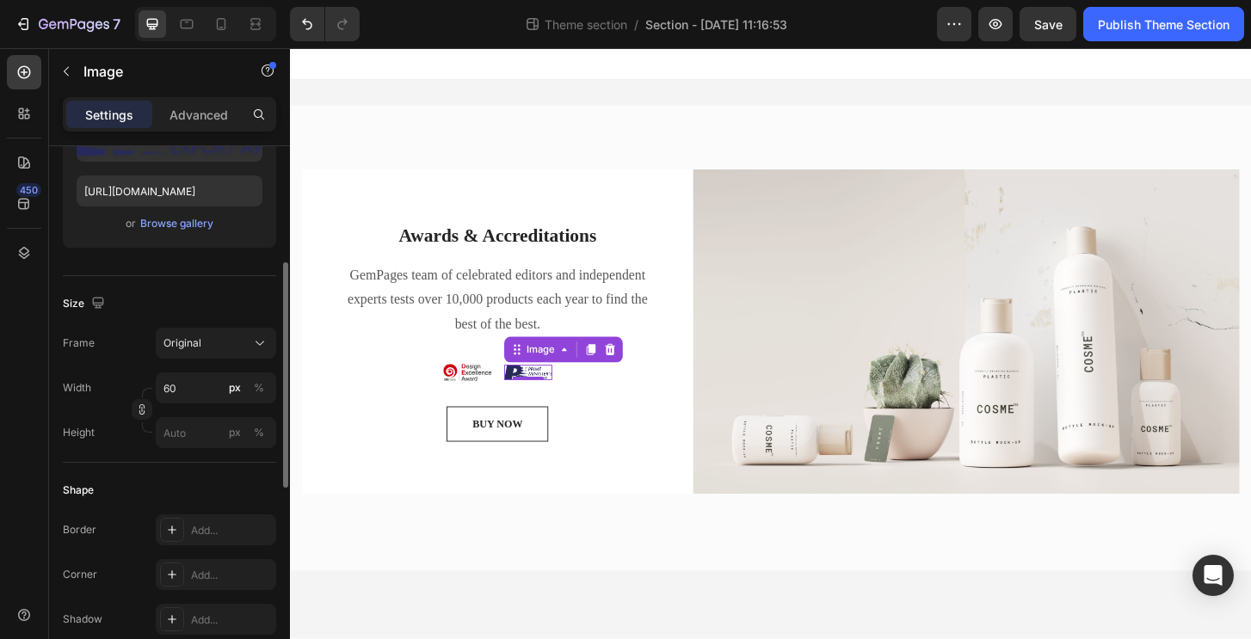
scroll to position [737, 0]
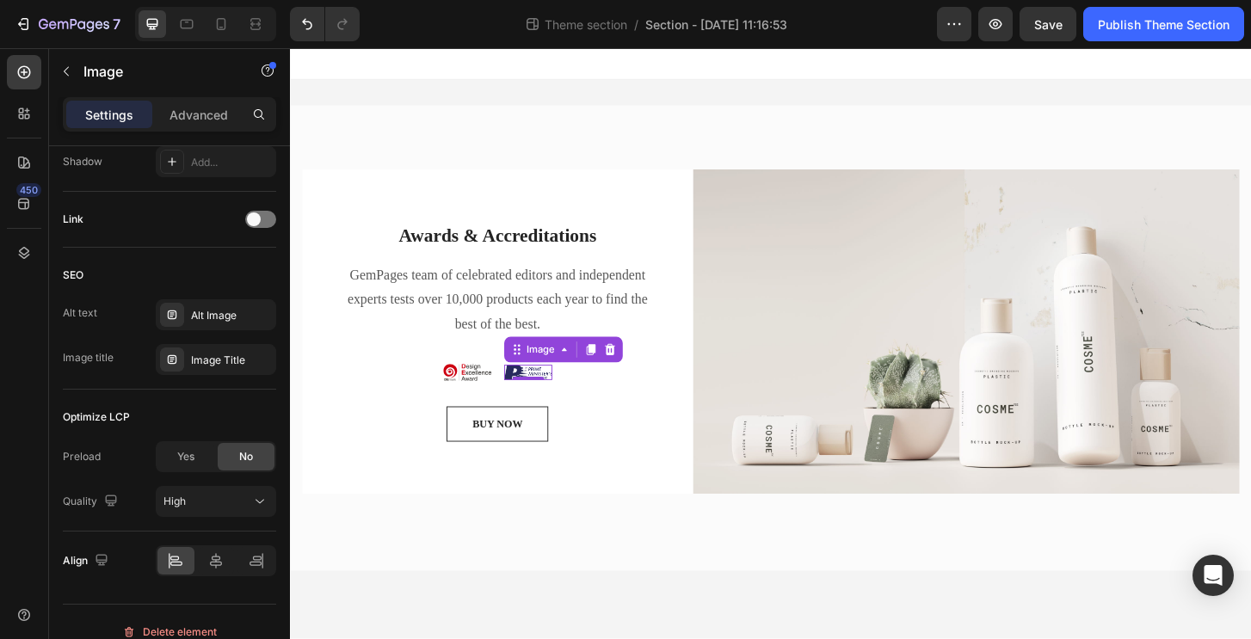
click at [487, 397] on img at bounding box center [480, 397] width 52 height 18
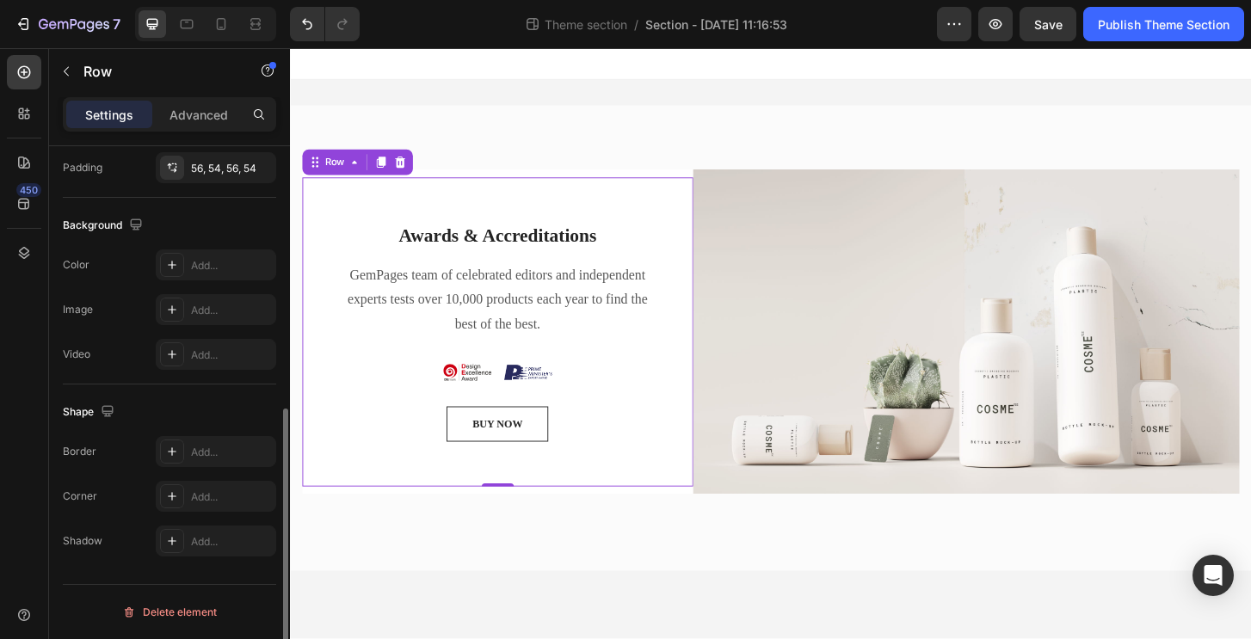
click at [589, 406] on div "Awards & Accreditations Heading GemPages team of celebrated editors and indepen…" at bounding box center [512, 354] width 327 height 236
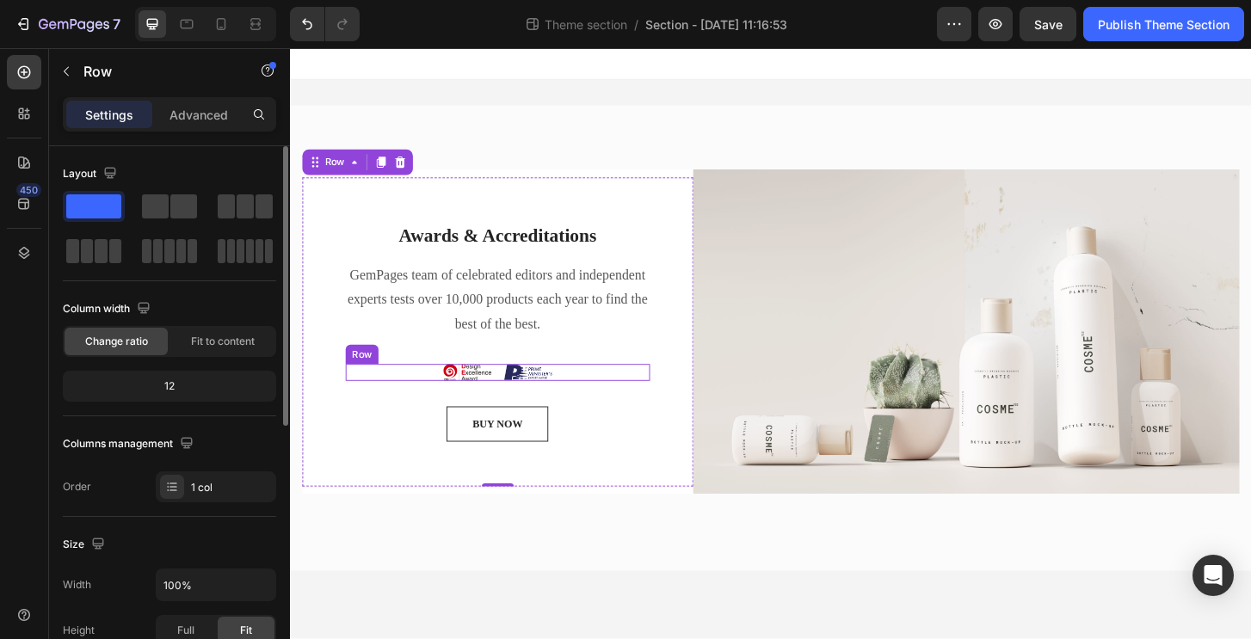
click at [599, 393] on div "Image Image Row" at bounding box center [512, 397] width 327 height 18
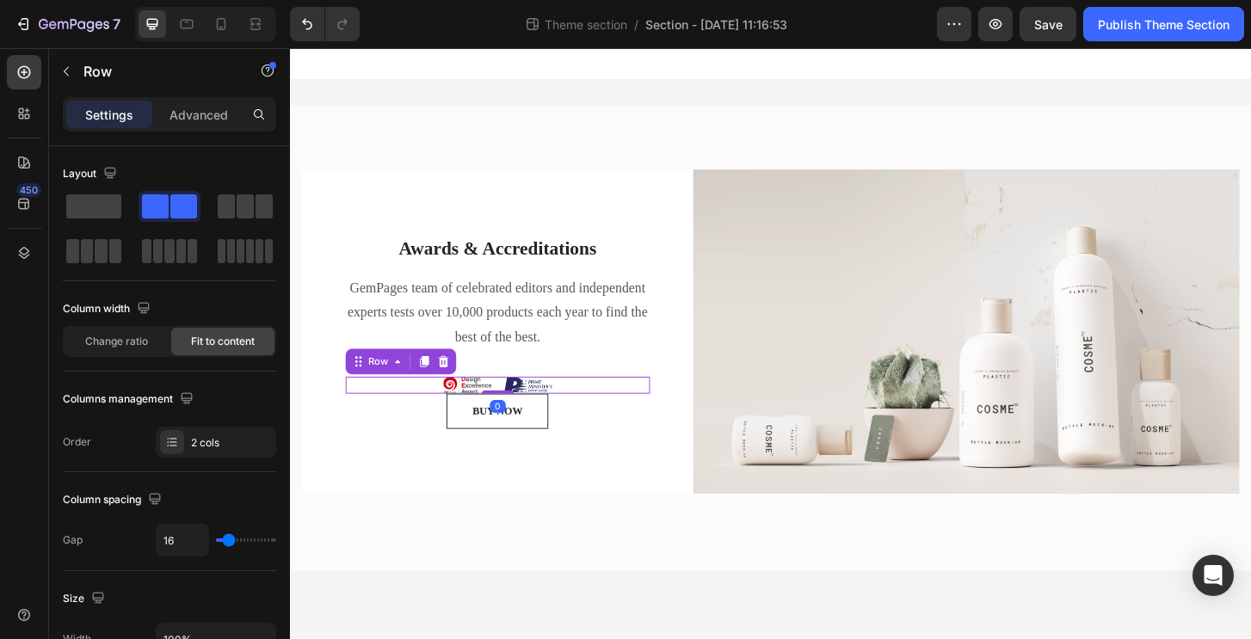
drag, startPoint x: 516, startPoint y: 433, endPoint x: 532, endPoint y: 390, distance: 46.8
click at [532, 390] on div "Awards & Accreditations Heading GemPages team of celebrated editors and indepen…" at bounding box center [512, 353] width 327 height 208
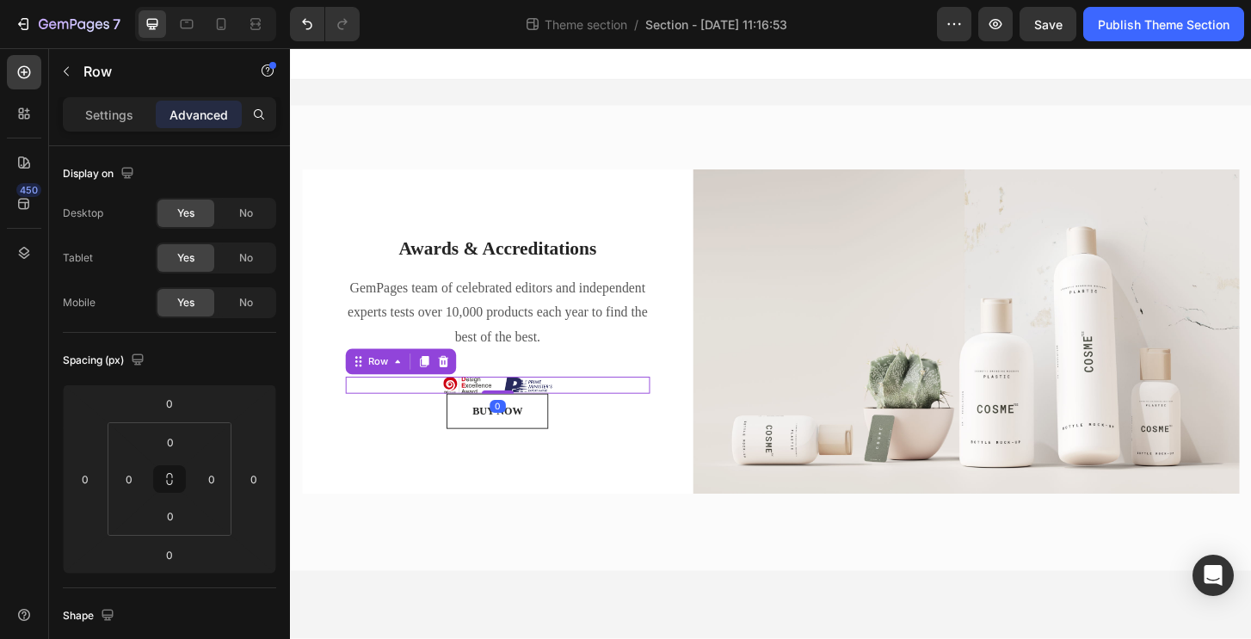
click at [510, 410] on div "Image Image Row 0" at bounding box center [512, 411] width 327 height 18
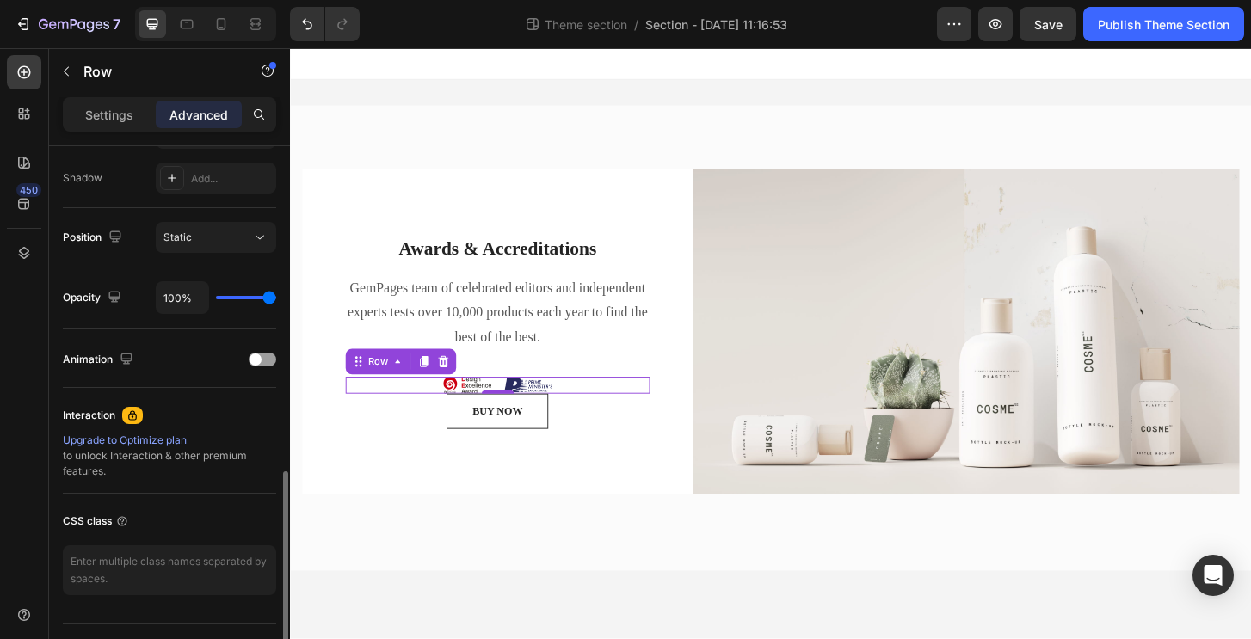
scroll to position [606, 0]
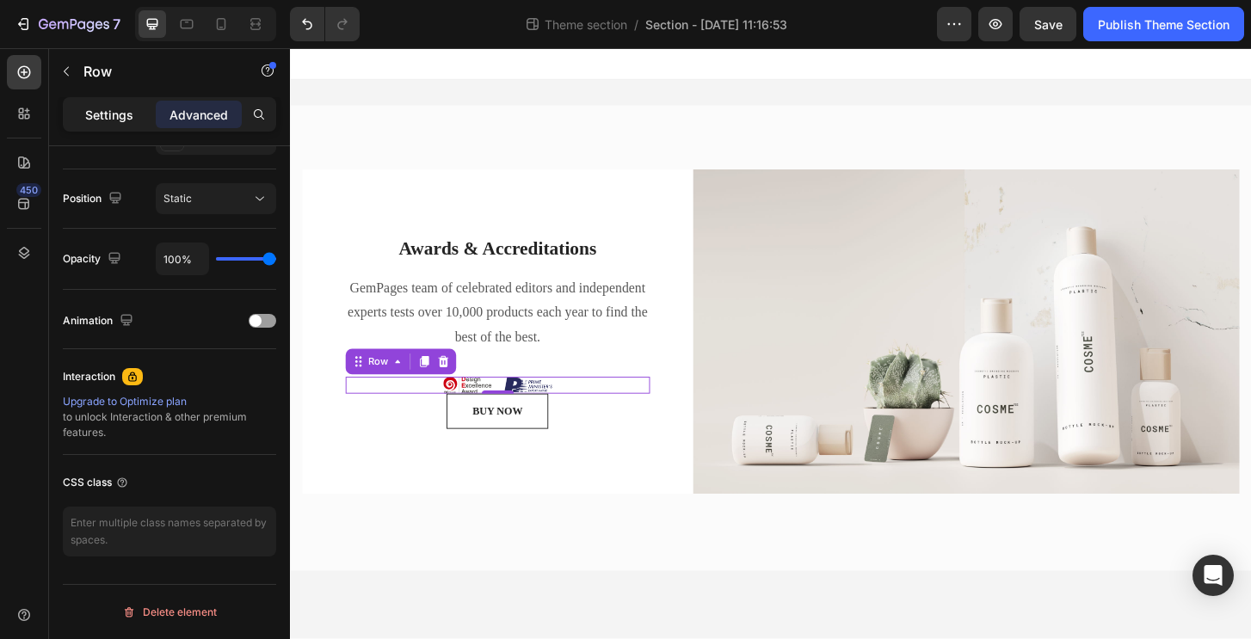
click at [121, 110] on p "Settings" at bounding box center [109, 115] width 48 height 18
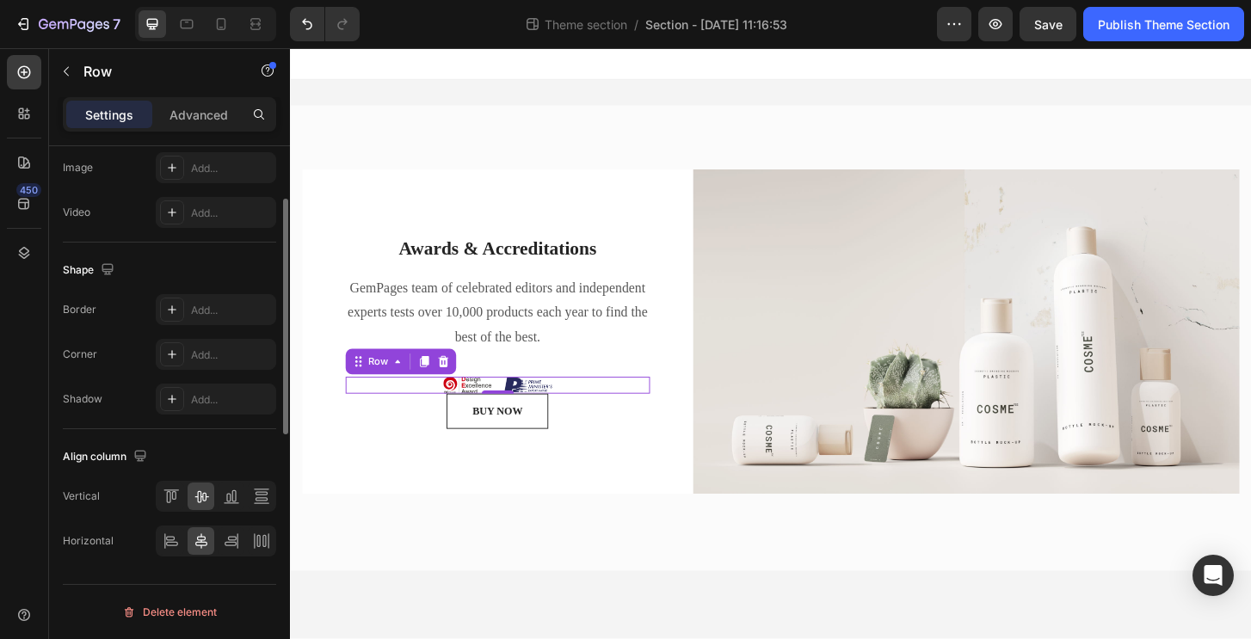
scroll to position [0, 0]
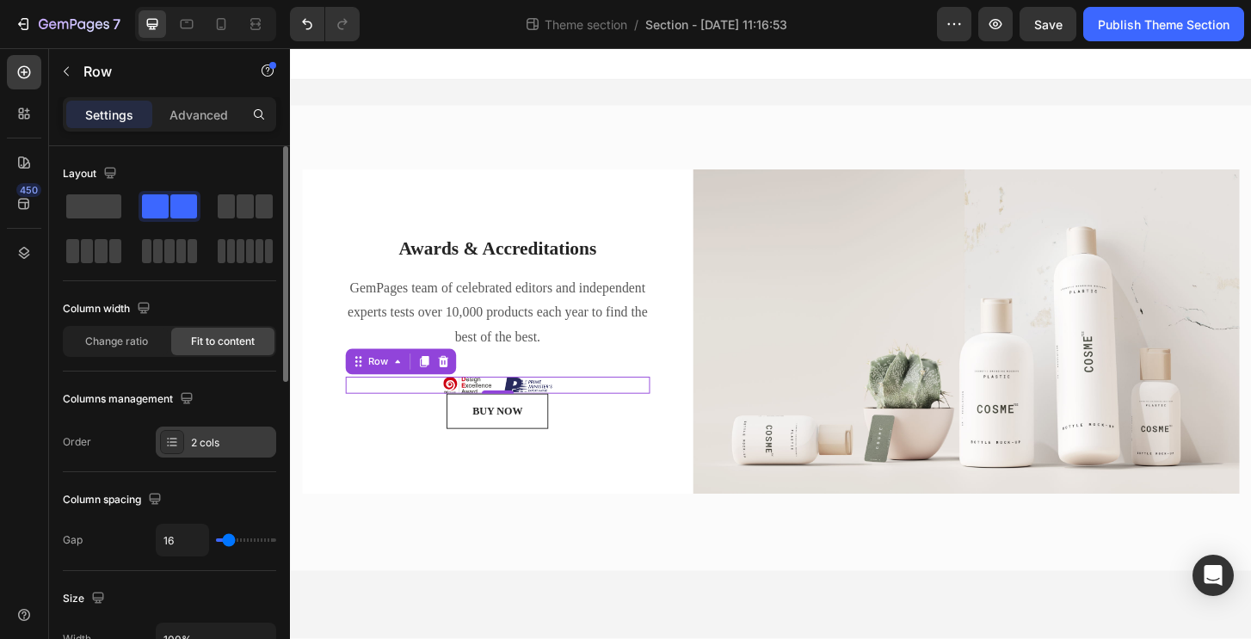
drag, startPoint x: 178, startPoint y: 438, endPoint x: 187, endPoint y: 442, distance: 9.6
click at [179, 439] on div at bounding box center [172, 442] width 24 height 24
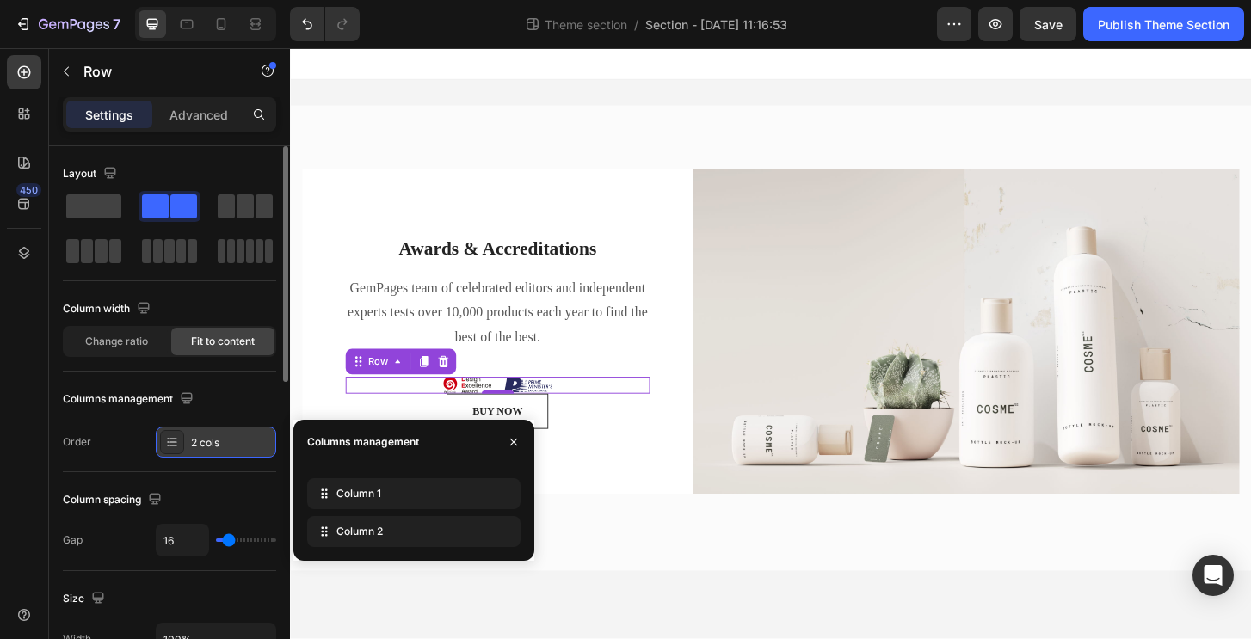
drag, startPoint x: 187, startPoint y: 442, endPoint x: 120, endPoint y: 390, distance: 85.2
click at [187, 442] on div "2 cols" at bounding box center [216, 442] width 120 height 31
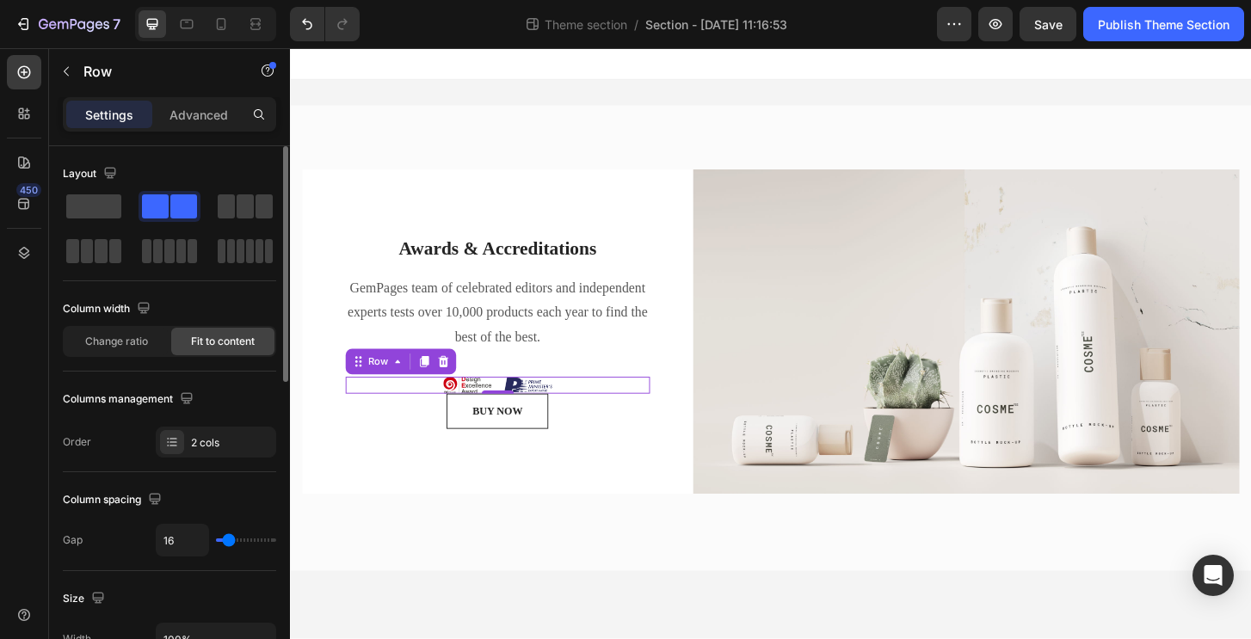
click at [81, 315] on div "Column width" at bounding box center [108, 309] width 91 height 23
click at [92, 333] on div "Change ratio" at bounding box center [116, 342] width 103 height 28
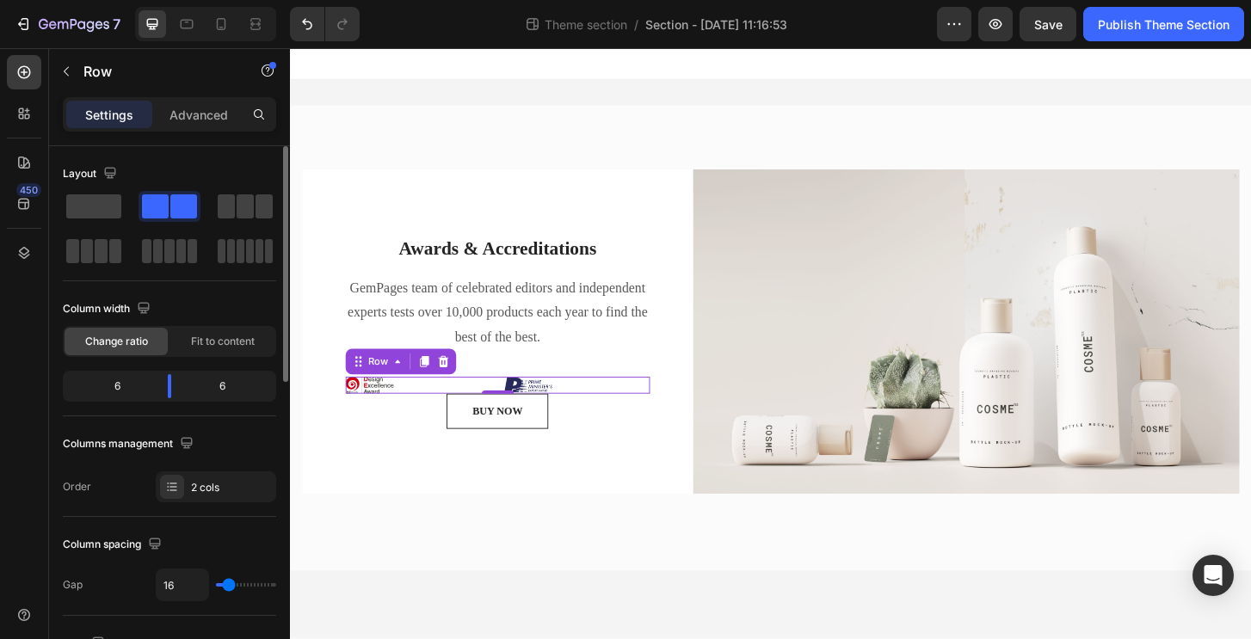
click at [93, 334] on span "Change ratio" at bounding box center [116, 341] width 63 height 15
click at [199, 345] on span "Fit to content" at bounding box center [223, 341] width 64 height 15
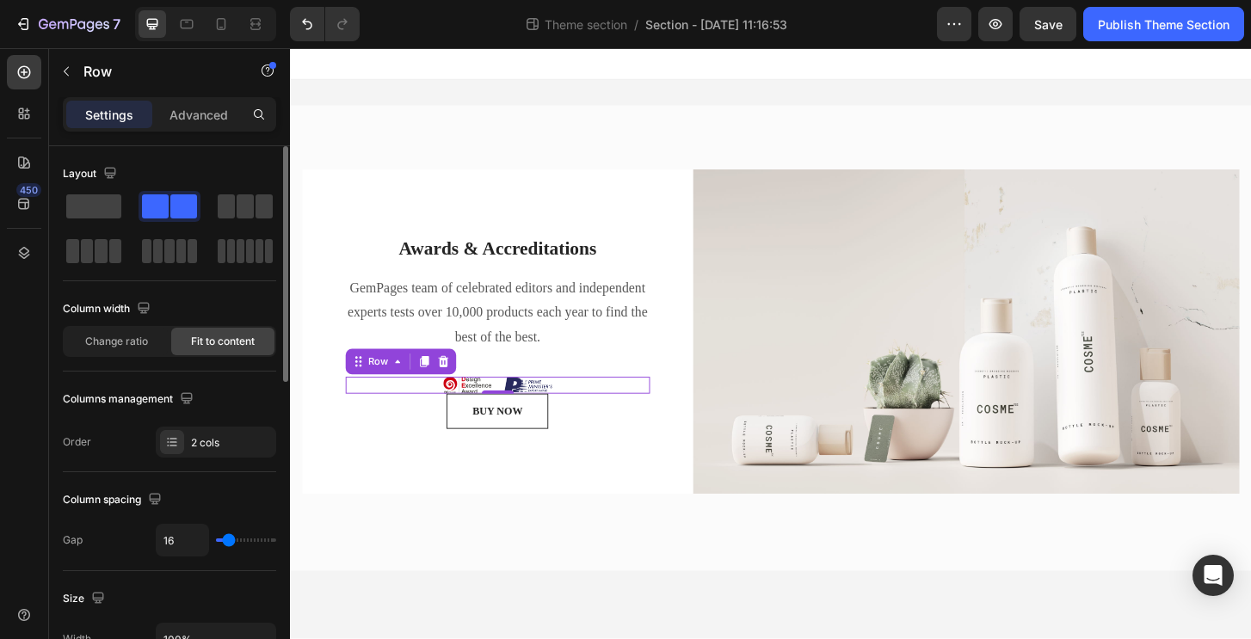
scroll to position [25, 0]
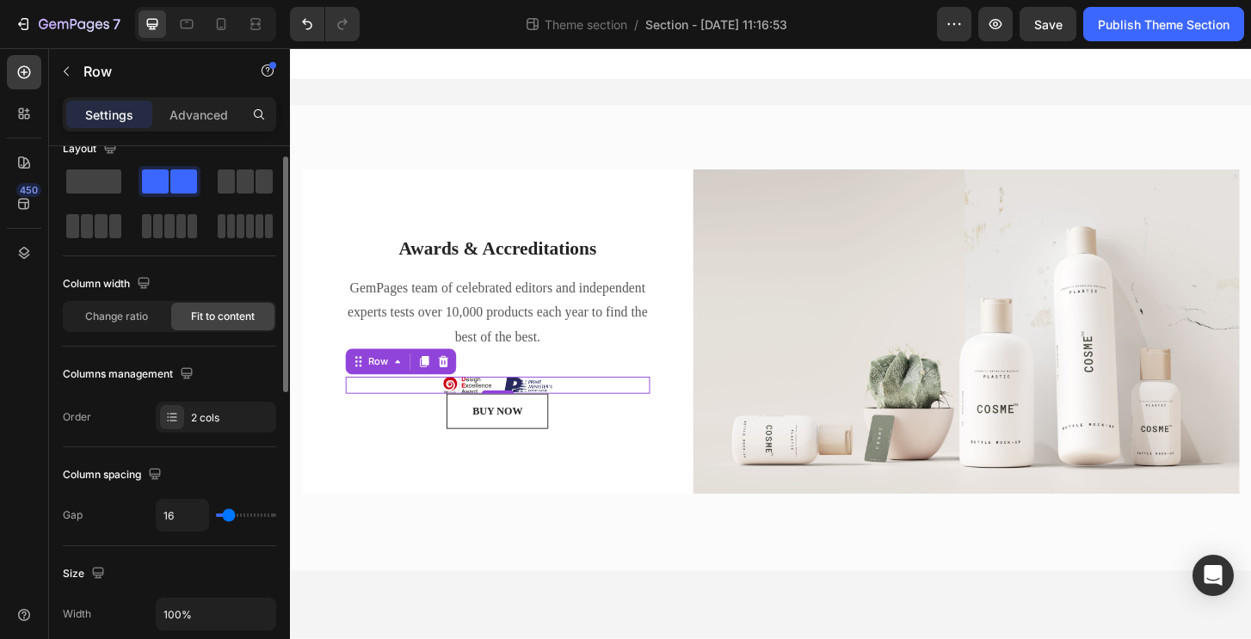
type input "19"
type input "17"
type input "11"
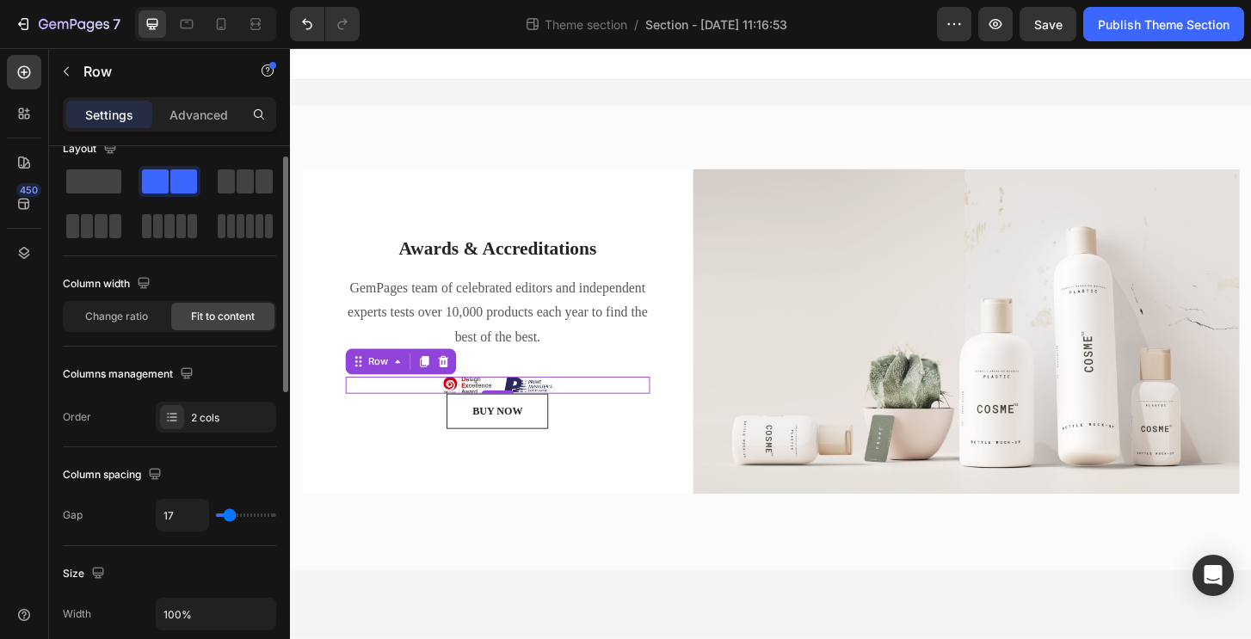
type input "11"
type input "0"
drag, startPoint x: 231, startPoint y: 515, endPoint x: 56, endPoint y: 519, distance: 174.6
type input "0"
click at [216, 517] on input "range" at bounding box center [246, 514] width 60 height 3
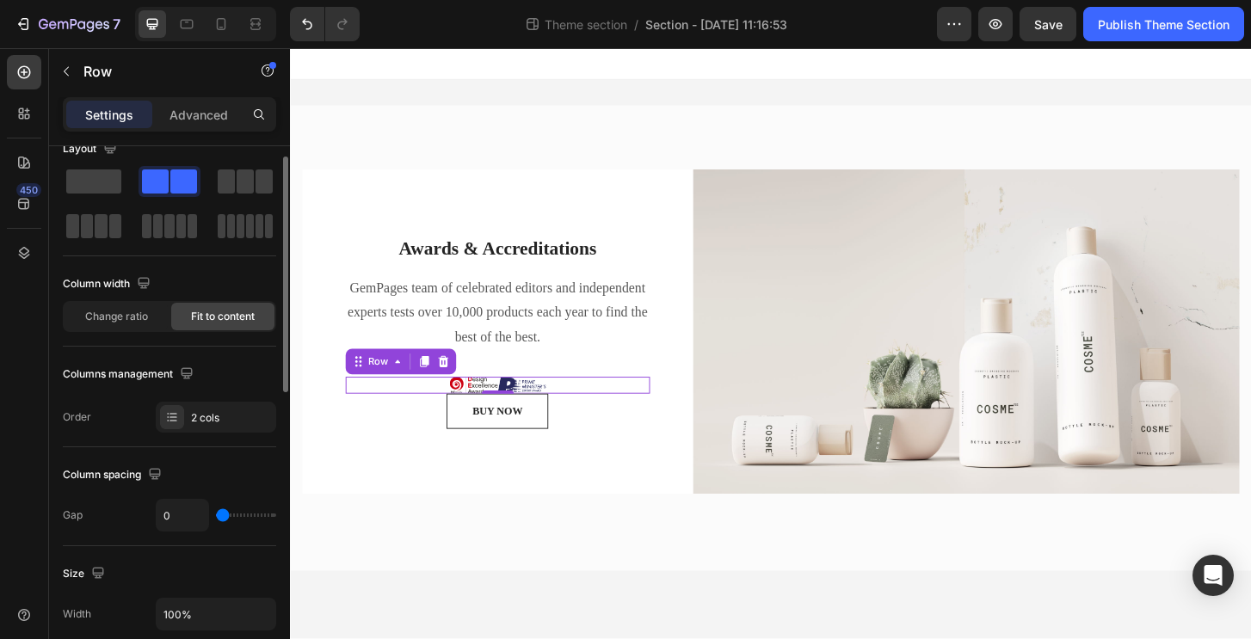
drag, startPoint x: 226, startPoint y: 520, endPoint x: 243, endPoint y: 520, distance: 16.3
click at [262, 524] on div "0" at bounding box center [216, 515] width 120 height 33
type input "39"
click at [237, 514] on input "range" at bounding box center [246, 514] width 60 height 3
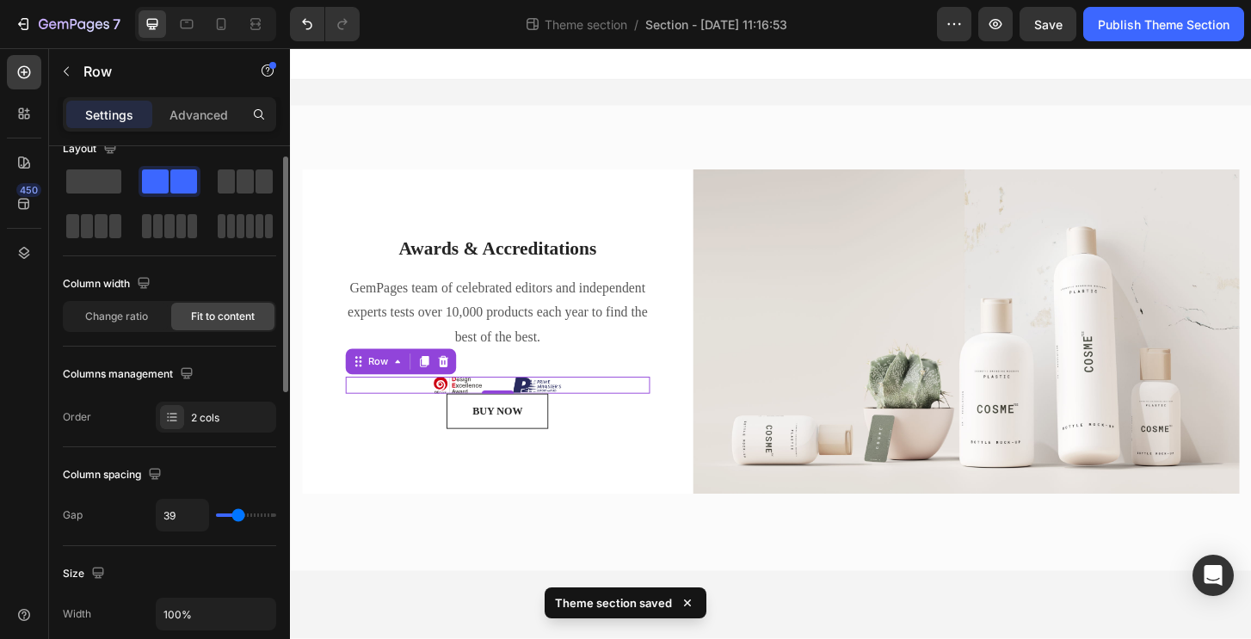
type input "45"
type input "44"
type input "43"
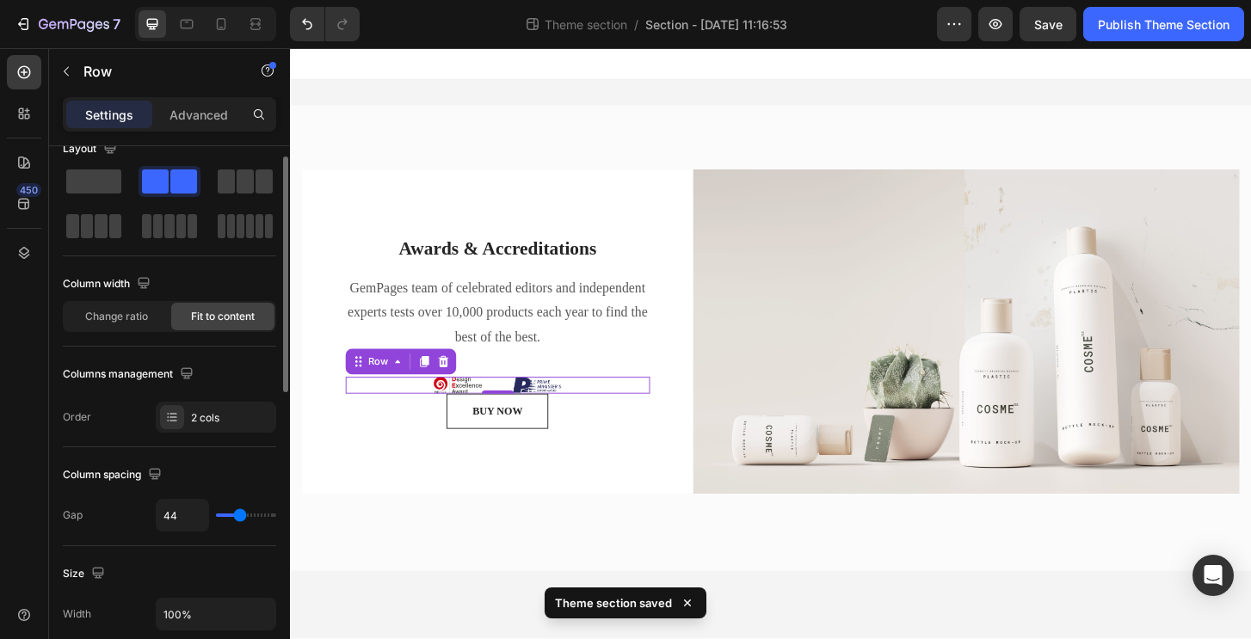
type input "43"
type input "42"
type input "41"
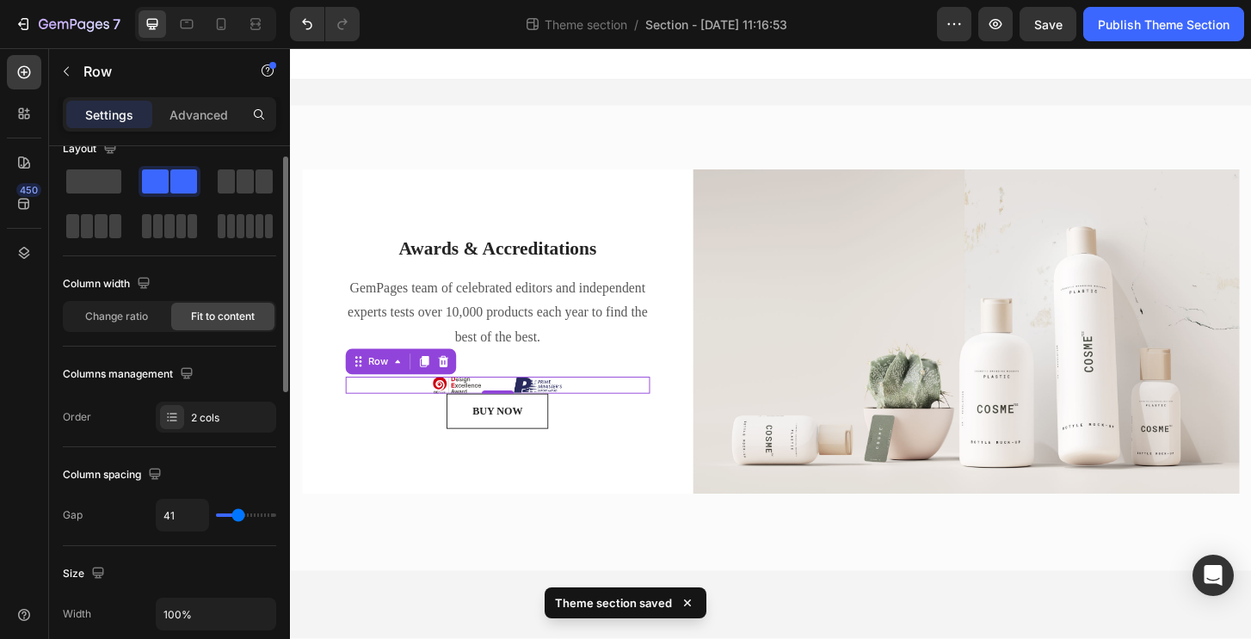
click at [238, 515] on input "range" at bounding box center [246, 514] width 60 height 3
type input "38"
type input "37"
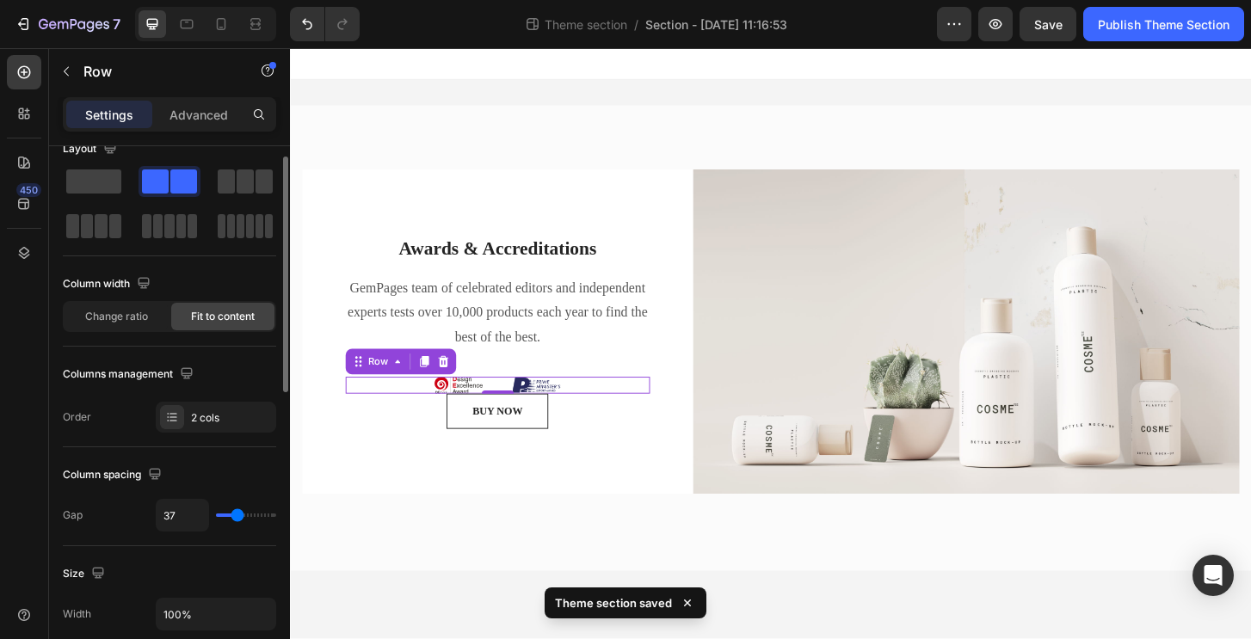
type input "36"
type input "35"
type input "34"
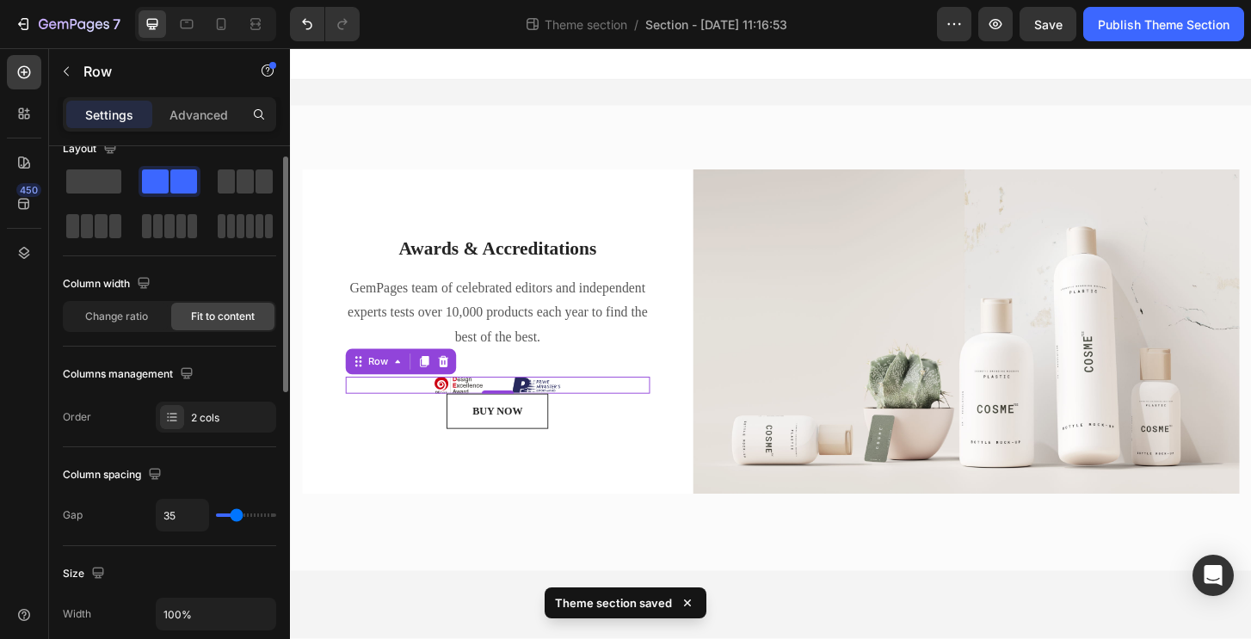
type input "34"
type input "33"
type input "32"
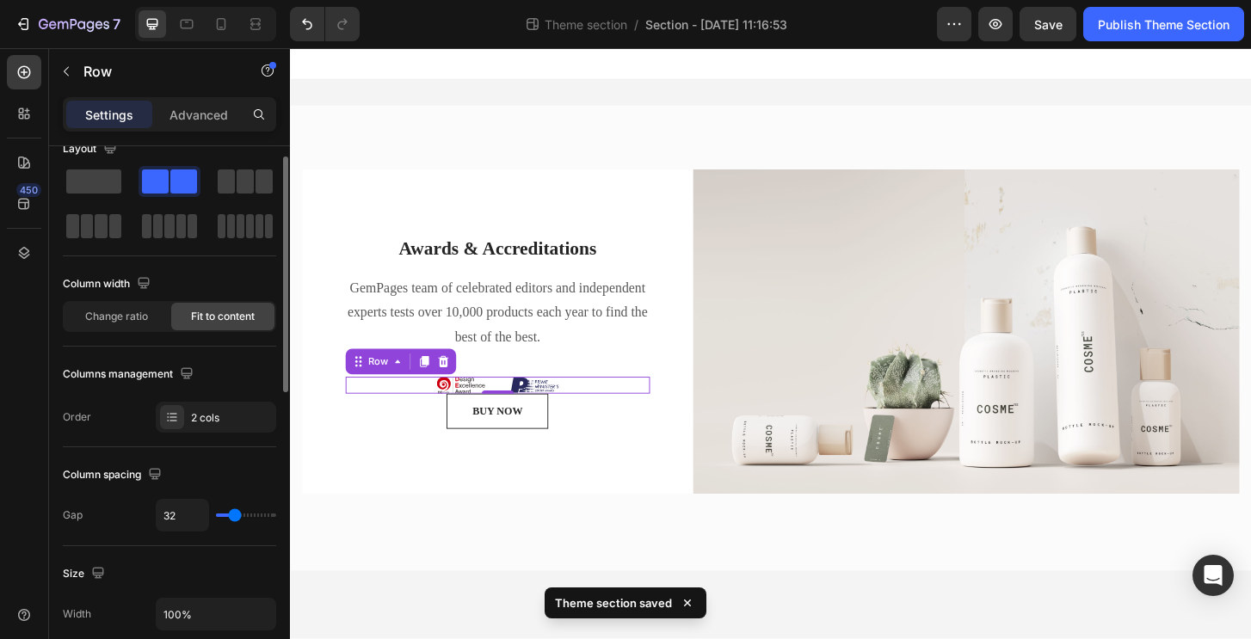
click at [235, 516] on input "range" at bounding box center [246, 514] width 60 height 3
click at [224, 122] on p "Advanced" at bounding box center [198, 115] width 58 height 18
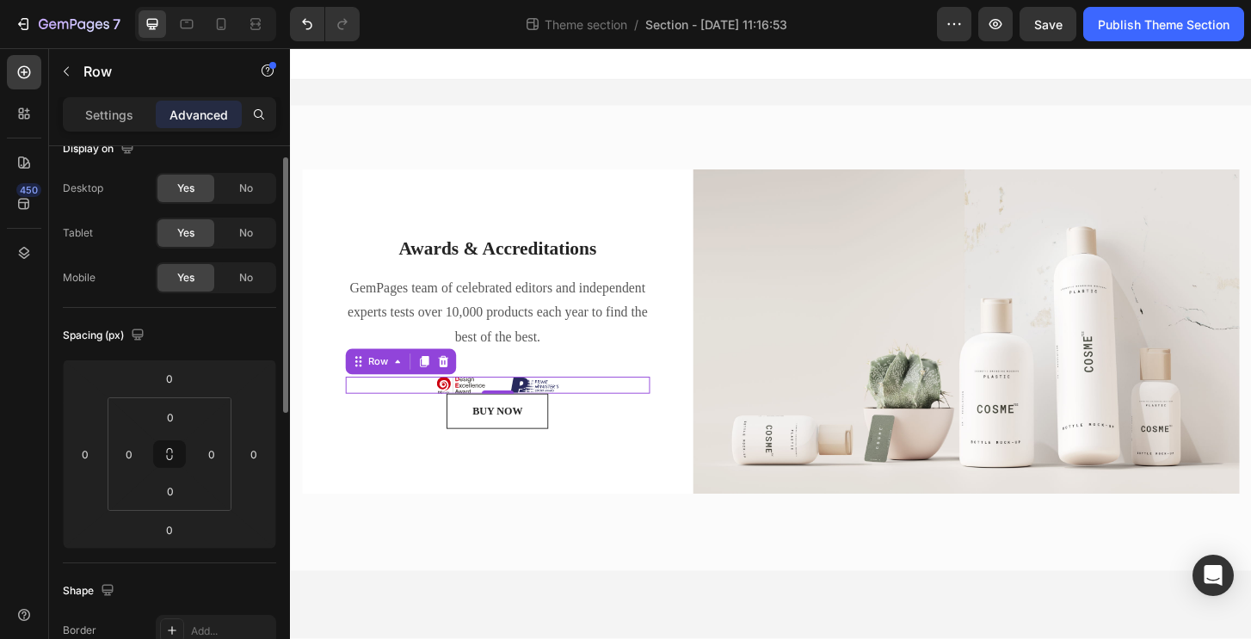
scroll to position [0, 0]
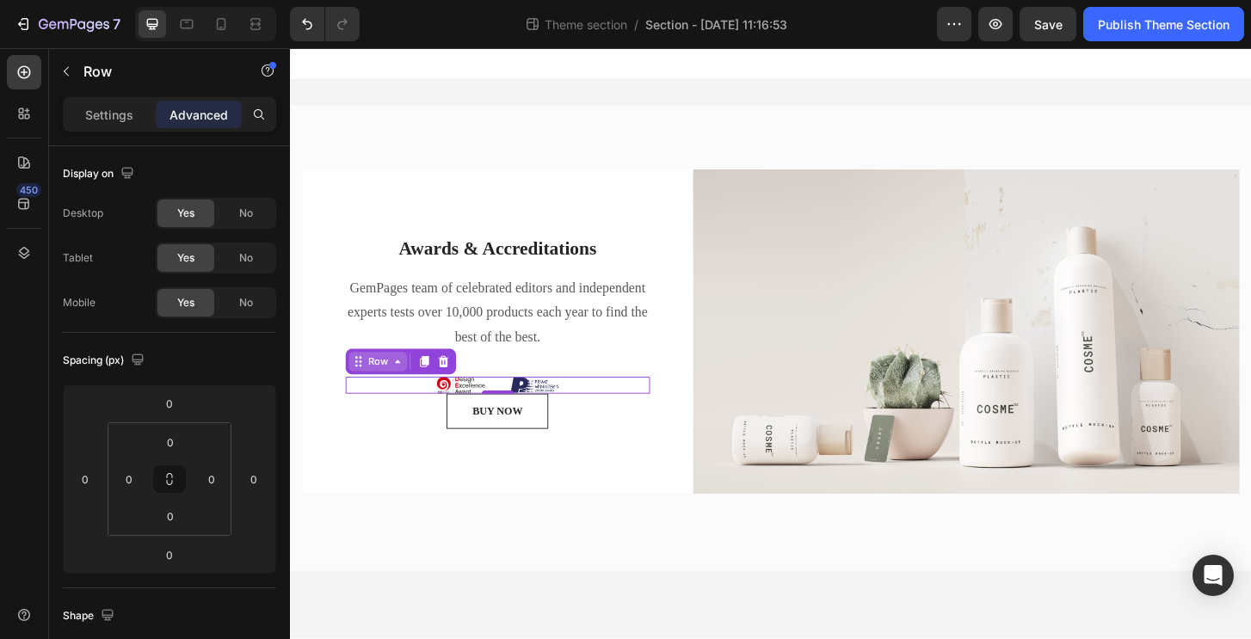
click at [388, 386] on div "Row" at bounding box center [384, 385] width 28 height 15
click at [624, 414] on div "Image Image Row 0" at bounding box center [512, 411] width 327 height 18
click at [622, 409] on div "Image Image Row 0" at bounding box center [512, 411] width 327 height 18
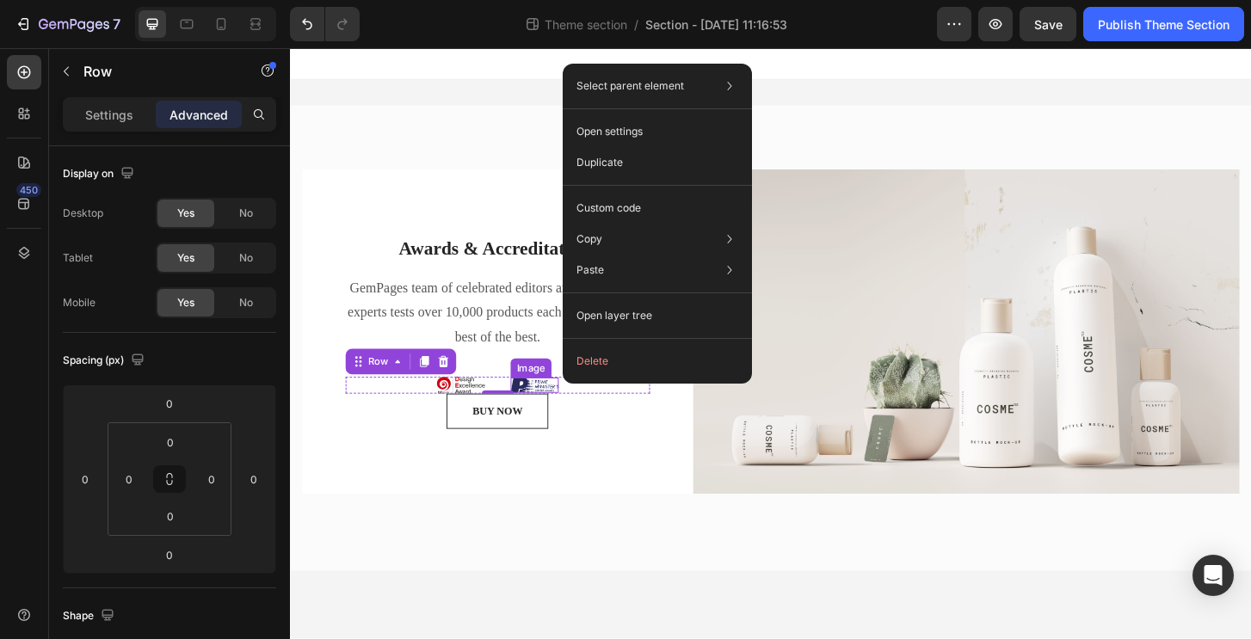
click at [573, 414] on img at bounding box center [552, 411] width 52 height 16
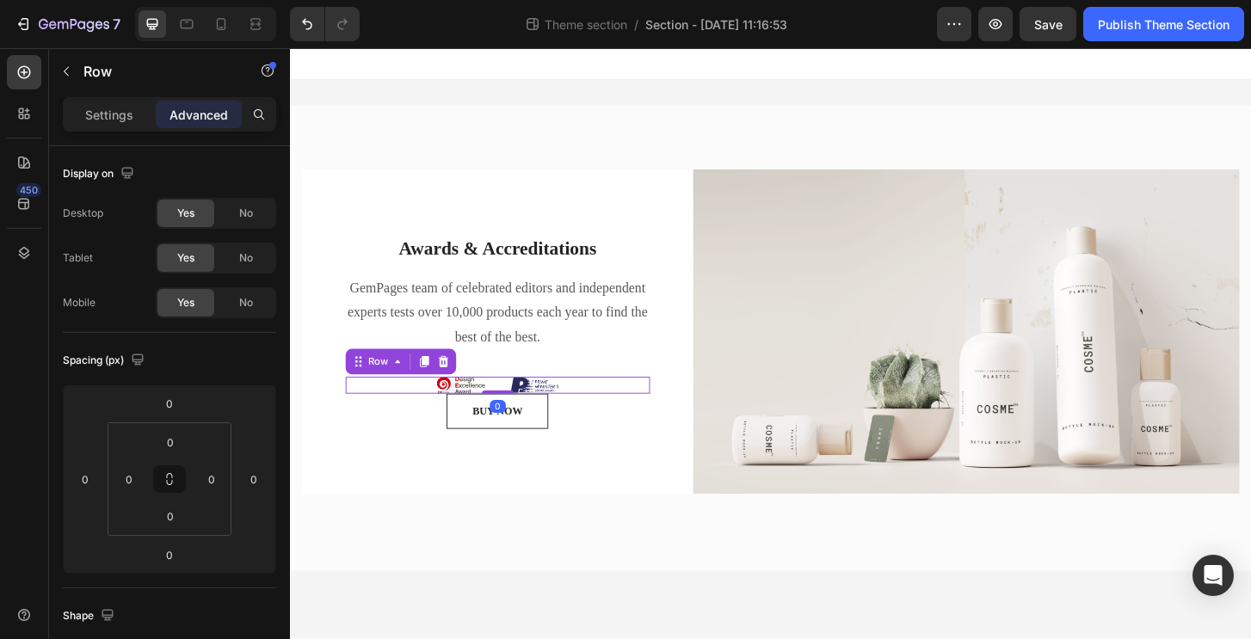
click at [613, 417] on div "Image Image Row 0" at bounding box center [512, 411] width 327 height 18
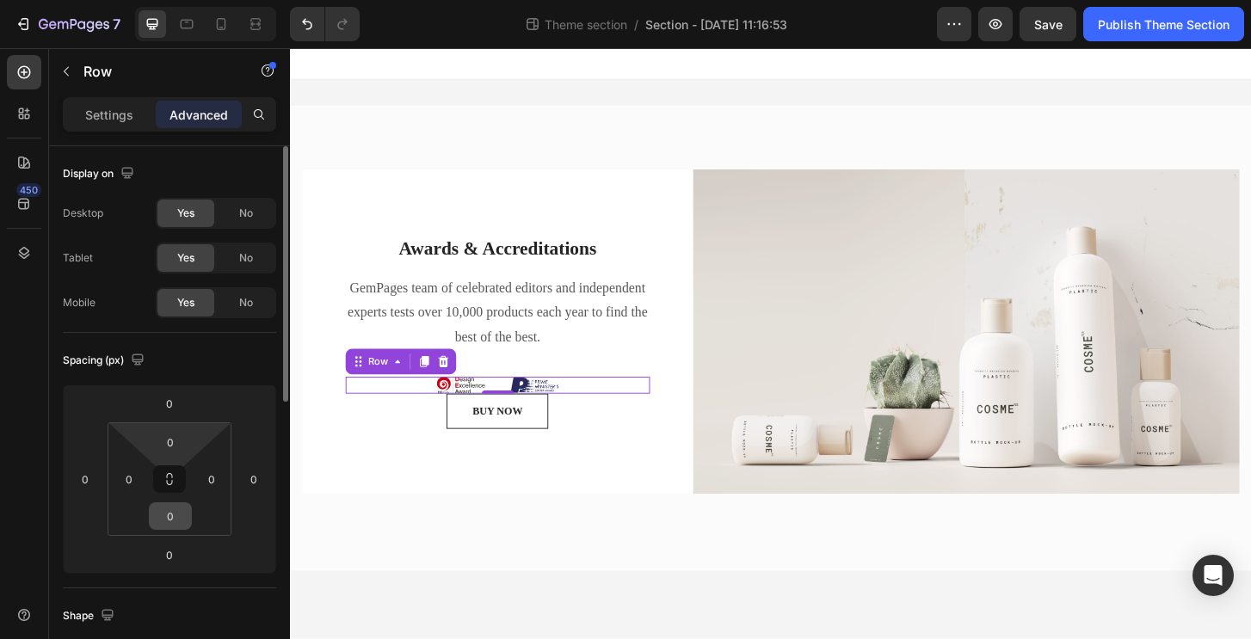
scroll to position [38, 0]
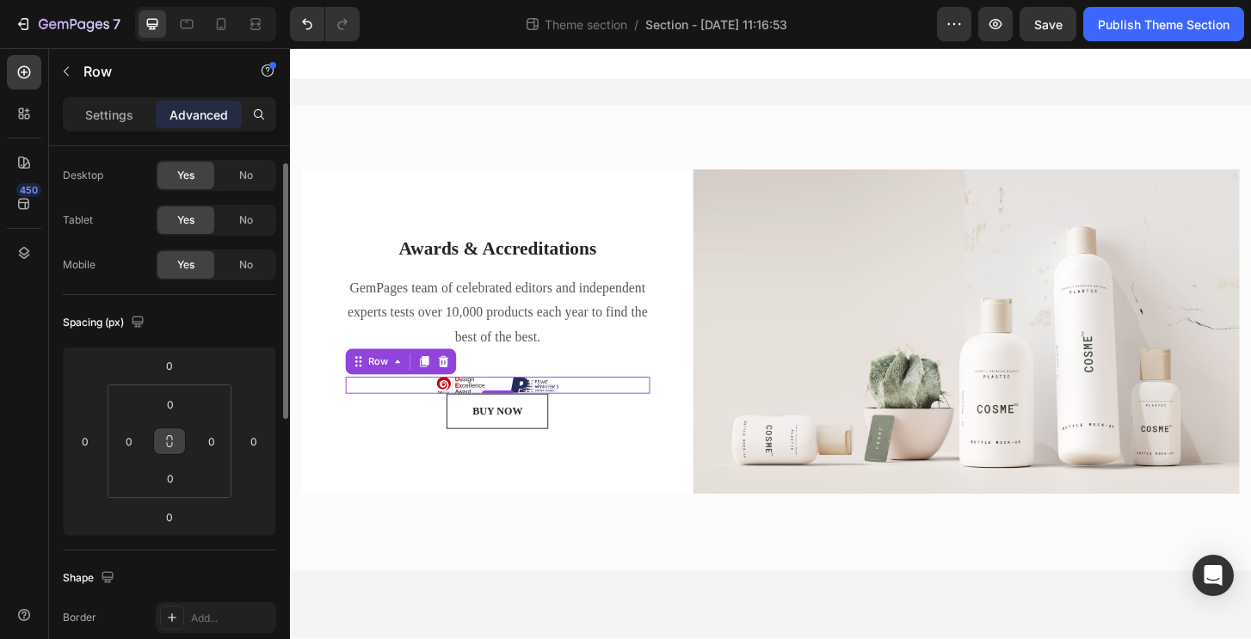
click at [171, 443] on icon at bounding box center [170, 441] width 14 height 14
click at [176, 447] on button at bounding box center [169, 441] width 33 height 28
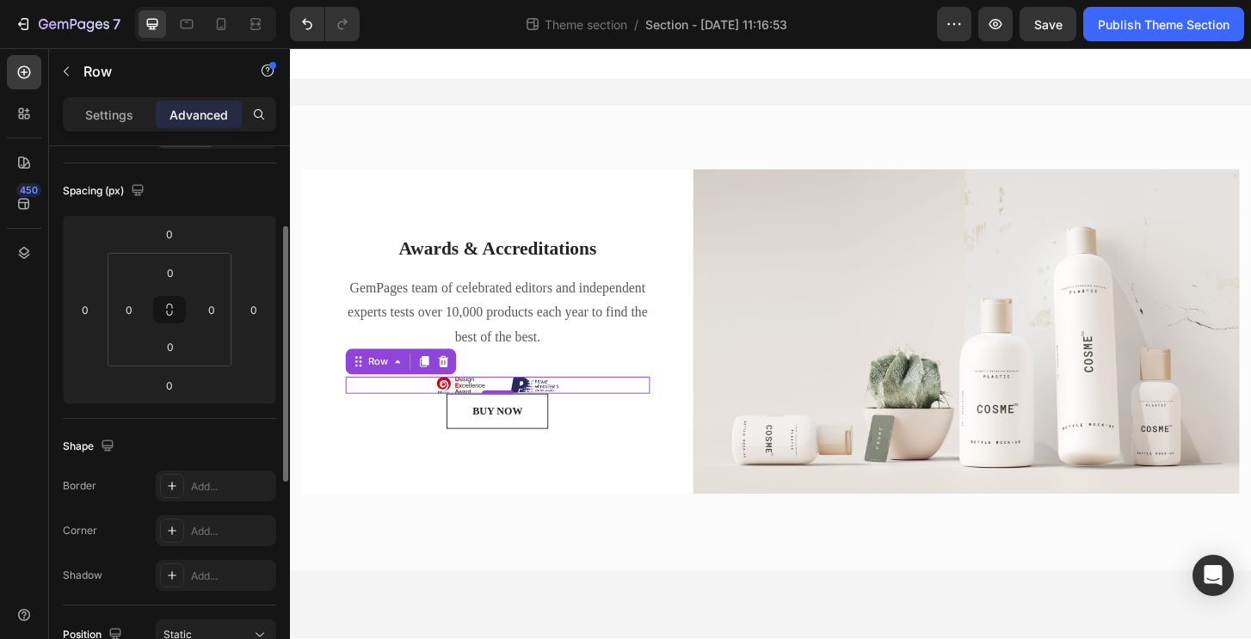
scroll to position [507, 0]
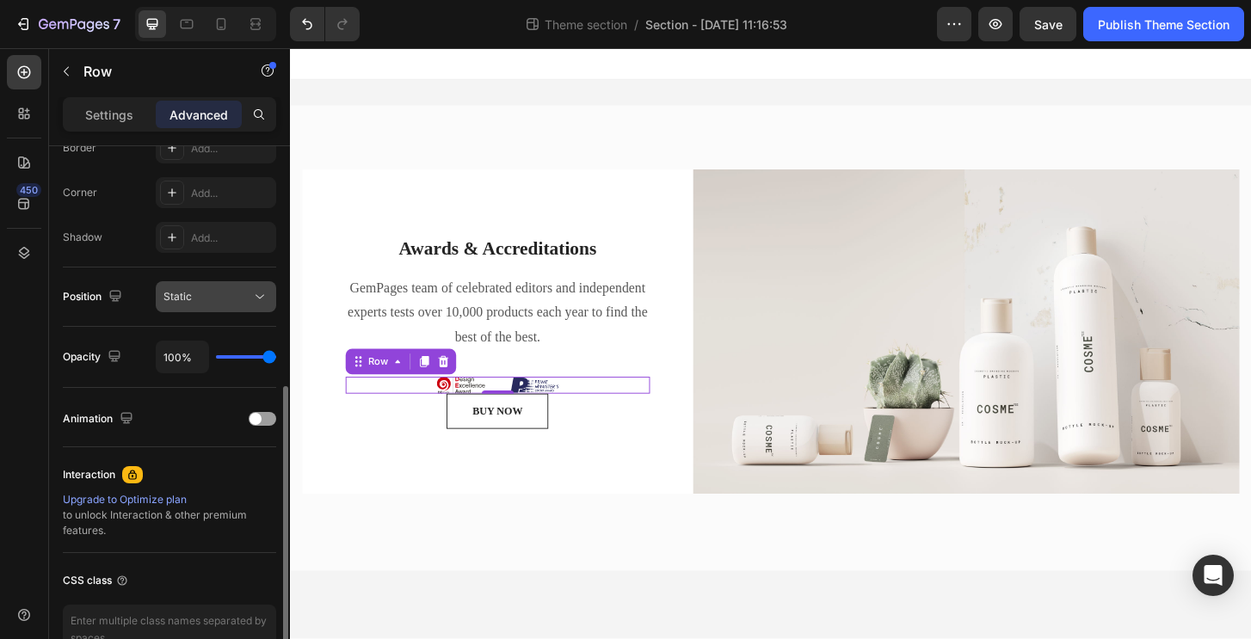
click at [242, 296] on div "Static" at bounding box center [207, 296] width 88 height 15
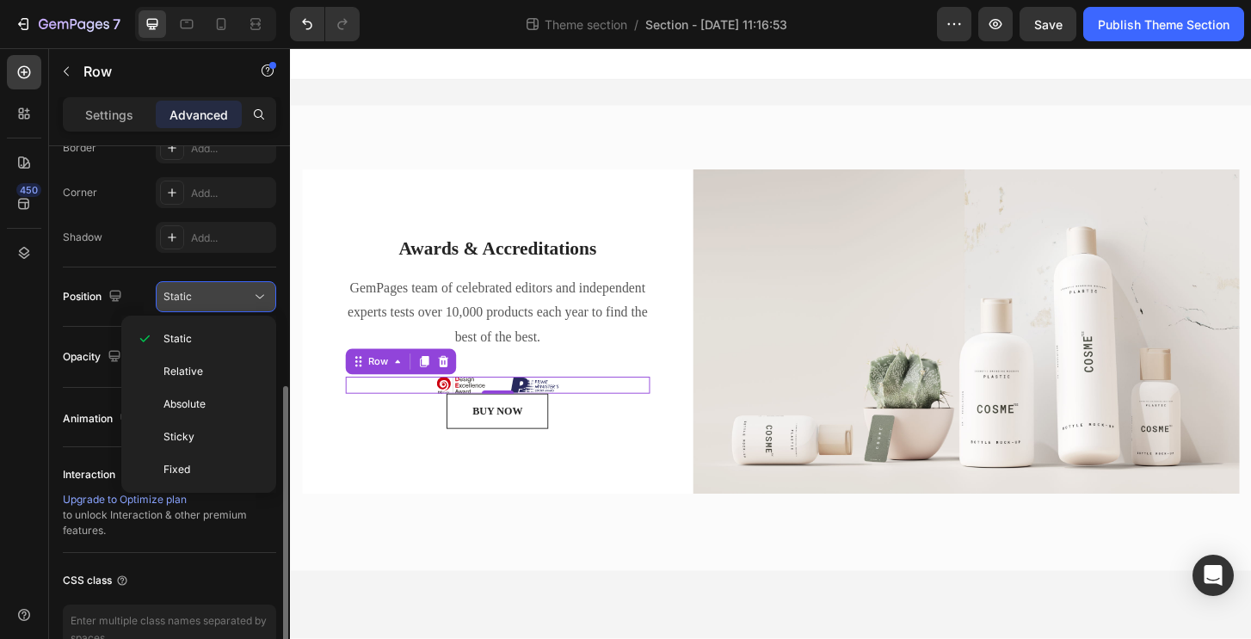
click at [243, 297] on div "Static" at bounding box center [207, 296] width 88 height 15
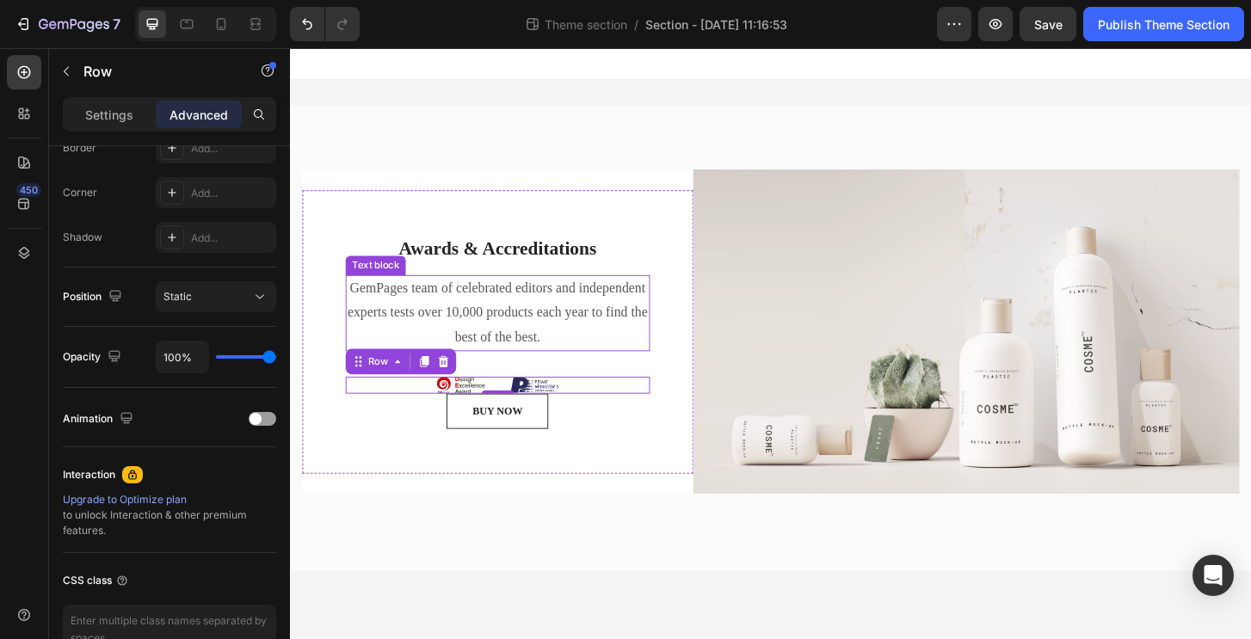
click at [458, 326] on p "GemPages team of celebrated editors and independent experts tests over 10,000 p…" at bounding box center [512, 333] width 323 height 79
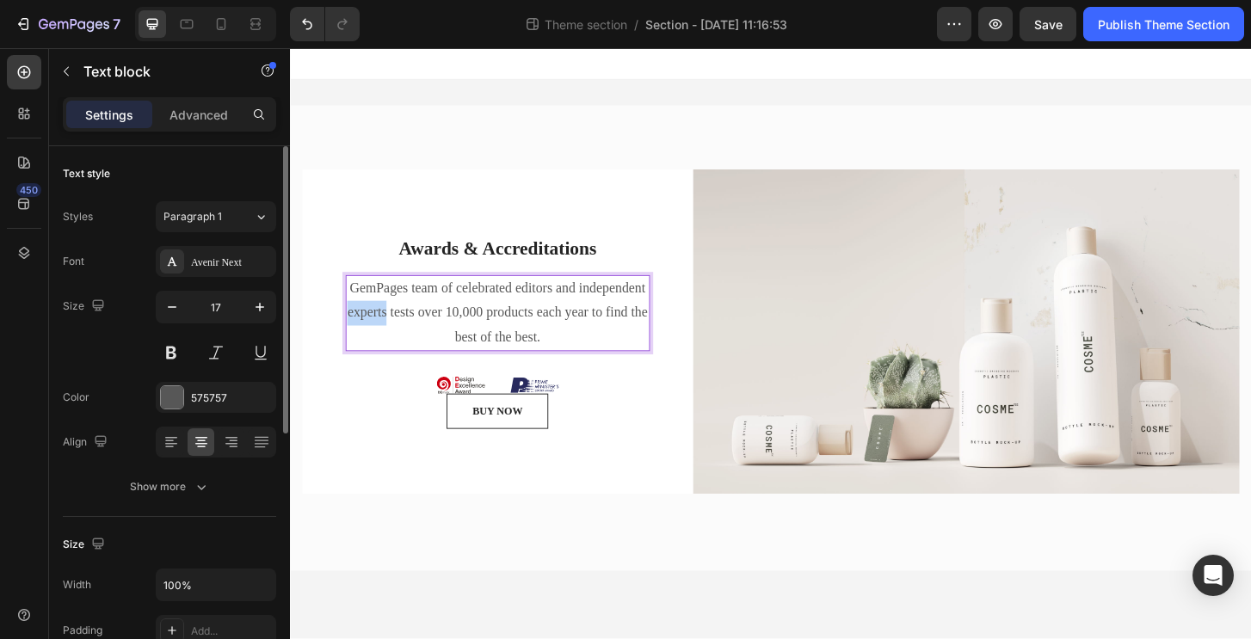
click at [458, 326] on p "GemPages team of celebrated editors and independent experts tests over 10,000 p…" at bounding box center [512, 333] width 323 height 79
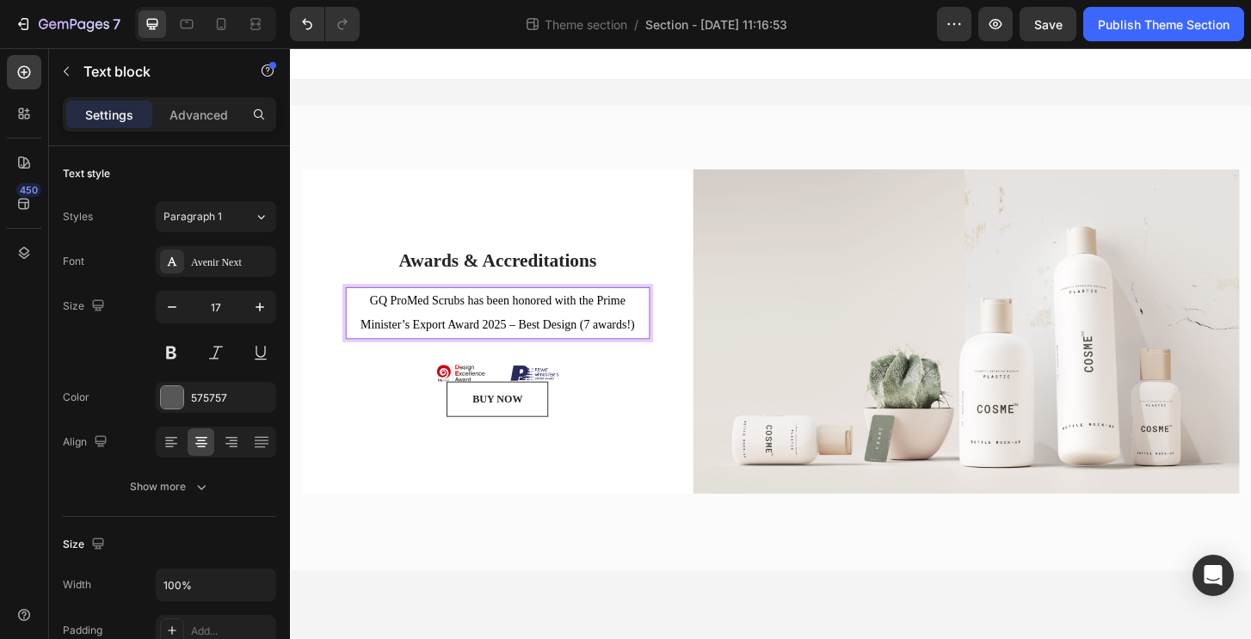
click at [455, 313] on span "GQ ProMed Scrubs has been honored with the Prime Minister’s Export Award 2025 –…" at bounding box center [513, 333] width 294 height 40
click at [470, 313] on span "GQ ProMed Scrubs has been honored with the Prime Minister’s Export Award 2025 –…" at bounding box center [513, 333] width 294 height 40
click at [593, 360] on p "GQ ProMed Scrubs has been honored with the Prime Minister’s Export Award 2025 –…" at bounding box center [512, 333] width 323 height 52
click at [221, 255] on div "Avenir Next" at bounding box center [231, 262] width 81 height 15
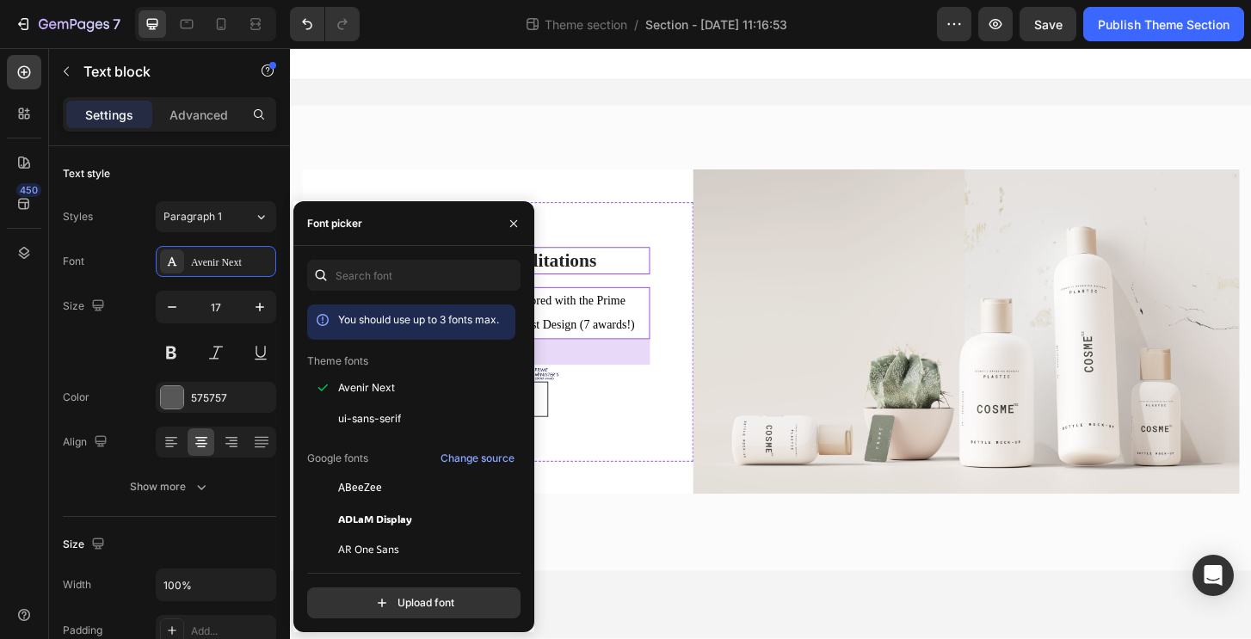
click at [696, 246] on div "Awards & Accreditations Heading GQ ProMed Scrubs has been honored with the Prim…" at bounding box center [513, 353] width 420 height 279
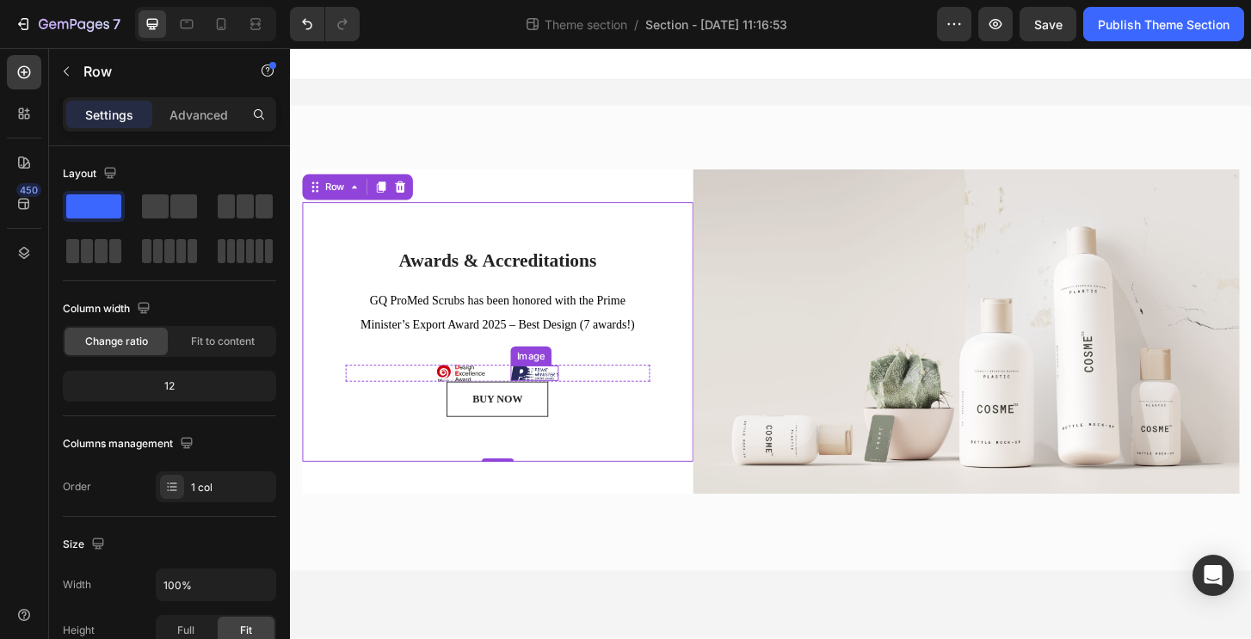
click at [531, 406] on img at bounding box center [552, 398] width 52 height 16
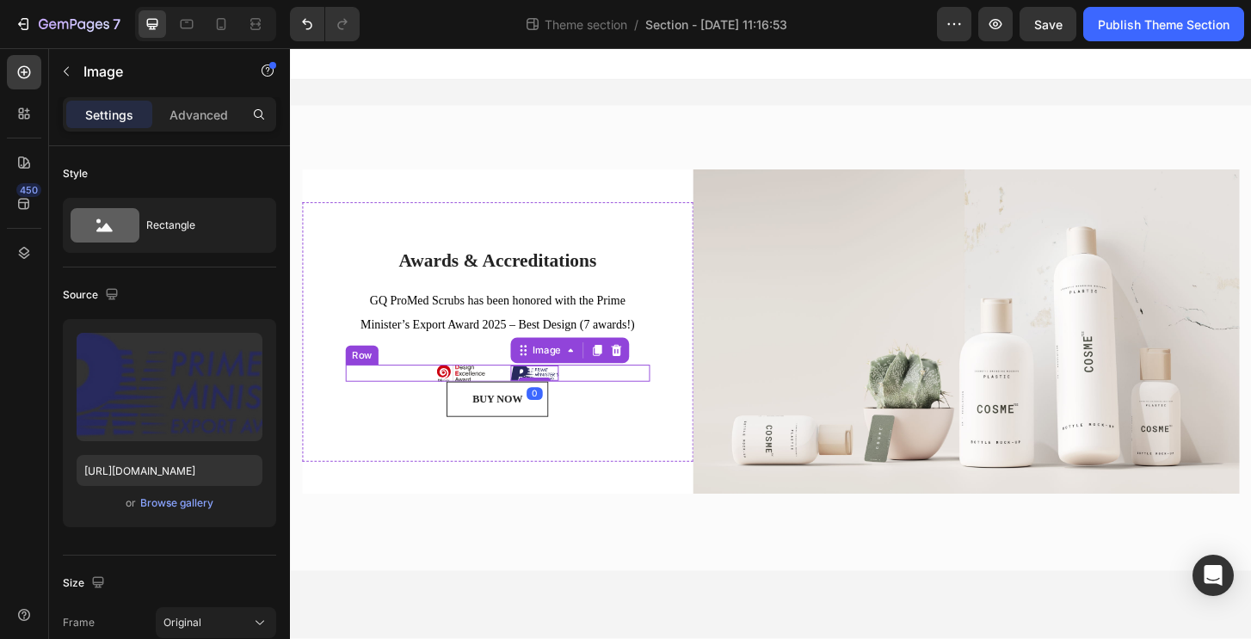
click at [593, 407] on div "Image Image 0 Row" at bounding box center [512, 398] width 327 height 18
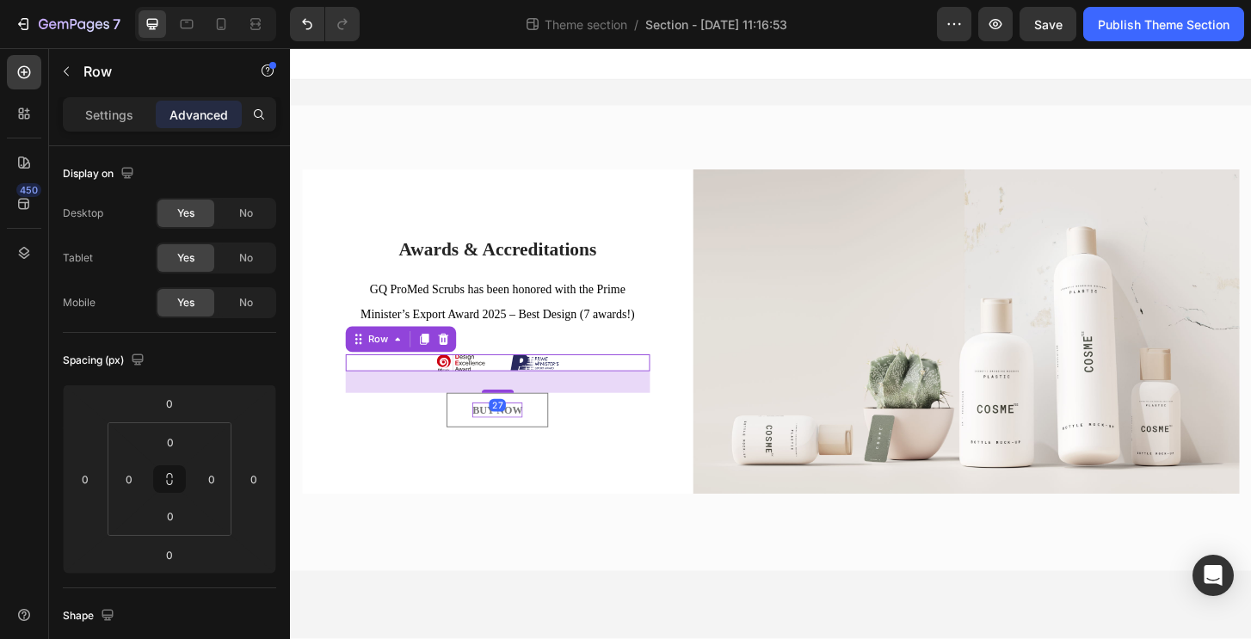
drag, startPoint x: 513, startPoint y: 419, endPoint x: 521, endPoint y: 442, distance: 24.5
click at [521, 442] on div "Awards & Accreditations Heading GQ ProMed Scrubs has been honored with the Prim…" at bounding box center [512, 353] width 327 height 206
type input "27"
click at [637, 396] on div "Image Image Row 27" at bounding box center [512, 387] width 327 height 18
click at [459, 396] on img at bounding box center [473, 387] width 52 height 18
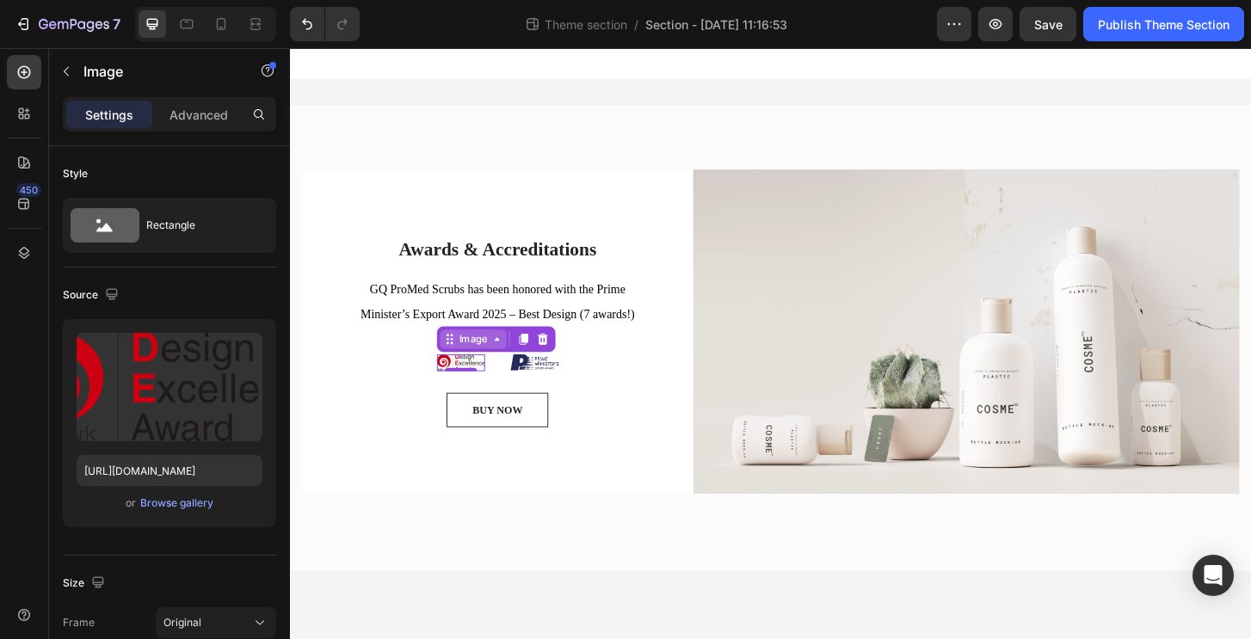
click at [500, 369] on div "Image" at bounding box center [486, 360] width 37 height 15
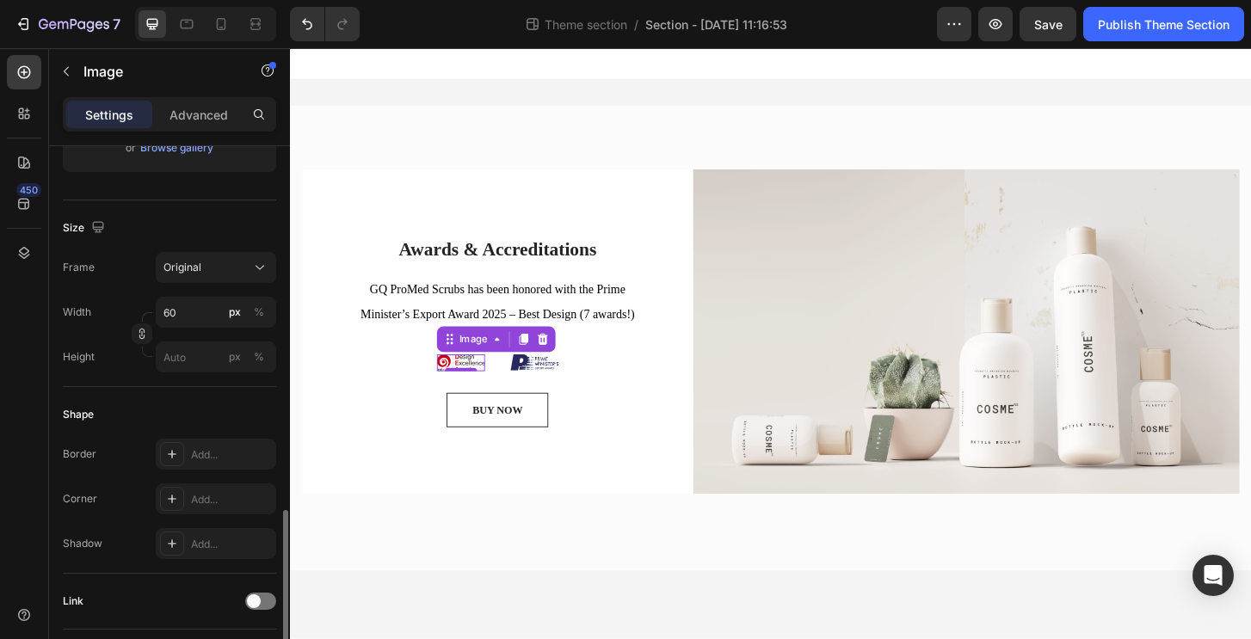
scroll to position [507, 0]
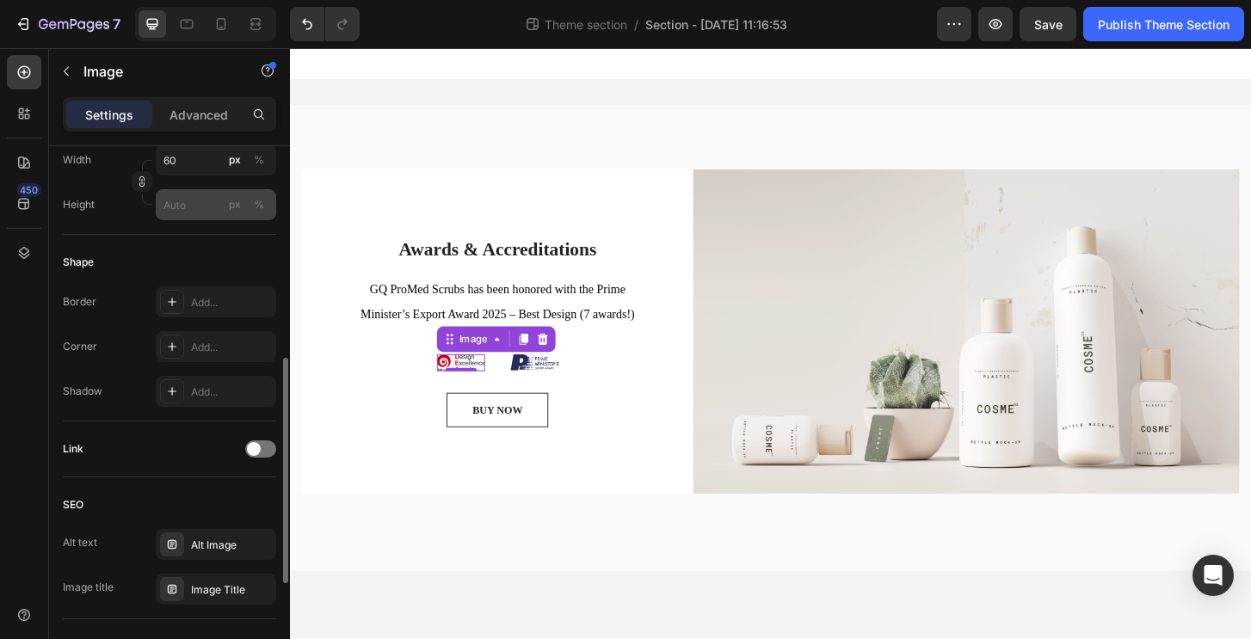
click at [207, 225] on div "Size Frame Original Width 60 px % Height px %" at bounding box center [169, 141] width 213 height 187
click at [178, 201] on input "px %" at bounding box center [216, 204] width 120 height 31
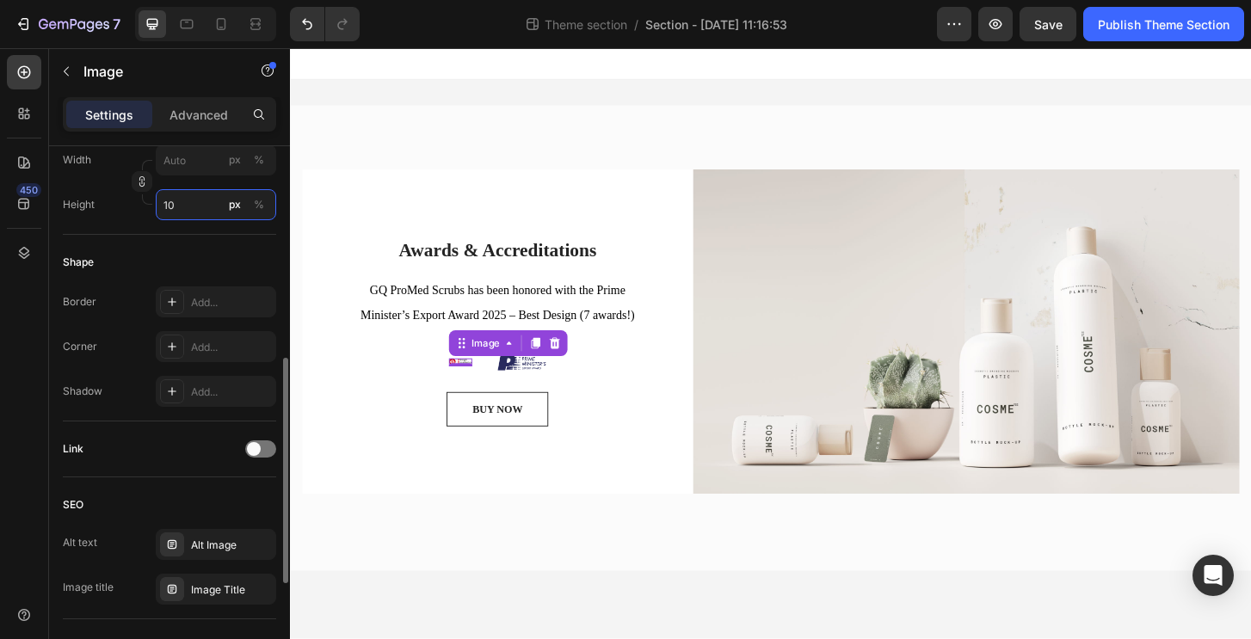
type input "1"
drag, startPoint x: 202, startPoint y: 208, endPoint x: 114, endPoint y: 187, distance: 91.2
click at [114, 187] on div "Width px % Height 10 px %" at bounding box center [169, 182] width 213 height 76
type input "60"
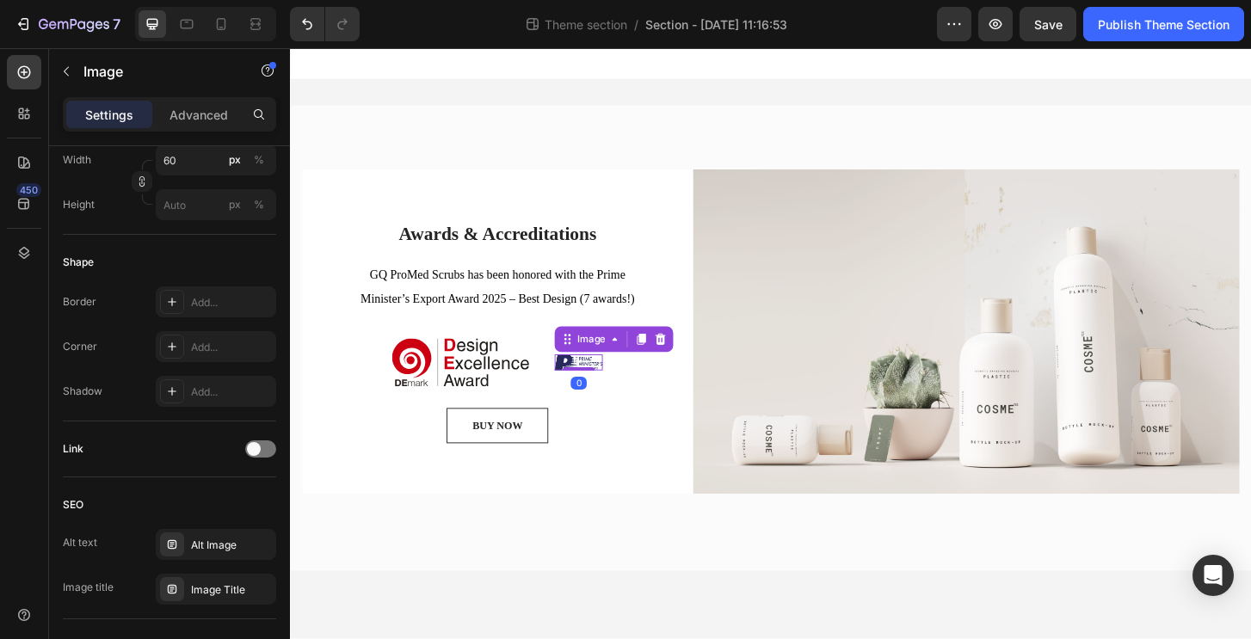
click at [586, 394] on img at bounding box center [600, 386] width 52 height 16
click at [195, 201] on input "px %" at bounding box center [216, 204] width 120 height 31
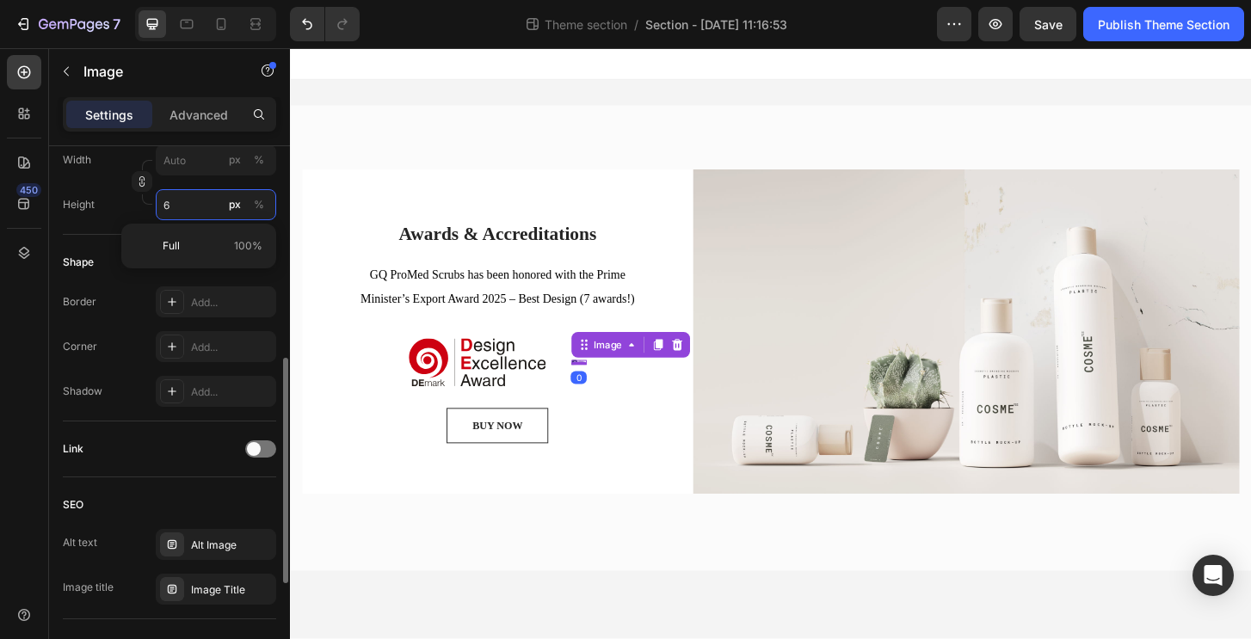
type input "60"
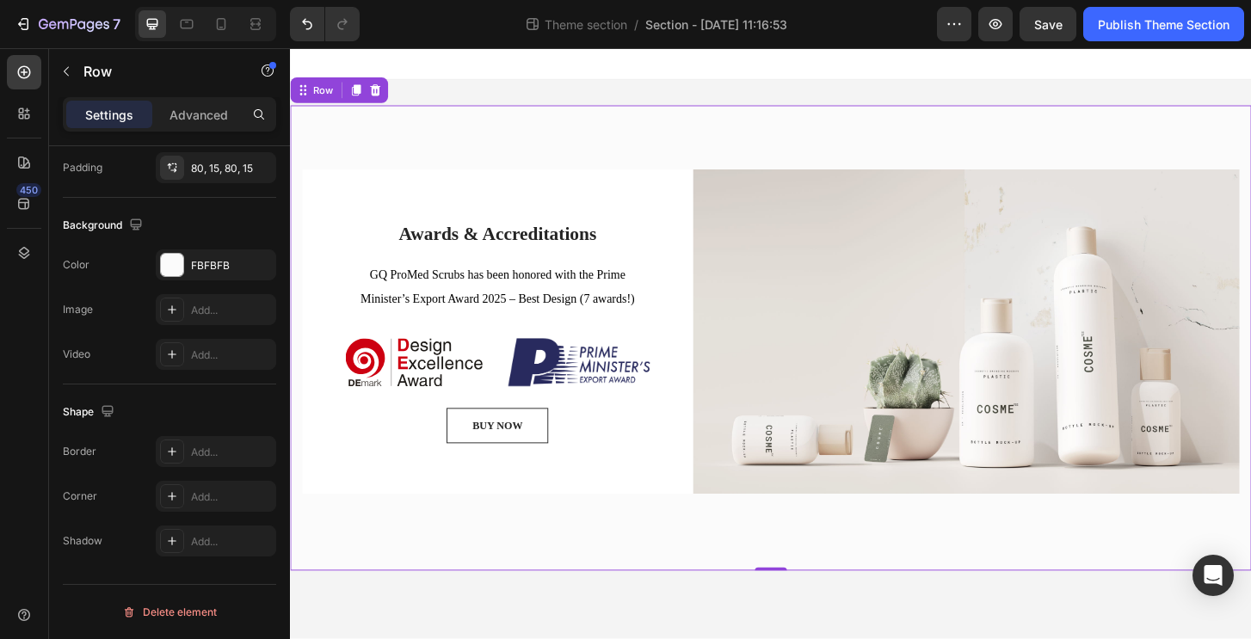
click at [607, 575] on div "Awards & Accreditations Heading GQ ProMed Scrubs has been honored with the Prim…" at bounding box center [806, 360] width 1032 height 500
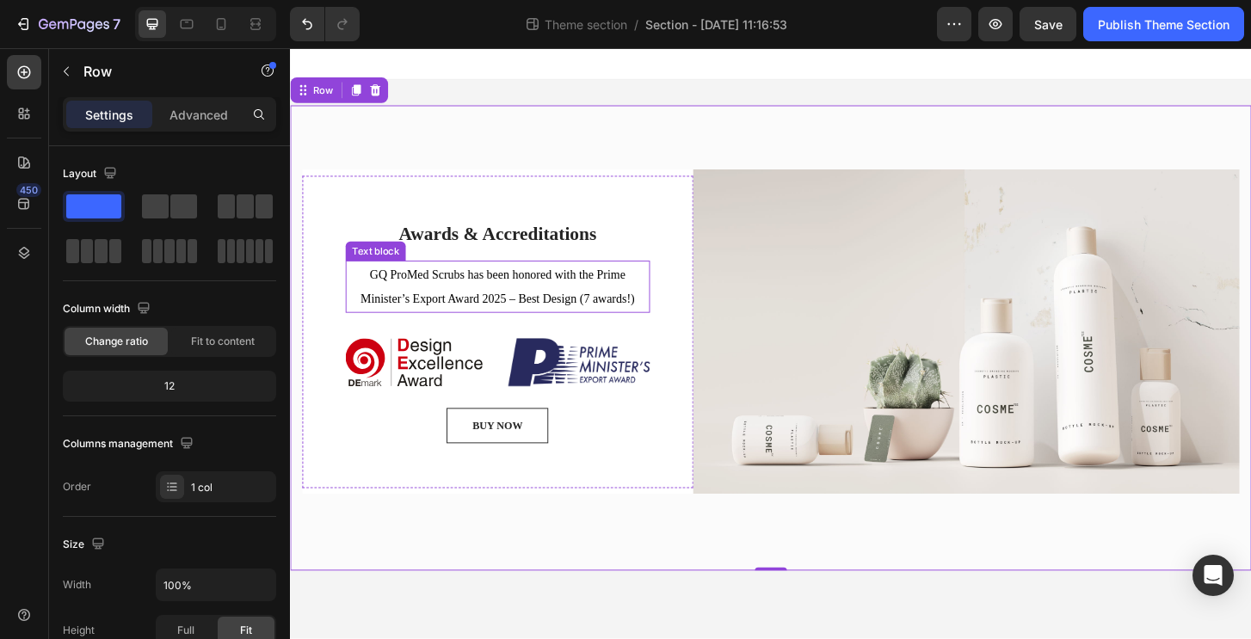
click at [506, 312] on span "GQ ProMed Scrubs has been honored with the Prime Minister’s Export Award 2025 –…" at bounding box center [513, 305] width 294 height 40
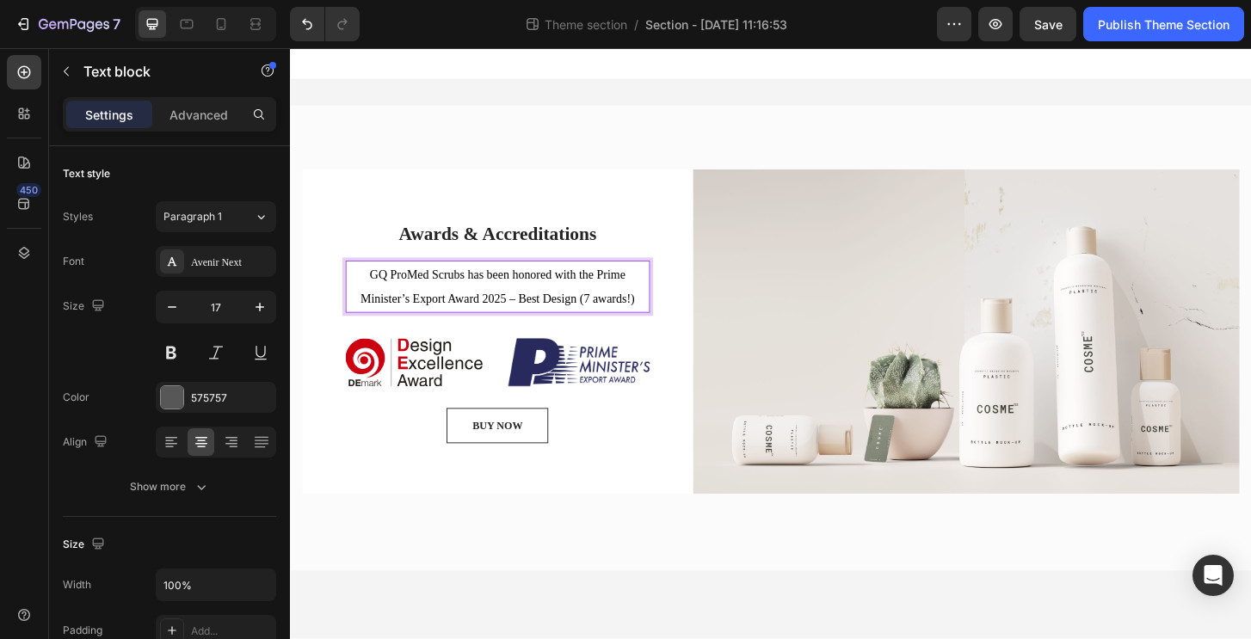
click at [611, 285] on span "GQ ProMed Scrubs has been honored with the Prime Minister’s Export Award 2025 –…" at bounding box center [513, 305] width 294 height 40
click at [541, 321] on p "GQ ProMed Scrubs has been honored with the Prime Minister’s Export Award 2025 –…" at bounding box center [512, 305] width 323 height 52
click at [579, 285] on span "GQ ProMed Scrubs has been honored with the Prime Minister’s Export Award 2025 –…" at bounding box center [513, 305] width 294 height 40
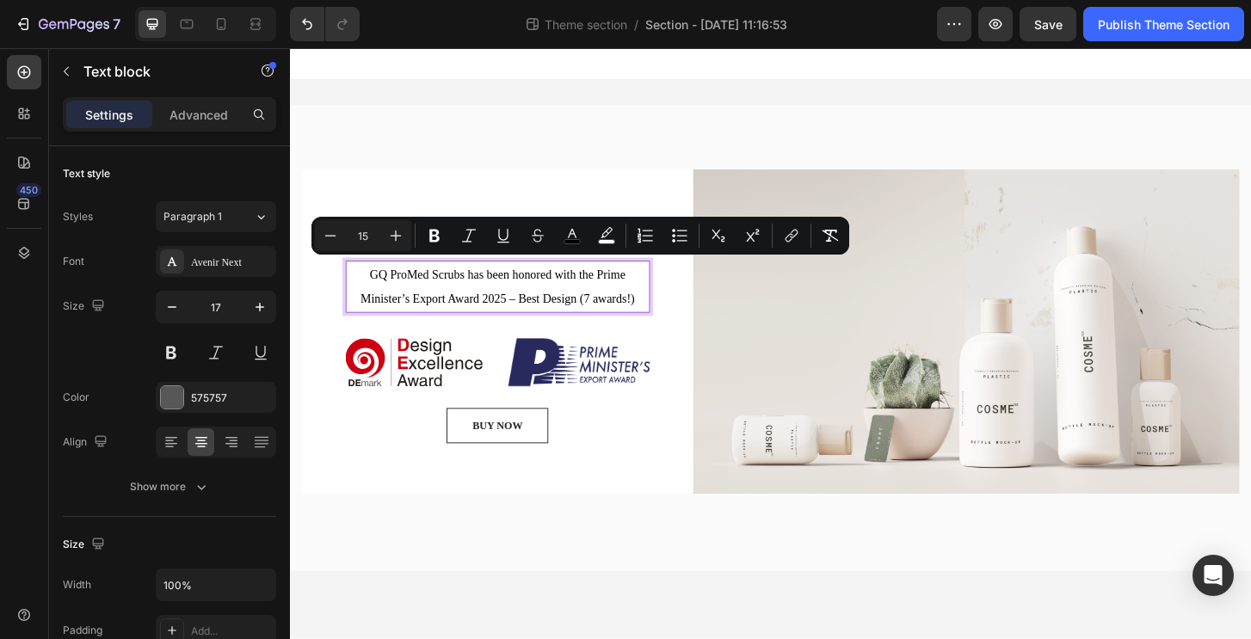
click at [632, 285] on span "GQ ProMed Scrubs has been honored with the Prime Minister’s Export Award 2025 –…" at bounding box center [513, 305] width 294 height 40
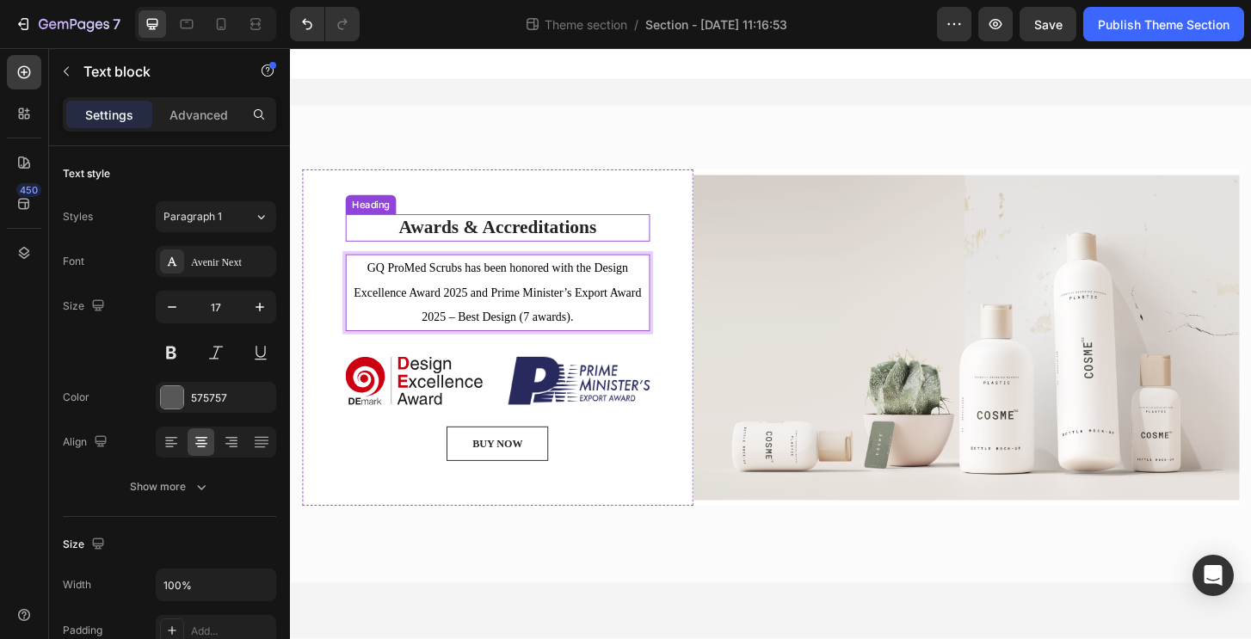
click at [576, 243] on p "Awards & Accreditations" at bounding box center [512, 242] width 323 height 26
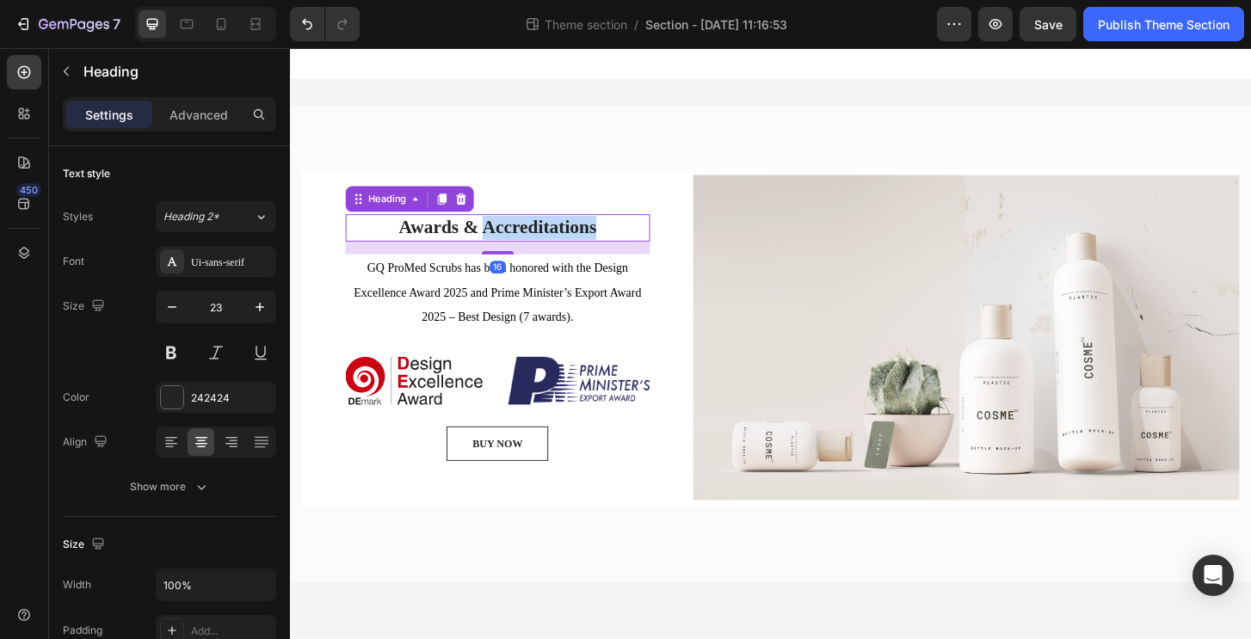
click at [548, 240] on p "Awards & Accreditations" at bounding box center [512, 242] width 323 height 26
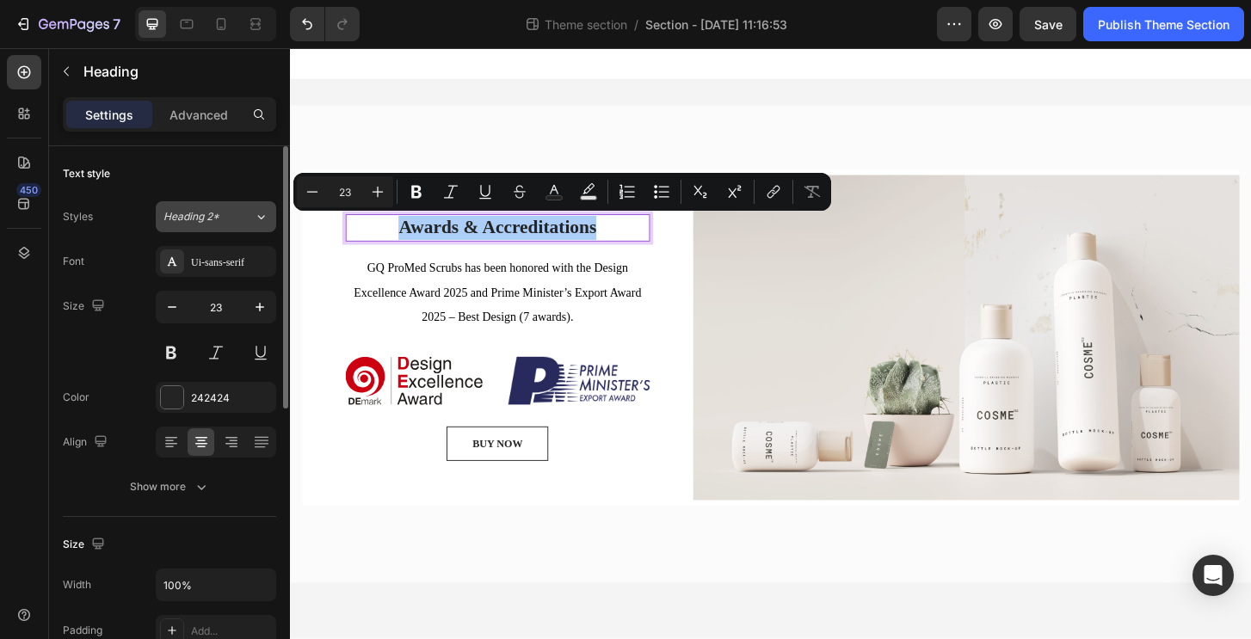
click at [203, 220] on span "Heading 2*" at bounding box center [191, 216] width 56 height 15
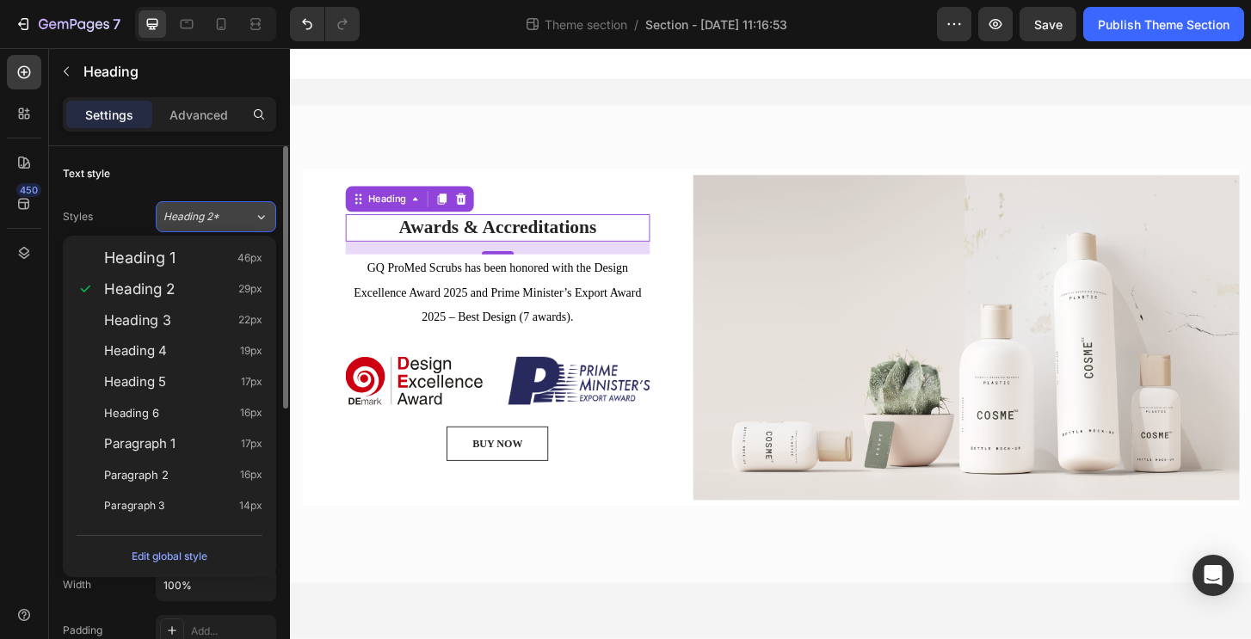
click at [232, 214] on div "Heading 2*" at bounding box center [198, 216] width 70 height 15
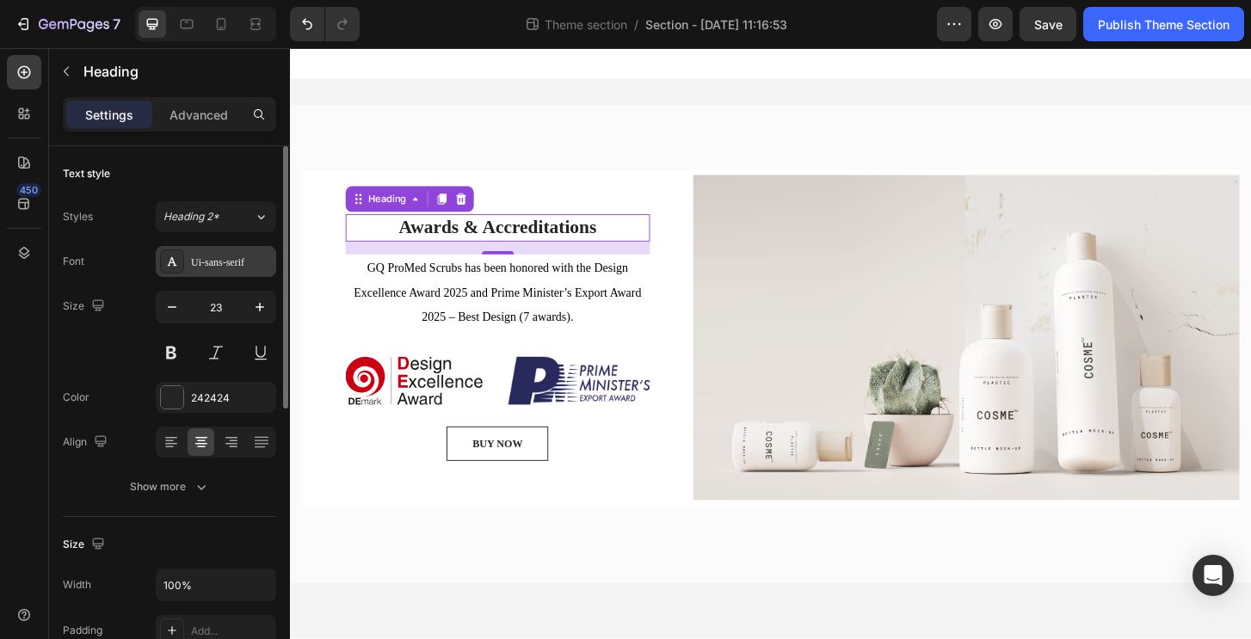
click at [265, 266] on div "Ui-sans-serif" at bounding box center [231, 262] width 81 height 15
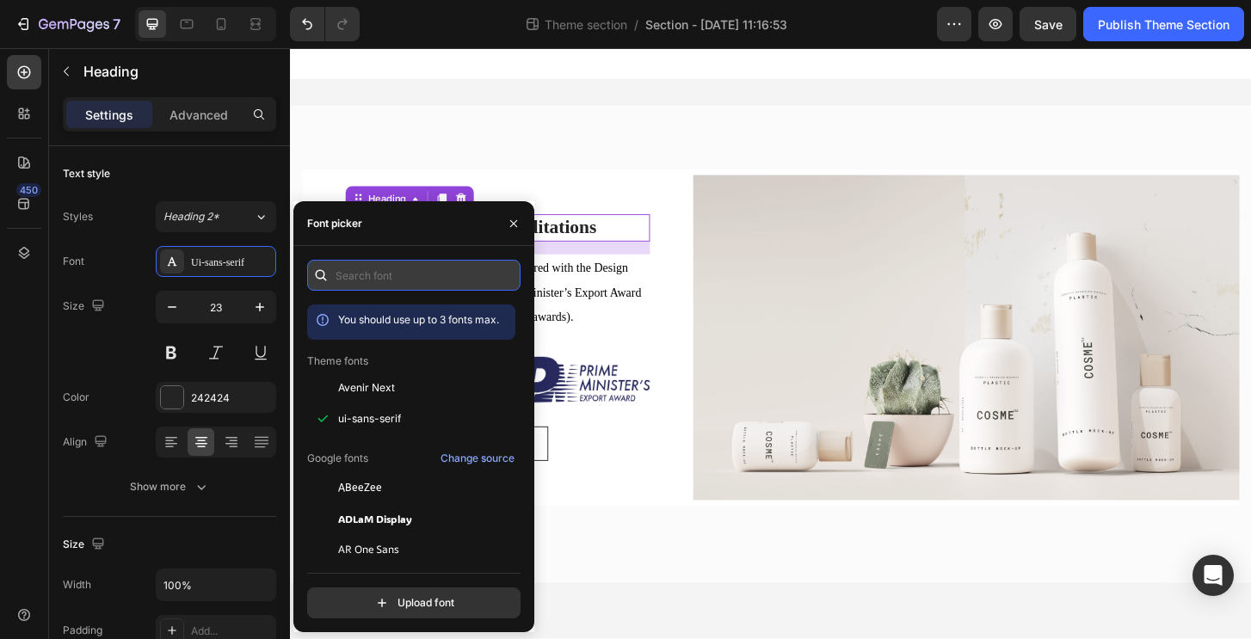
click at [385, 269] on input "text" at bounding box center [413, 275] width 213 height 31
paste input "neue haas grotesk"
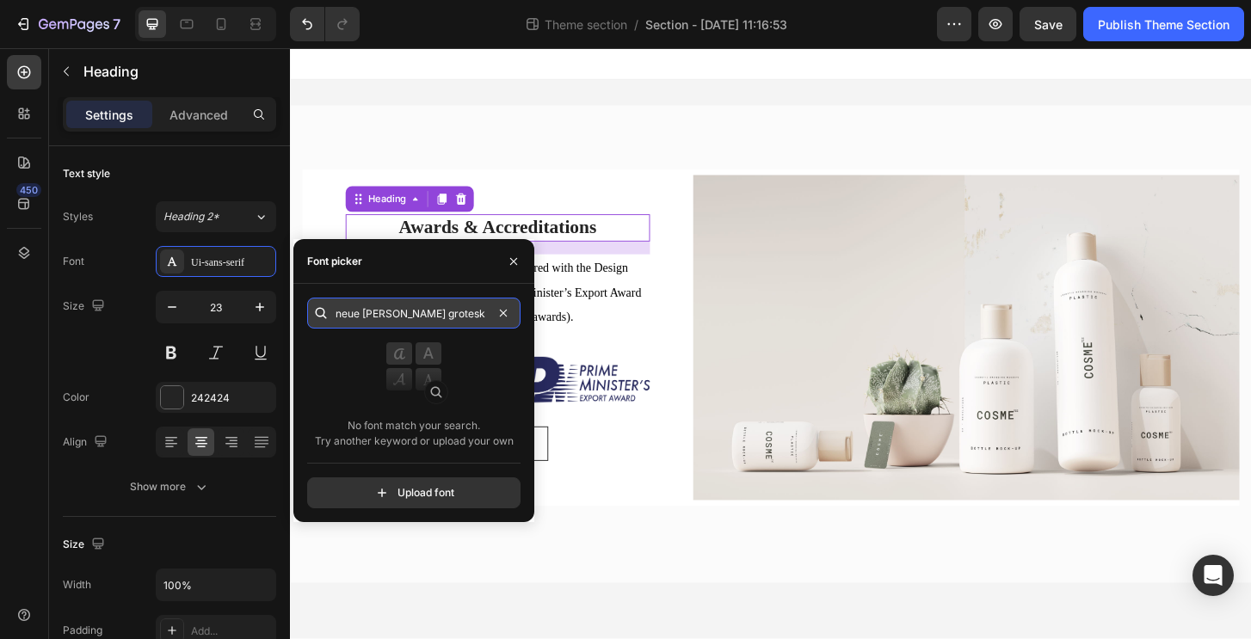
click at [413, 310] on input "neue haas grotesk" at bounding box center [413, 313] width 213 height 31
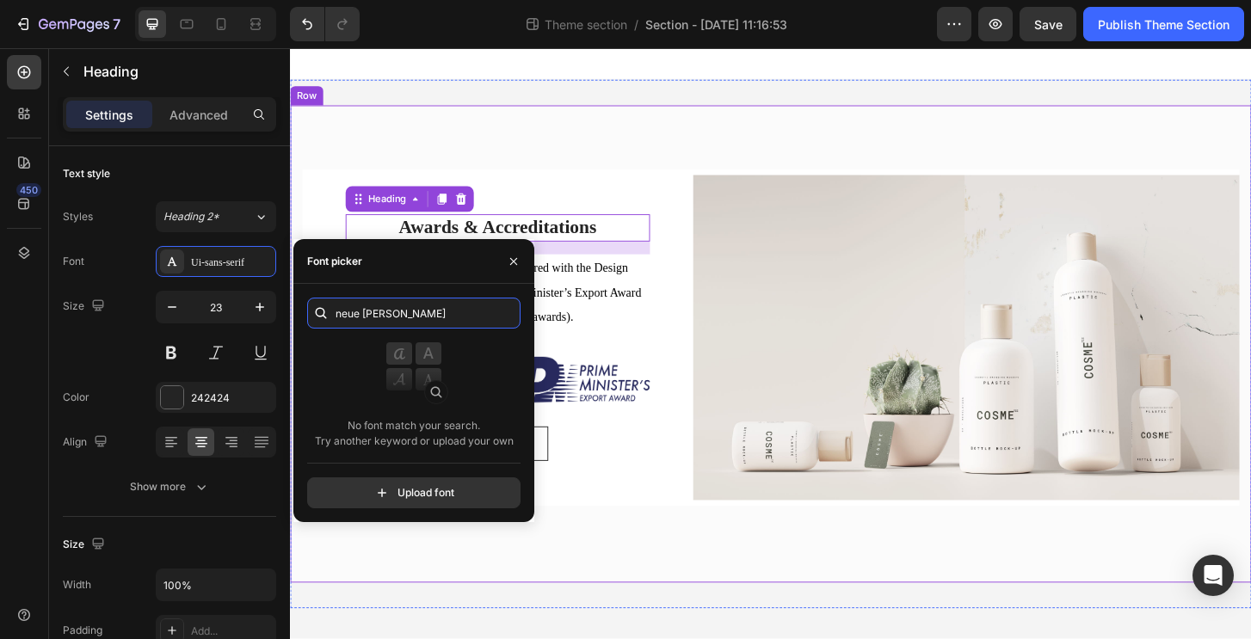
paste input "inter"
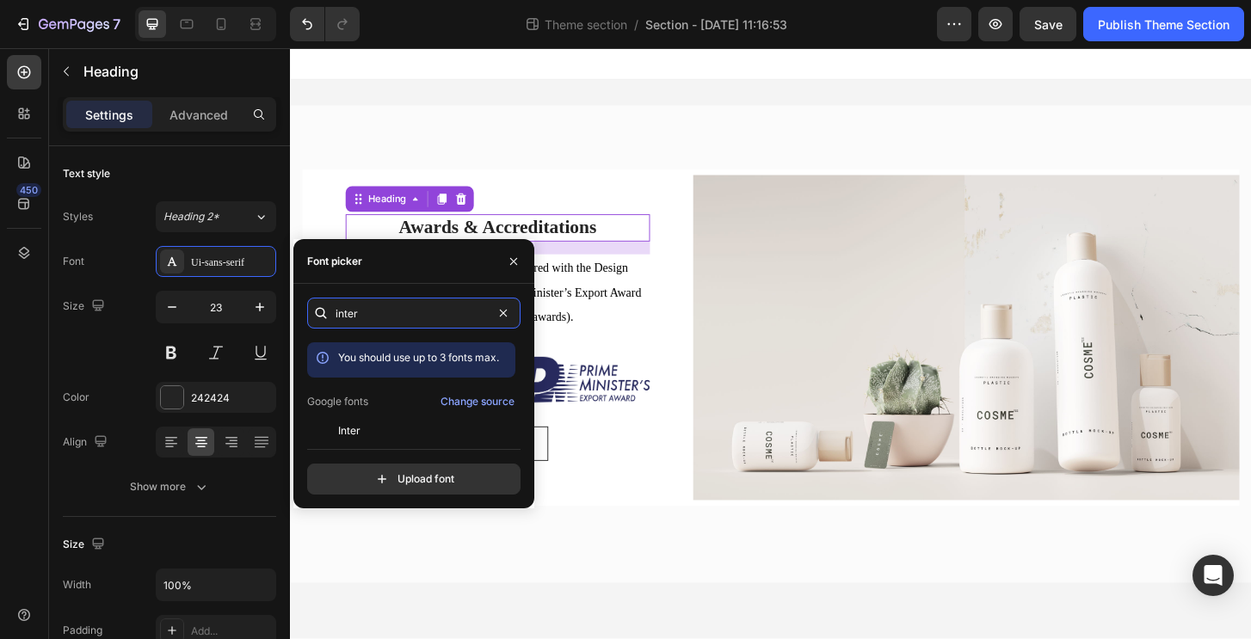
type input "inter"
click at [421, 435] on div "inter You should use up to 3 fonts max. Google fonts Change source Inter Inter …" at bounding box center [413, 396] width 213 height 197
click at [347, 433] on span "Inter" at bounding box center [349, 430] width 22 height 15
click at [458, 317] on input "inter" at bounding box center [413, 313] width 213 height 31
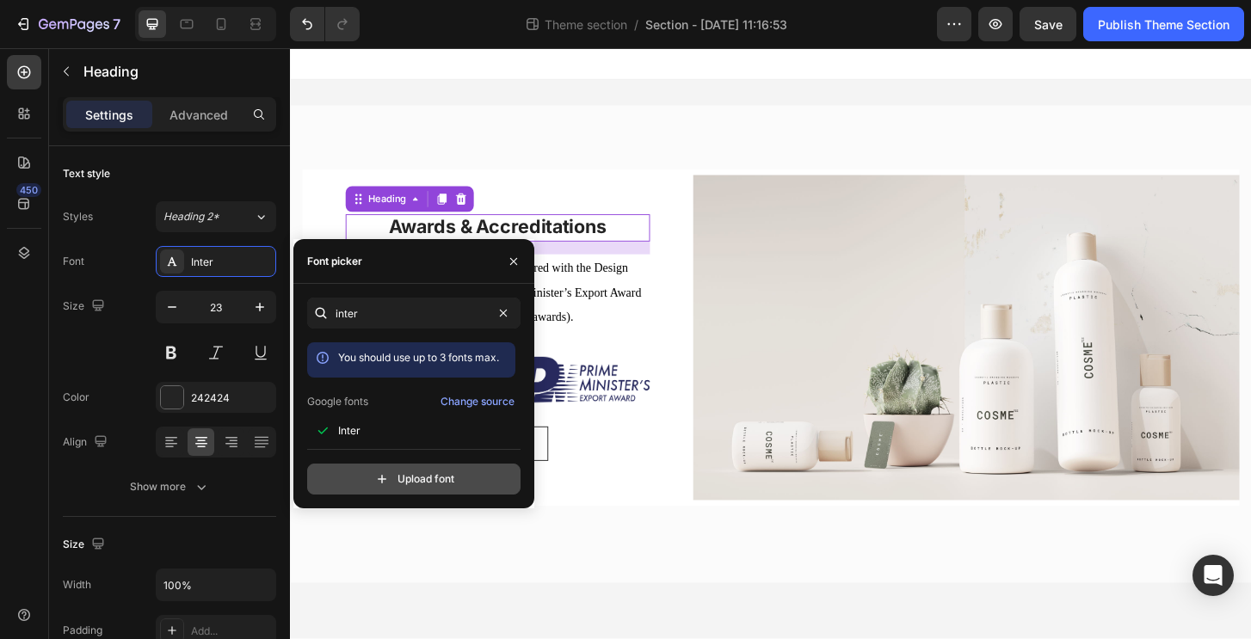
click at [432, 493] on input "file" at bounding box center [451, 478] width 430 height 29
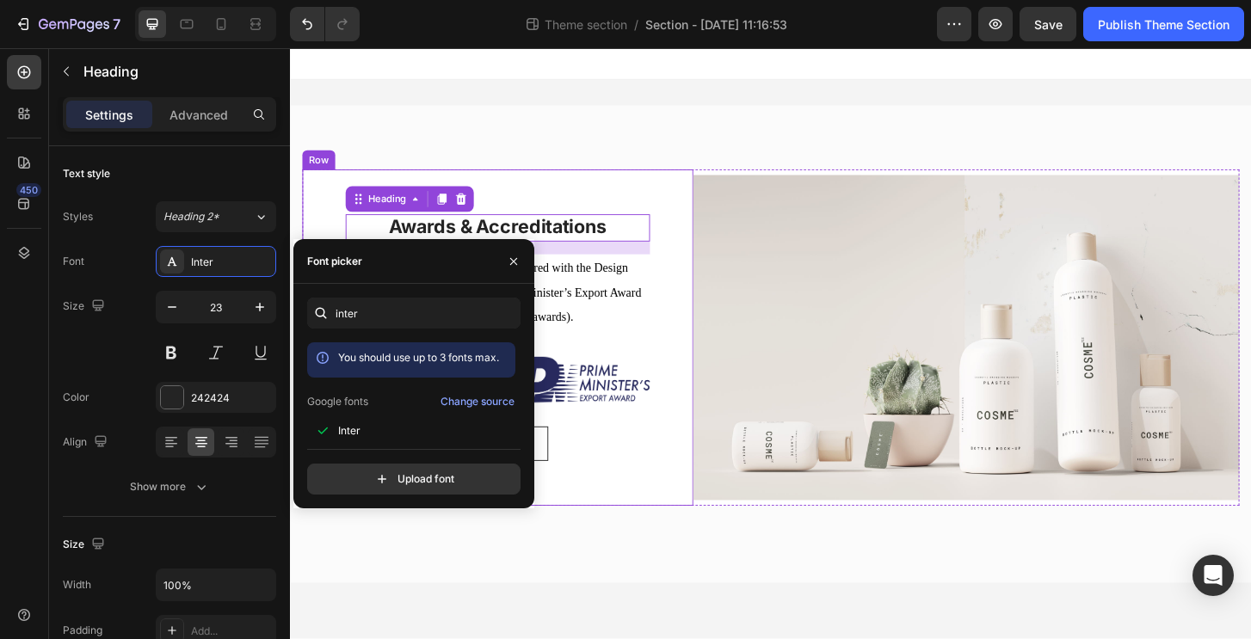
click at [664, 575] on div "Awards & Accreditations Heading 16 GQ ProMed Scrubs has been honored with the D…" at bounding box center [806, 366] width 1032 height 513
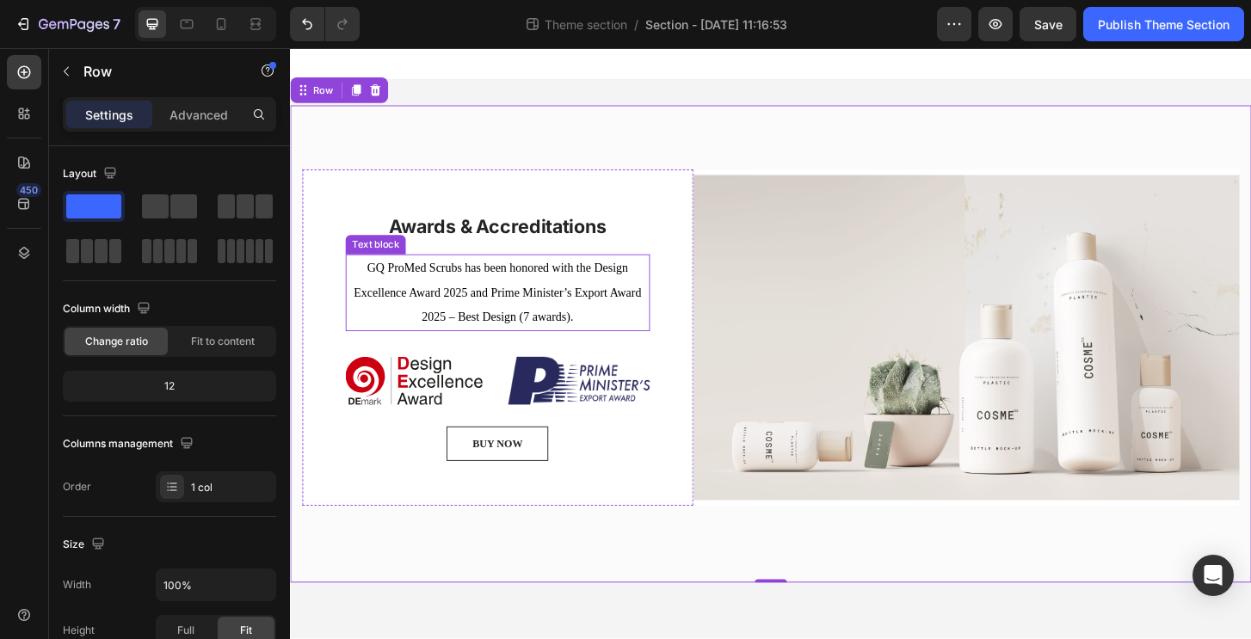
click at [557, 295] on p "GQ ProMed Scrubs has been honored with the Design Excellence Award 2025 and Pri…" at bounding box center [512, 311] width 323 height 79
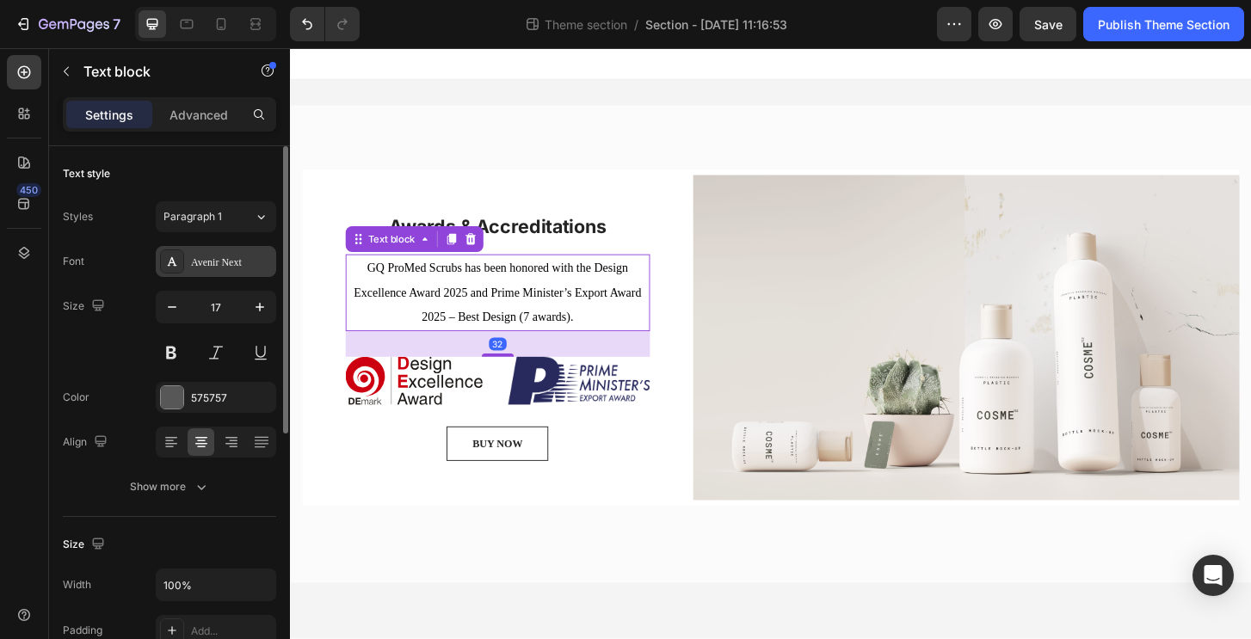
drag, startPoint x: 241, startPoint y: 254, endPoint x: 3, endPoint y: 219, distance: 240.7
click at [241, 255] on div "Avenir Next" at bounding box center [231, 262] width 81 height 15
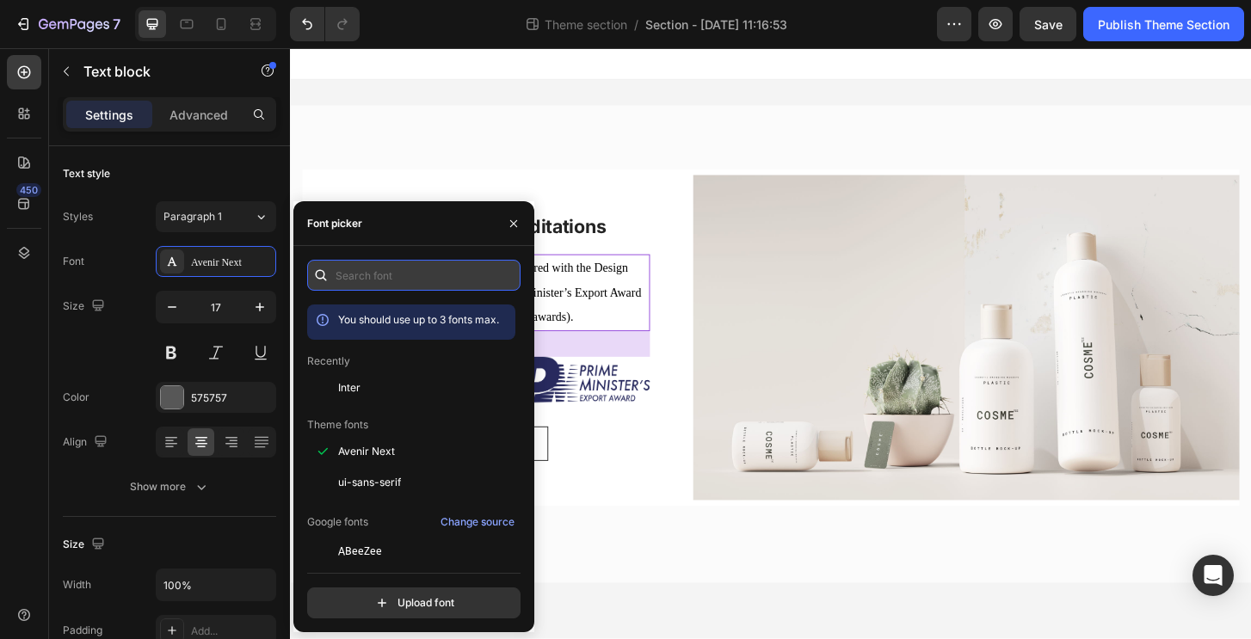
click at [404, 277] on input "text" at bounding box center [413, 275] width 213 height 31
paste input "ibm plex sans"
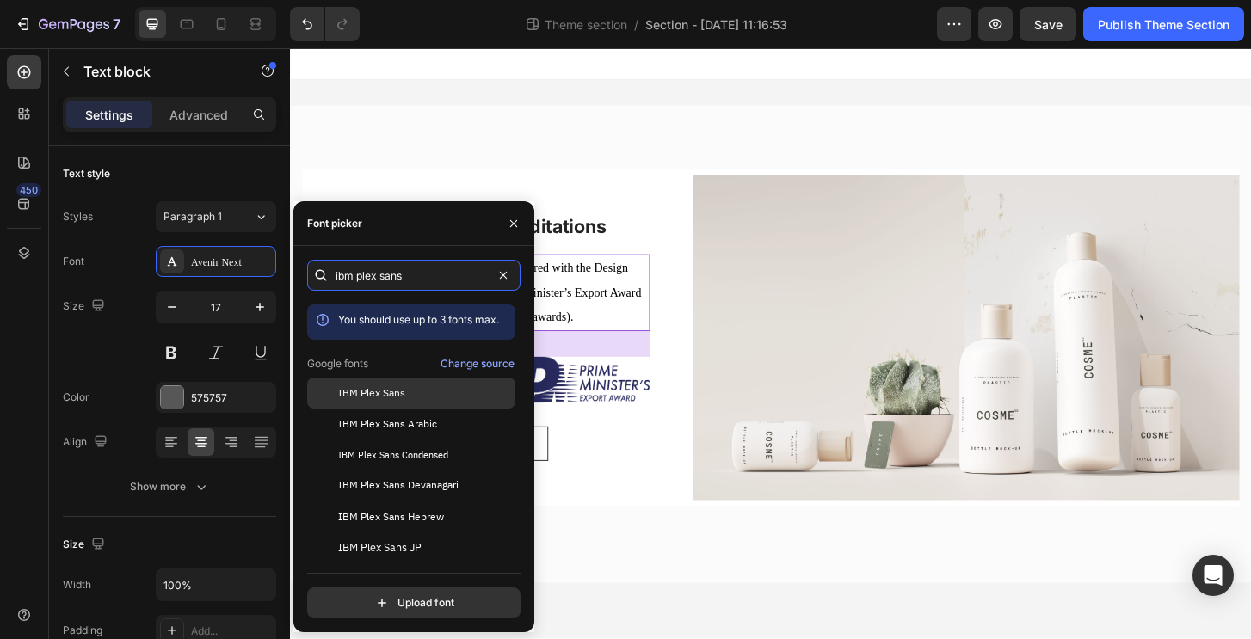
type input "ibm plex sans"
click at [422, 399] on div "IBM Plex Sans" at bounding box center [425, 392] width 174 height 15
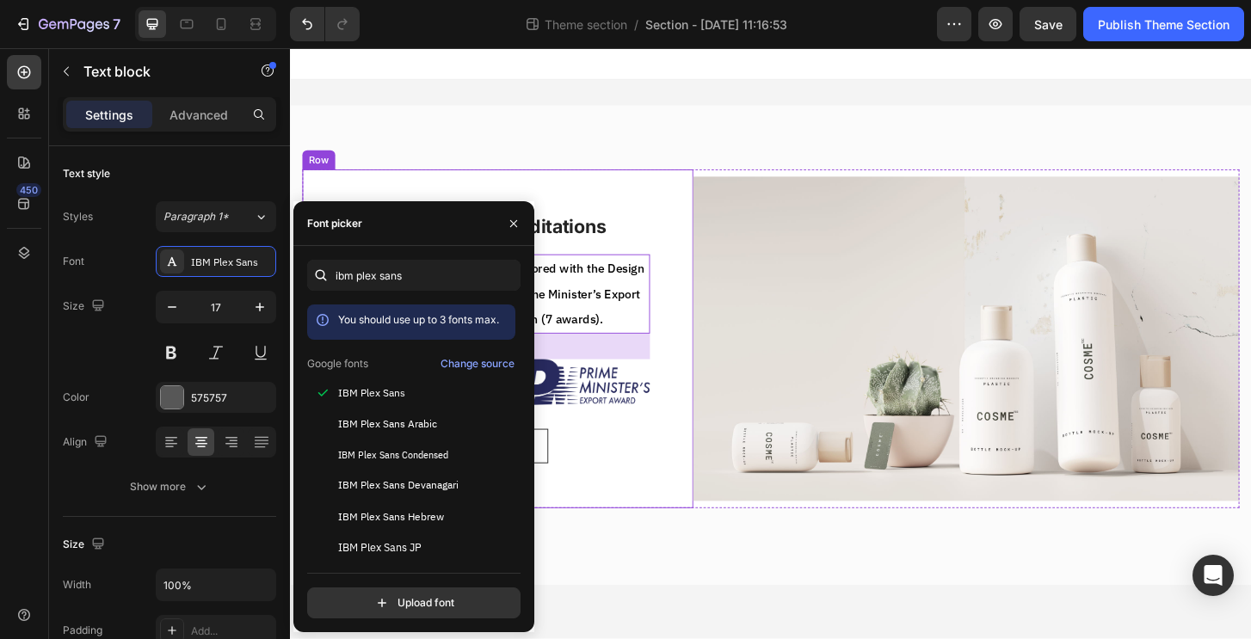
click at [656, 580] on div "Awards & Accreditations Heading GQ ProMed Scrubs has been honored with the Desi…" at bounding box center [806, 367] width 1032 height 515
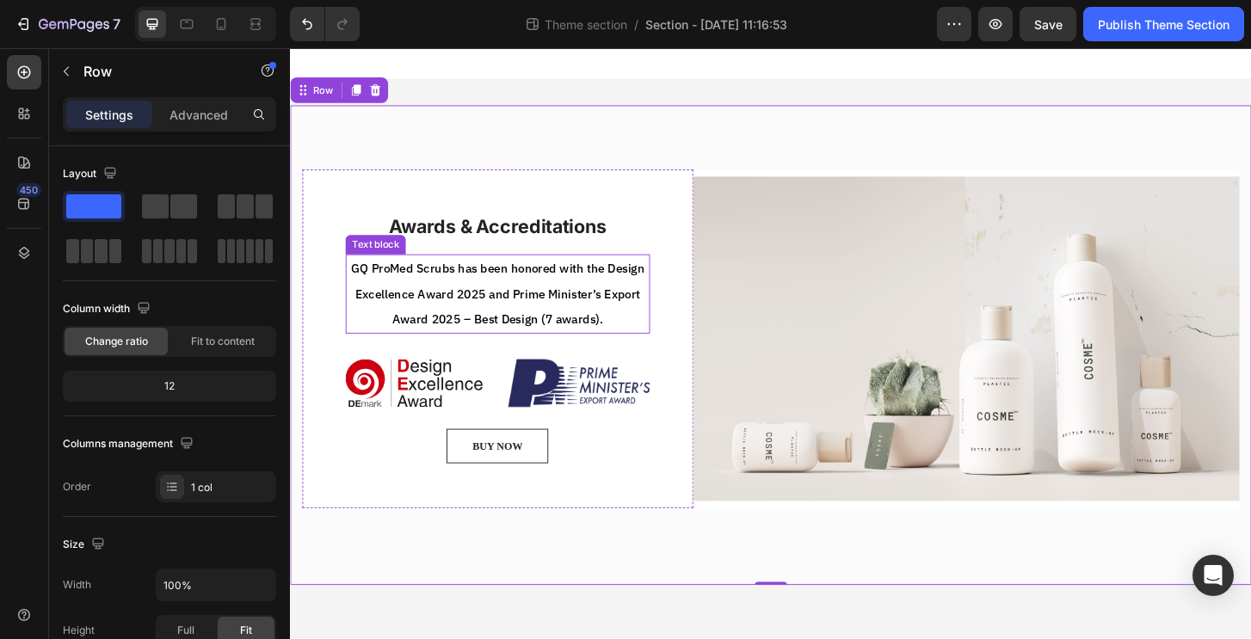
click at [553, 301] on p "GQ ProMed Scrubs has been honored with the Design Excellence Award 2025 and Pri…" at bounding box center [512, 313] width 323 height 82
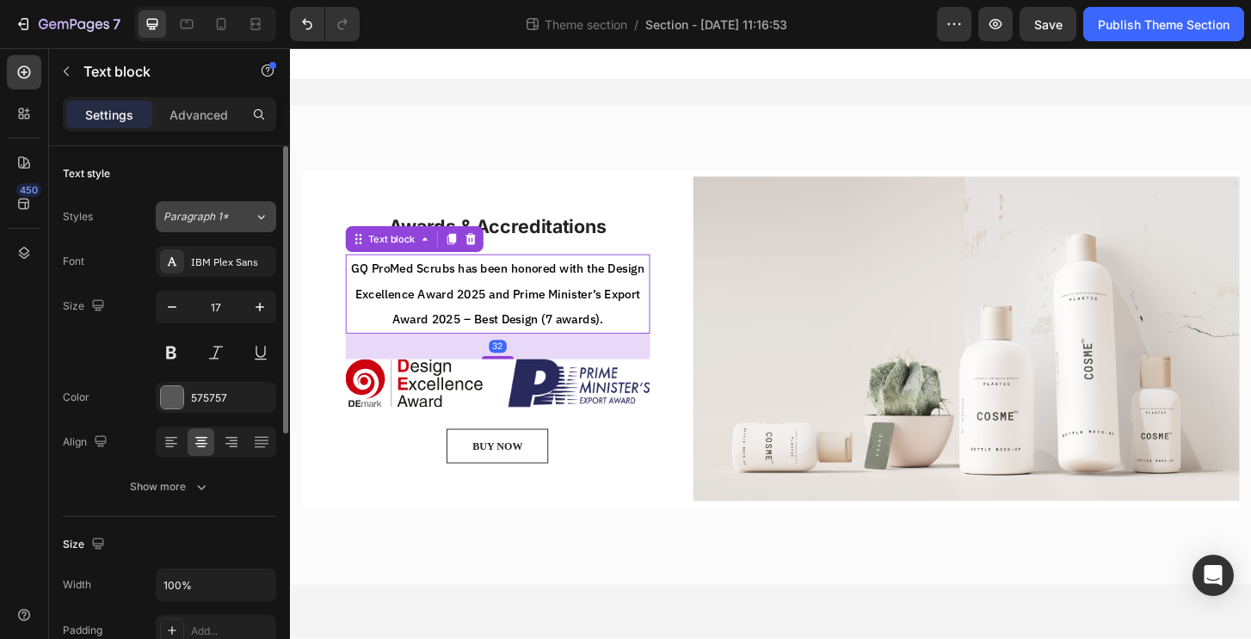
click at [270, 231] on button "Paragraph 1*" at bounding box center [216, 216] width 120 height 31
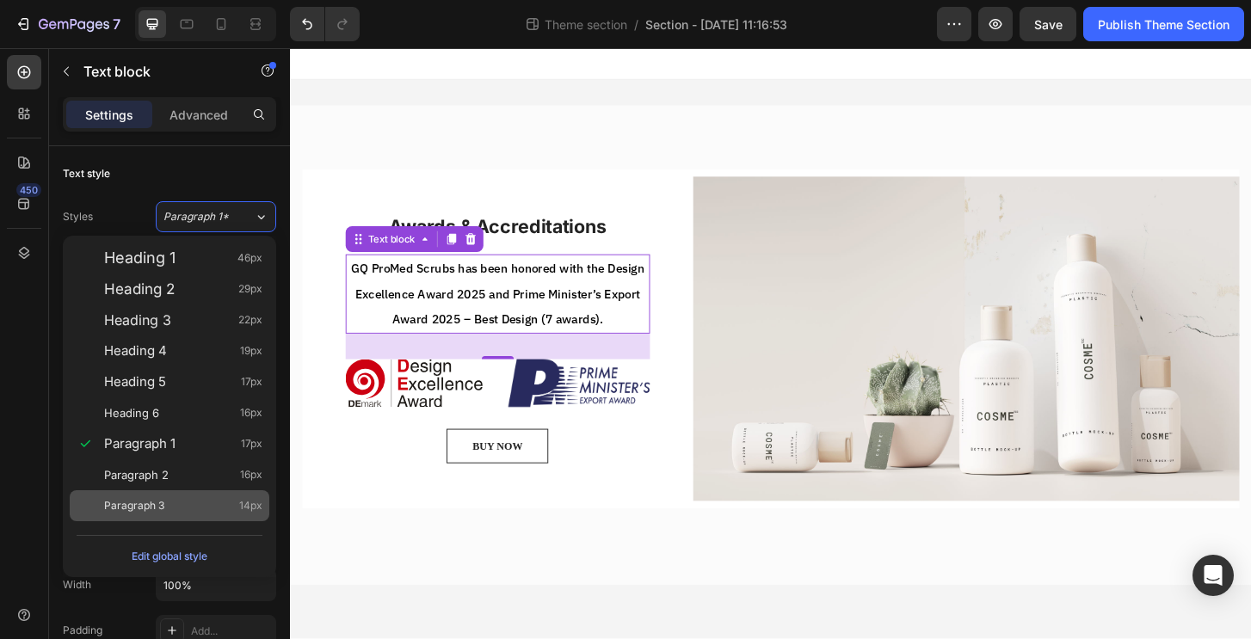
click at [181, 505] on div "Paragraph 3 14px" at bounding box center [183, 505] width 158 height 17
type input "14"
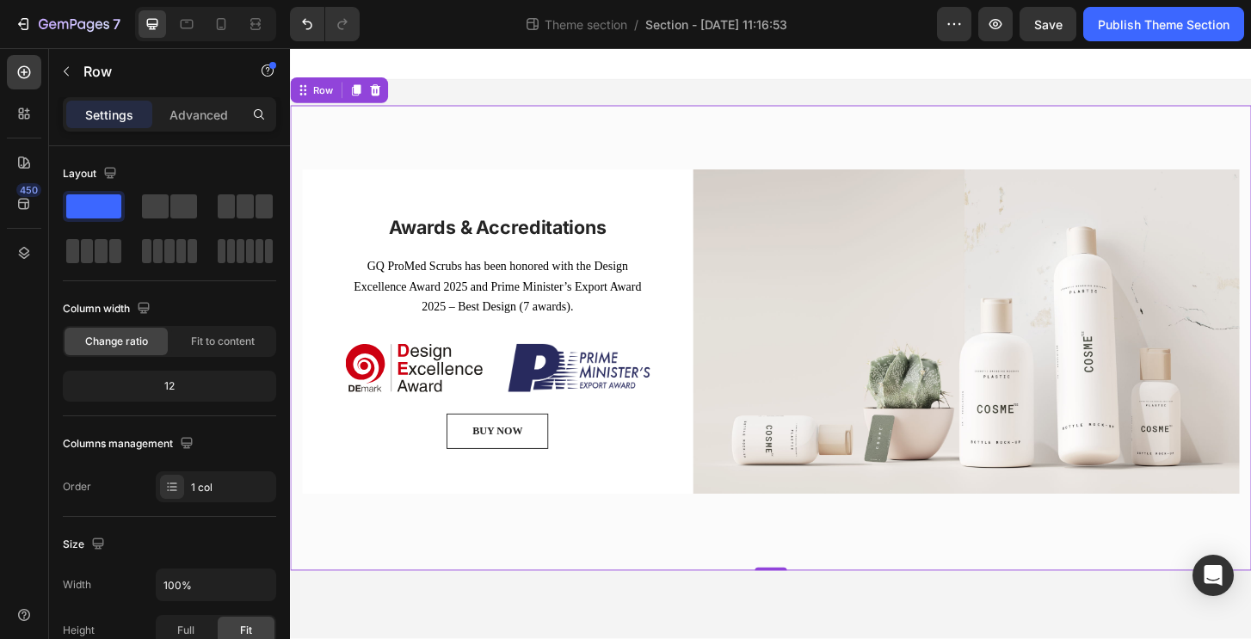
click at [490, 575] on div "Awards & Accreditations Heading GQ ProMed Scrubs has been honored with the Desi…" at bounding box center [806, 360] width 1032 height 500
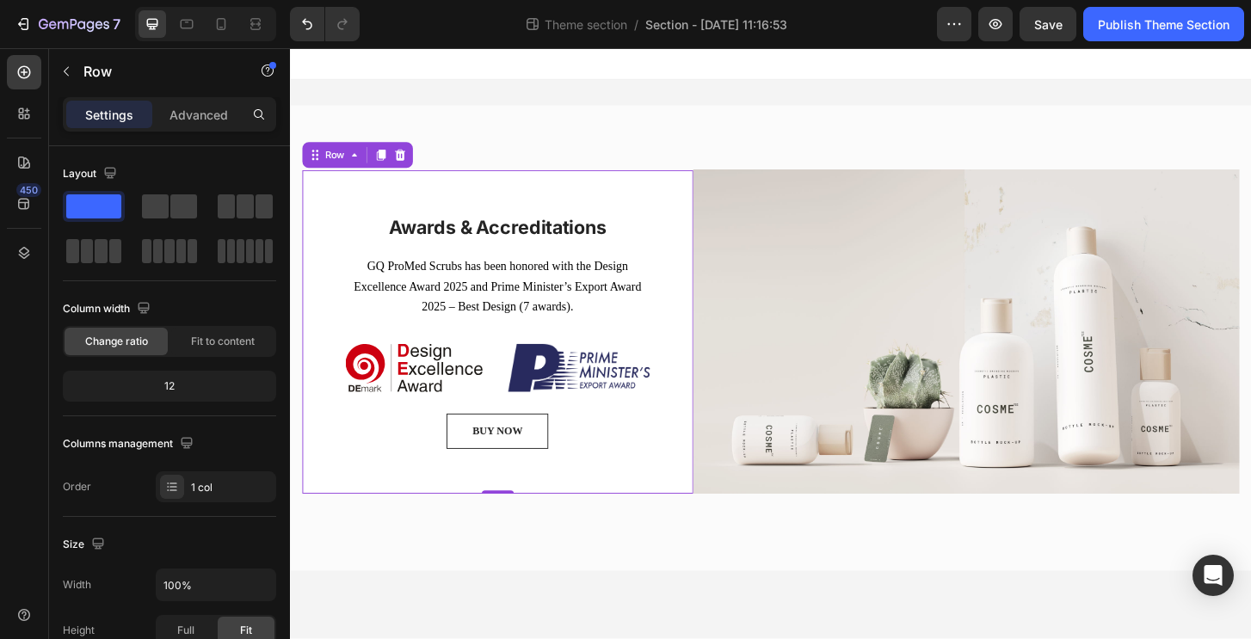
click at [507, 440] on div "Awards & Accreditations Heading GQ ProMed Scrubs has been honored with the Desi…" at bounding box center [512, 353] width 327 height 251
click at [528, 476] on div "BUY NOW Button" at bounding box center [512, 460] width 327 height 38
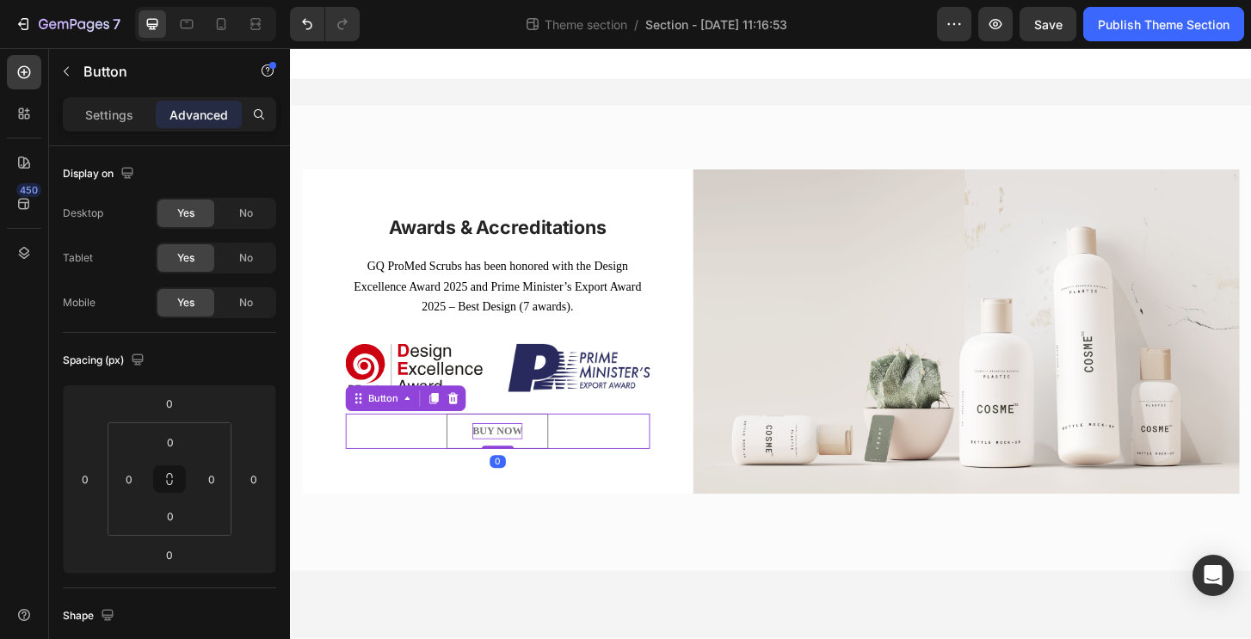
click at [517, 463] on div "BUY NOW" at bounding box center [512, 460] width 54 height 17
click at [515, 461] on p "BUY NOW" at bounding box center [512, 460] width 54 height 17
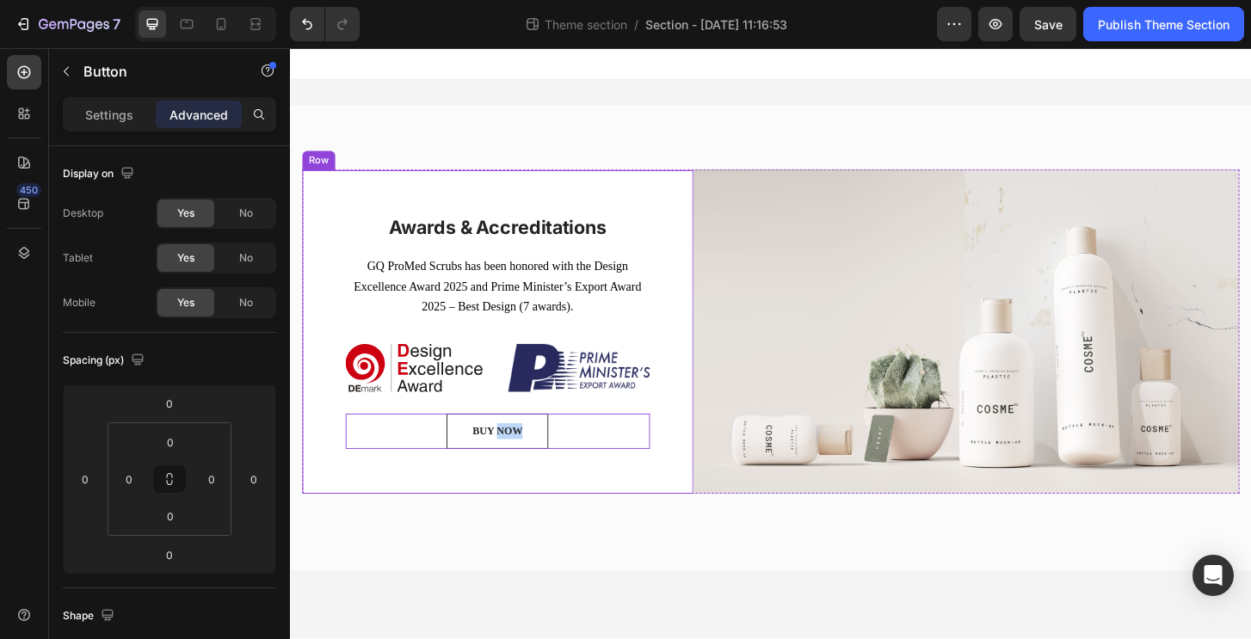
click at [538, 513] on div "Awards & Accreditations Heading GQ ProMed Scrubs has been honored with the Desi…" at bounding box center [513, 353] width 420 height 347
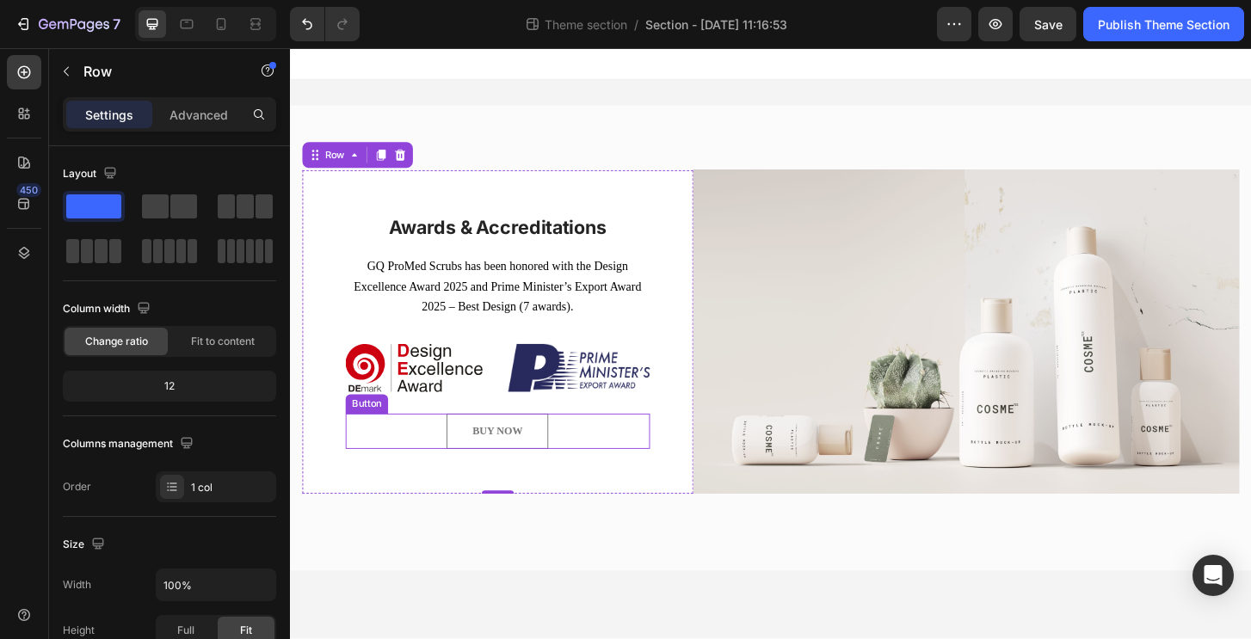
click at [550, 470] on button "BUY NOW" at bounding box center [512, 460] width 109 height 38
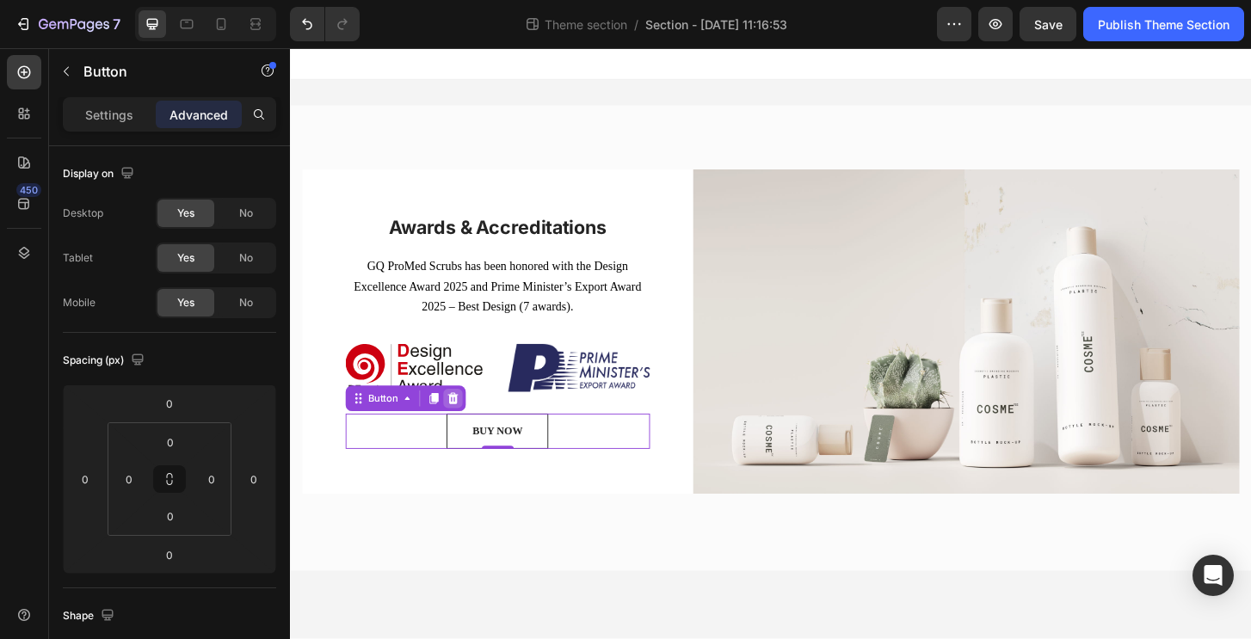
click at [468, 425] on icon at bounding box center [464, 425] width 11 height 12
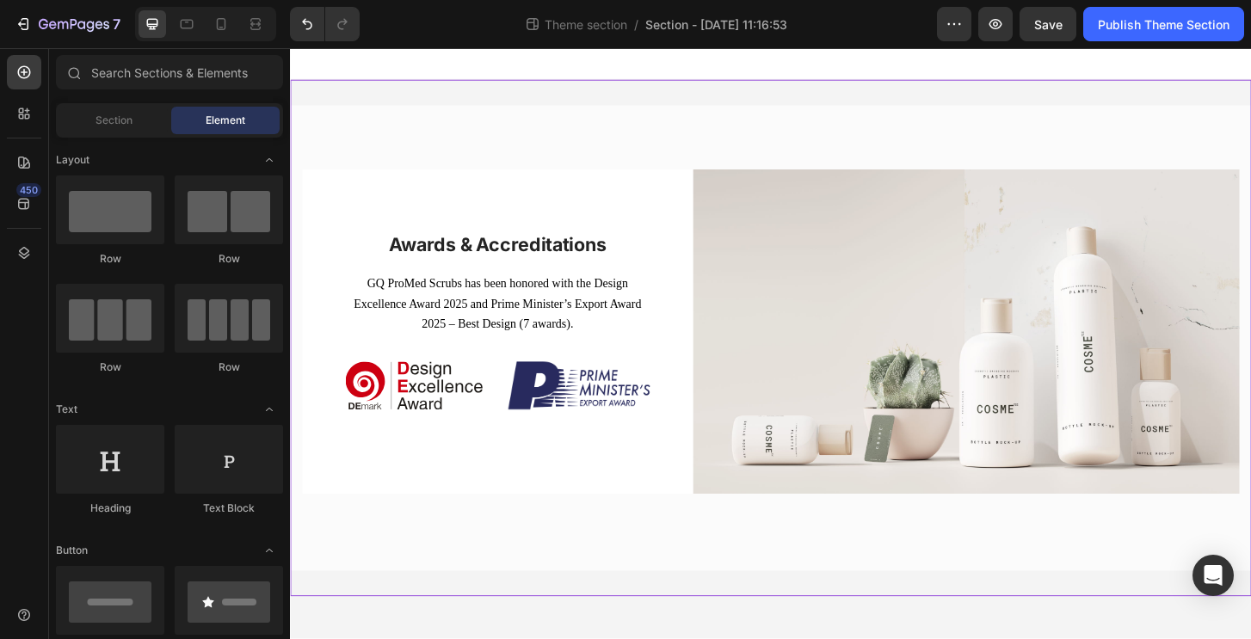
drag, startPoint x: 730, startPoint y: 611, endPoint x: 747, endPoint y: 542, distance: 70.9
click at [730, 610] on div "Awards & Accreditations Heading GQ ProMed Scrubs has been honored with the Desi…" at bounding box center [806, 360] width 1032 height 555
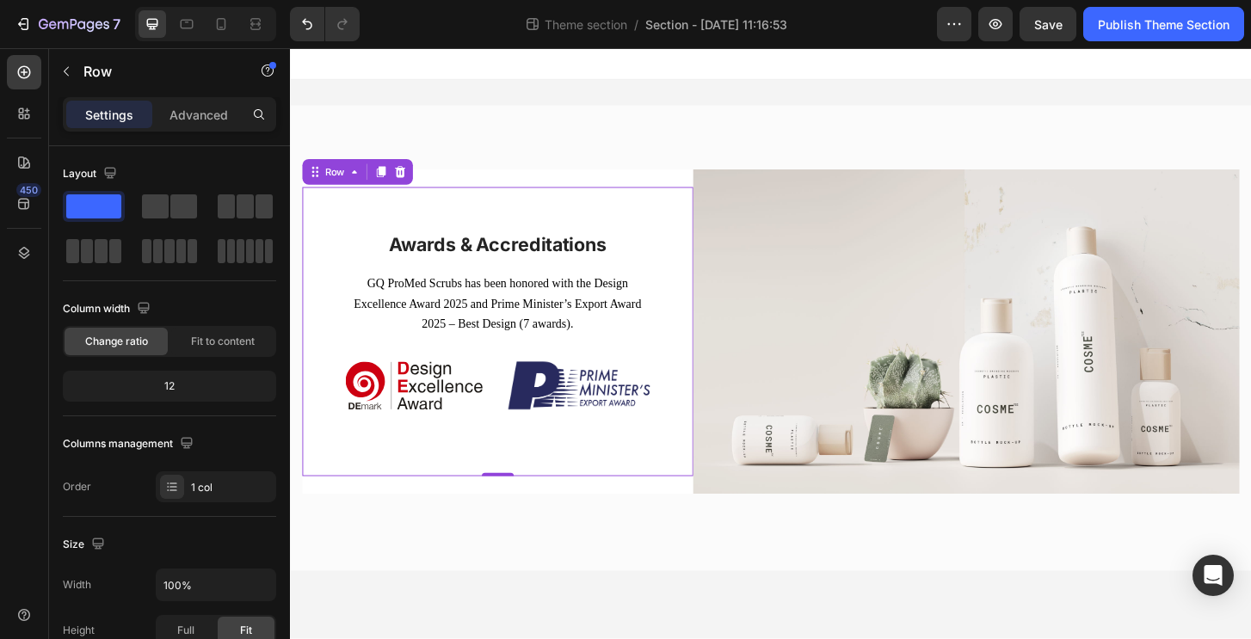
click at [705, 468] on div "Awards & Accreditations Heading GQ ProMed Scrubs has been honored with the Desi…" at bounding box center [513, 353] width 420 height 310
drag, startPoint x: 520, startPoint y: 507, endPoint x: 557, endPoint y: 446, distance: 71.4
click at [556, 449] on div "Awards & Accreditations Heading GQ ProMed Scrubs has been honored with the Desi…" at bounding box center [513, 353] width 420 height 310
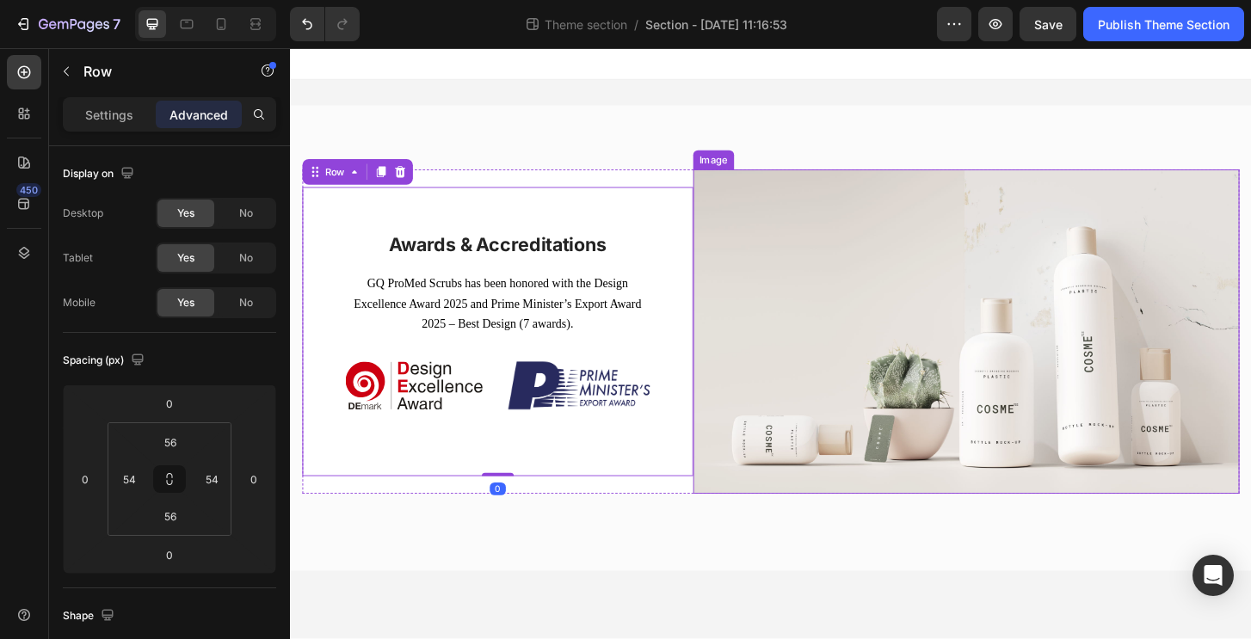
click at [915, 468] on img at bounding box center [1015, 353] width 587 height 348
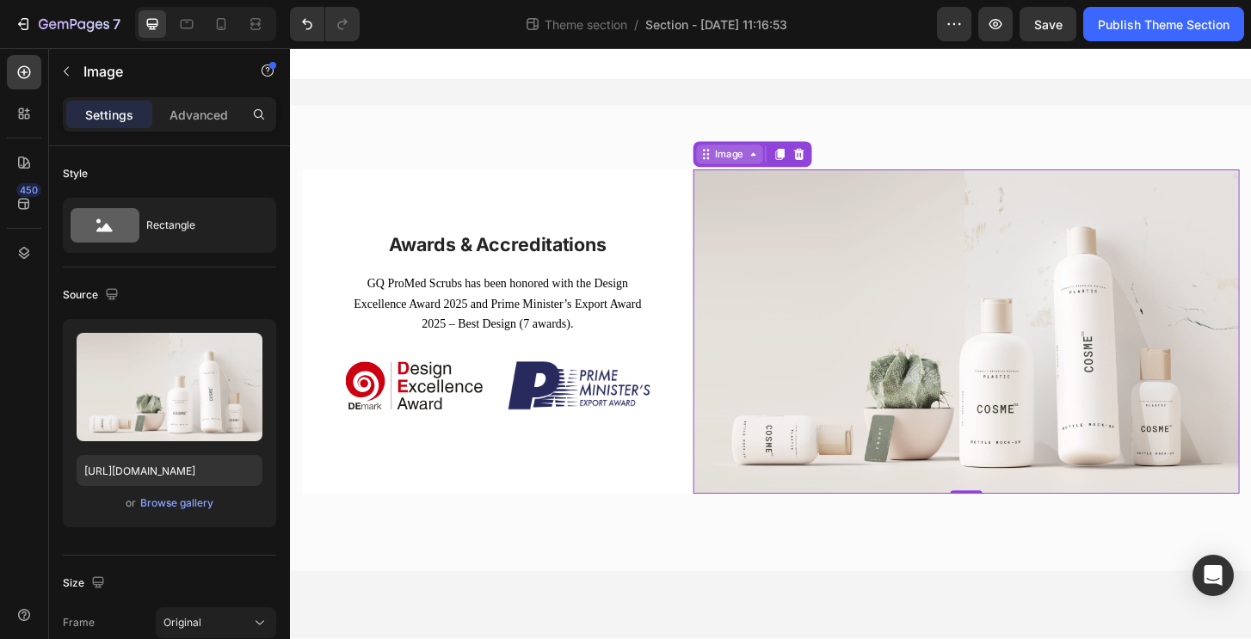
click at [765, 162] on div "Image" at bounding box center [761, 162] width 37 height 15
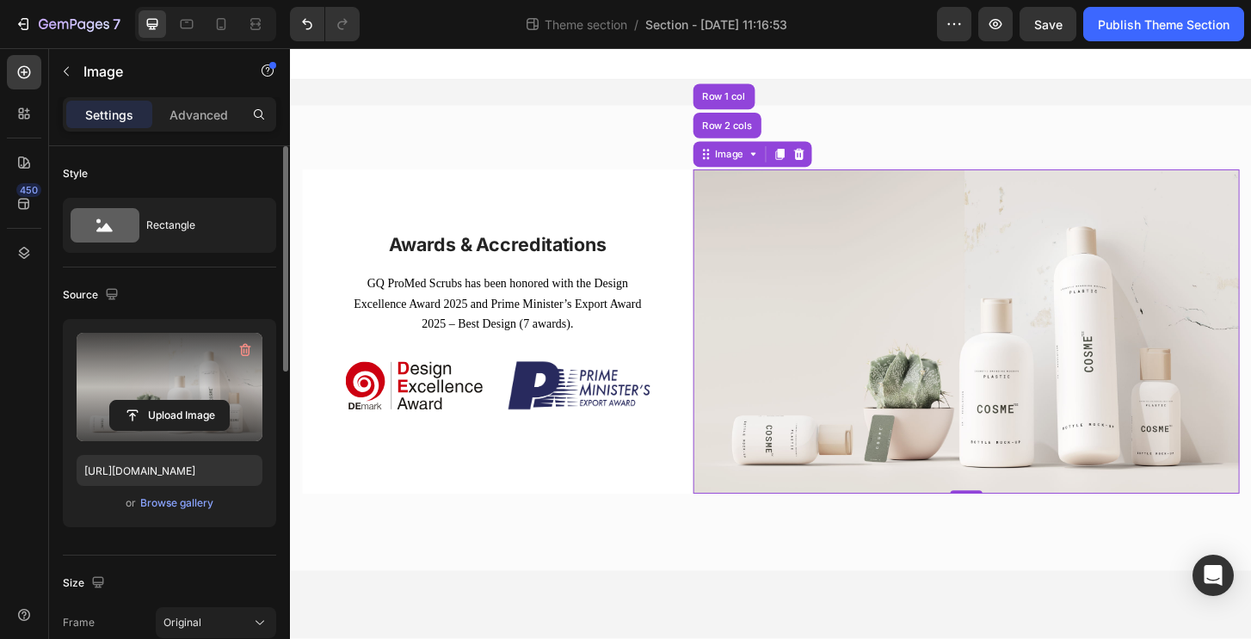
click at [190, 396] on label at bounding box center [170, 387] width 186 height 108
click at [190, 401] on input "file" at bounding box center [169, 415] width 119 height 29
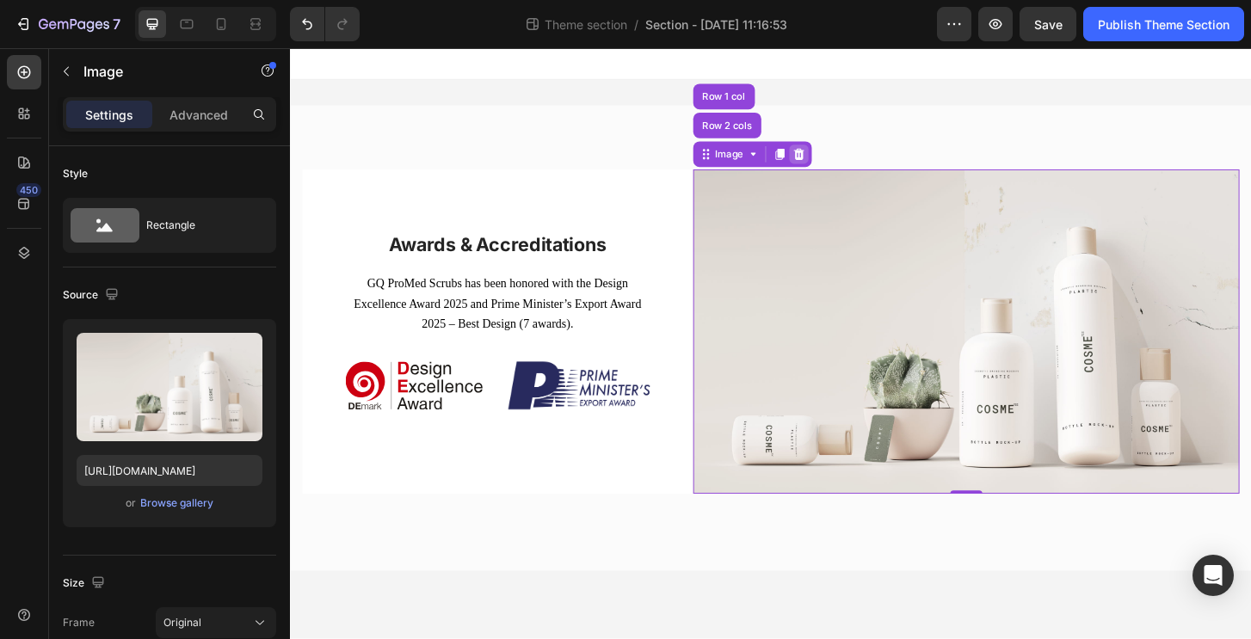
click at [835, 162] on icon at bounding box center [835, 163] width 11 height 12
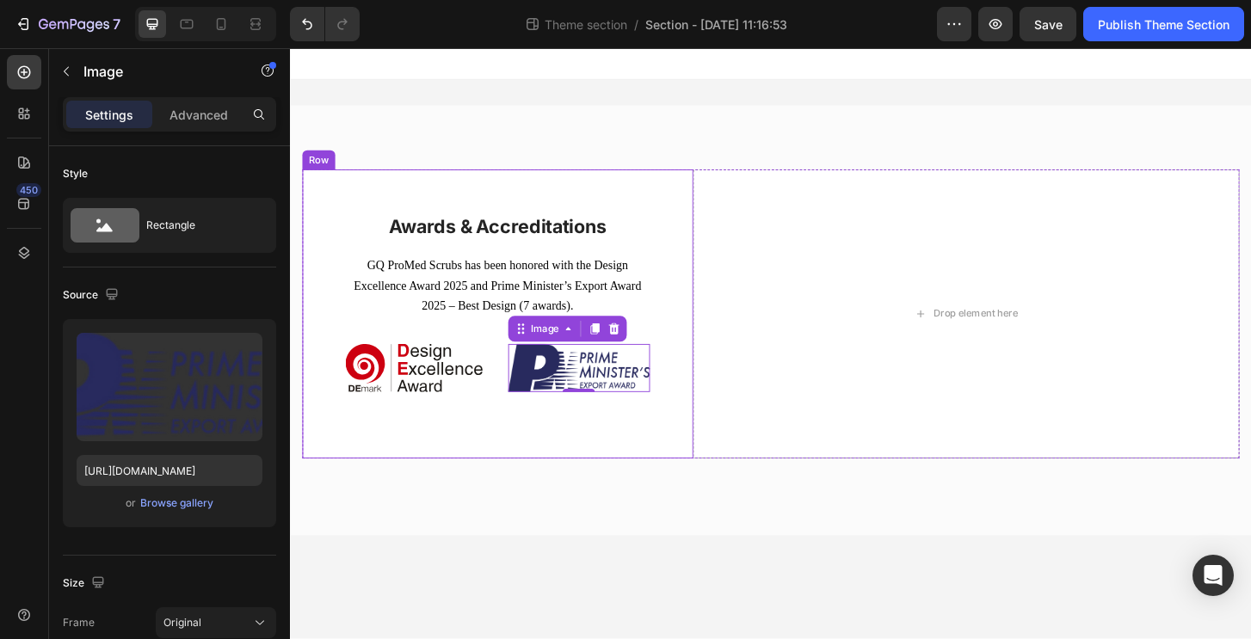
click at [460, 369] on img at bounding box center [422, 392] width 147 height 52
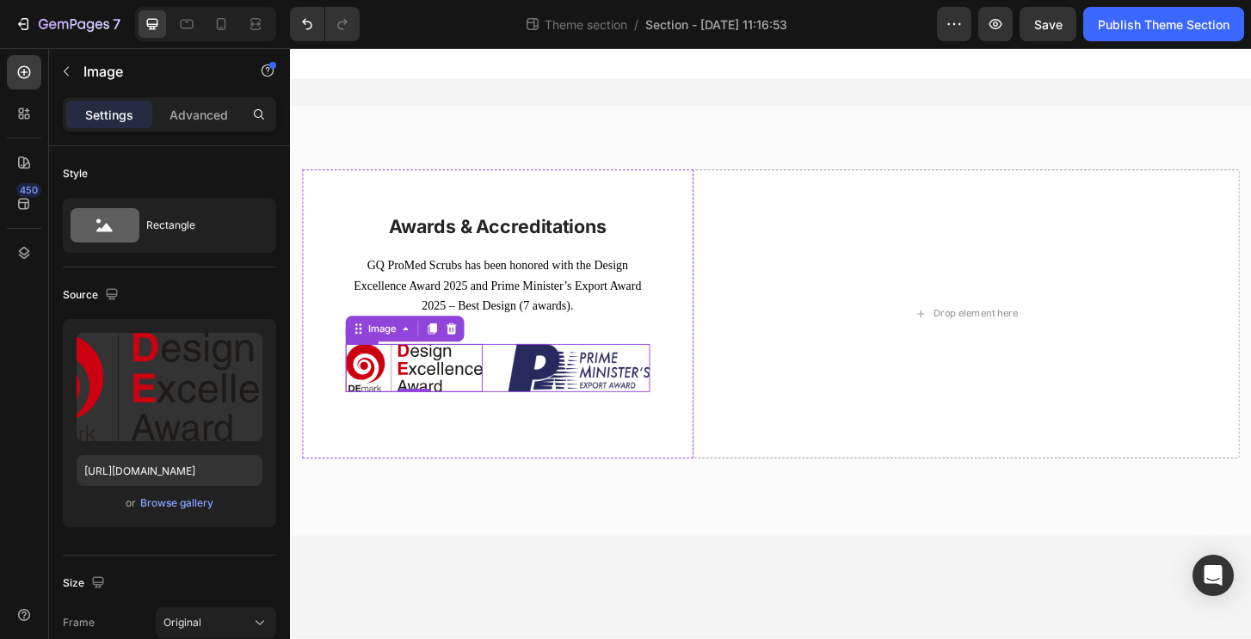
click at [505, 374] on div "Image 0 Image Row" at bounding box center [512, 392] width 327 height 52
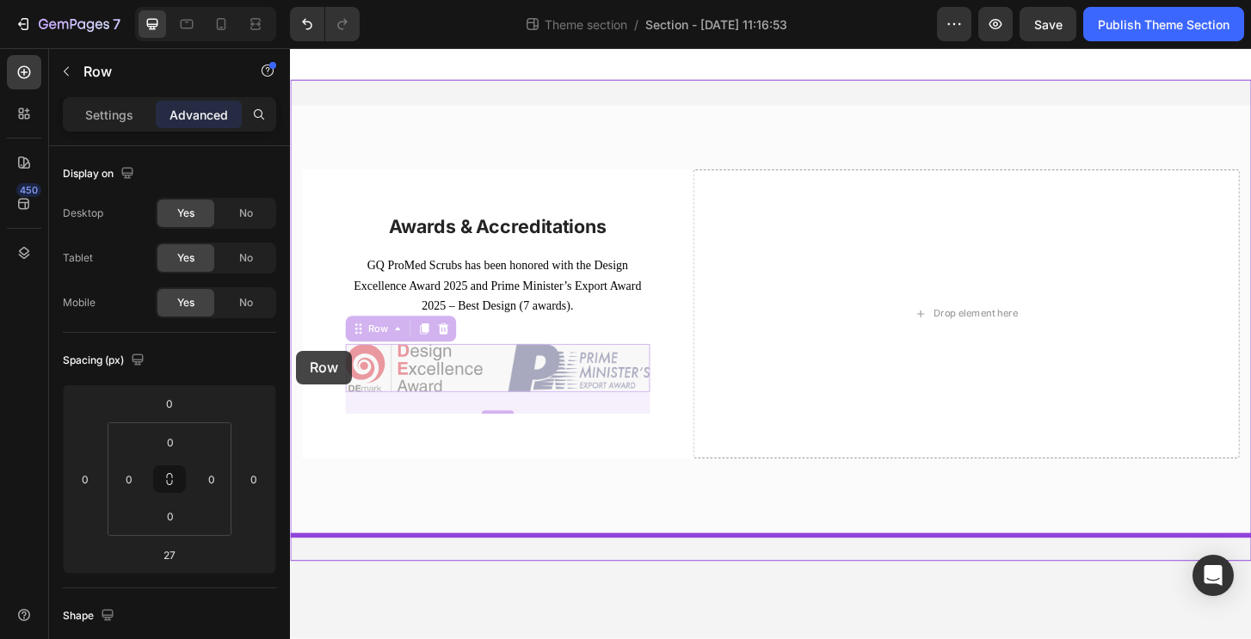
drag, startPoint x: 507, startPoint y: 370, endPoint x: 512, endPoint y: 382, distance: 12.8
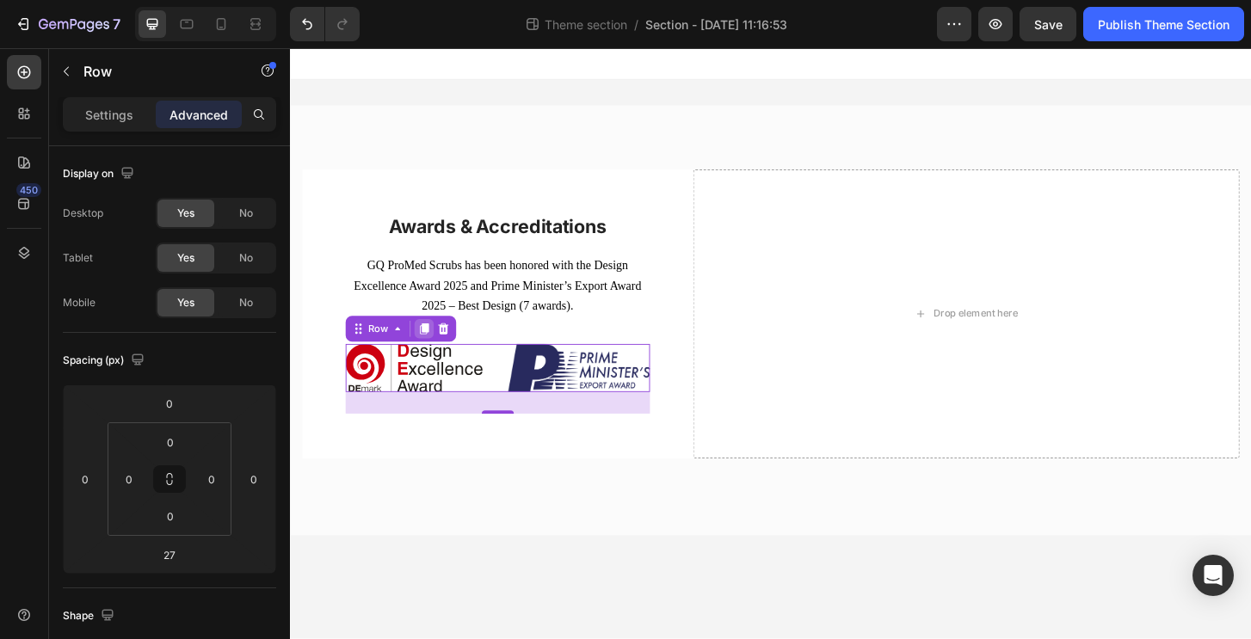
click at [423, 346] on div at bounding box center [433, 350] width 21 height 21
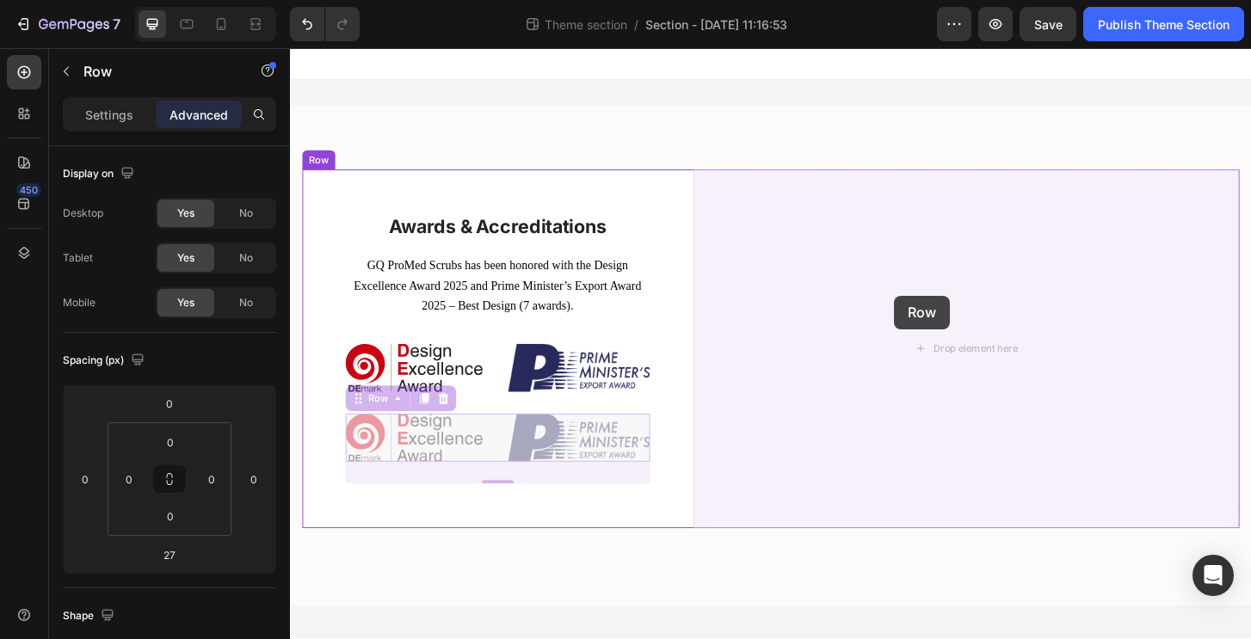
drag, startPoint x: 365, startPoint y: 427, endPoint x: 938, endPoint y: 314, distance: 584.6
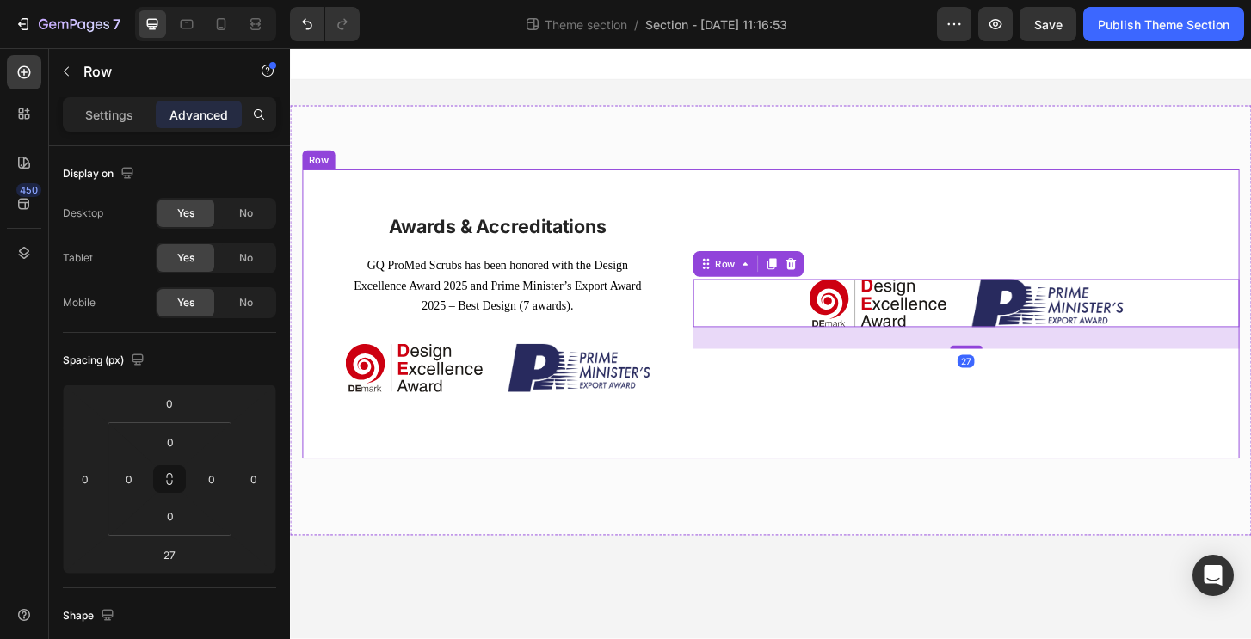
click at [893, 447] on div "Image Image Row 27" at bounding box center [1015, 334] width 587 height 310
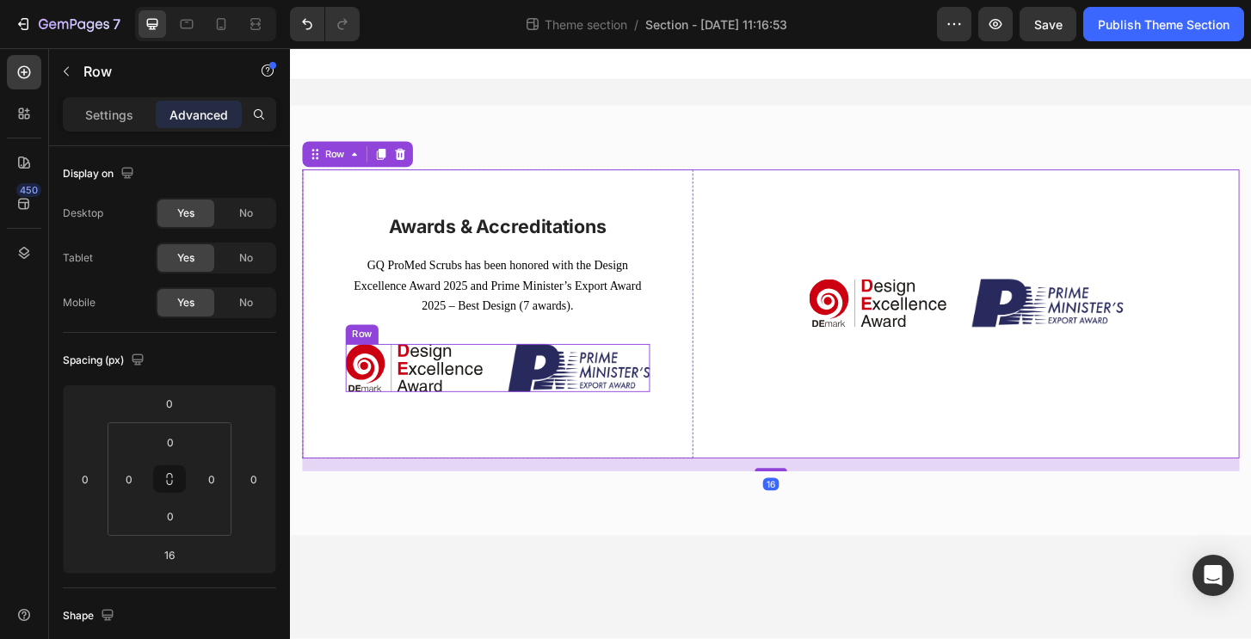
click at [516, 388] on div "Image Image Row" at bounding box center [512, 392] width 327 height 52
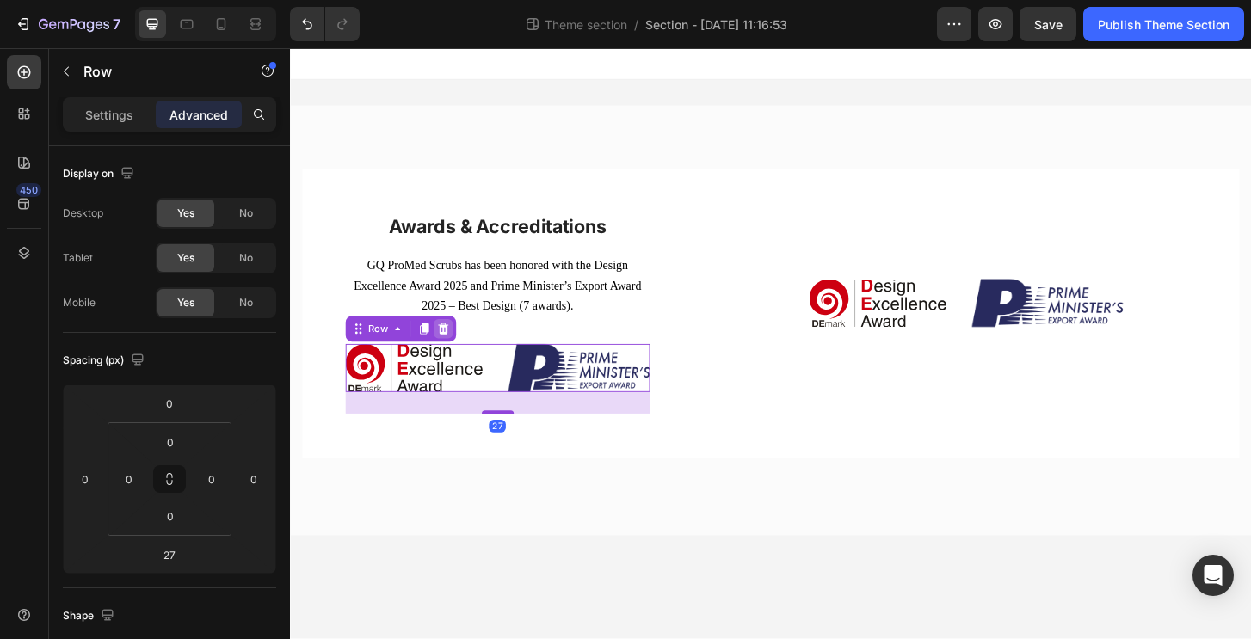
click at [453, 352] on icon at bounding box center [454, 349] width 11 height 12
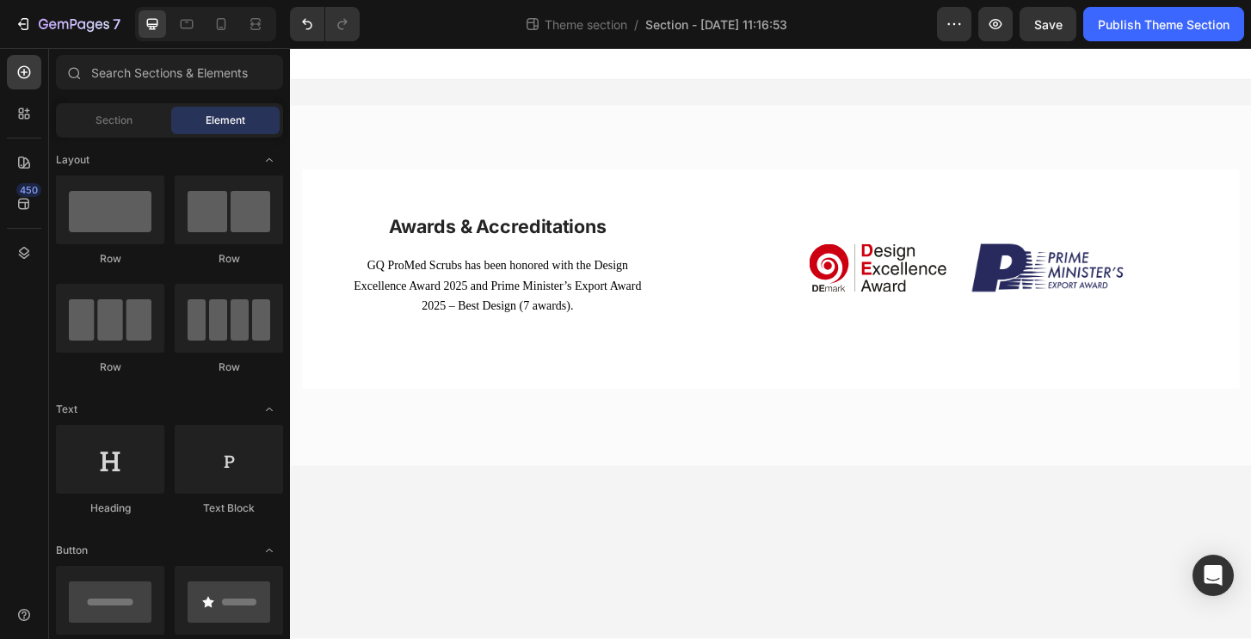
click at [931, 560] on body "Awards & Accreditations Heading GQ ProMed Scrubs has been honored with the Desi…" at bounding box center [806, 365] width 1032 height 635
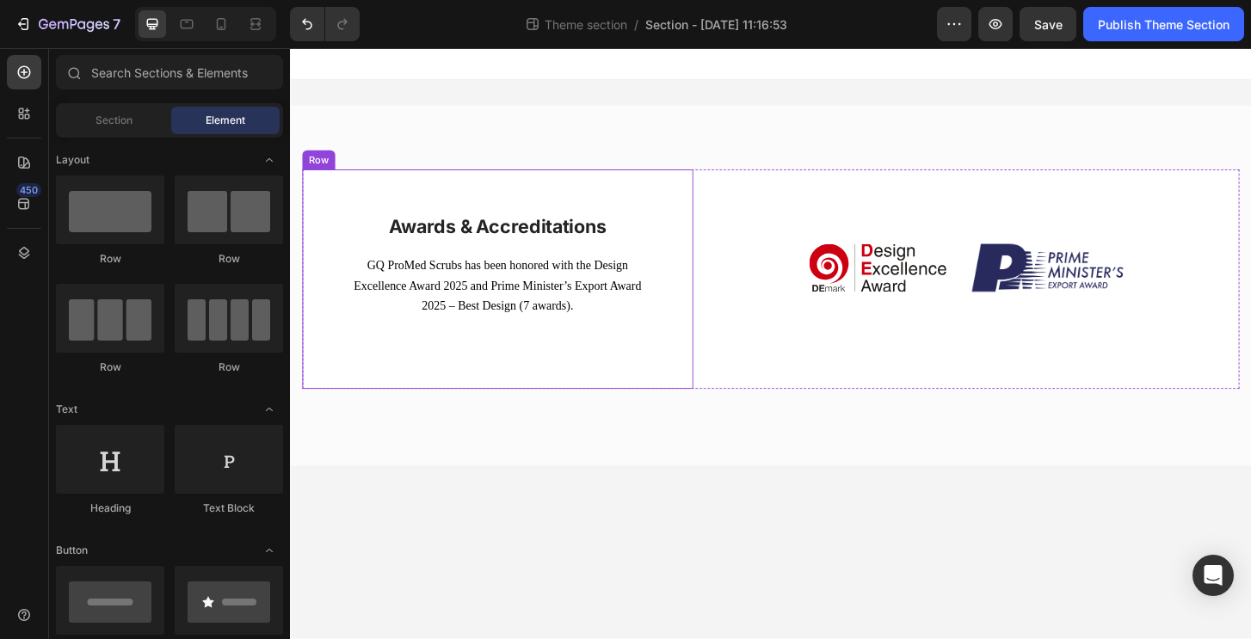
click at [657, 373] on div "Awards & Accreditations Heading GQ ProMed Scrubs has been honored with the Desi…" at bounding box center [513, 297] width 420 height 236
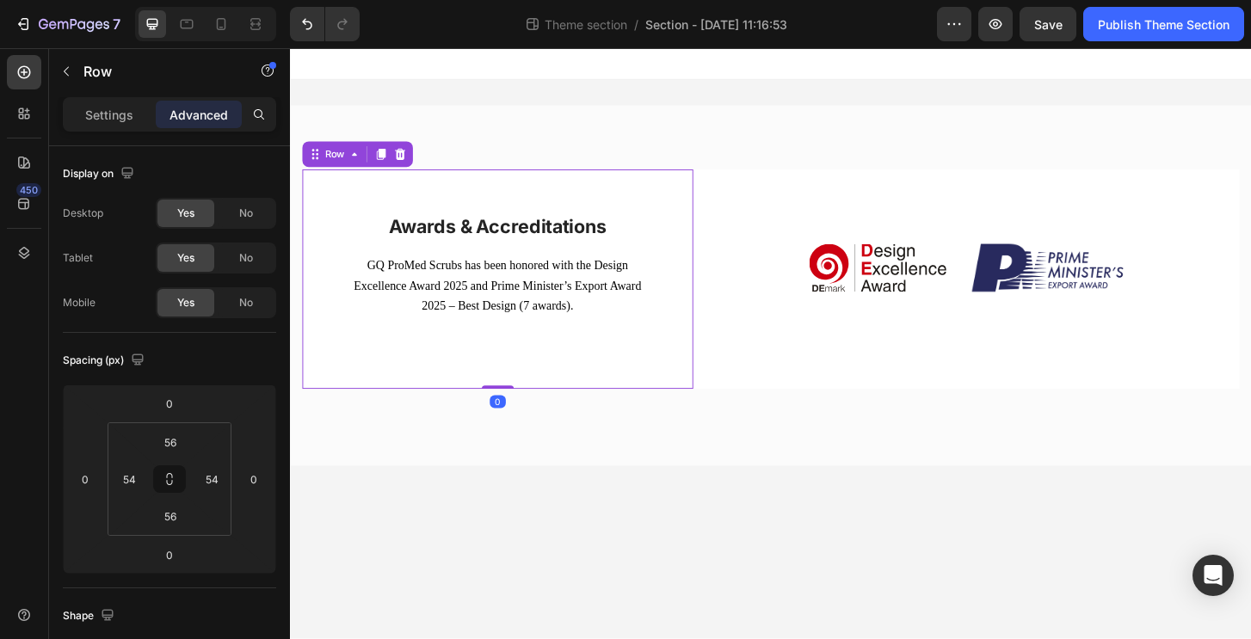
drag, startPoint x: 519, startPoint y: 413, endPoint x: 549, endPoint y: 299, distance: 117.2
click at [549, 299] on div "Awards & Accreditations Heading GQ ProMed Scrubs has been honored with the Desi…" at bounding box center [513, 297] width 420 height 236
click at [1031, 396] on div "Image Image Row" at bounding box center [1015, 297] width 587 height 236
drag, startPoint x: 798, startPoint y: 427, endPoint x: 858, endPoint y: 312, distance: 129.3
click at [858, 312] on div "Awards & Accreditations Heading GQ ProMed Scrubs has been honored with the Desi…" at bounding box center [806, 297] width 1006 height 236
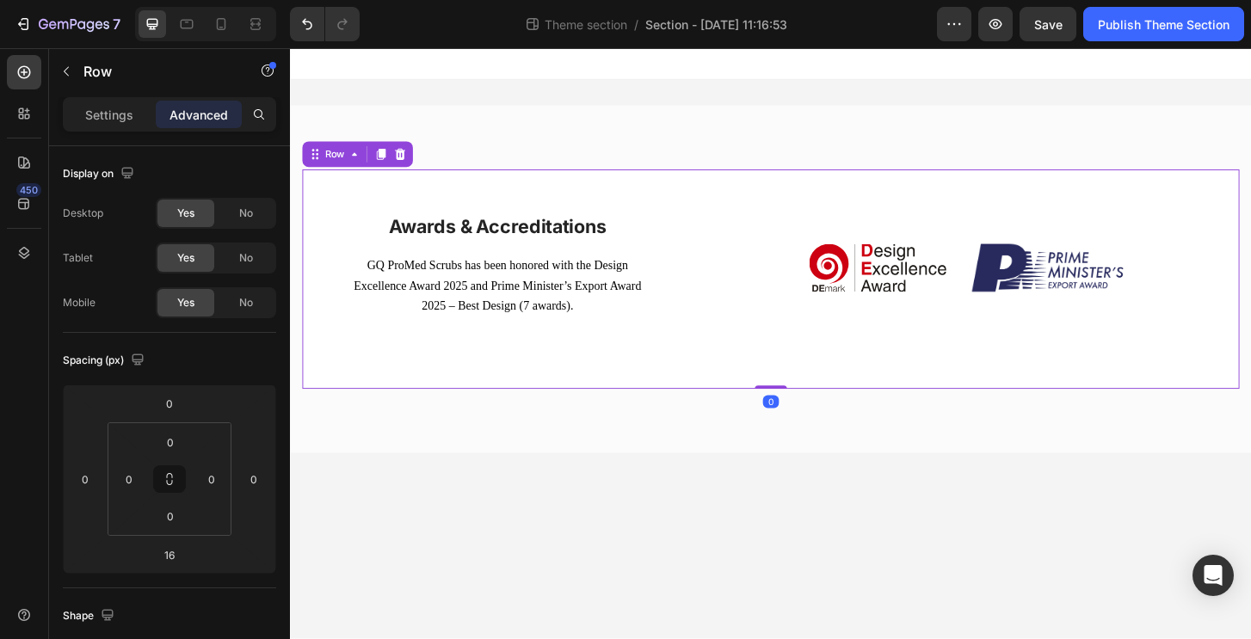
type input "0"
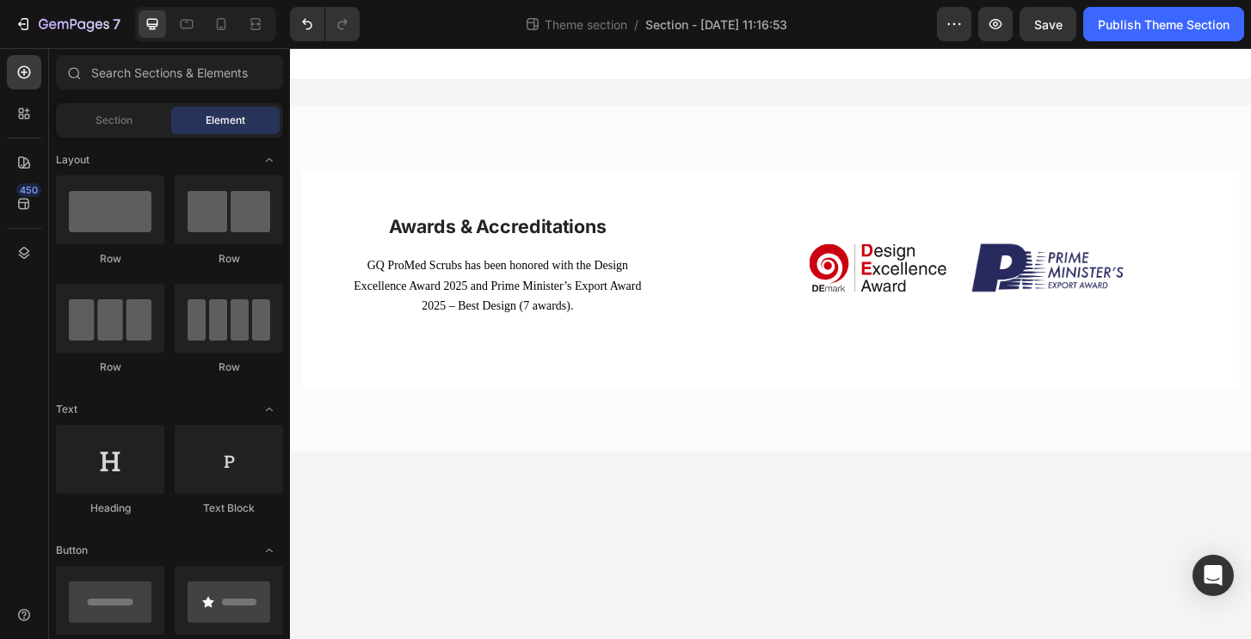
click at [626, 622] on body "Awards & Accreditations Heading GQ ProMed Scrubs has been honored with the Desi…" at bounding box center [806, 365] width 1032 height 635
click at [476, 308] on span "GQ ProMed Scrubs has been honored with the Design Excellence Award 2025 and Pri…" at bounding box center [512, 303] width 309 height 57
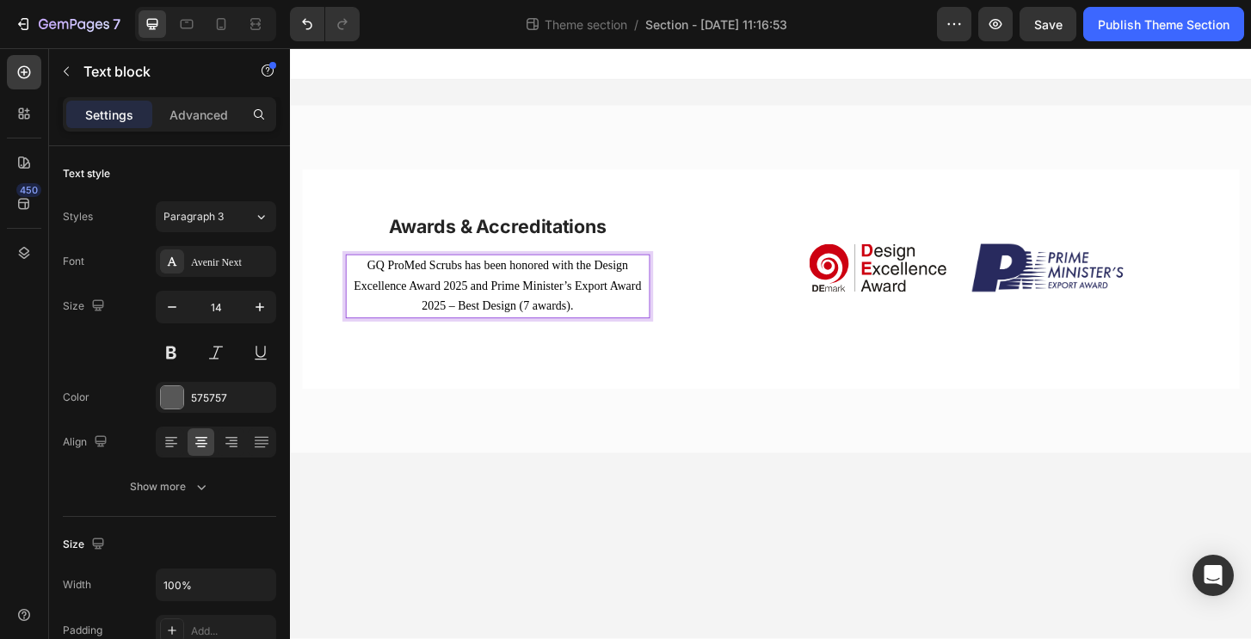
click at [549, 289] on span "GQ ProMed Scrubs has been honored with the Design Excellence Award 2025 and Pri…" at bounding box center [512, 303] width 309 height 57
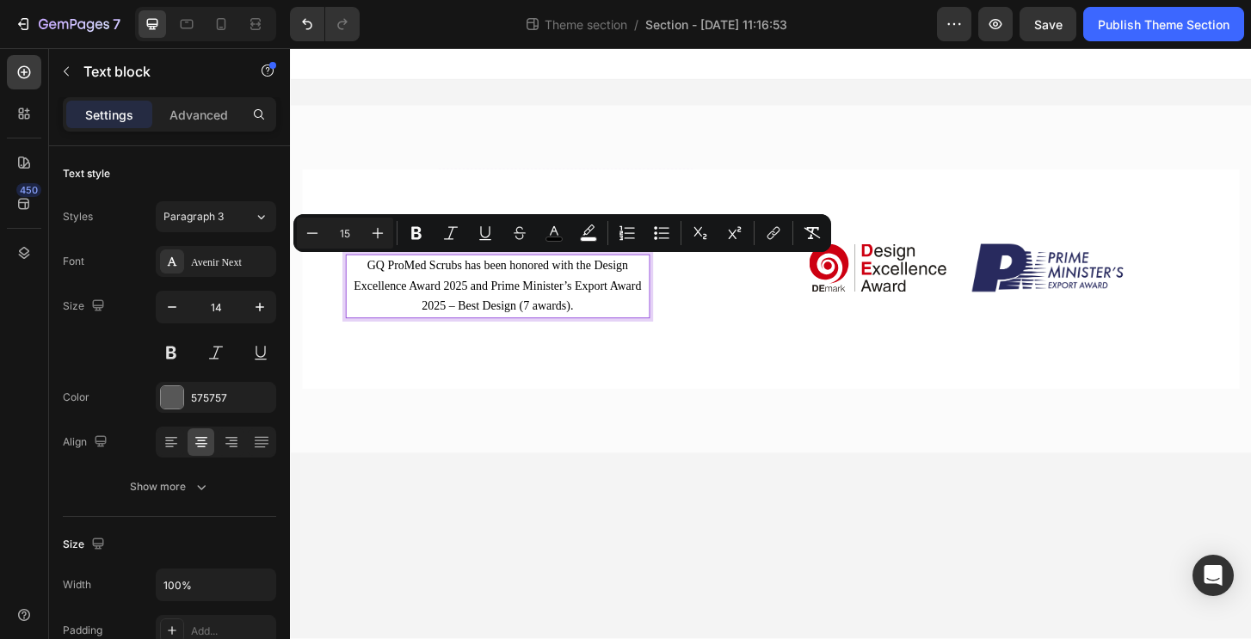
click at [507, 286] on span "GQ ProMed Scrubs has been honored with the Design Excellence Award 2025 and Pri…" at bounding box center [512, 303] width 309 height 57
